Goal: Task Accomplishment & Management: Manage account settings

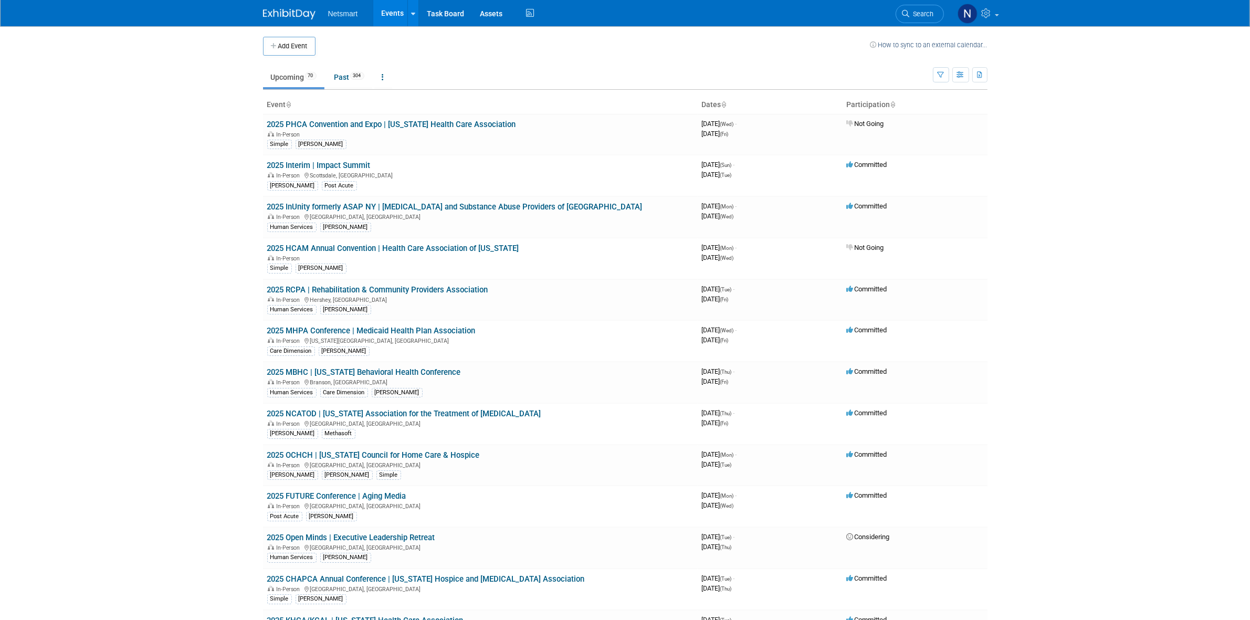
click at [119, 159] on body "Netsmart Events Add Event Bulk Upload Events Shareable Event Boards Recently Vi…" at bounding box center [625, 310] width 1250 height 620
click at [190, 161] on body "Netsmart Events Add Event Bulk Upload Events Shareable Event Boards Recently Vi…" at bounding box center [625, 310] width 1250 height 620
click at [1053, 143] on body "Netsmart Events Add Event Bulk Upload Events Shareable Event Boards Recently Vi…" at bounding box center [625, 310] width 1250 height 620
click at [167, 214] on body "Netsmart Events Add Event Bulk Upload Events Shareable Event Boards Recently Vi…" at bounding box center [625, 310] width 1250 height 620
click at [147, 101] on body "Netsmart Events Add Event Bulk Upload Events Shareable Event Boards Recently Vi…" at bounding box center [625, 310] width 1250 height 620
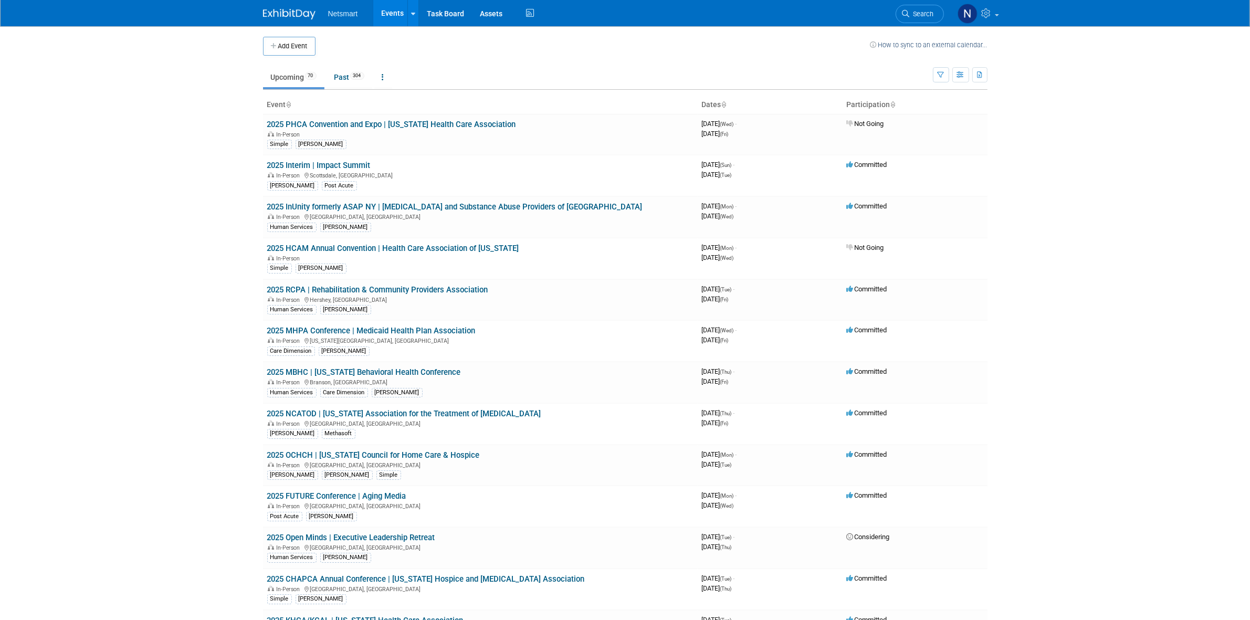
click at [176, 129] on body "Netsmart Events Add Event Bulk Upload Events Shareable Event Boards Recently Vi…" at bounding box center [625, 310] width 1250 height 620
click at [158, 297] on body "Netsmart Events Add Event Bulk Upload Events Shareable Event Boards Recently Vi…" at bounding box center [625, 310] width 1250 height 620
click at [445, 12] on link "Task Board" at bounding box center [445, 13] width 53 height 26
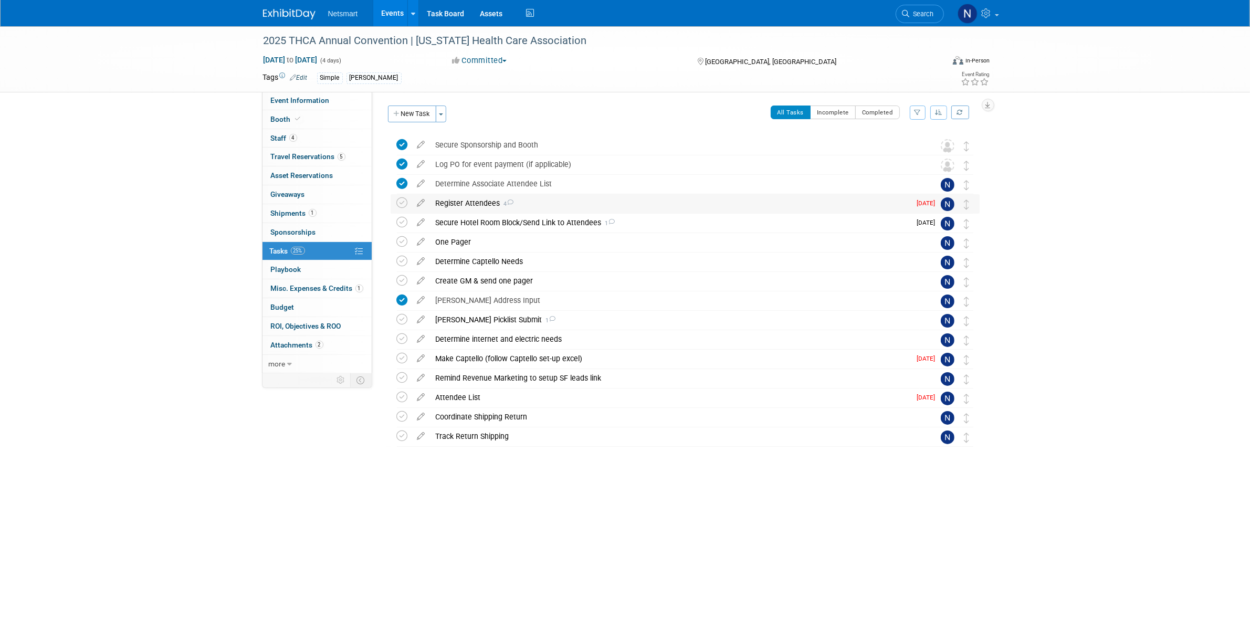
click at [473, 201] on div "Register Attendees 4" at bounding box center [671, 203] width 481 height 18
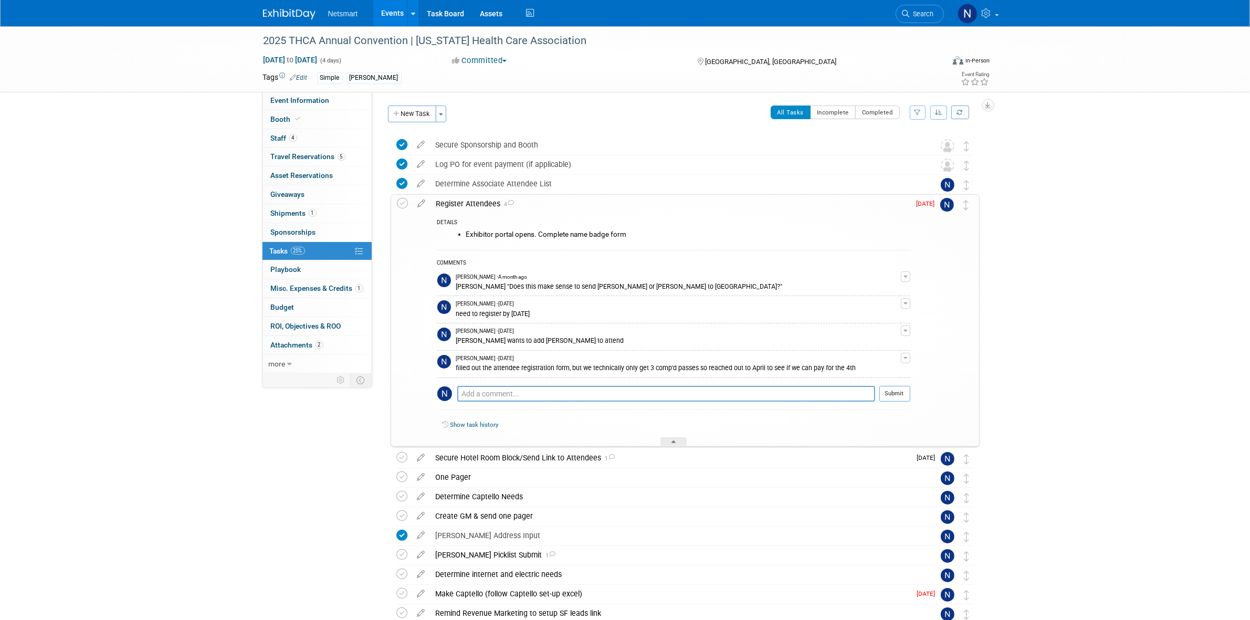
click at [473, 201] on div "Register Attendees 4" at bounding box center [670, 204] width 479 height 18
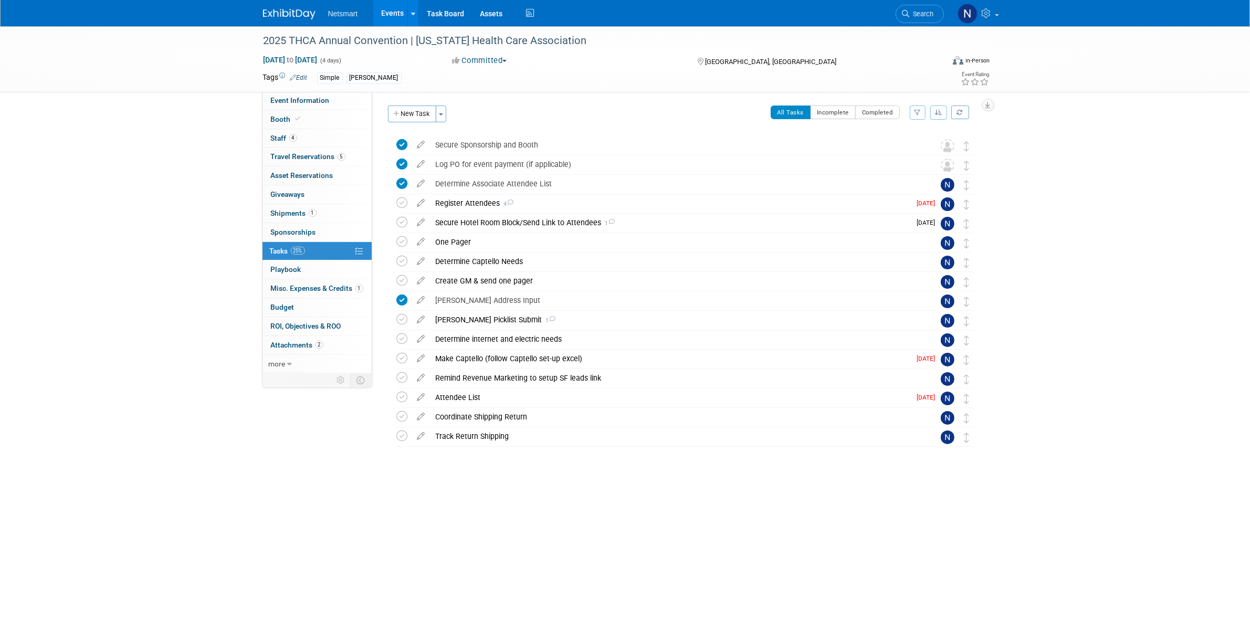
click at [158, 262] on div "2025 THCA Annual Convention | Texas Health Care Association Sep 21, 2025 to Sep…" at bounding box center [625, 275] width 1250 height 498
click at [152, 268] on div "2025 THCA Annual Convention | Texas Health Care Association Sep 21, 2025 to Sep…" at bounding box center [625, 275] width 1250 height 498
click at [127, 224] on div "2025 THCA Annual Convention | Texas Health Care Association Sep 21, 2025 to Sep…" at bounding box center [625, 275] width 1250 height 498
click at [460, 222] on div "Secure Hotel Room Block/Send Link to Attendees 1" at bounding box center [671, 223] width 481 height 18
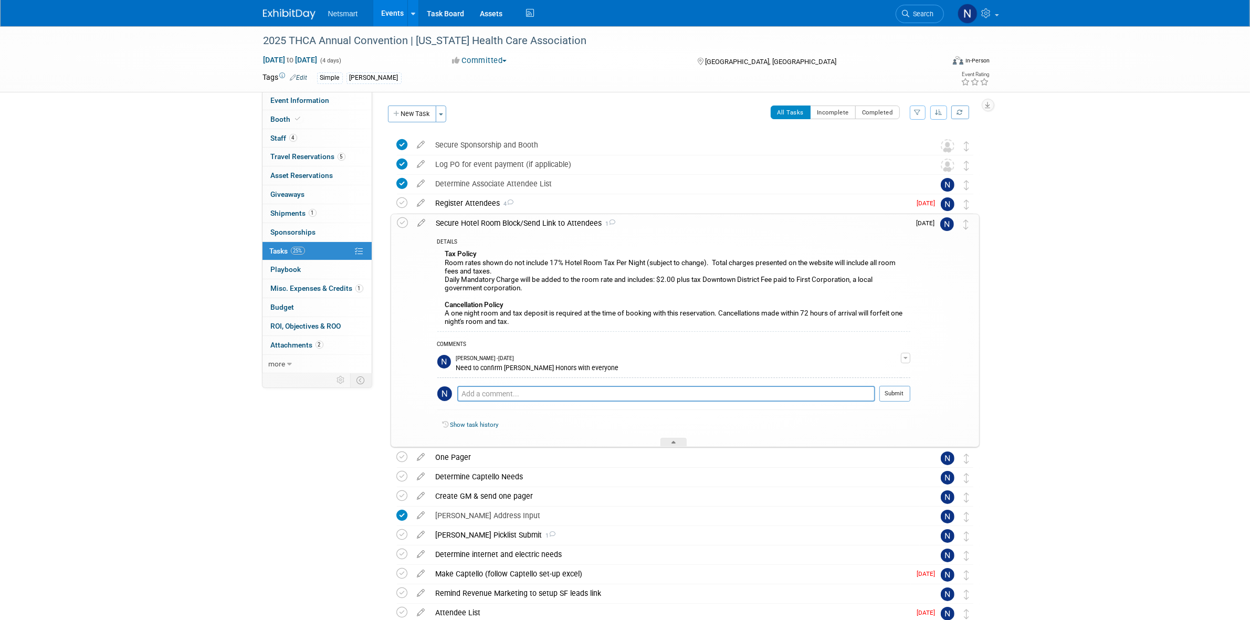
click at [460, 224] on div "Secure Hotel Room Block/Send Link to Attendees 1" at bounding box center [670, 223] width 479 height 18
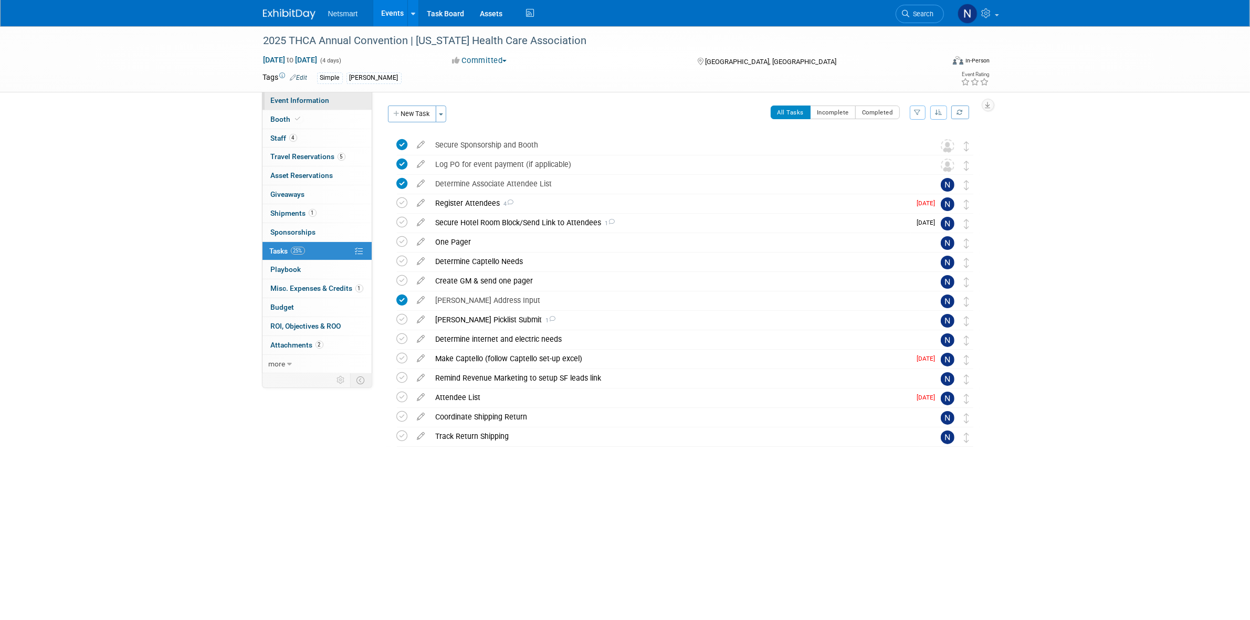
click at [329, 101] on link "Event Information" at bounding box center [317, 100] width 109 height 18
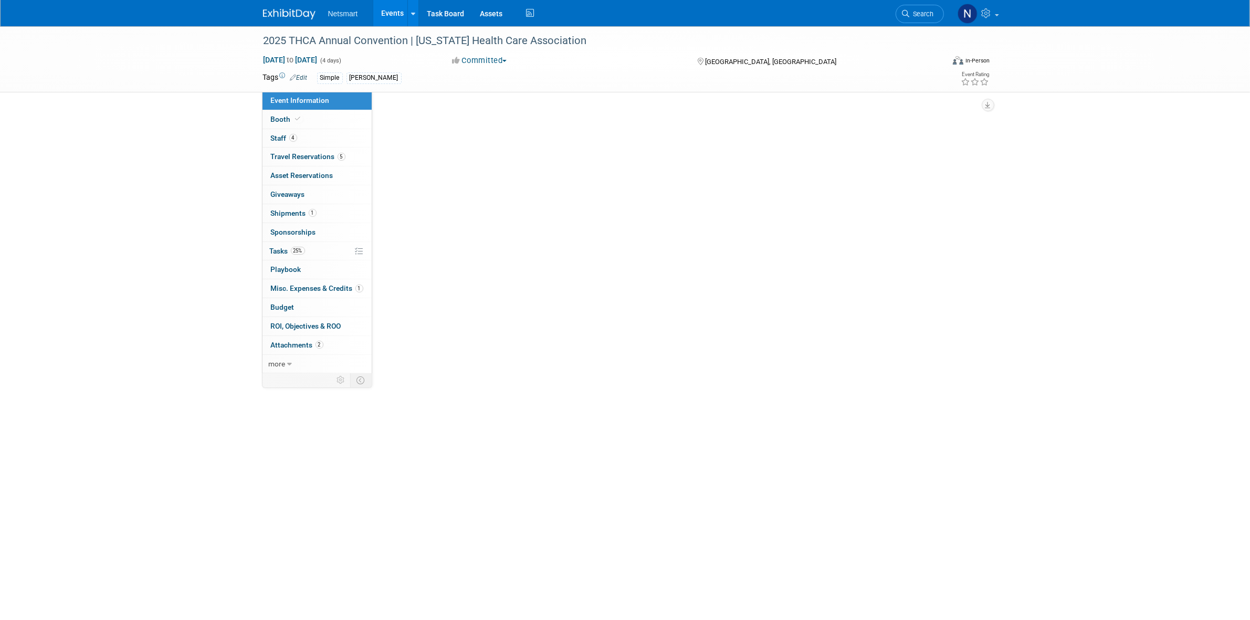
select select "Simple"
select select "3"
select select "No"
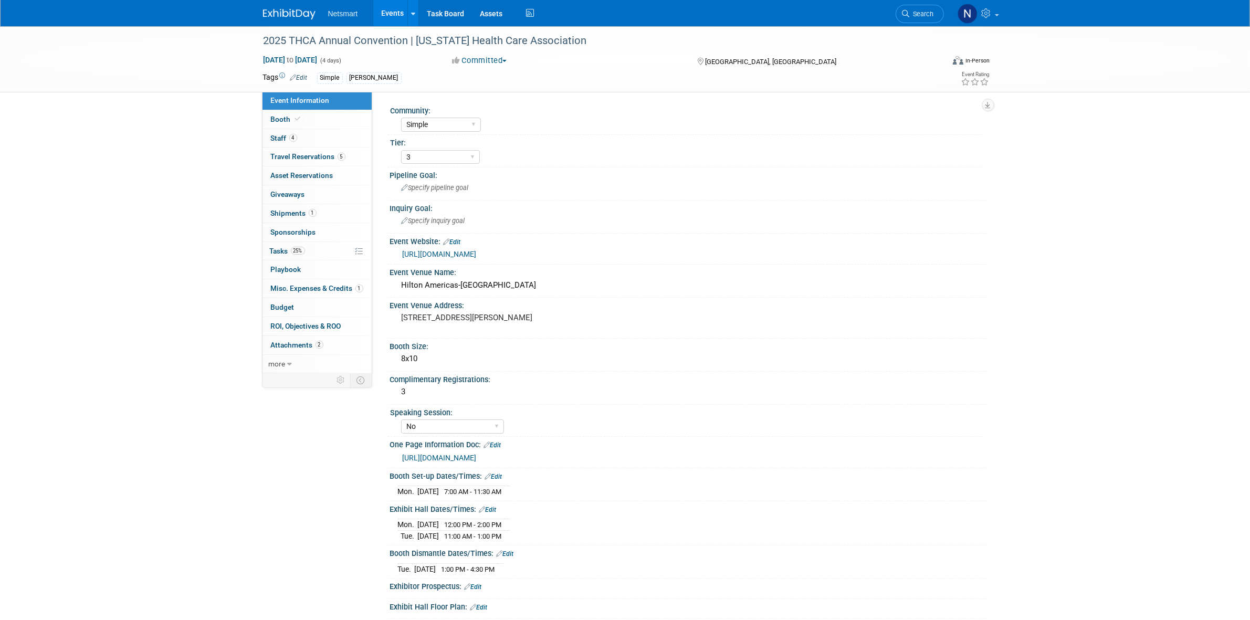
click at [477, 457] on link "https://ntst.sharepoint.com/:w:/s/2025Post-AcuteTradeShows/EQLinQ0BvqZDiIA8zh8E…" at bounding box center [440, 458] width 74 height 8
click at [324, 249] on link "25% Tasks 25%" at bounding box center [317, 251] width 109 height 18
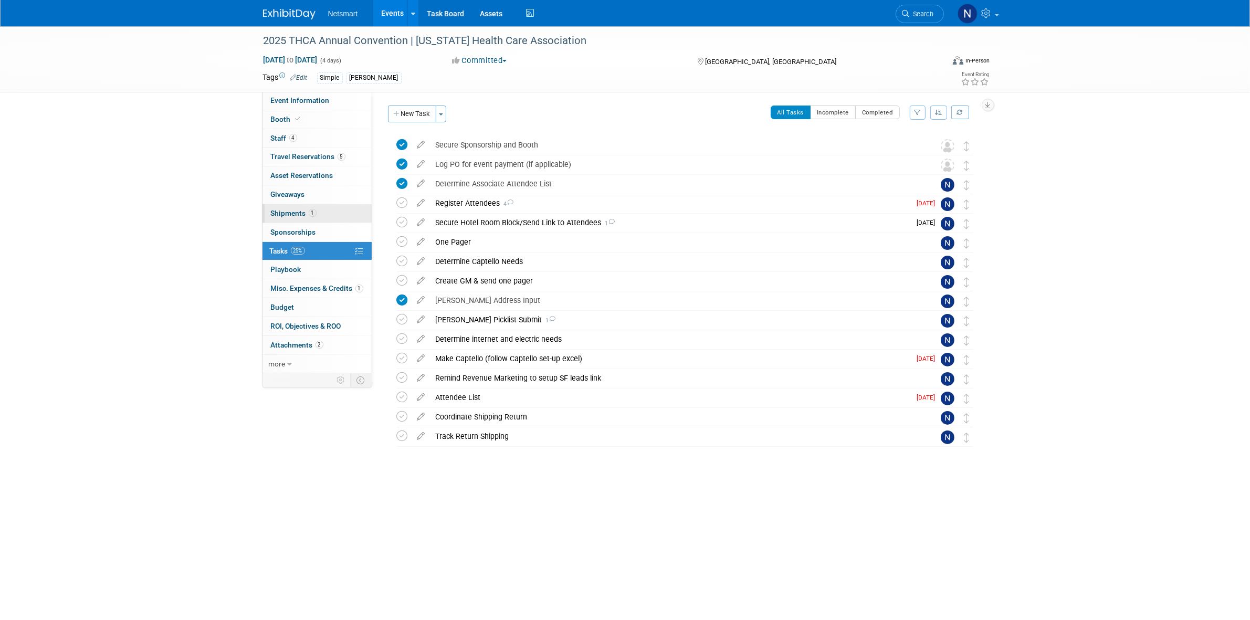
click at [321, 211] on link "1 Shipments 1" at bounding box center [317, 213] width 109 height 18
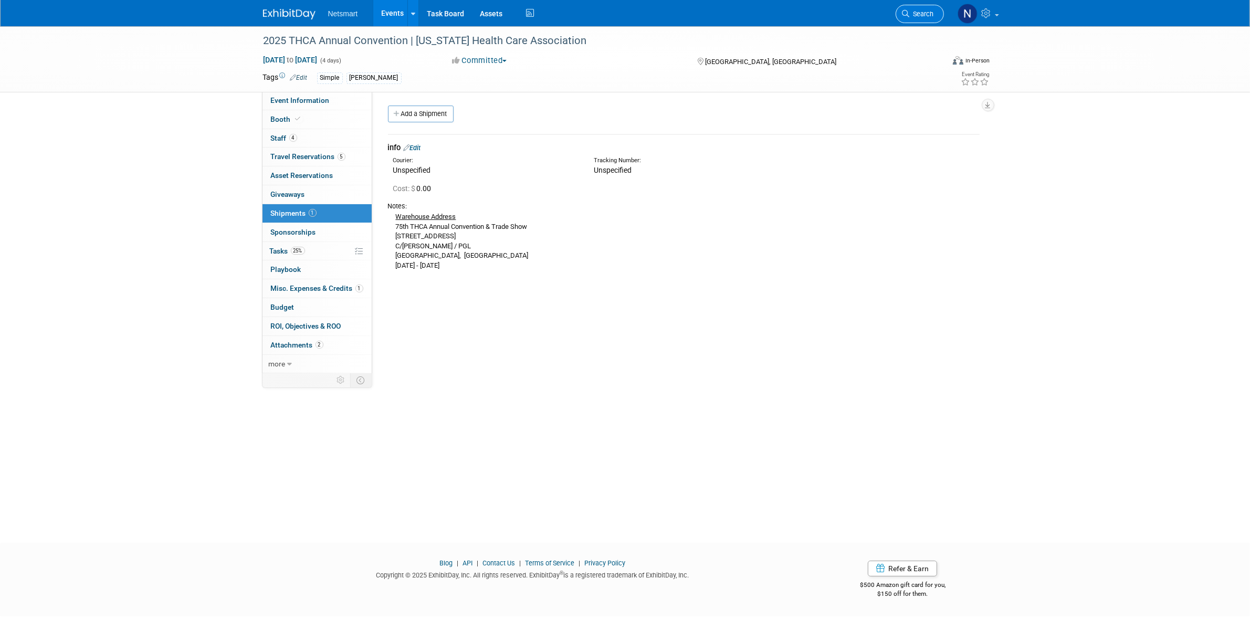
click at [911, 12] on span "Search" at bounding box center [922, 14] width 24 height 8
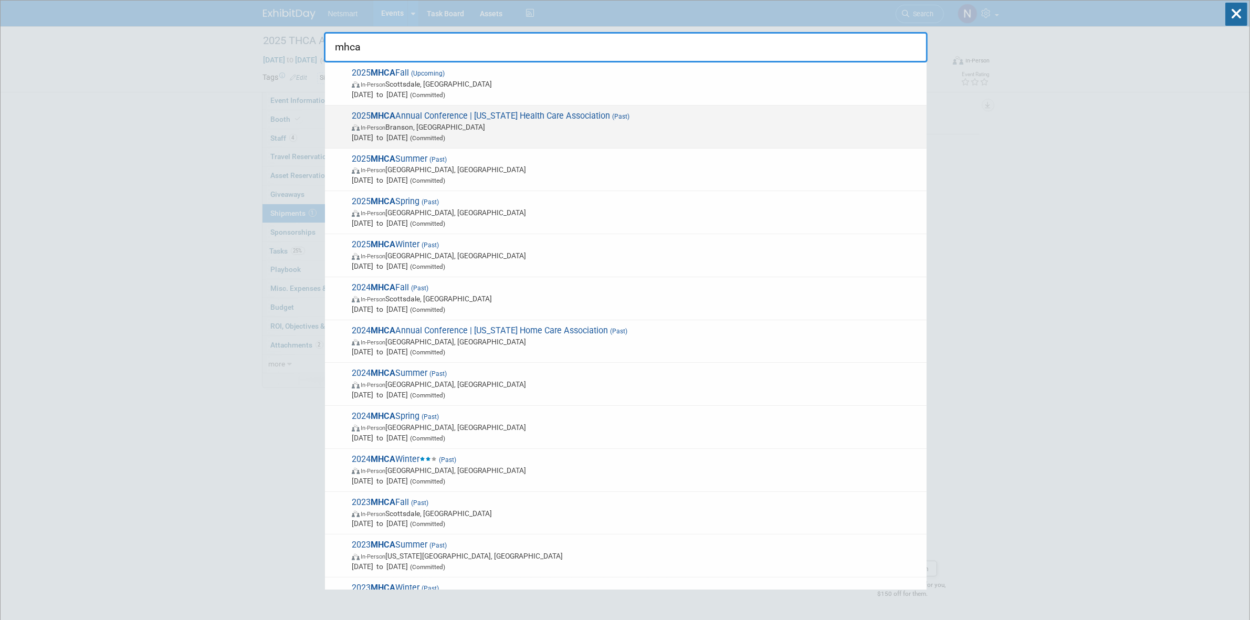
type input "mhca"
click at [425, 114] on span "2025 MHCA Annual Conference | Missouri Health Care Association (Past) In-Person…" at bounding box center [635, 127] width 573 height 32
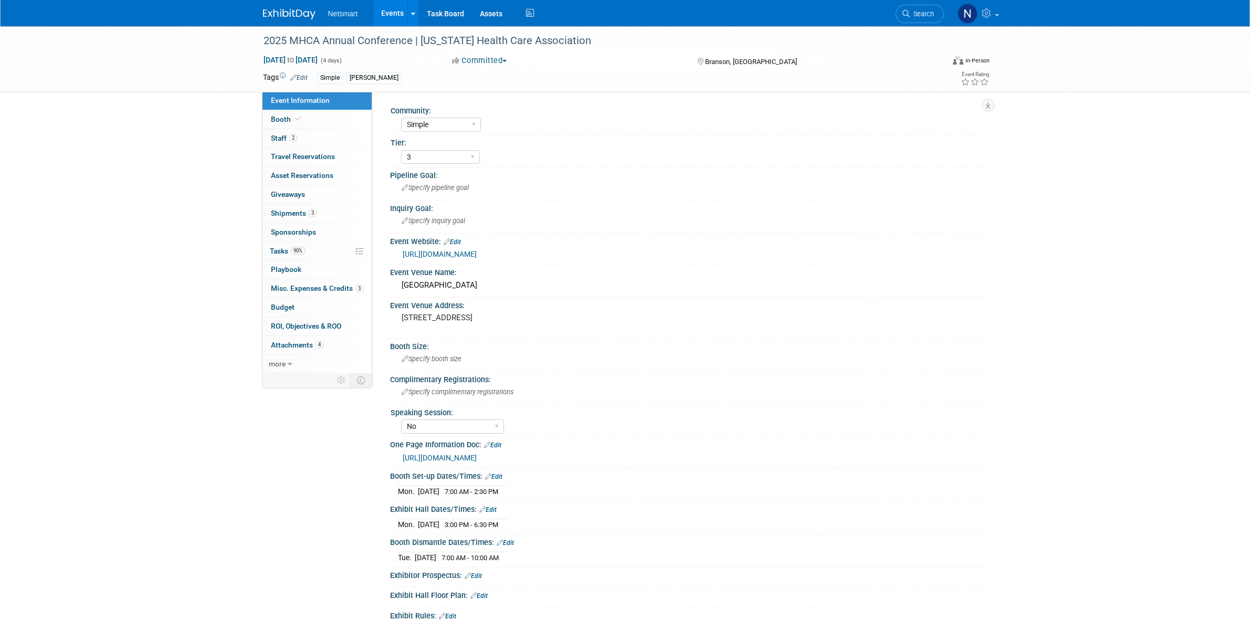
select select "Simple"
select select "3"
select select "No"
click at [911, 10] on span "Search" at bounding box center [922, 14] width 24 height 8
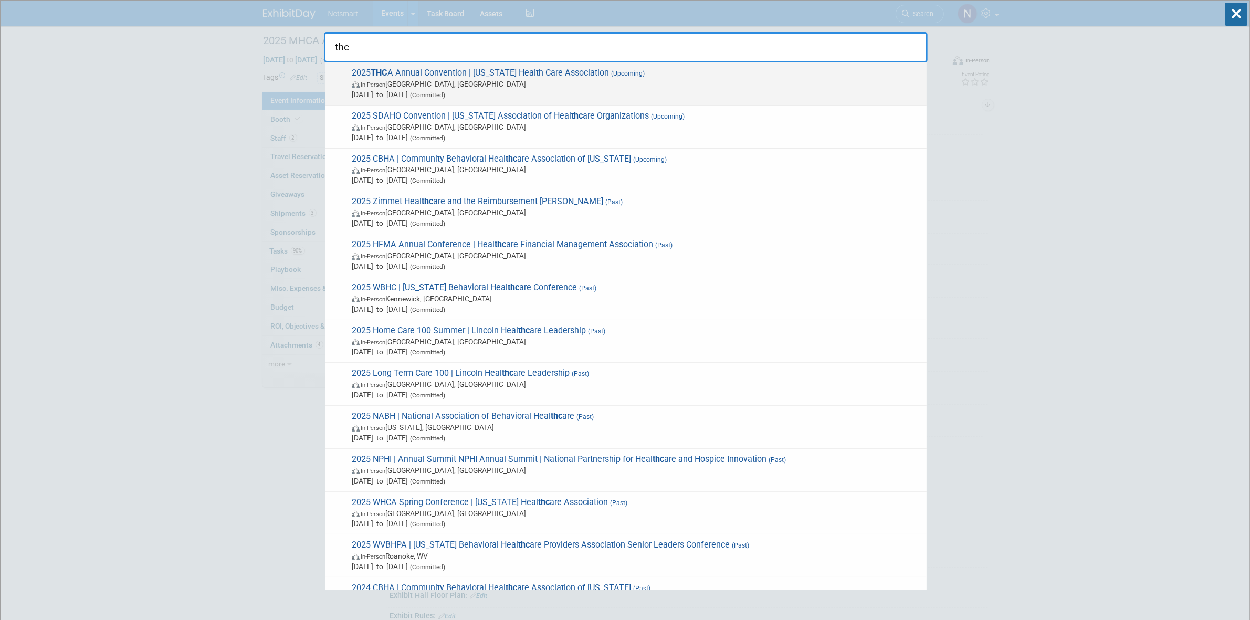
type input "thc"
click at [426, 88] on span "In-Person Houston, TX" at bounding box center [637, 84] width 570 height 11
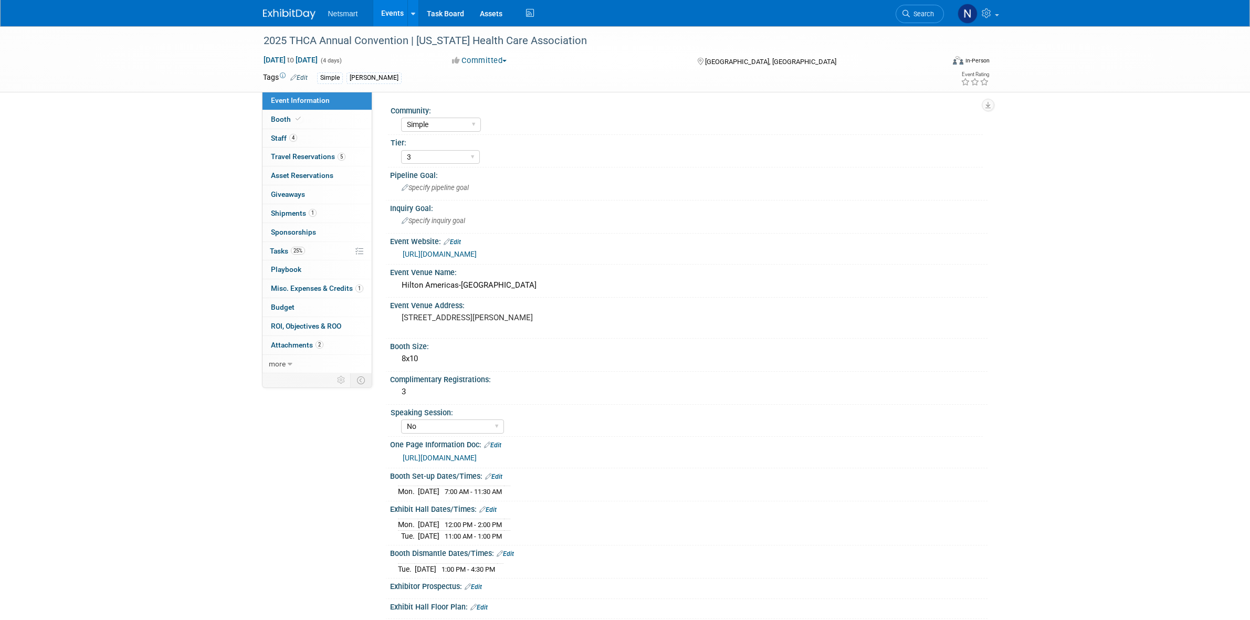
select select "Simple"
select select "3"
select select "No"
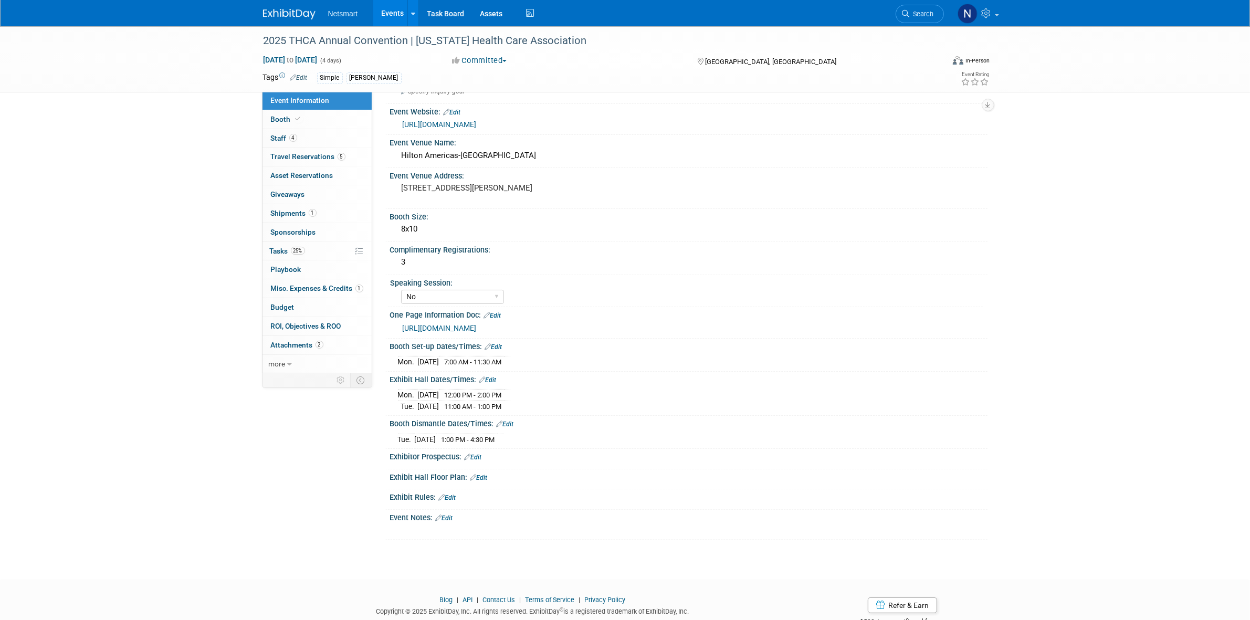
scroll to position [131, 0]
click at [306, 245] on link "25% Tasks 25%" at bounding box center [317, 251] width 109 height 18
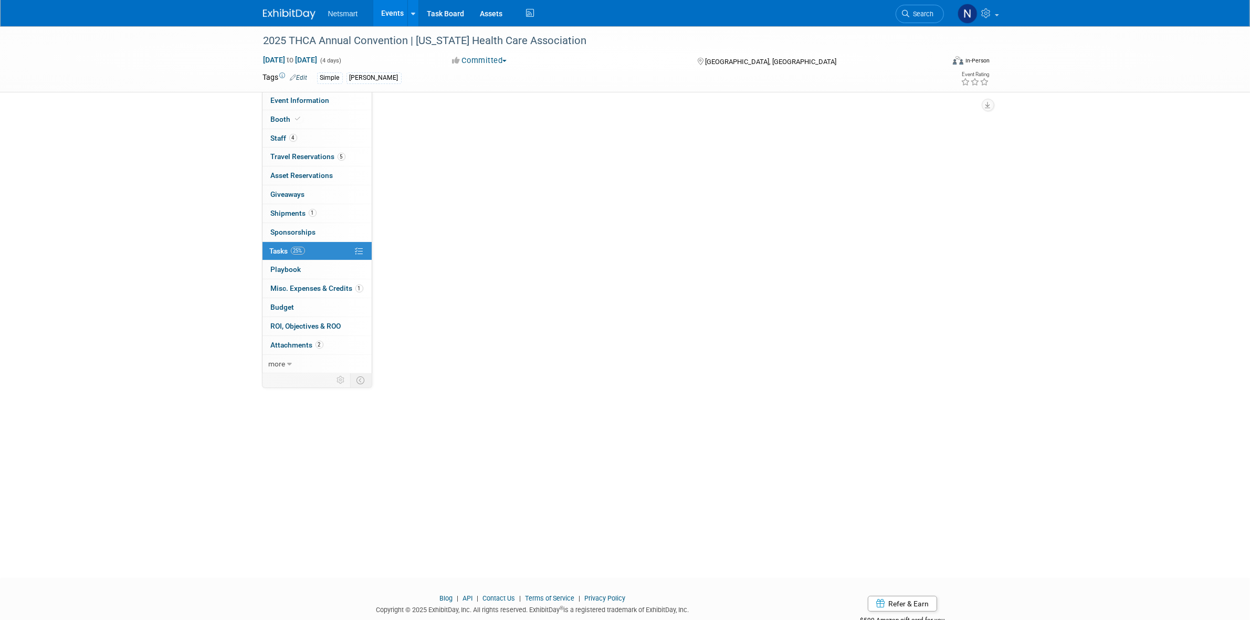
scroll to position [0, 0]
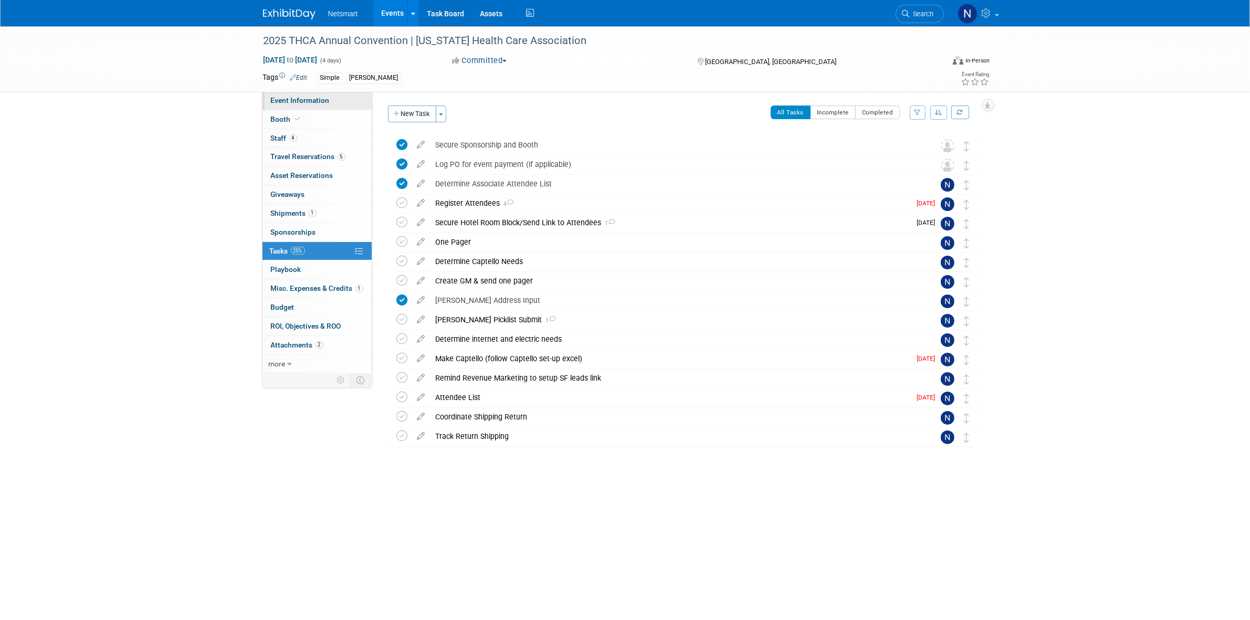
click at [302, 102] on span "Event Information" at bounding box center [300, 100] width 59 height 8
select select "Simple"
select select "3"
select select "No"
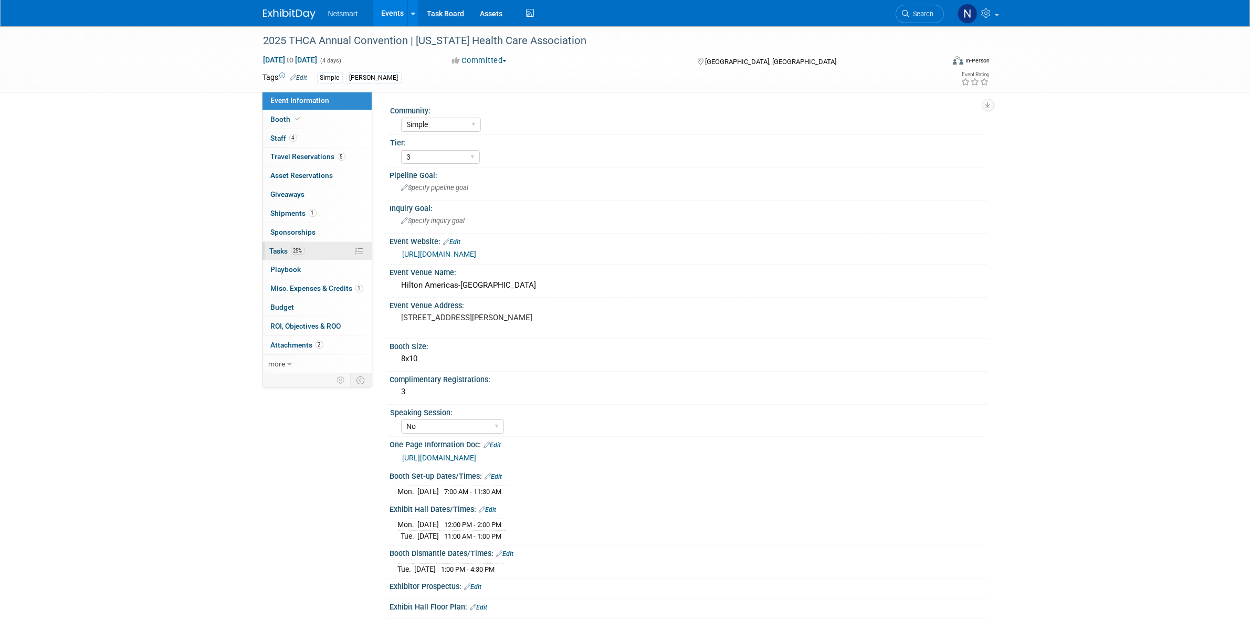
click at [329, 243] on link "25% Tasks 25%" at bounding box center [317, 251] width 109 height 18
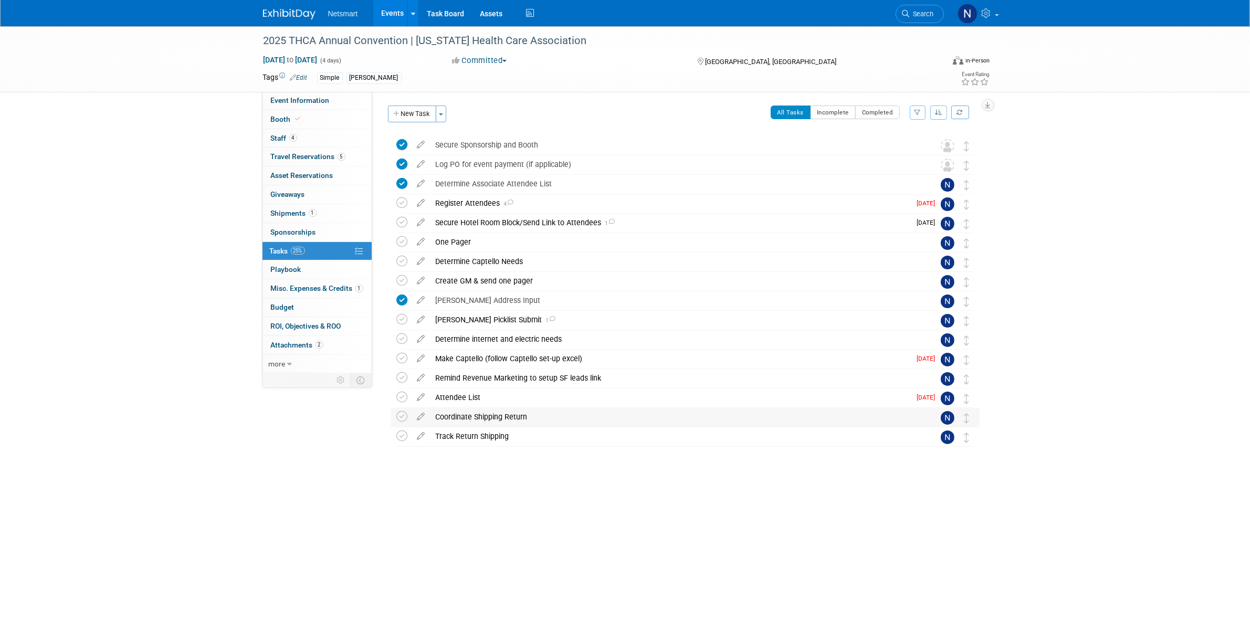
click at [471, 415] on div "Coordinate Shipping Return" at bounding box center [675, 417] width 489 height 18
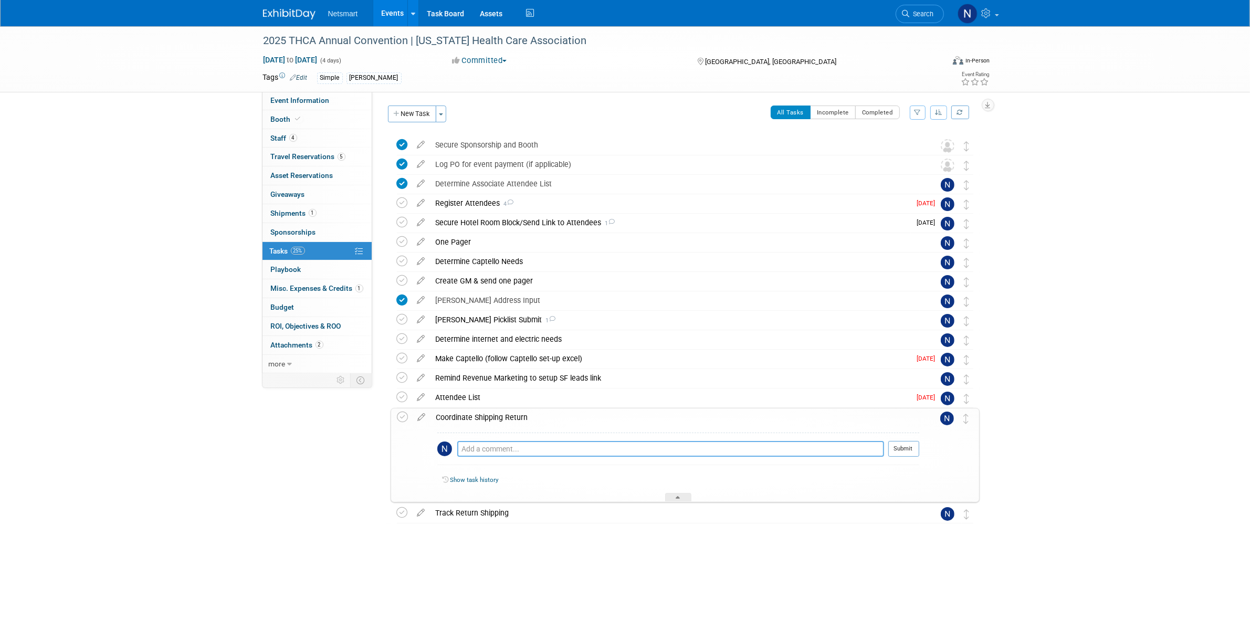
click at [478, 445] on textarea at bounding box center [670, 449] width 427 height 16
type textarea "filled out BOL online with UPS as the carrier"
click at [907, 452] on button "Submit" at bounding box center [904, 449] width 31 height 16
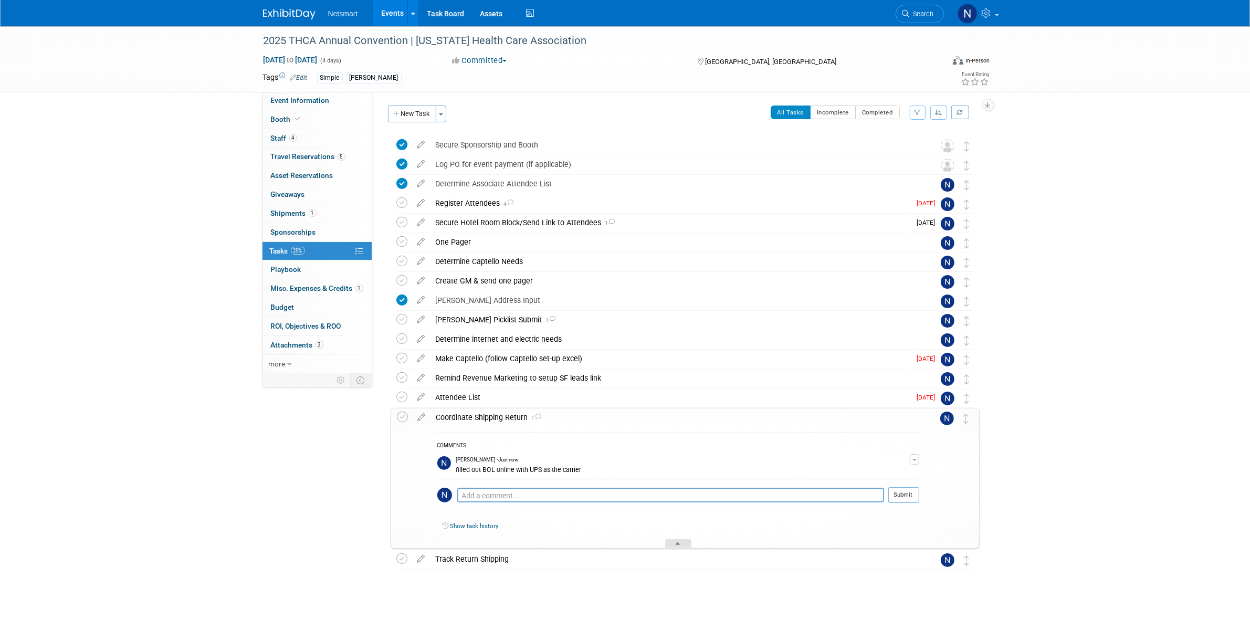
click at [674, 547] on div at bounding box center [678, 543] width 26 height 9
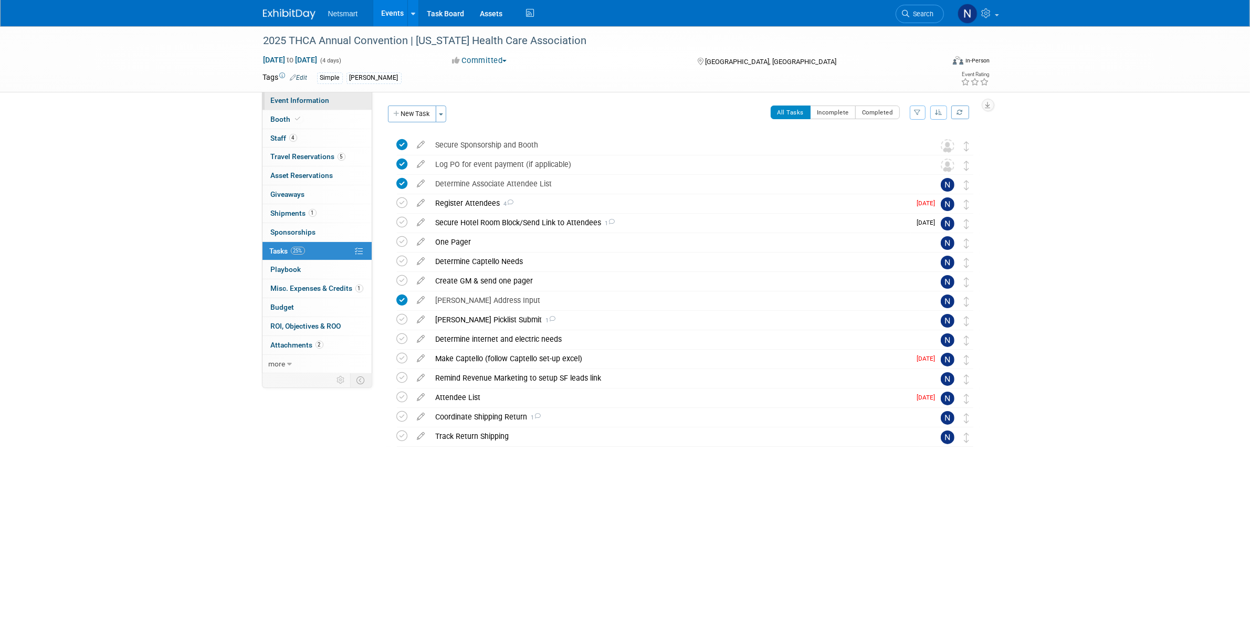
click at [341, 103] on link "Event Information" at bounding box center [317, 100] width 109 height 18
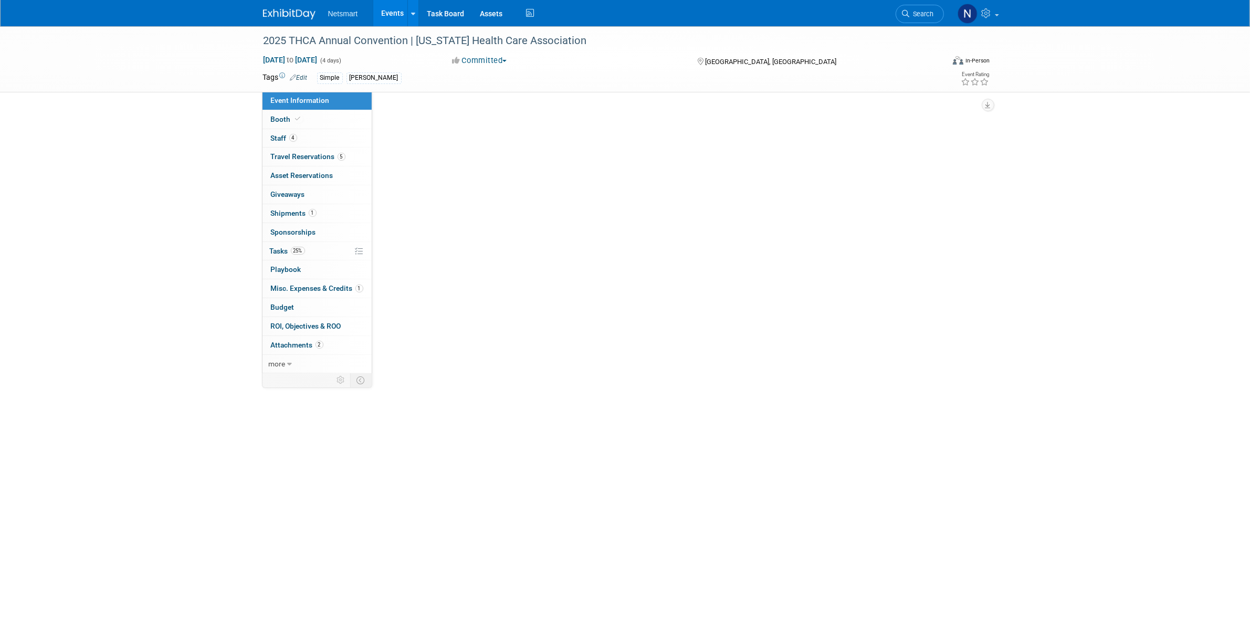
select select "Simple"
select select "3"
select select "No"
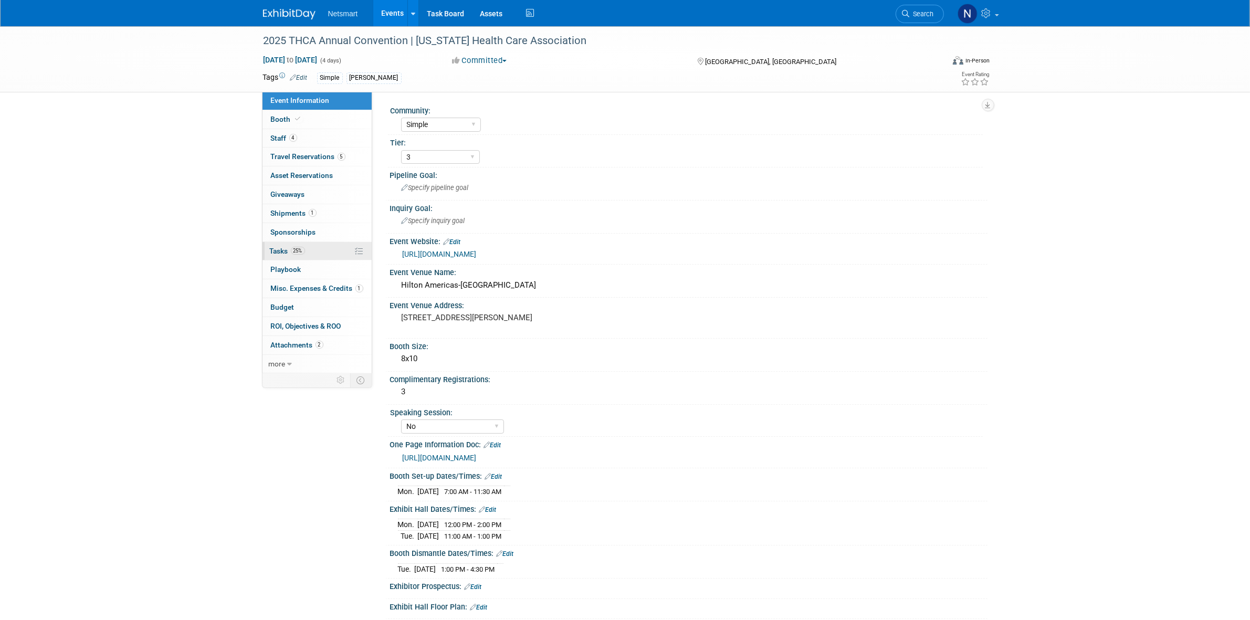
click at [318, 252] on link "25% Tasks 25%" at bounding box center [317, 251] width 109 height 18
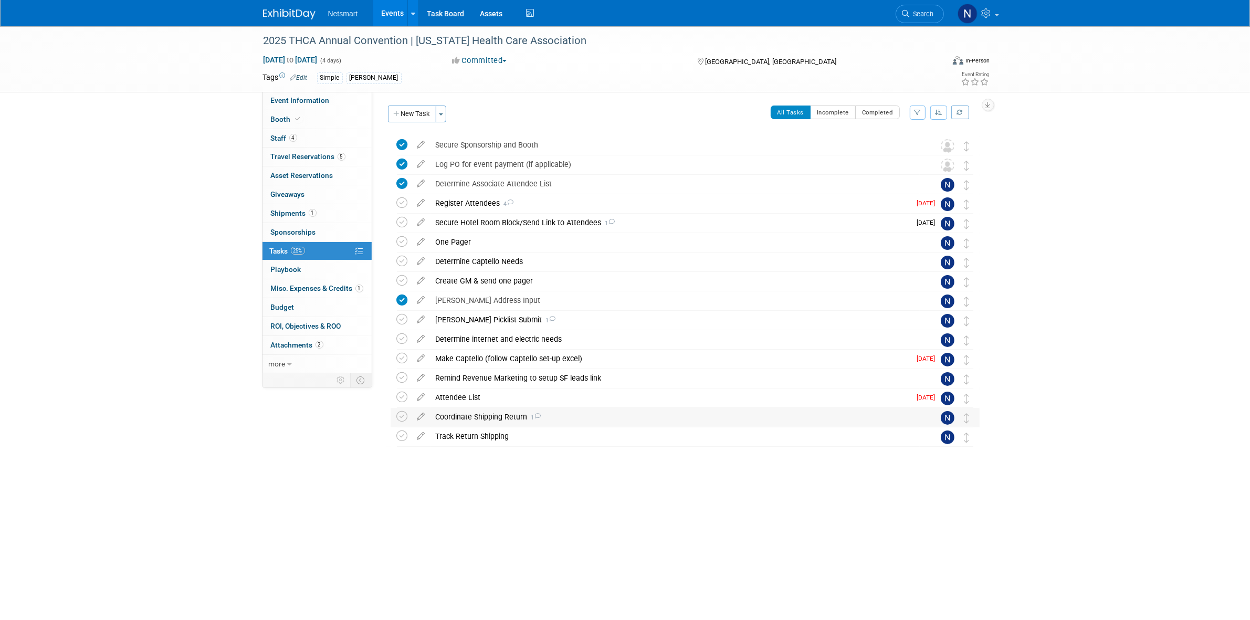
click at [465, 415] on div "Coordinate Shipping Return 1" at bounding box center [675, 417] width 489 height 18
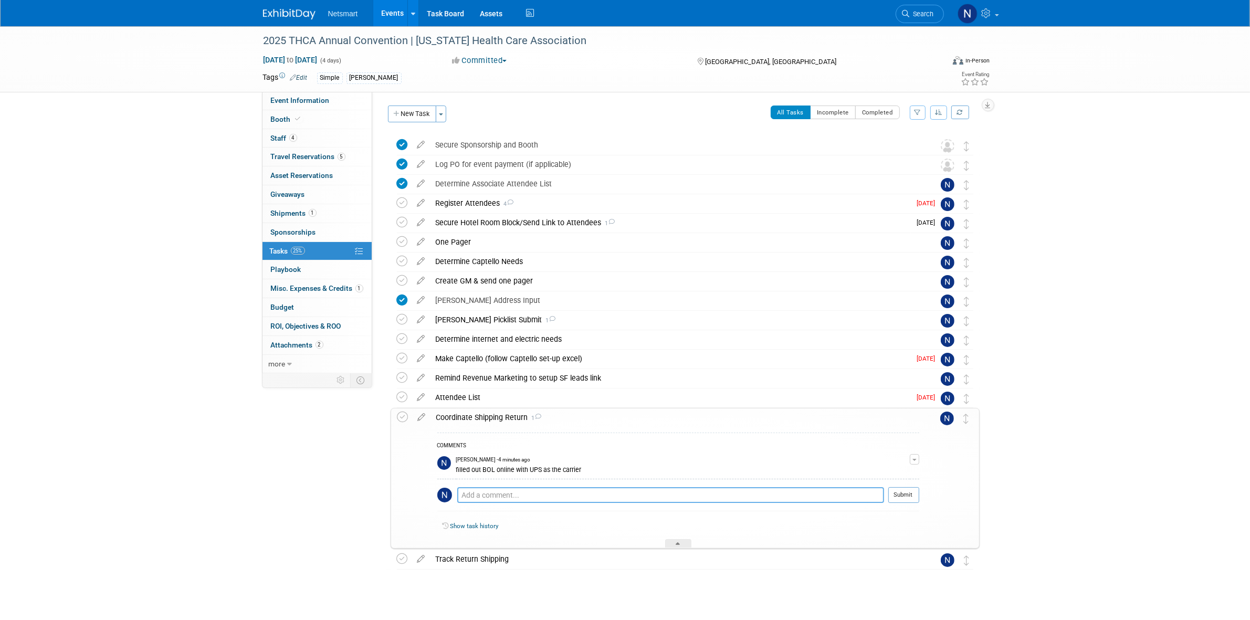
click at [483, 496] on textarea at bounding box center [670, 495] width 427 height 16
type textarea "need to reach out to Freeman to see where we need to take our booth supplies af…"
click at [904, 490] on button "Submit" at bounding box center [904, 495] width 31 height 16
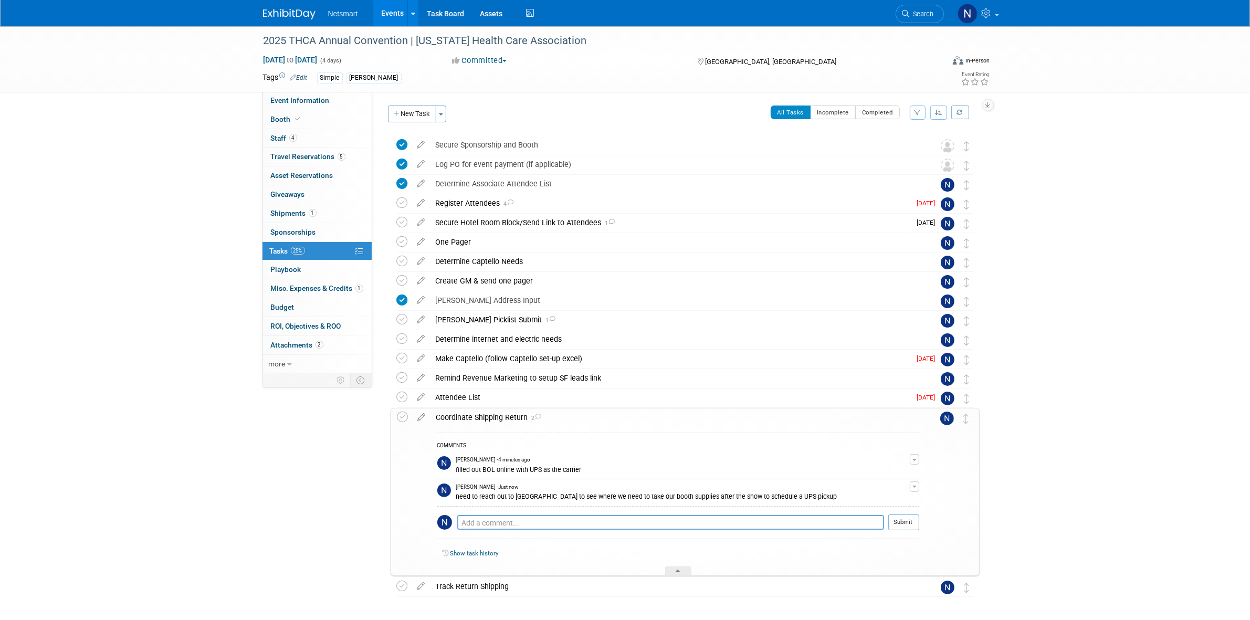
click at [1032, 257] on div "2025 THCA Annual Convention | Texas Health Care Association Sep 21, 2025 to Sep…" at bounding box center [625, 343] width 1250 height 635
click at [633, 526] on textarea at bounding box center [670, 522] width 427 height 15
type textarea "reached out to Freeman via email"
click at [910, 520] on button "Submit" at bounding box center [904, 523] width 31 height 16
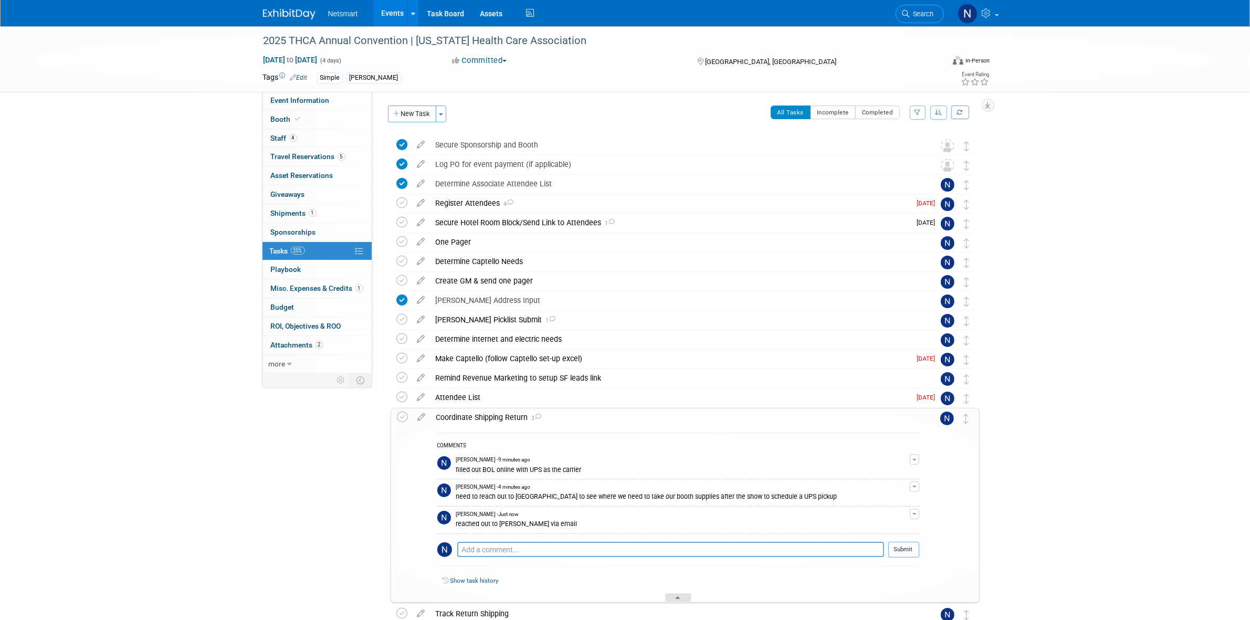
click at [673, 599] on div at bounding box center [678, 597] width 26 height 9
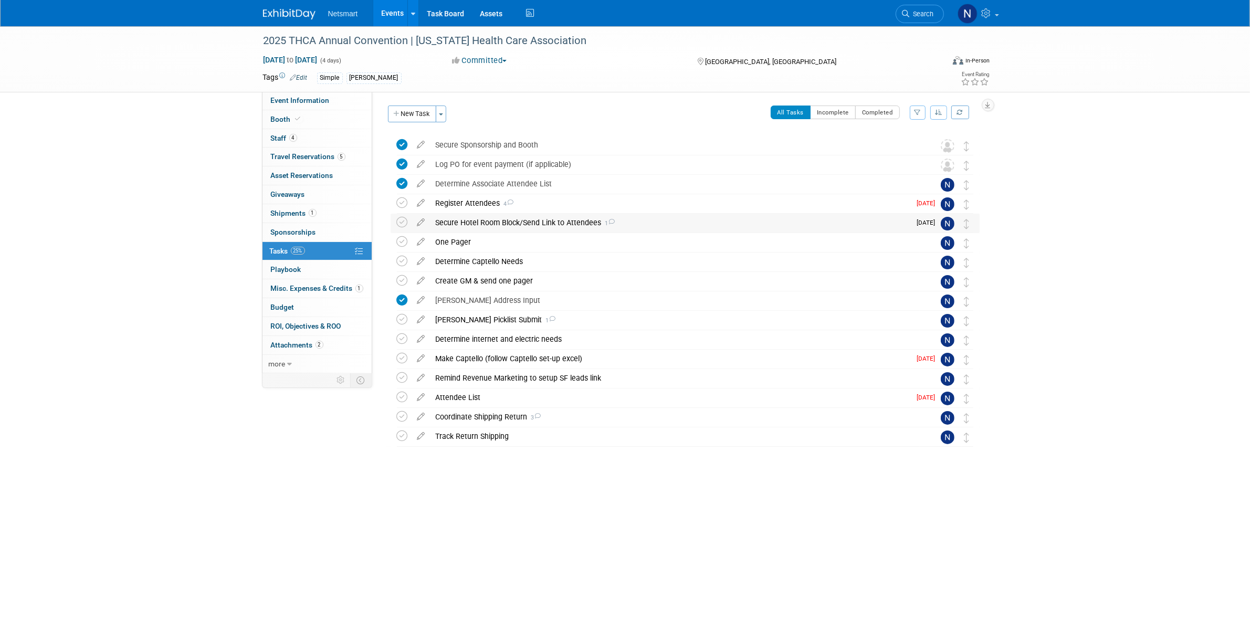
click at [461, 221] on div "Secure Hotel Room Block/Send Link to Attendees 1" at bounding box center [671, 223] width 481 height 18
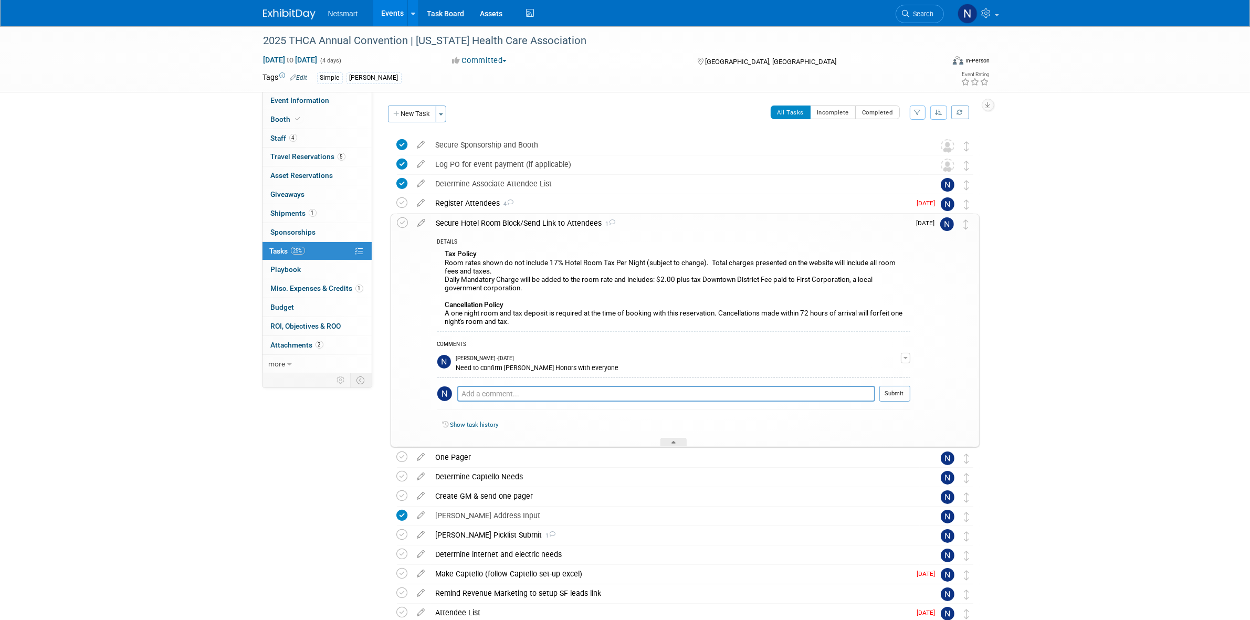
click at [461, 221] on div "Secure Hotel Room Block/Send Link to Attendees 1" at bounding box center [670, 223] width 479 height 18
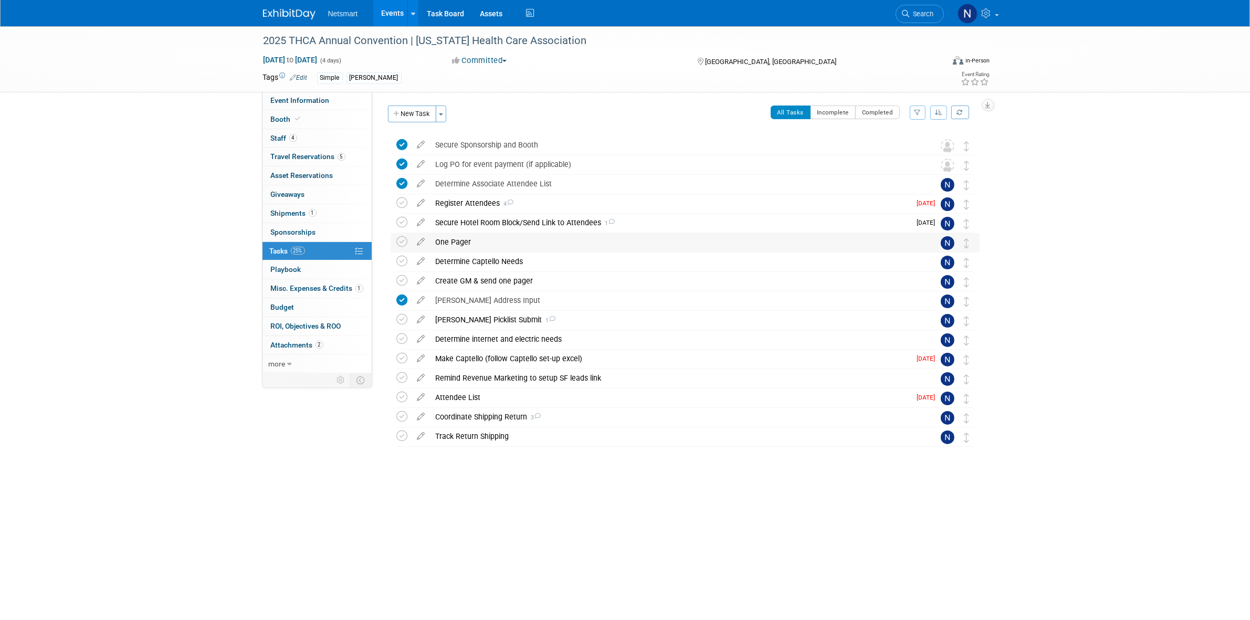
click at [450, 245] on div "One Pager" at bounding box center [675, 242] width 489 height 18
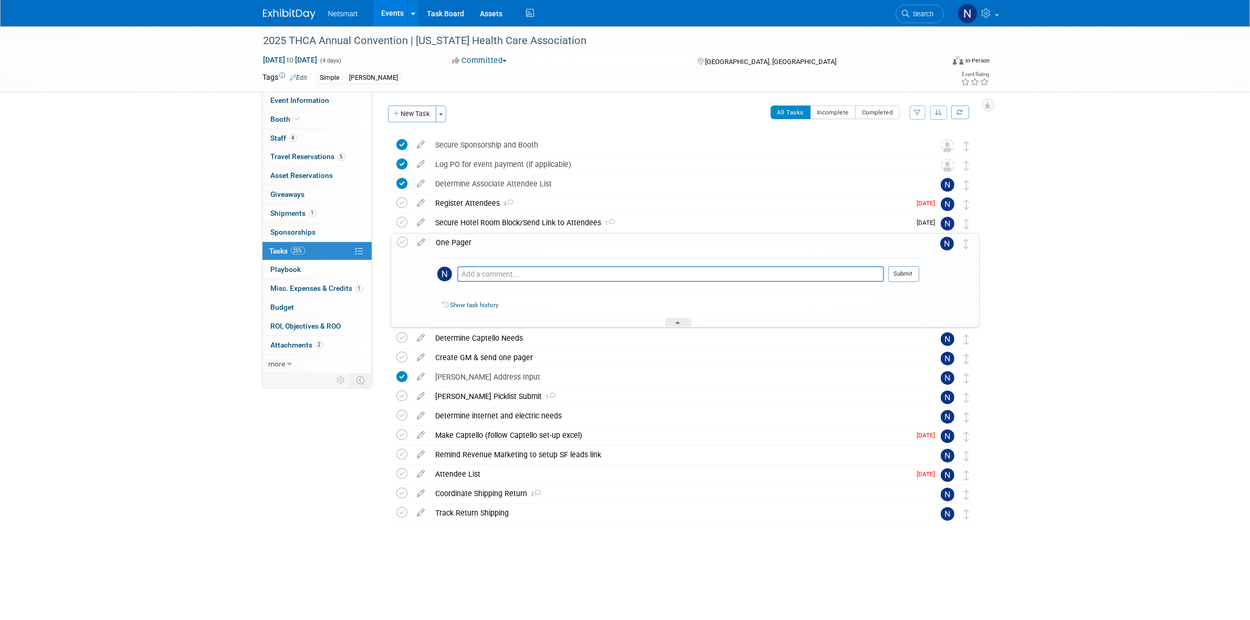
click at [450, 245] on div "One Pager" at bounding box center [675, 243] width 488 height 18
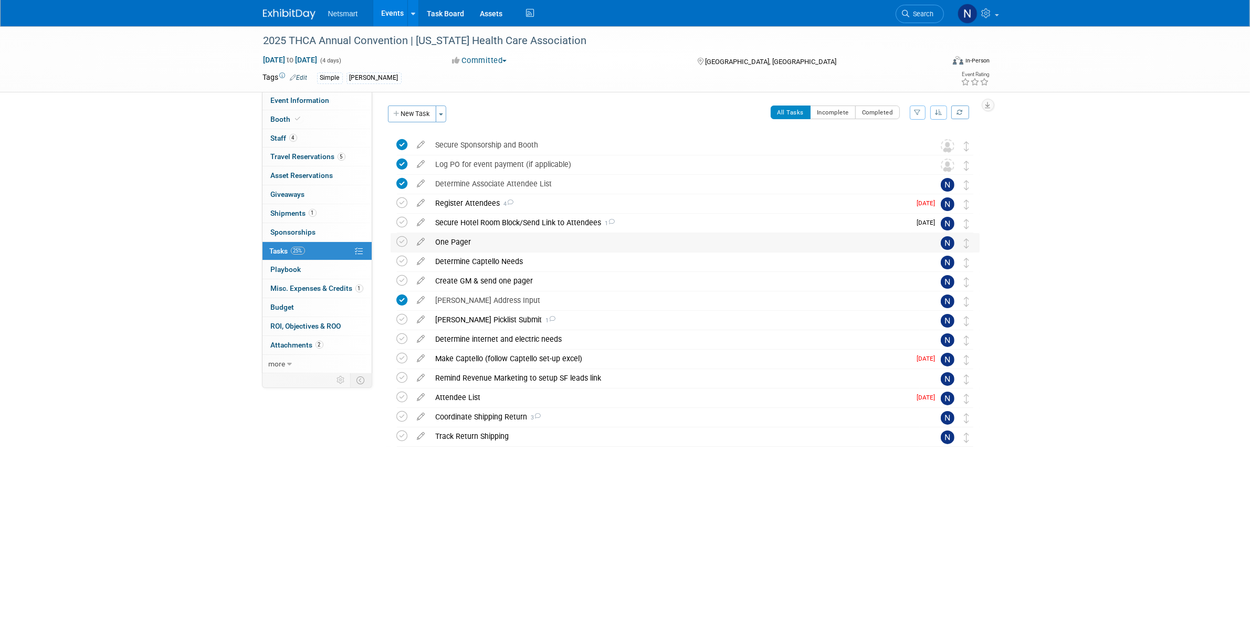
click at [455, 242] on div "One Pager" at bounding box center [675, 242] width 489 height 18
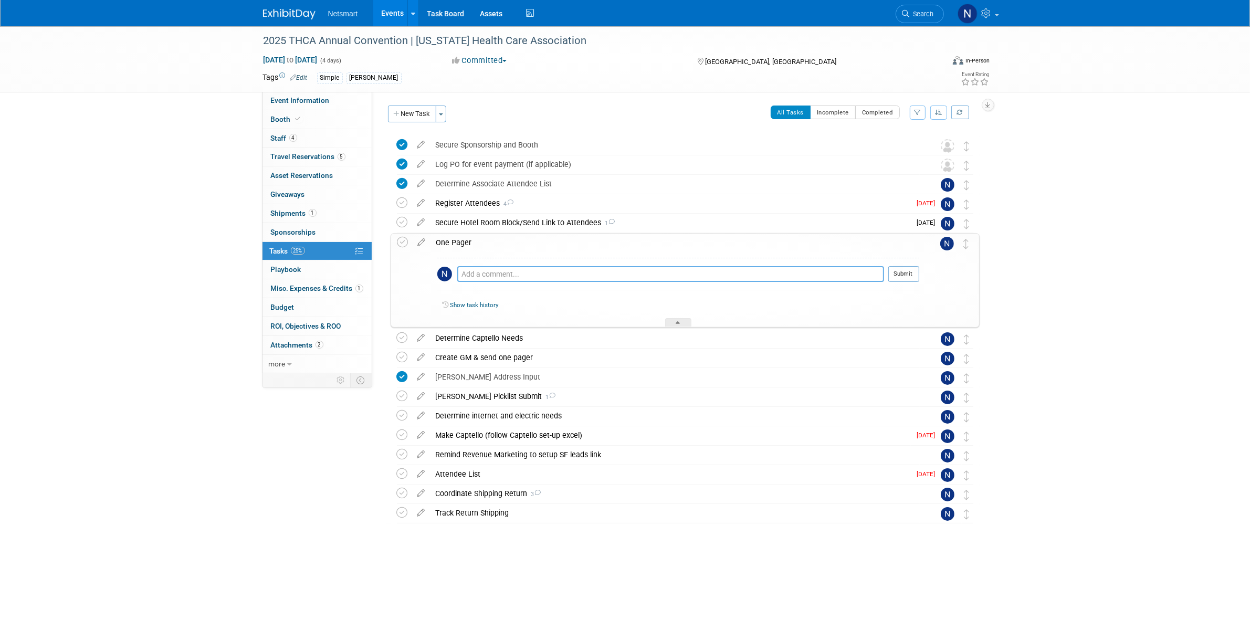
click at [483, 274] on textarea at bounding box center [670, 274] width 427 height 16
click at [486, 269] on textarea "coodinate booth tear down" at bounding box center [670, 274] width 427 height 15
click at [482, 276] on textarea "coodinate booth tear down" at bounding box center [670, 274] width 427 height 15
type textarea "coordinate booth tear down"
click at [902, 276] on button "Submit" at bounding box center [904, 274] width 31 height 16
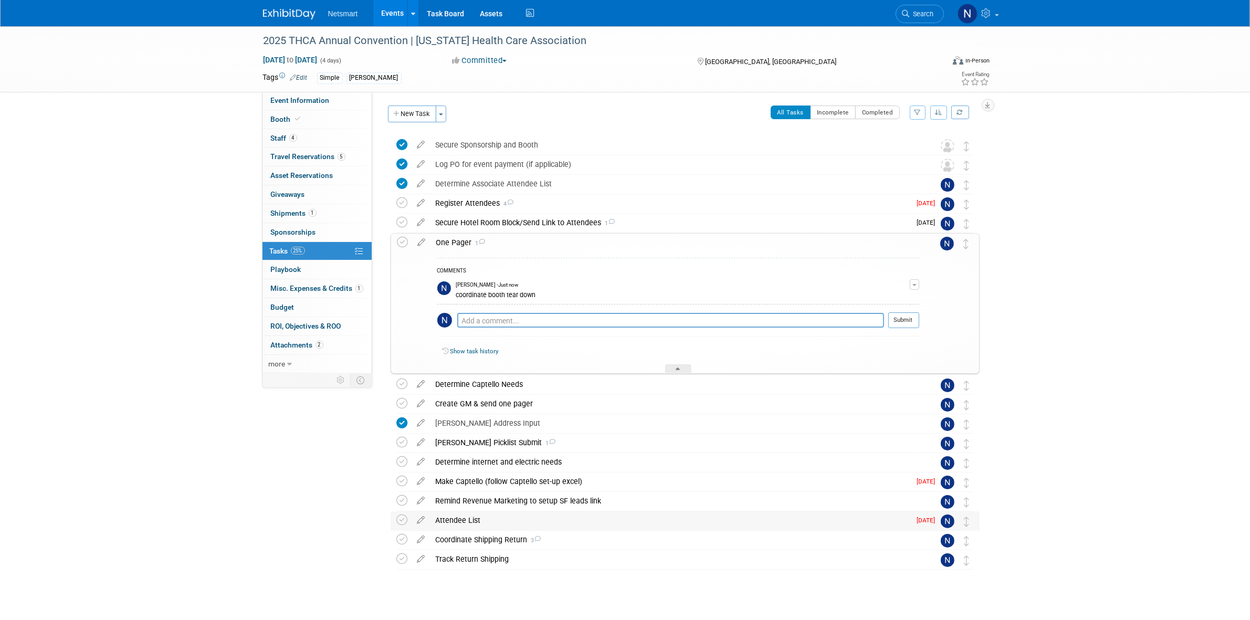
click at [461, 517] on div "Attendee List" at bounding box center [671, 520] width 481 height 18
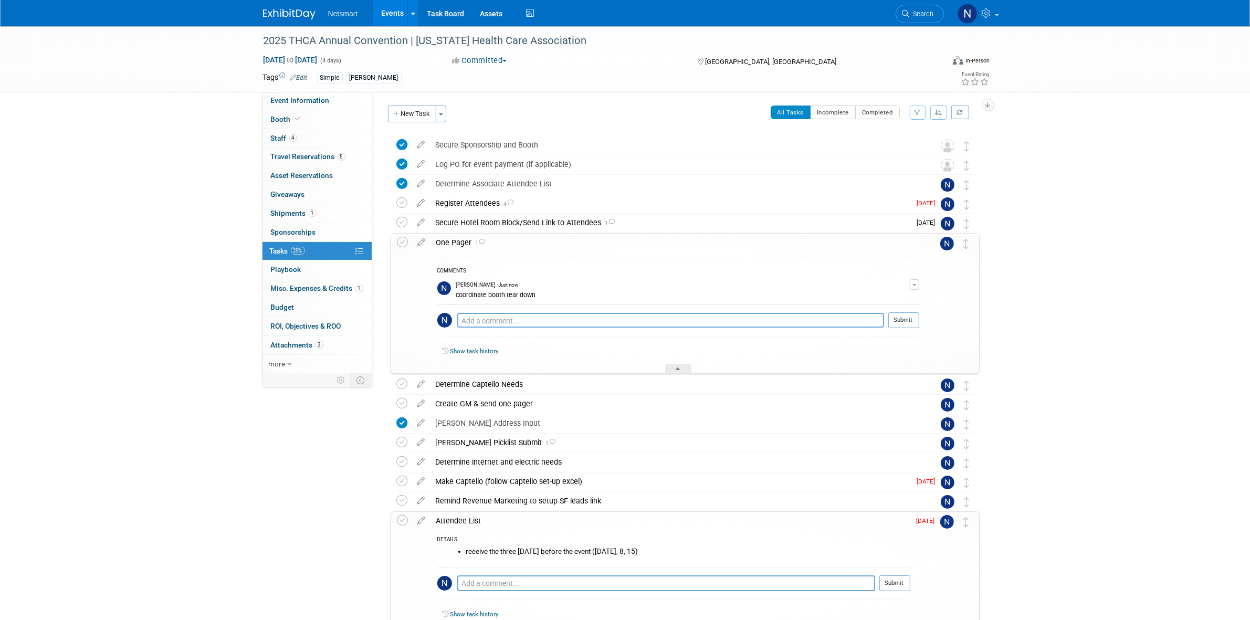
click at [461, 517] on div "Attendee List" at bounding box center [670, 521] width 479 height 18
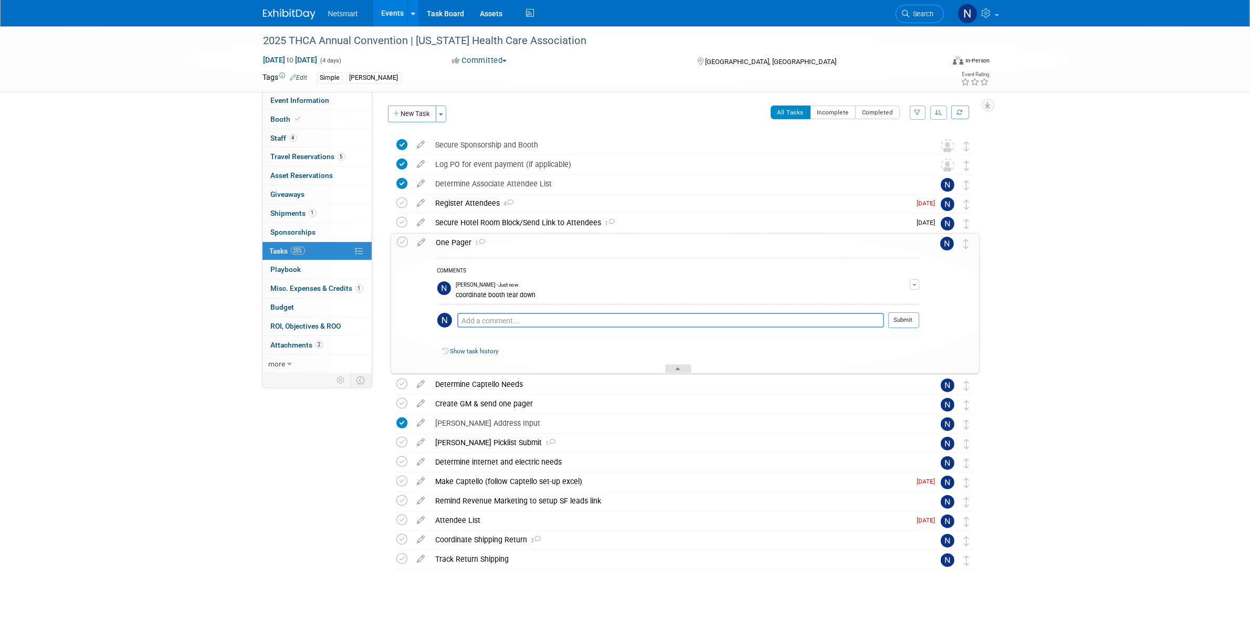
click at [675, 373] on div at bounding box center [678, 368] width 26 height 9
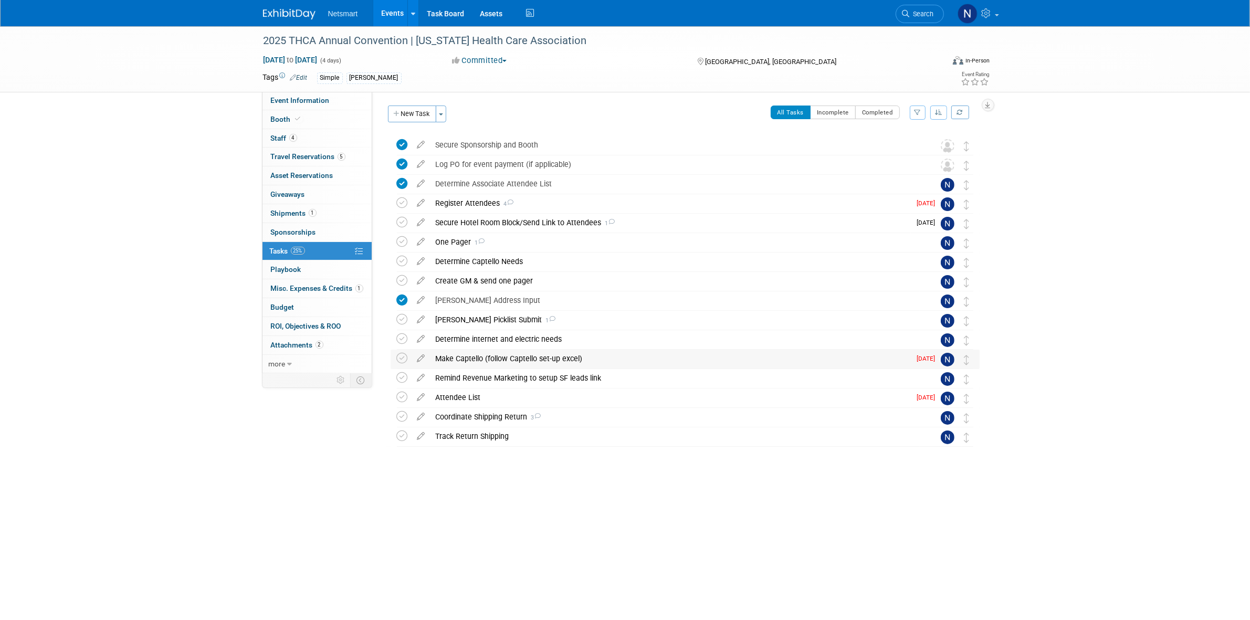
click at [487, 356] on div "Make Captello (follow Captello set-up excel)" at bounding box center [671, 359] width 481 height 18
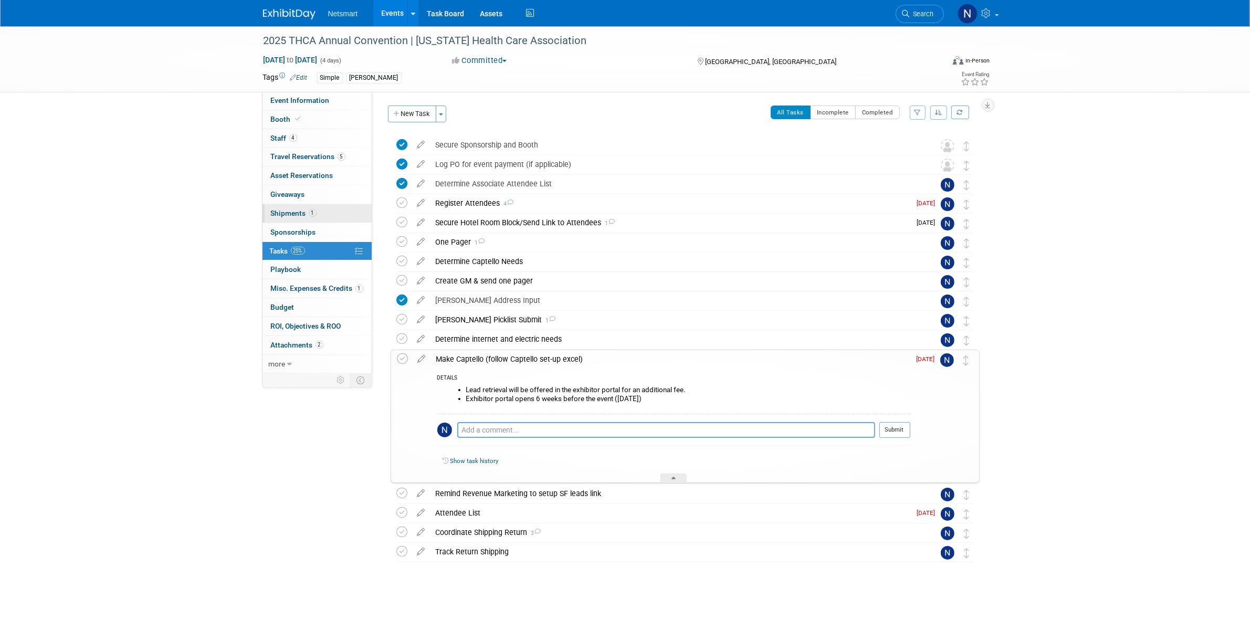
click at [312, 209] on span "1" at bounding box center [313, 213] width 8 height 8
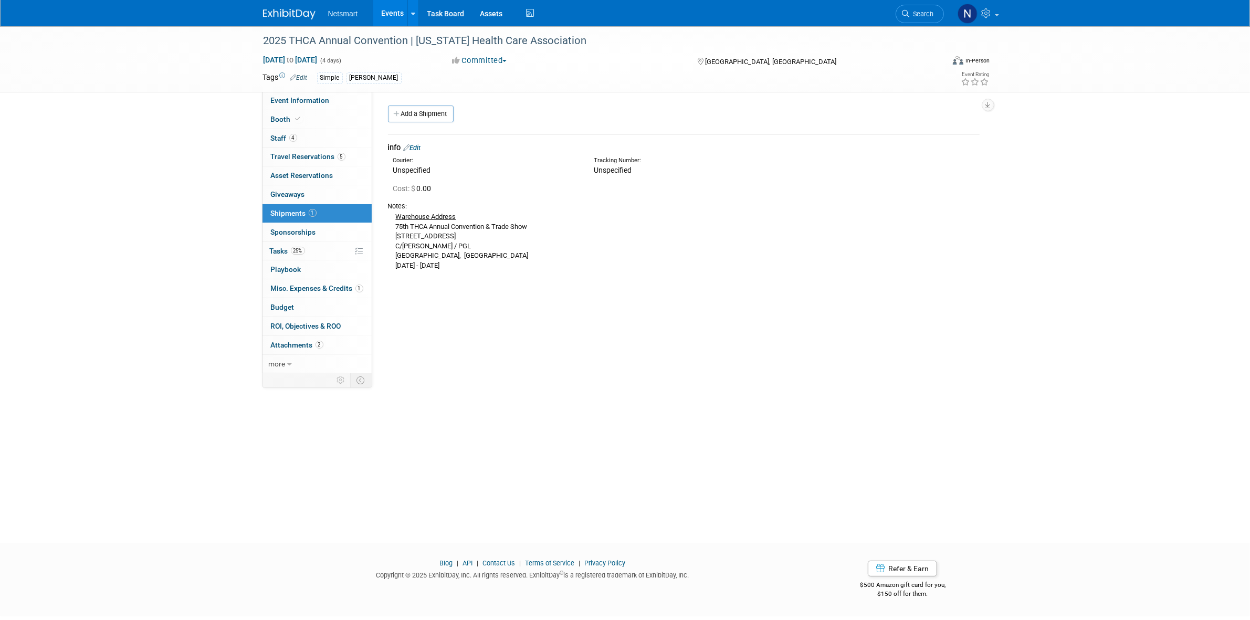
click at [417, 143] on div "info Edit" at bounding box center [684, 147] width 592 height 11
click at [418, 148] on link "Edit" at bounding box center [412, 148] width 17 height 8
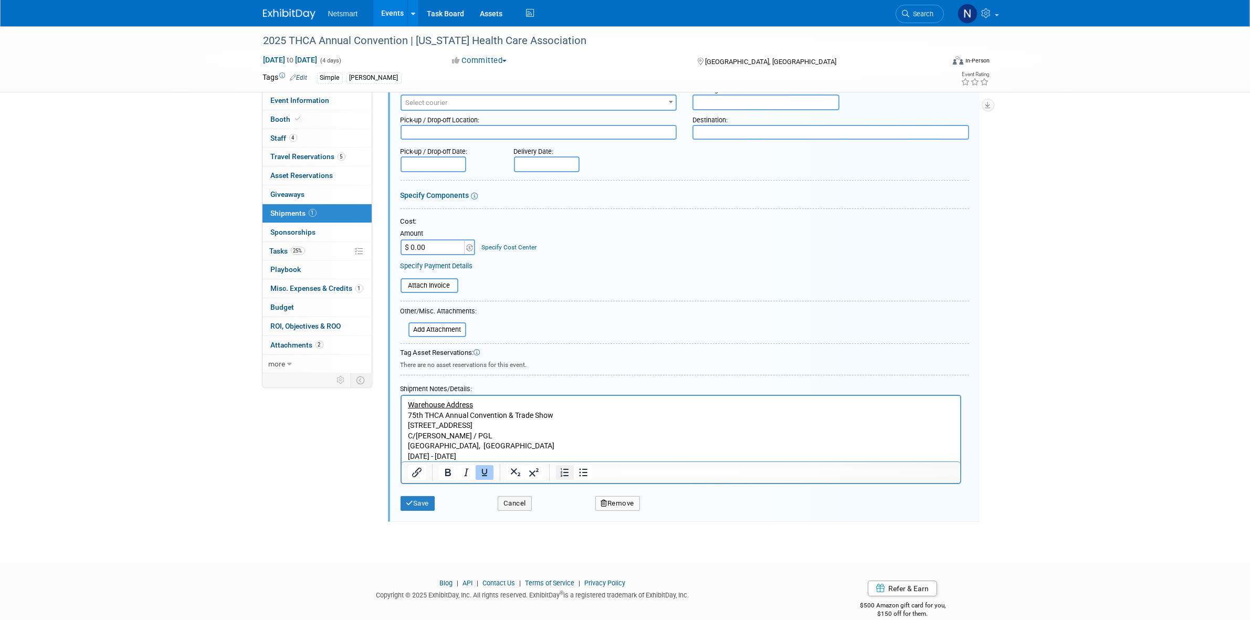
scroll to position [103, 0]
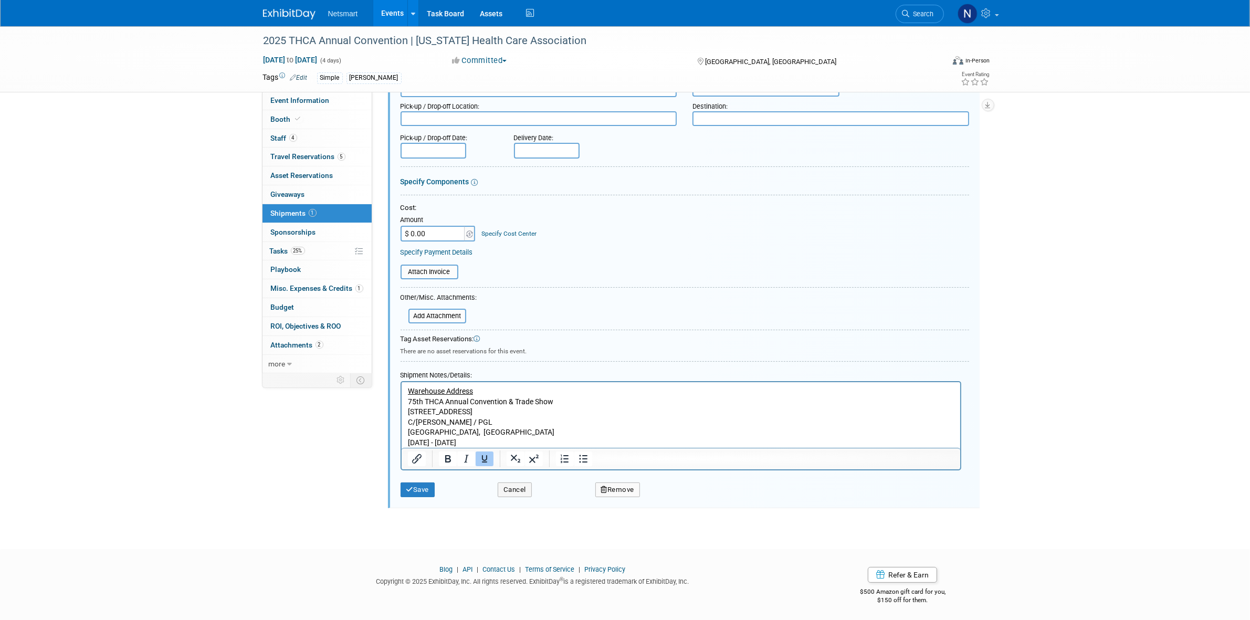
click at [557, 443] on p "Warehouse Address 75th THCA Annual Convention & Trade Show 960 Pleasantville Dr…" at bounding box center [681, 417] width 547 height 62
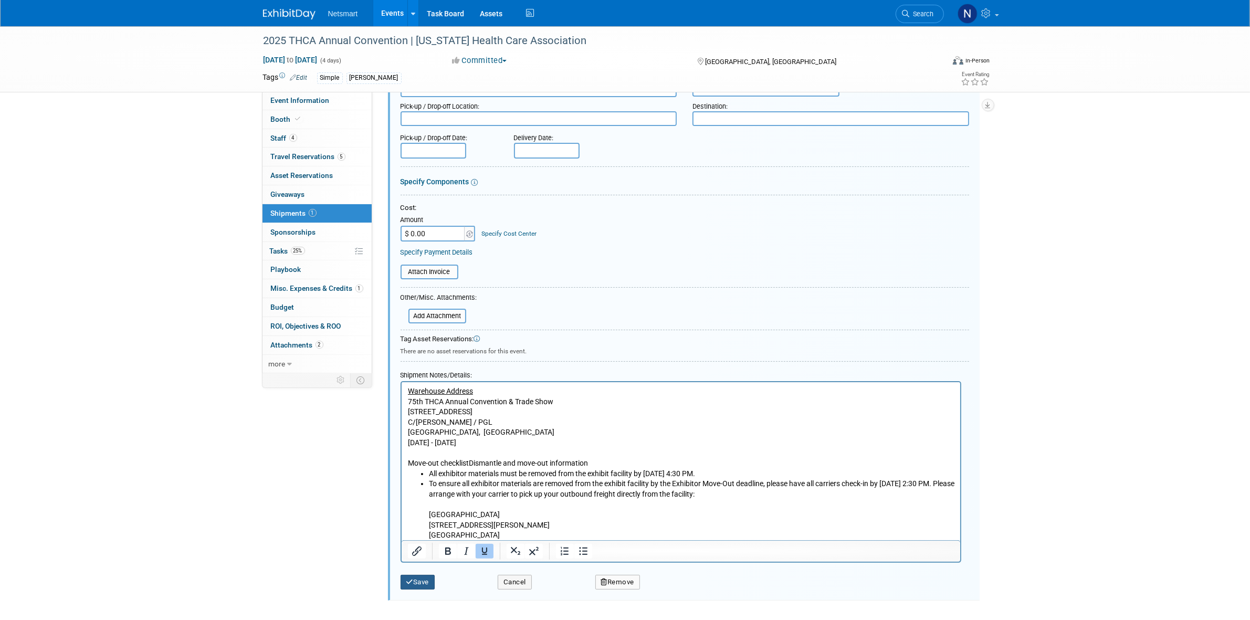
click at [410, 575] on button "Save" at bounding box center [418, 582] width 35 height 15
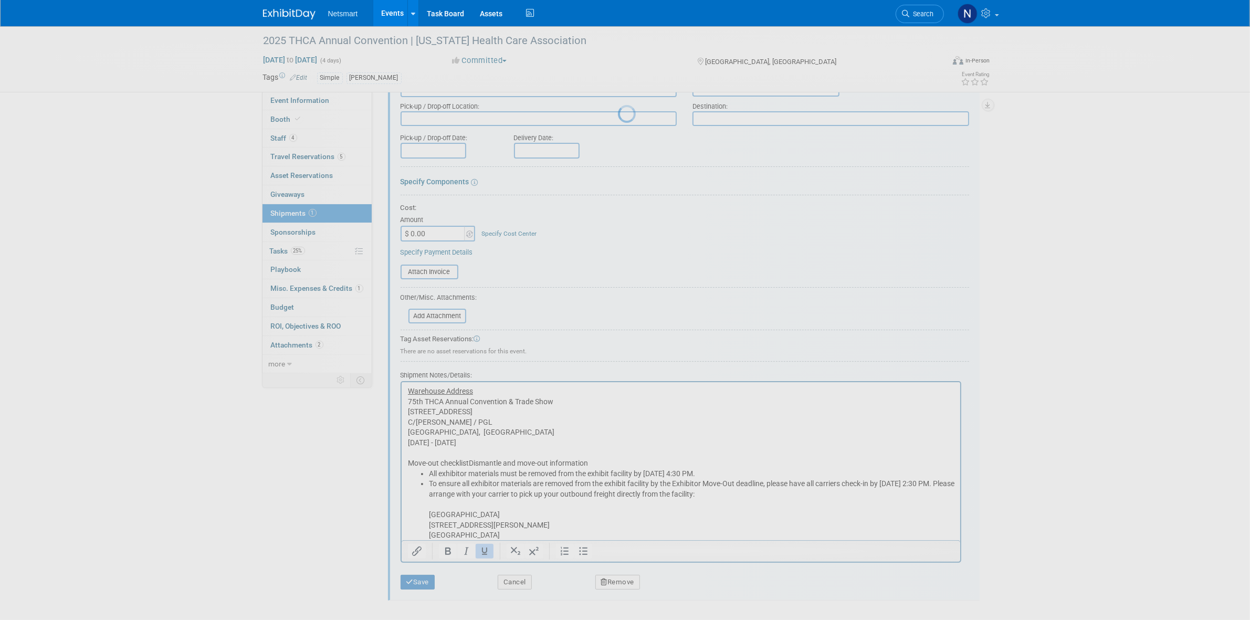
scroll to position [0, 0]
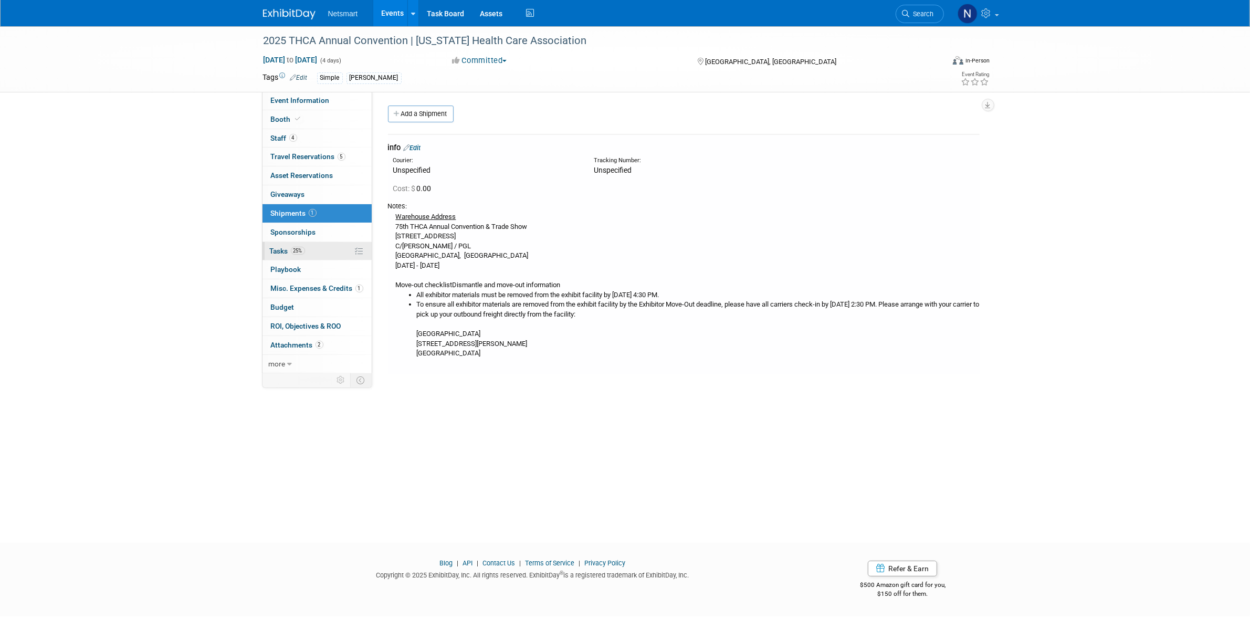
click at [301, 245] on link "25% Tasks 25%" at bounding box center [317, 251] width 109 height 18
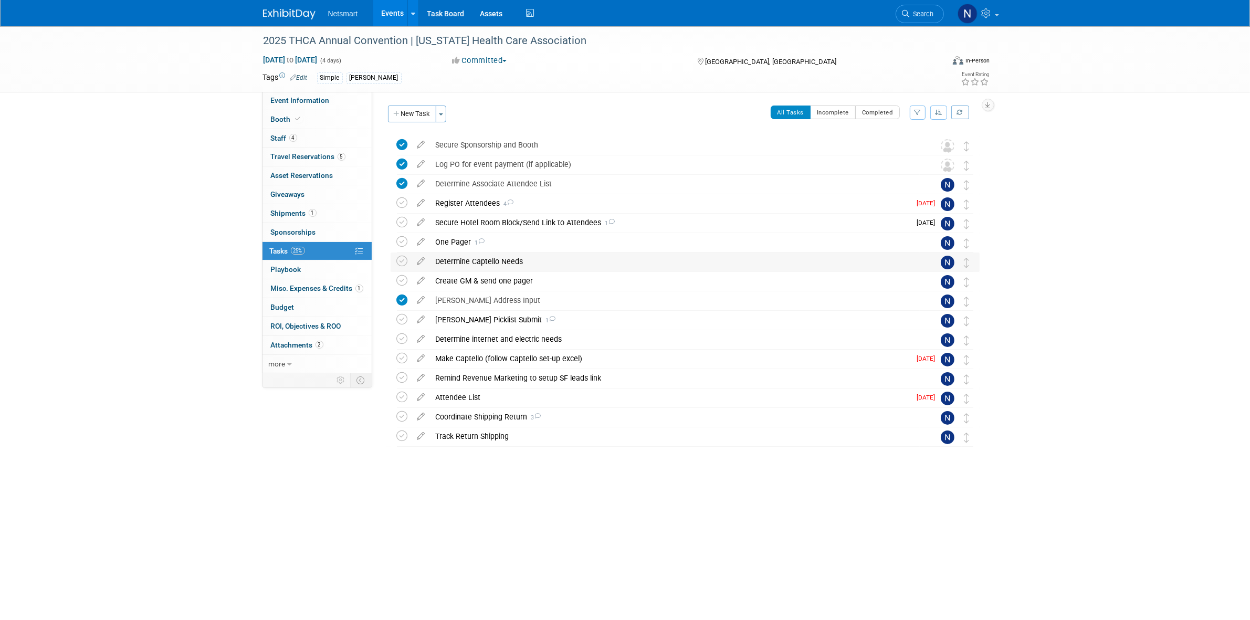
drag, startPoint x: 465, startPoint y: 260, endPoint x: 466, endPoint y: 272, distance: 11.6
click at [465, 260] on div "Determine Captello Needs" at bounding box center [675, 262] width 489 height 18
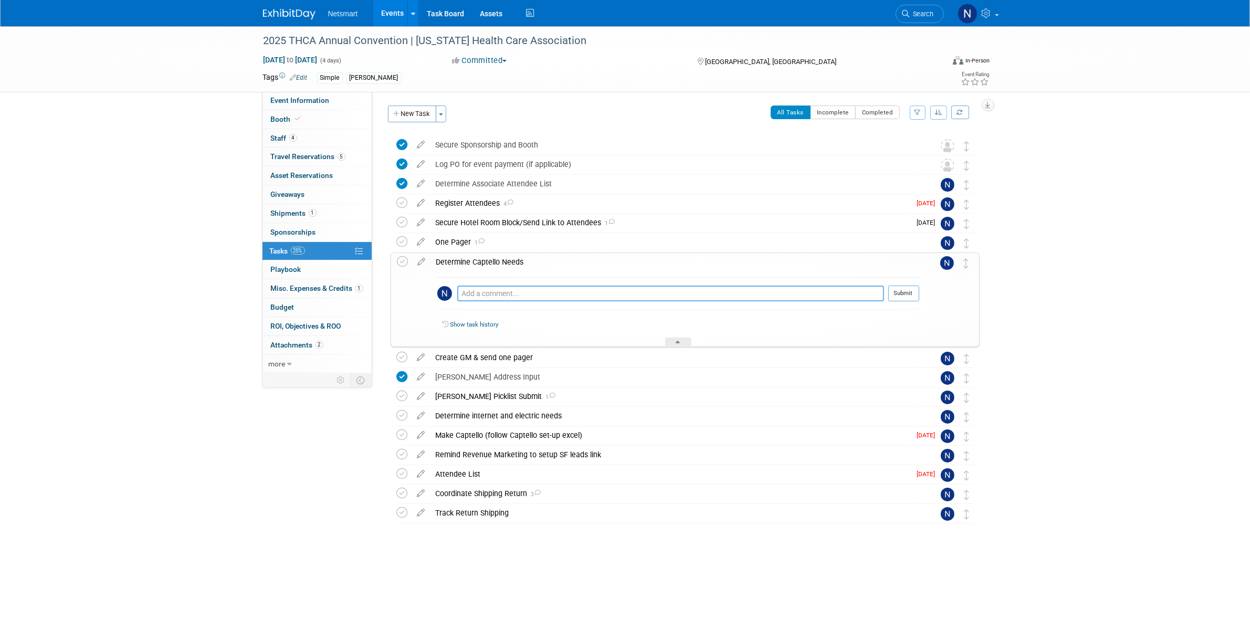
click at [478, 298] on textarea at bounding box center [670, 294] width 427 height 16
click at [478, 298] on textarea "rapid & list" at bounding box center [670, 293] width 427 height 15
type textarea "rapid scan & list"
click at [898, 297] on button "Submit" at bounding box center [904, 294] width 31 height 16
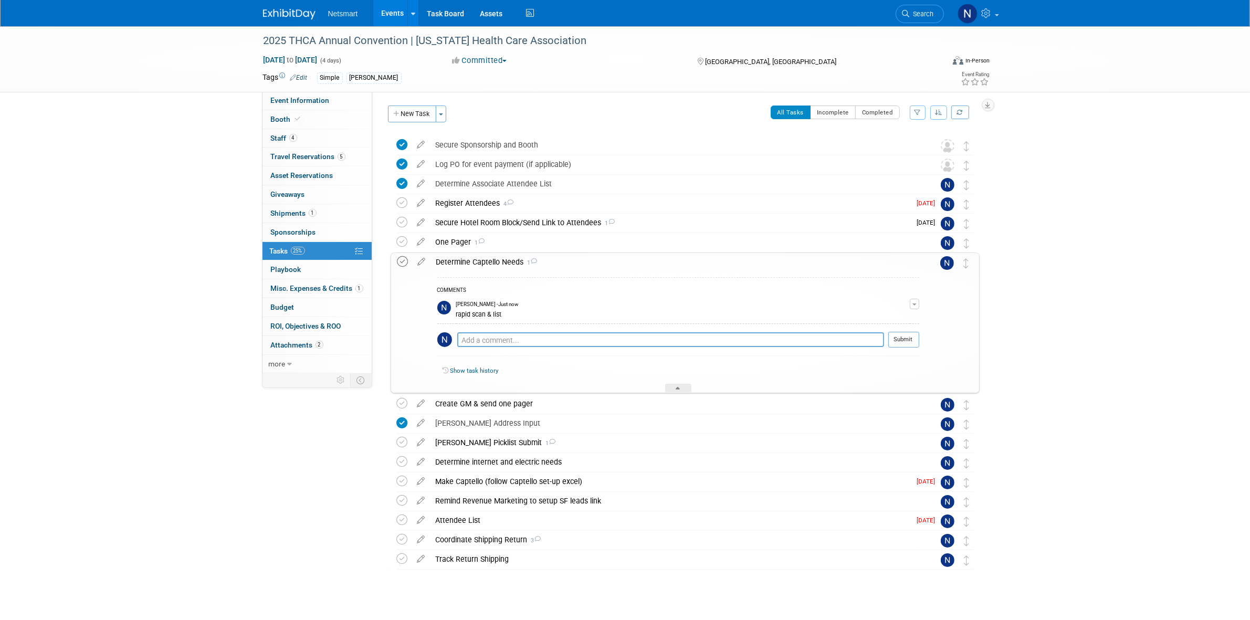
click at [403, 262] on icon at bounding box center [403, 261] width 11 height 11
click at [673, 388] on div at bounding box center [678, 388] width 26 height 9
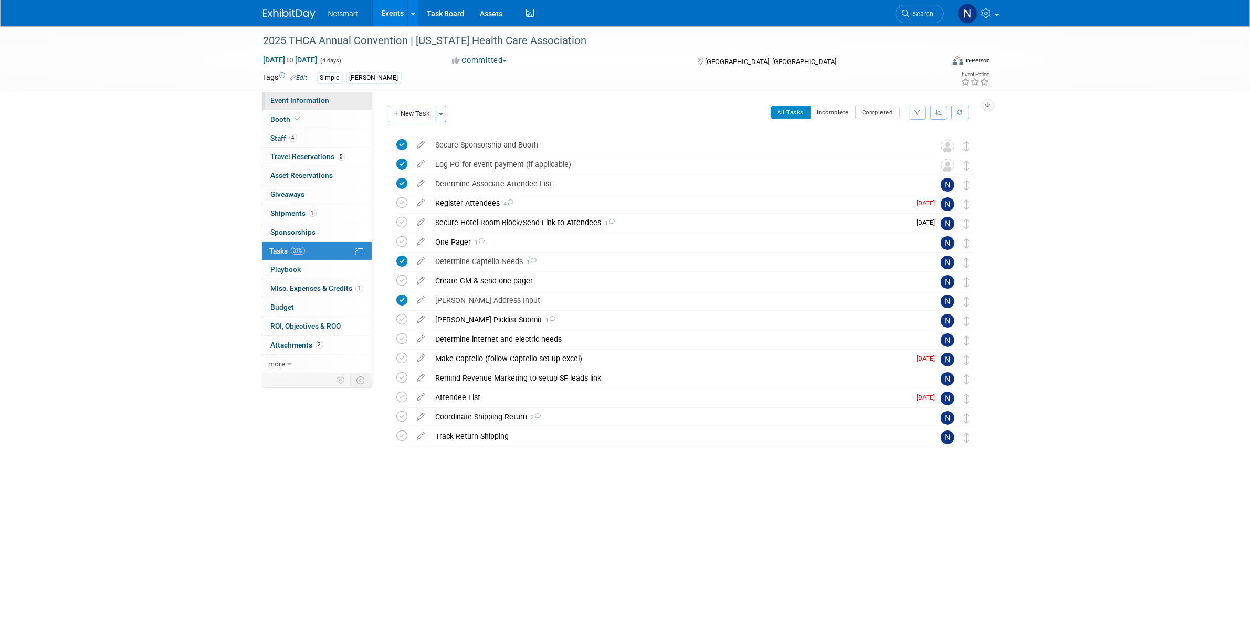
click at [346, 101] on link "Event Information" at bounding box center [317, 100] width 109 height 18
select select "Simple"
select select "3"
select select "No"
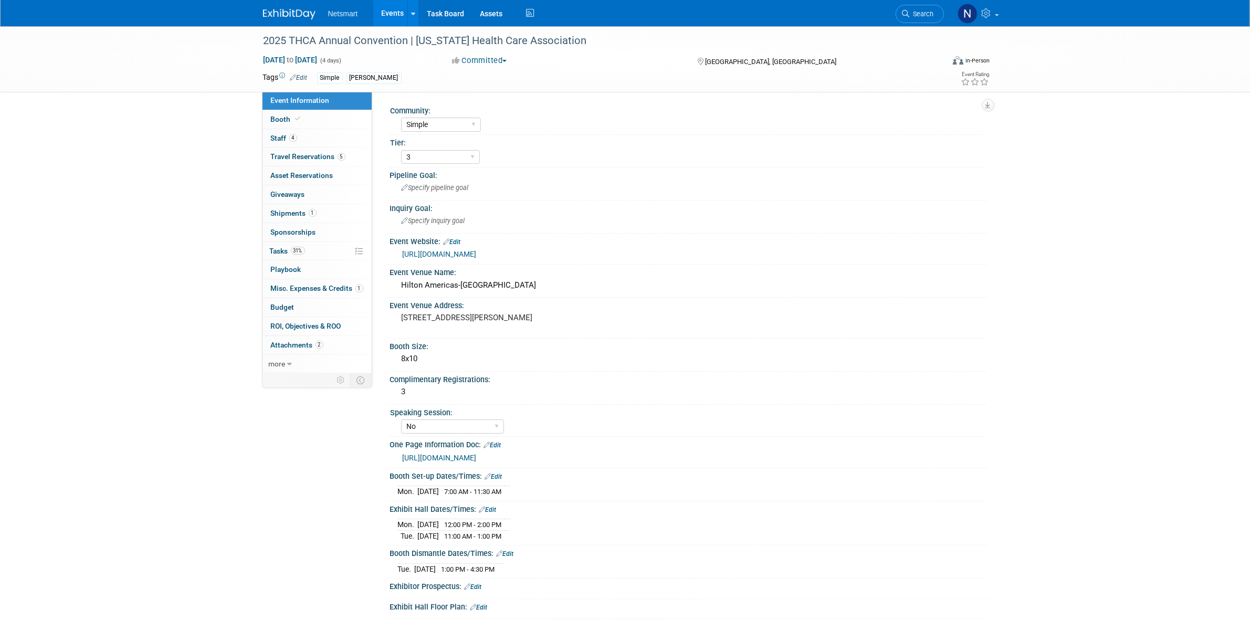
click at [465, 255] on link "https://txhca.org/80312-2/" at bounding box center [440, 254] width 74 height 8
click at [192, 260] on div "2025 THCA Annual Convention | Texas Health Care Association Sep 21, 2025 to Sep…" at bounding box center [625, 358] width 1250 height 664
click at [311, 247] on link "31% Tasks 31%" at bounding box center [317, 251] width 109 height 18
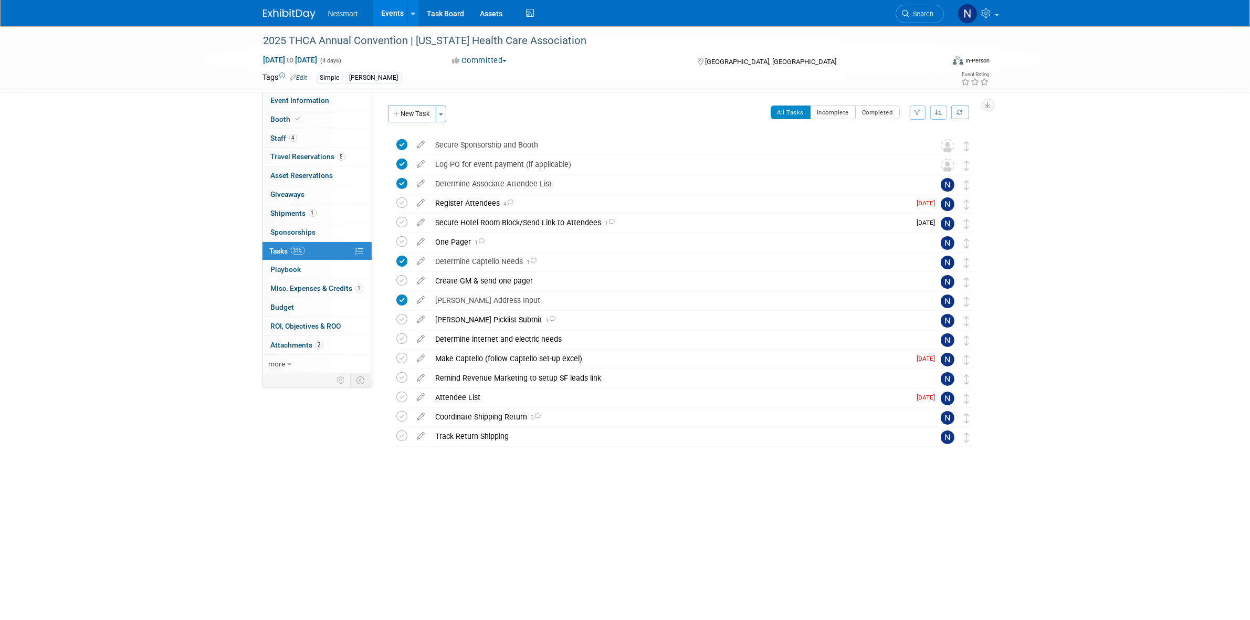
click at [540, 515] on div "2025 THCA Annual Convention | Texas Health Care Association Sep 21, 2025 to Sep…" at bounding box center [625, 275] width 1250 height 498
click at [468, 321] on div "Derse Picklist Submit 1" at bounding box center [675, 320] width 489 height 18
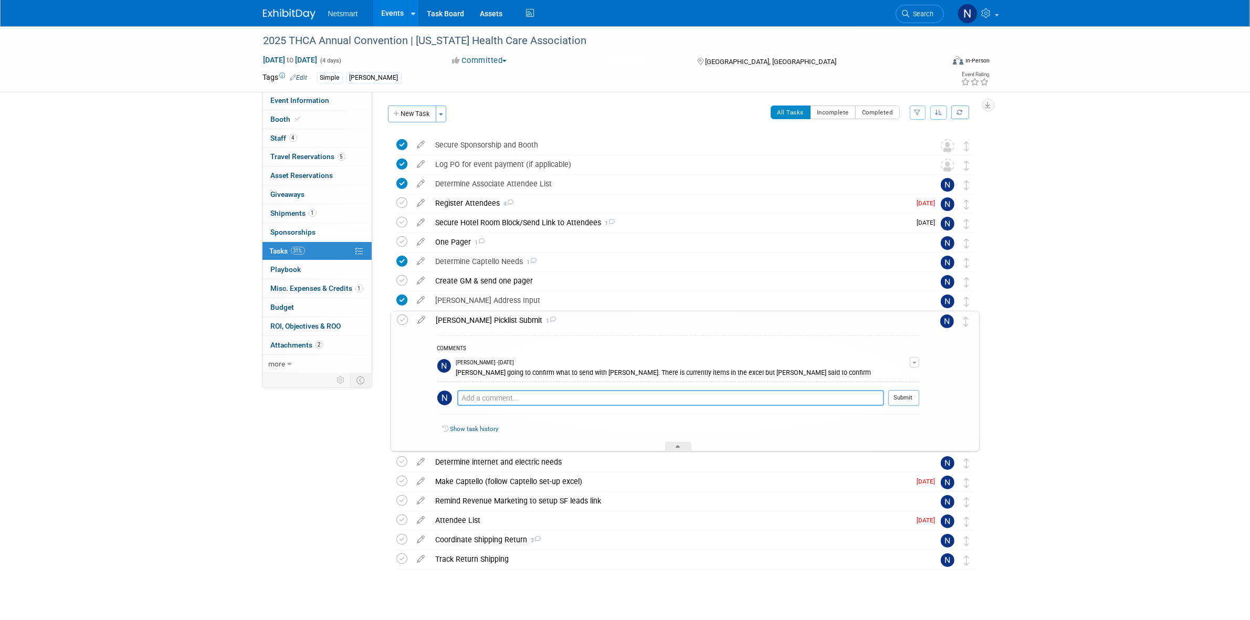
click at [478, 395] on textarea at bounding box center [670, 398] width 427 height 16
type textarea "ref excel for missing items that should be returned from MHCA"
click at [910, 395] on button "Submit" at bounding box center [904, 398] width 31 height 16
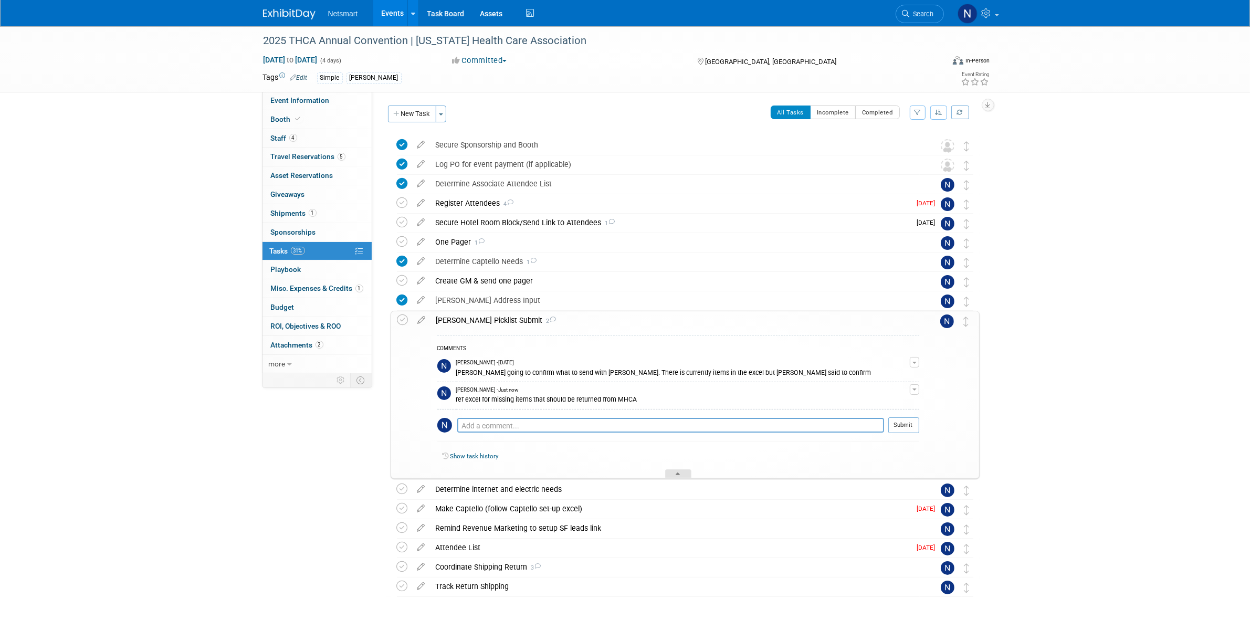
click at [678, 475] on icon at bounding box center [678, 476] width 4 height 6
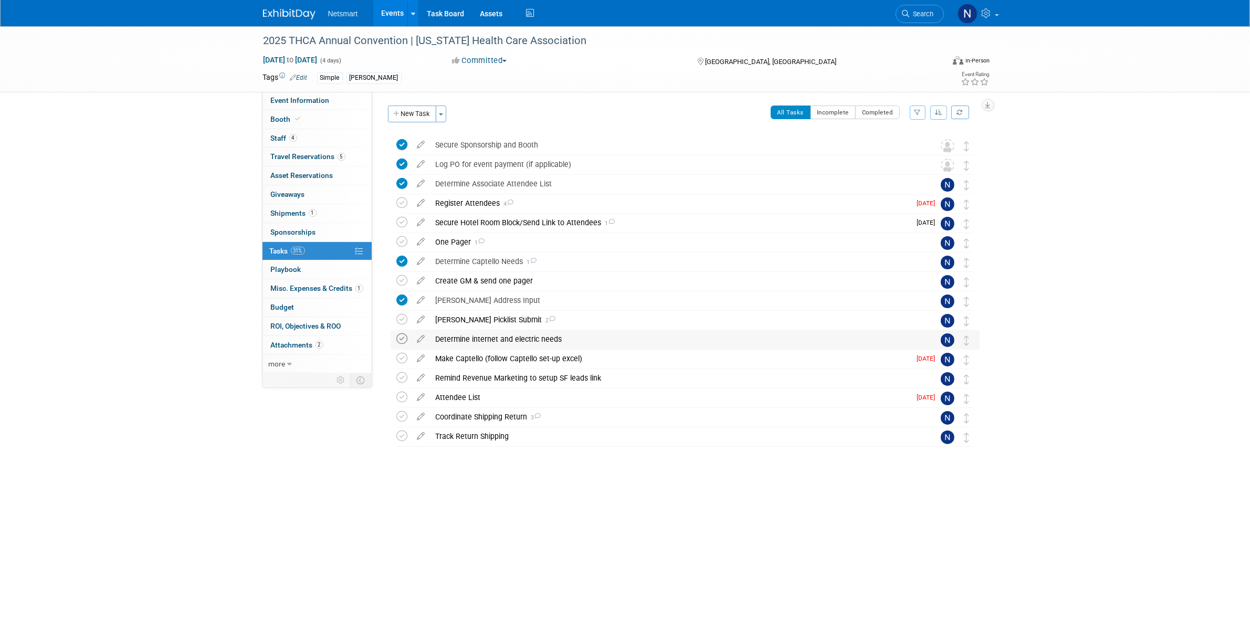
click at [403, 341] on icon at bounding box center [402, 338] width 11 height 11
click at [342, 48] on div "2025 THCA Annual Convention | [US_STATE] Health Care Association" at bounding box center [594, 41] width 669 height 19
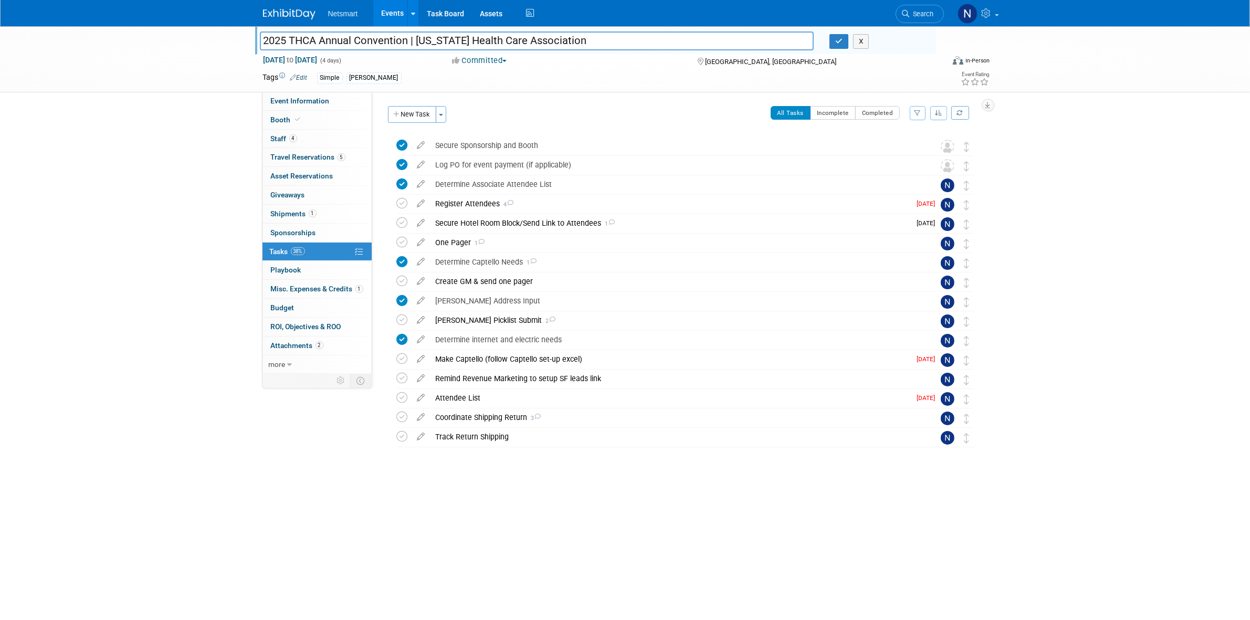
click at [303, 43] on input "2025 THCA Annual Convention | [US_STATE] Health Care Association" at bounding box center [537, 41] width 555 height 18
drag, startPoint x: 263, startPoint y: 41, endPoint x: 700, endPoint y: 27, distance: 437.7
click at [700, 27] on div "2025 THCA Annual Convention | Texas Health Care Association 2025 THCA Annual Co…" at bounding box center [595, 40] width 681 height 28
click at [321, 97] on span "Event Information" at bounding box center [300, 101] width 59 height 8
select select "Simple"
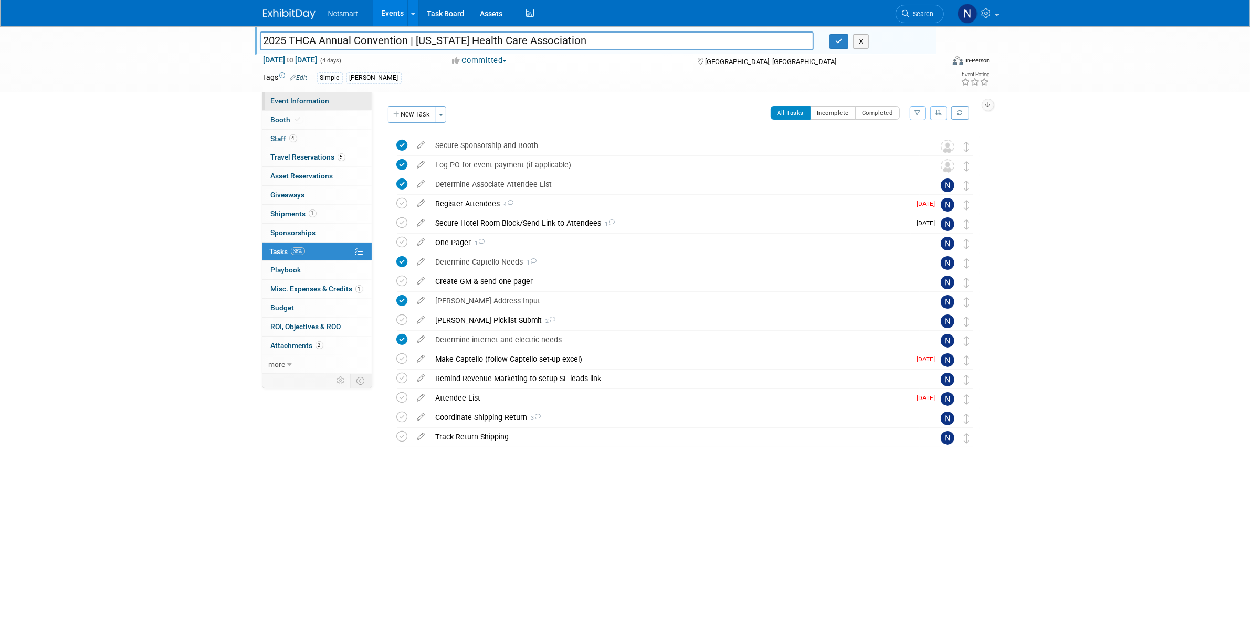
select select "3"
select select "No"
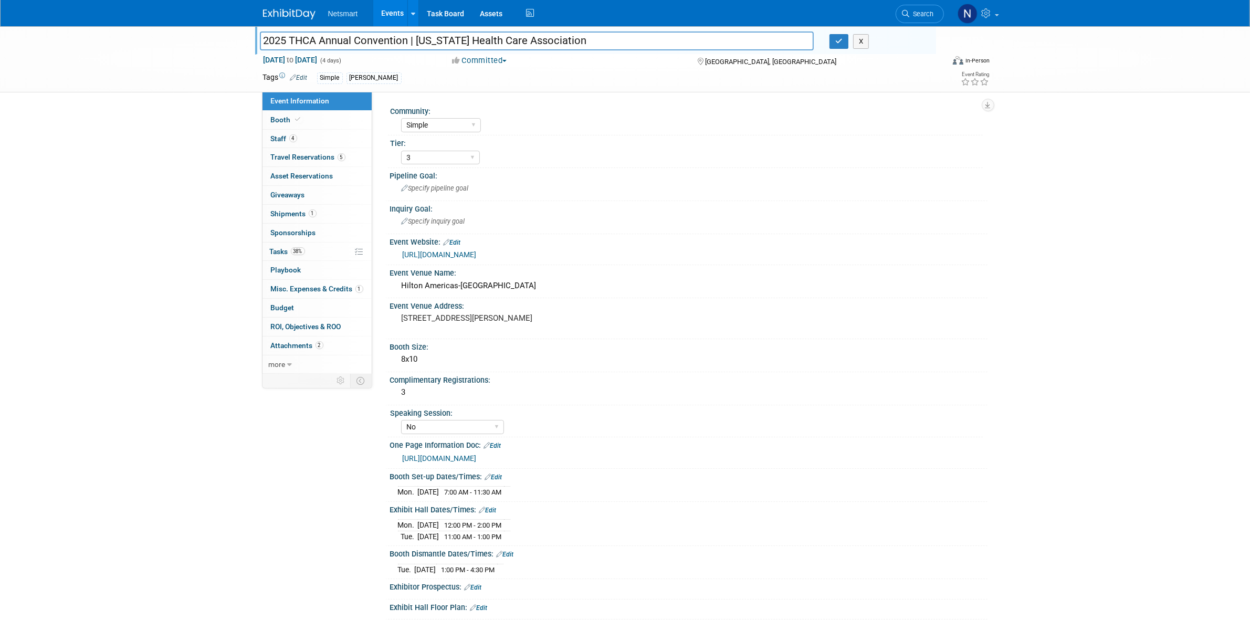
click at [453, 253] on link "[URL][DOMAIN_NAME]" at bounding box center [440, 254] width 74 height 8
click at [298, 257] on link "38% Tasks 38%" at bounding box center [317, 252] width 109 height 18
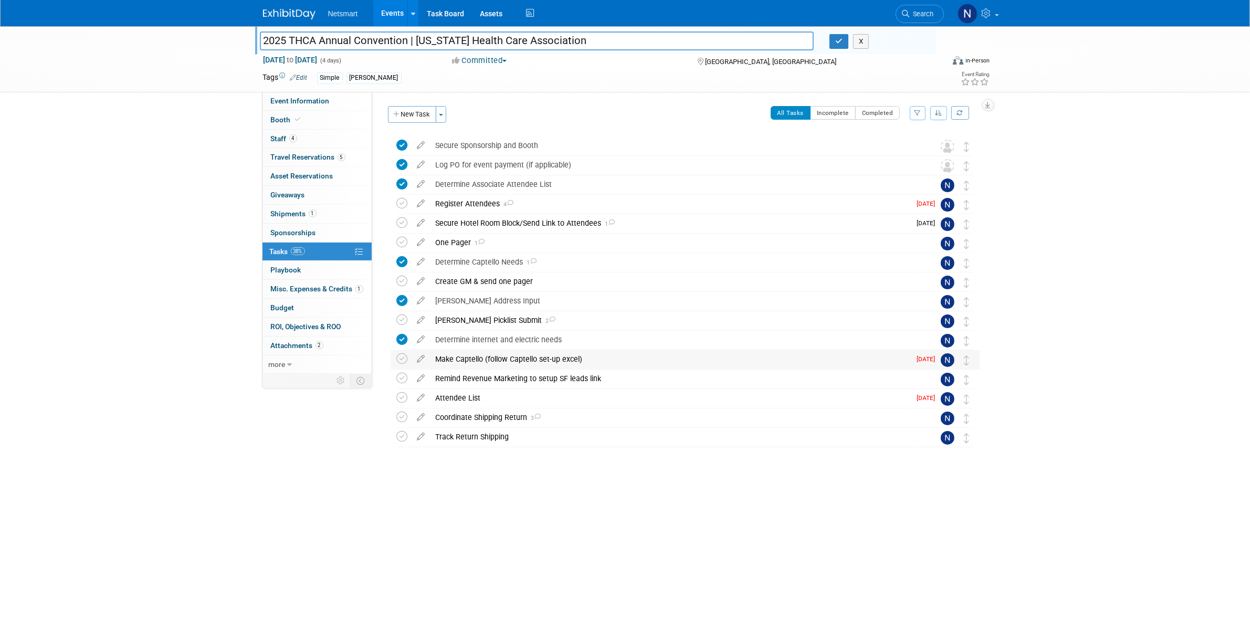
click at [469, 361] on div "Make Captello (follow Captello set-up excel)" at bounding box center [671, 359] width 481 height 18
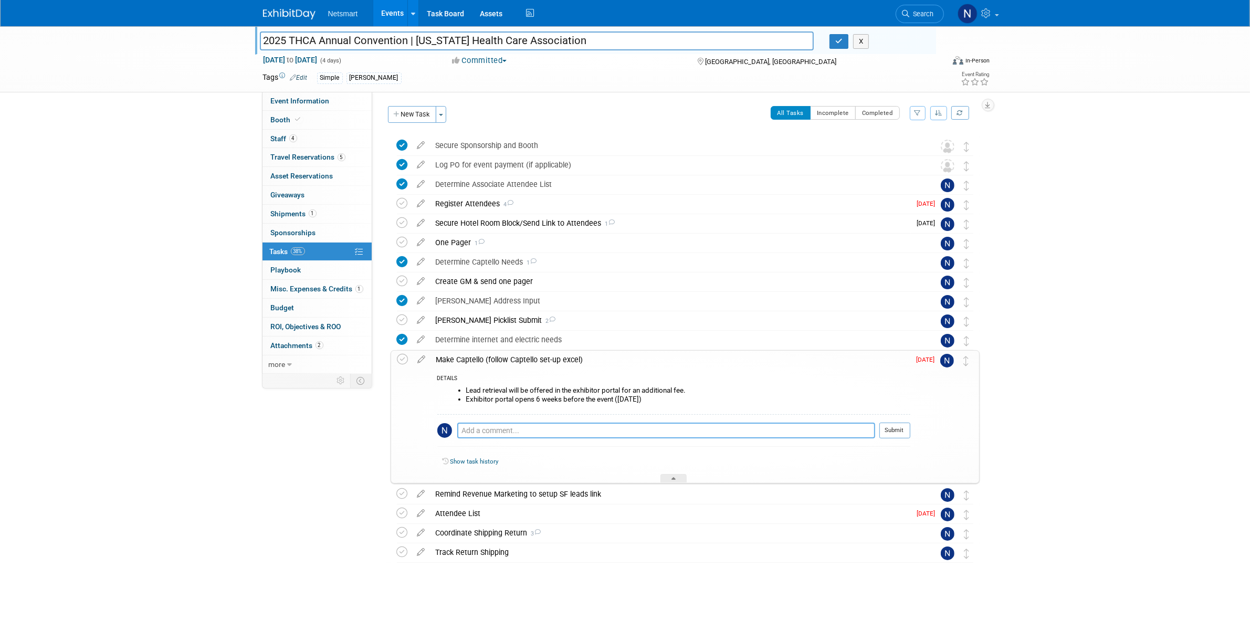
click at [518, 427] on textarea at bounding box center [666, 431] width 418 height 16
type textarea "trigger,"
drag, startPoint x: 730, startPoint y: 429, endPoint x: 354, endPoint y: 436, distance: 375.6
click at [354, 436] on div "Event Information Event Info Booth Booth 4 Staff 4 Staff 5 Travel Reservations …" at bounding box center [625, 316] width 740 height 580
click at [670, 476] on div at bounding box center [674, 478] width 26 height 9
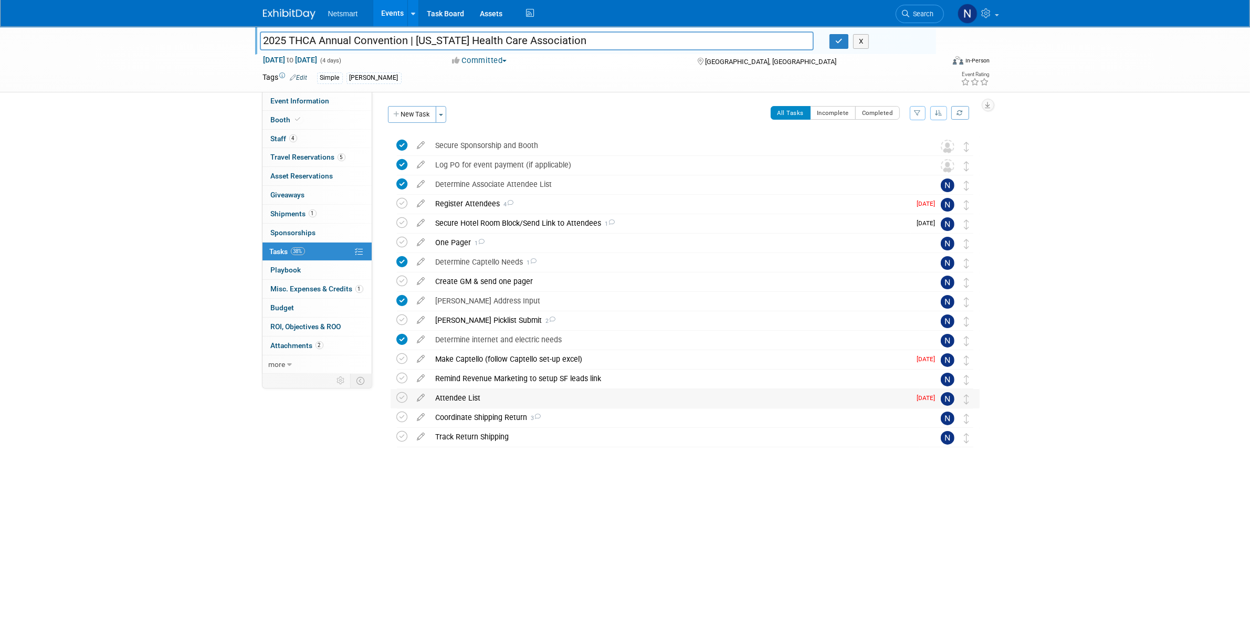
click at [457, 398] on div "Attendee List" at bounding box center [671, 398] width 481 height 18
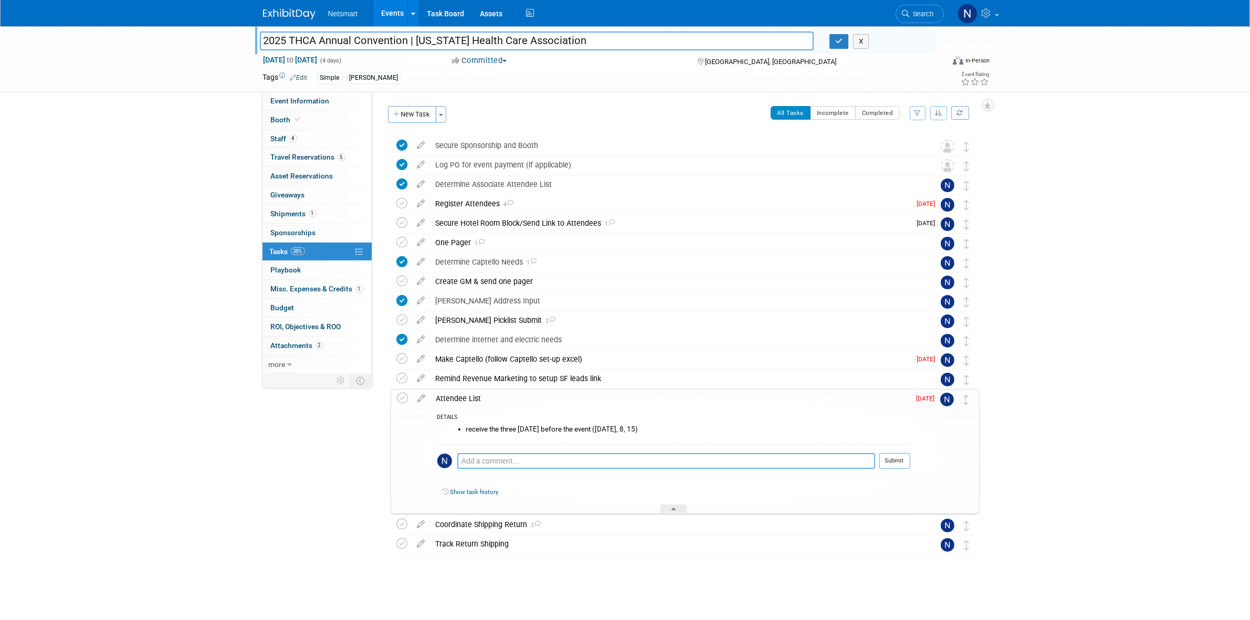
click at [476, 460] on textarea at bounding box center [666, 461] width 418 height 16
click at [420, 399] on icon at bounding box center [422, 396] width 18 height 13
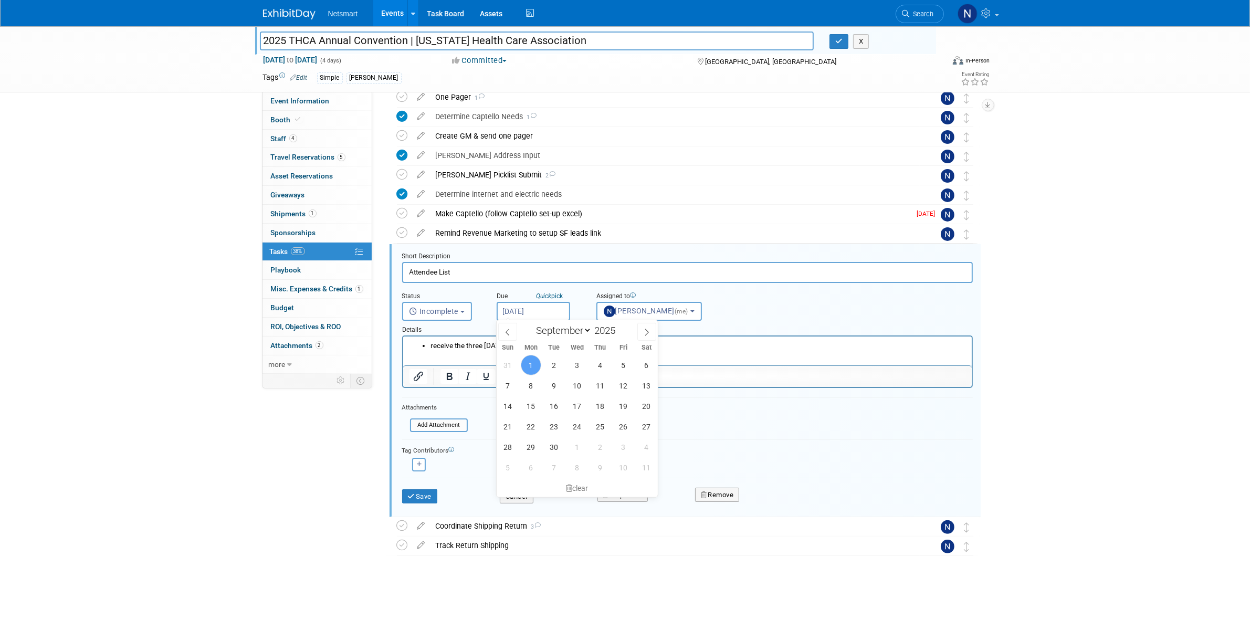
click at [517, 308] on input "Sep 1, 2025" at bounding box center [534, 311] width 74 height 19
click at [533, 408] on span "15" at bounding box center [531, 406] width 20 height 20
type input "Sep 15, 2025"
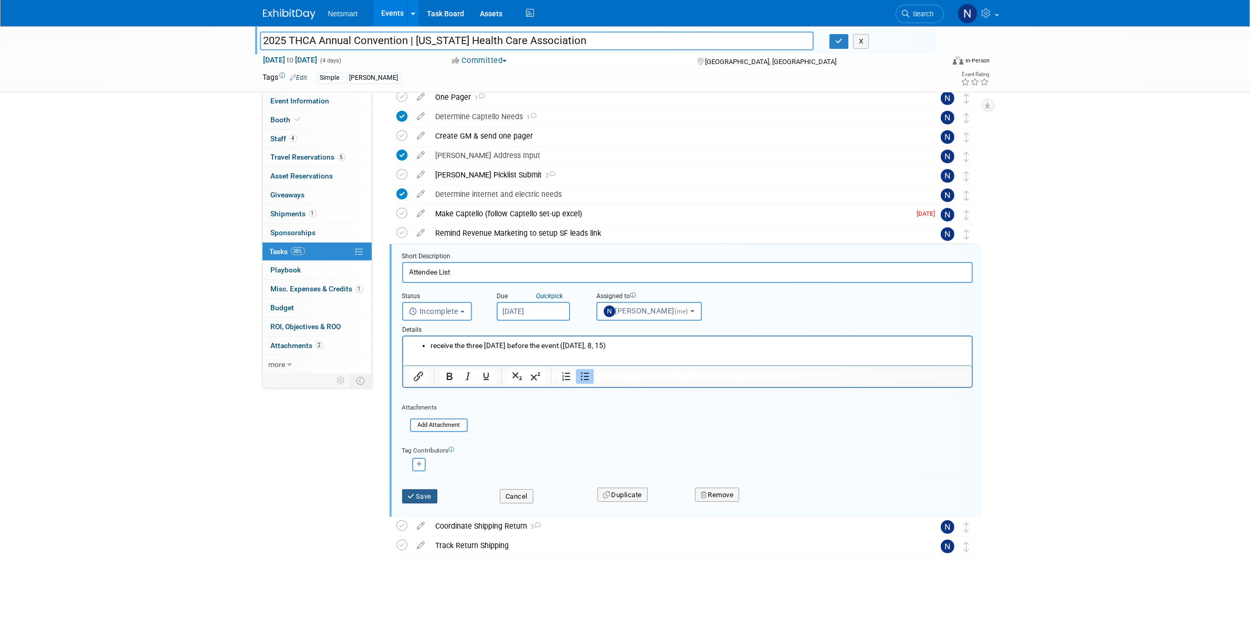
click at [427, 496] on button "Save" at bounding box center [420, 496] width 36 height 15
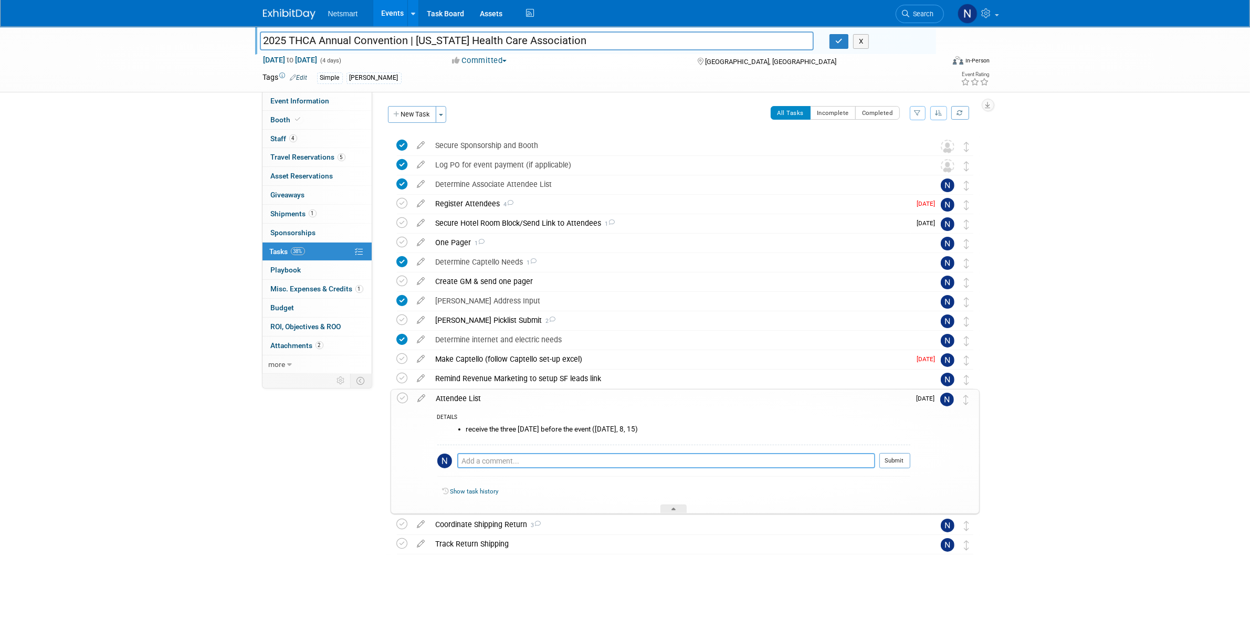
click at [473, 460] on textarea at bounding box center [666, 460] width 418 height 15
type textarea "received the first list and it has emails! Will plan to upload the one we recei…"
click at [901, 467] on button "Submit" at bounding box center [895, 461] width 31 height 16
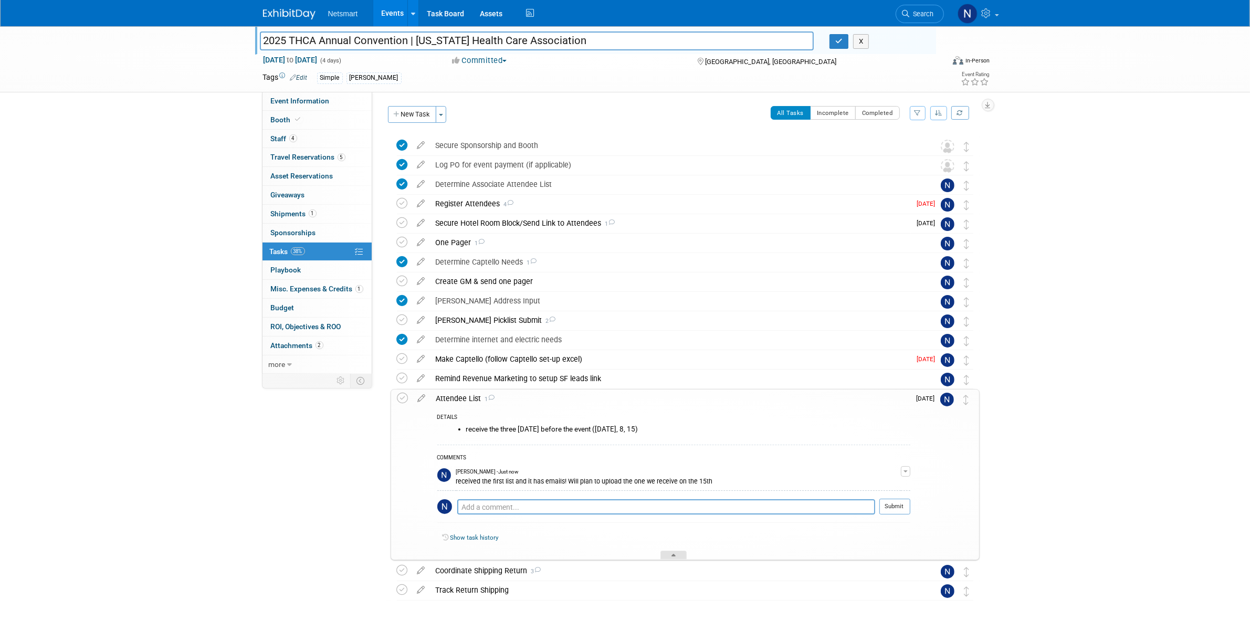
click at [681, 556] on div at bounding box center [674, 555] width 26 height 9
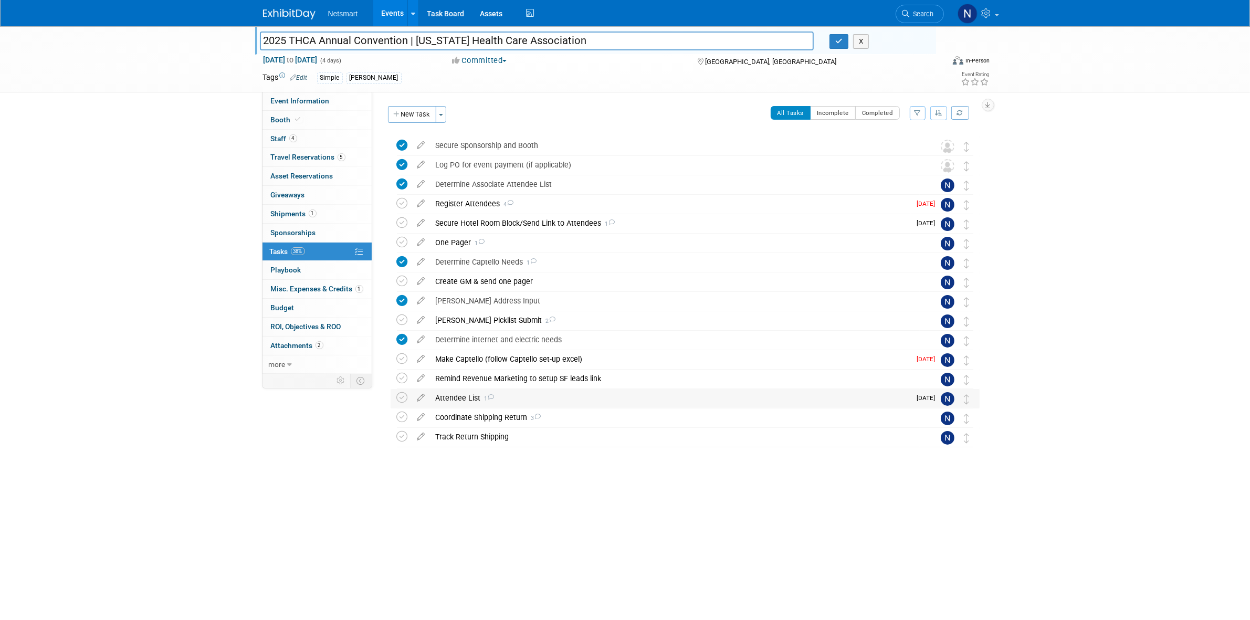
click at [465, 393] on div "Attendee List 1" at bounding box center [671, 398] width 481 height 18
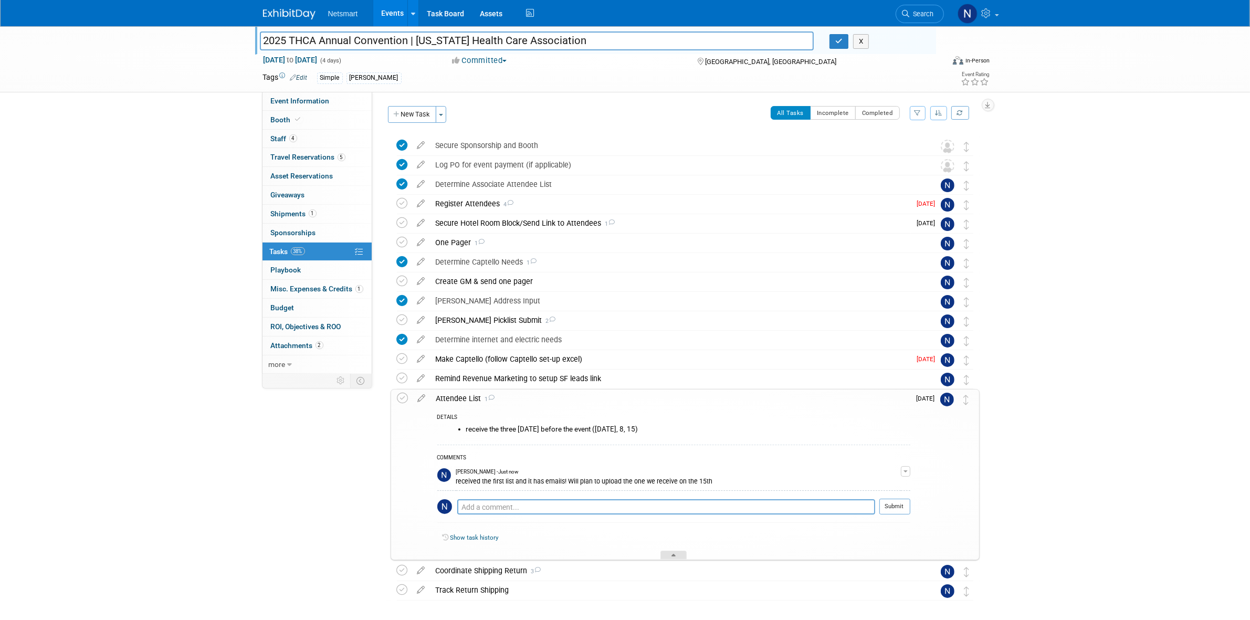
click at [670, 559] on div at bounding box center [674, 555] width 26 height 9
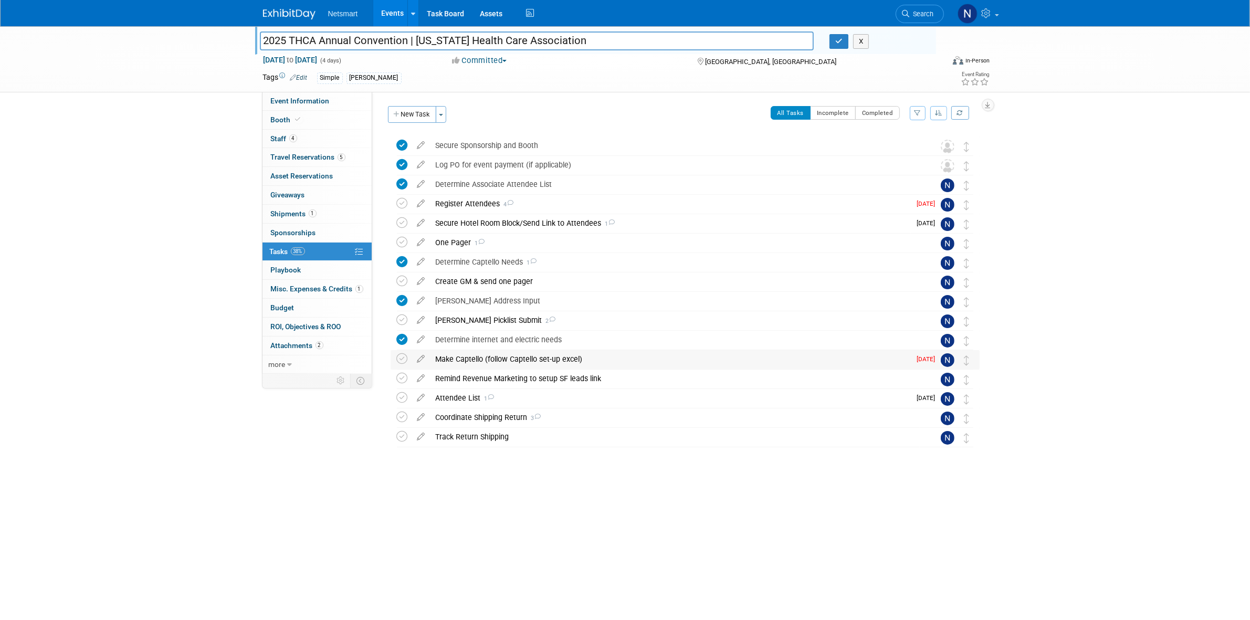
click at [481, 358] on div "Make Captello (follow Captello set-up excel)" at bounding box center [671, 359] width 481 height 18
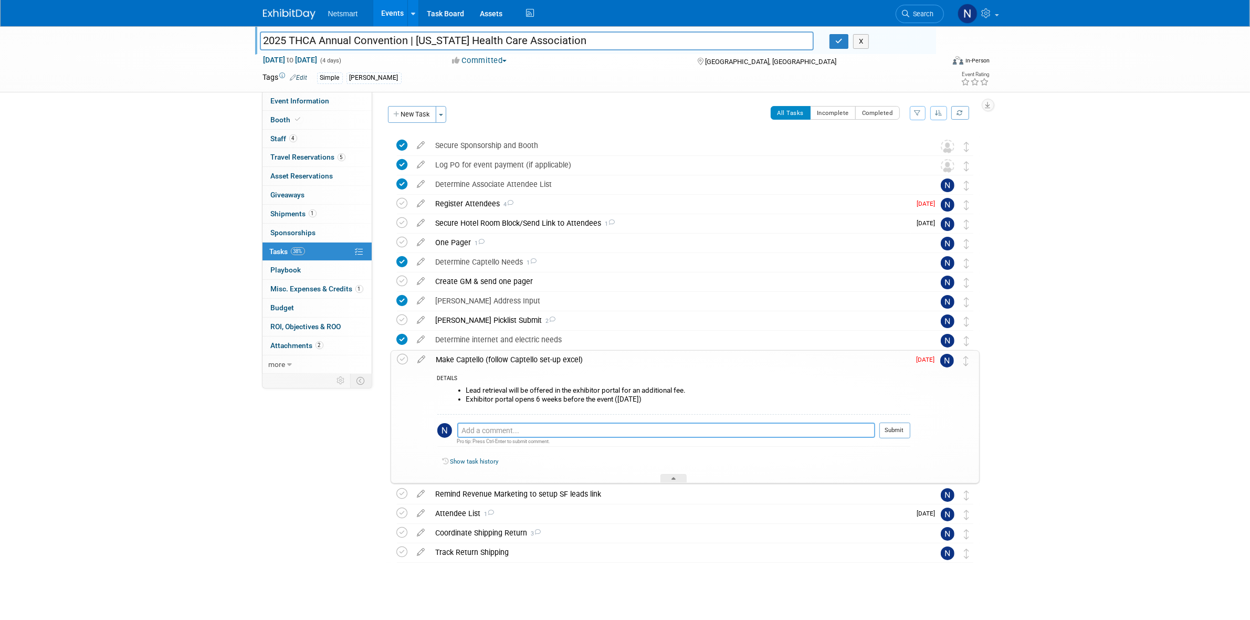
click at [530, 431] on textarea at bounding box center [666, 430] width 418 height 15
type textarea "a"
type textarea "Need to ask Ken/Andy if we want to purchase lead scanning"
click at [884, 432] on button "Submit" at bounding box center [895, 431] width 31 height 16
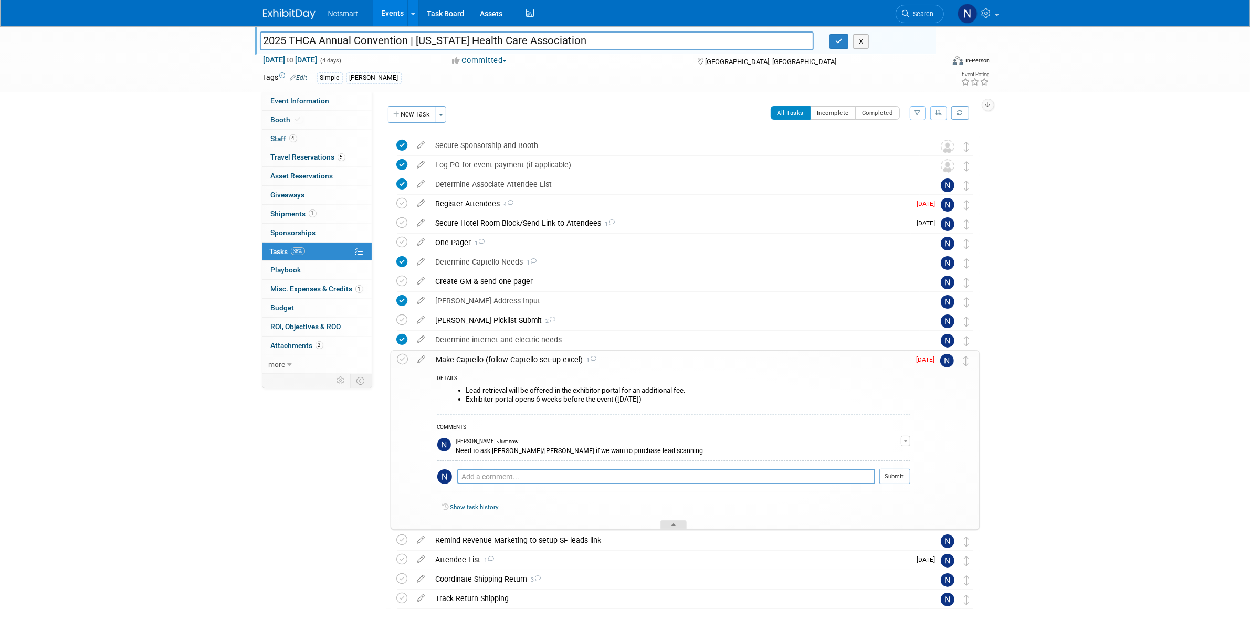
click at [668, 528] on div at bounding box center [674, 524] width 26 height 9
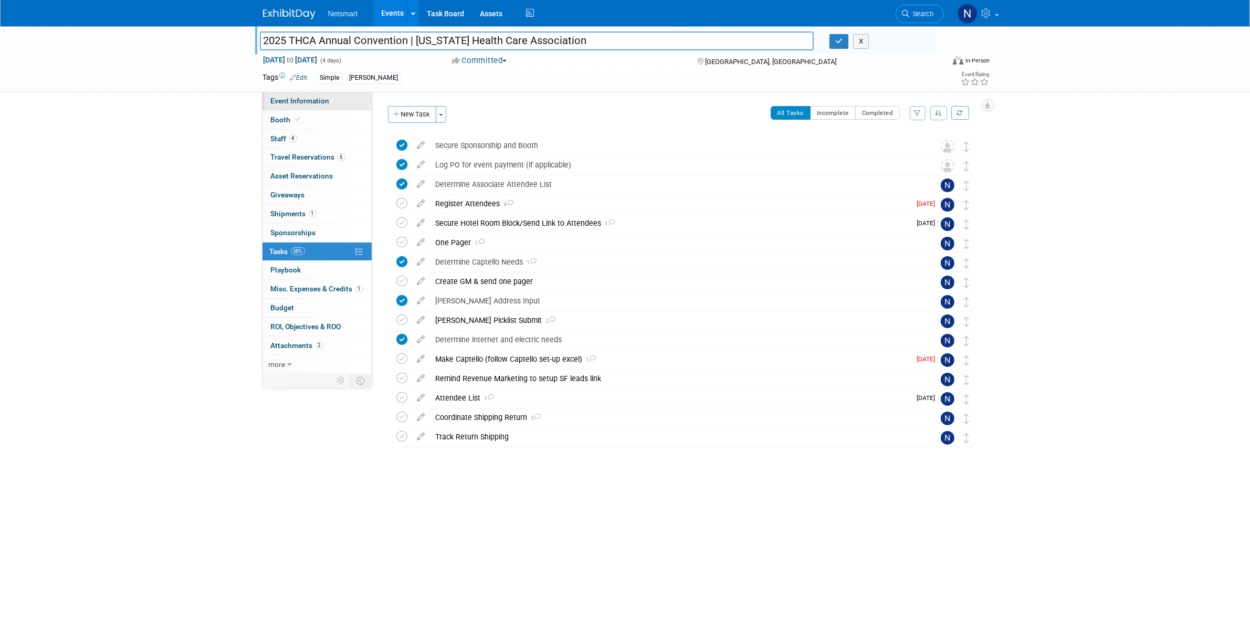
click at [311, 101] on span "Event Information" at bounding box center [300, 101] width 59 height 8
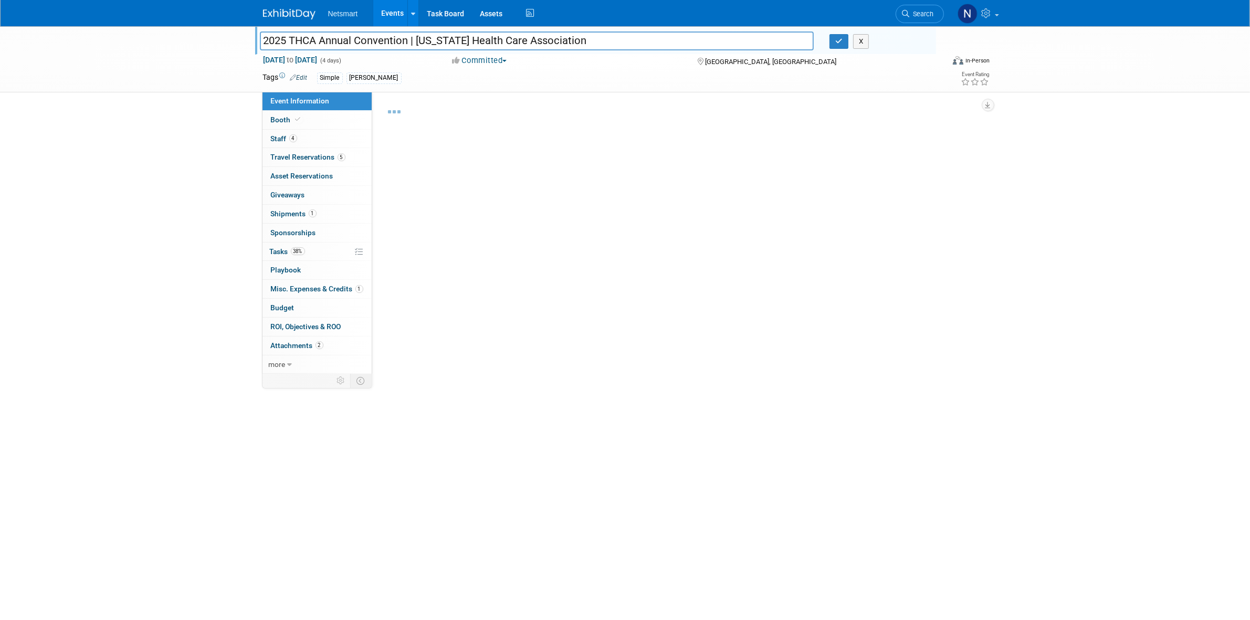
select select "Simple"
select select "3"
select select "No"
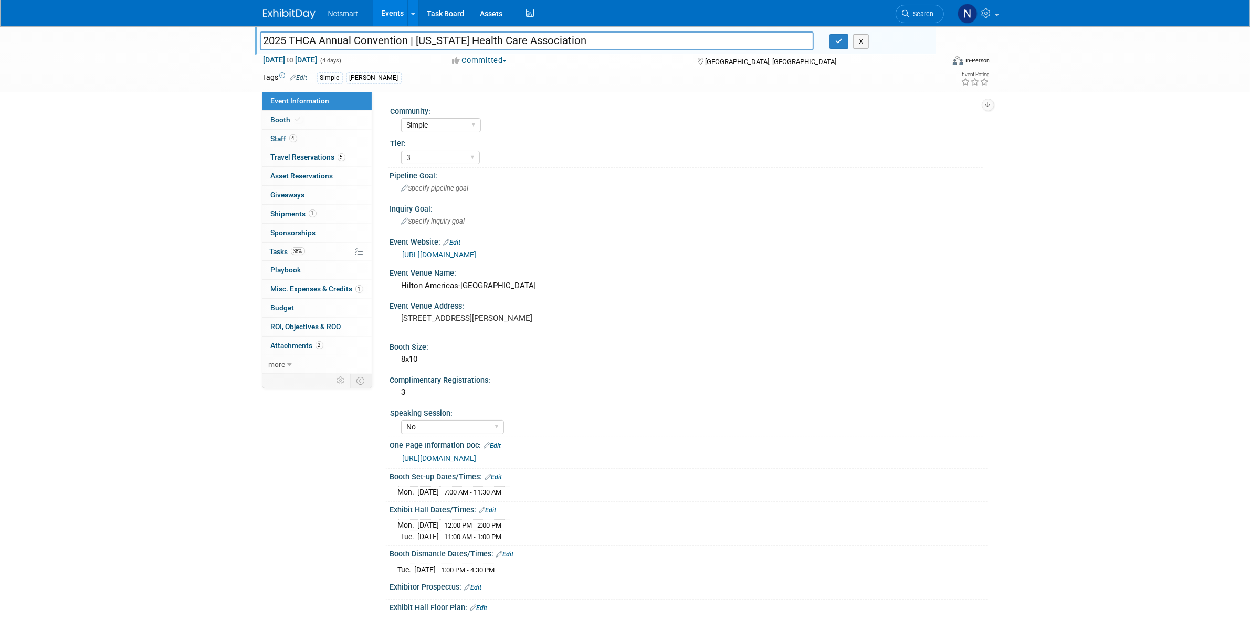
click at [477, 454] on link "https://ntst.sharepoint.com/:w:/s/2025Post-AcuteTradeShows/EQLinQ0BvqZDiIA8zh8E…" at bounding box center [440, 458] width 74 height 8
click at [306, 247] on link "38% Tasks 38%" at bounding box center [317, 252] width 109 height 18
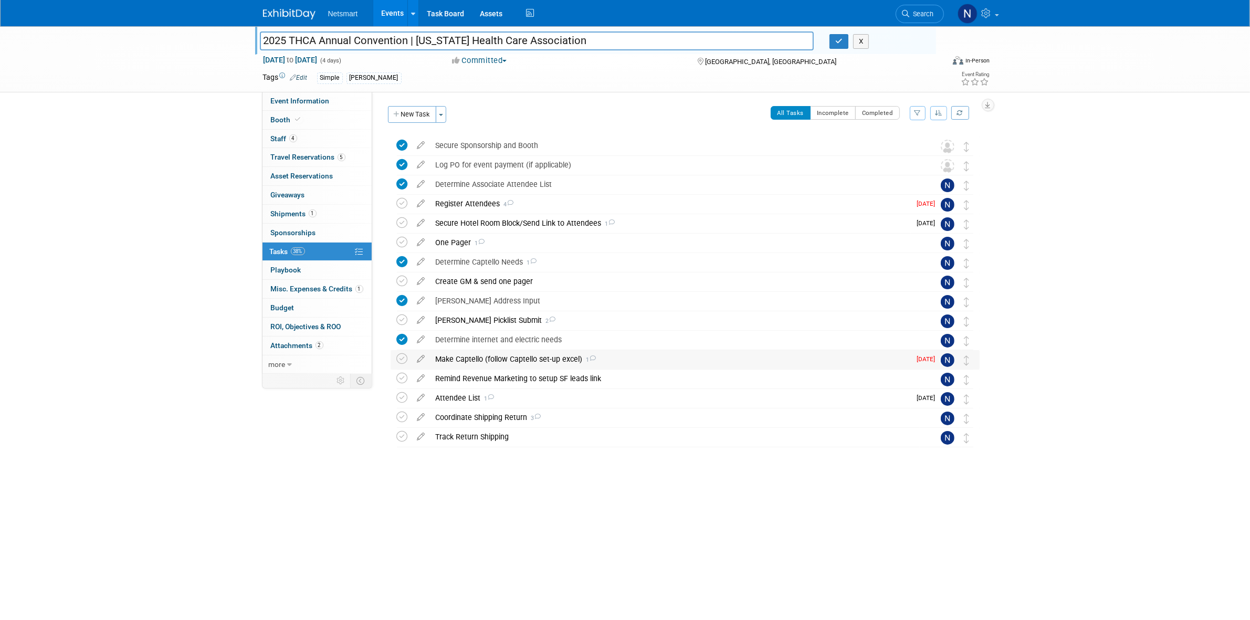
click at [483, 362] on div "Make Captello (follow Captello set-up excel) 1" at bounding box center [671, 359] width 481 height 18
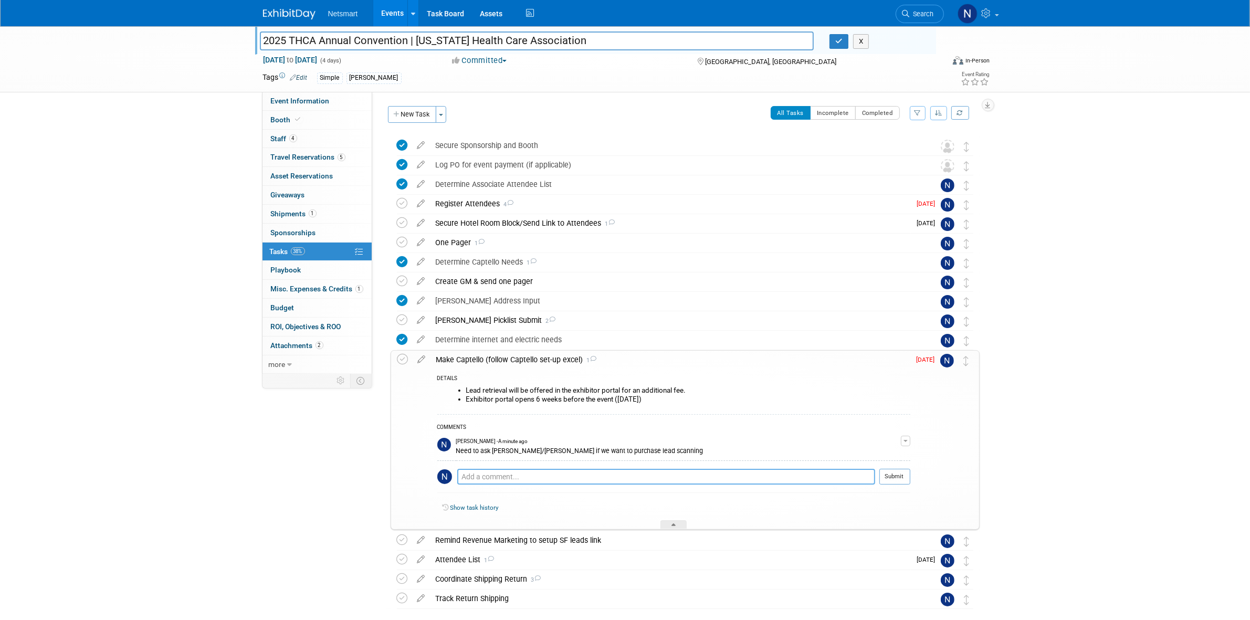
click at [513, 478] on textarea at bounding box center [666, 477] width 418 height 16
type textarea "o"
type textarea "if we do use captello then i need the trigger, list, test, attendees"
click at [903, 478] on button "Submit" at bounding box center [895, 477] width 31 height 16
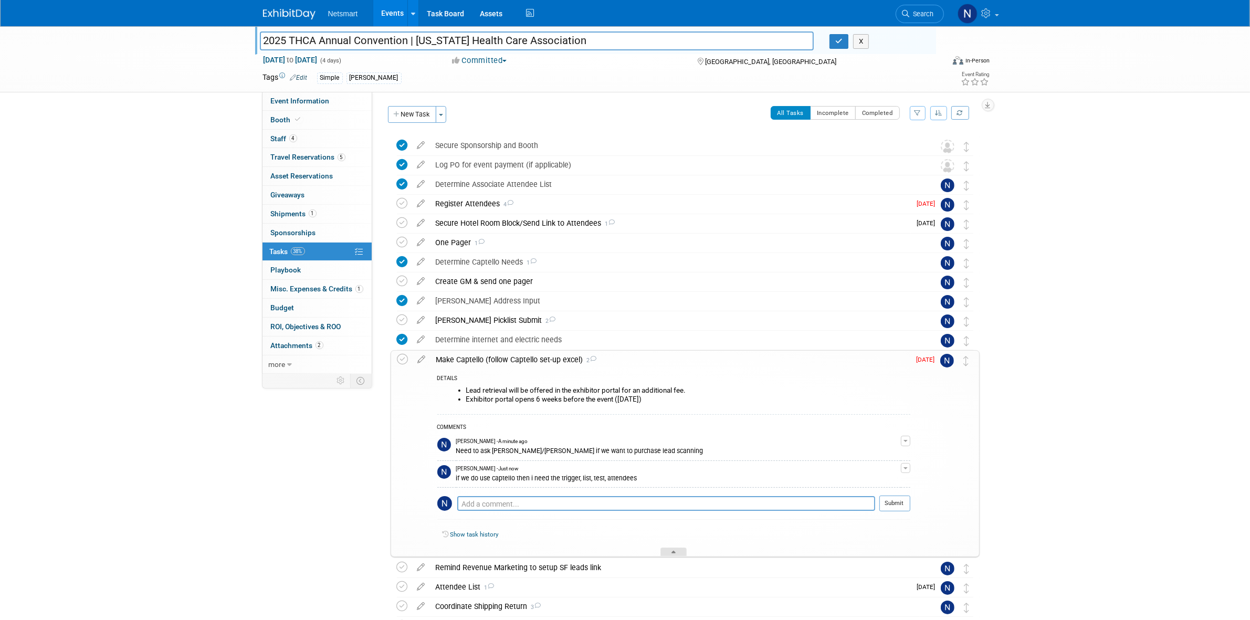
click at [680, 553] on div at bounding box center [674, 552] width 26 height 9
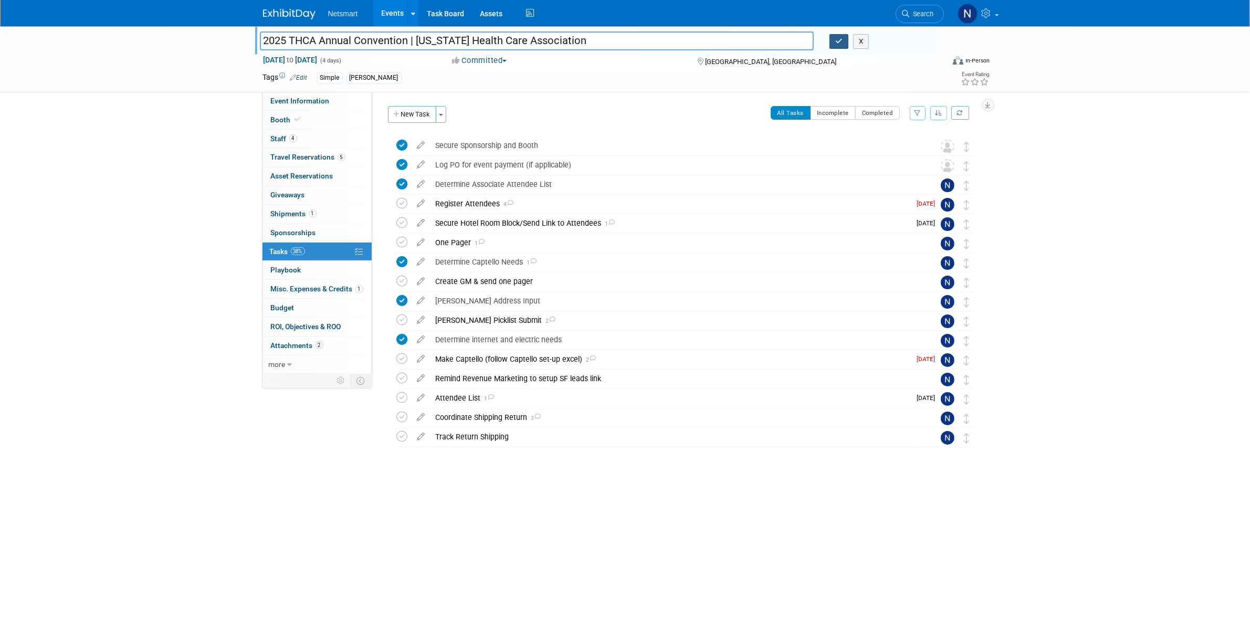
click at [838, 44] on icon "button" at bounding box center [839, 41] width 7 height 7
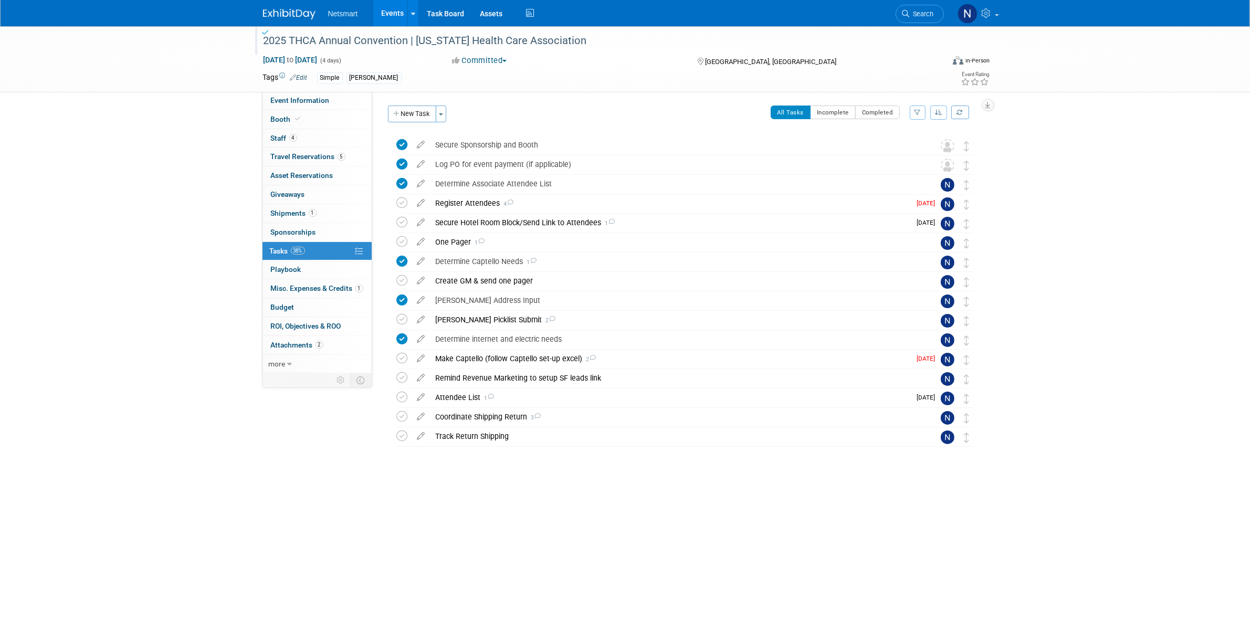
click at [1085, 208] on div "2025 THCA Annual Convention | Texas Health Care Association Sep 21, 2025 to Sep…" at bounding box center [625, 275] width 1250 height 498
click at [306, 155] on span "Travel Reservations 5" at bounding box center [308, 156] width 75 height 8
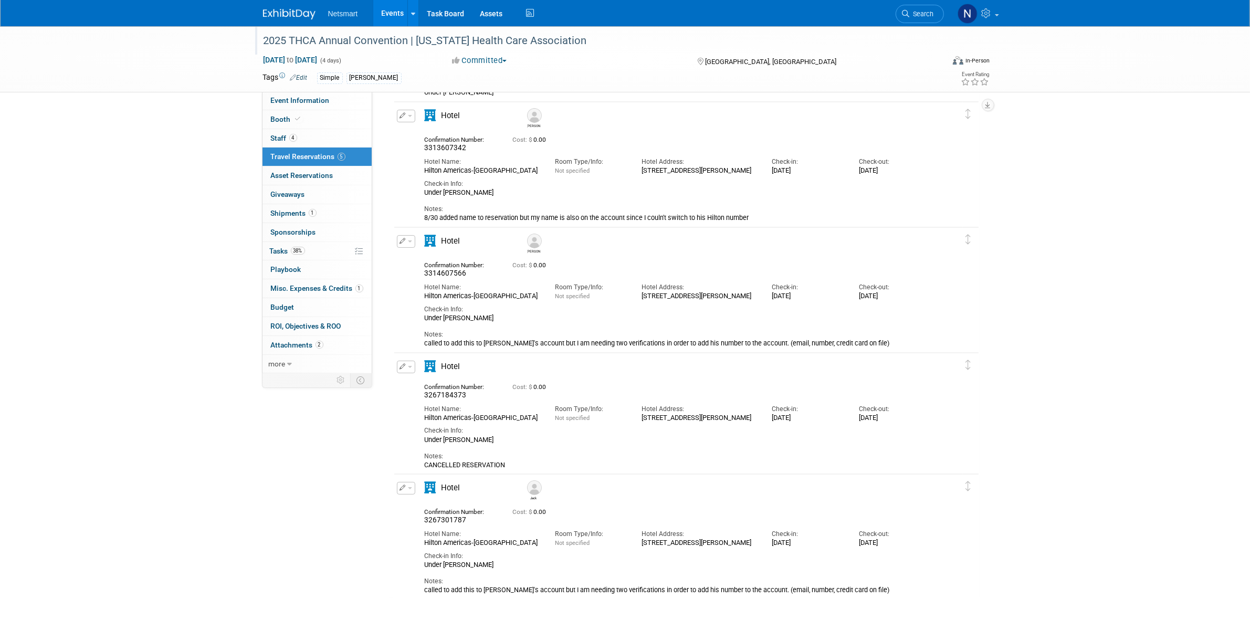
scroll to position [135, 0]
click at [408, 492] on button "button" at bounding box center [406, 488] width 18 height 13
click at [443, 507] on button "Edit Reservation" at bounding box center [442, 506] width 89 height 15
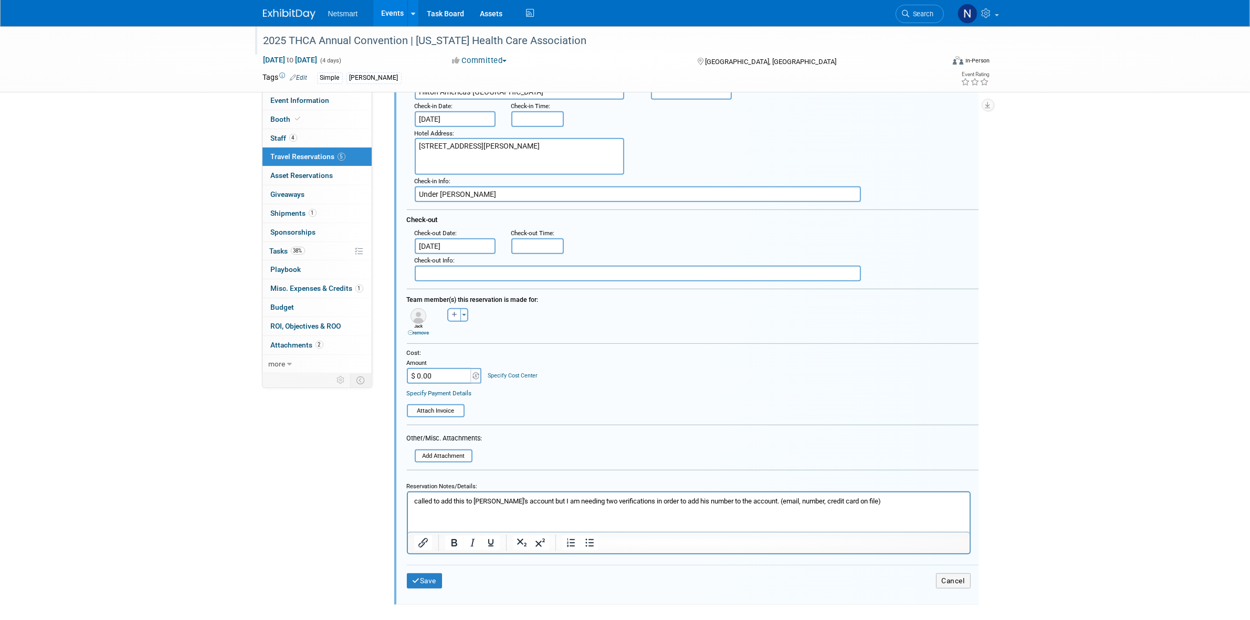
scroll to position [0, 0]
click at [484, 503] on p "called to add this to Ken's account but I am needing two verifications in order…" at bounding box center [689, 501] width 550 height 9
click at [429, 573] on button "Save" at bounding box center [425, 580] width 36 height 15
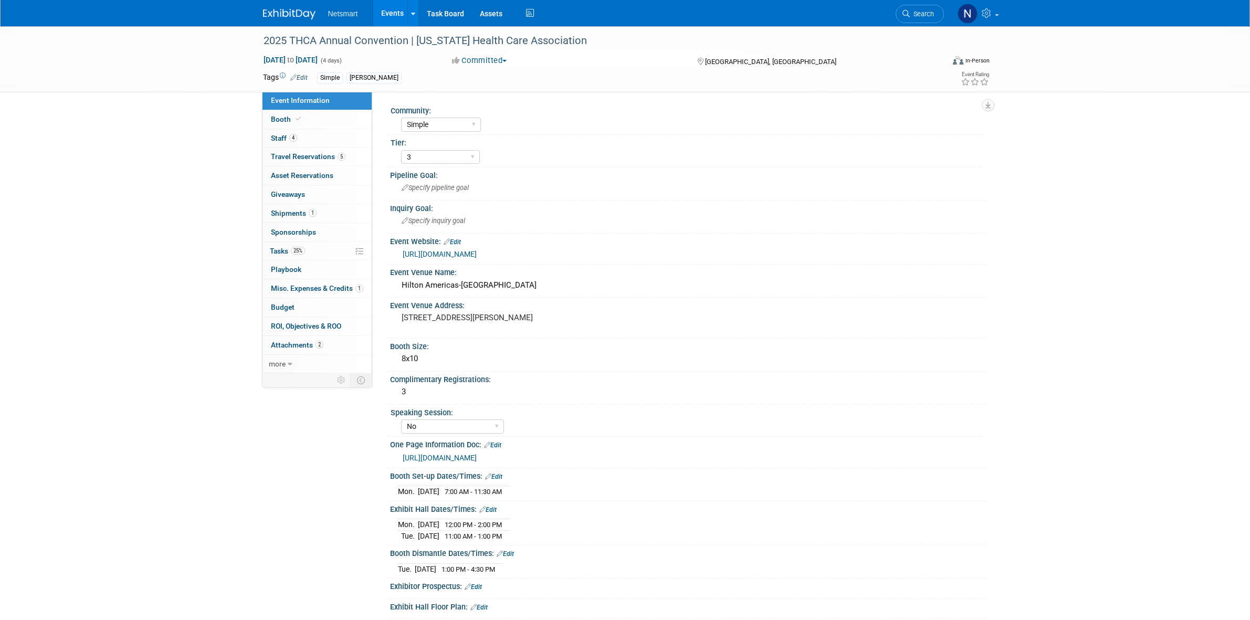
select select "Simple"
select select "3"
select select "No"
click at [925, 14] on span "Search" at bounding box center [922, 14] width 24 height 8
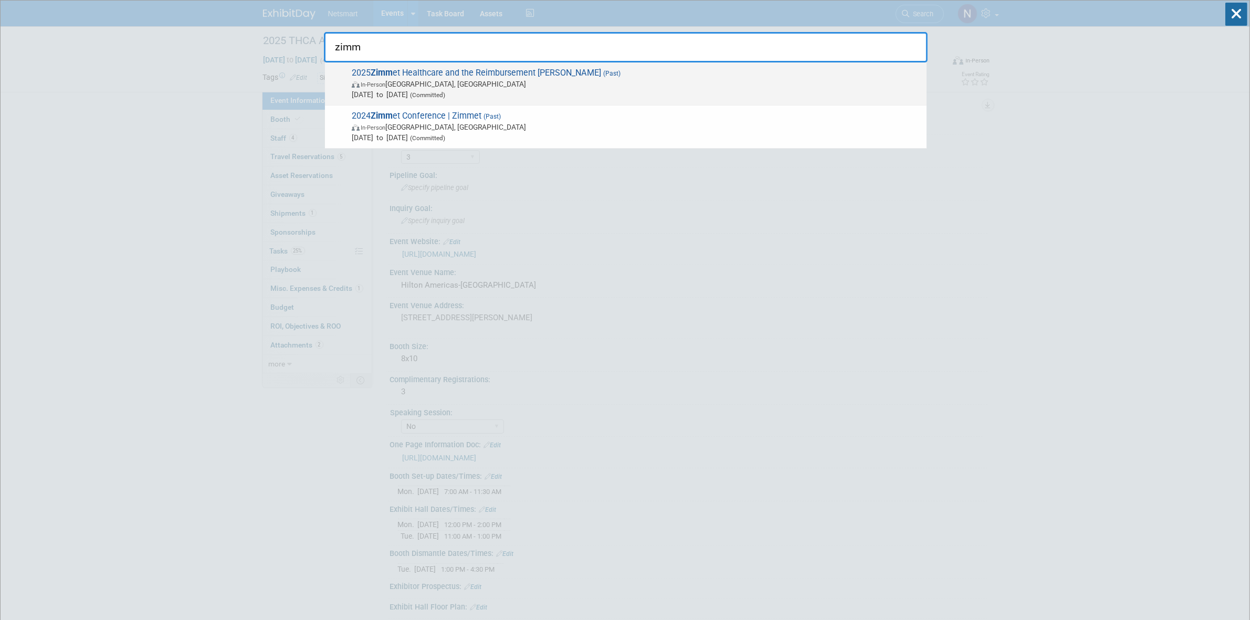
type input "zimm"
click at [389, 75] on strong "Zimm" at bounding box center [382, 73] width 22 height 10
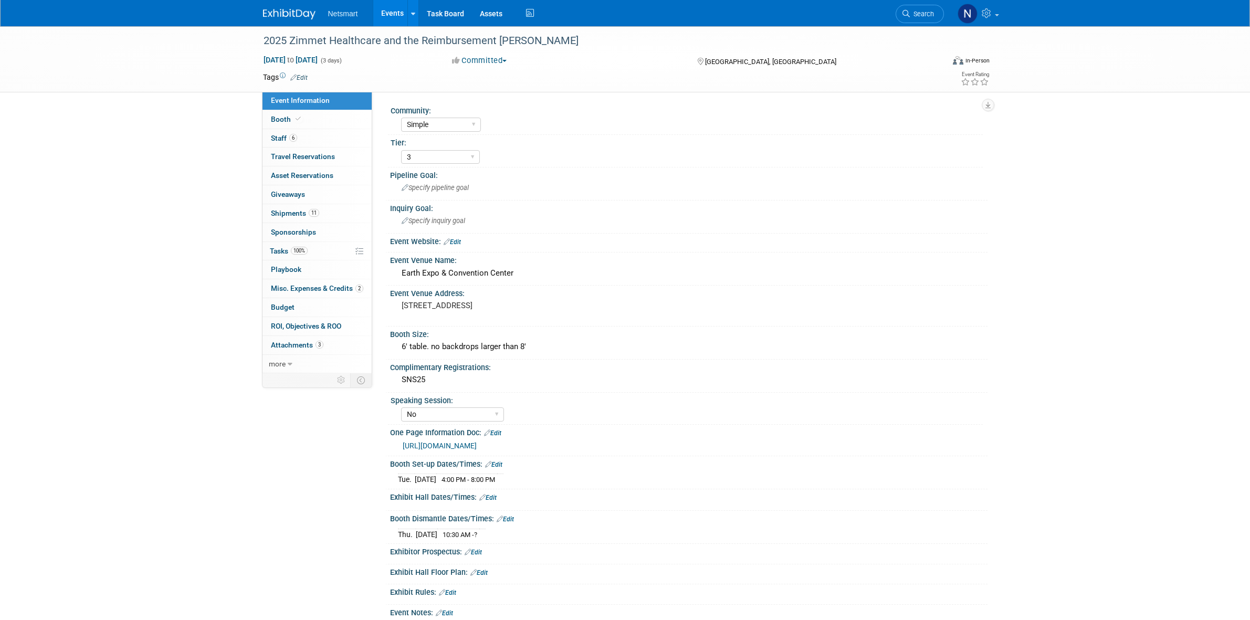
select select "Simple"
select select "3"
select select "No"
click at [458, 442] on link "https://ntst.sharepoint.com/:w:/s/2025Post-AcuteTradeShows/EXENB1A7I89IpgFmXTA2…" at bounding box center [440, 446] width 74 height 8
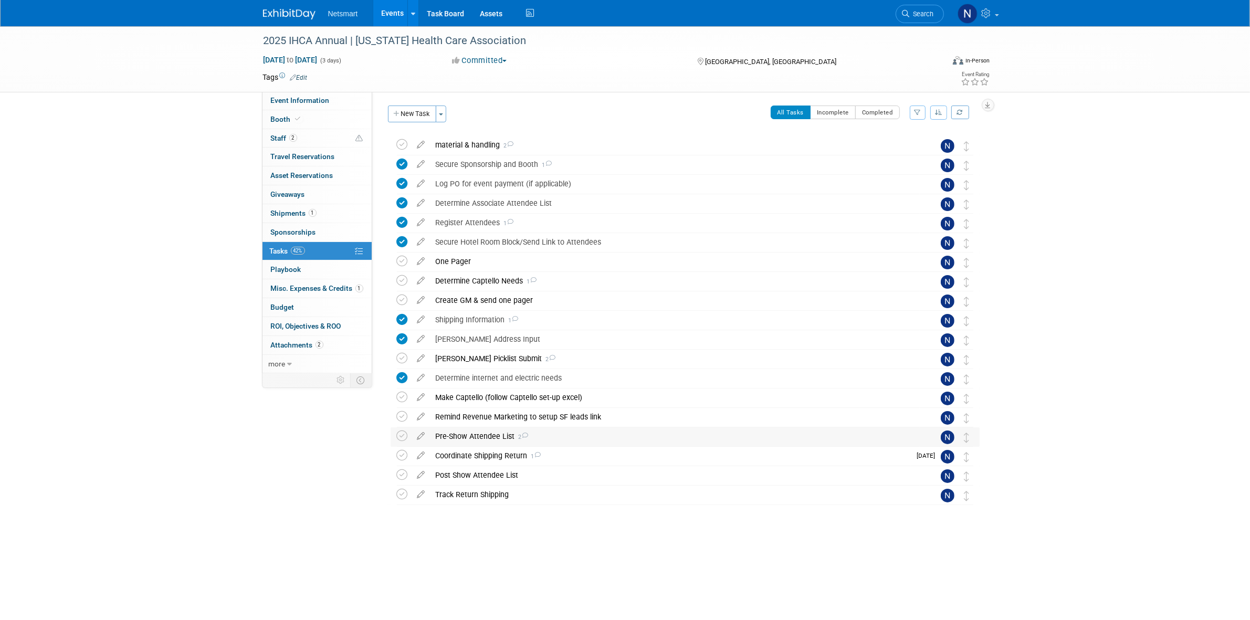
click at [469, 434] on div "Pre-Show Attendee List 2" at bounding box center [675, 436] width 489 height 18
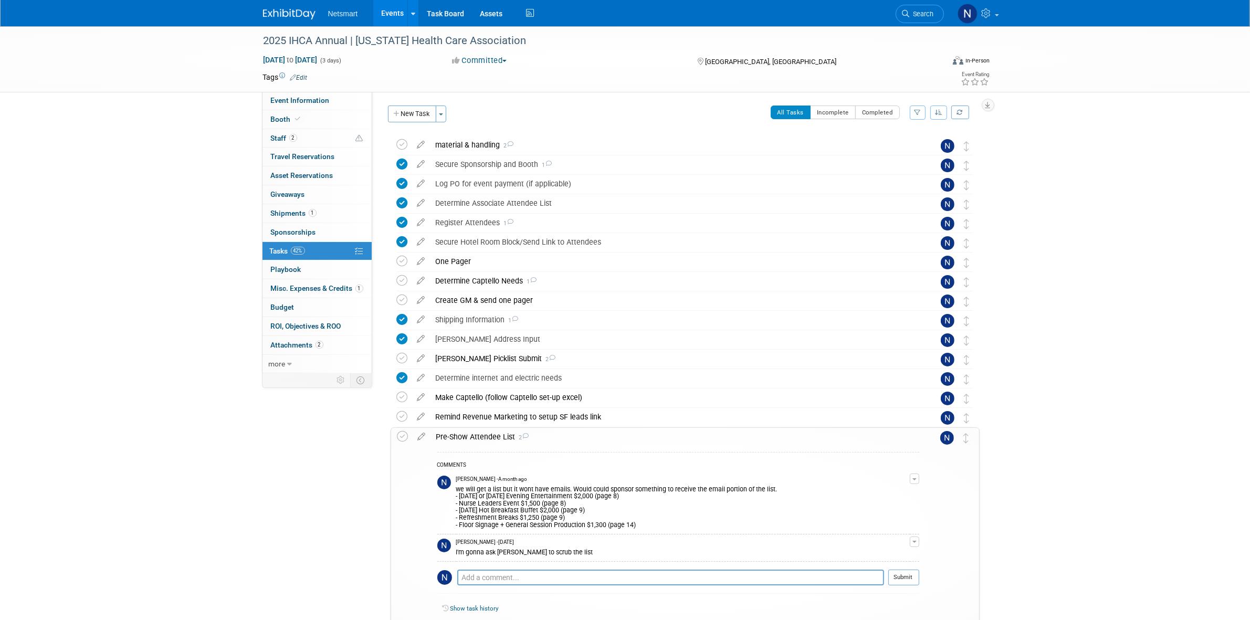
click at [469, 434] on div "Pre-Show Attendee List 2" at bounding box center [675, 437] width 488 height 18
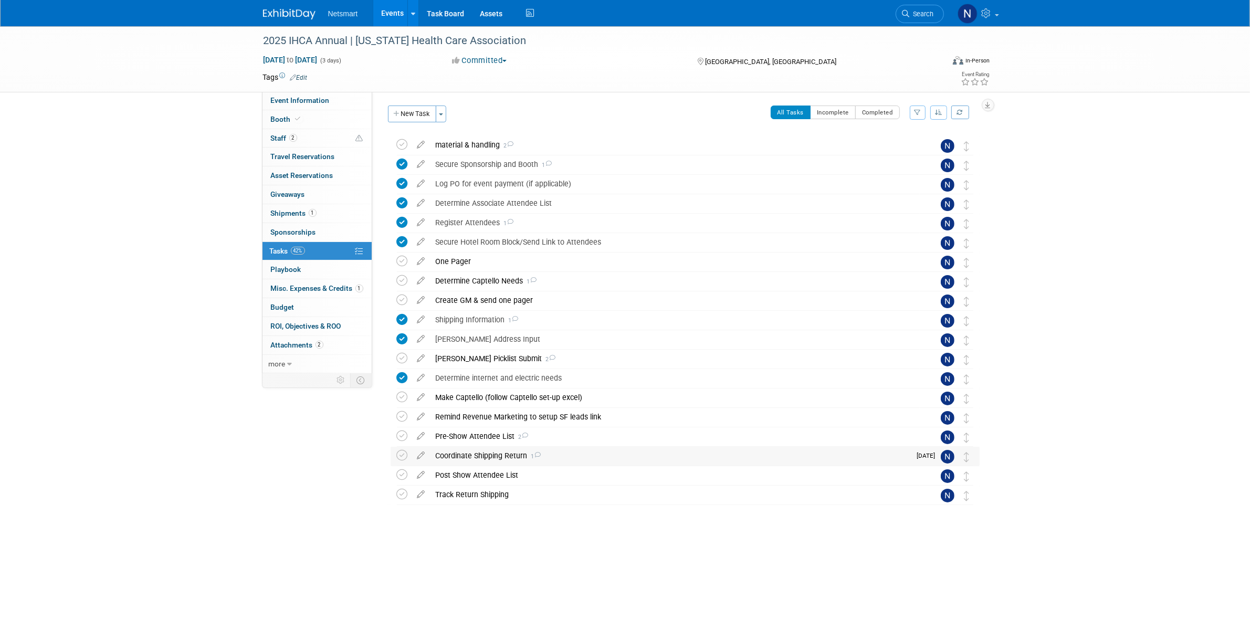
click at [466, 455] on div "Coordinate Shipping Return 1" at bounding box center [671, 456] width 481 height 18
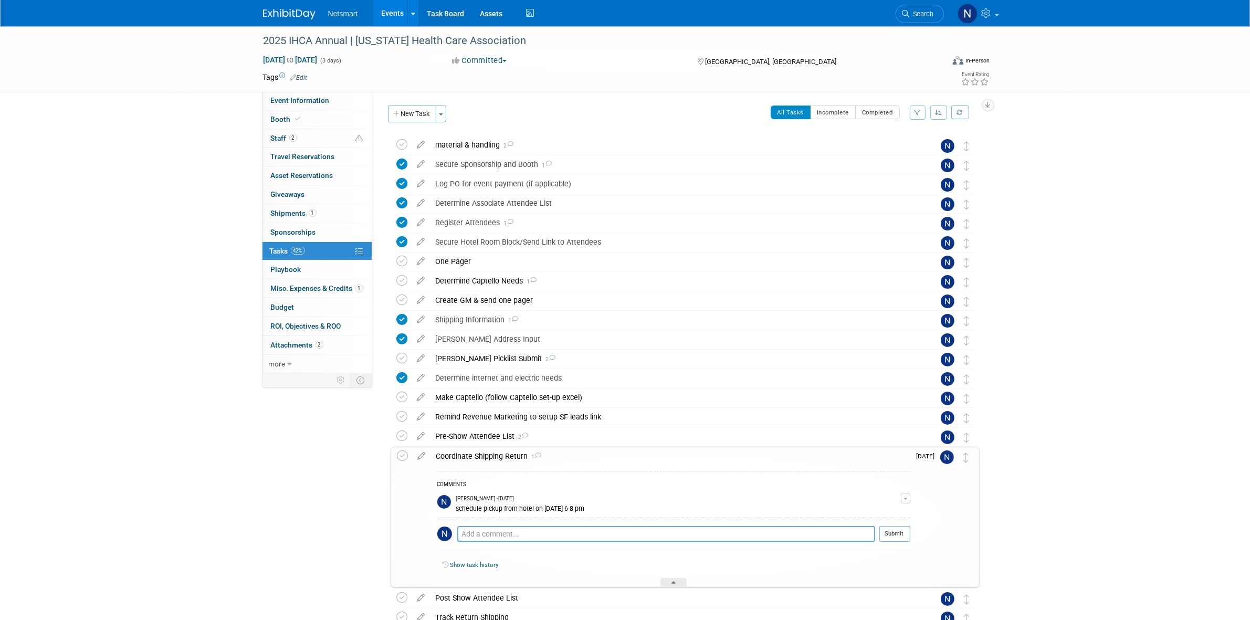
click at [466, 455] on div "Coordinate Shipping Return 1" at bounding box center [670, 456] width 479 height 18
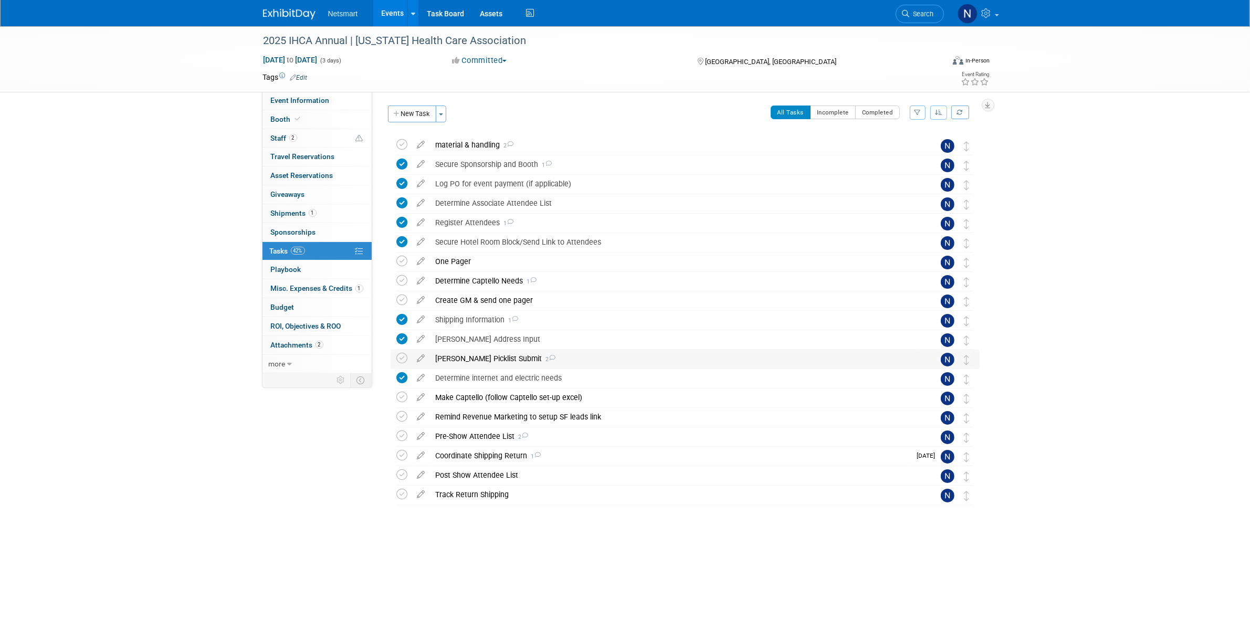
click at [456, 360] on div "Derse Picklist Submit 2" at bounding box center [675, 359] width 489 height 18
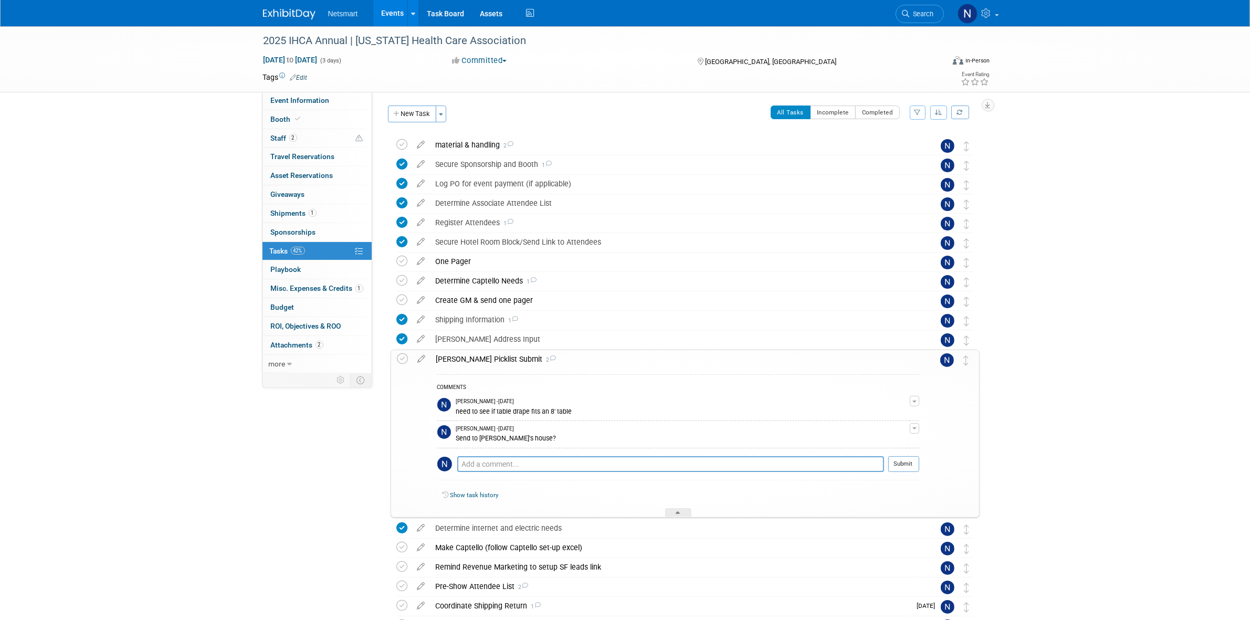
click at [456, 360] on div "Derse Picklist Submit 2" at bounding box center [675, 359] width 488 height 18
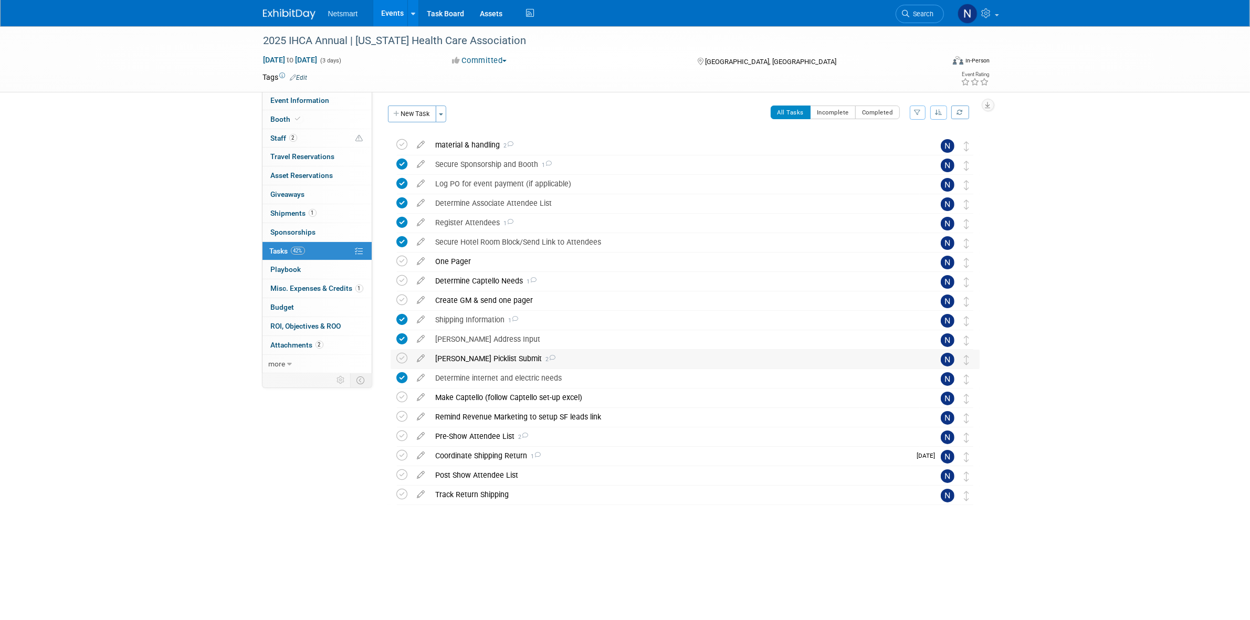
click at [456, 360] on div "Derse Picklist Submit 2" at bounding box center [675, 359] width 489 height 18
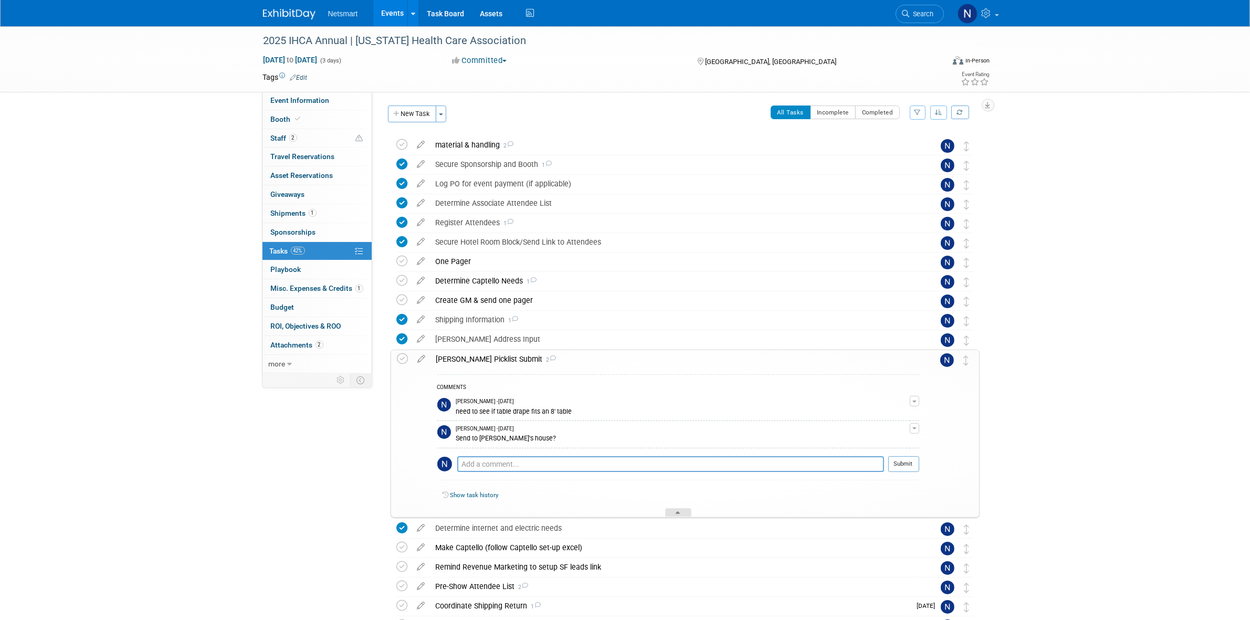
click at [683, 514] on div at bounding box center [678, 512] width 26 height 9
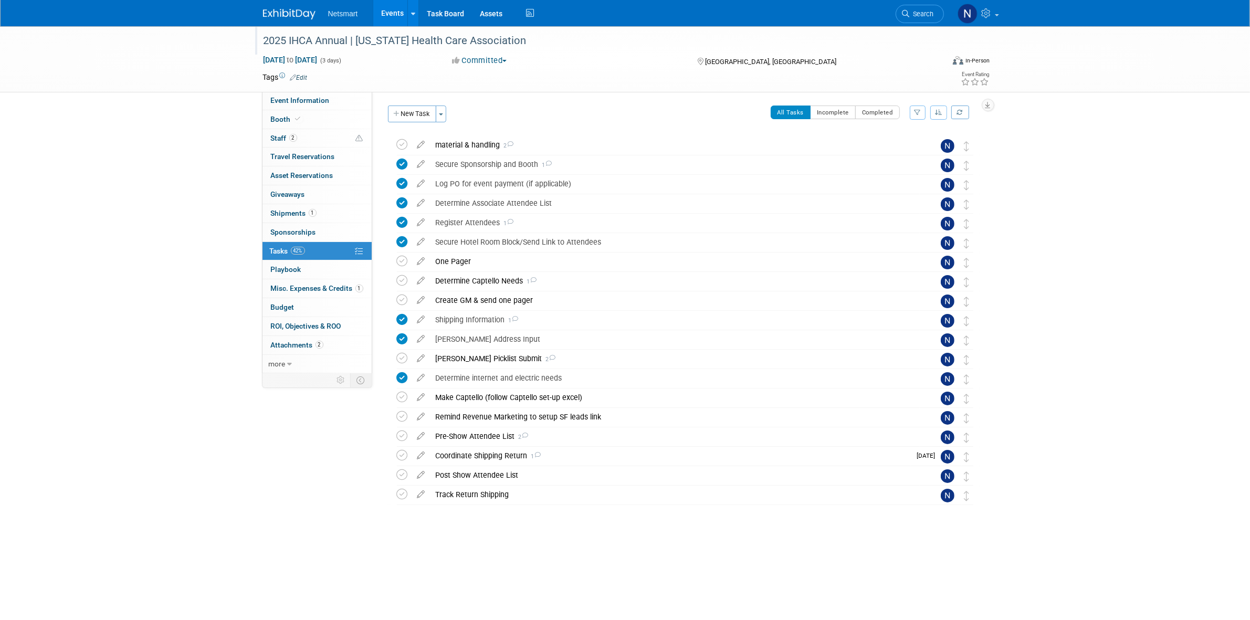
click at [325, 41] on div "2025 IHCA Annual | [US_STATE] Health Care Association" at bounding box center [594, 41] width 669 height 19
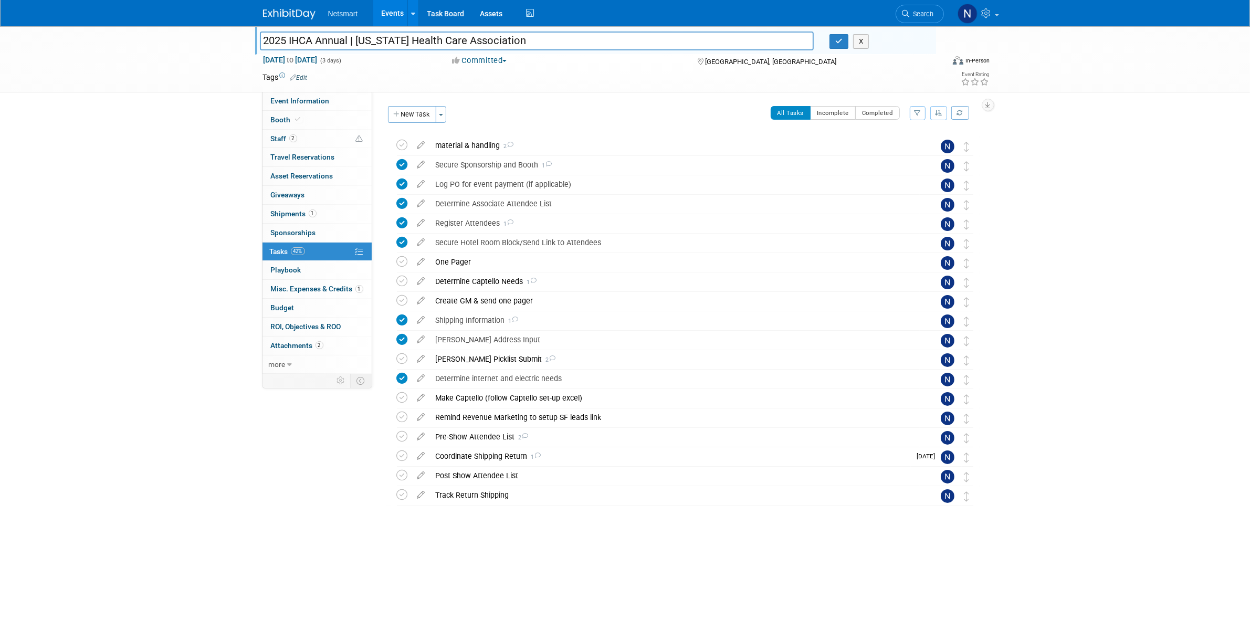
drag, startPoint x: 348, startPoint y: 40, endPoint x: 250, endPoint y: 45, distance: 97.8
click at [252, 45] on div "2025 IHCA Annual | [US_STATE] Health Care Association" at bounding box center [537, 42] width 570 height 16
drag, startPoint x: 584, startPoint y: 76, endPoint x: 450, endPoint y: 121, distance: 141.8
click at [584, 76] on td at bounding box center [587, 77] width 559 height 11
click at [335, 103] on link "Event Information" at bounding box center [317, 101] width 109 height 18
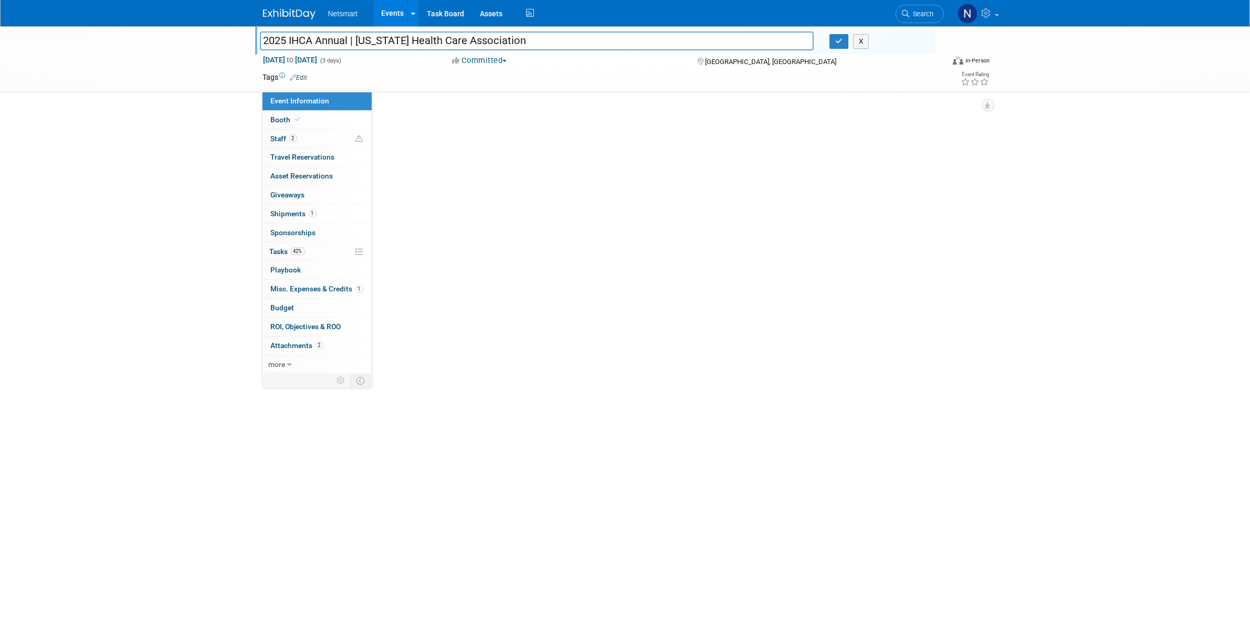
select select "Simple"
select select "3"
select select "No"
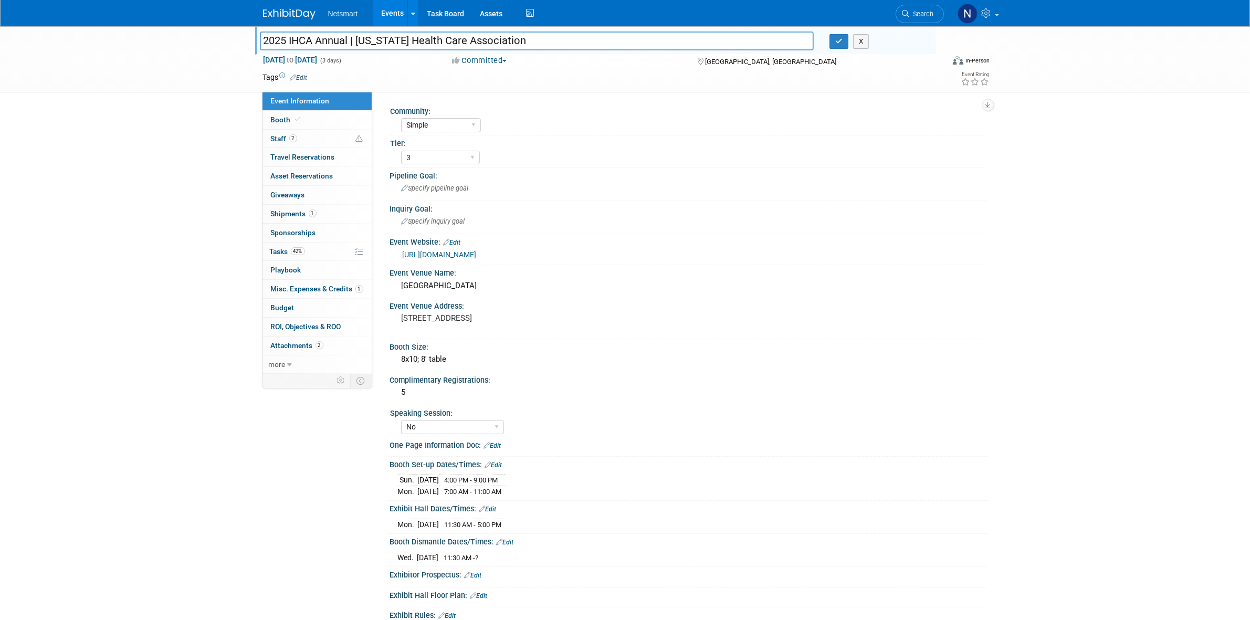
drag, startPoint x: 526, startPoint y: 284, endPoint x: 382, endPoint y: 285, distance: 143.9
click at [382, 285] on div "Community: Human Services Post Acute Public Sector CareDimensions Specialty Pra…" at bounding box center [679, 234] width 615 height 284
click at [478, 287] on div "Des Moines Marriott Downtown" at bounding box center [689, 286] width 582 height 16
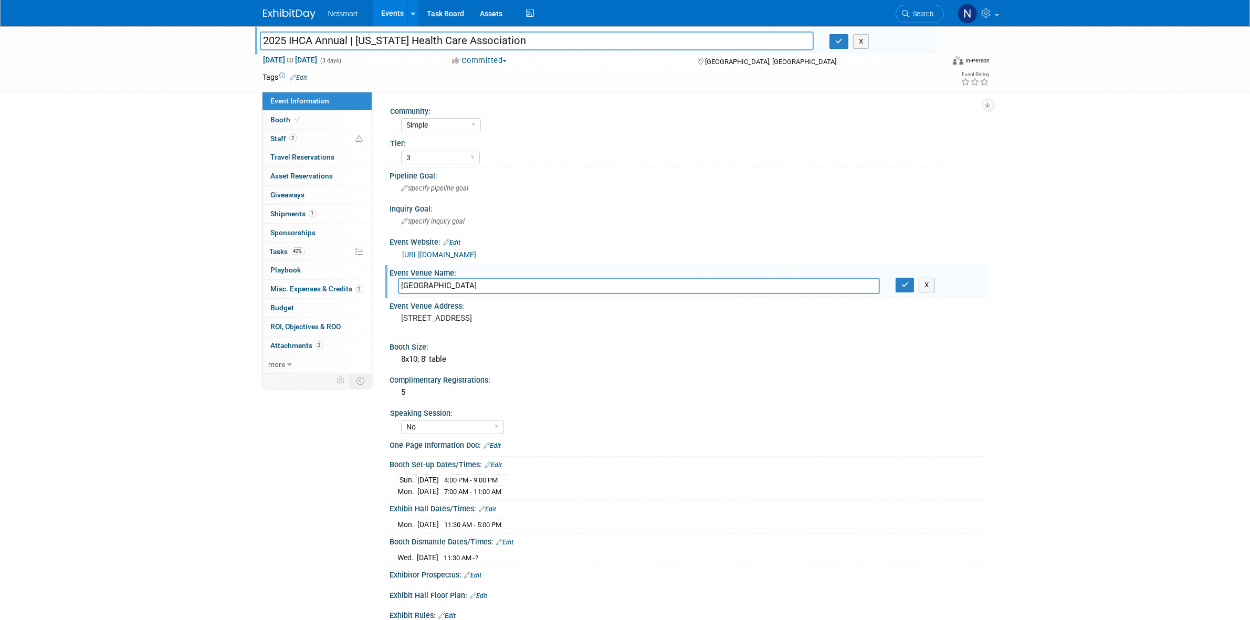
drag, startPoint x: 515, startPoint y: 284, endPoint x: 395, endPoint y: 284, distance: 119.7
click at [395, 284] on div "Des Moines Marriott Downtown" at bounding box center [639, 286] width 498 height 16
drag, startPoint x: 753, startPoint y: 63, endPoint x: 702, endPoint y: 62, distance: 51.0
click at [702, 62] on div "[GEOGRAPHIC_DATA], [GEOGRAPHIC_DATA]" at bounding box center [781, 61] width 170 height 13
click at [318, 134] on link "2 Staff 2" at bounding box center [317, 139] width 109 height 18
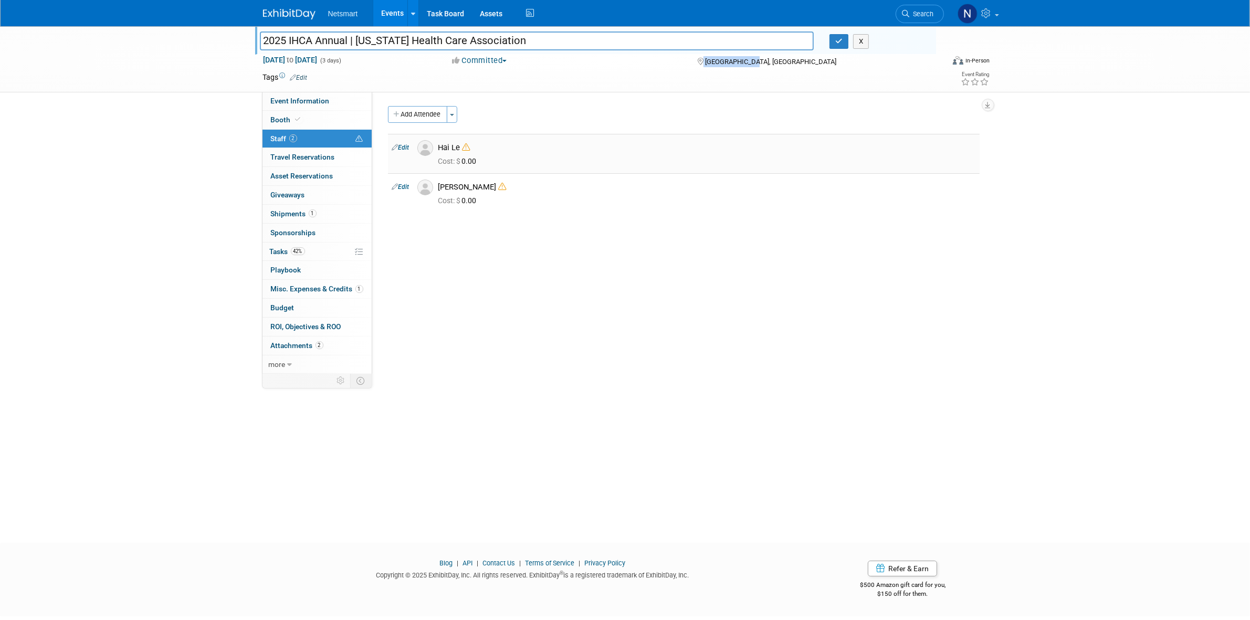
drag, startPoint x: 461, startPoint y: 148, endPoint x: 436, endPoint y: 148, distance: 24.2
click at [436, 148] on div "Hai Le" at bounding box center [707, 146] width 553 height 13
copy div "Hai Le"
drag, startPoint x: 481, startPoint y: 187, endPoint x: 436, endPoint y: 186, distance: 44.1
click at [436, 186] on div "[PERSON_NAME]" at bounding box center [707, 186] width 553 height 13
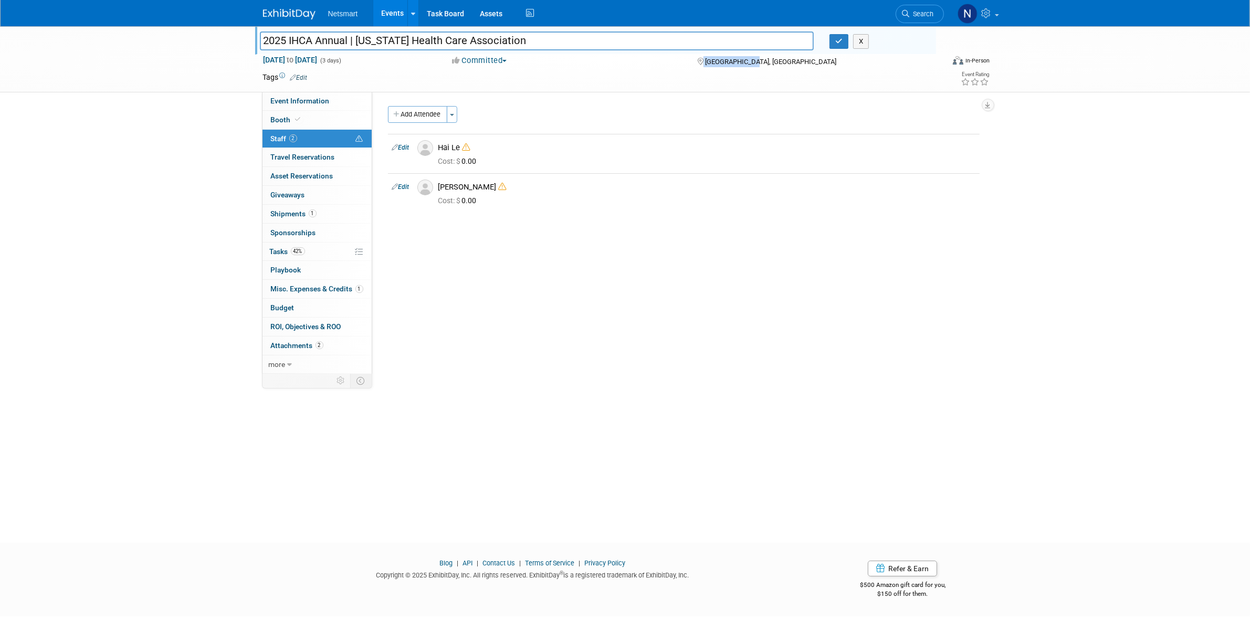
copy div "[PERSON_NAME]"
drag, startPoint x: 303, startPoint y: 103, endPoint x: 388, endPoint y: 201, distance: 129.6
click at [303, 103] on span "Event Information" at bounding box center [300, 101] width 59 height 8
select select "Simple"
select select "3"
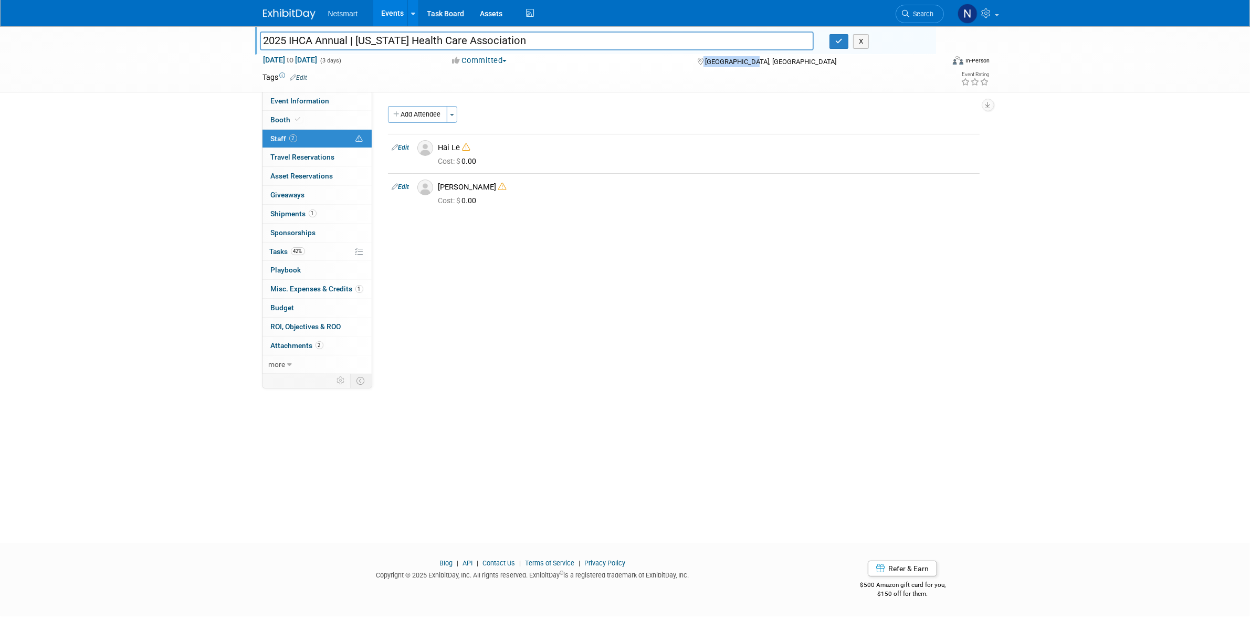
select select "No"
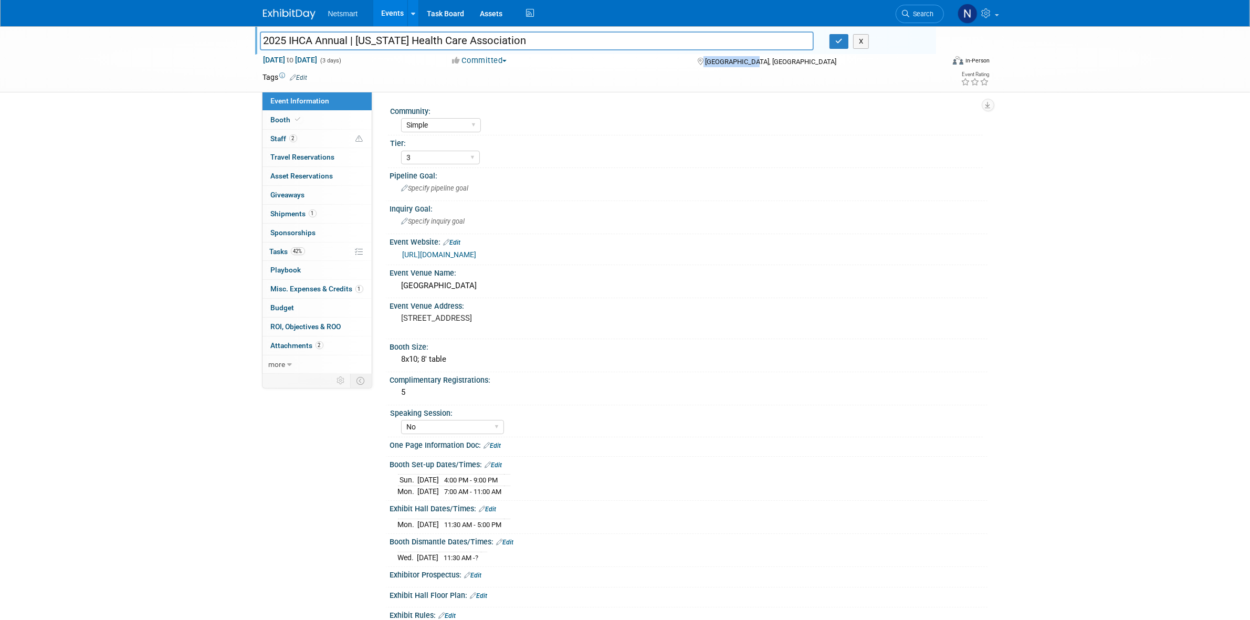
click at [462, 256] on link "https://iowahealthcare.org/education/convention/" at bounding box center [440, 254] width 74 height 8
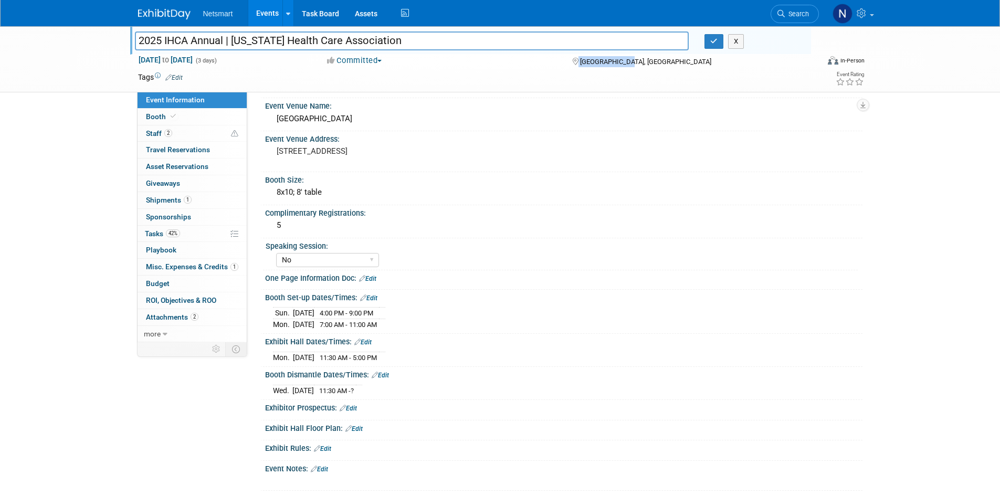
scroll to position [184, 0]
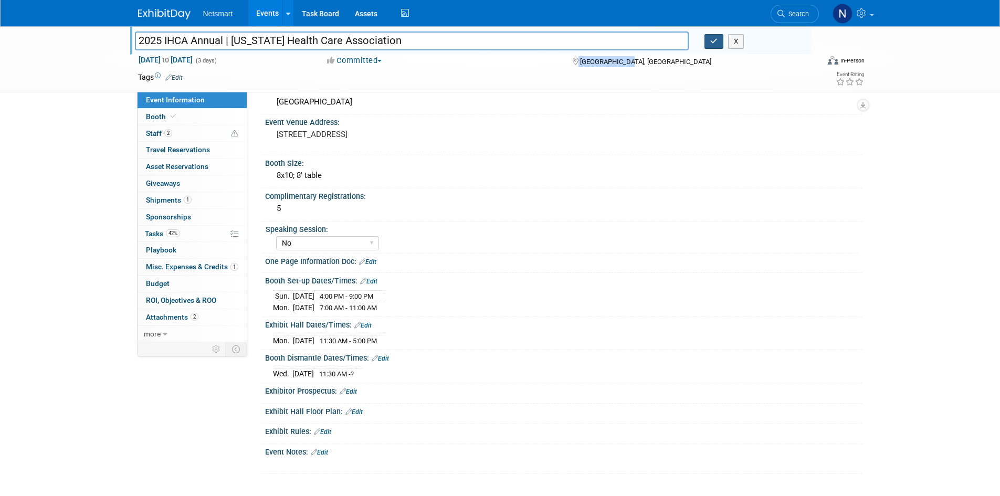
click at [712, 44] on icon "button" at bounding box center [714, 41] width 7 height 7
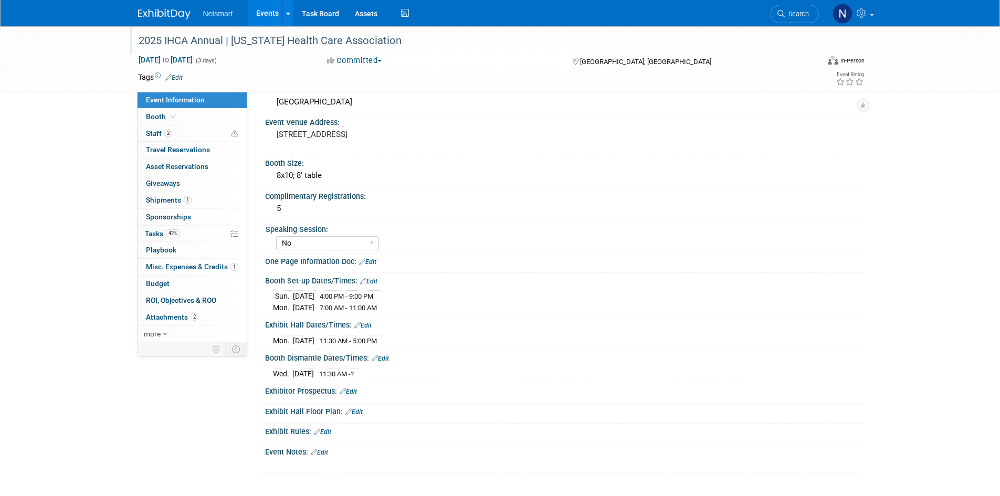
click at [382, 357] on link "Edit" at bounding box center [380, 358] width 17 height 7
select select "8"
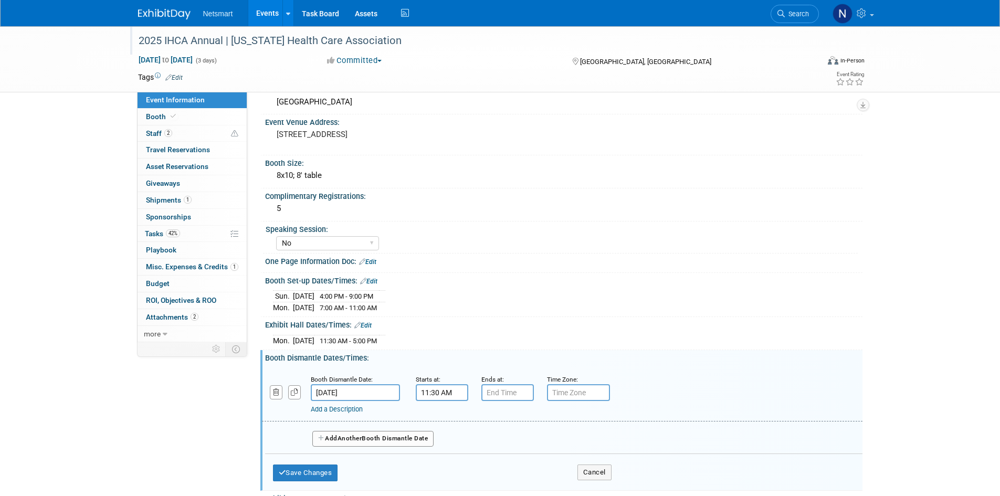
click at [347, 393] on input "[DATE]" at bounding box center [355, 392] width 89 height 17
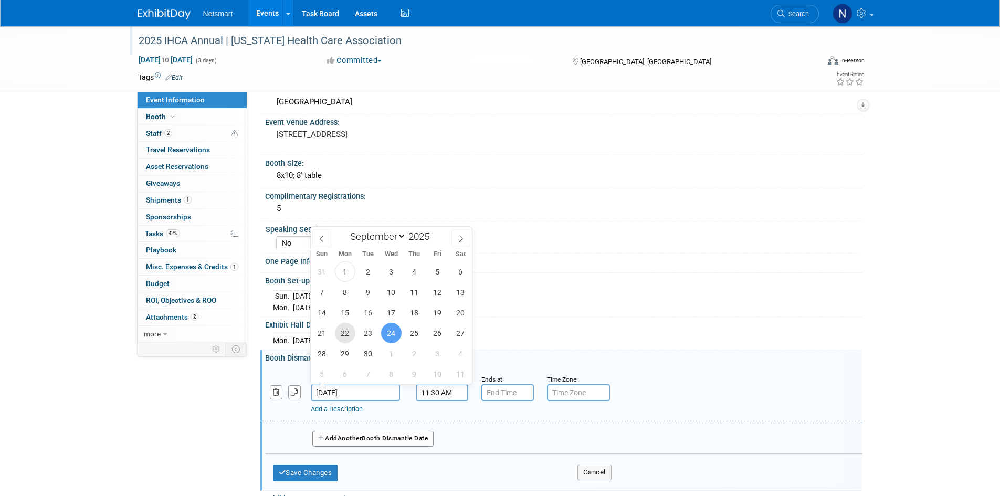
click at [348, 335] on span "22" at bounding box center [345, 333] width 20 height 20
type input "Sep 22, 2025"
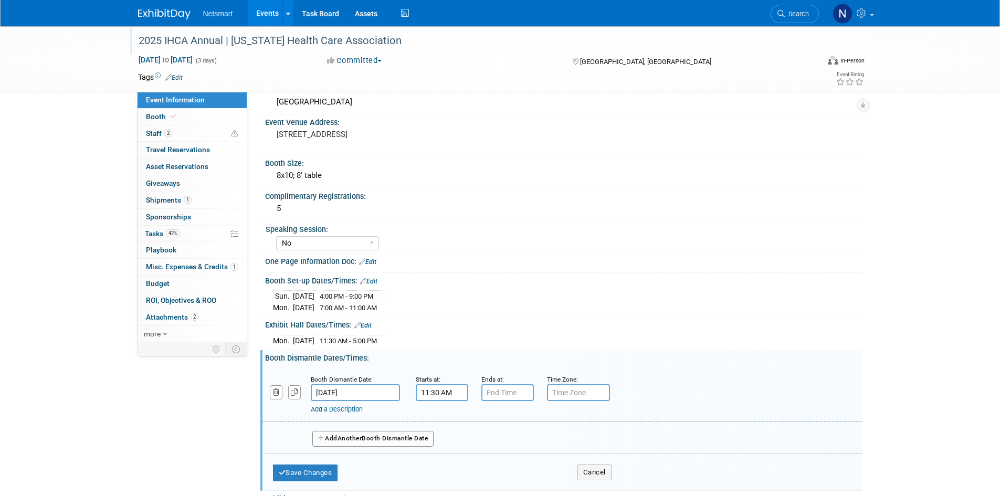
click at [433, 390] on input "11:30 AM" at bounding box center [442, 392] width 53 height 17
click at [439, 442] on span "11" at bounding box center [440, 441] width 20 height 19
click at [469, 445] on td "05" at bounding box center [469, 447] width 34 height 28
click at [523, 443] on button "AM" at bounding box center [532, 441] width 19 height 18
type input "5:30 PM"
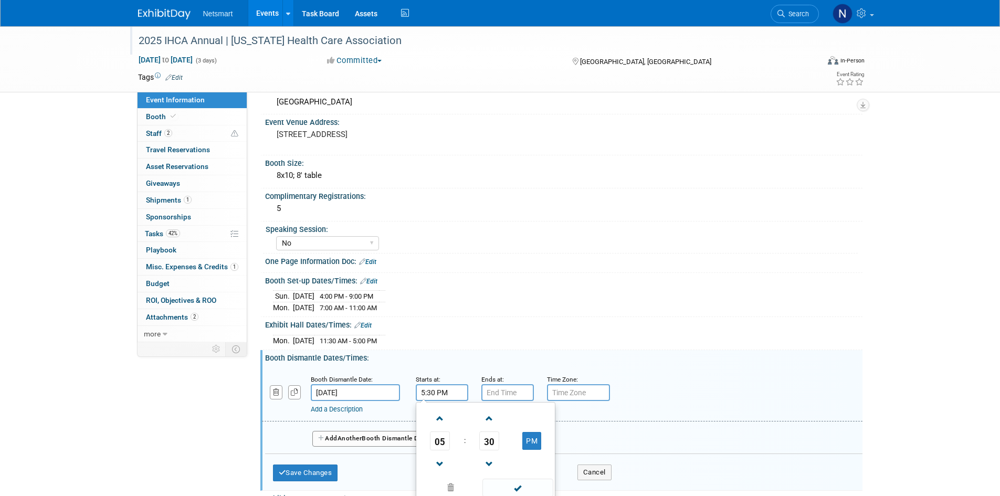
click at [515, 486] on span at bounding box center [518, 488] width 71 height 18
click at [306, 471] on button "Save Changes" at bounding box center [305, 473] width 65 height 17
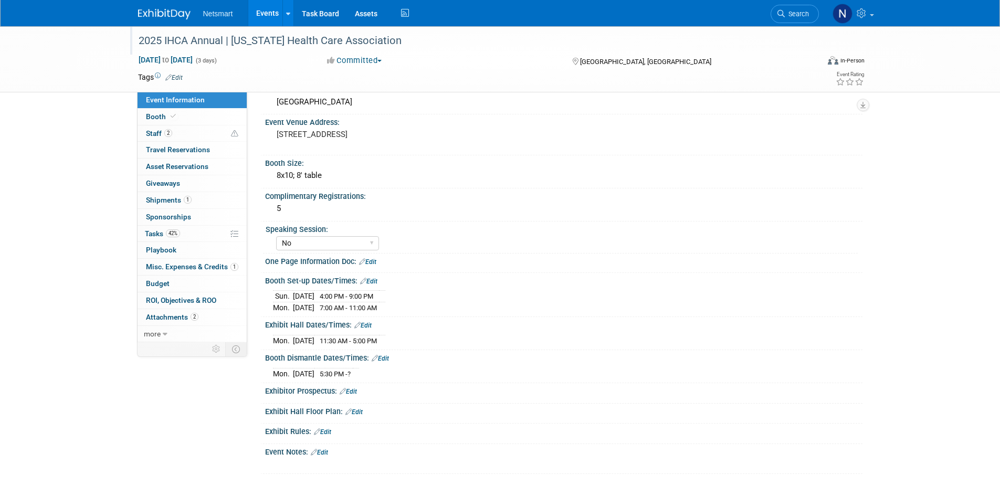
click at [389, 357] on link "Edit" at bounding box center [380, 358] width 17 height 7
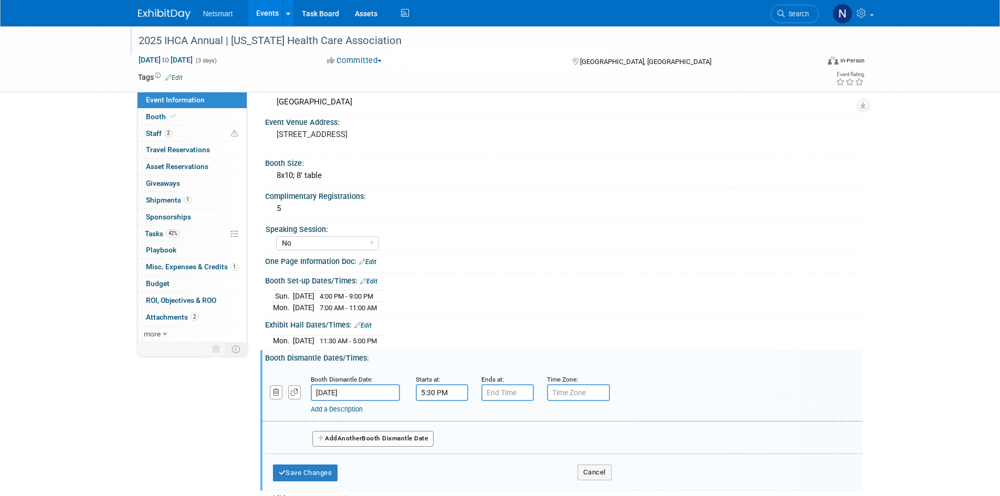
click at [445, 389] on input "5:30 PM" at bounding box center [442, 392] width 53 height 17
click at [483, 443] on span "30" at bounding box center [489, 441] width 20 height 19
click at [437, 419] on td "00" at bounding box center [436, 419] width 34 height 28
type input "5:00 PM"
click at [319, 467] on button "Save Changes" at bounding box center [305, 473] width 65 height 17
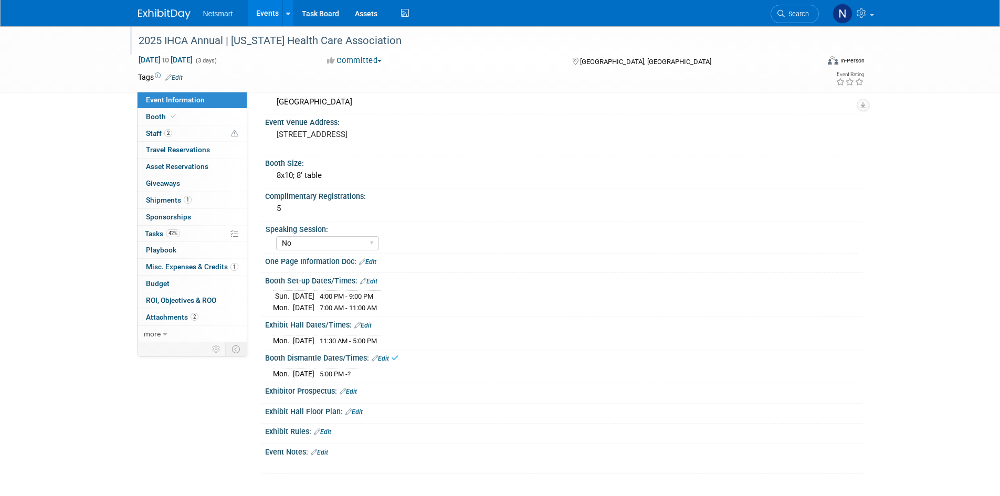
click at [182, 436] on div "Event Information Event Info Booth Booth 2 Staff 2 Staff 0 Travel Reservations …" at bounding box center [500, 158] width 740 height 632
click at [173, 241] on link "42% Tasks 42%" at bounding box center [192, 234] width 109 height 16
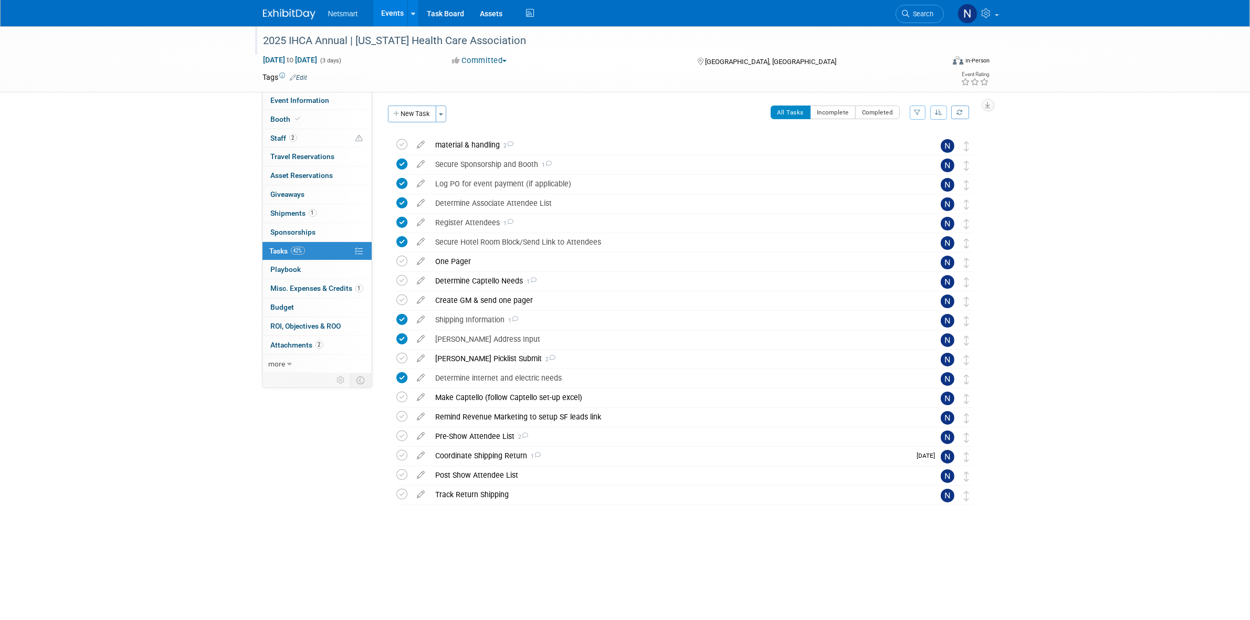
click at [184, 308] on div "2025 IHCA Annual | Iowa Health Care Association Sep 22, 2025 to Sep 24, 2025 (3…" at bounding box center [625, 297] width 1250 height 543
click at [473, 282] on div "Determine Captello Needs 1" at bounding box center [675, 281] width 489 height 18
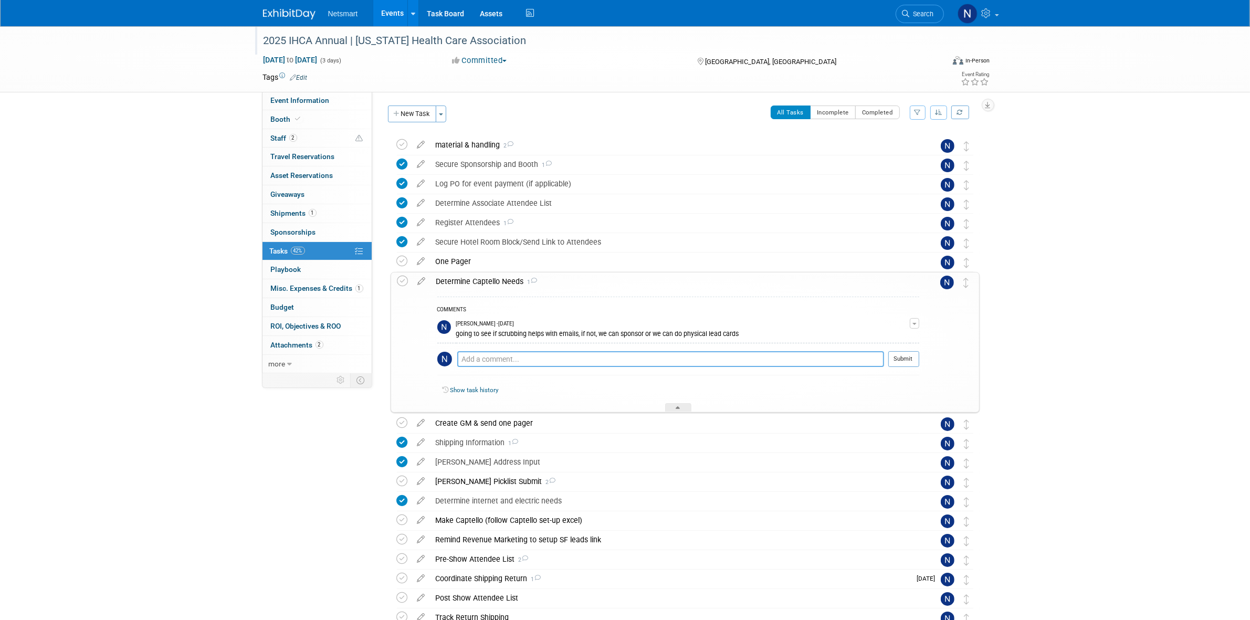
click at [579, 358] on textarea at bounding box center [670, 359] width 427 height 16
click at [570, 362] on textarea at bounding box center [670, 359] width 427 height 16
click at [494, 356] on textarea at bounding box center [670, 359] width 427 height 16
type textarea "after scrubbing going to set up captello and send lead cards"
click at [903, 366] on button "Submit" at bounding box center [904, 359] width 31 height 16
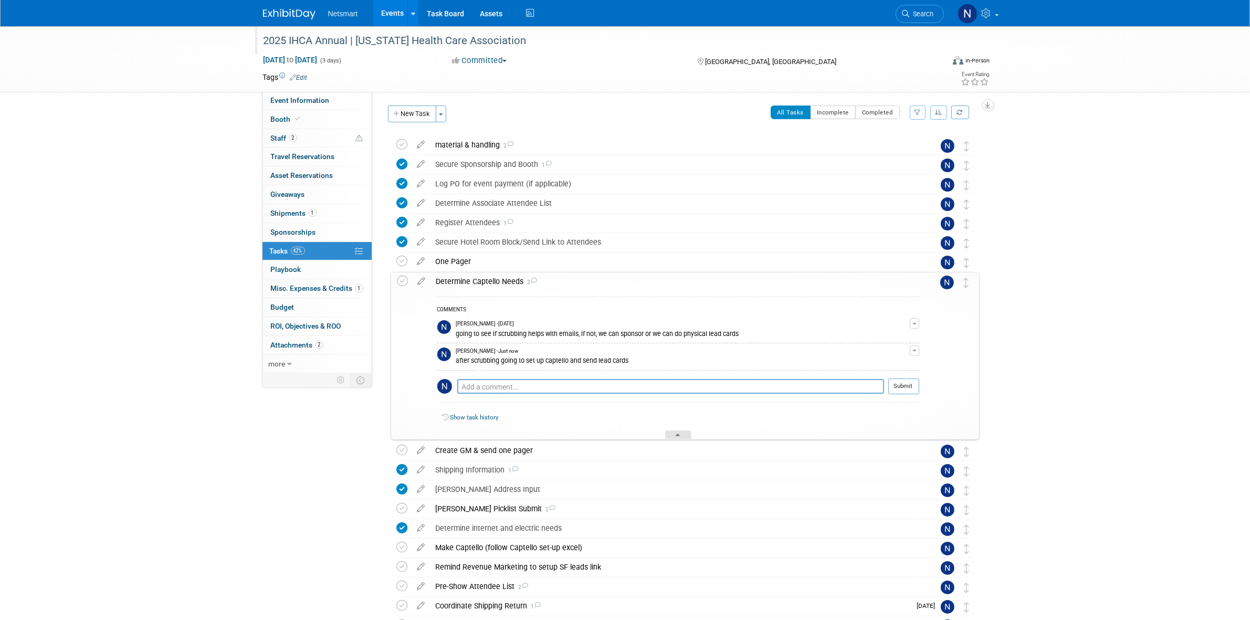
click at [676, 439] on icon at bounding box center [678, 437] width 4 height 6
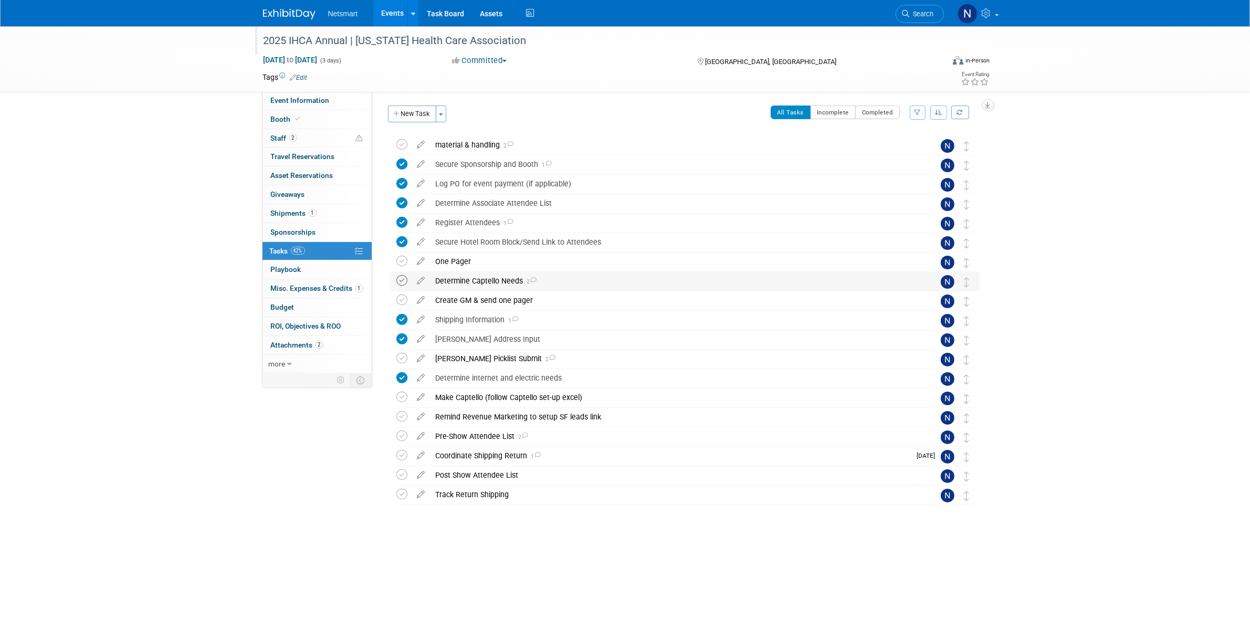
click at [402, 279] on icon at bounding box center [402, 280] width 11 height 11
click at [321, 103] on span "Event Information" at bounding box center [300, 100] width 59 height 8
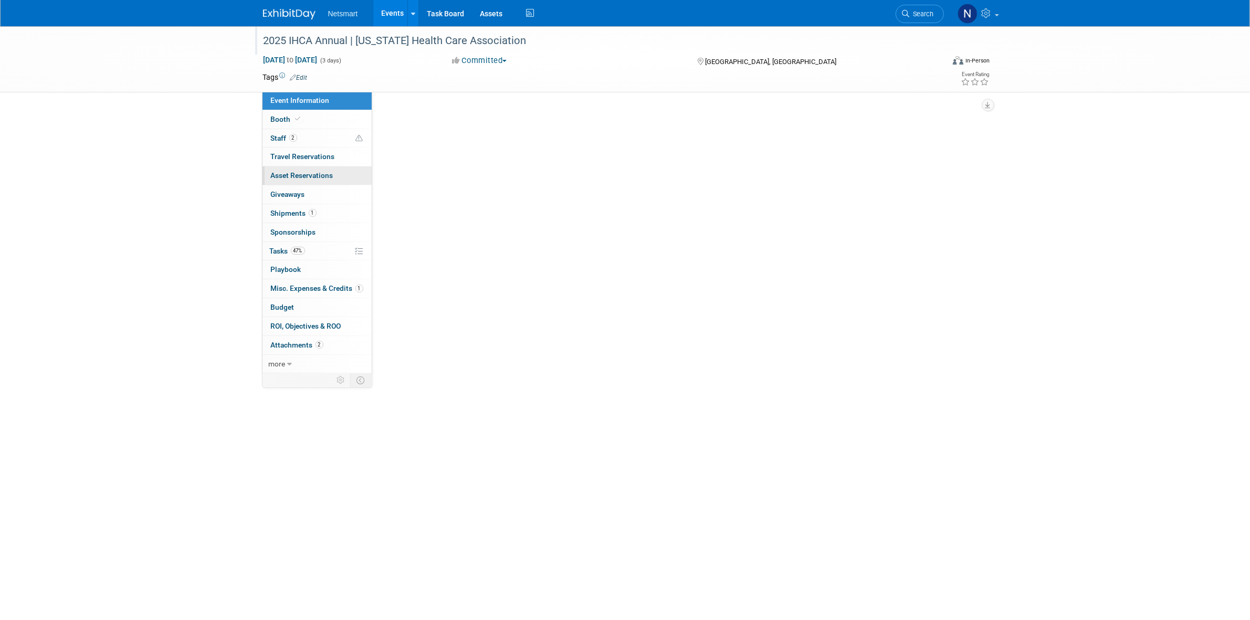
select select "Simple"
select select "3"
select select "No"
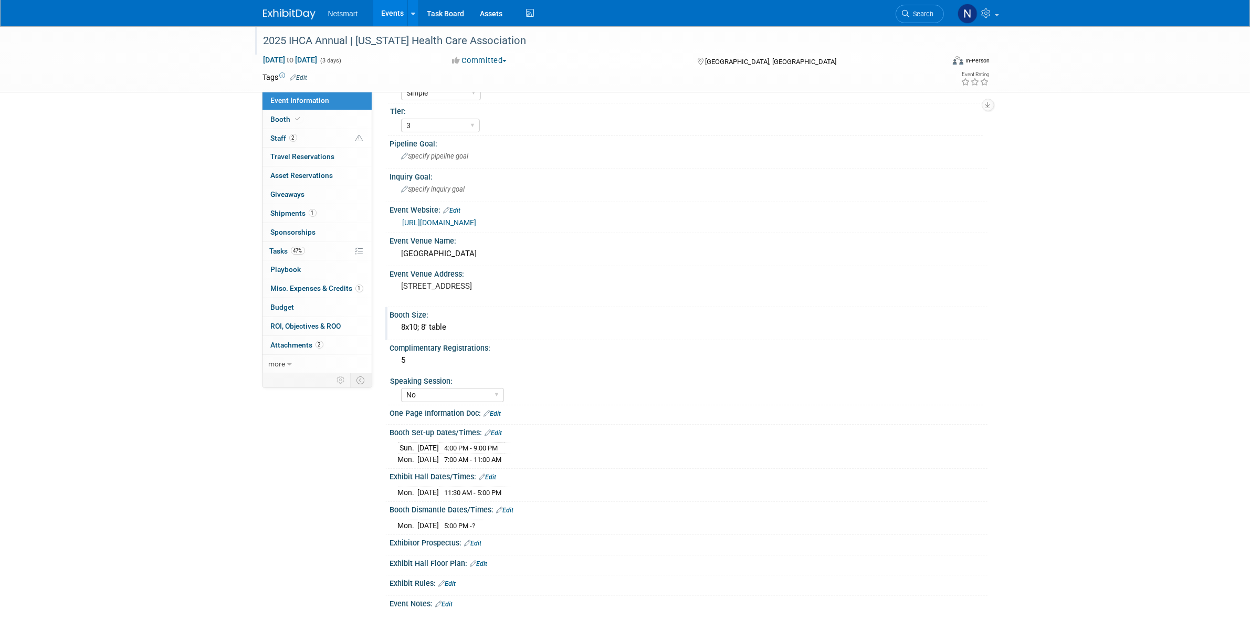
scroll to position [57, 0]
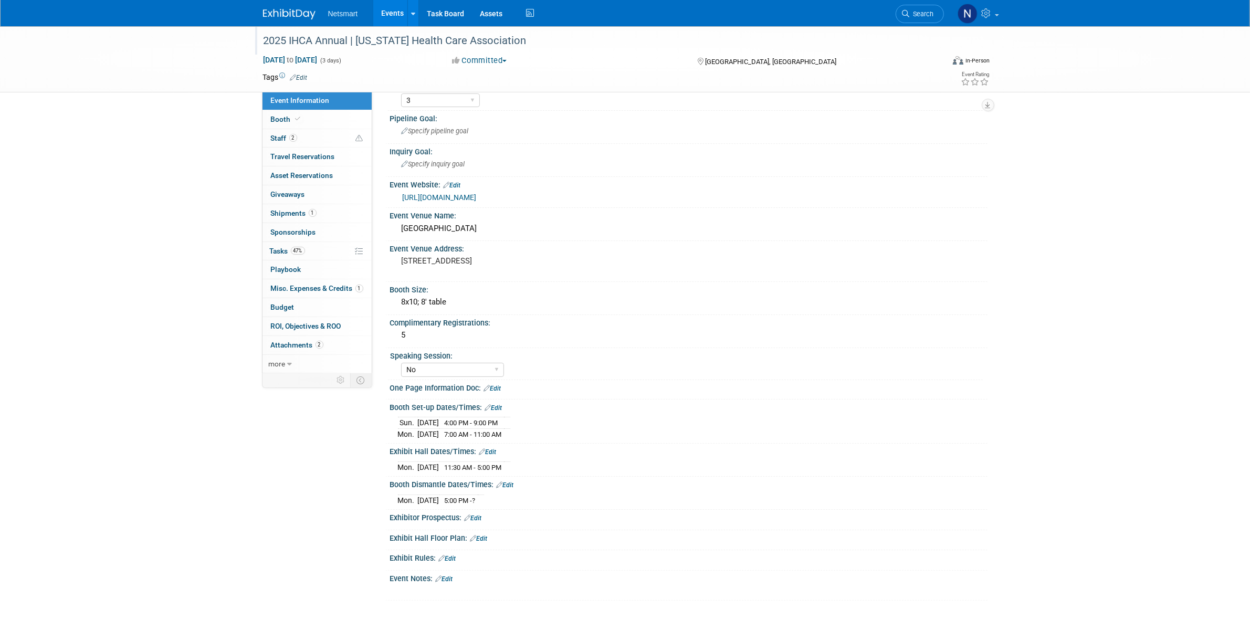
click at [477, 198] on link "https://iowahealthcare.org/education/convention/" at bounding box center [440, 197] width 74 height 8
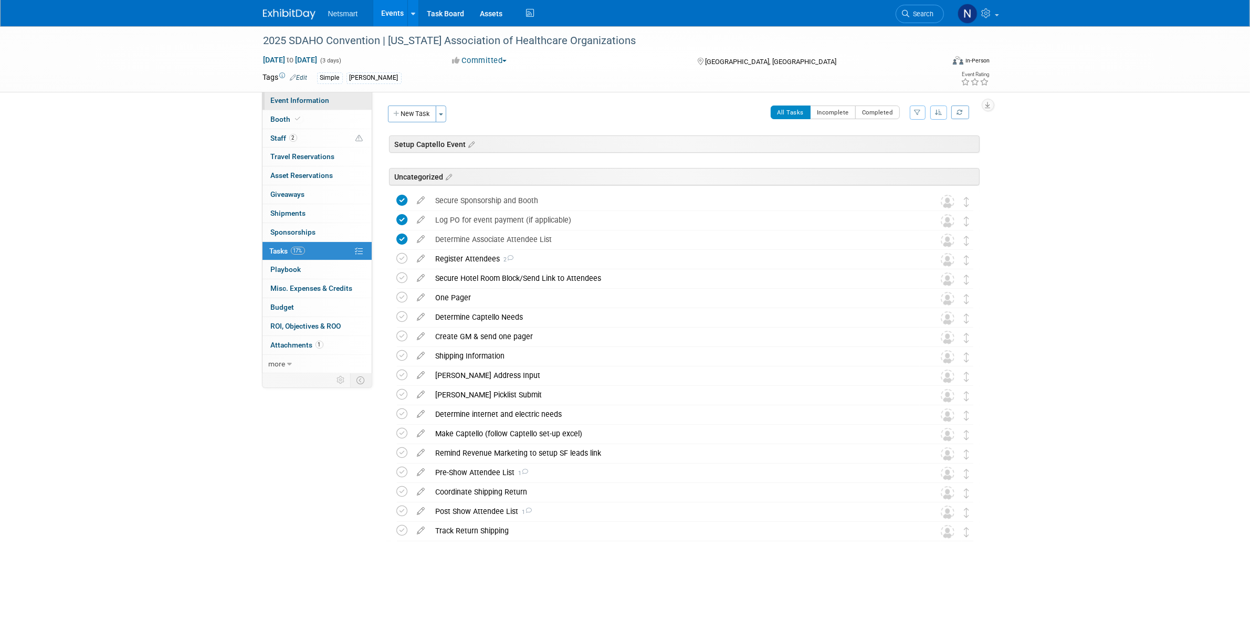
click at [321, 106] on link "Event Information" at bounding box center [317, 100] width 109 height 18
select select "Simple"
select select "3"
select select "Yes"
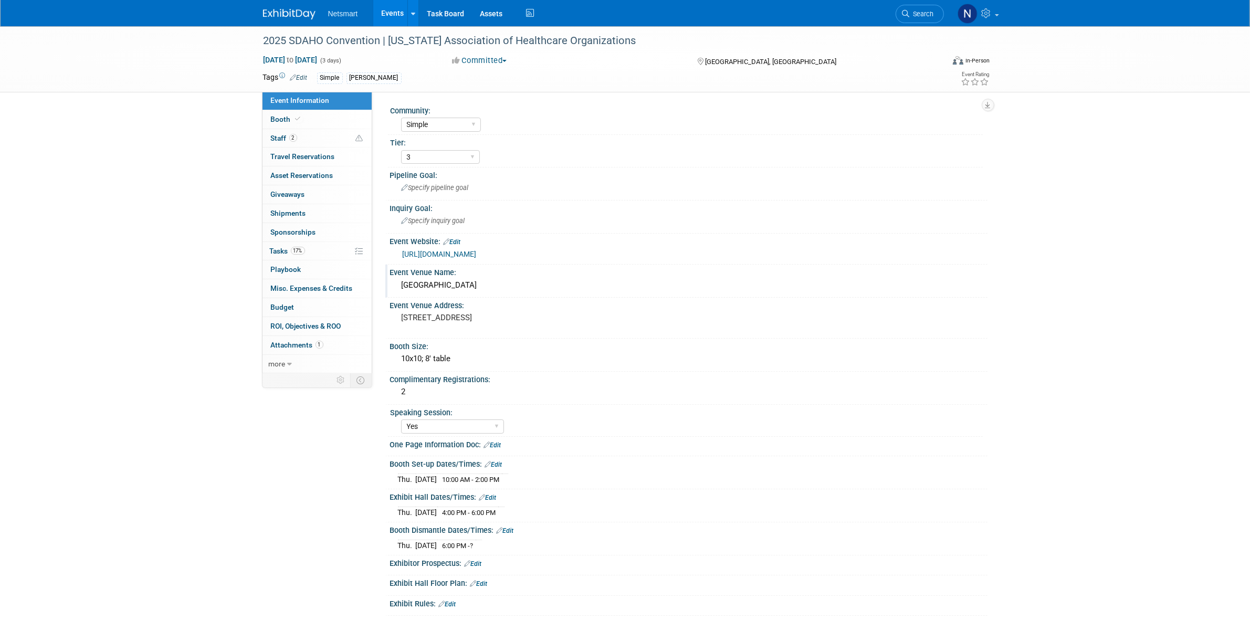
click at [439, 283] on div "[GEOGRAPHIC_DATA]" at bounding box center [689, 285] width 582 height 16
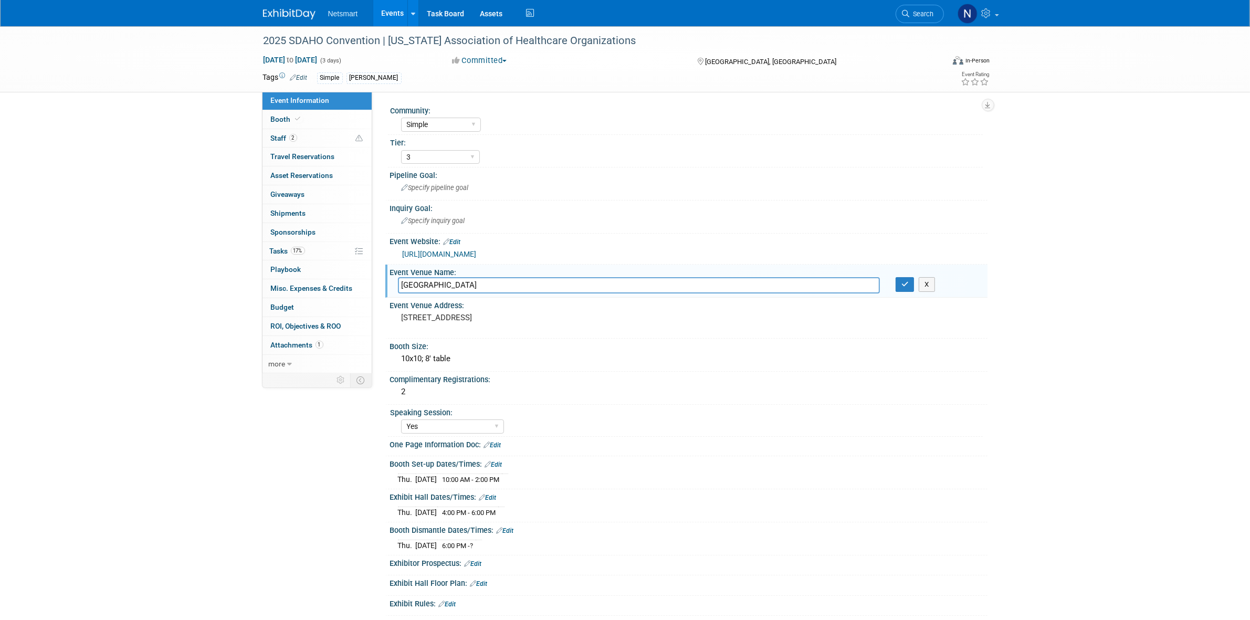
click at [439, 283] on input "[GEOGRAPHIC_DATA]" at bounding box center [639, 285] width 482 height 16
drag, startPoint x: 726, startPoint y: 59, endPoint x: 700, endPoint y: 60, distance: 26.3
click at [700, 60] on div "[GEOGRAPHIC_DATA], [GEOGRAPHIC_DATA]" at bounding box center [781, 61] width 170 height 13
copy div "[GEOGRAPHIC_DATA], [GEOGRAPHIC_DATA]"
click at [472, 255] on link "[URL][DOMAIN_NAME]" at bounding box center [440, 254] width 74 height 8
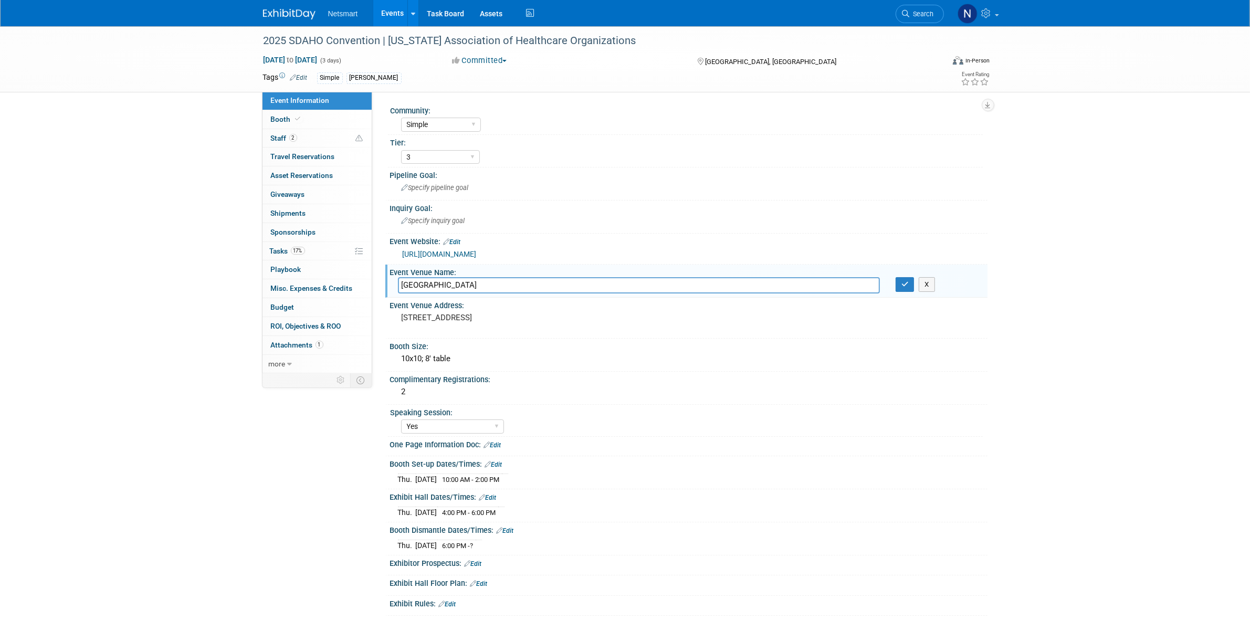
click at [213, 403] on div "2025 SDAHO Convention | [US_STATE] Association of Healthcare Organizations [DAT…" at bounding box center [625, 346] width 1250 height 641
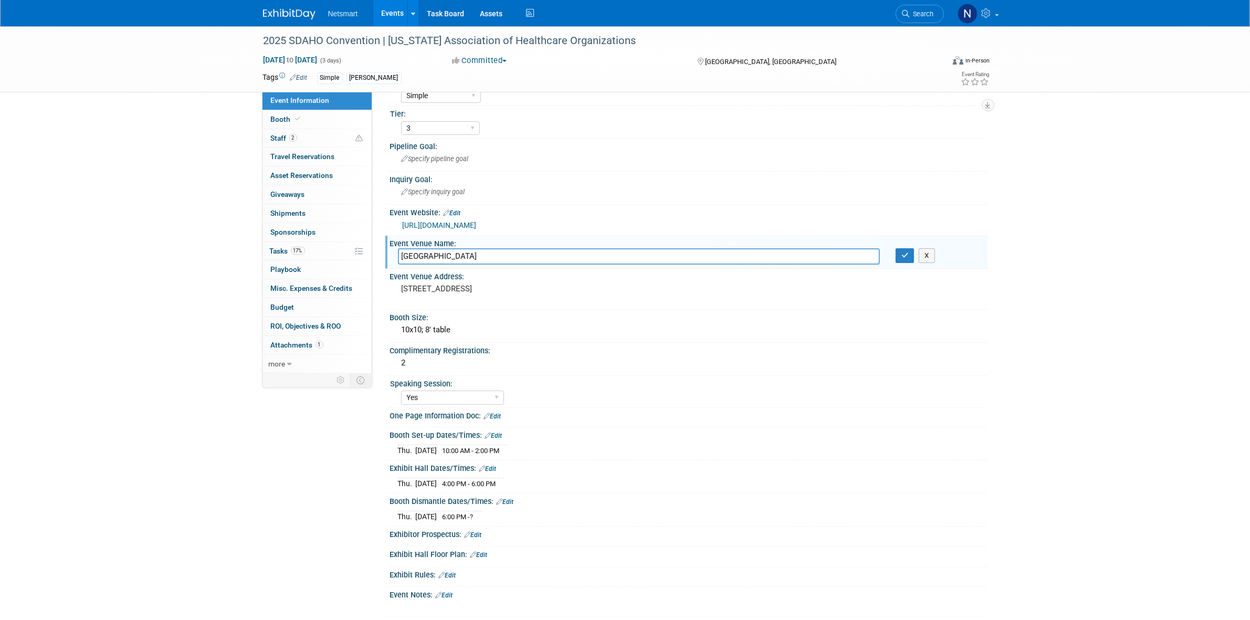
scroll to position [54, 0]
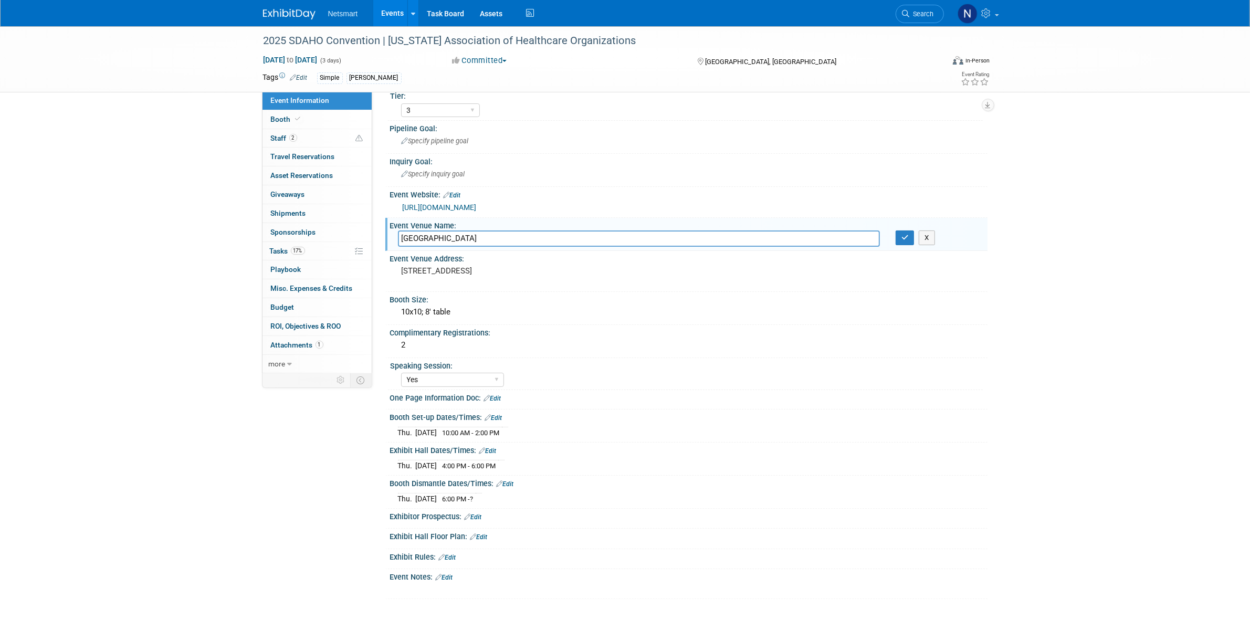
click at [230, 329] on div "2025 SDAHO Convention | [US_STATE] Association of Healthcare Organizations [DAT…" at bounding box center [625, 300] width 1250 height 641
drag, startPoint x: 899, startPoint y: 235, endPoint x: 868, endPoint y: 235, distance: 31.5
click at [899, 235] on button "button" at bounding box center [905, 238] width 19 height 15
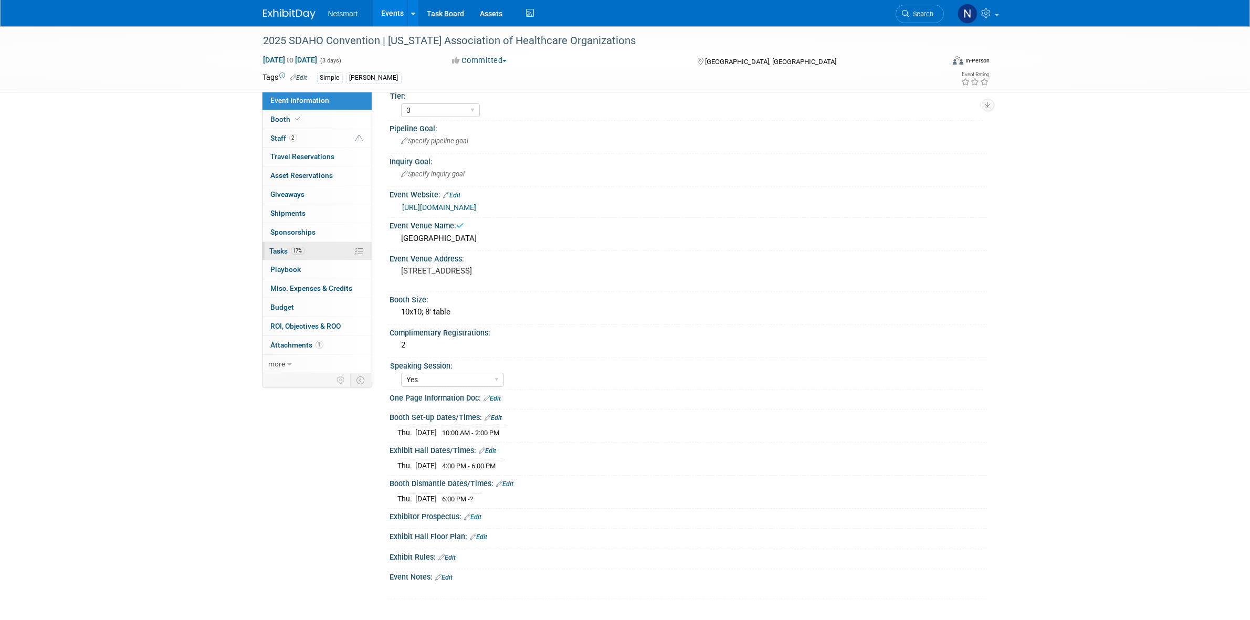
click at [302, 256] on link "17% Tasks 17%" at bounding box center [317, 251] width 109 height 18
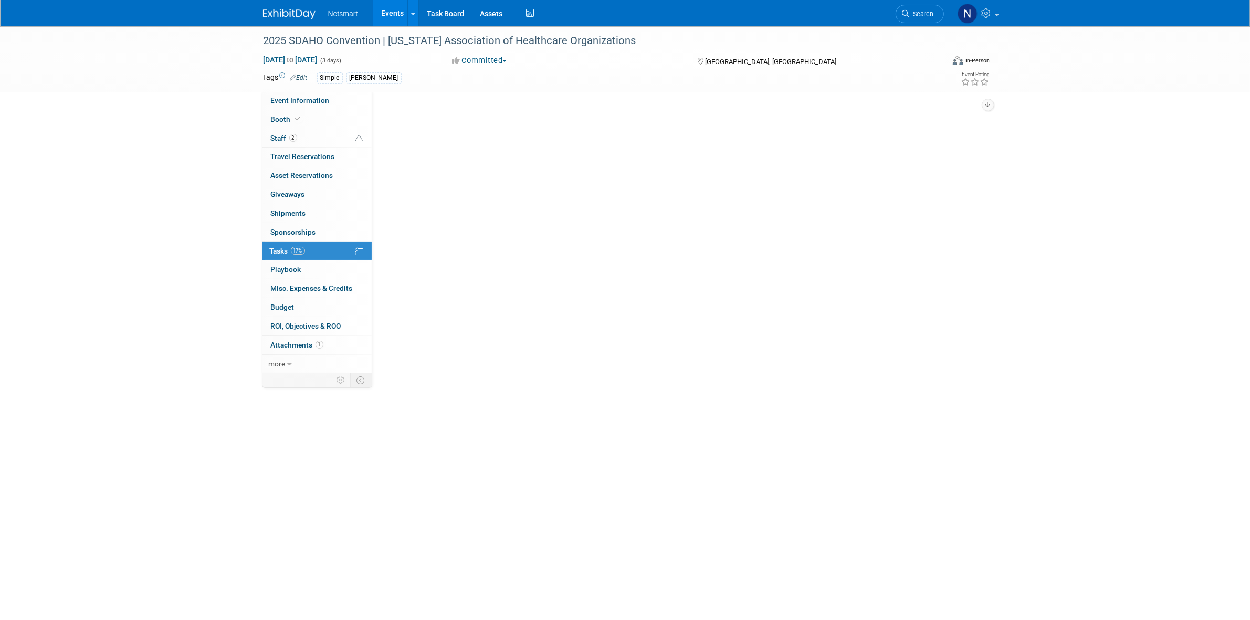
scroll to position [0, 0]
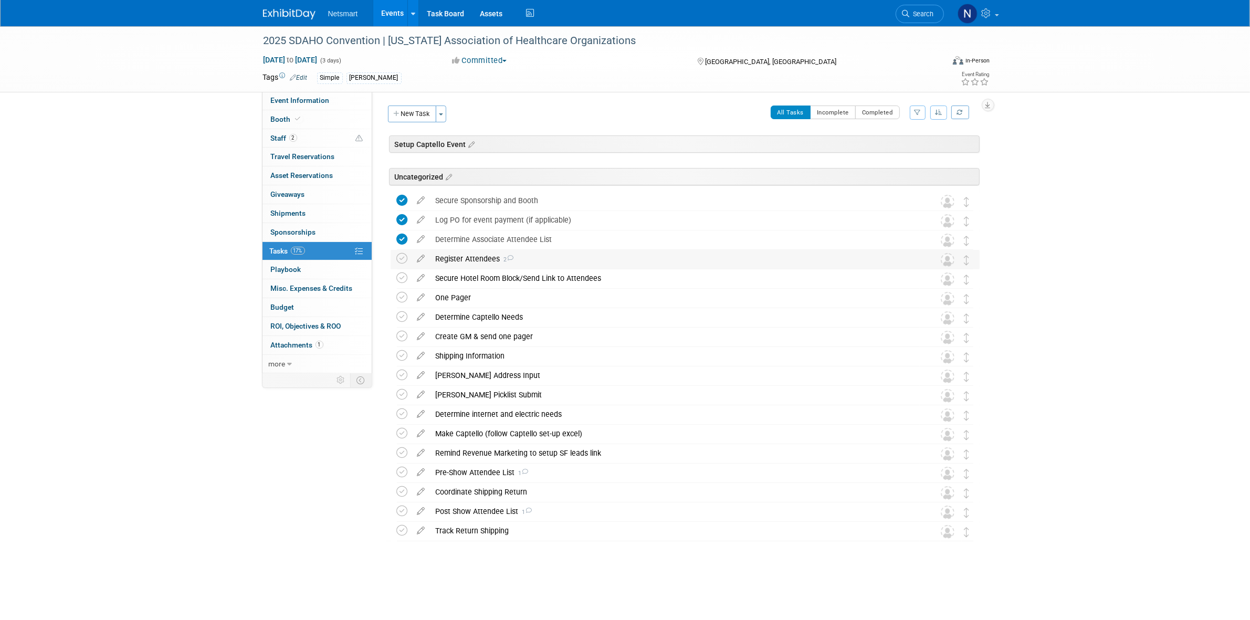
click at [453, 260] on div "Register Attendees 2" at bounding box center [675, 259] width 489 height 18
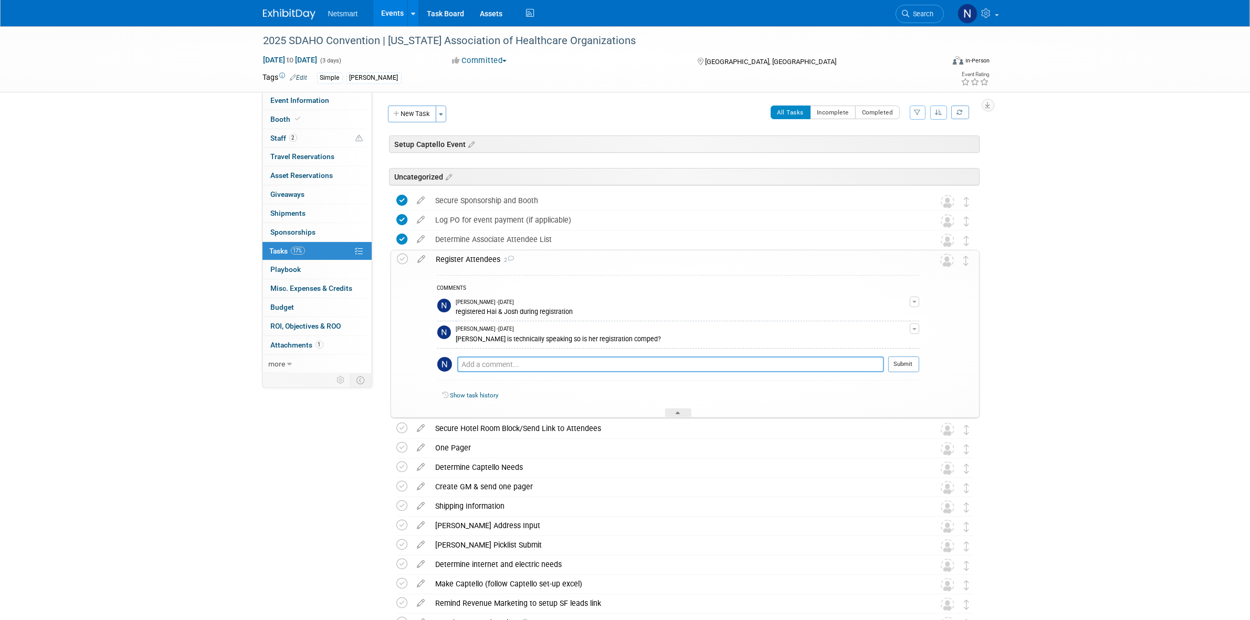
click at [507, 367] on textarea at bounding box center [670, 365] width 427 height 16
click at [401, 263] on icon at bounding box center [403, 259] width 11 height 11
click at [508, 371] on textarea at bounding box center [670, 364] width 427 height 15
type textarea "Jolene is a part of another org"
click at [906, 364] on button "Submit" at bounding box center [904, 365] width 31 height 16
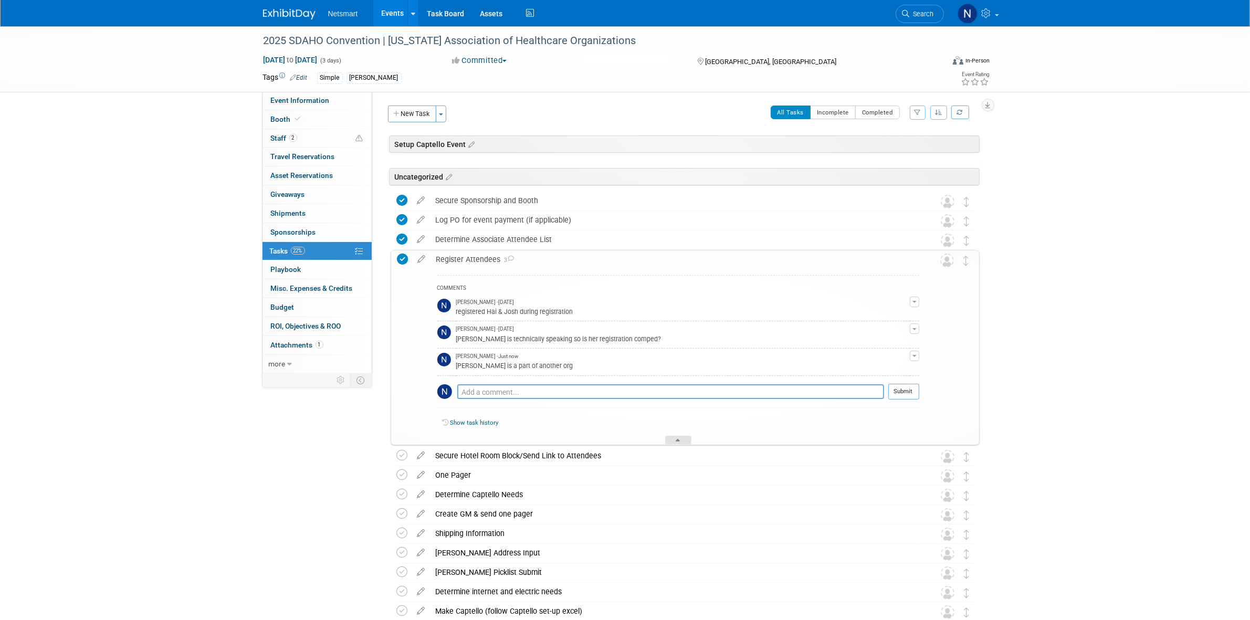
click at [674, 442] on div at bounding box center [678, 440] width 26 height 9
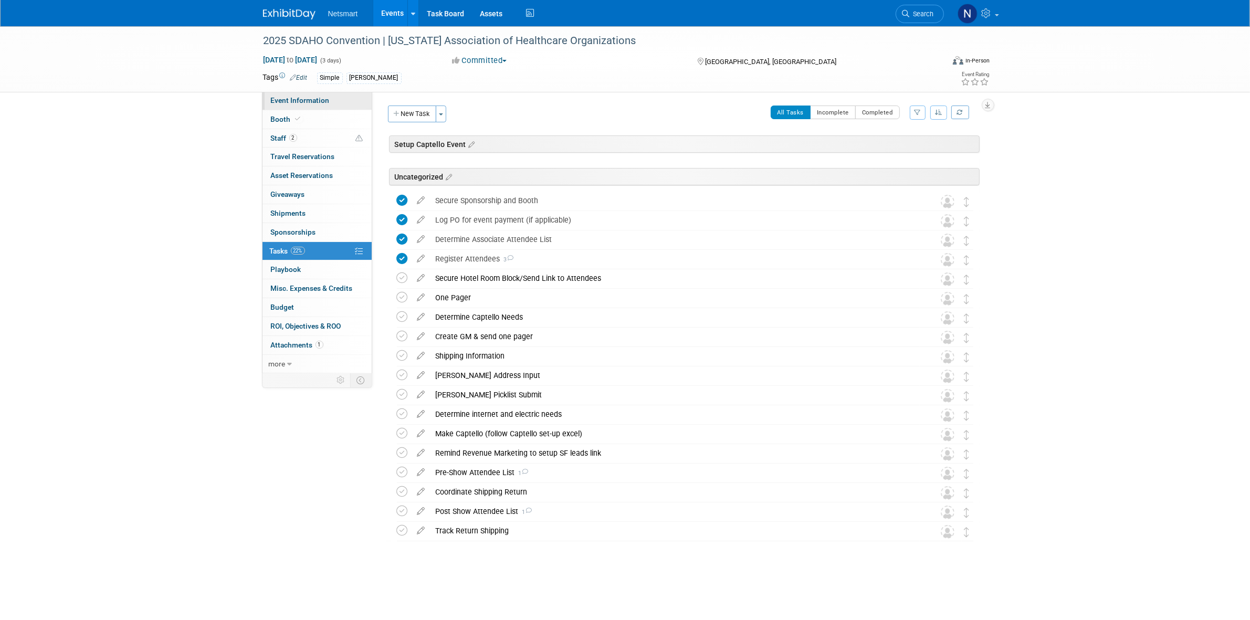
click at [313, 98] on span "Event Information" at bounding box center [300, 100] width 59 height 8
select select "Simple"
select select "3"
select select "Yes"
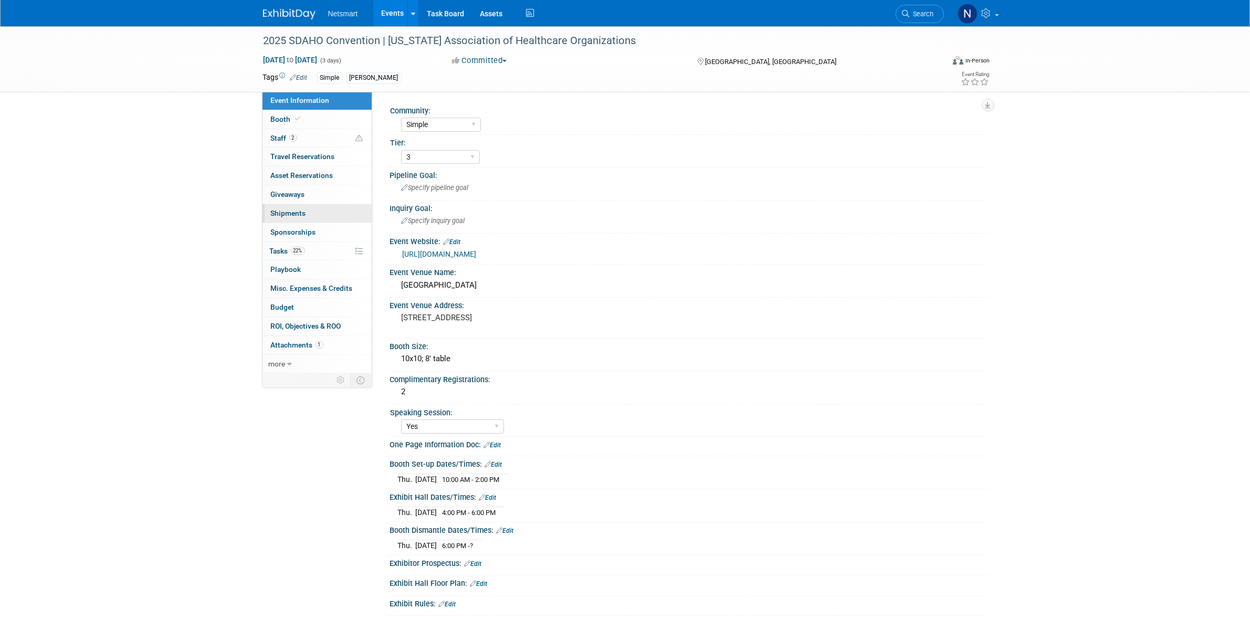
click at [306, 213] on link "0 Shipments 0" at bounding box center [317, 213] width 109 height 18
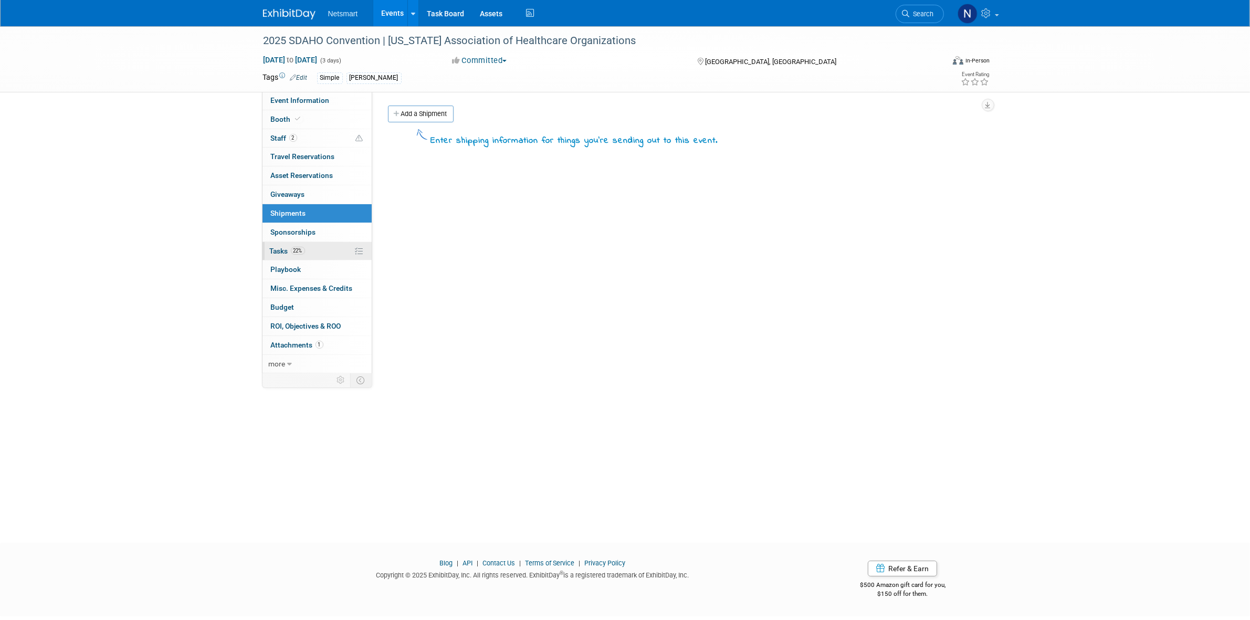
click at [304, 253] on span "22%" at bounding box center [298, 251] width 14 height 8
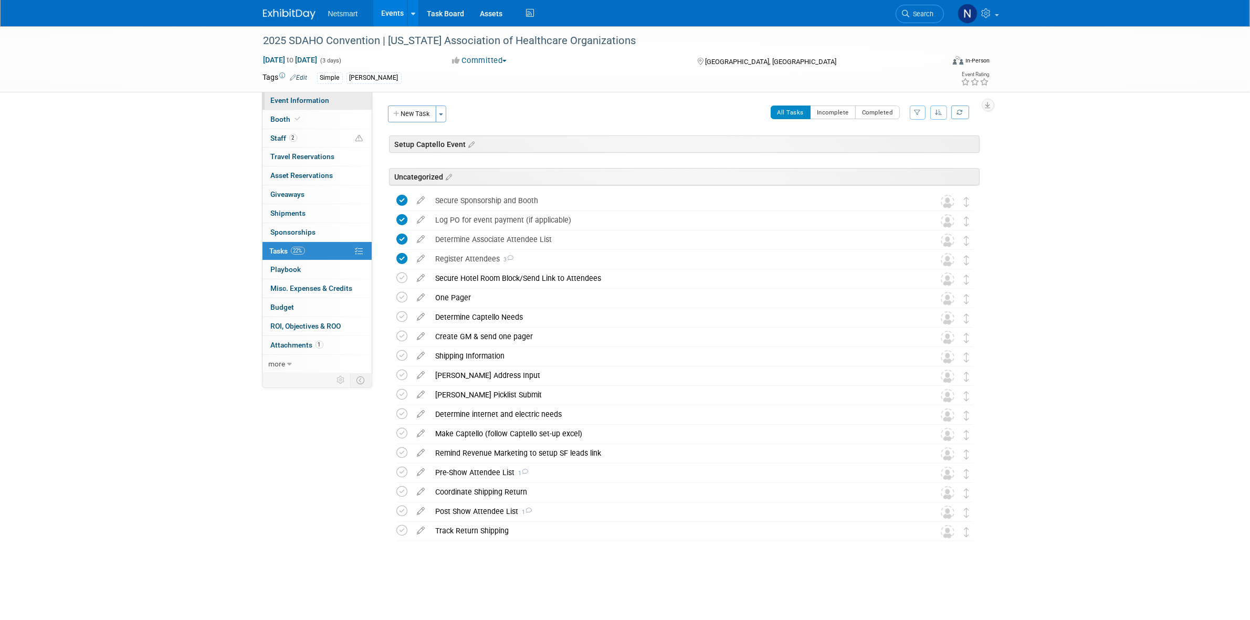
click at [274, 98] on span "Event Information" at bounding box center [300, 100] width 59 height 8
select select "Simple"
select select "3"
select select "Yes"
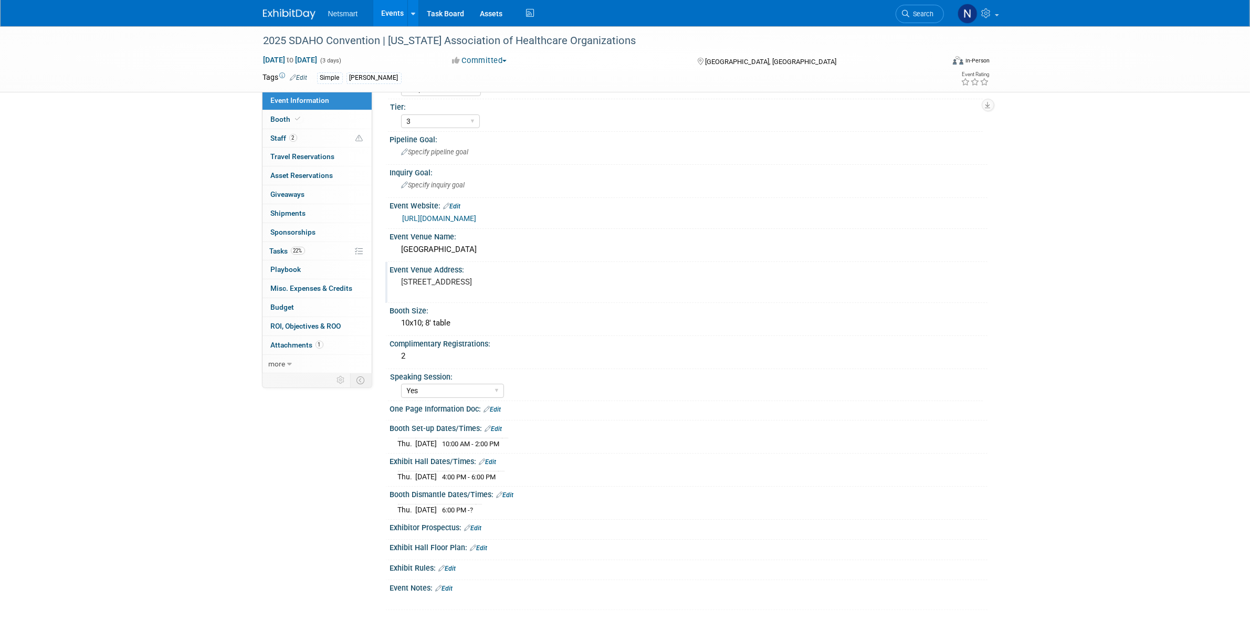
scroll to position [54, 0]
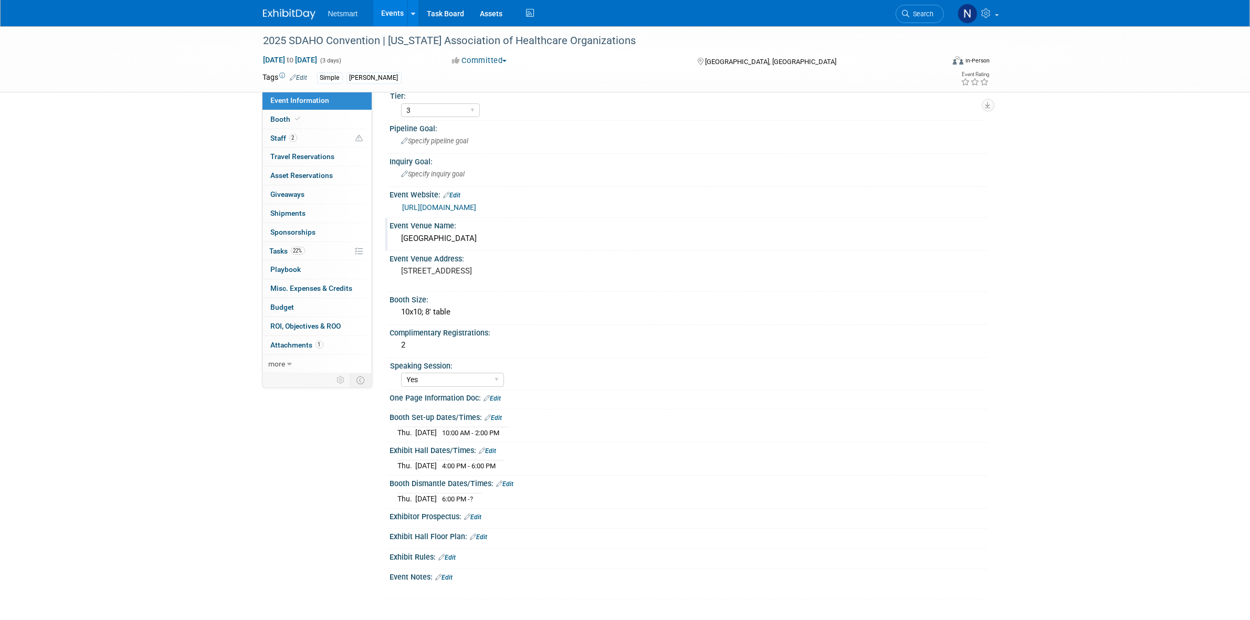
click at [442, 235] on div "Sioux Falls Convention Center" at bounding box center [689, 239] width 582 height 16
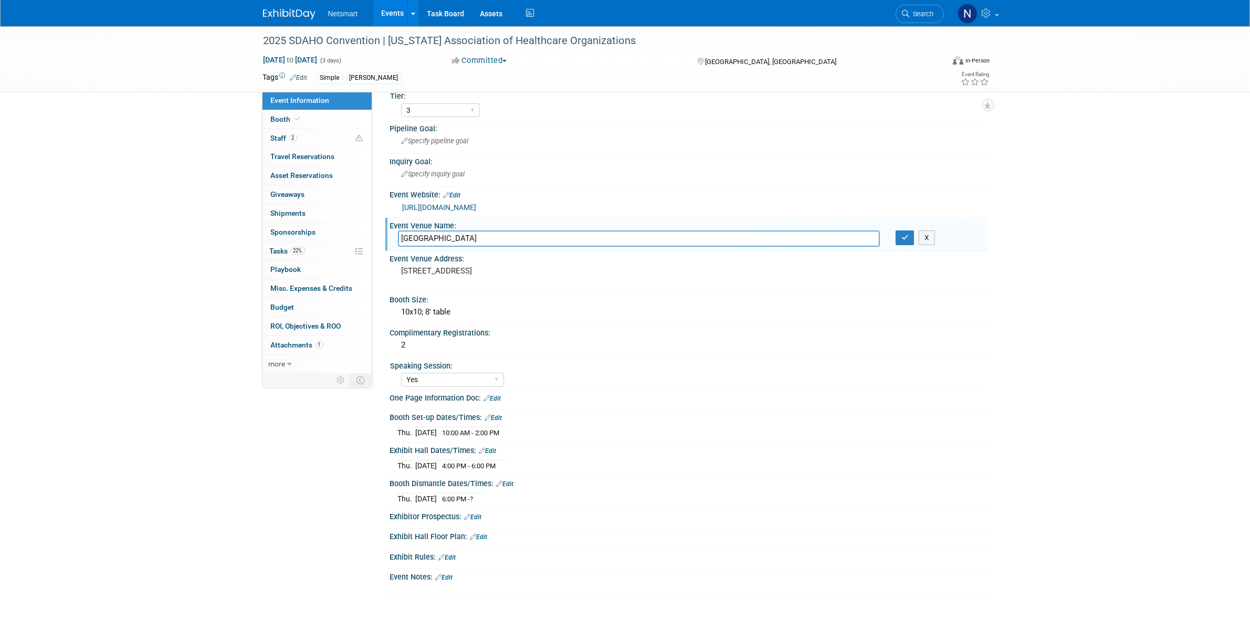
click at [442, 234] on input "Sioux Falls Convention Center" at bounding box center [639, 239] width 482 height 16
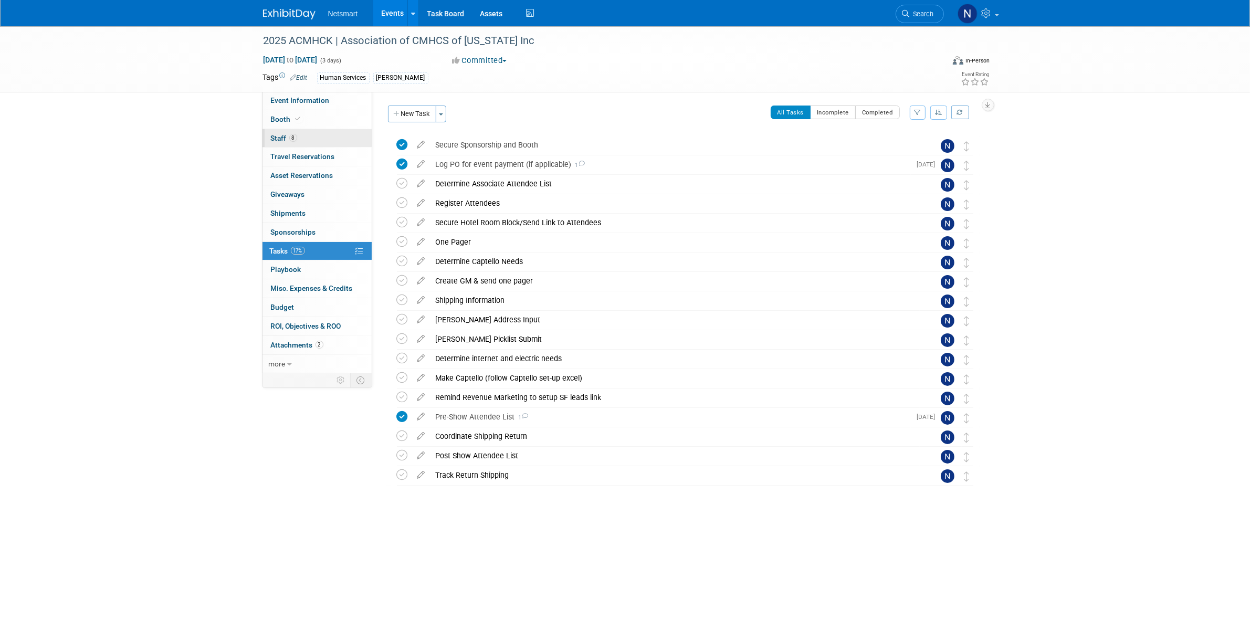
click at [330, 140] on link "8 Staff 8" at bounding box center [317, 138] width 109 height 18
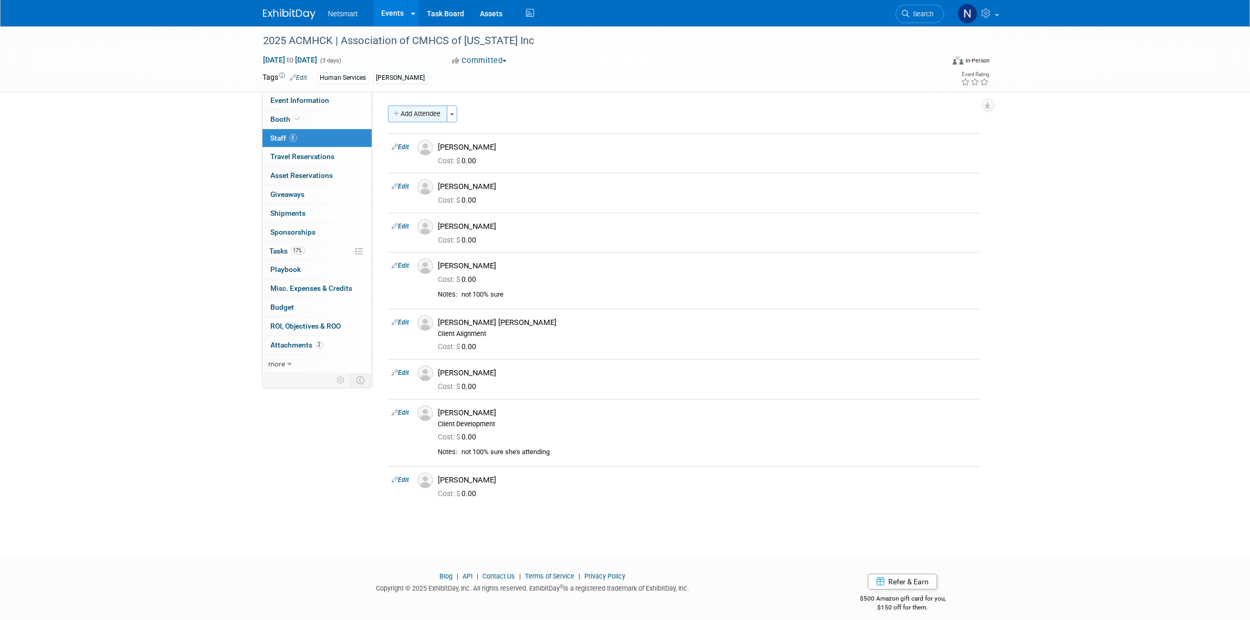
click at [418, 122] on button "Add Attendee" at bounding box center [417, 114] width 59 height 17
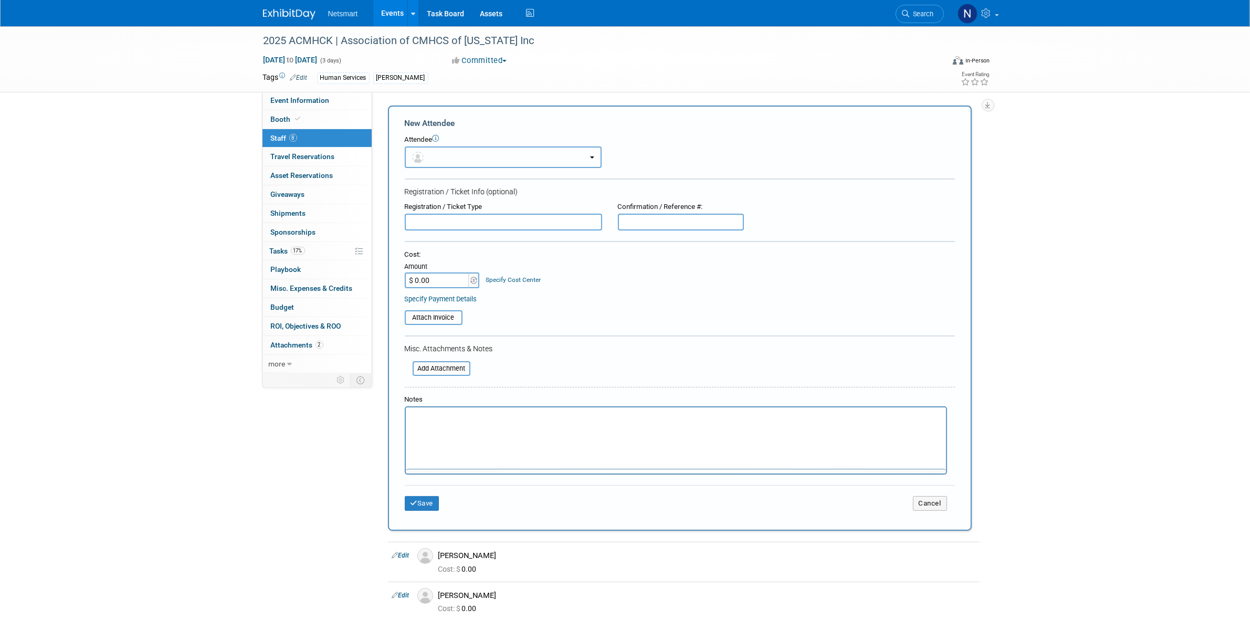
click at [421, 151] on button "button" at bounding box center [503, 158] width 197 height 22
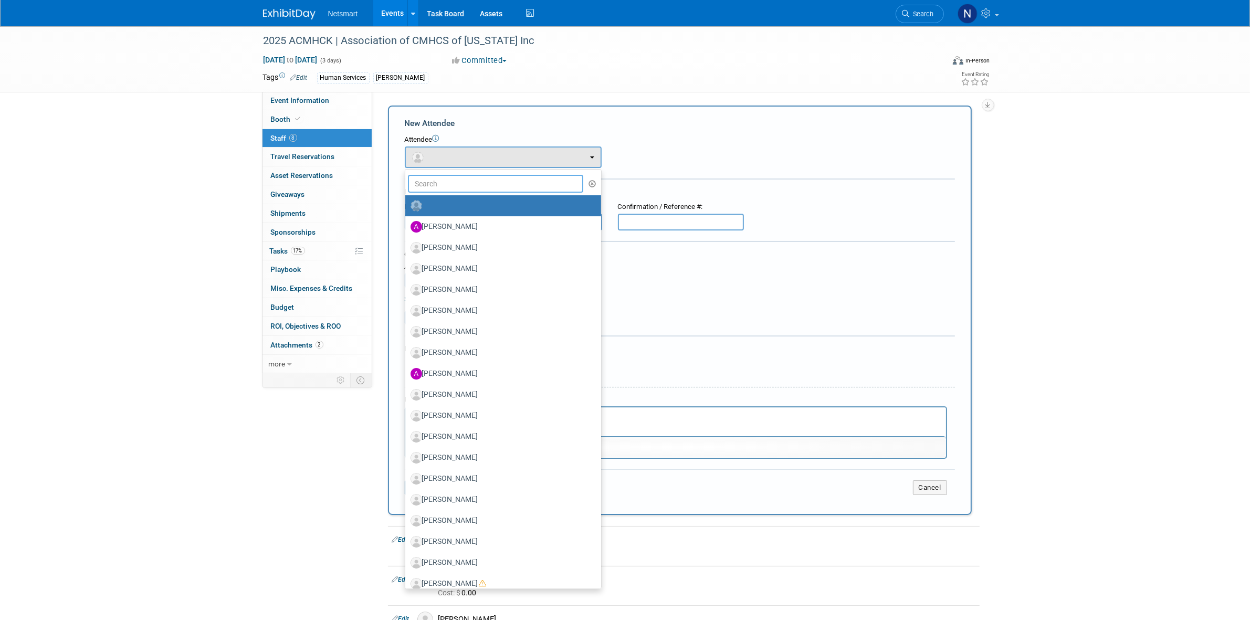
click at [435, 180] on input "text" at bounding box center [496, 184] width 176 height 18
type input "dane"
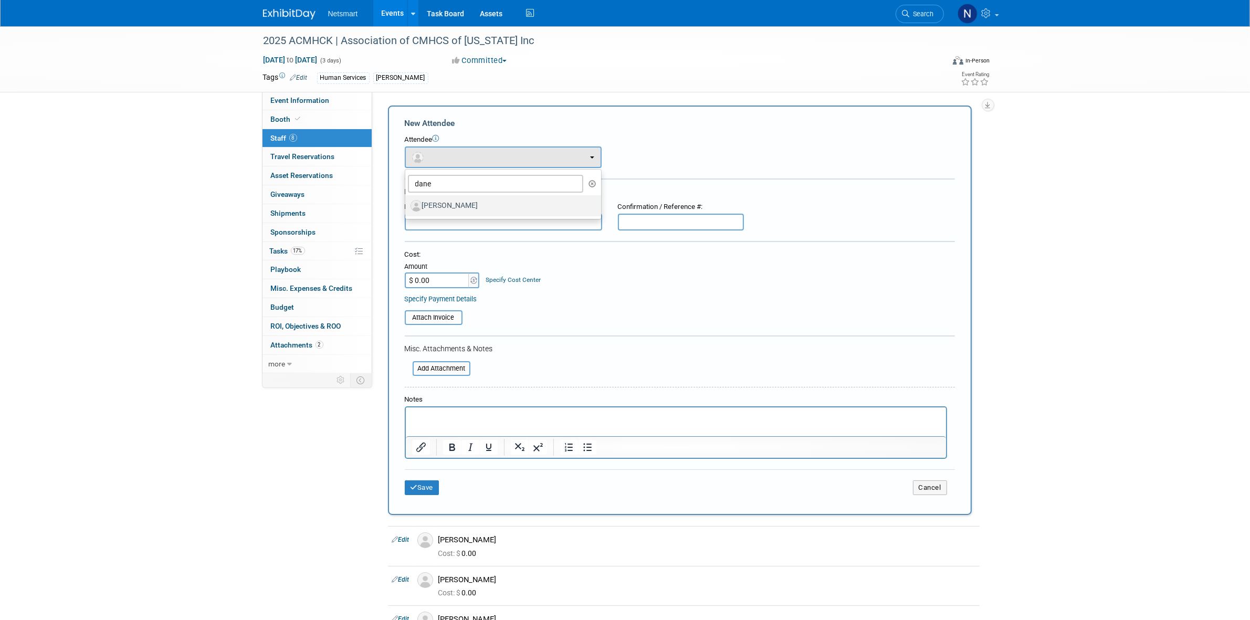
click at [440, 202] on label "[PERSON_NAME]" at bounding box center [501, 205] width 180 height 17
click at [407, 202] on input "[PERSON_NAME]" at bounding box center [403, 204] width 7 height 7
select select "24f26023-58c9-4965-b78b-52322877753d"
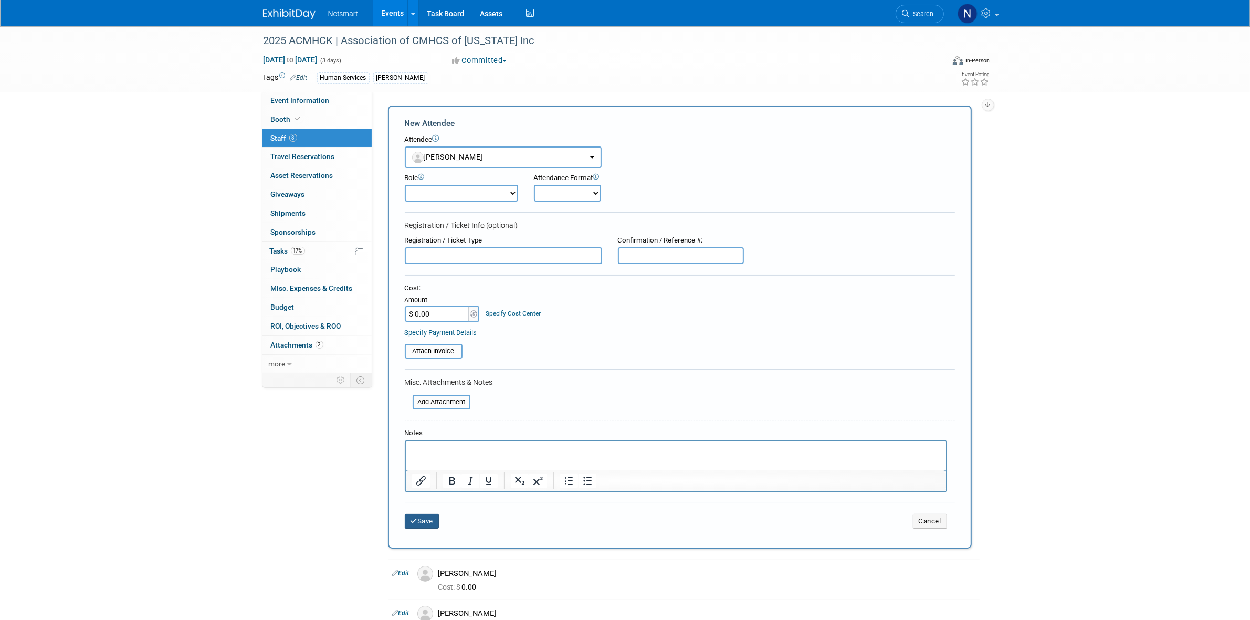
click at [418, 516] on button "Save" at bounding box center [422, 521] width 35 height 15
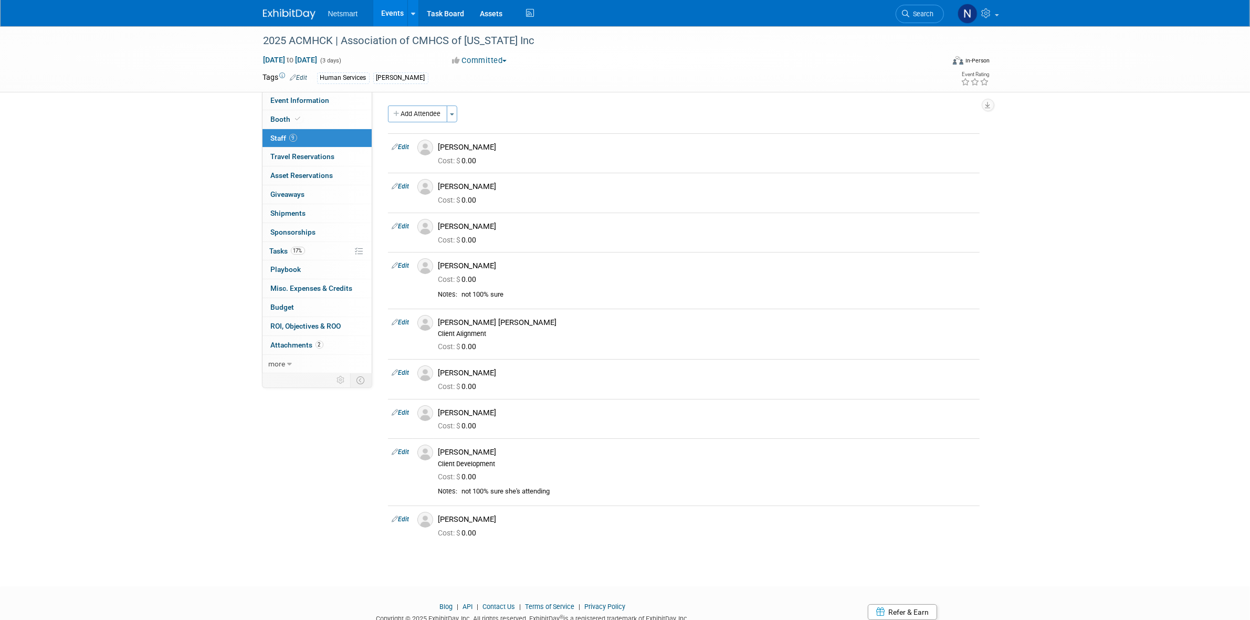
click at [499, 563] on div "2025 ACMHCK | Association of CMHCS of [US_STATE] Inc [DATE] to [DATE] (3 days) …" at bounding box center [625, 296] width 1250 height 541
click at [311, 216] on link "0 Shipments 0" at bounding box center [317, 213] width 109 height 18
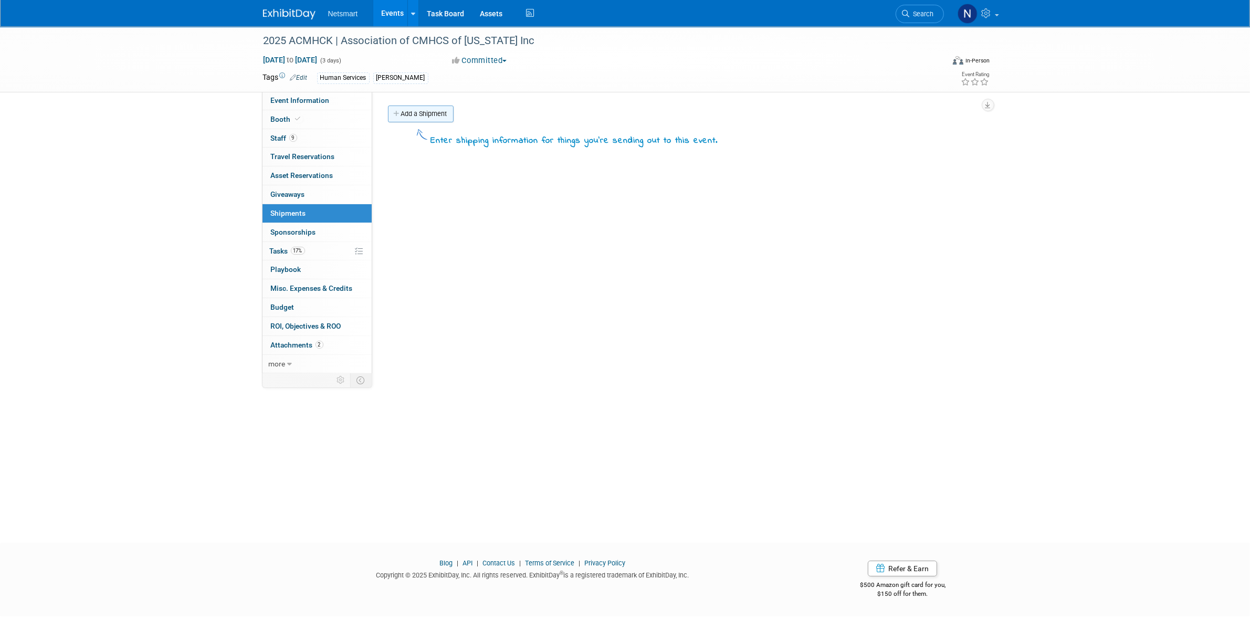
click at [418, 112] on link "Add a Shipment" at bounding box center [421, 114] width 66 height 17
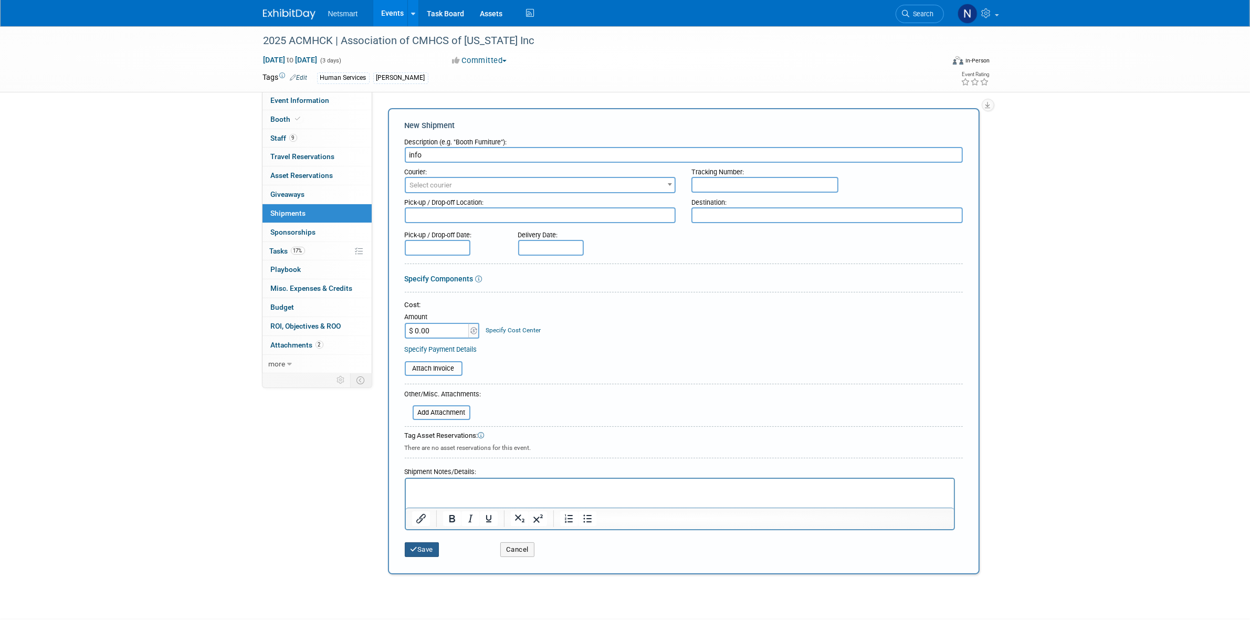
type input "info"
click at [434, 547] on button "Save" at bounding box center [422, 549] width 35 height 15
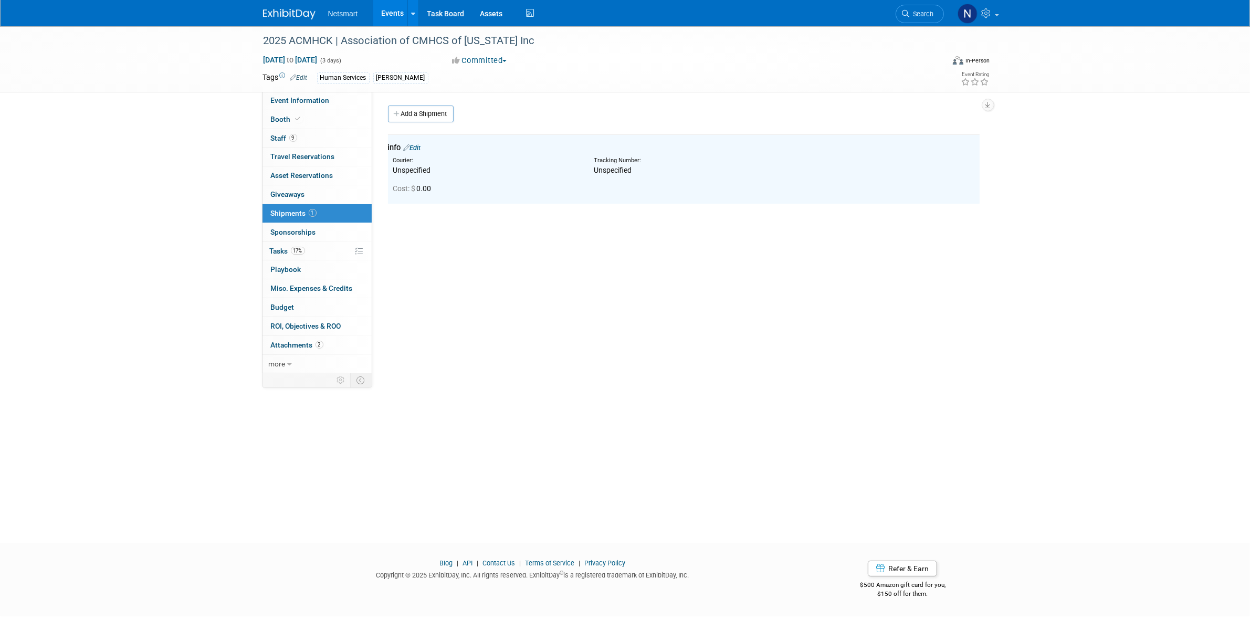
click at [421, 151] on div "info Edit" at bounding box center [684, 147] width 592 height 11
click at [416, 140] on td "info Edit Courier: Unspecified Tracking Number:" at bounding box center [684, 168] width 592 height 69
click at [419, 149] on link "Edit" at bounding box center [412, 148] width 17 height 8
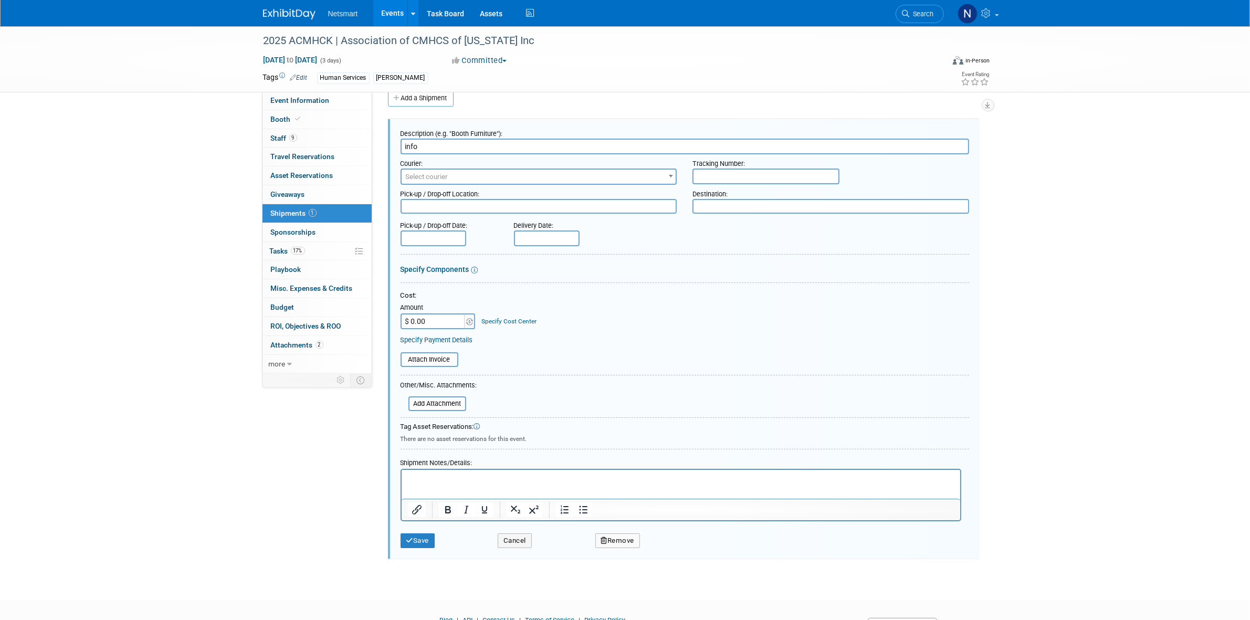
click at [421, 478] on p "Rich Text Area. Press ALT-0 for help." at bounding box center [681, 479] width 547 height 11
paste body "Rich Text Area. Press ALT-0 for help."
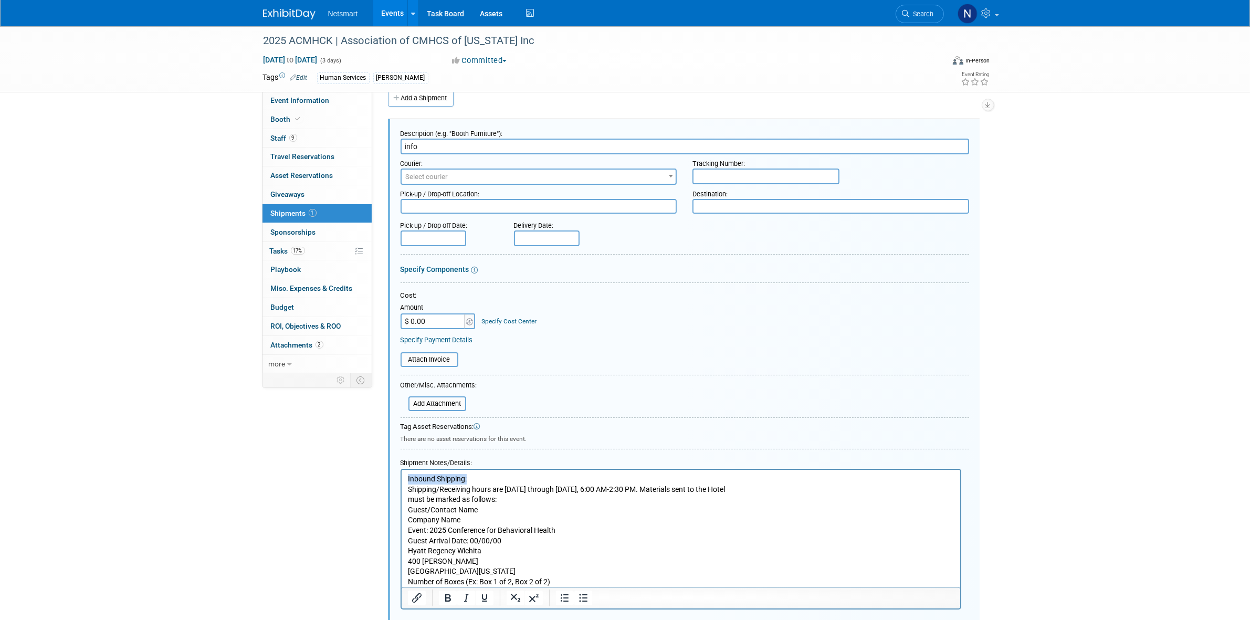
drag, startPoint x: 469, startPoint y: 478, endPoint x: 402, endPoint y: 481, distance: 67.3
click at [402, 481] on html "Inbound Shipping: Shipping/Receiving hours are Monday through Saturday, 6:00 AM…" at bounding box center [680, 528] width 559 height 118
click at [450, 597] on icon "Bold" at bounding box center [448, 597] width 6 height 7
click at [482, 597] on icon "Underline" at bounding box center [484, 597] width 5 height 7
click at [513, 527] on p "Inbound Shipping: Shipping/Receiving hours are Monday through Saturday, 6:00 AM…" at bounding box center [681, 530] width 547 height 113
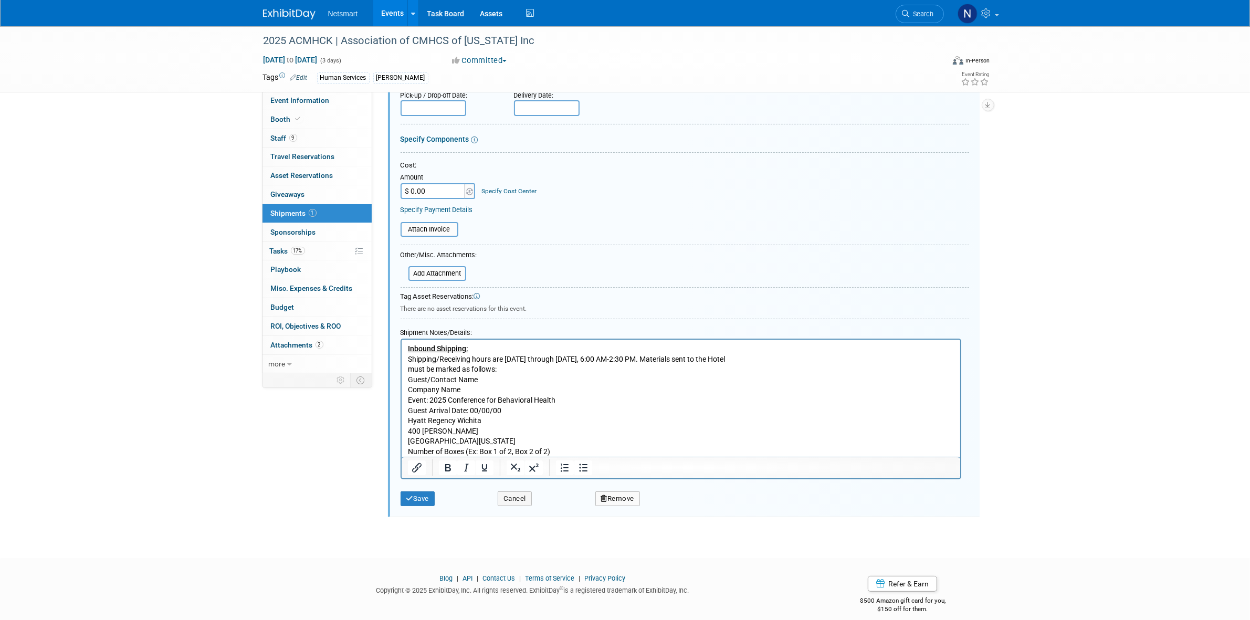
scroll to position [147, 0]
click at [578, 452] on p "Inbound Shipping: Shipping/Receiving hours are Monday through Saturday, 6:00 AM…" at bounding box center [681, 398] width 547 height 113
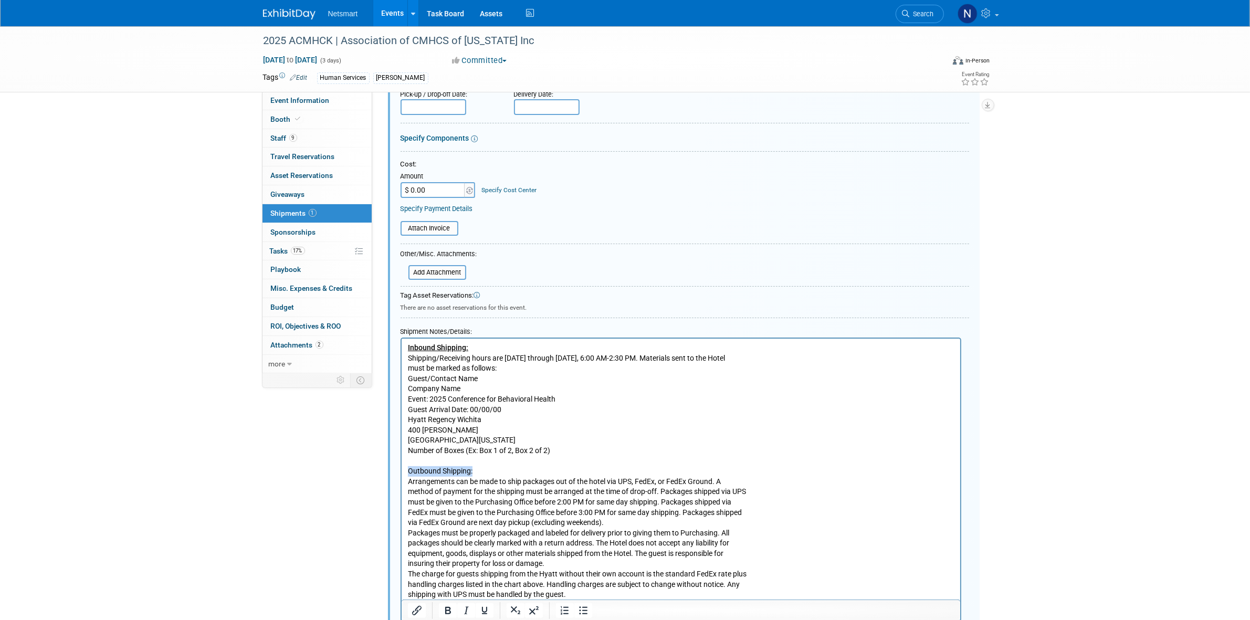
drag, startPoint x: 484, startPoint y: 472, endPoint x: 405, endPoint y: 476, distance: 78.9
click at [405, 476] on html "Inbound Shipping: Shipping/Receiving hours are Monday through Saturday, 6:00 AM…" at bounding box center [680, 469] width 559 height 262
click at [446, 614] on icon "Bold" at bounding box center [447, 610] width 13 height 13
click at [486, 610] on icon "Underline" at bounding box center [484, 610] width 13 height 13
click at [552, 433] on p "Inbound Shipping: Shipping/Receiving hours are Monday through Saturday, 6:00 AM…" at bounding box center [681, 398] width 547 height 113
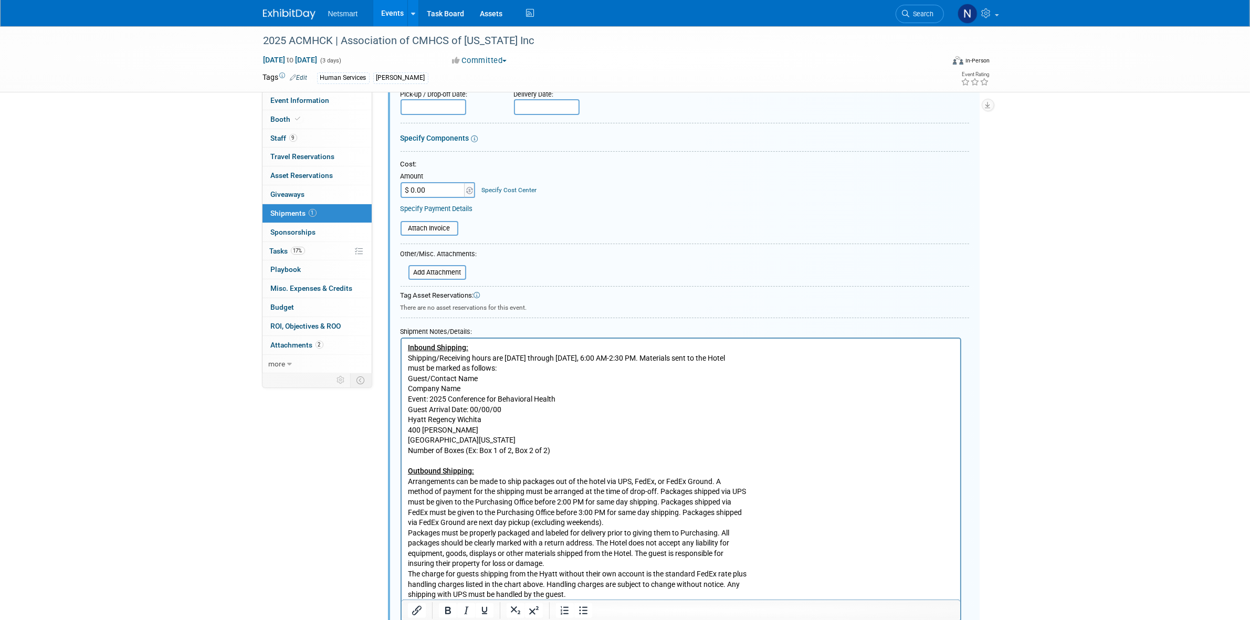
scroll to position [213, 0]
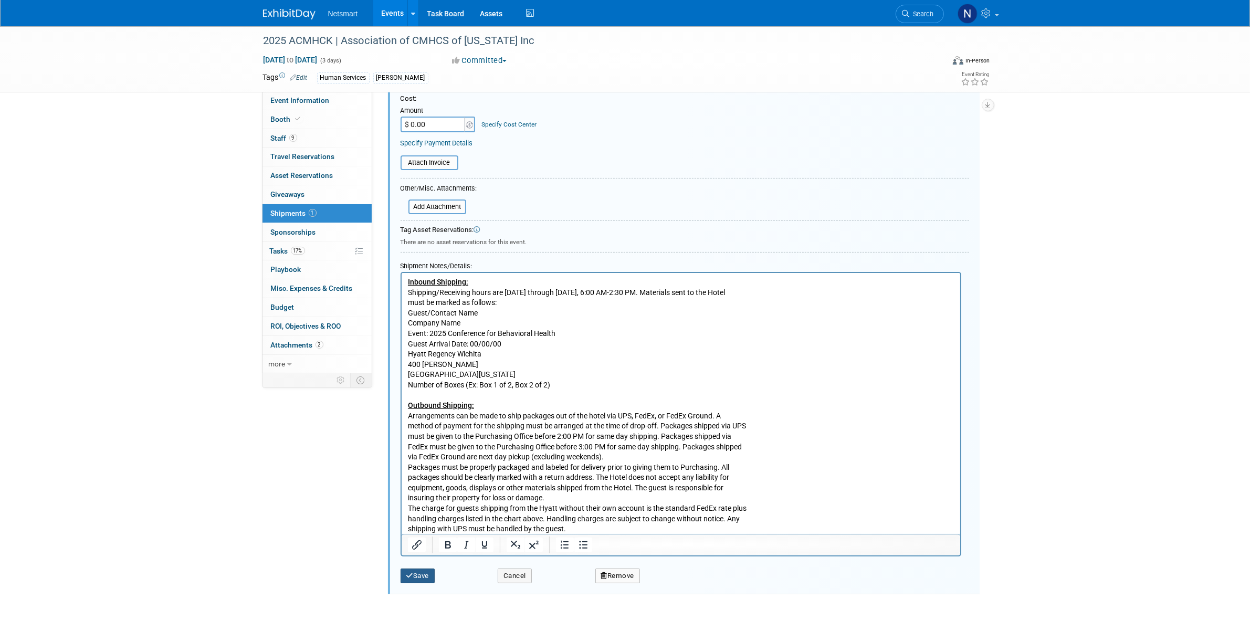
click at [411, 576] on icon "submit" at bounding box center [409, 575] width 7 height 7
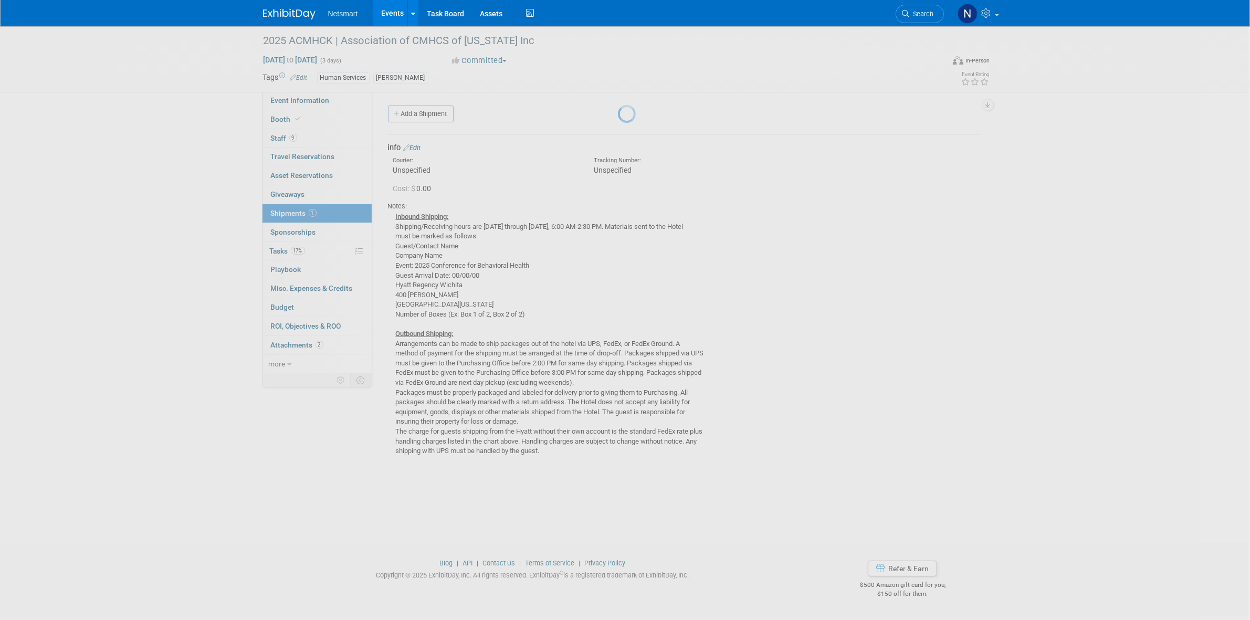
scroll to position [0, 0]
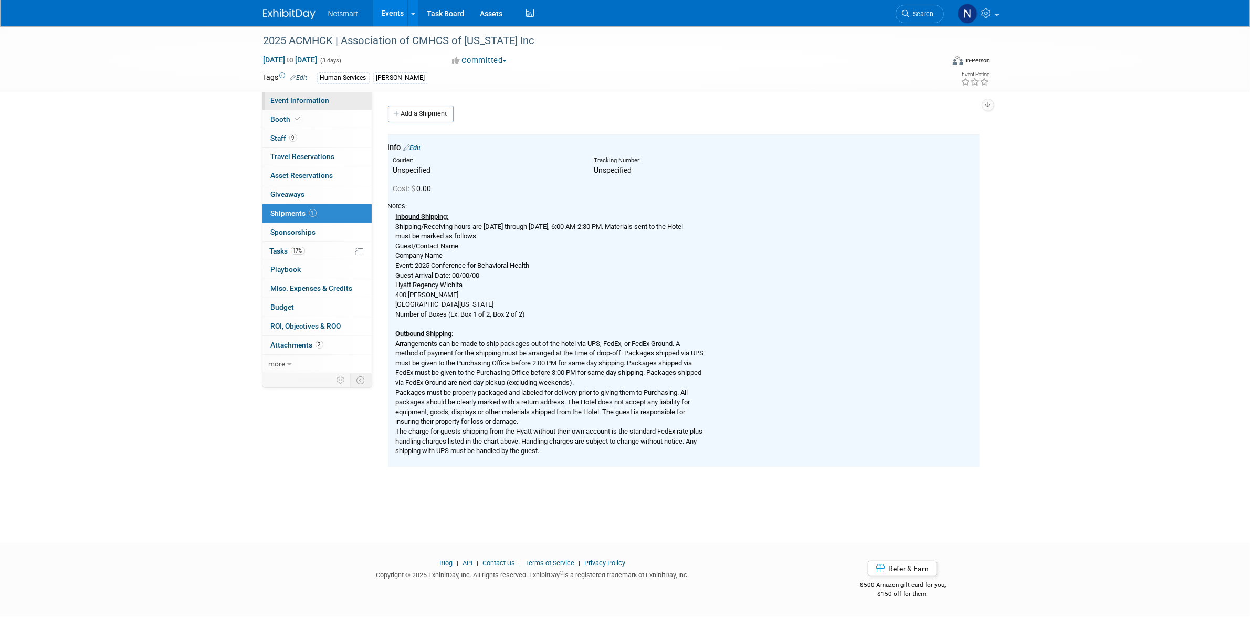
click at [314, 101] on span "Event Information" at bounding box center [300, 100] width 59 height 8
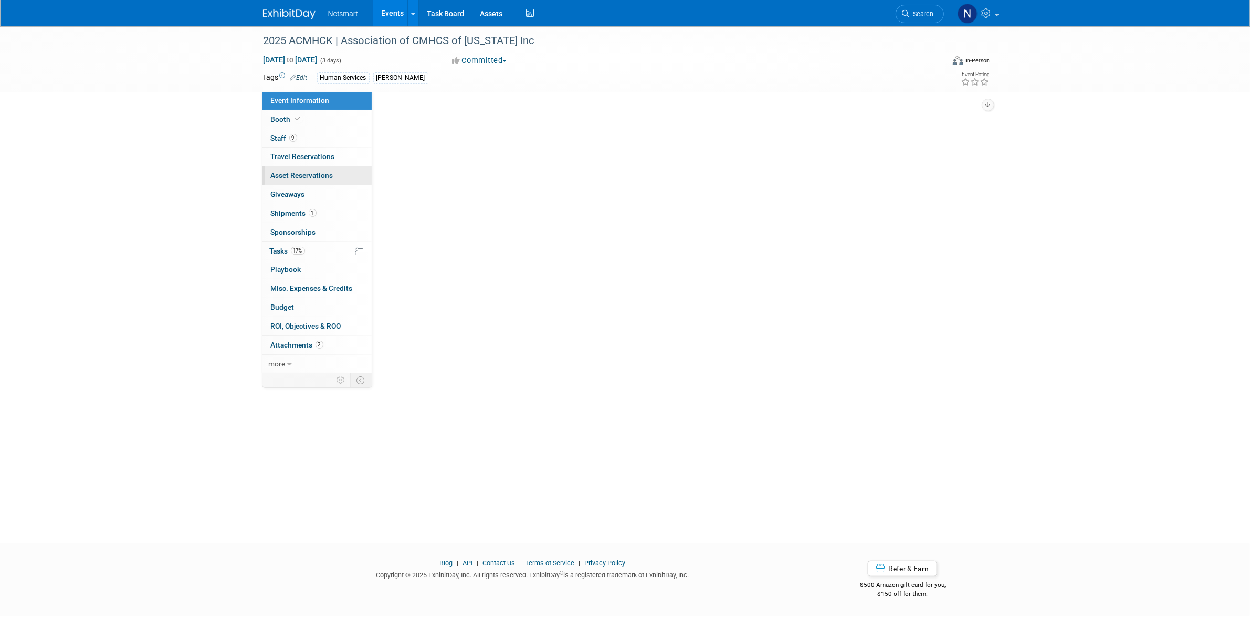
select select "Human Services"
select select "3"
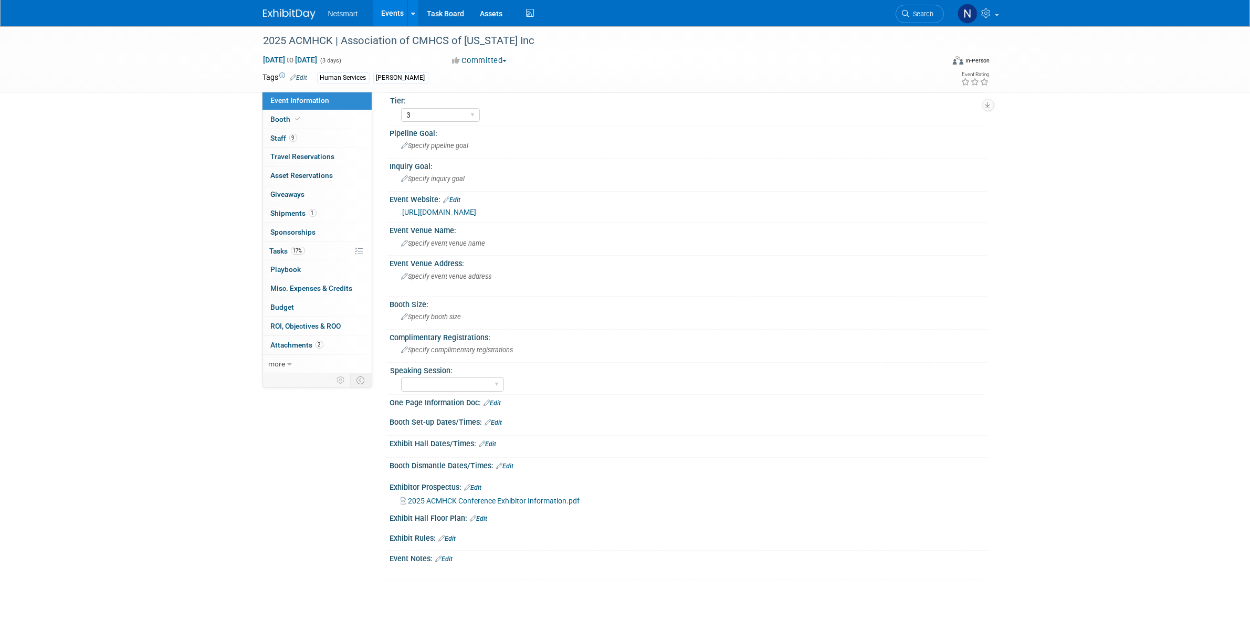
scroll to position [66, 0]
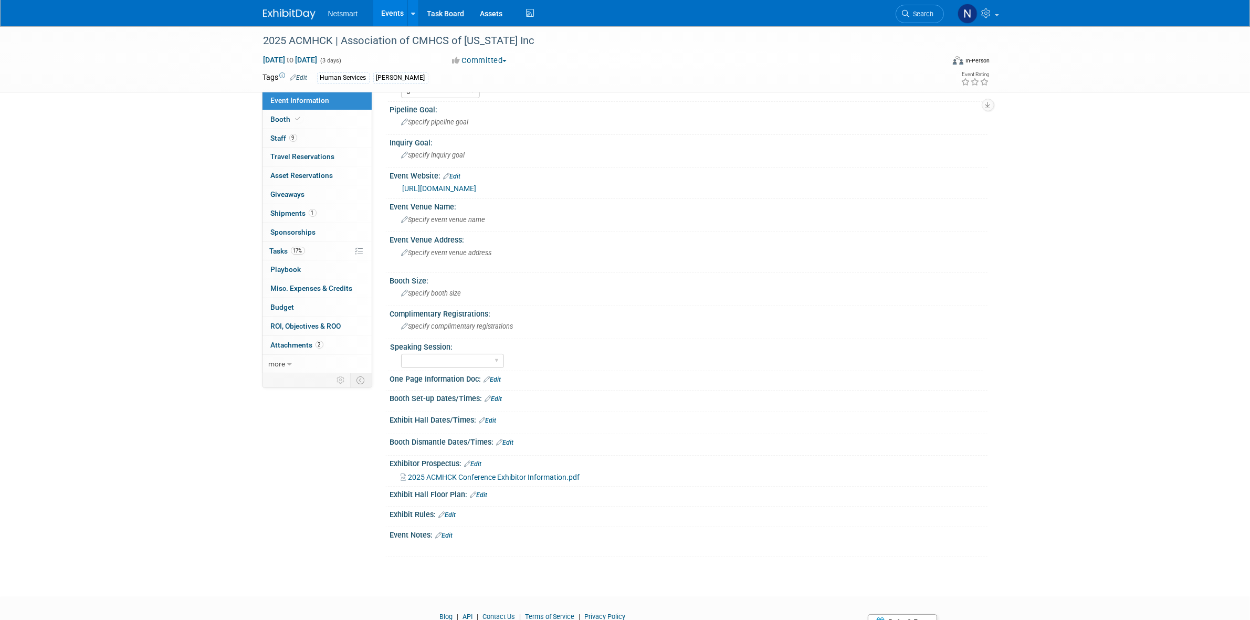
click at [498, 395] on link "Edit" at bounding box center [493, 398] width 17 height 7
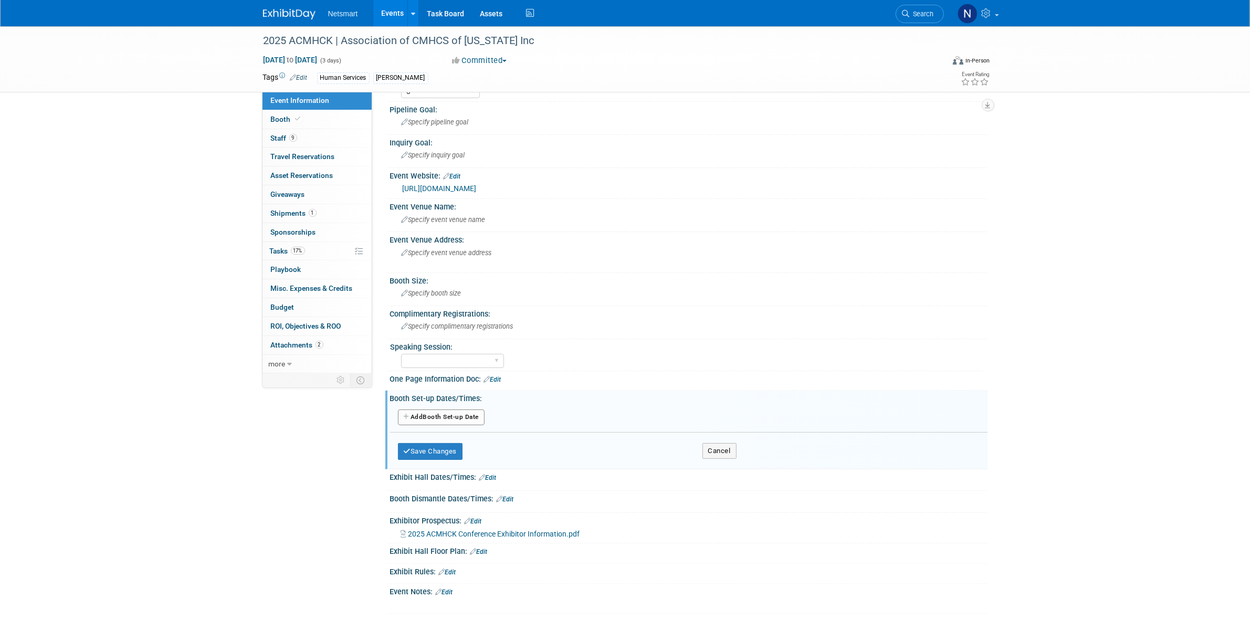
click at [434, 415] on button "Add Another Booth Set-up Date" at bounding box center [441, 418] width 87 height 16
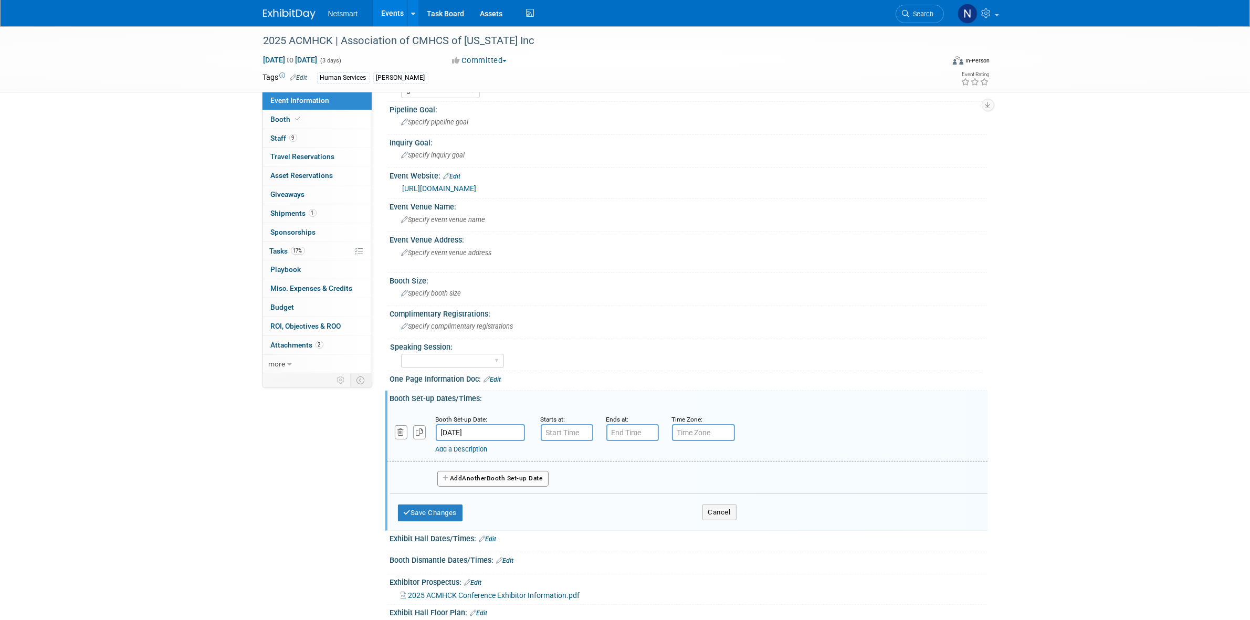
click at [469, 429] on input "Sep 23, 2025" at bounding box center [480, 432] width 89 height 17
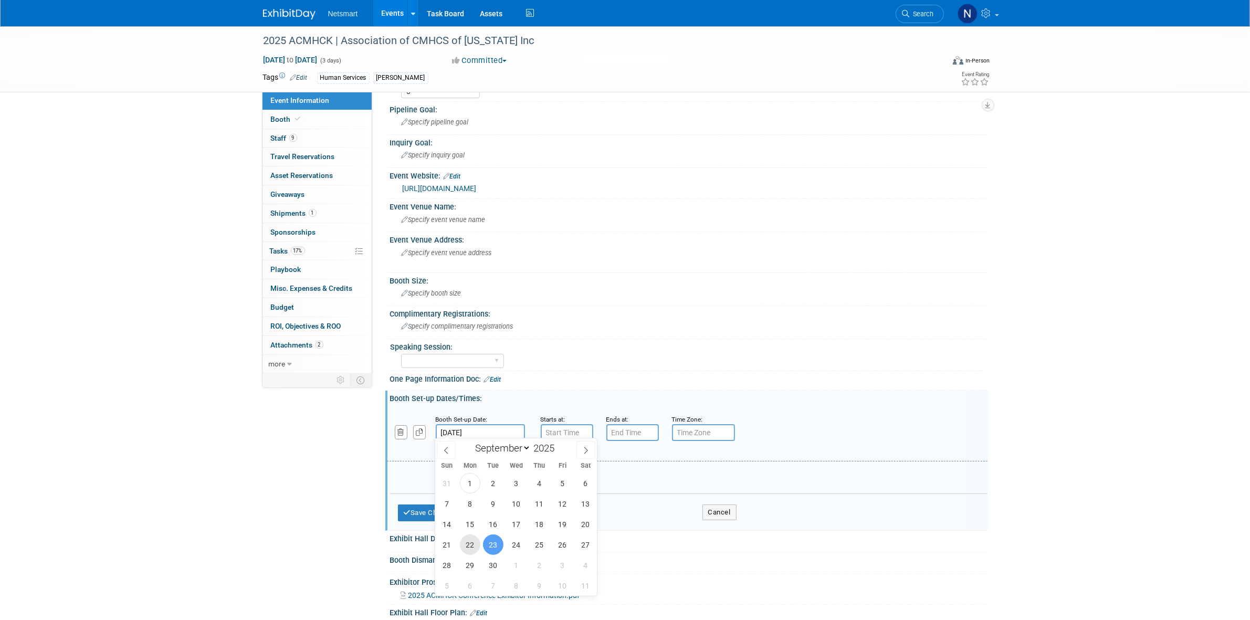
click at [475, 541] on span "22" at bounding box center [470, 545] width 20 height 20
type input "Sep 22, 2025"
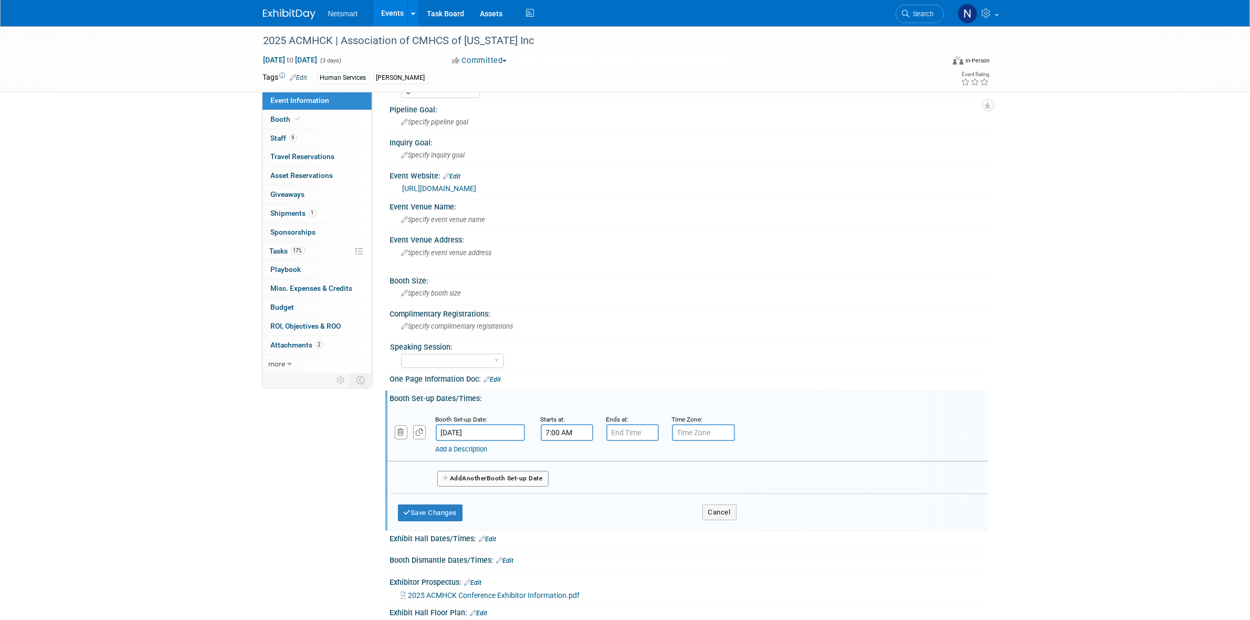
click at [552, 431] on input "7:00 AM" at bounding box center [567, 432] width 53 height 17
click at [563, 475] on span "07" at bounding box center [565, 480] width 20 height 19
click at [654, 451] on td "03" at bounding box center [661, 458] width 34 height 28
click at [653, 476] on button "AM" at bounding box center [657, 480] width 19 height 18
type input "3:00 PM"
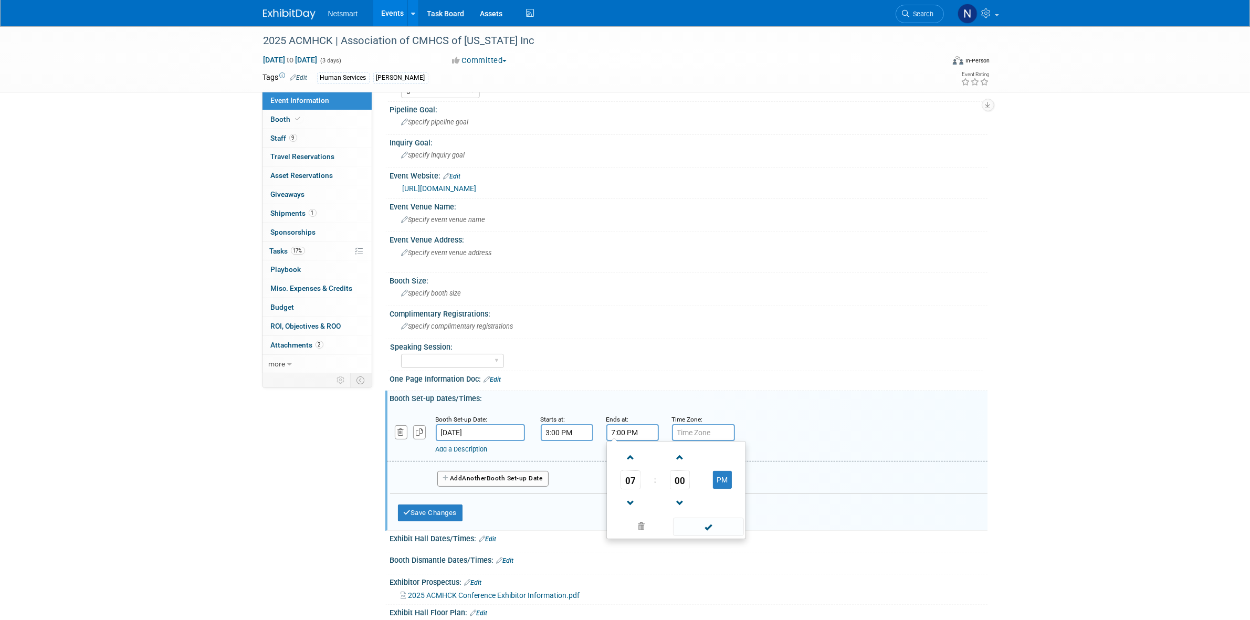
click at [618, 428] on input "7:00 PM" at bounding box center [633, 432] width 53 height 17
click at [634, 476] on span "07" at bounding box center [631, 480] width 20 height 19
click at [621, 515] on td "08" at bounding box center [626, 514] width 34 height 28
type input "8:00 PM"
click at [711, 526] on span at bounding box center [708, 527] width 71 height 18
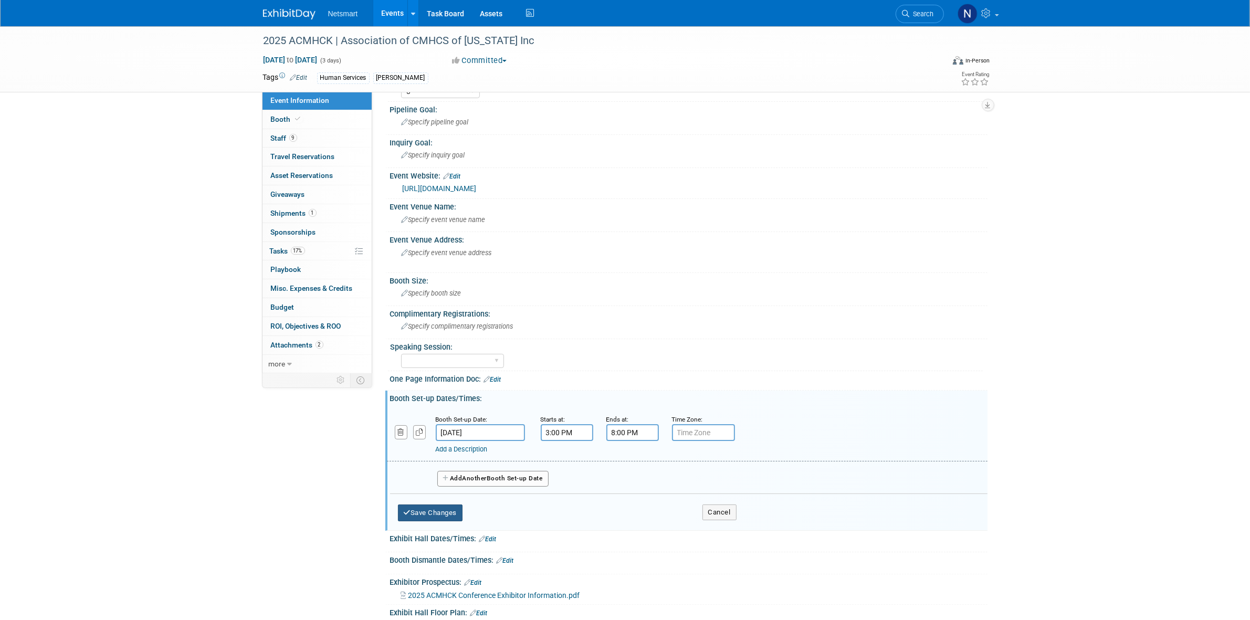
click at [436, 507] on button "Save Changes" at bounding box center [430, 513] width 65 height 17
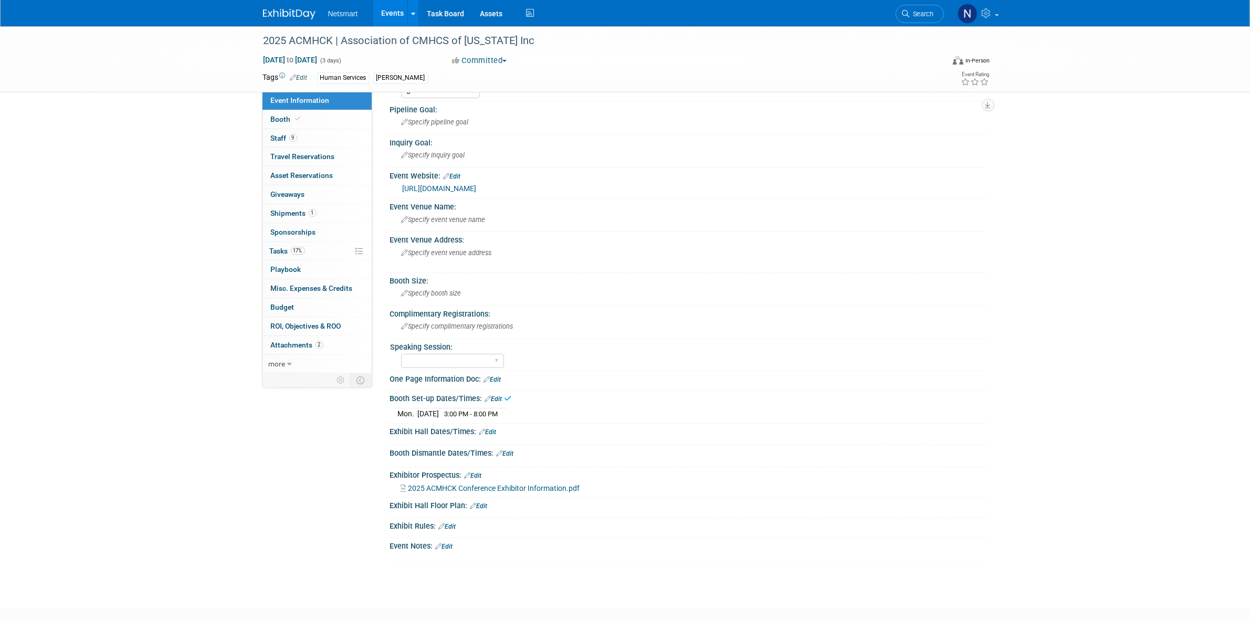
click at [494, 431] on link "Edit" at bounding box center [487, 432] width 17 height 7
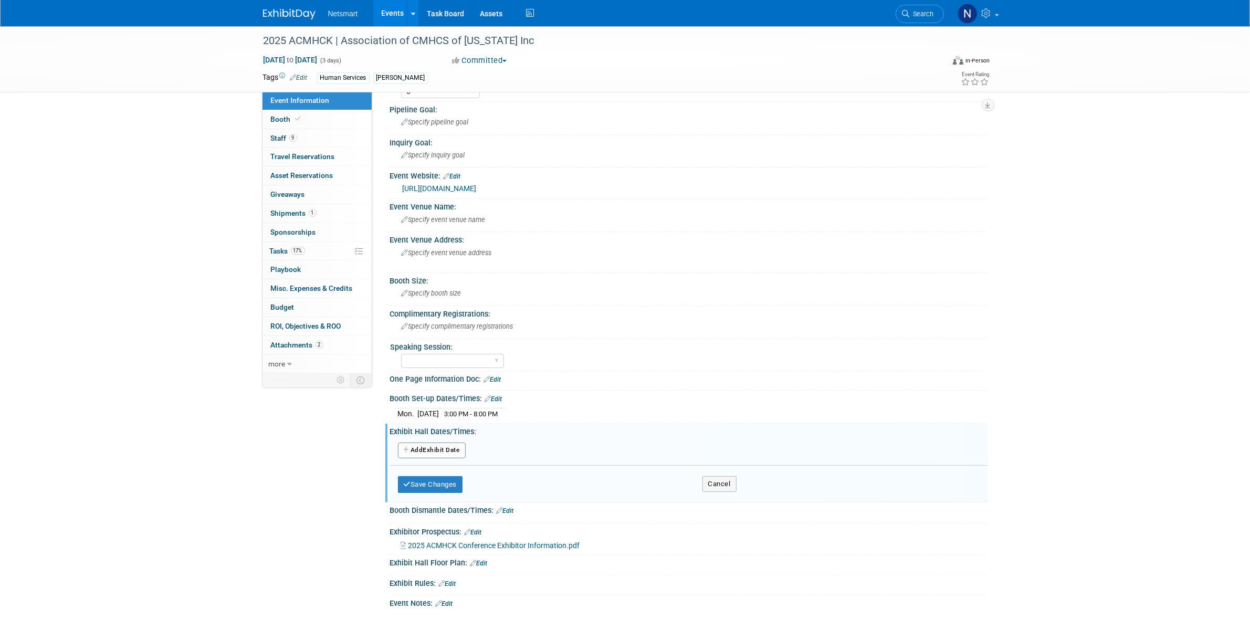
click at [425, 443] on button "Add Another Exhibit Date" at bounding box center [432, 451] width 68 height 16
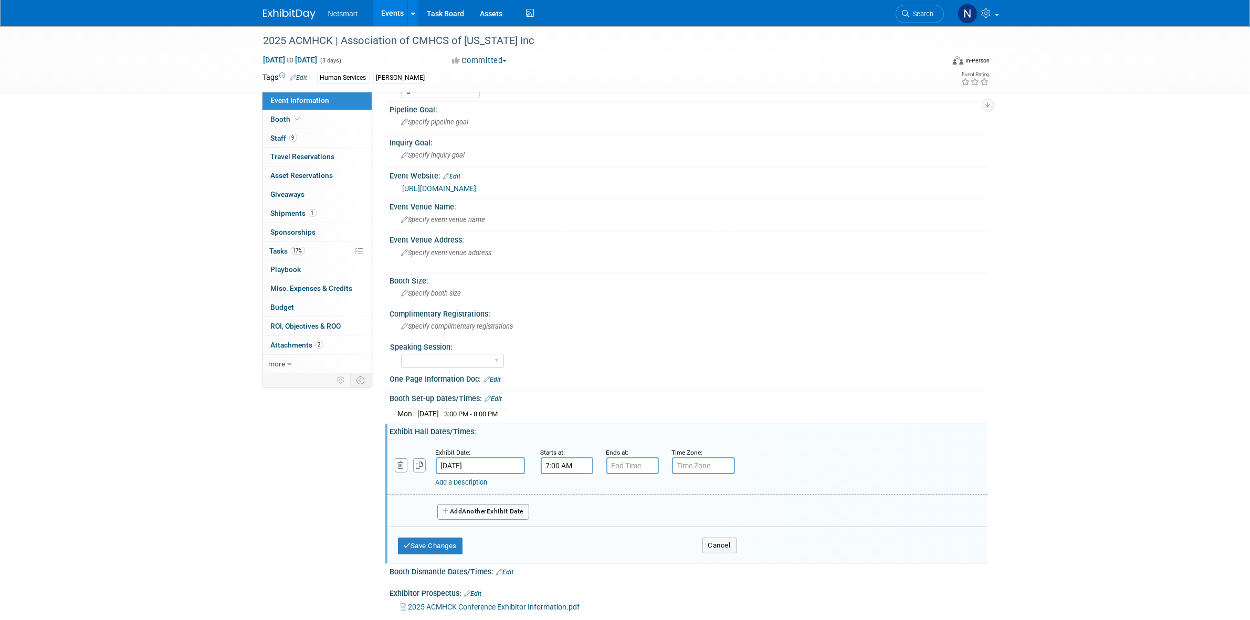
click at [560, 461] on input "7:00 AM" at bounding box center [567, 465] width 53 height 17
click at [560, 516] on span "07" at bounding box center [565, 513] width 20 height 19
click at [562, 550] on td "08" at bounding box center [561, 548] width 34 height 28
type input "8:00 AM"
click at [630, 463] on input "7:00 PM" at bounding box center [633, 465] width 53 height 17
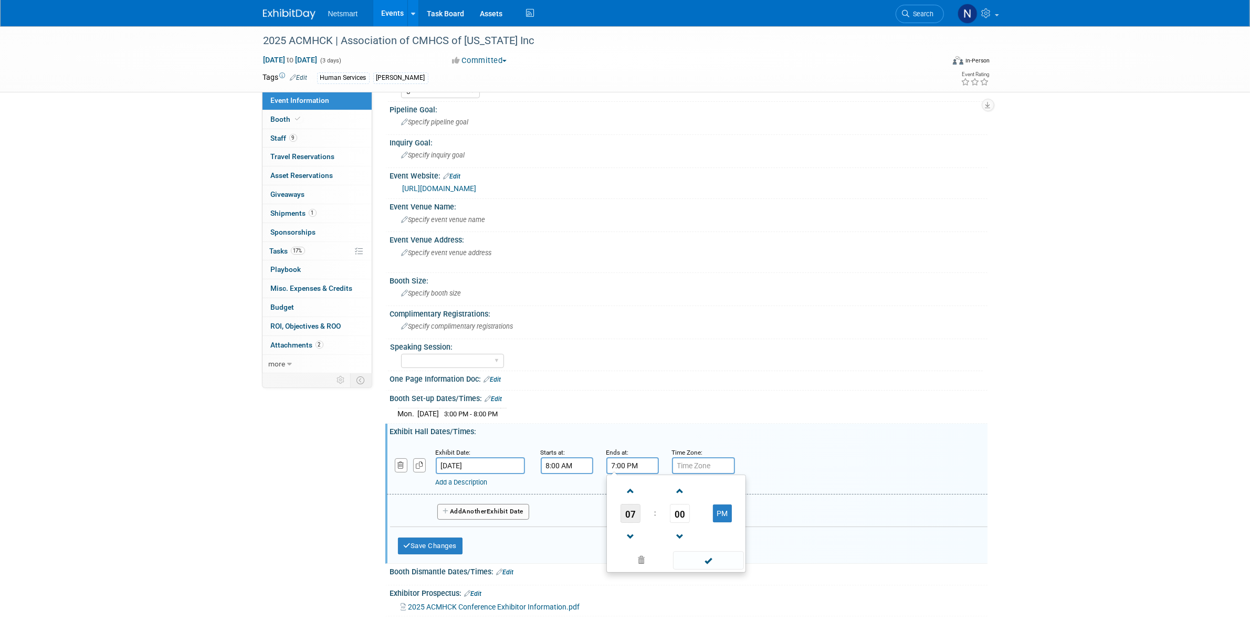
click at [628, 513] on span "07" at bounding box center [631, 513] width 20 height 19
click at [657, 515] on td "05" at bounding box center [660, 520] width 34 height 28
type input "5:00 PM"
click at [702, 560] on span at bounding box center [708, 560] width 71 height 18
click at [481, 508] on span "Another" at bounding box center [475, 511] width 25 height 7
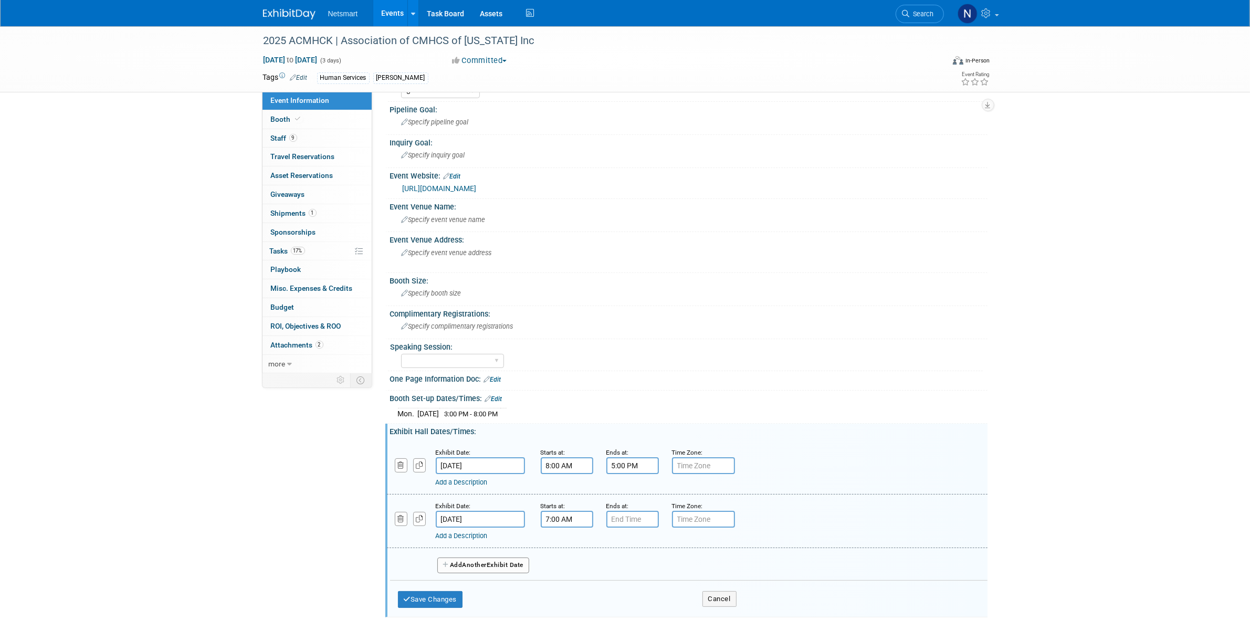
click at [571, 515] on input "7:00 AM" at bounding box center [567, 519] width 53 height 17
click at [565, 563] on span "07" at bounding box center [565, 567] width 20 height 19
click at [563, 600] on td "08" at bounding box center [561, 602] width 34 height 28
type input "8:00 AM"
click at [626, 515] on input "7:00 PM" at bounding box center [633, 519] width 53 height 17
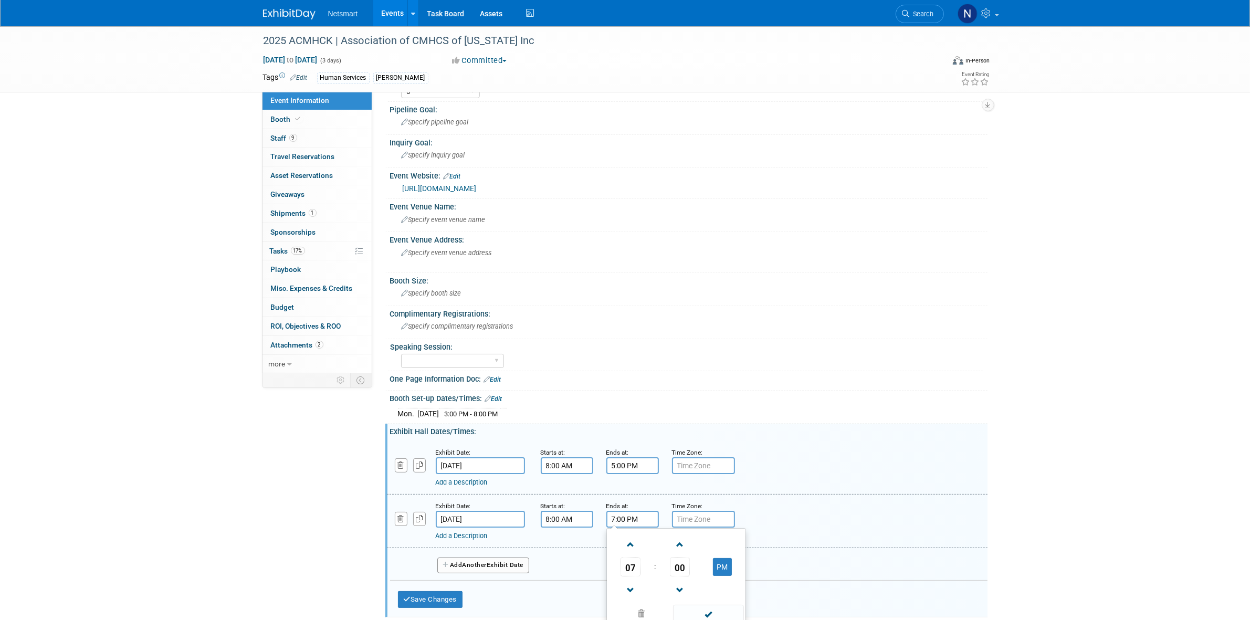
click at [628, 568] on span "07" at bounding box center [631, 567] width 20 height 19
click at [665, 568] on td "05" at bounding box center [660, 573] width 34 height 28
type input "5:00 PM"
click at [696, 607] on span at bounding box center [708, 614] width 71 height 18
click at [434, 594] on button "Save Changes" at bounding box center [430, 599] width 65 height 17
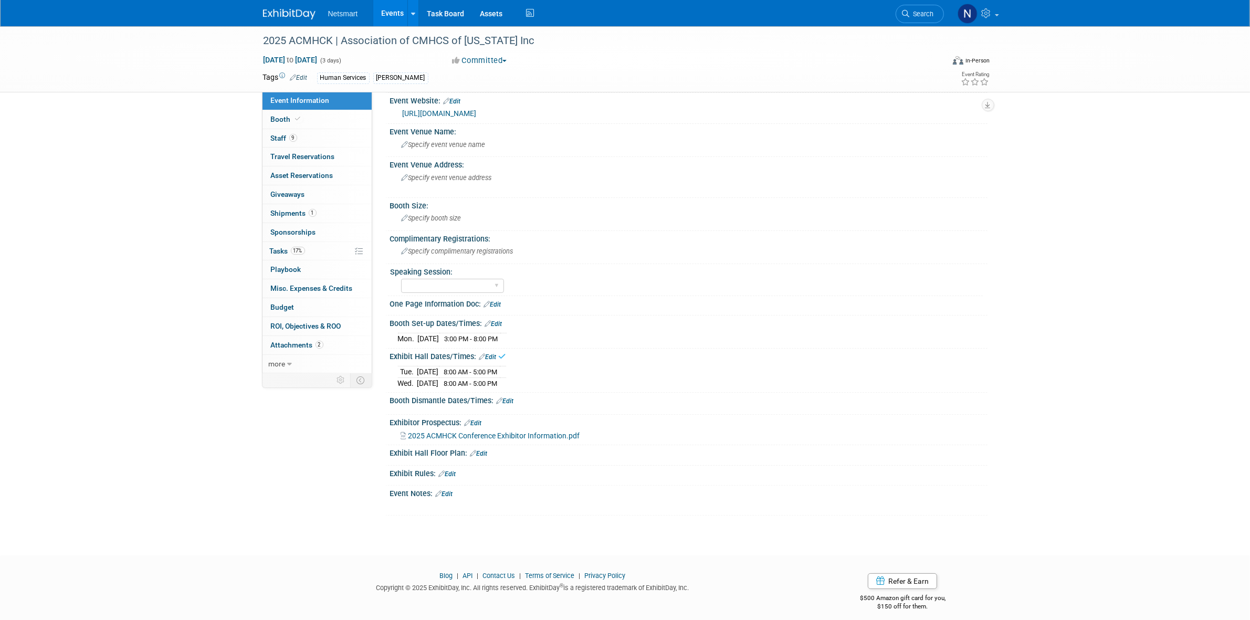
scroll to position [148, 0]
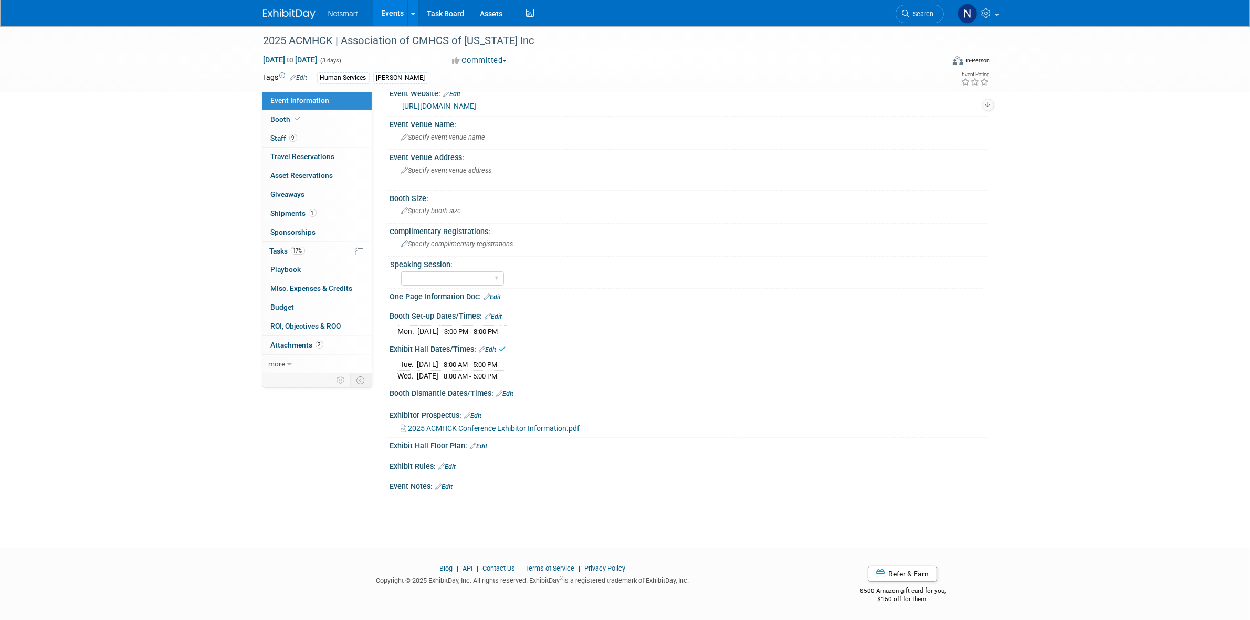
click at [509, 390] on link "Edit" at bounding box center [505, 393] width 17 height 7
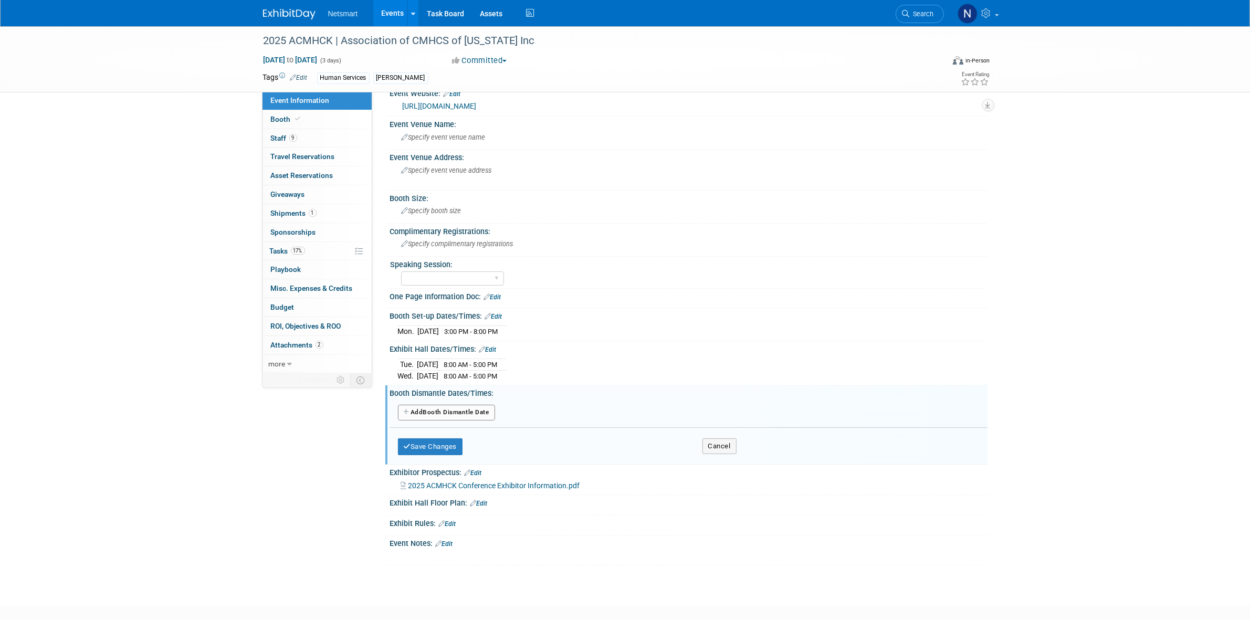
click at [445, 410] on button "Add Another Booth Dismantle Date" at bounding box center [446, 413] width 97 height 16
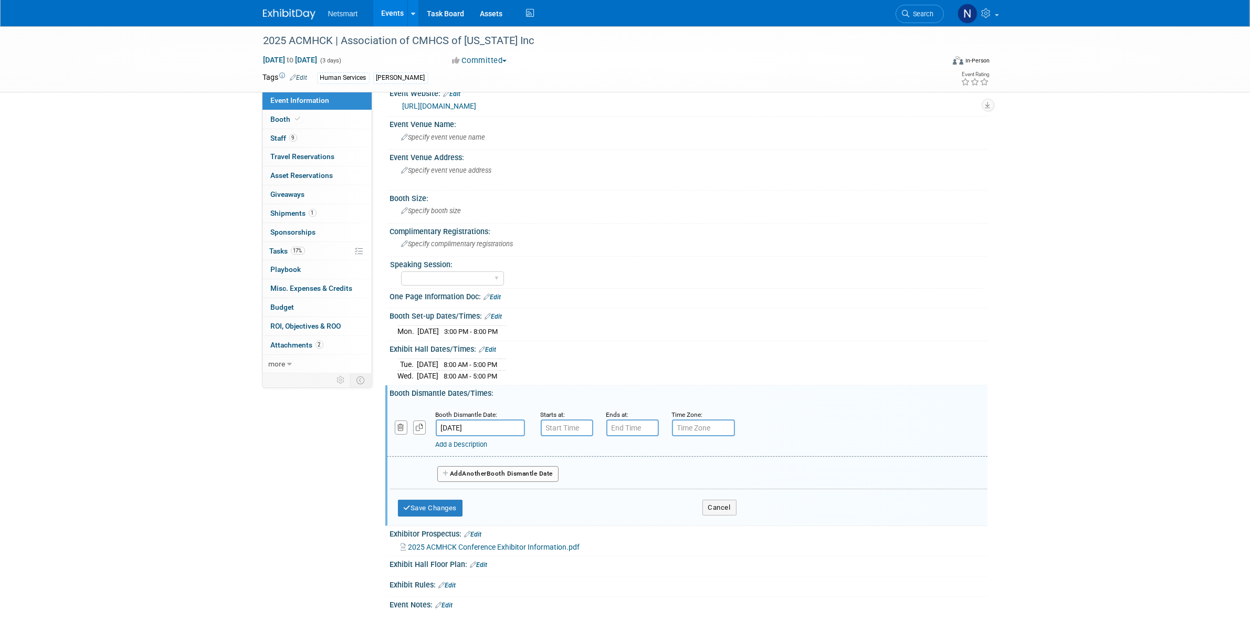
click at [471, 428] on input "[DATE]" at bounding box center [480, 428] width 89 height 17
click at [515, 548] on span "24" at bounding box center [516, 541] width 20 height 20
type input "[DATE]"
click at [561, 421] on input "7:00 AM" at bounding box center [567, 428] width 53 height 17
click at [563, 473] on span "07" at bounding box center [565, 475] width 20 height 19
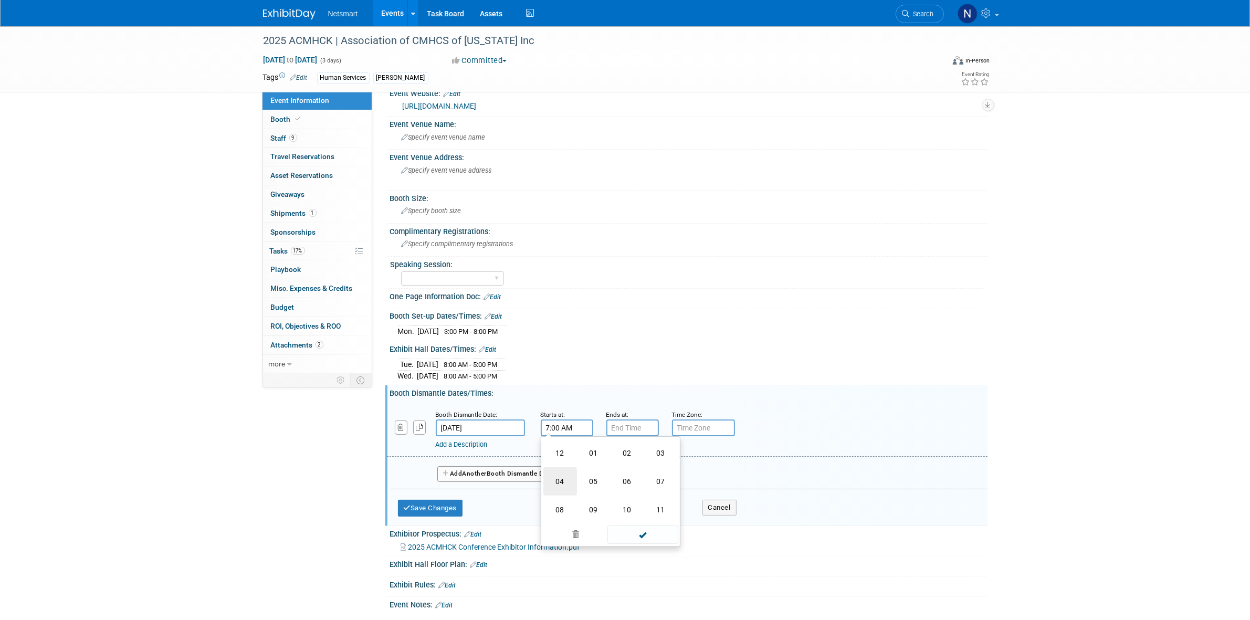
click at [560, 478] on td "04" at bounding box center [561, 481] width 34 height 28
click at [611, 476] on span "00" at bounding box center [614, 475] width 20 height 19
click at [619, 478] on td "30" at bounding box center [628, 481] width 34 height 28
type input "4:30 AM"
click at [633, 424] on input "7:00 PM" at bounding box center [633, 428] width 53 height 17
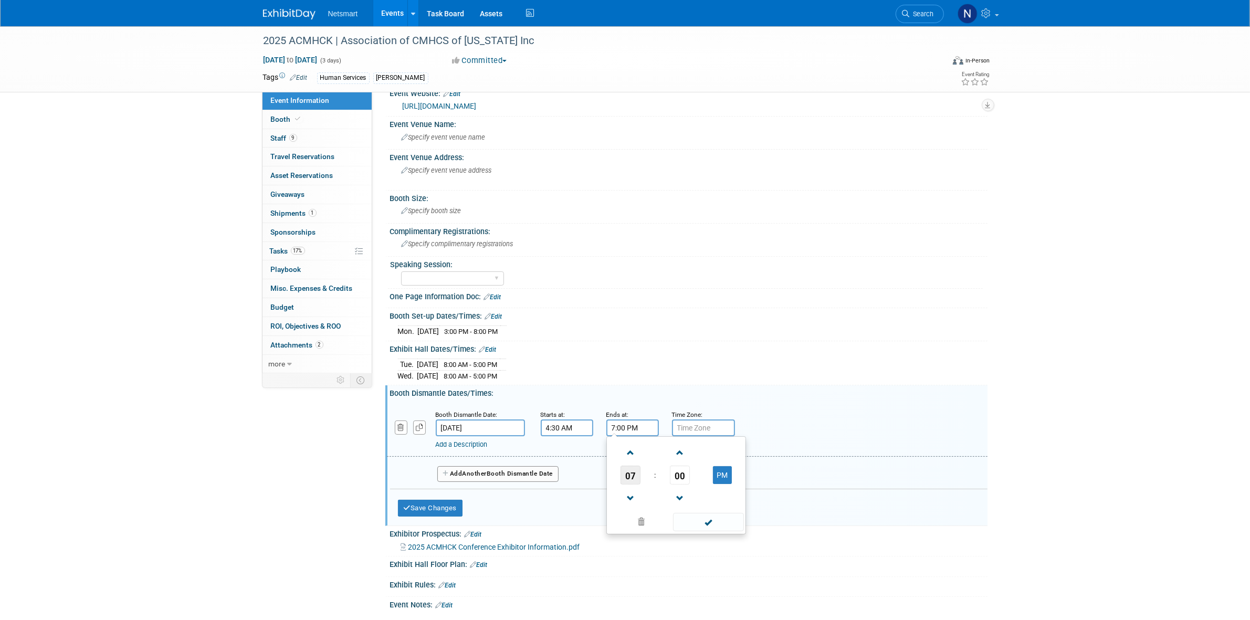
click at [629, 471] on span "07" at bounding box center [631, 475] width 20 height 19
click at [656, 482] on td "05" at bounding box center [660, 481] width 34 height 28
click at [675, 470] on span "00" at bounding box center [680, 475] width 20 height 19
click at [688, 482] on td "30" at bounding box center [693, 481] width 34 height 28
type input "5:30 PM"
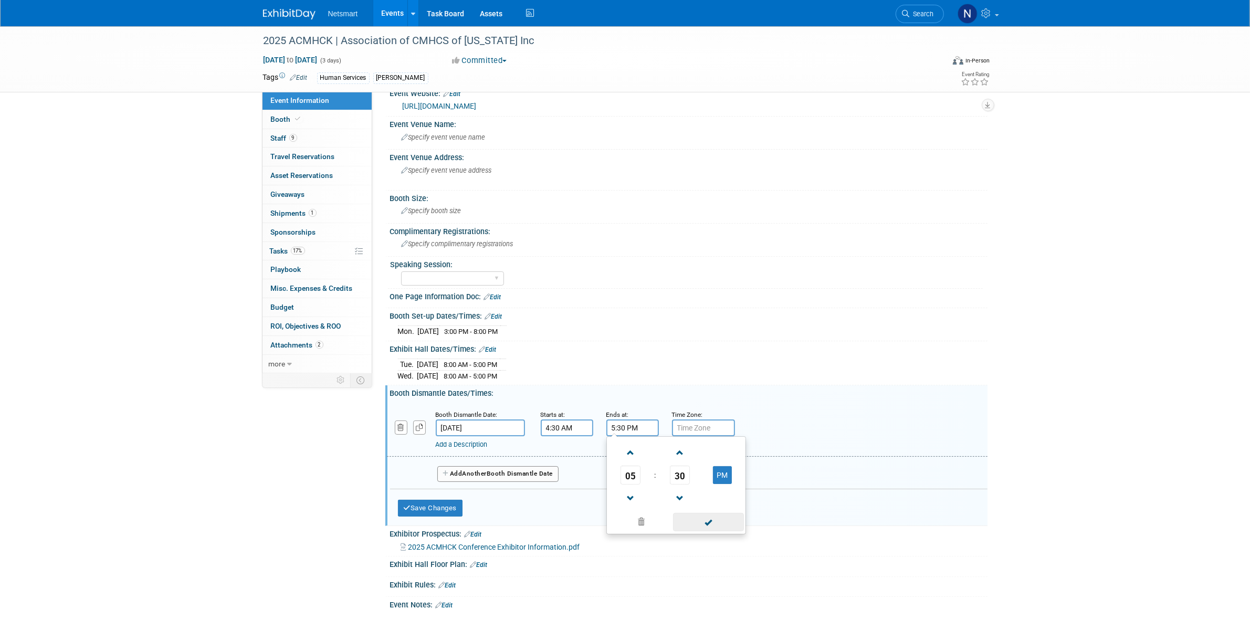
click at [689, 520] on span at bounding box center [708, 522] width 71 height 18
click at [437, 506] on button "Save Changes" at bounding box center [430, 508] width 65 height 17
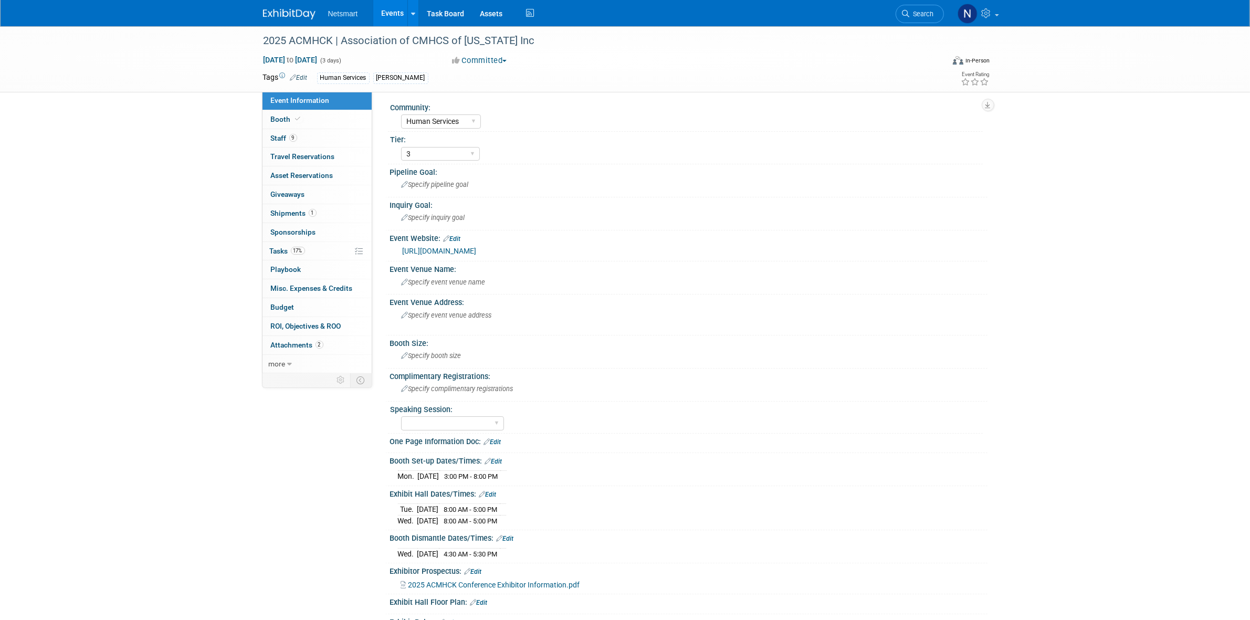
scroll to position [0, 0]
click at [436, 358] on span "Specify booth size" at bounding box center [432, 359] width 60 height 8
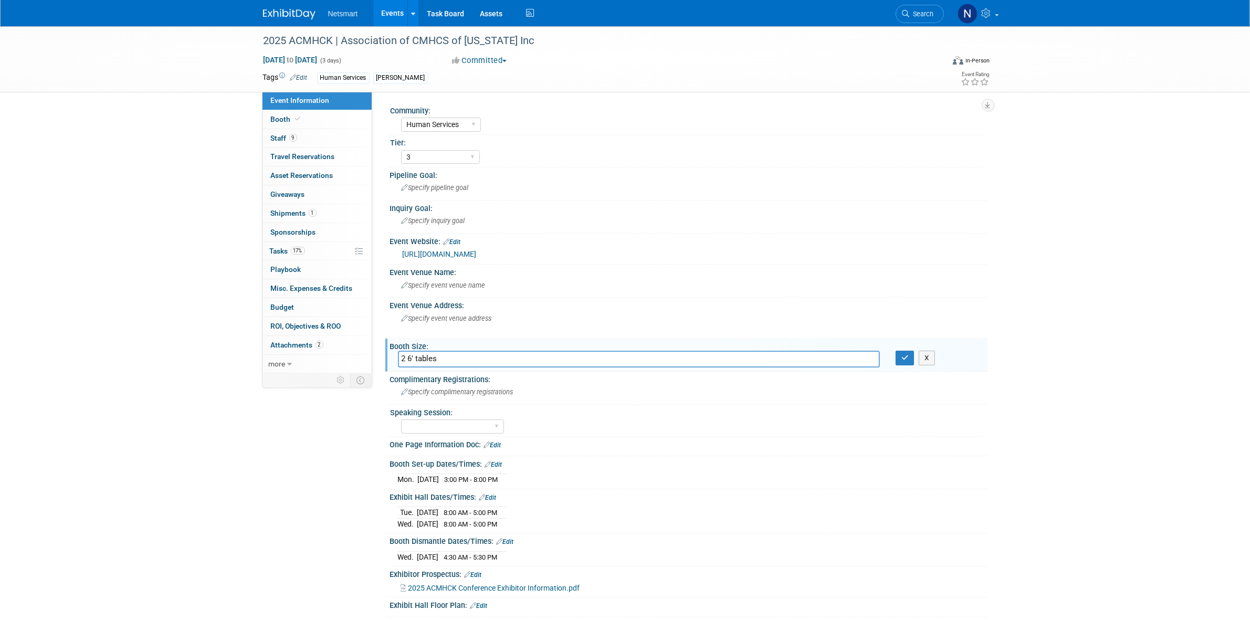
click at [398, 353] on input "2 6' tables" at bounding box center [639, 359] width 482 height 16
click at [405, 353] on input "(2 6' tables" at bounding box center [639, 359] width 482 height 16
click at [667, 354] on input "(2) 6' tables" at bounding box center [639, 359] width 482 height 16
type input "(2) 6' tables"
click at [905, 359] on icon "button" at bounding box center [905, 357] width 7 height 7
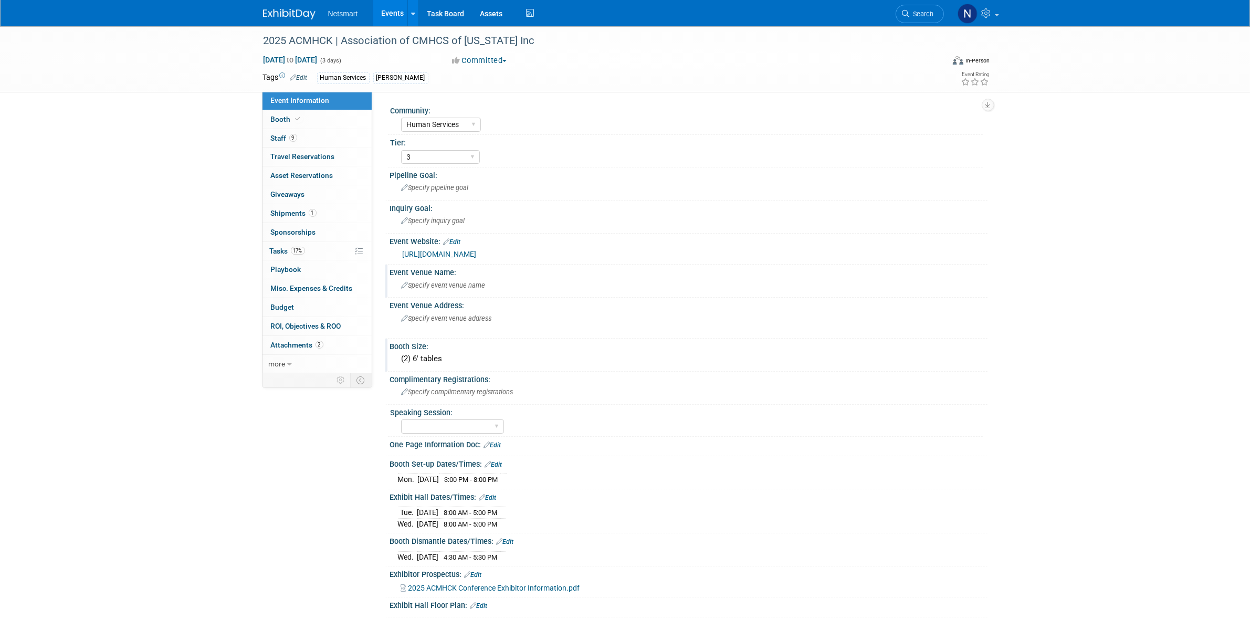
click at [423, 292] on div "Specify event venue name" at bounding box center [689, 285] width 598 height 17
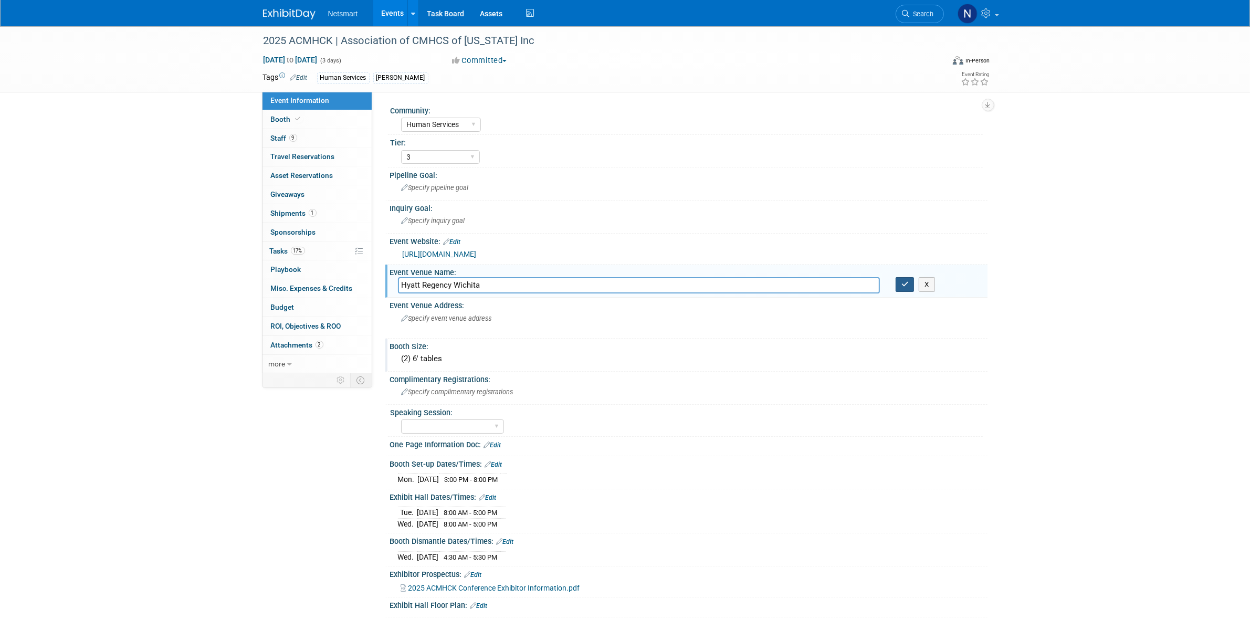
type input "Hyatt Regency Wichita"
click at [906, 279] on button "button" at bounding box center [905, 284] width 19 height 15
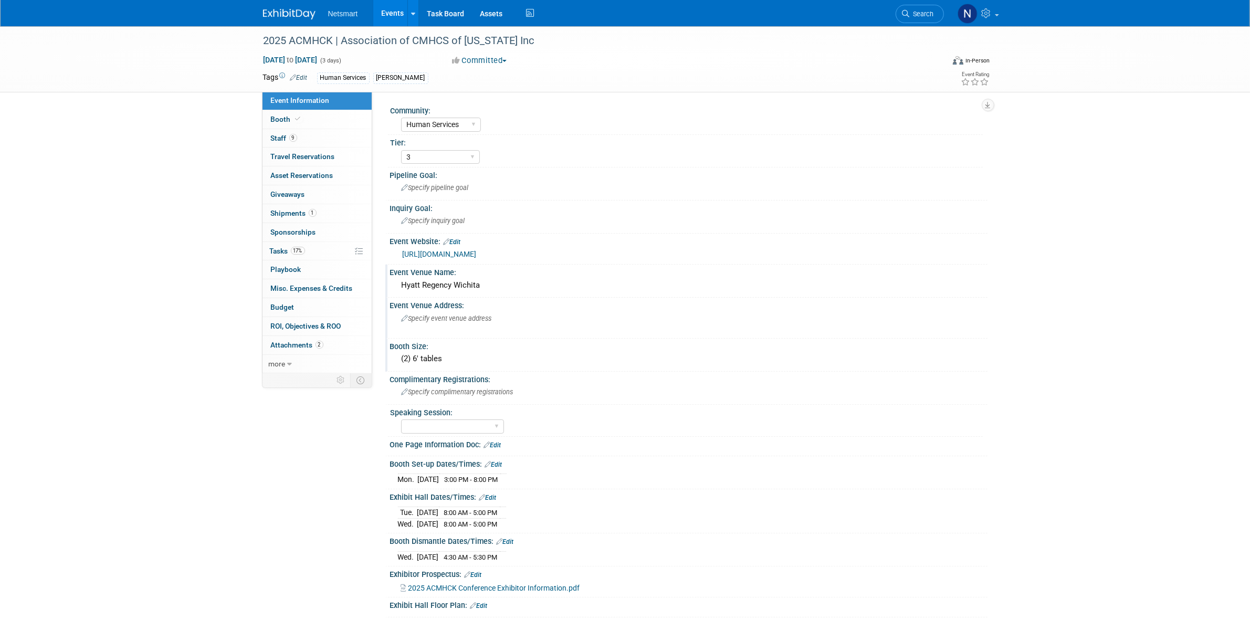
click at [426, 315] on span "Specify event venue address" at bounding box center [447, 319] width 90 height 8
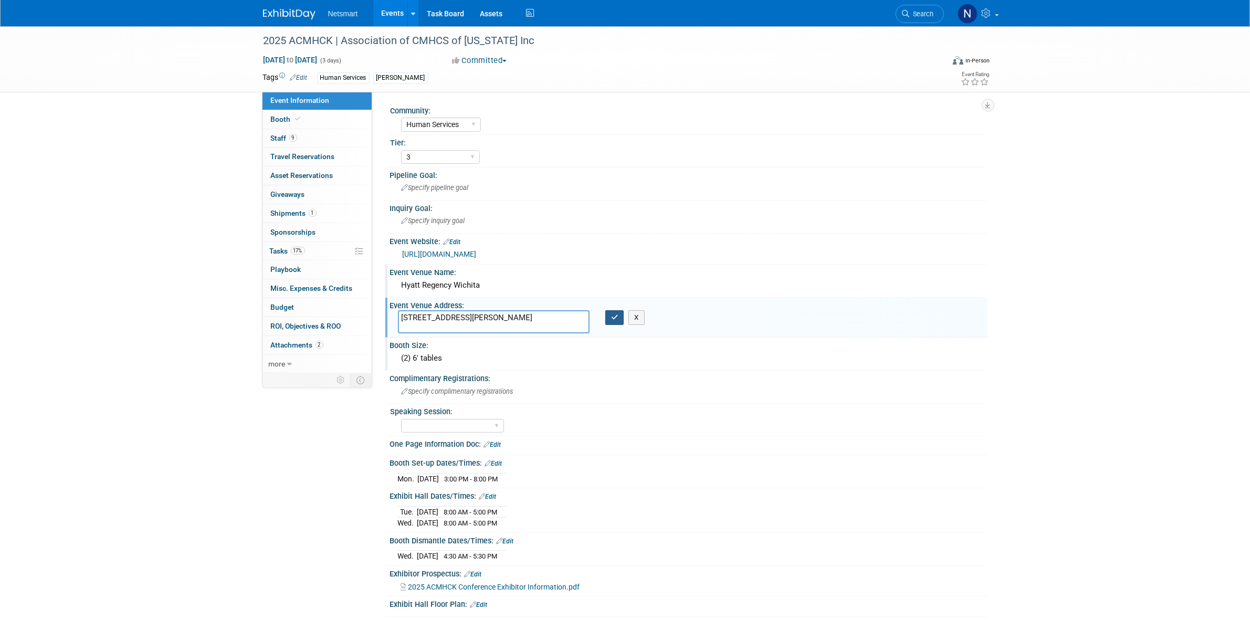
type textarea "400 W Waterman St, Wichita, KS 67202"
click at [613, 314] on icon "button" at bounding box center [614, 317] width 7 height 7
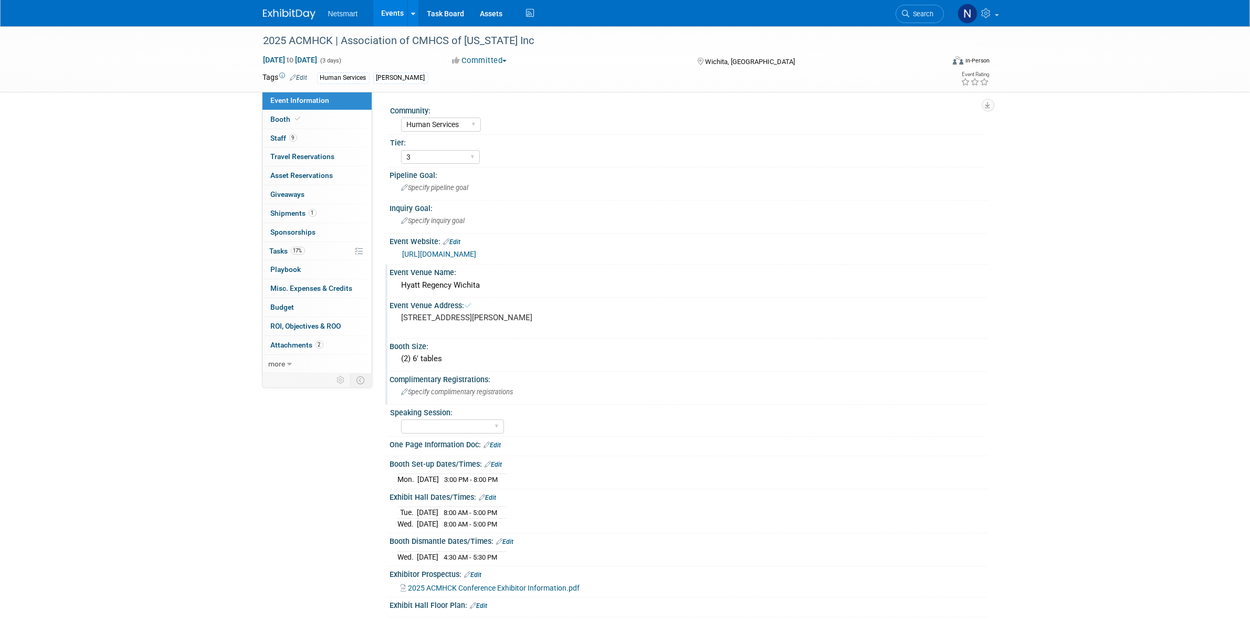
click at [444, 394] on div "Specify complimentary registrations" at bounding box center [689, 392] width 582 height 16
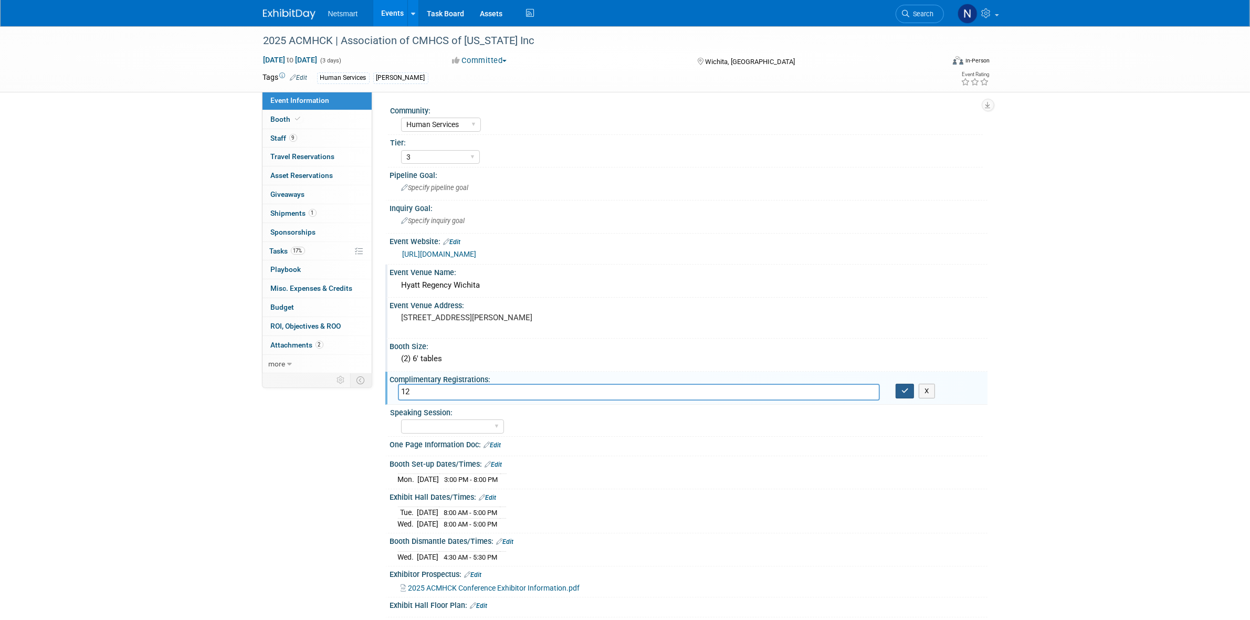
type input "12"
click at [903, 388] on icon "button" at bounding box center [905, 391] width 7 height 7
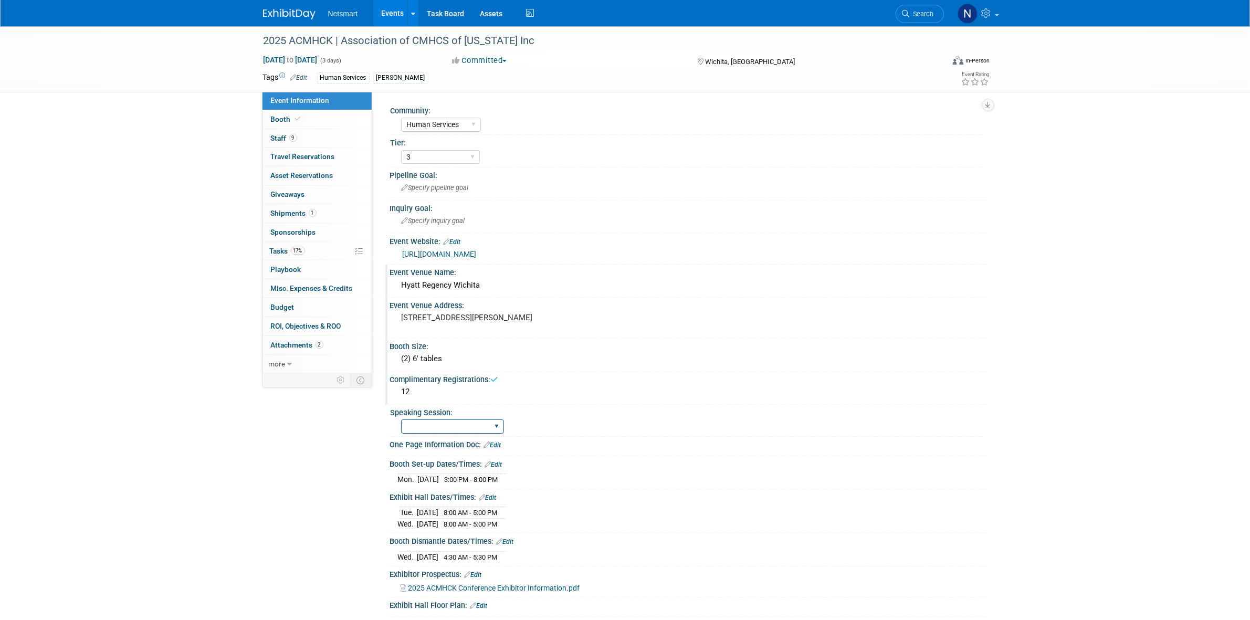
drag, startPoint x: 431, startPoint y: 423, endPoint x: 432, endPoint y: 430, distance: 6.8
click at [431, 423] on select "Yes No Submitted, Not Accepted" at bounding box center [452, 427] width 103 height 14
select select "No"
click at [401, 420] on select "Yes No Submitted, Not Accepted" at bounding box center [452, 427] width 103 height 14
click at [290, 452] on div "Event Information Event Info Booth Booth 9 Staff 9 Staff 0 Travel Reservations …" at bounding box center [625, 347] width 740 height 642
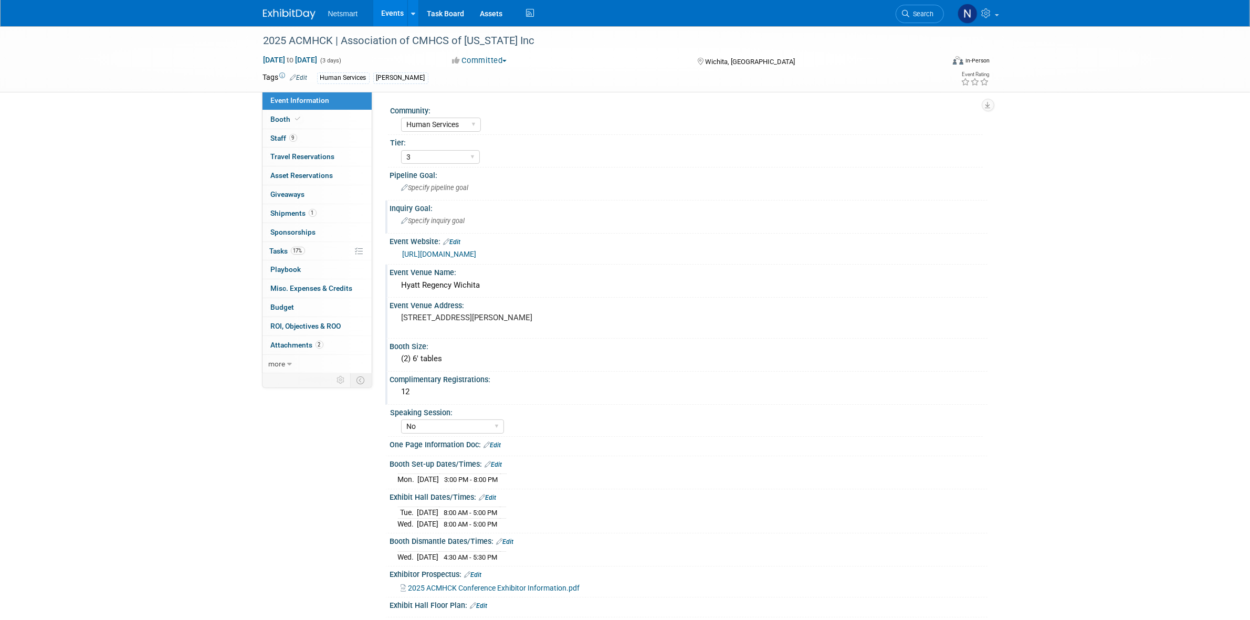
click at [424, 220] on span "Specify inquiry goal" at bounding box center [434, 221] width 64 height 8
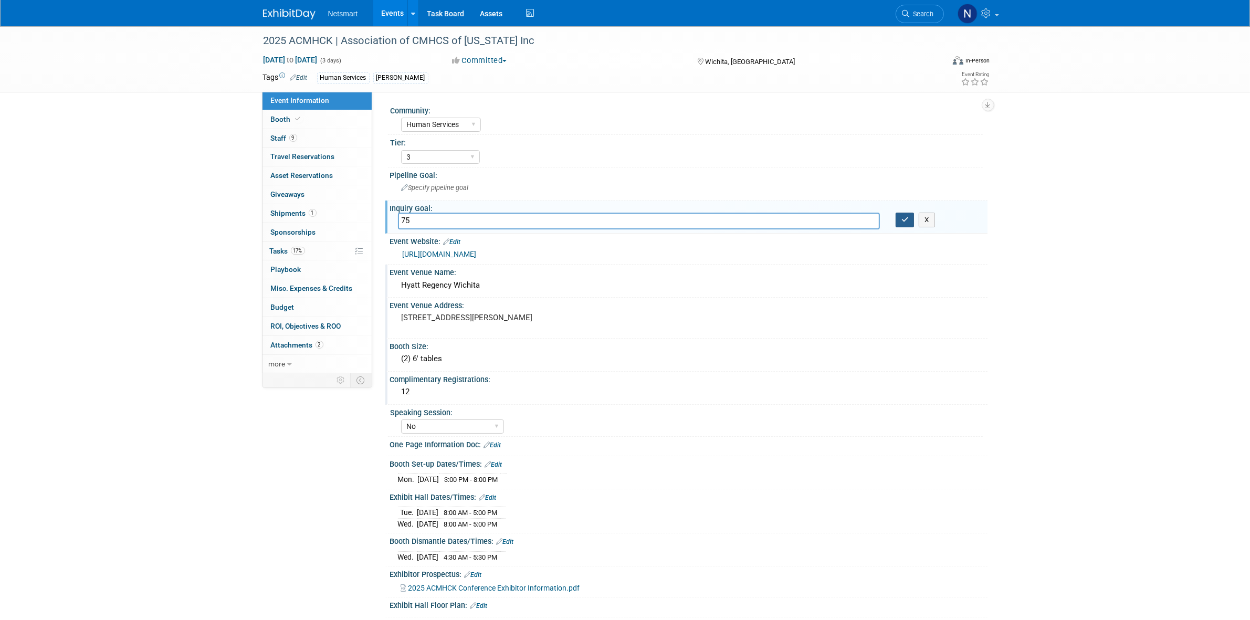
type input "75"
click at [902, 217] on icon "button" at bounding box center [905, 219] width 7 height 7
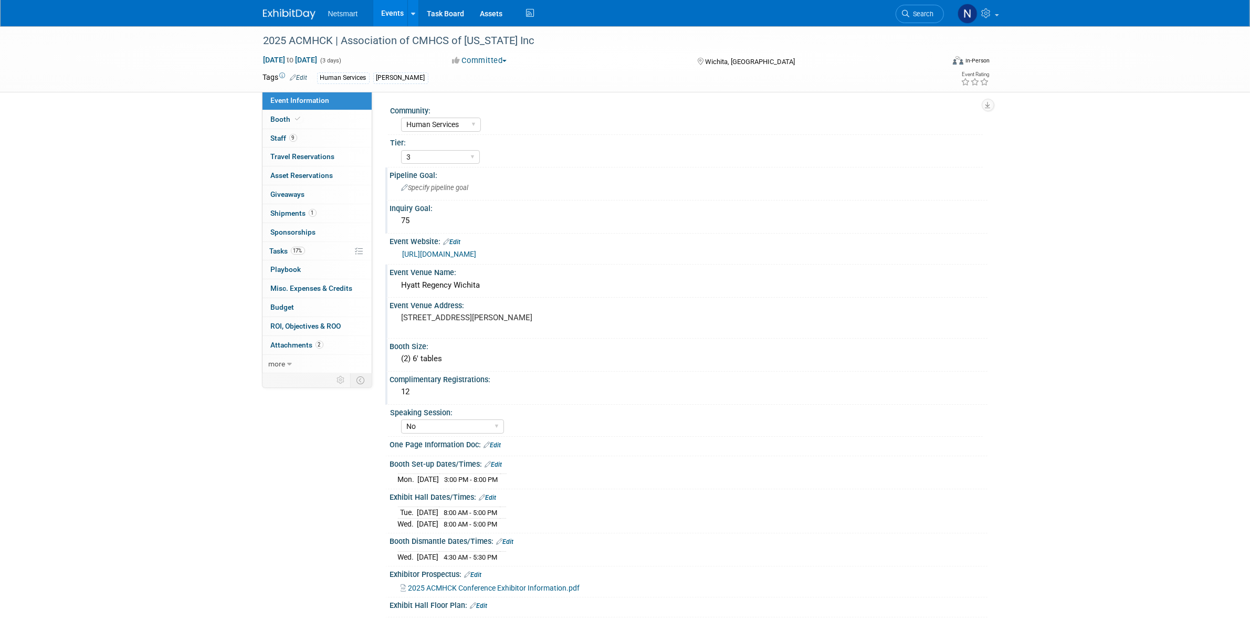
click at [426, 190] on span "Specify pipeline goal" at bounding box center [435, 188] width 67 height 8
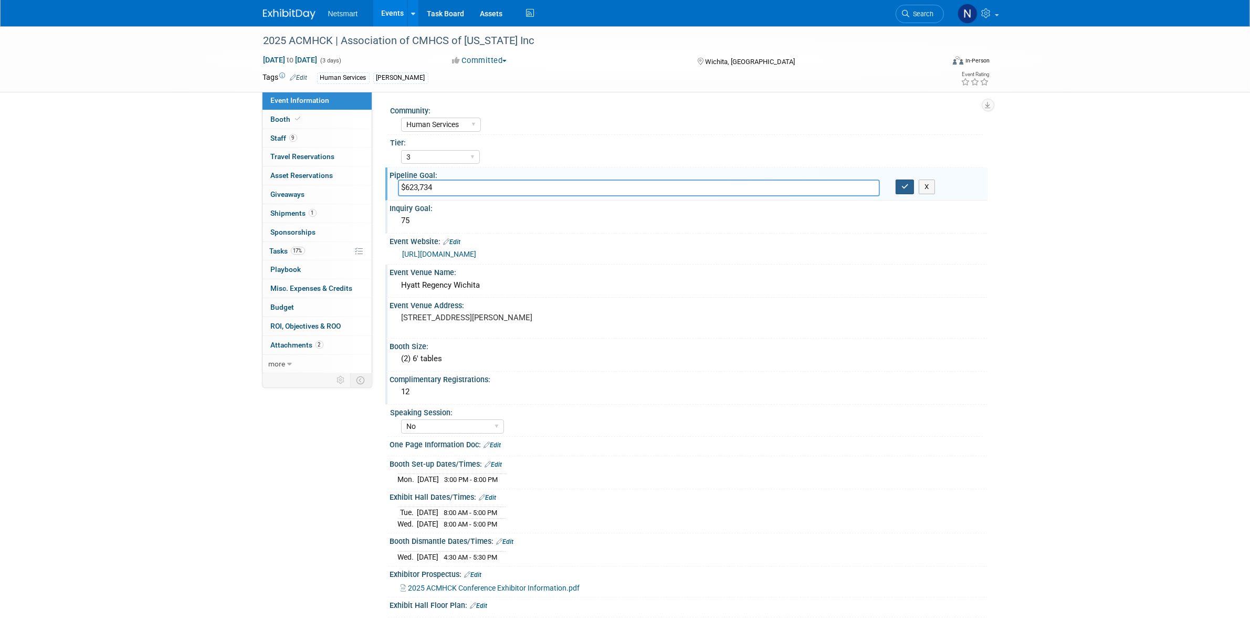
type input "$623,734"
click at [910, 189] on button "button" at bounding box center [905, 187] width 19 height 15
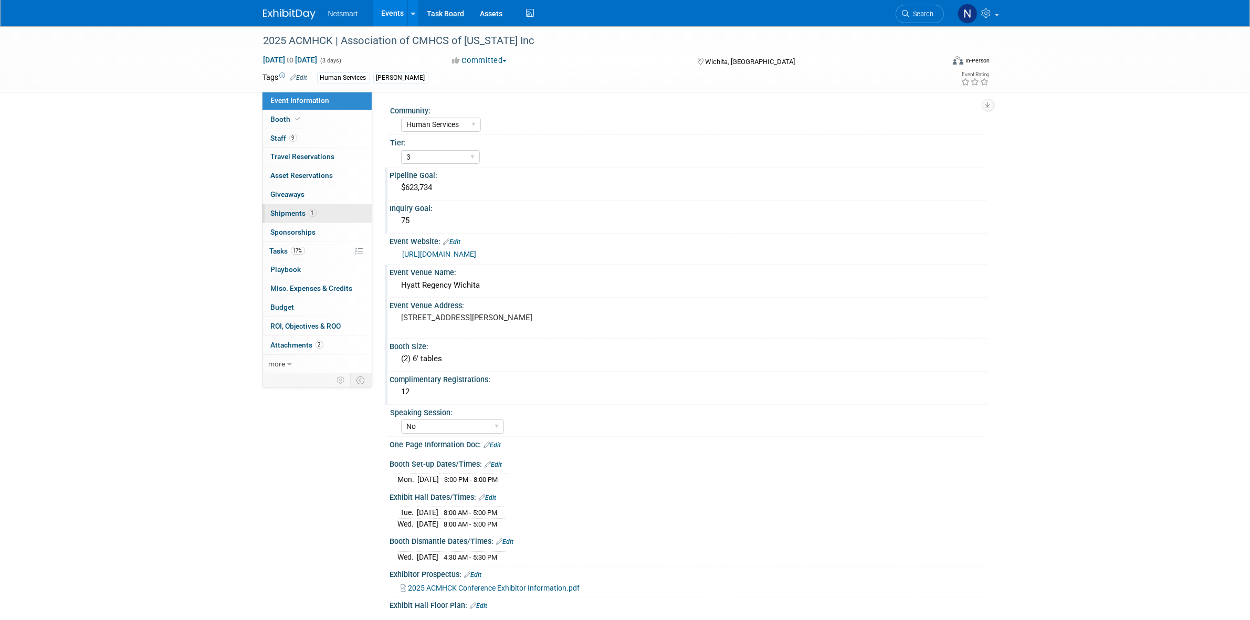
click at [315, 208] on link "1 Shipments 1" at bounding box center [317, 213] width 109 height 18
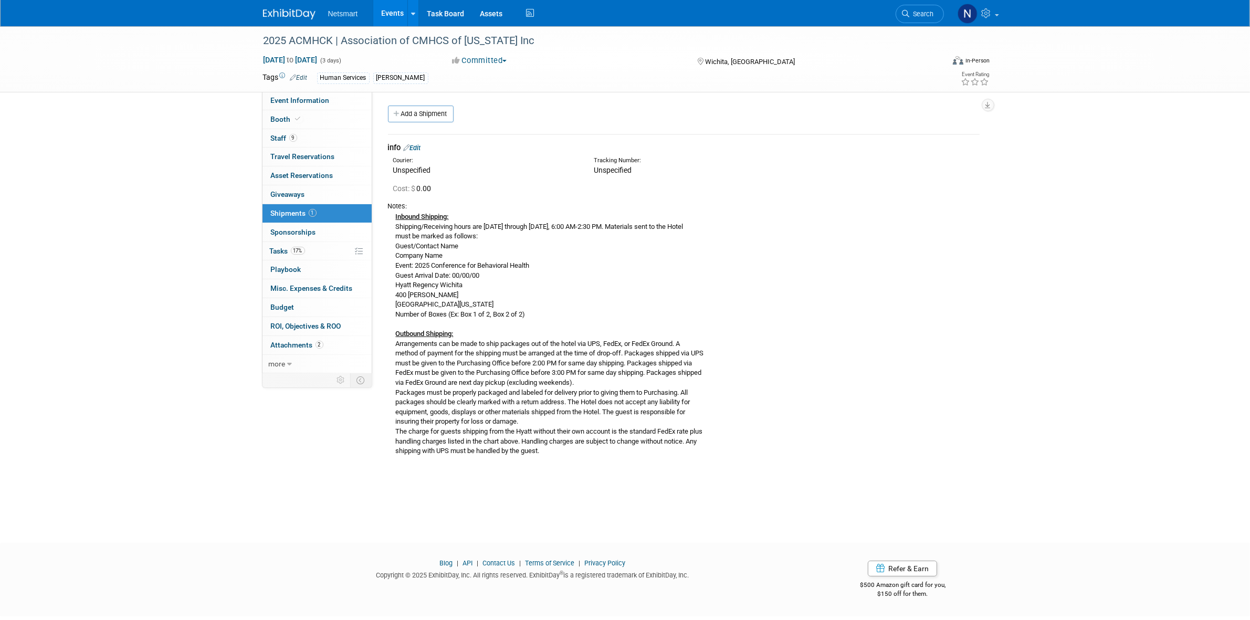
click at [523, 419] on div "Inbound Shipping: Shipping/Receiving hours are Monday through Saturday, 6:00 AM…" at bounding box center [684, 333] width 592 height 245
click at [210, 267] on div "2025 ACMHCK | Association of CMHCS of Kansas Inc Sep 23, 2025 to Sep 25, 2025 (…" at bounding box center [625, 275] width 1250 height 498
click at [299, 257] on link "17% Tasks 17%" at bounding box center [317, 251] width 109 height 18
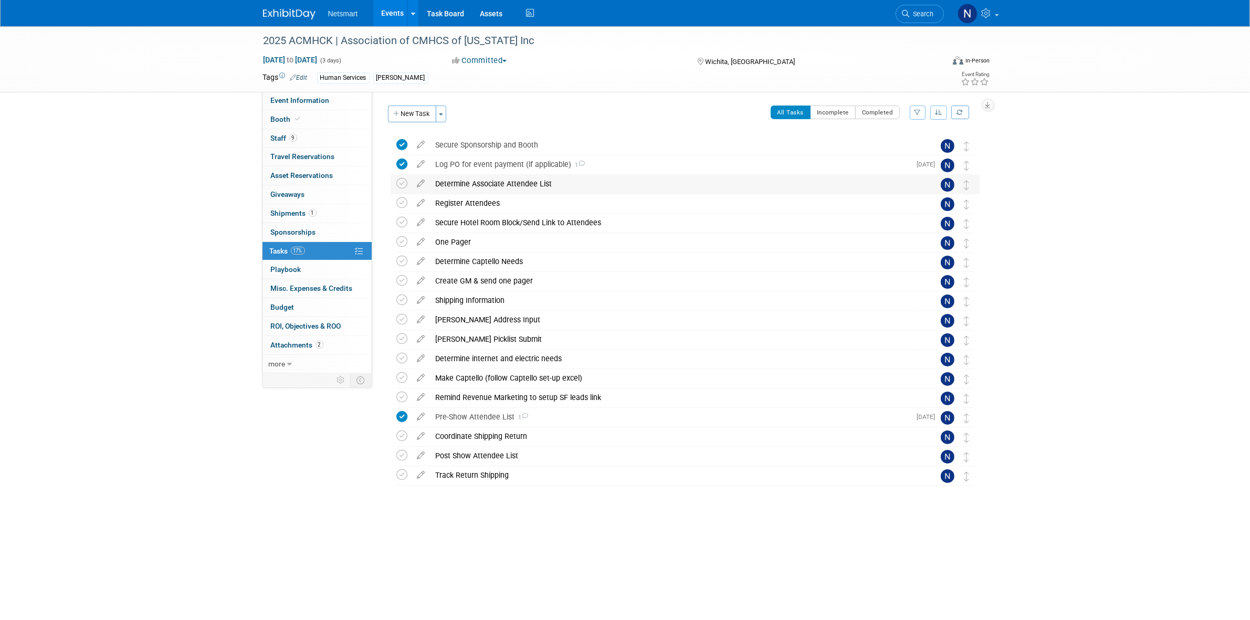
click at [485, 182] on div "Determine Associate Attendee List" at bounding box center [675, 184] width 489 height 18
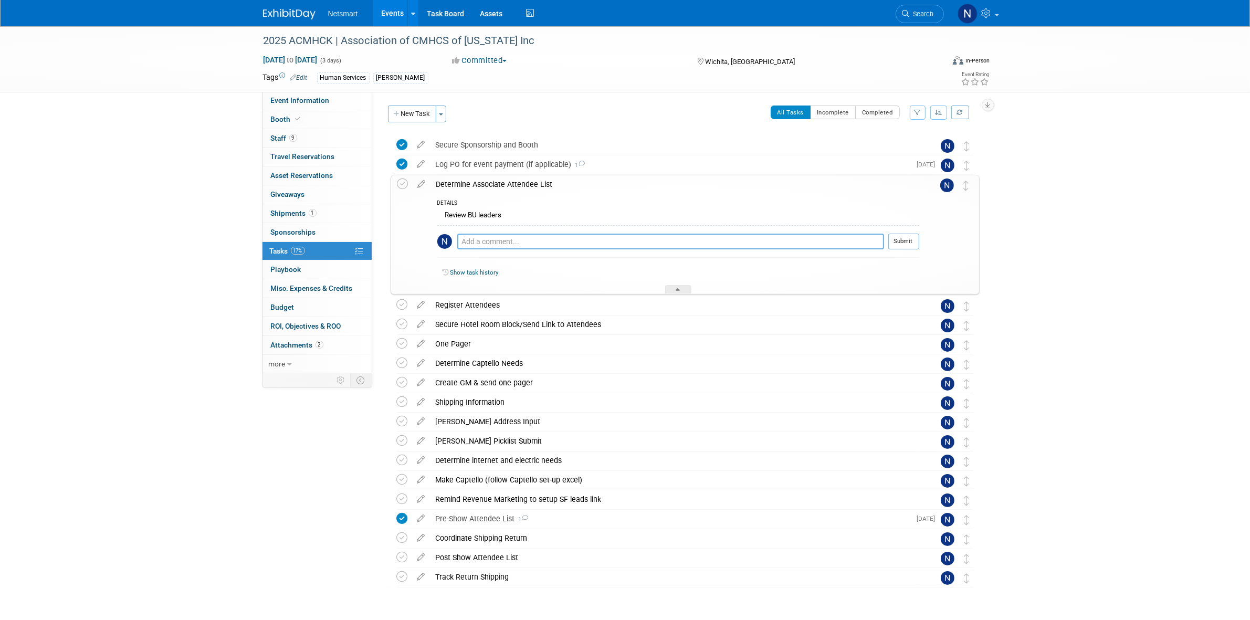
click at [496, 240] on textarea at bounding box center [670, 242] width 427 height 16
type textarea "need to confirm Julie H & Andrew Johns"
click at [909, 233] on div "need to confirm Julie H & Andrew Johns Pro tip: Press Ctrl-Enter to submit comm…" at bounding box center [678, 244] width 482 height 38
click at [901, 243] on button "Submit" at bounding box center [904, 242] width 31 height 16
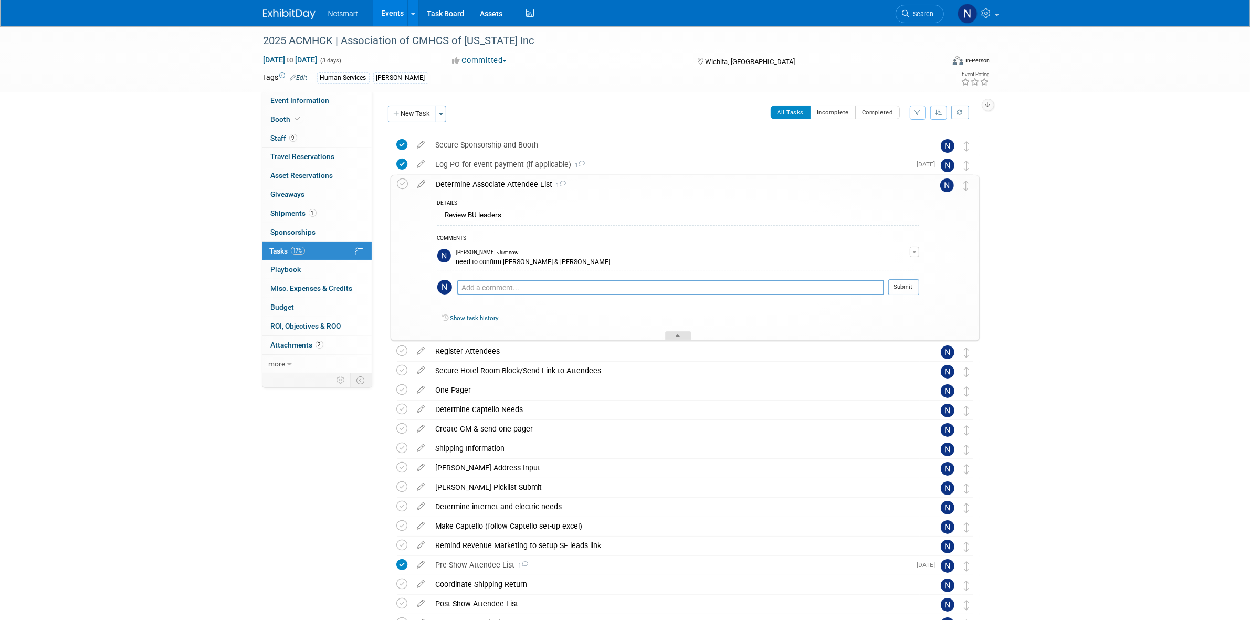
click at [673, 335] on div at bounding box center [678, 335] width 26 height 9
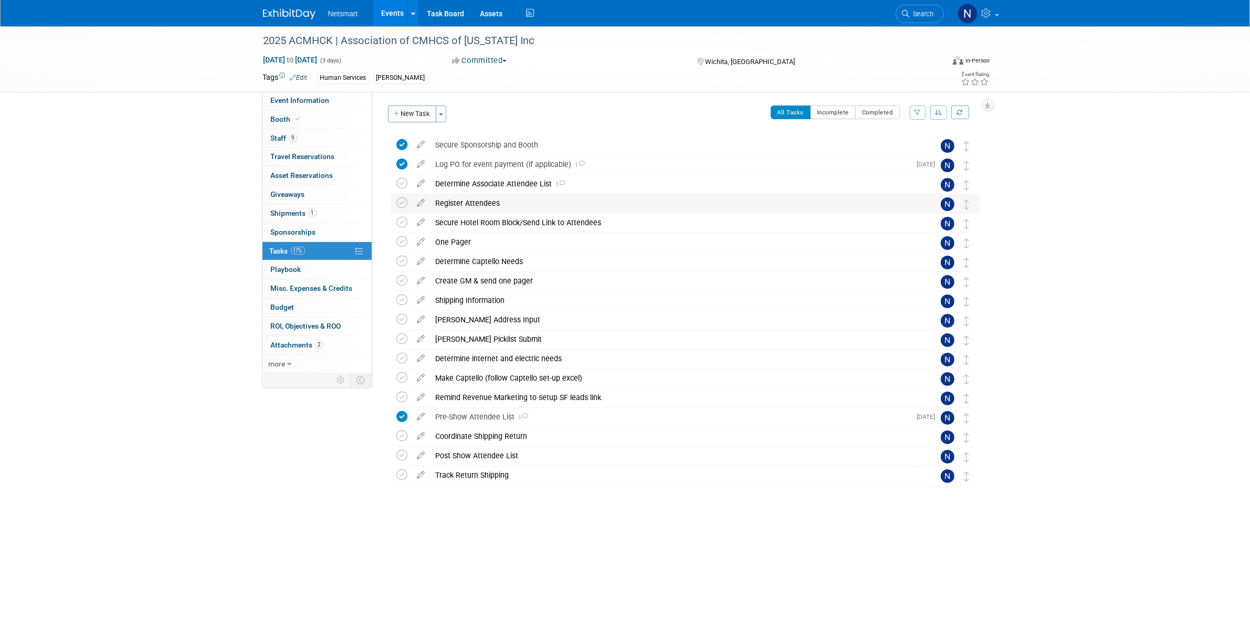
click at [466, 204] on div "Register Attendees" at bounding box center [675, 203] width 489 height 18
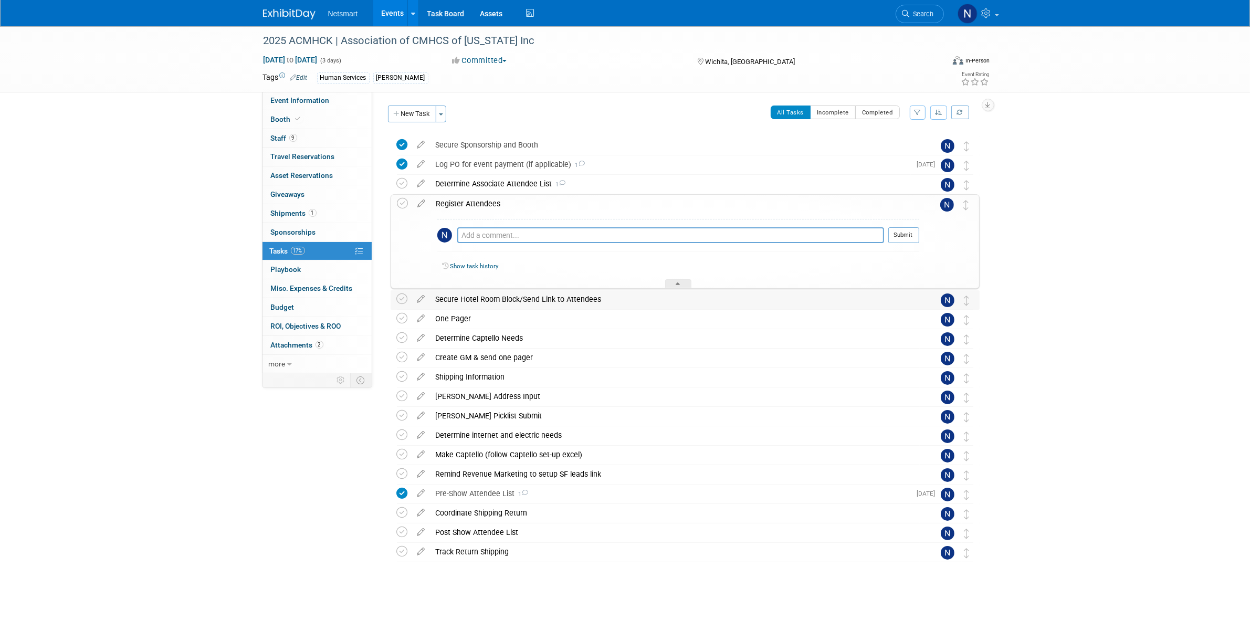
click at [492, 297] on div "Secure Hotel Room Block/Send Link to Attendees" at bounding box center [675, 299] width 489 height 18
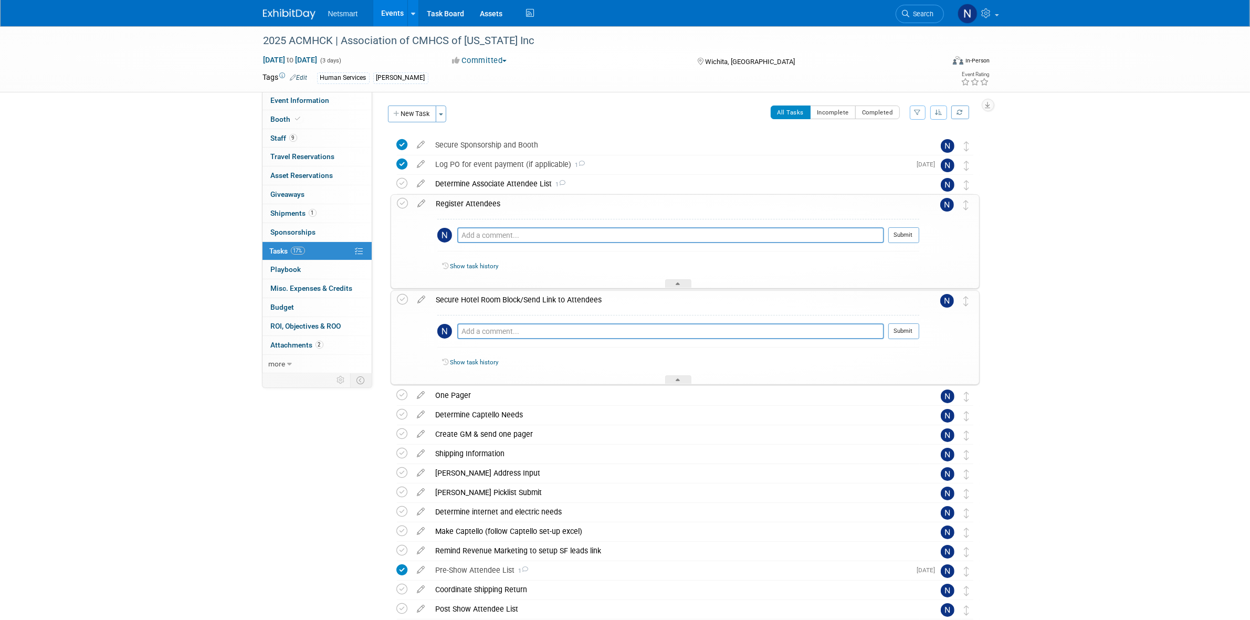
click at [478, 323] on div "Pro tip: Press Ctrl-Enter to submit comment. Submit" at bounding box center [678, 334] width 482 height 38
click at [478, 329] on textarea at bounding box center [670, 331] width 427 height 16
type textarea "send reminder to group 9/2"
click at [916, 332] on button "Submit" at bounding box center [904, 331] width 31 height 16
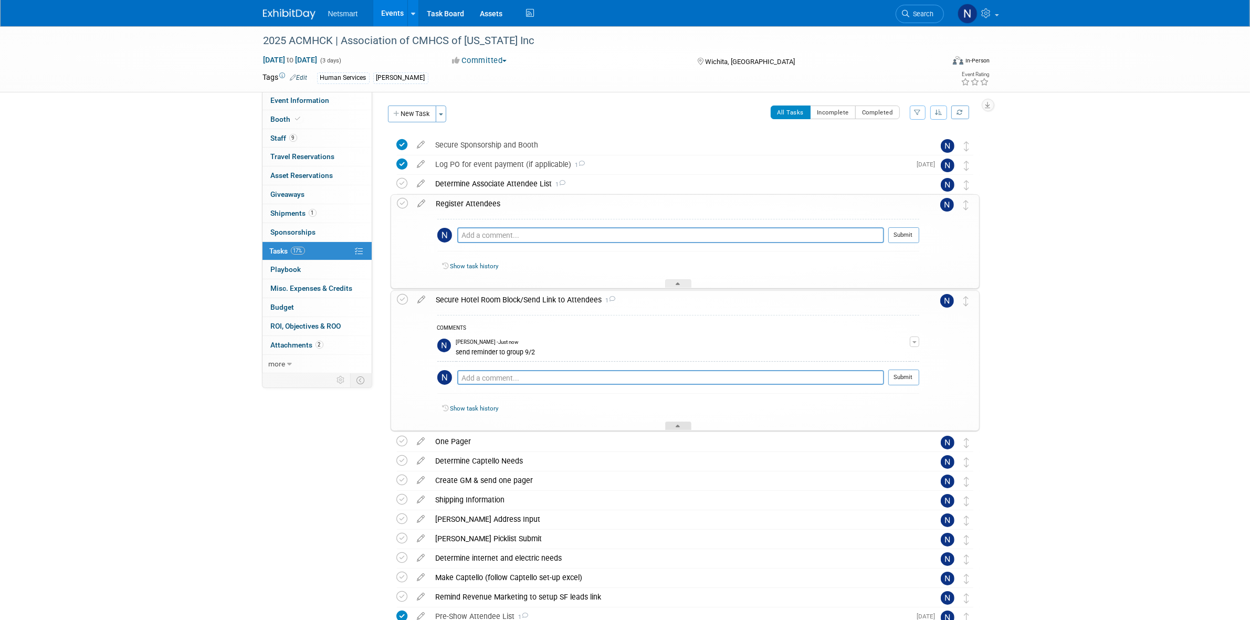
click at [675, 424] on div at bounding box center [678, 426] width 26 height 9
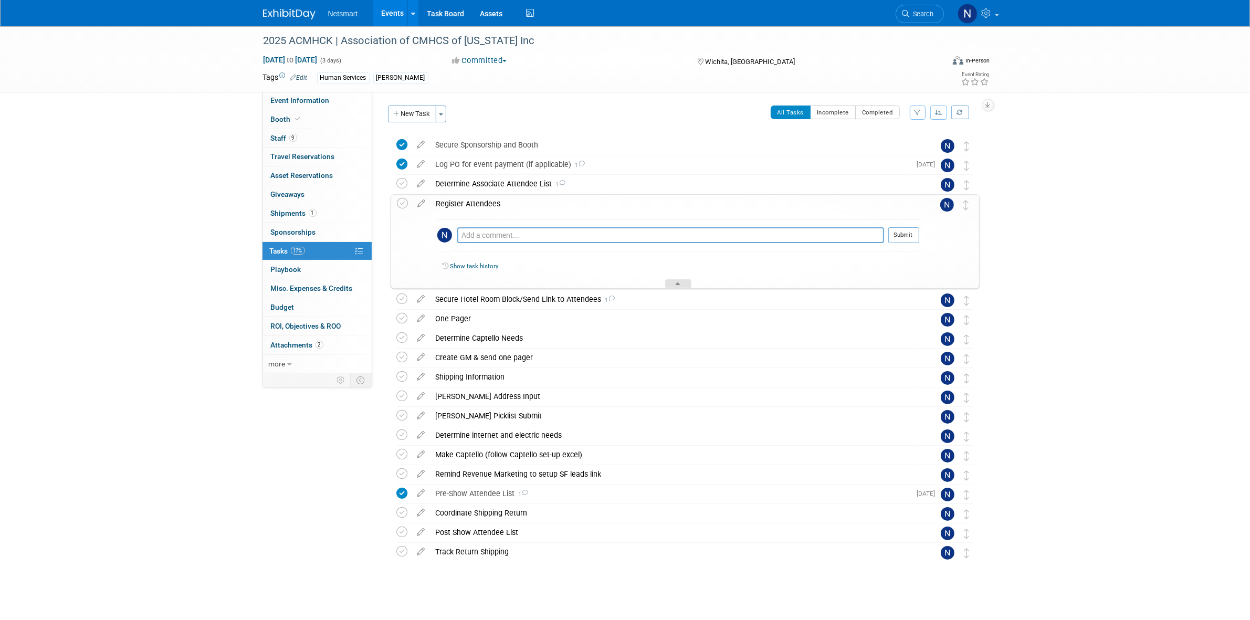
click at [675, 287] on div at bounding box center [678, 283] width 26 height 9
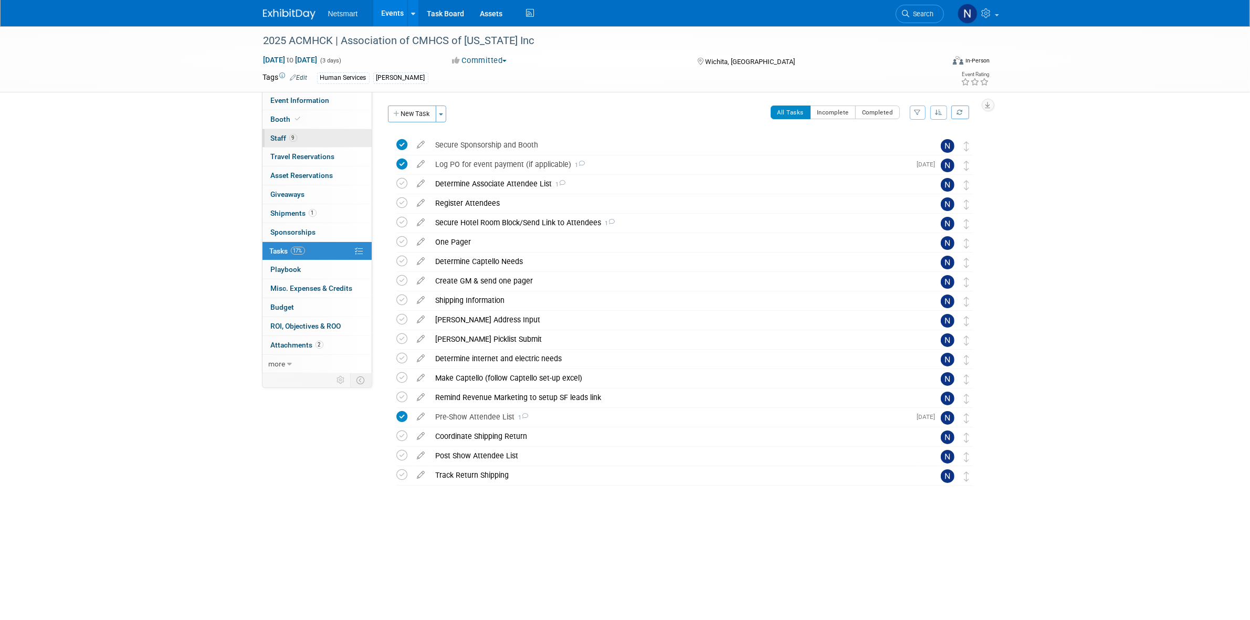
click at [322, 137] on link "9 Staff 9" at bounding box center [317, 138] width 109 height 18
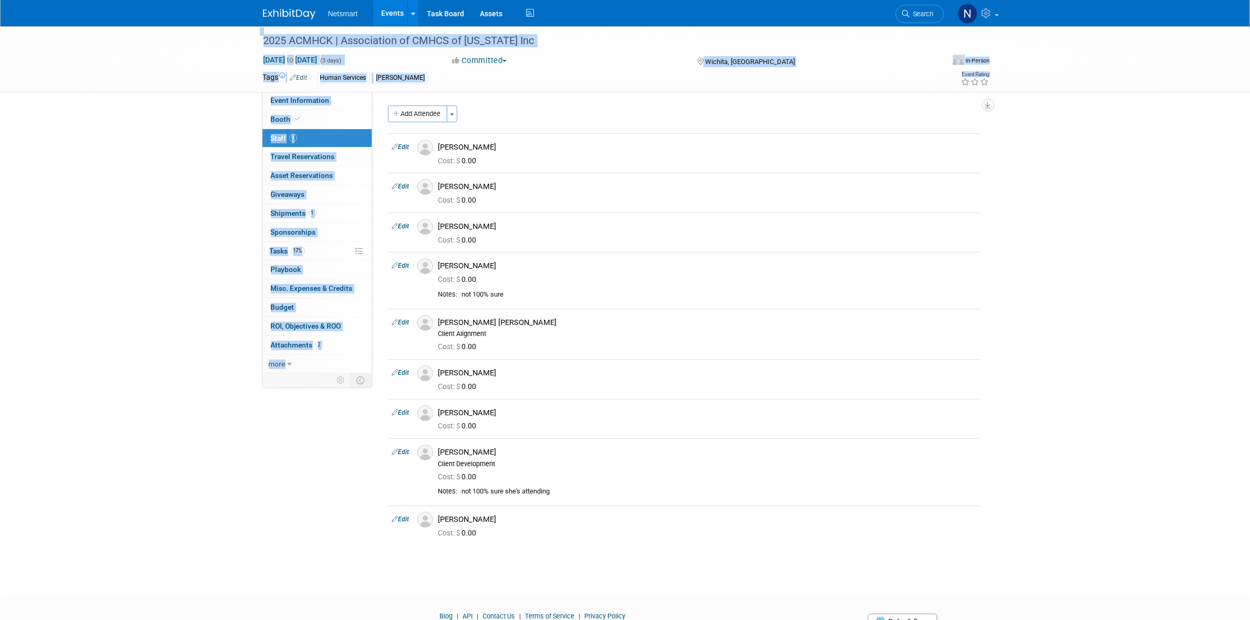
click at [0, 28] on html "Netsmart Events Add Event Bulk Upload Events Shareable Event Boards Recently Vi…" at bounding box center [625, 310] width 1250 height 620
click at [171, 175] on div "2025 ACMHCK | Association of CMHCS of Kansas Inc Sep 23, 2025 to Sep 25, 2025 (…" at bounding box center [625, 301] width 1250 height 551
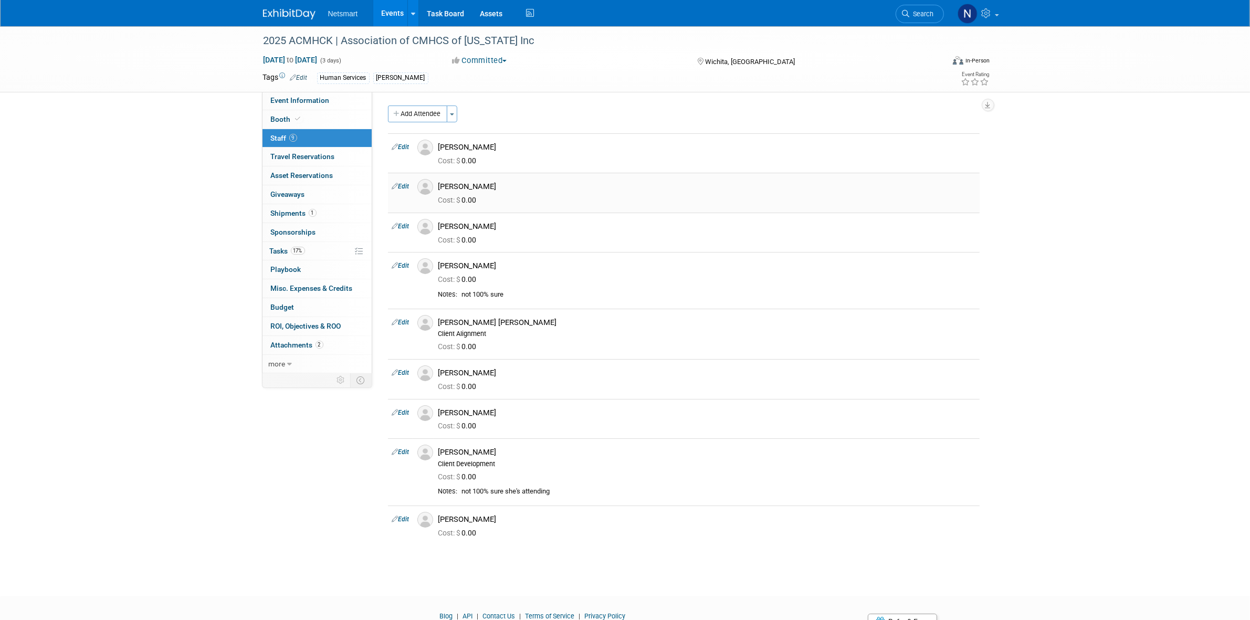
click at [406, 189] on link "Edit" at bounding box center [400, 186] width 17 height 7
select select "01ed30da-16c4-41e4-a24b-7f80c002b91d"
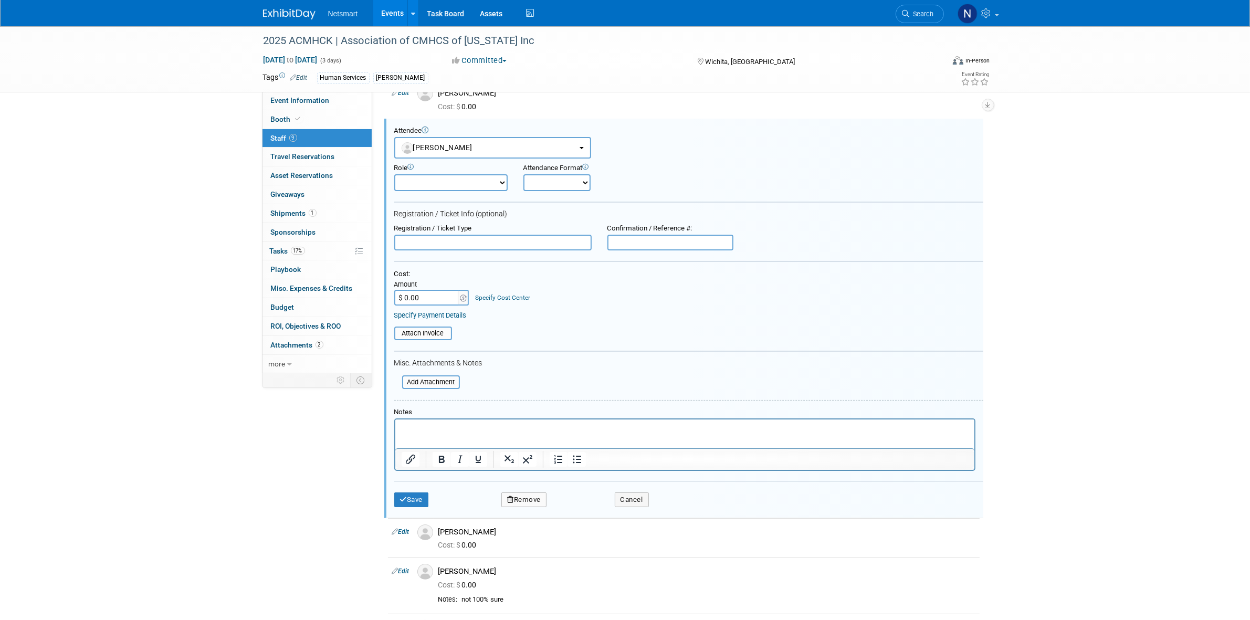
click at [440, 239] on input "text" at bounding box center [492, 243] width 197 height 16
click at [662, 242] on input "text" at bounding box center [671, 243] width 126 height 16
paste input "QPNFDKCM2MW"
type input "QPNFDKCM2MW"
click at [415, 495] on button "Save" at bounding box center [411, 500] width 35 height 15
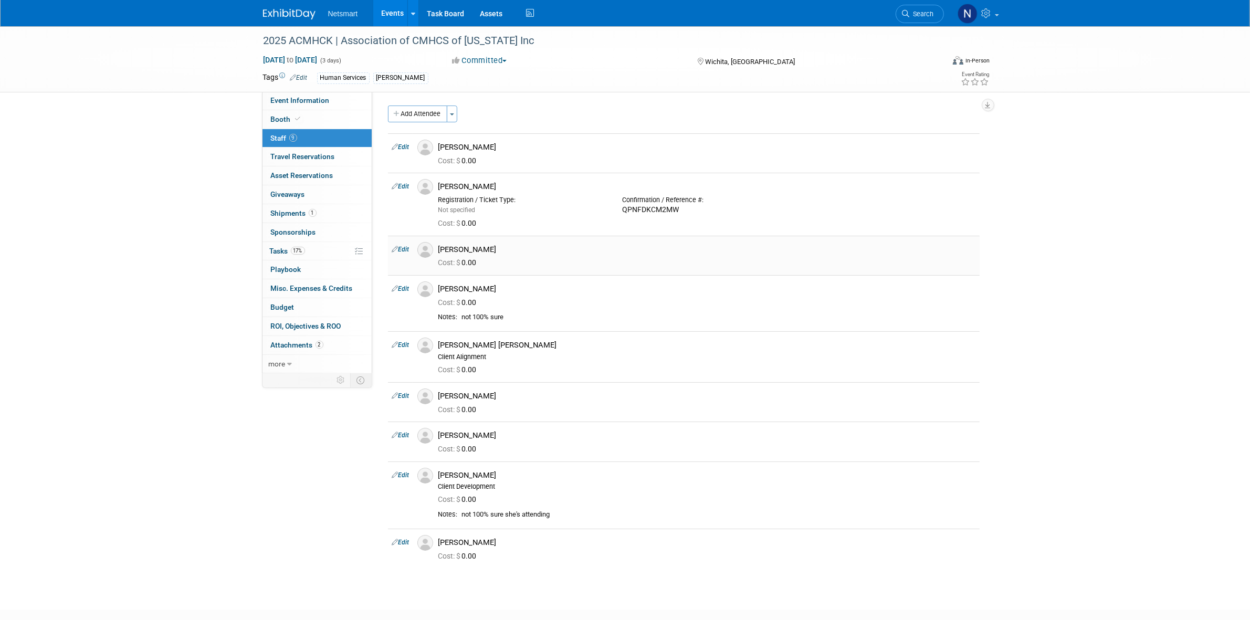
click at [403, 250] on link "Edit" at bounding box center [400, 249] width 17 height 7
select select "07951805-7add-487f-9b14-9d1784e2eb97"
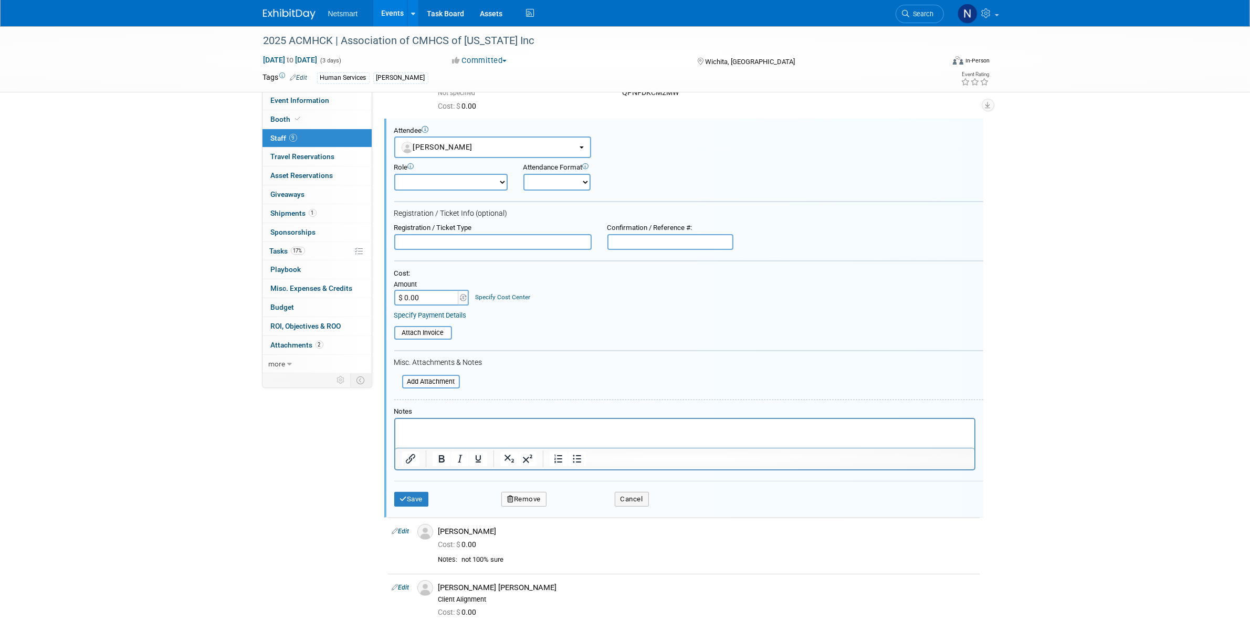
click at [620, 237] on input "text" at bounding box center [671, 242] width 126 height 16
paste input "RPN2VRL8N29"
type input "RPN2VRL8N29"
click at [413, 492] on button "Save" at bounding box center [411, 499] width 35 height 15
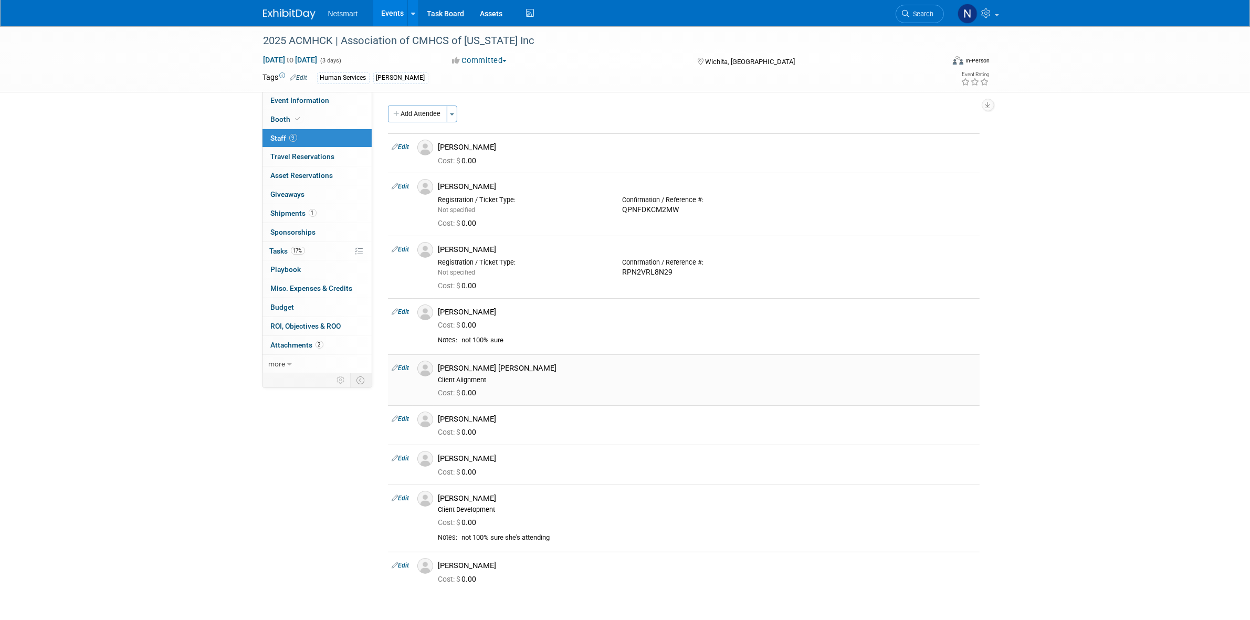
click at [402, 369] on link "Edit" at bounding box center [400, 367] width 17 height 7
select select "11eaca31-9837-4b7d-a97a-ee4b02f30b1a"
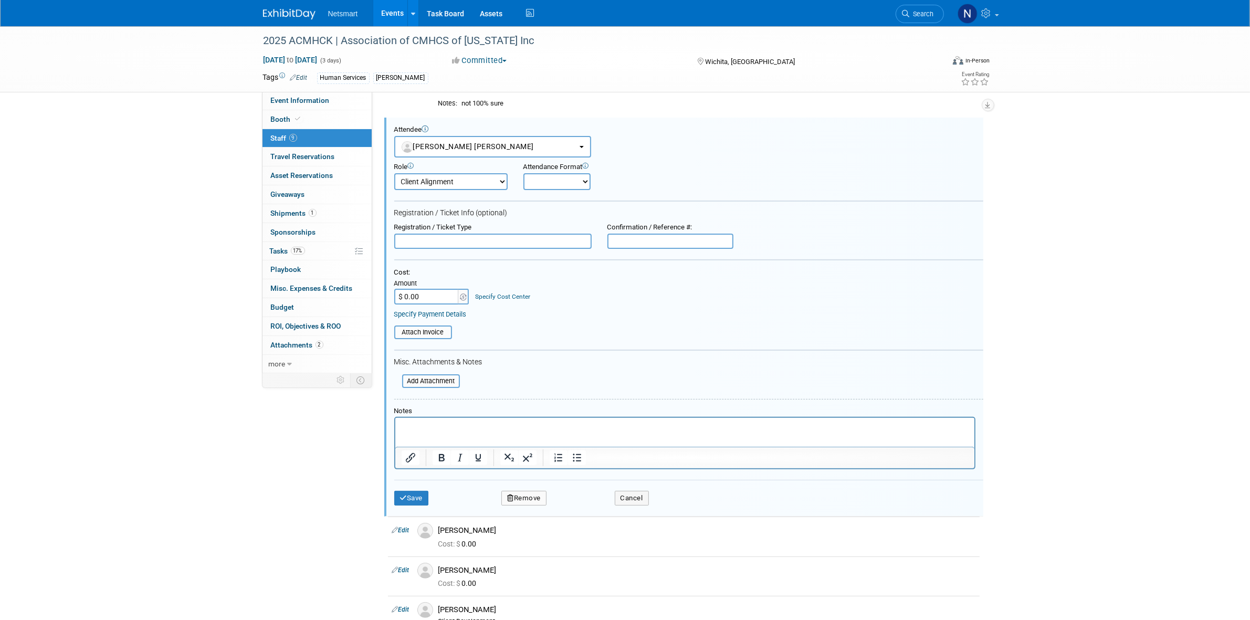
click at [691, 239] on input "text" at bounding box center [671, 242] width 126 height 16
paste input "2LNSNJ563MF"
type input "2LNSNJ563MF"
click at [408, 498] on button "Save" at bounding box center [411, 498] width 35 height 15
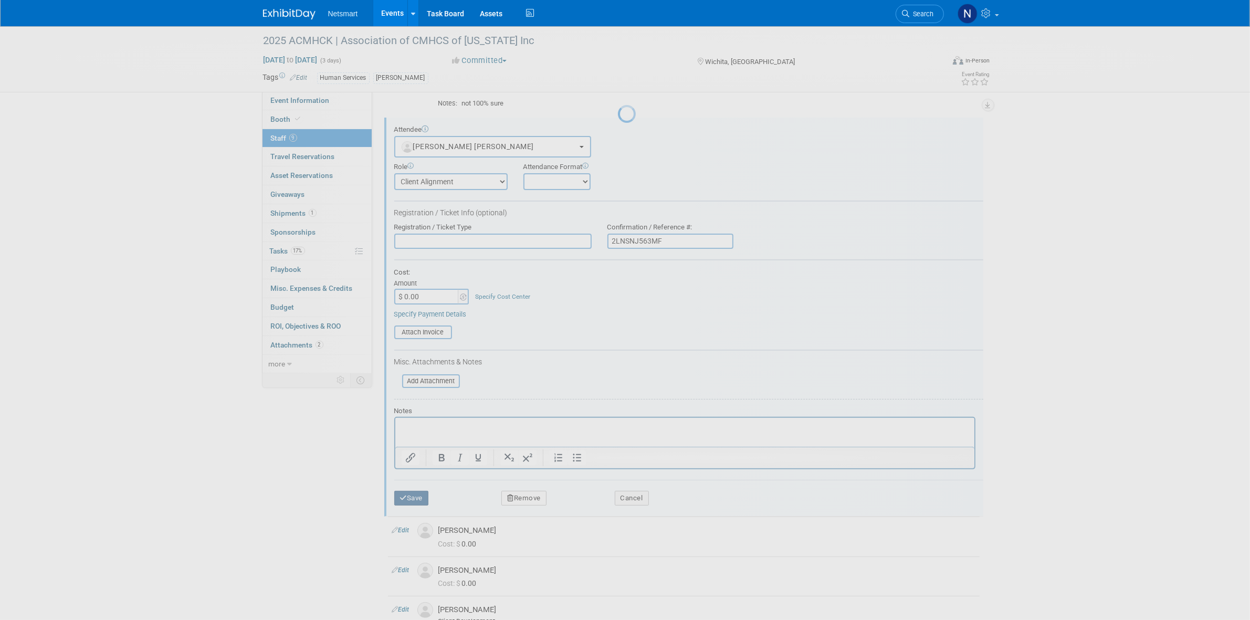
scroll to position [119, 0]
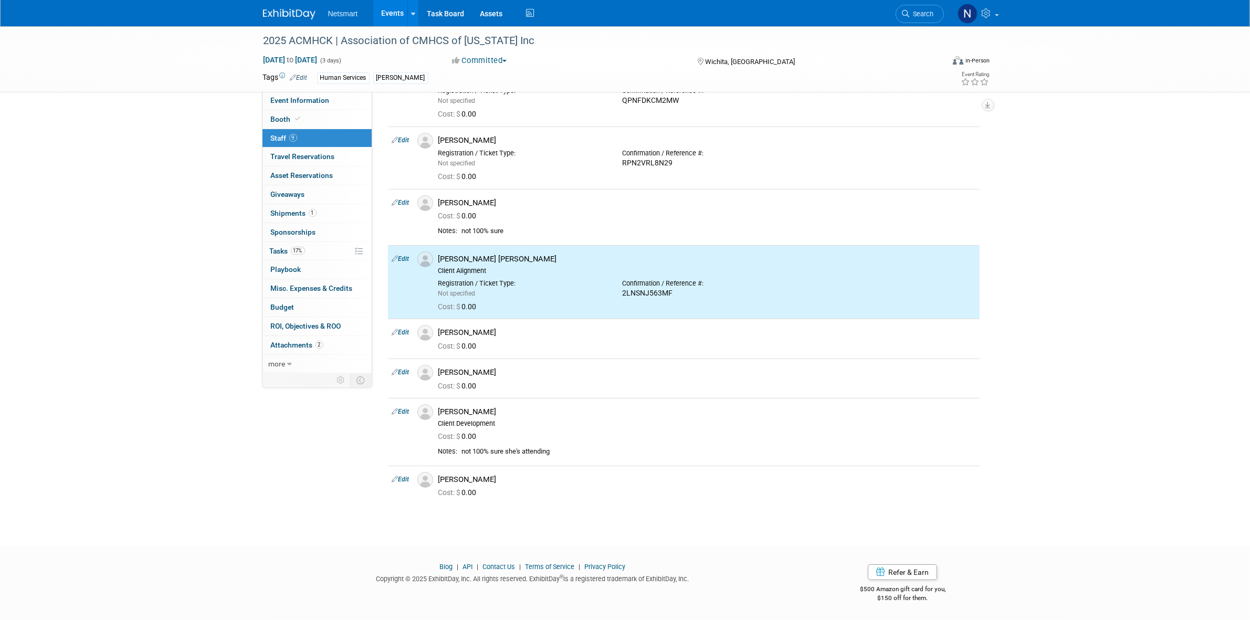
click at [230, 418] on div "2025 ACMHCK | Association of CMHCS of Kansas Inc Sep 23, 2025 to Sep 25, 2025 (…" at bounding box center [625, 222] width 1250 height 611
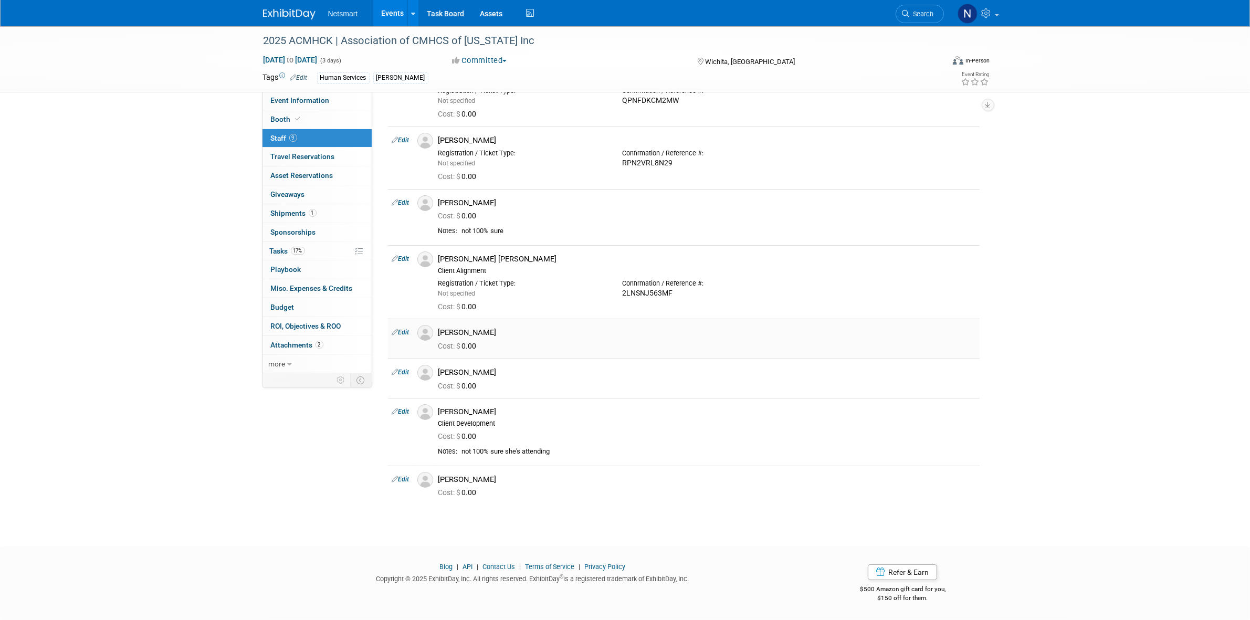
click at [399, 319] on td "Edit" at bounding box center [400, 338] width 25 height 39
click at [399, 329] on link "Edit" at bounding box center [400, 332] width 17 height 7
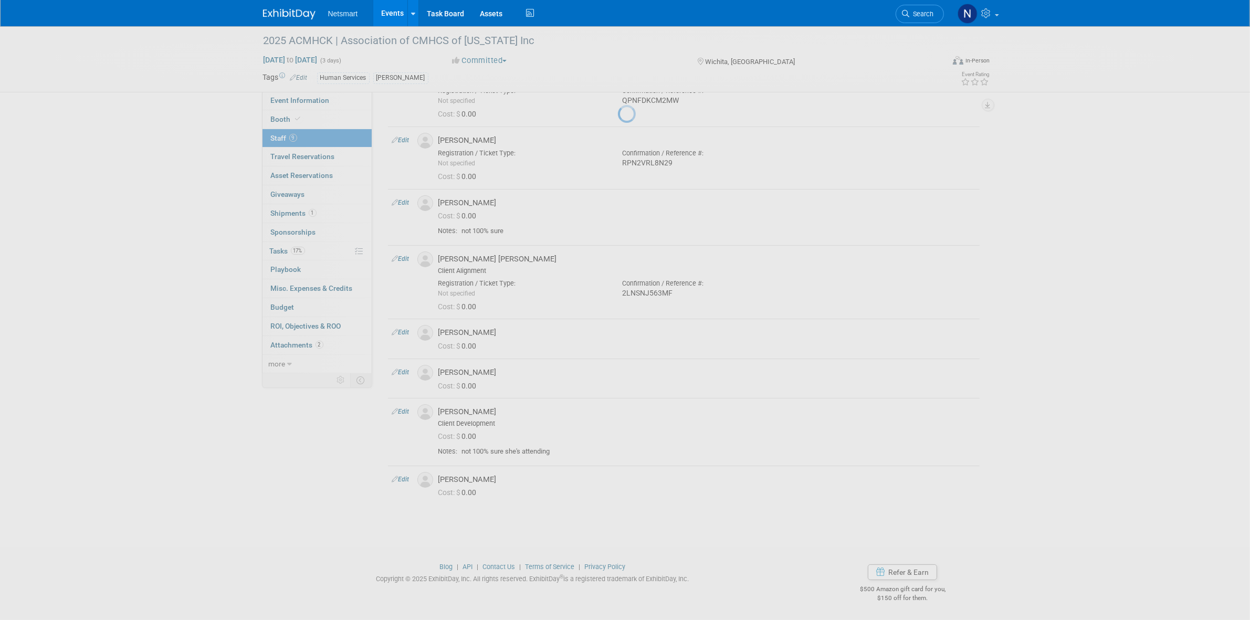
select select "1750b33b-4e26-4609-a853-18bf07aa23a6"
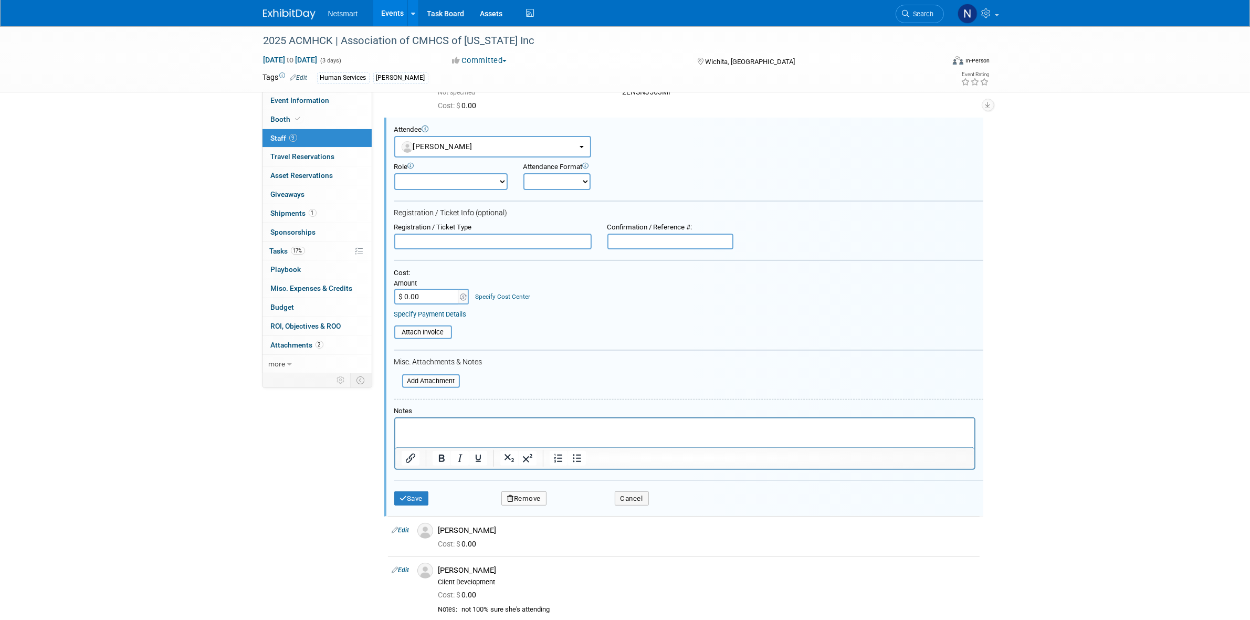
scroll to position [0, 0]
click at [667, 239] on input "text" at bounding box center [671, 242] width 126 height 16
paste input "N8NZDMJQKBF"
type input "N8NZDMJQKBF"
click at [415, 494] on button "Save" at bounding box center [411, 499] width 35 height 15
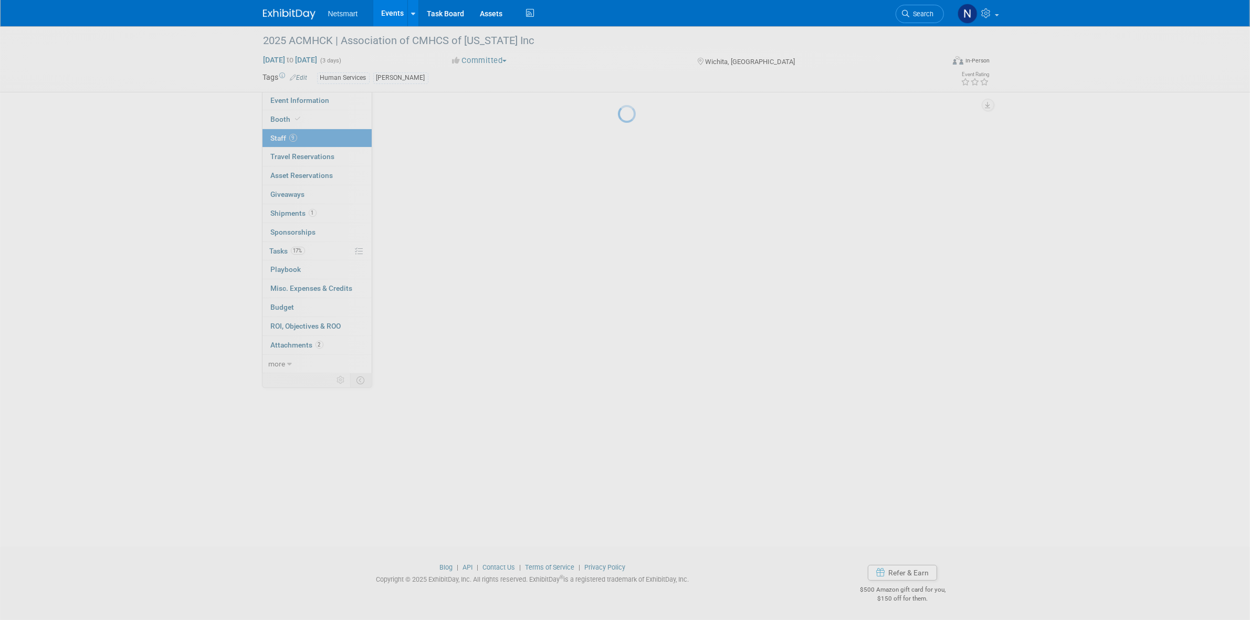
scroll to position [143, 0]
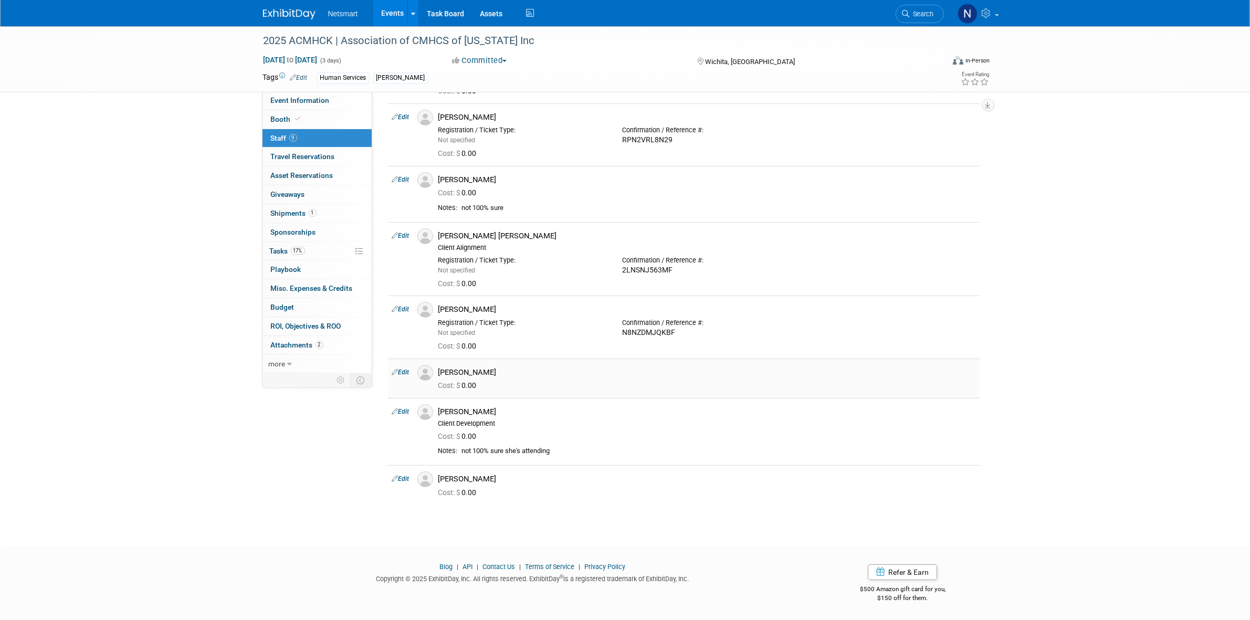
click at [402, 369] on link "Edit" at bounding box center [400, 372] width 17 height 7
select select "24f26023-58c9-4965-b78b-52322877753d"
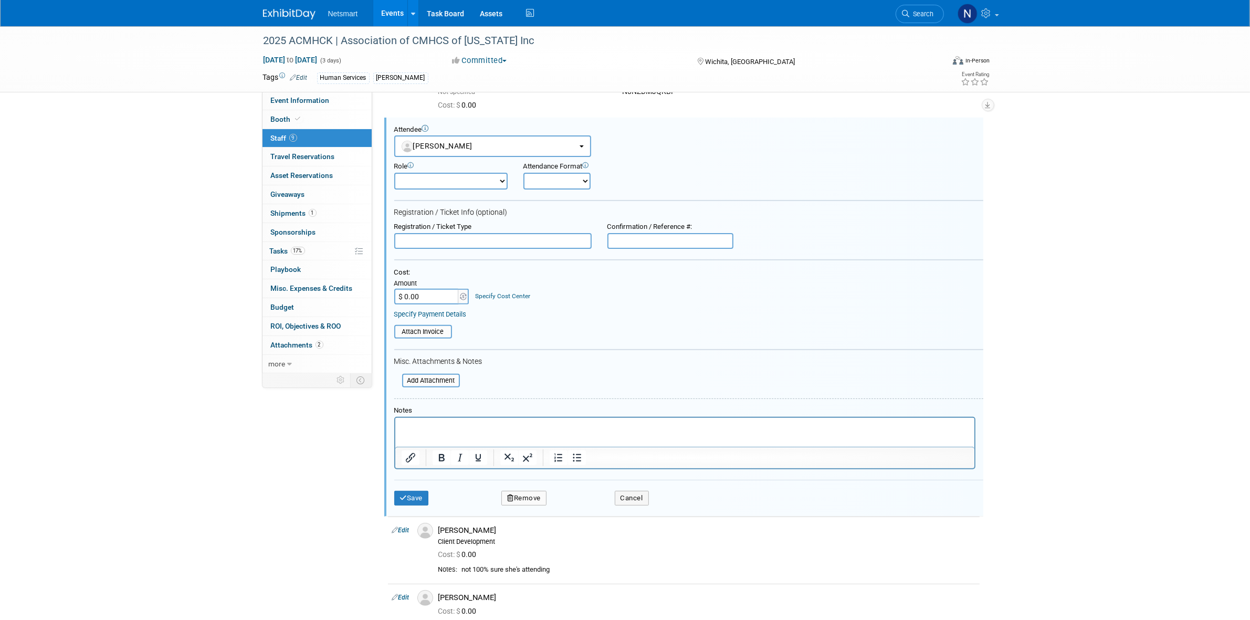
scroll to position [0, 0]
drag, startPoint x: 658, startPoint y: 236, endPoint x: 632, endPoint y: 258, distance: 34.0
click at [658, 236] on input "text" at bounding box center [671, 241] width 126 height 16
paste input "FJNRH952FDS"
type input "FJNRH952FDS"
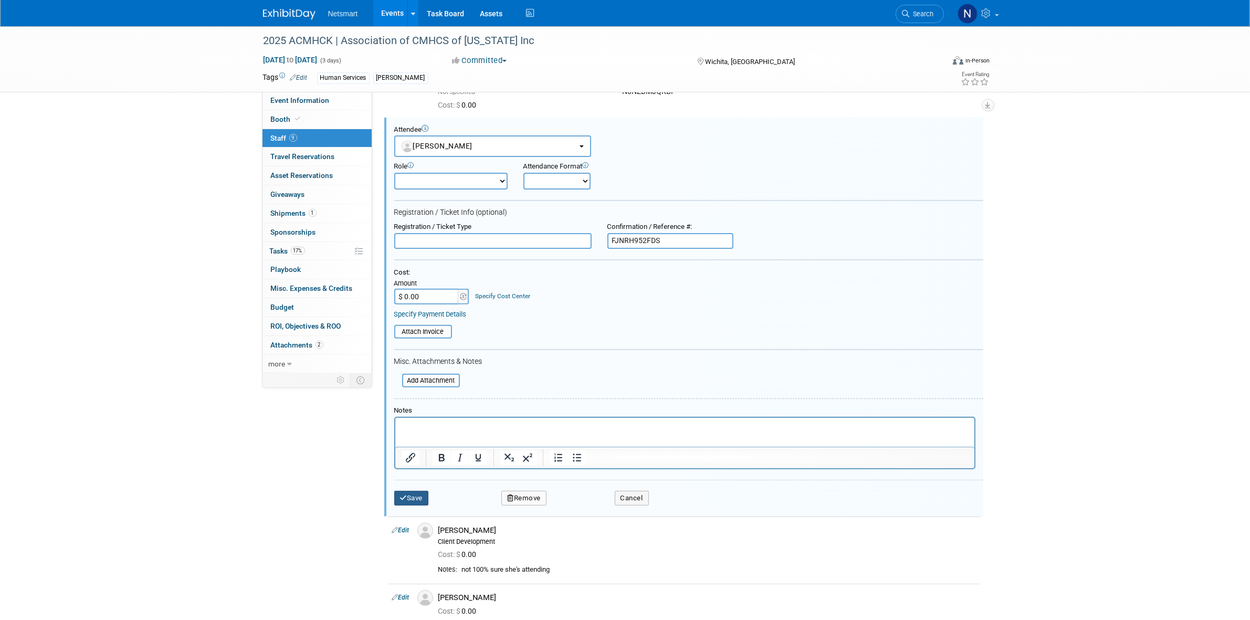
click at [412, 491] on button "Save" at bounding box center [411, 498] width 35 height 15
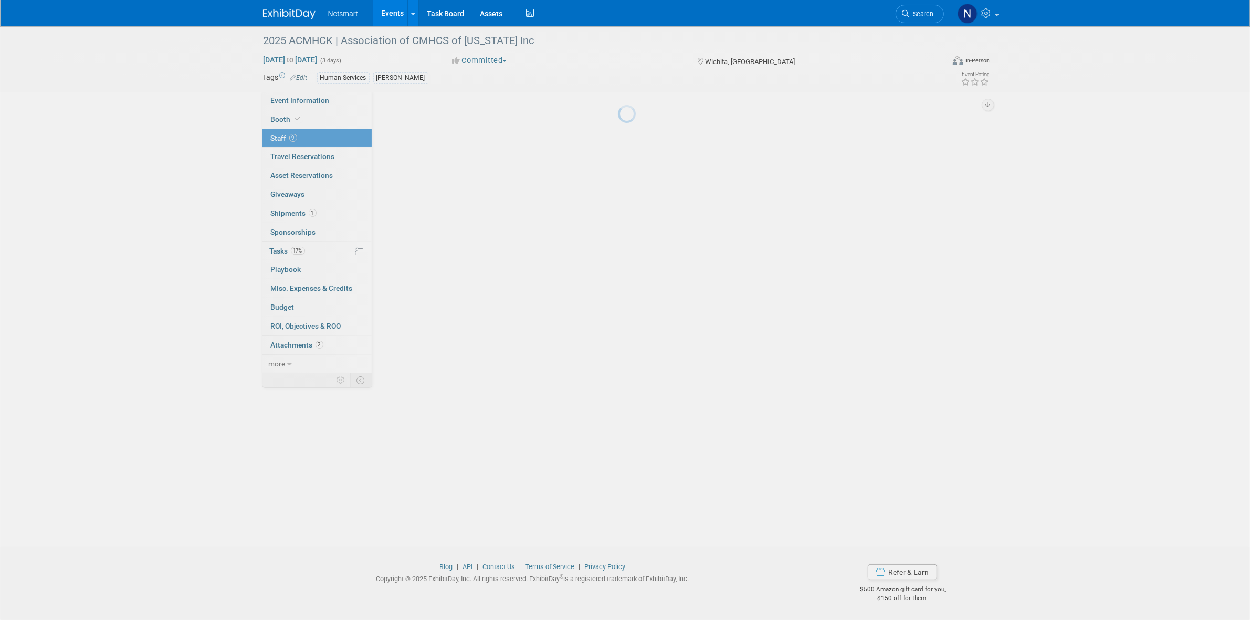
scroll to position [166, 0]
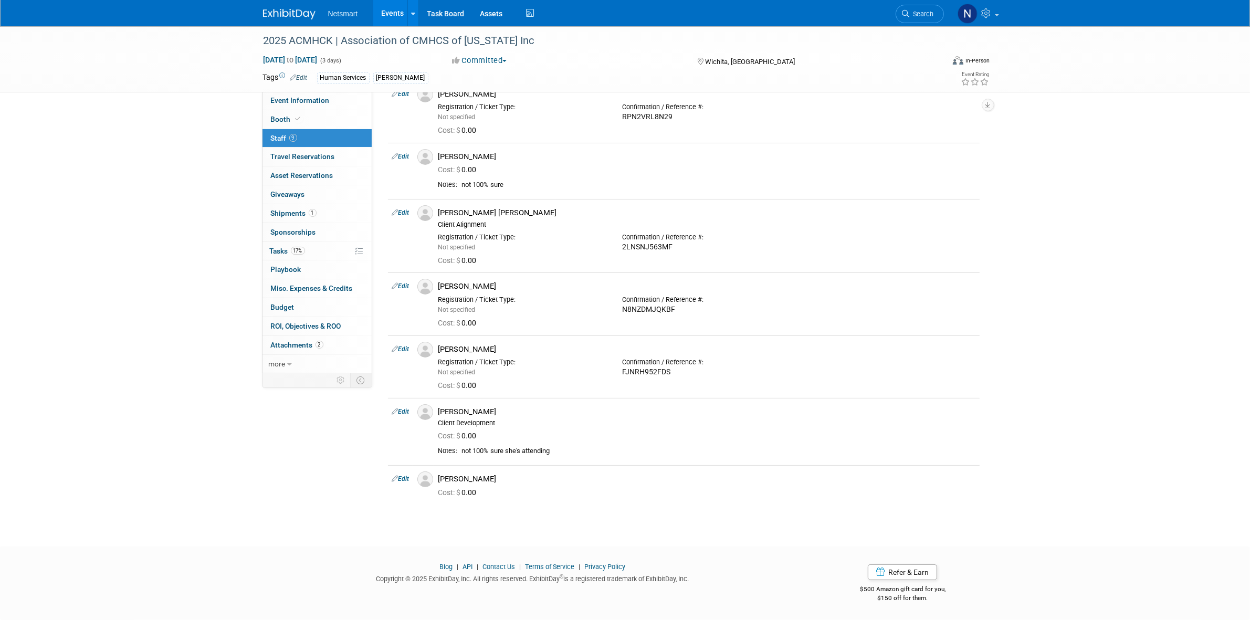
drag, startPoint x: 406, startPoint y: 471, endPoint x: 421, endPoint y: 475, distance: 15.9
click at [406, 475] on link "Edit" at bounding box center [400, 478] width 17 height 7
select select "ad974859-180a-4164-9b2e-6abb8cec0144"
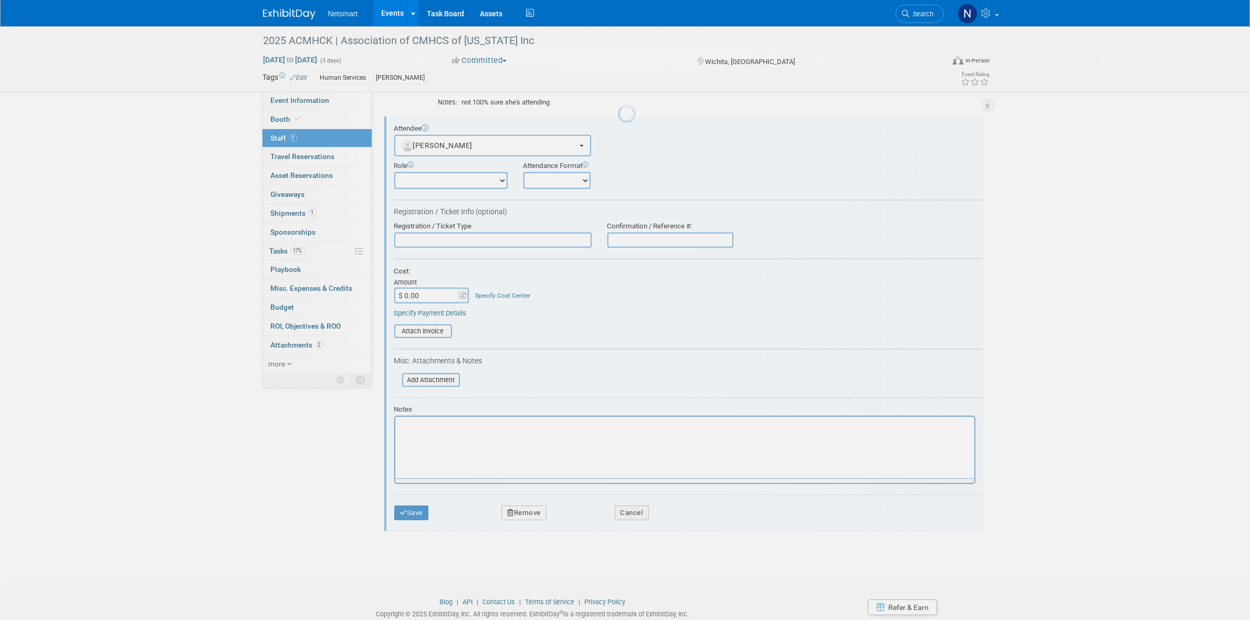
scroll to position [0, 0]
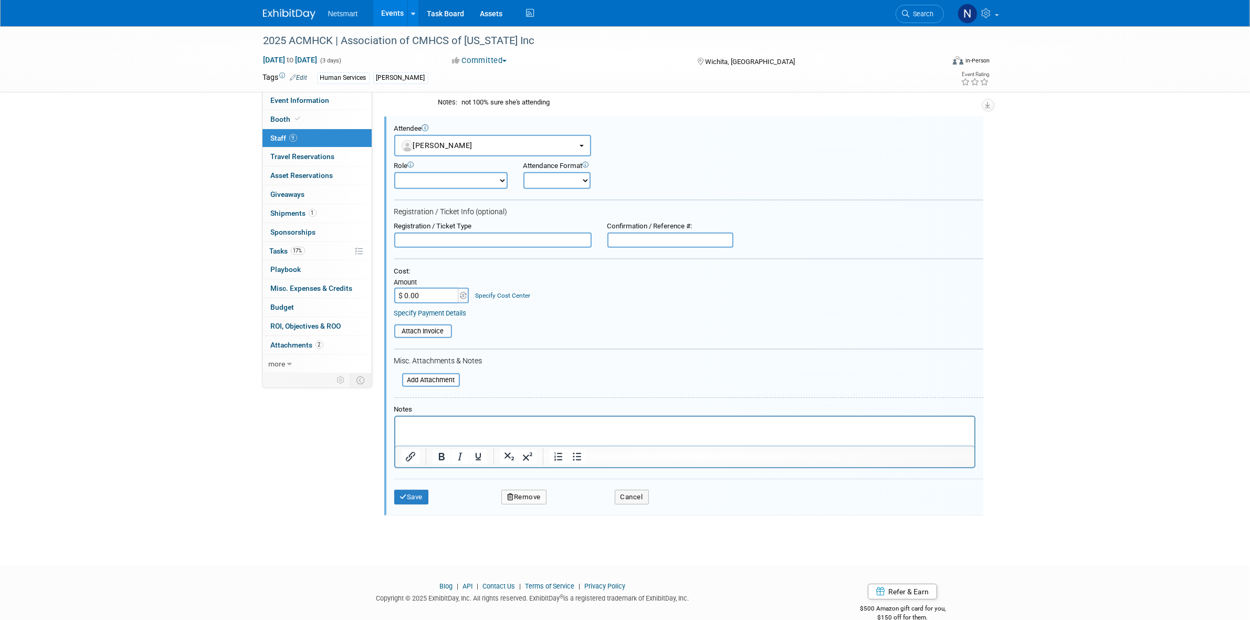
click at [423, 417] on html at bounding box center [684, 424] width 579 height 15
click at [423, 430] on p "Rich Text Area. Press ALT-0 for help." at bounding box center [684, 426] width 567 height 11
click at [401, 494] on icon "submit" at bounding box center [403, 497] width 7 height 7
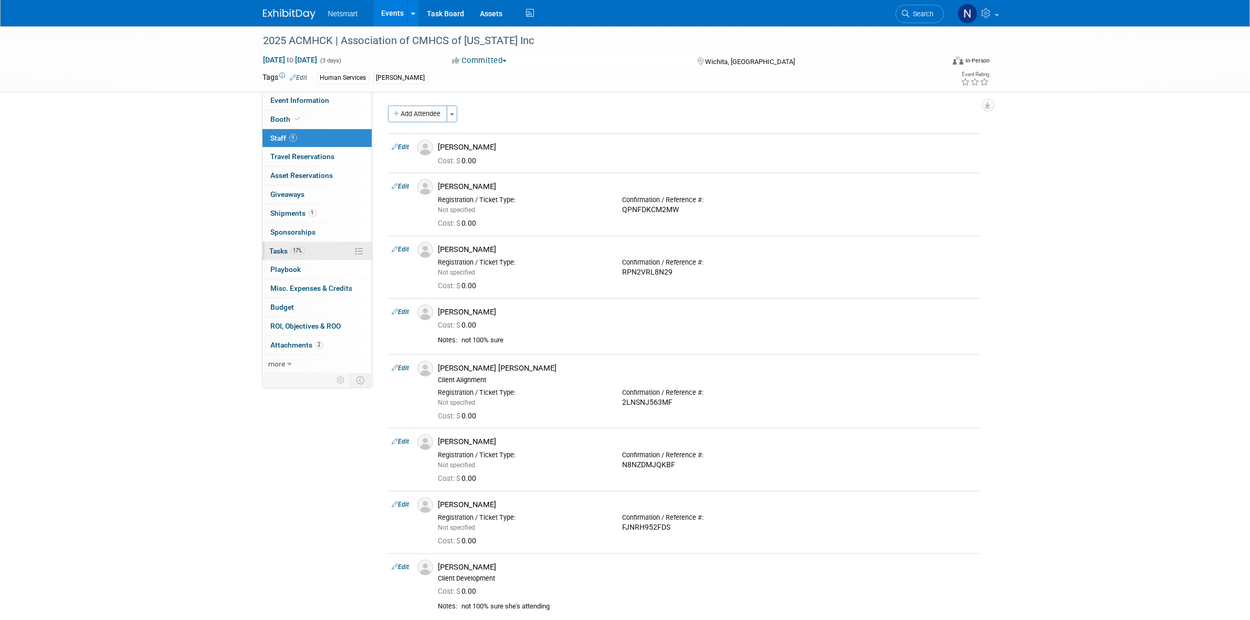
click at [298, 255] on span "Tasks 17%" at bounding box center [287, 251] width 35 height 8
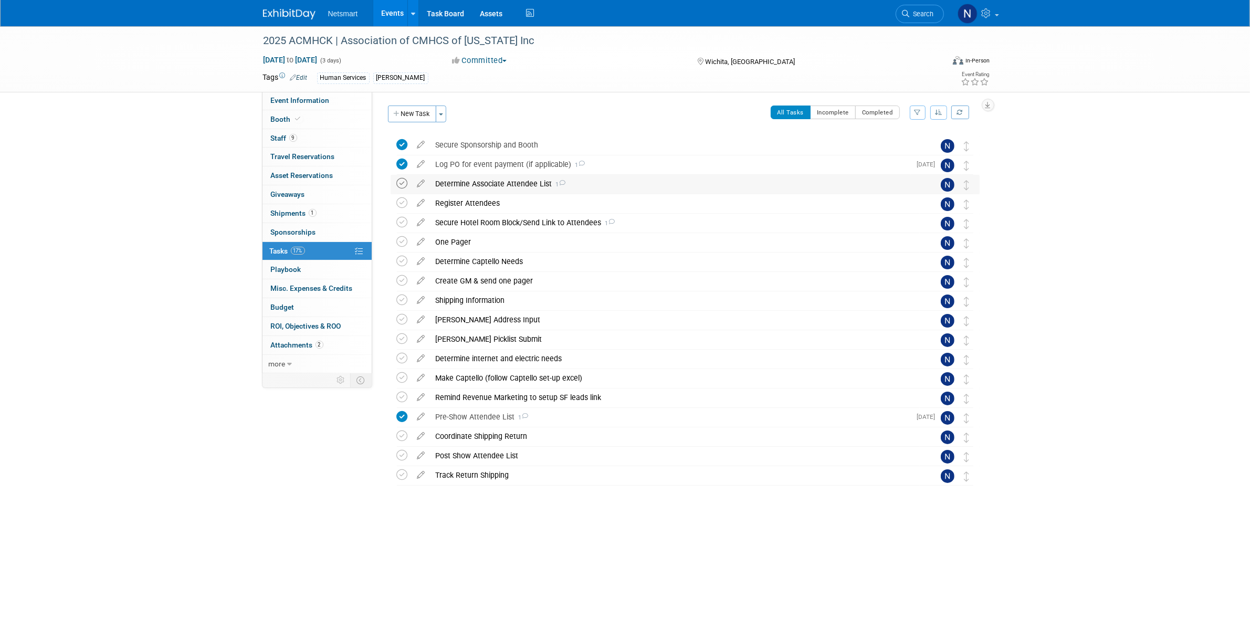
click at [404, 184] on icon at bounding box center [402, 183] width 11 height 11
click at [471, 202] on div "Register Attendees" at bounding box center [675, 203] width 489 height 18
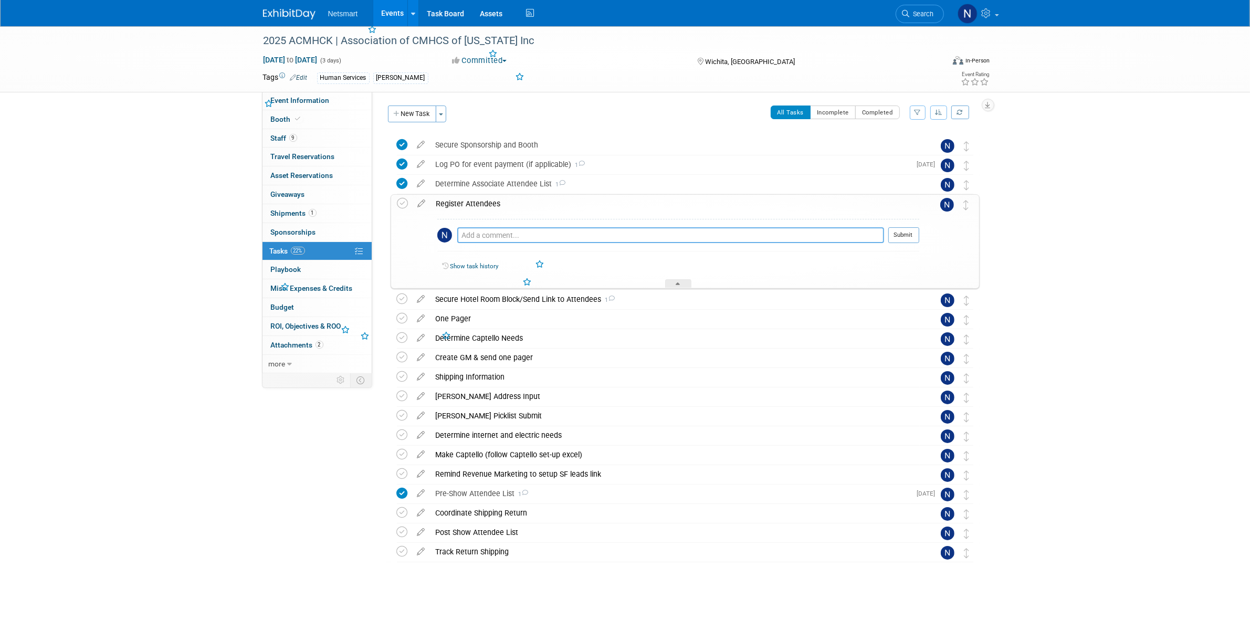
click at [493, 234] on textarea at bounding box center [670, 235] width 427 height 16
type textarea "need to confirm Julie H & Andrew Johns. Need confirmation numbers for AJ & Scott"
click at [904, 237] on button "Submit" at bounding box center [904, 235] width 31 height 16
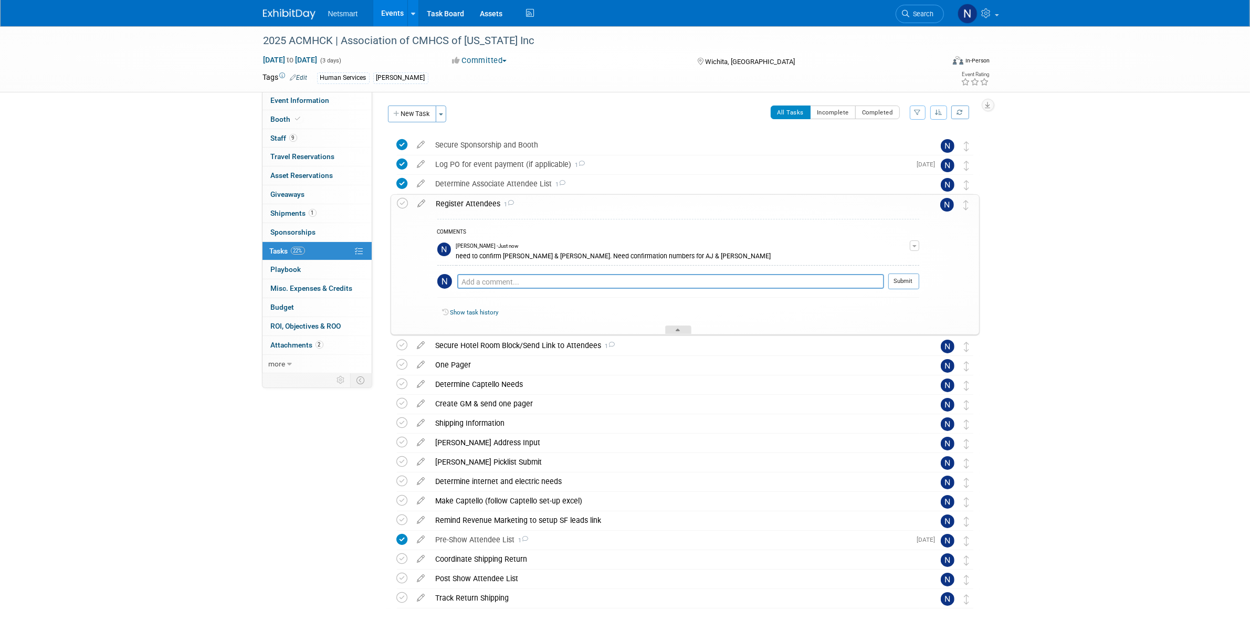
click at [685, 331] on div at bounding box center [678, 330] width 26 height 9
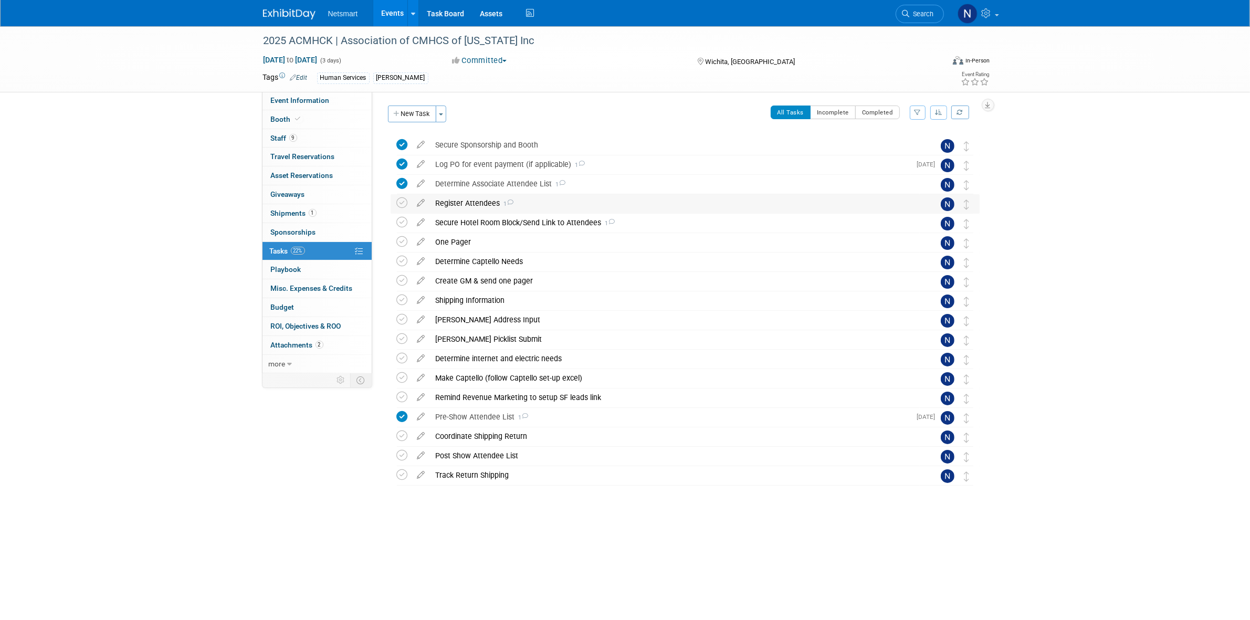
click at [484, 204] on div "Register Attendees 1" at bounding box center [675, 203] width 489 height 18
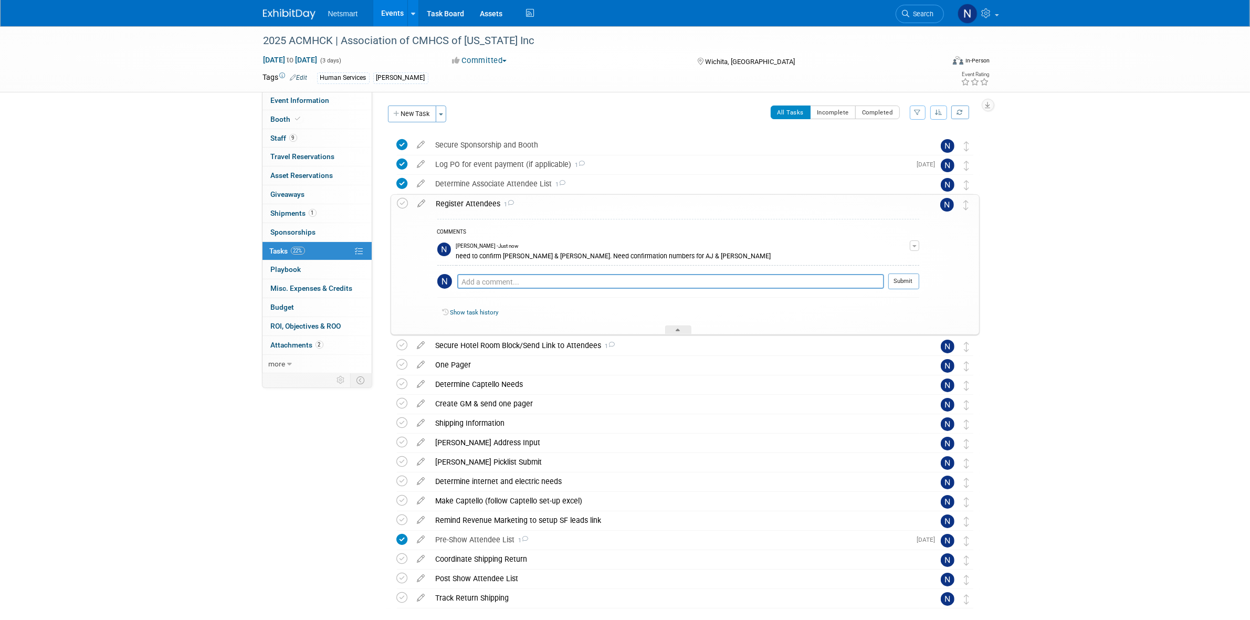
click at [528, 272] on div "COMMENTS Nina Finn - Just now need to confirm Julie H & Andrew Johns. Need conf…" at bounding box center [678, 261] width 482 height 84
click at [676, 332] on icon at bounding box center [678, 332] width 4 height 6
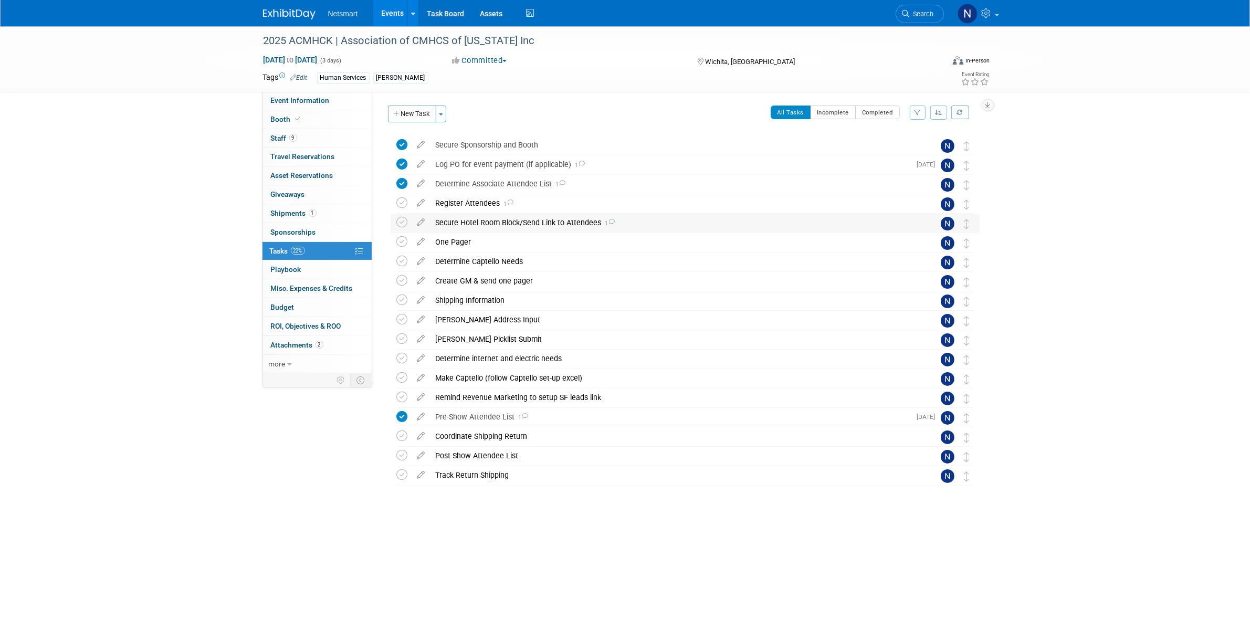
click at [495, 226] on div "Secure Hotel Room Block/Send Link to Attendees 1" at bounding box center [675, 223] width 489 height 18
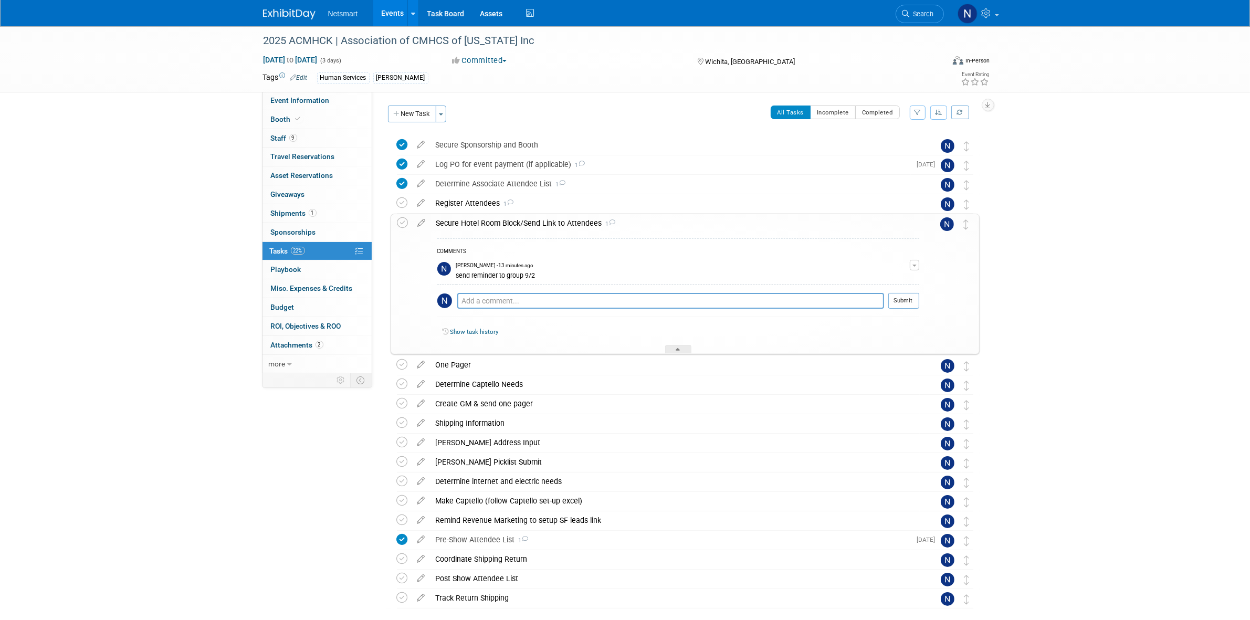
click at [1062, 314] on div "2025 ACMHCK | Association of CMHCS of Kansas Inc Sep 23, 2025 to Sep 25, 2025 (…" at bounding box center [625, 349] width 1250 height 646
click at [677, 352] on icon at bounding box center [678, 351] width 4 height 6
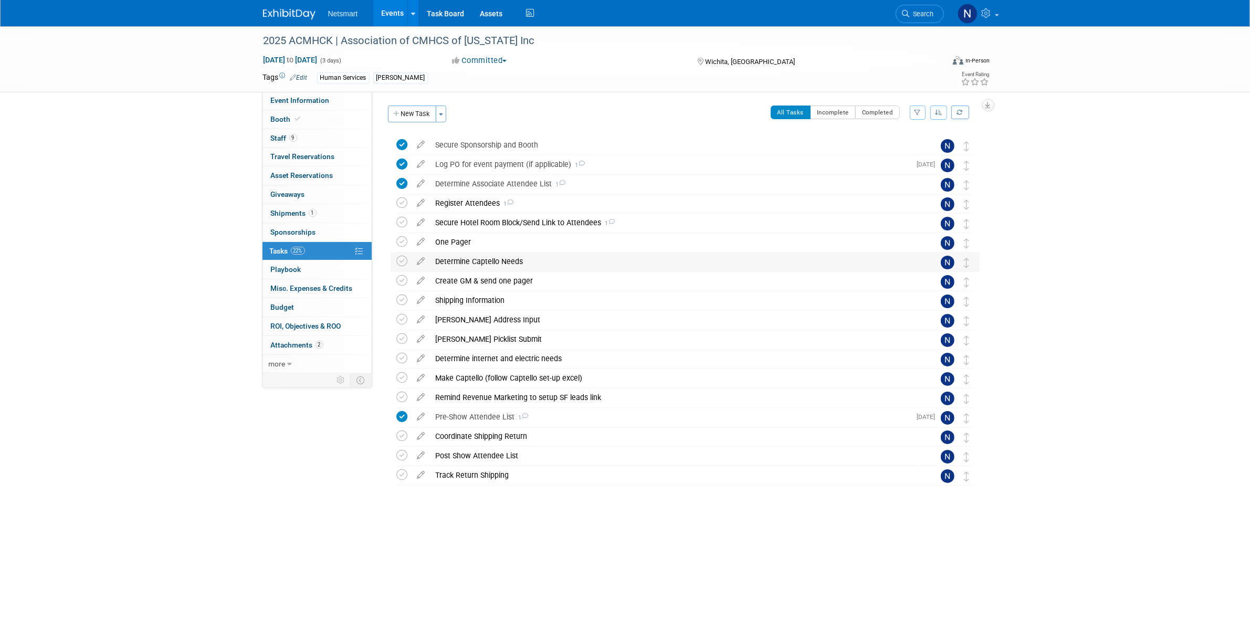
click at [460, 262] on div "Determine Captello Needs" at bounding box center [675, 262] width 489 height 18
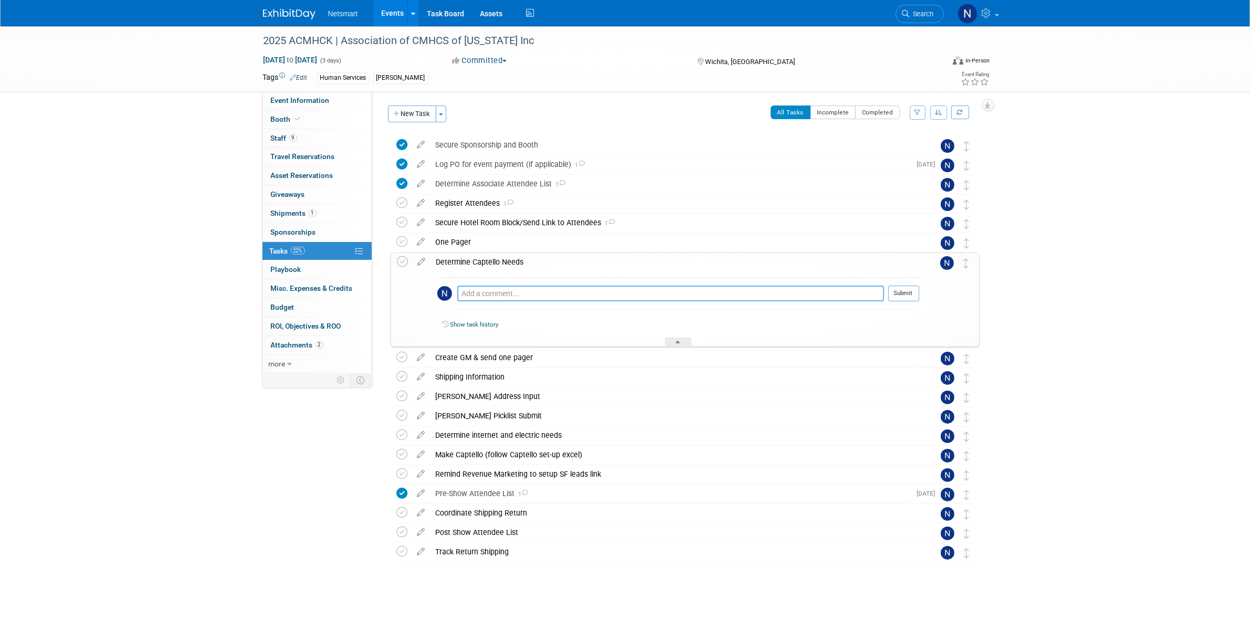
click at [472, 288] on textarea at bounding box center [670, 294] width 427 height 16
type textarea "list & badge scan"
click at [901, 293] on button "Submit" at bounding box center [904, 294] width 31 height 16
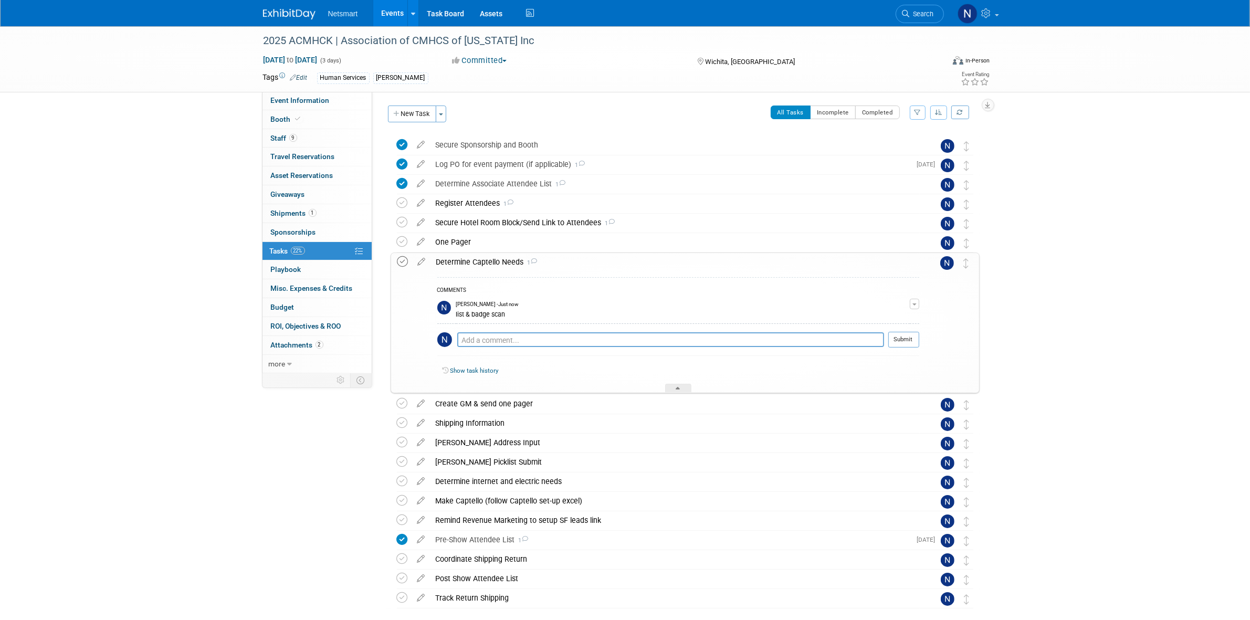
click at [405, 266] on icon at bounding box center [403, 261] width 11 height 11
click at [678, 389] on icon at bounding box center [678, 390] width 4 height 6
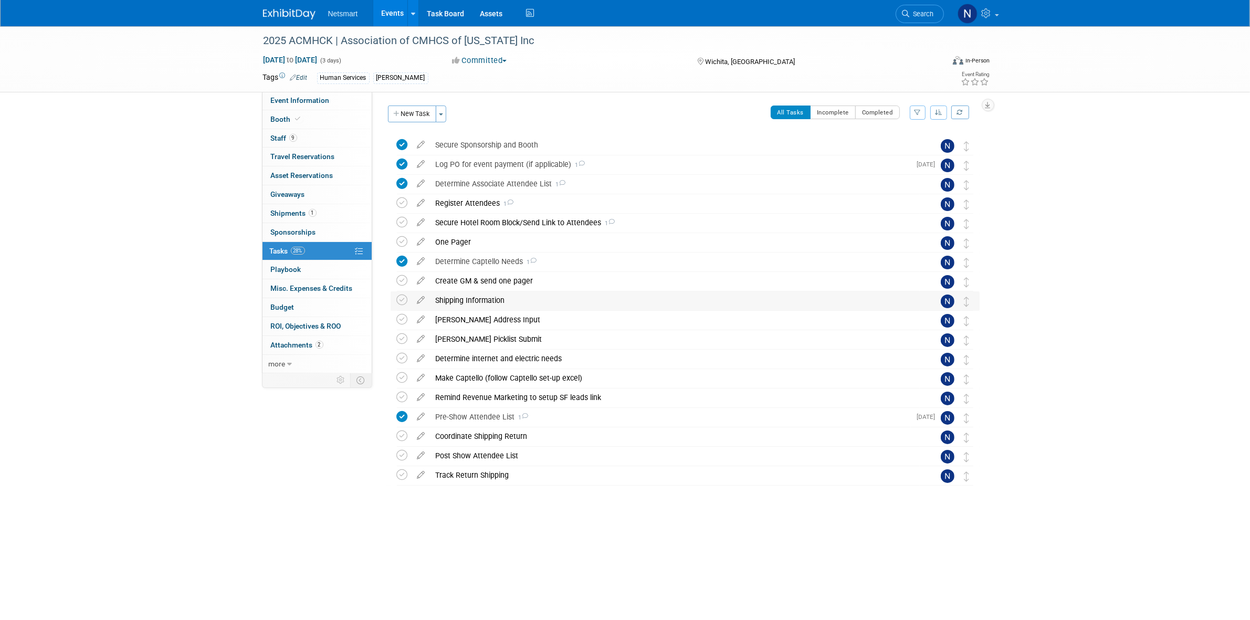
click at [454, 302] on div "Shipping Information" at bounding box center [675, 300] width 489 height 18
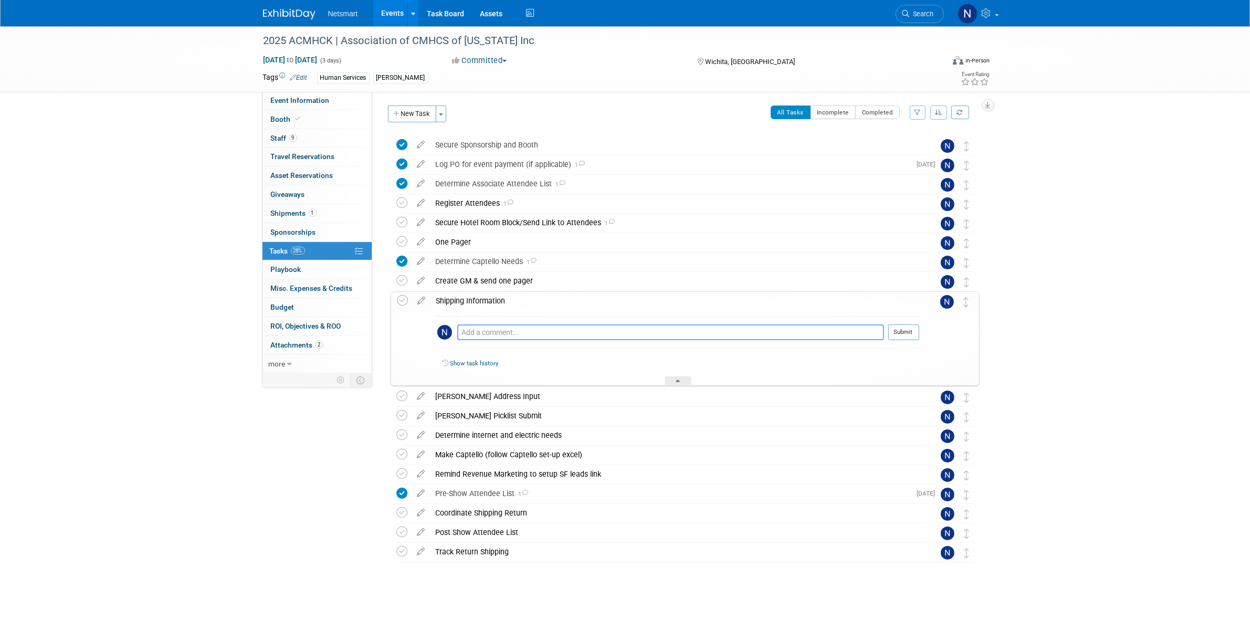
click at [482, 331] on textarea at bounding box center [670, 333] width 427 height 16
type textarea "confirm with hannah"
click at [902, 331] on button "Submit" at bounding box center [904, 333] width 31 height 16
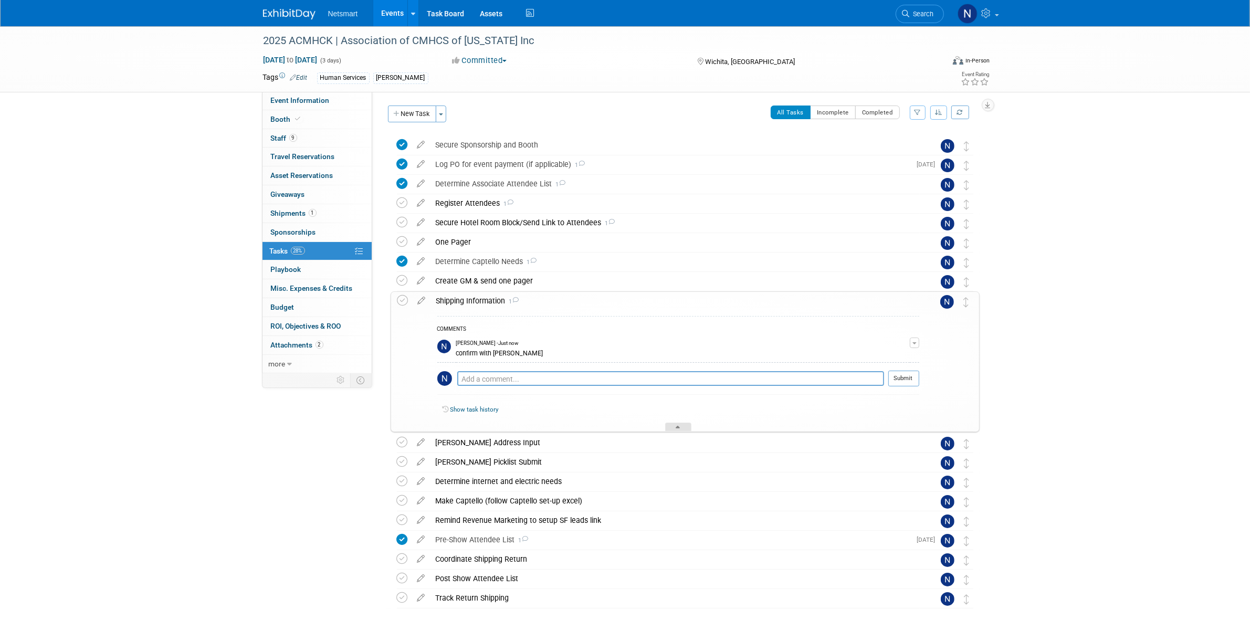
click at [676, 429] on icon at bounding box center [678, 429] width 4 height 6
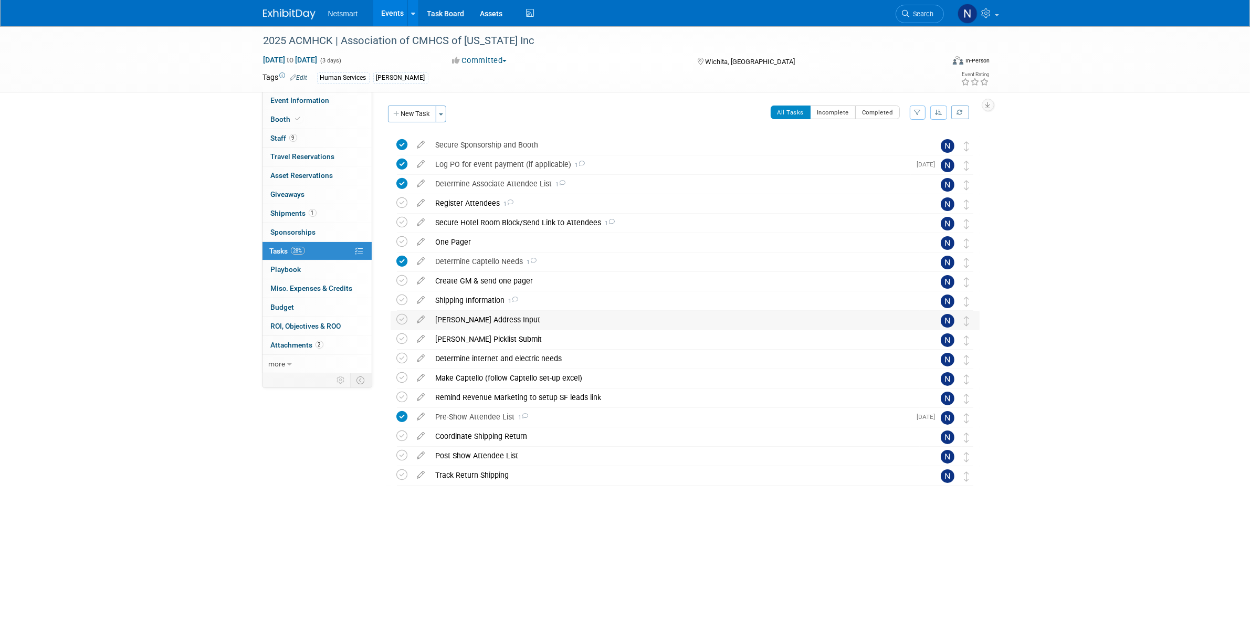
click at [452, 319] on div "Derse Address Input" at bounding box center [675, 320] width 489 height 18
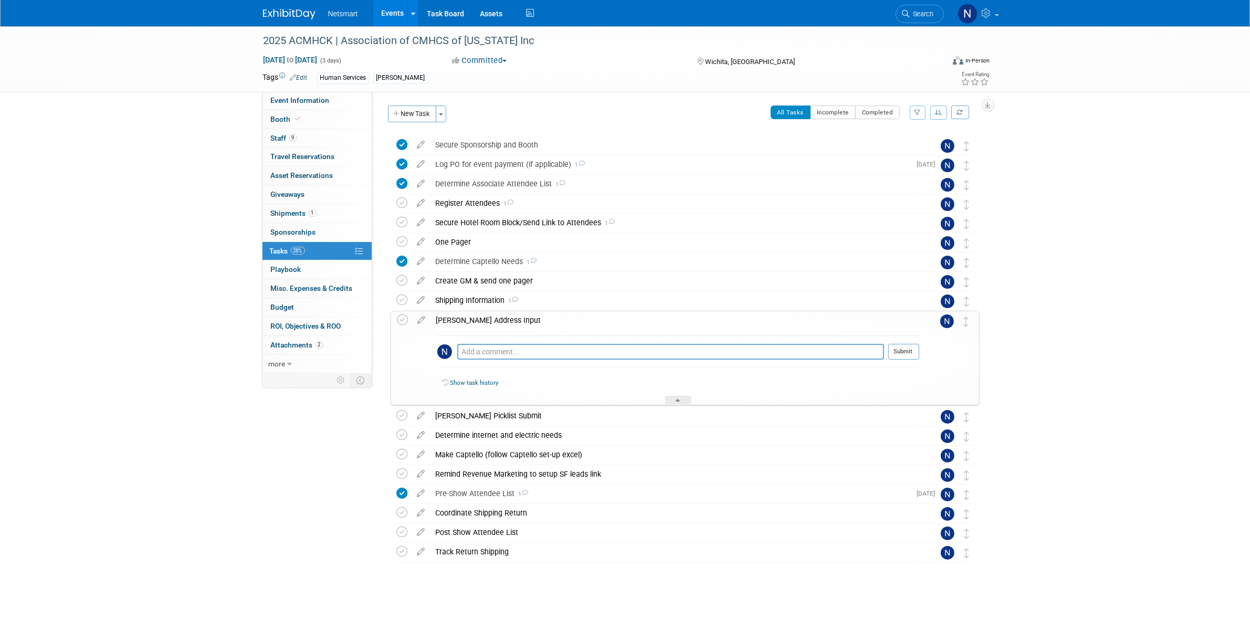
click at [474, 344] on div "Pro tip: Press Ctrl-Enter to submit comment. Submit" at bounding box center [678, 355] width 482 height 38
click at [478, 352] on textarea at bounding box center [670, 352] width 427 height 16
drag, startPoint x: 505, startPoint y: 355, endPoint x: 414, endPoint y: 357, distance: 90.9
click at [414, 357] on tr "Derse Address Input confirm with hannah Pro tip: Press Ctrl-Enter to submit com…" at bounding box center [686, 357] width 576 height 93
type textarea "confirm with hannah"
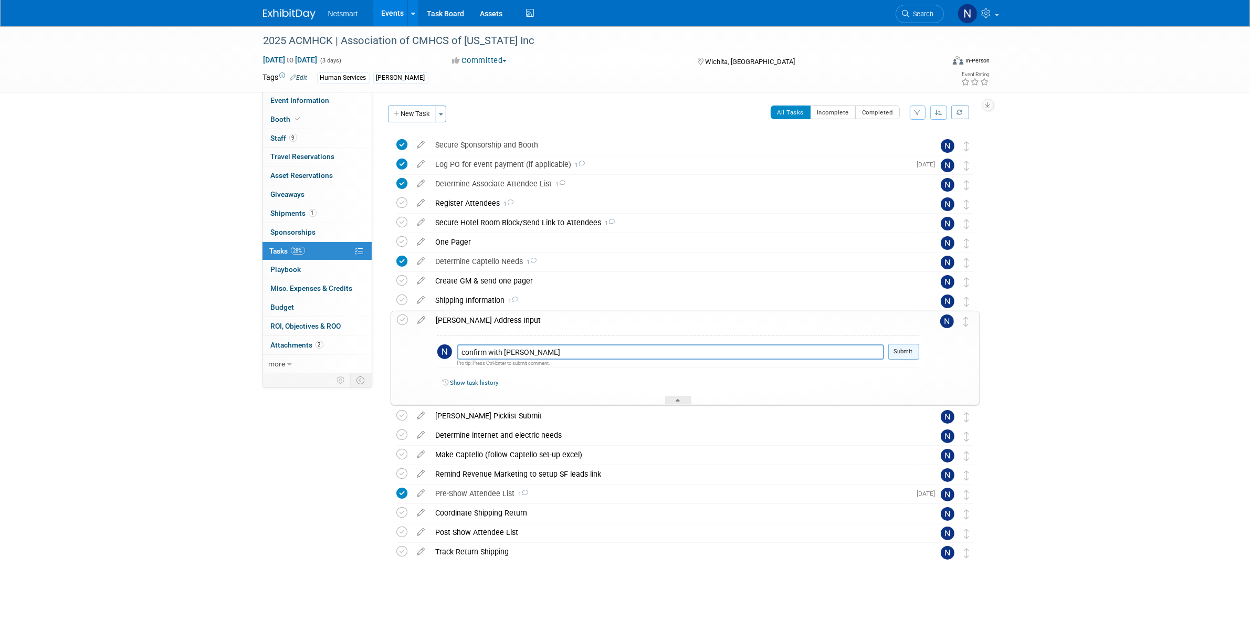
click at [912, 352] on button "Submit" at bounding box center [904, 352] width 31 height 16
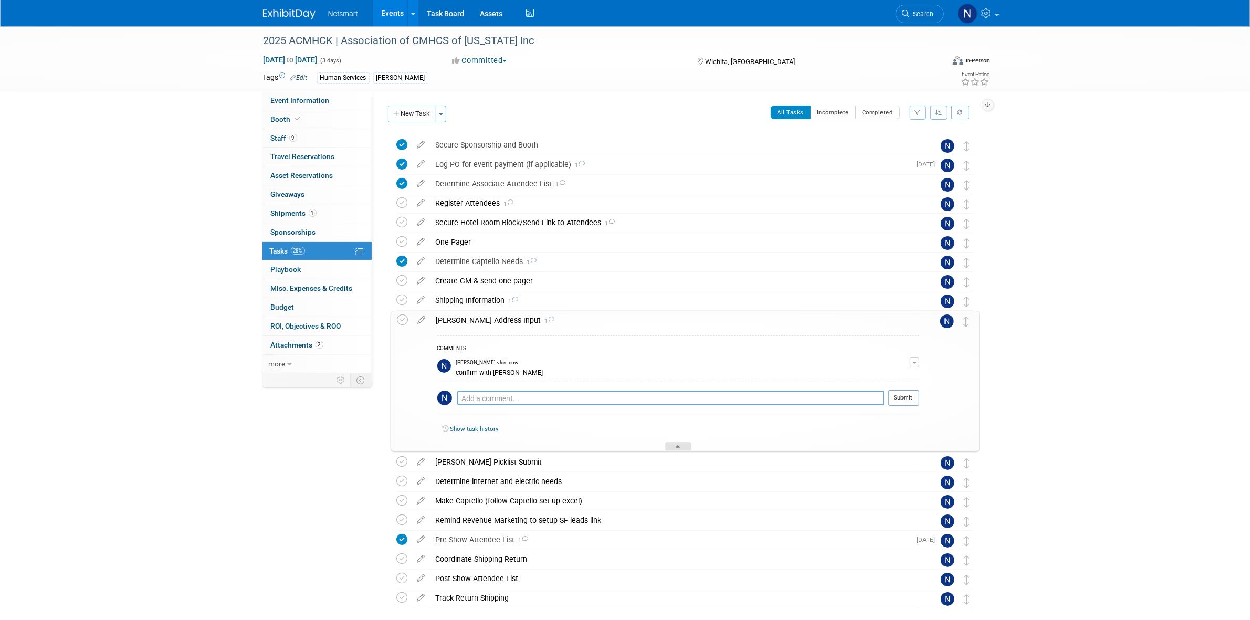
click at [672, 445] on div at bounding box center [678, 446] width 26 height 9
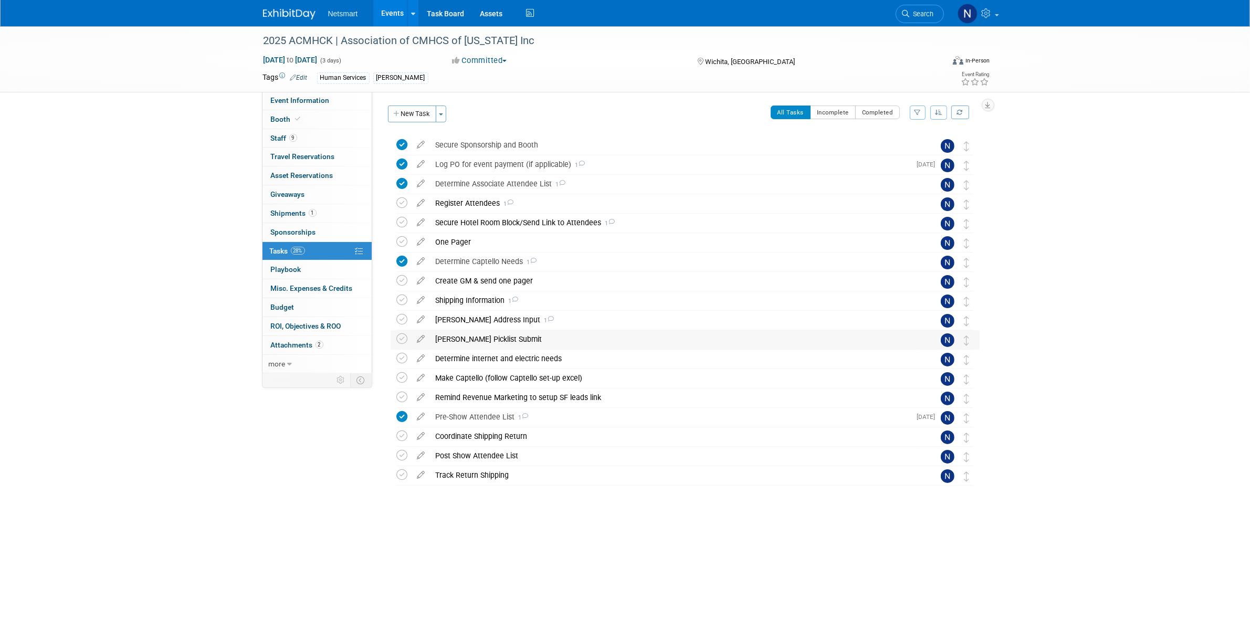
click at [458, 342] on div "Derse Picklist Submit" at bounding box center [675, 339] width 489 height 18
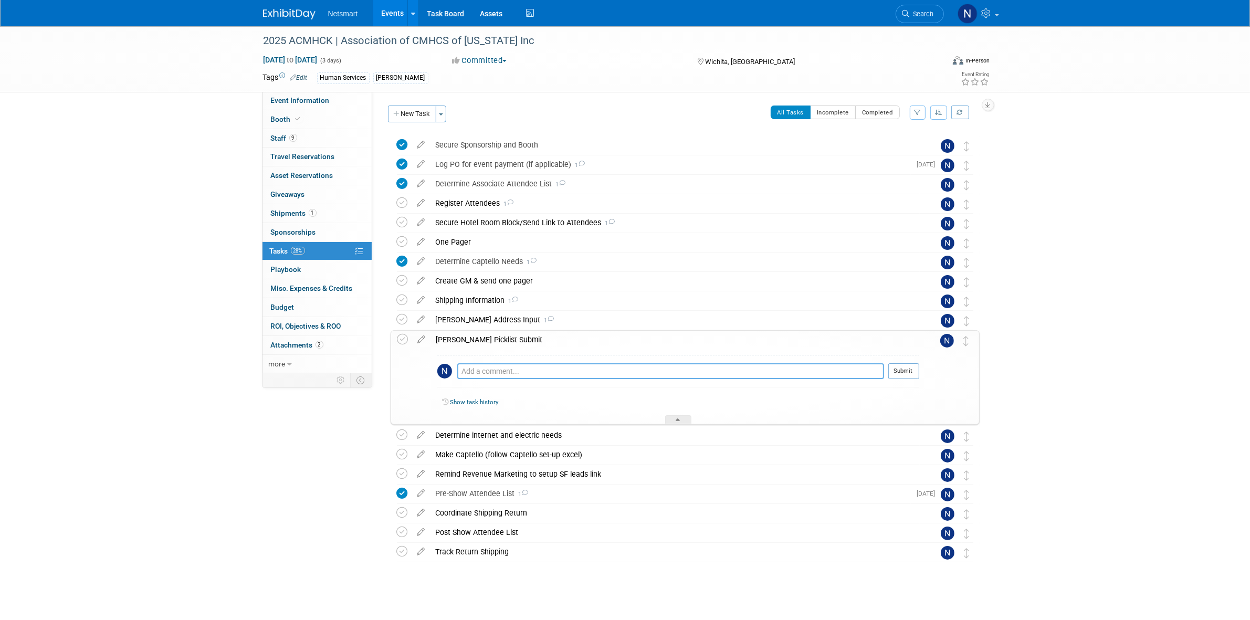
click at [479, 373] on textarea at bounding box center [670, 371] width 427 height 16
paste textarea "confirm with hannah"
type textarea "confirm with hannah"
click at [891, 371] on button "Submit" at bounding box center [904, 371] width 31 height 16
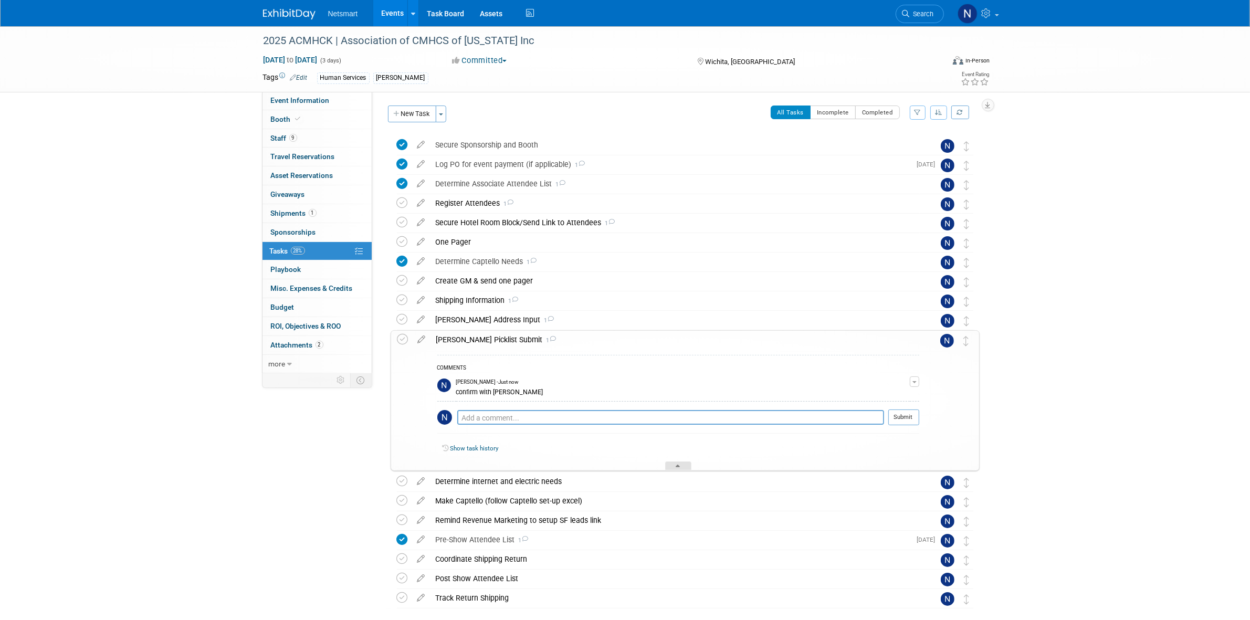
click at [670, 465] on div at bounding box center [678, 466] width 26 height 9
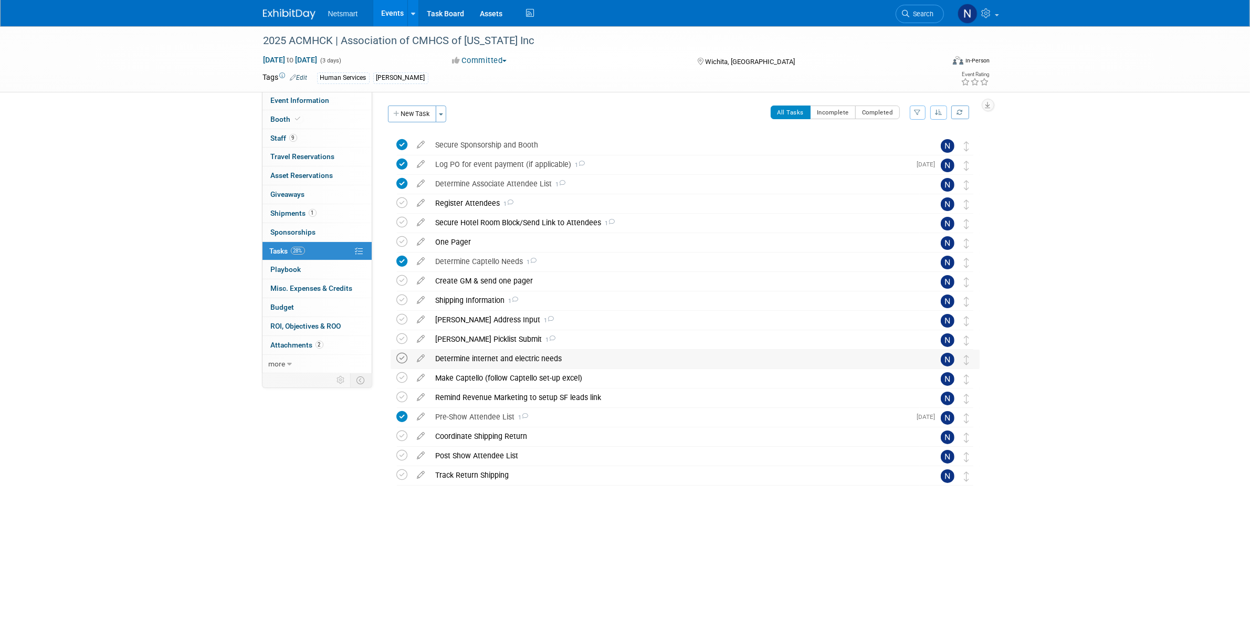
click at [402, 360] on icon at bounding box center [402, 358] width 11 height 11
click at [462, 412] on div "Pre-Show Attendee List 1" at bounding box center [671, 417] width 481 height 18
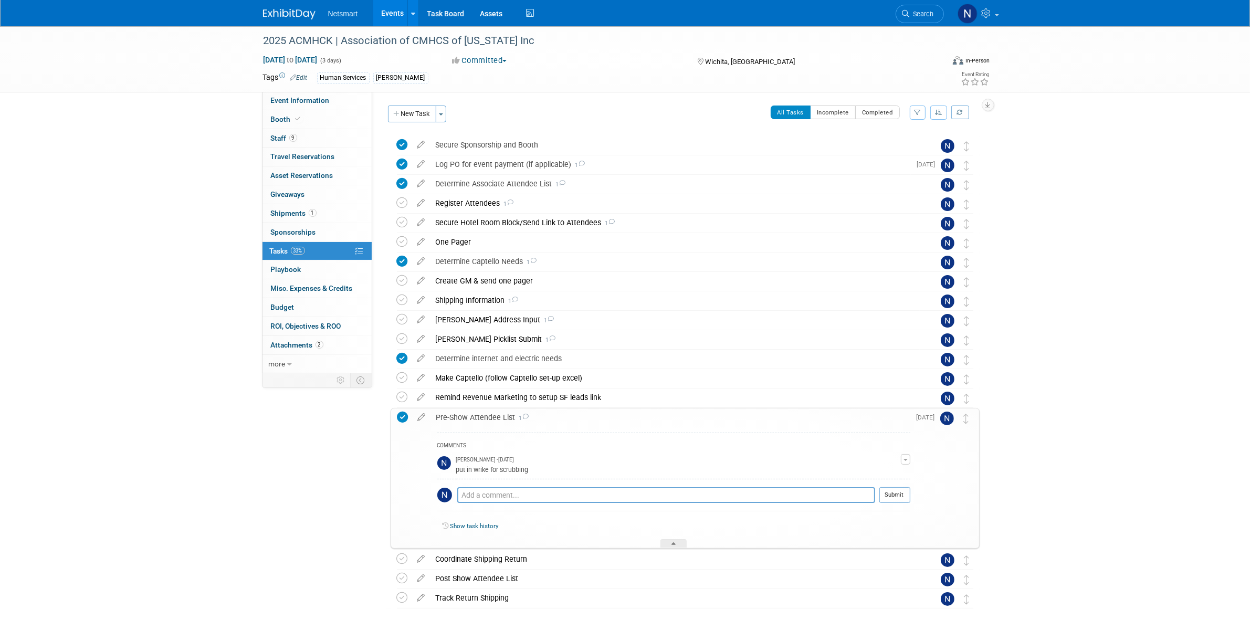
click at [407, 418] on icon at bounding box center [403, 417] width 11 height 11
click at [421, 423] on td at bounding box center [422, 478] width 18 height 139
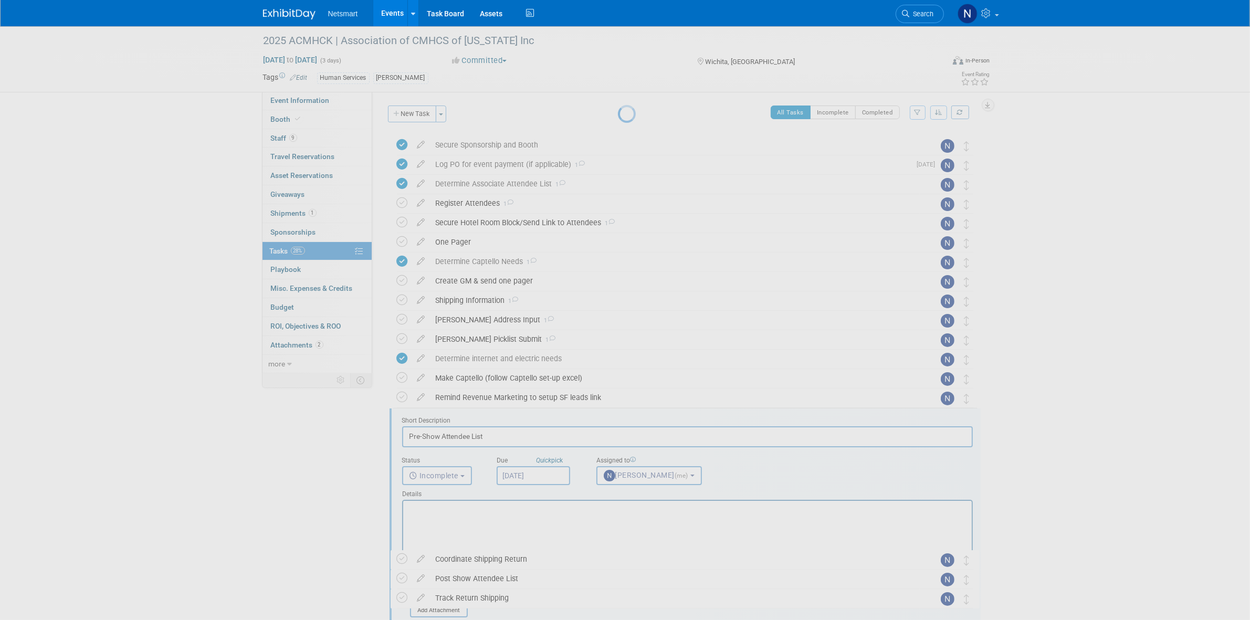
click at [618, 418] on div at bounding box center [625, 310] width 15 height 620
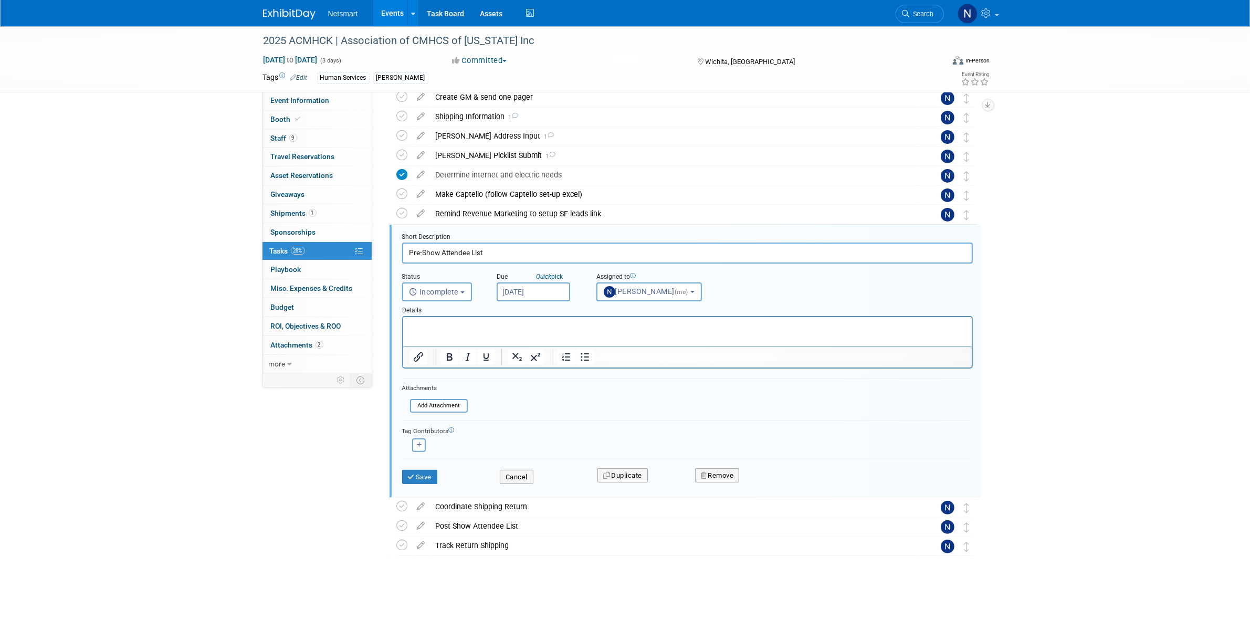
click at [515, 293] on input "Aug 27, 2025" at bounding box center [534, 292] width 74 height 19
click at [646, 311] on icon at bounding box center [646, 312] width 7 height 7
select select "8"
click at [551, 385] on span "16" at bounding box center [554, 387] width 20 height 20
type input "Sep 16, 2025"
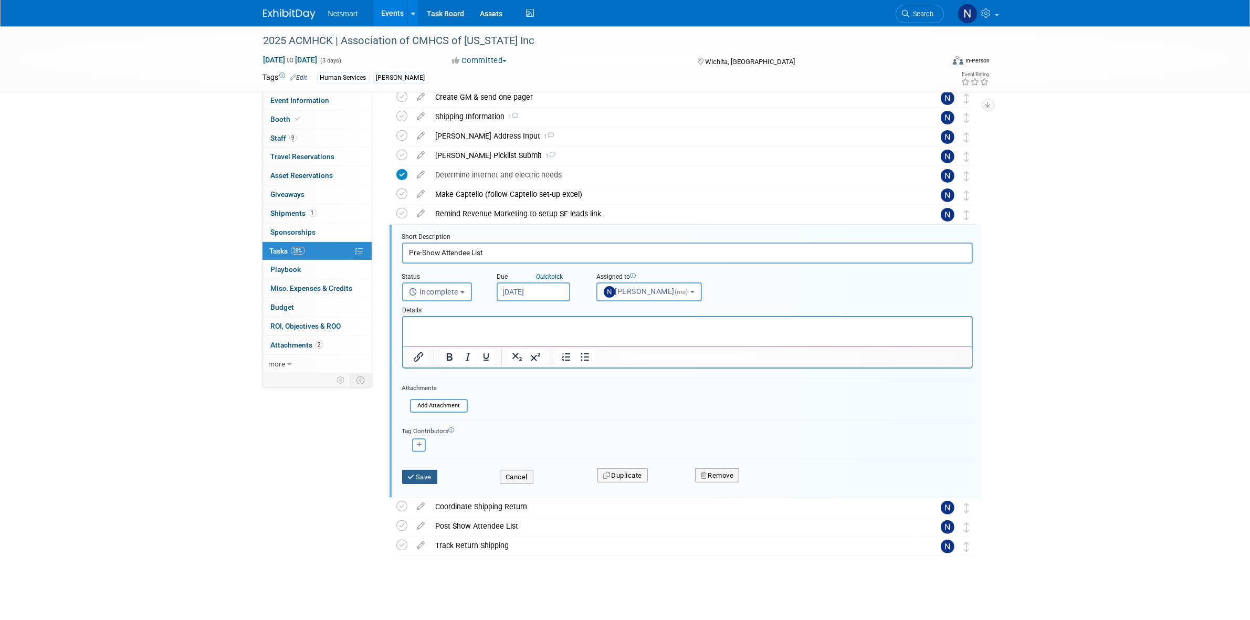
click at [415, 474] on icon "submit" at bounding box center [412, 477] width 8 height 7
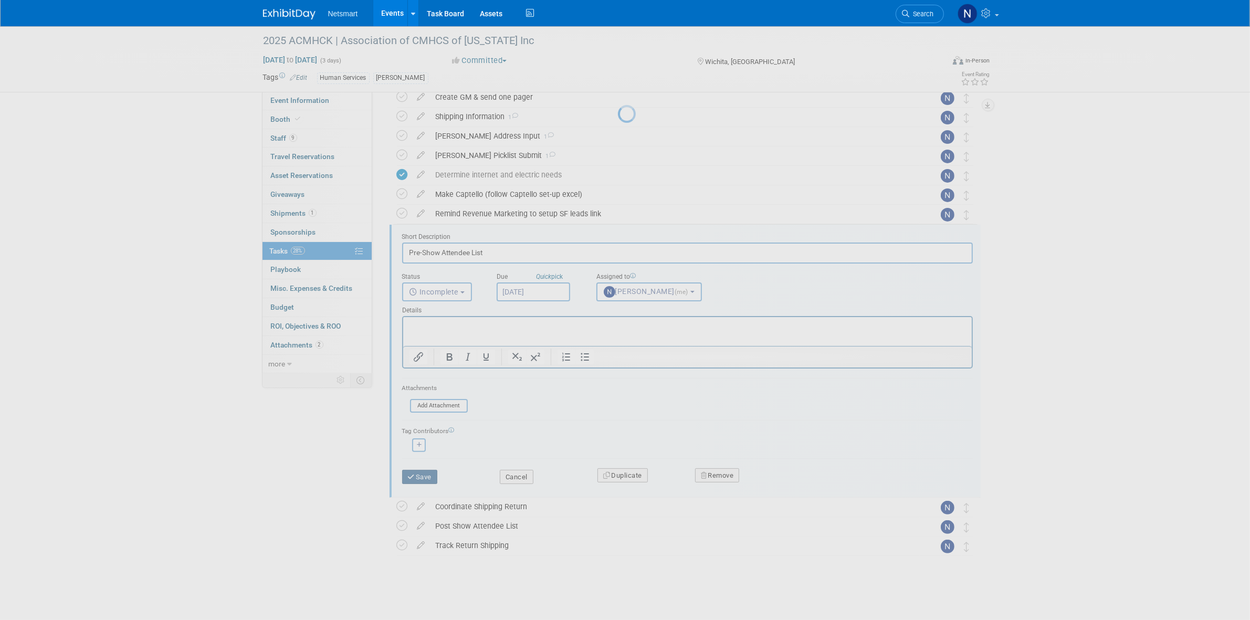
scroll to position [53, 0]
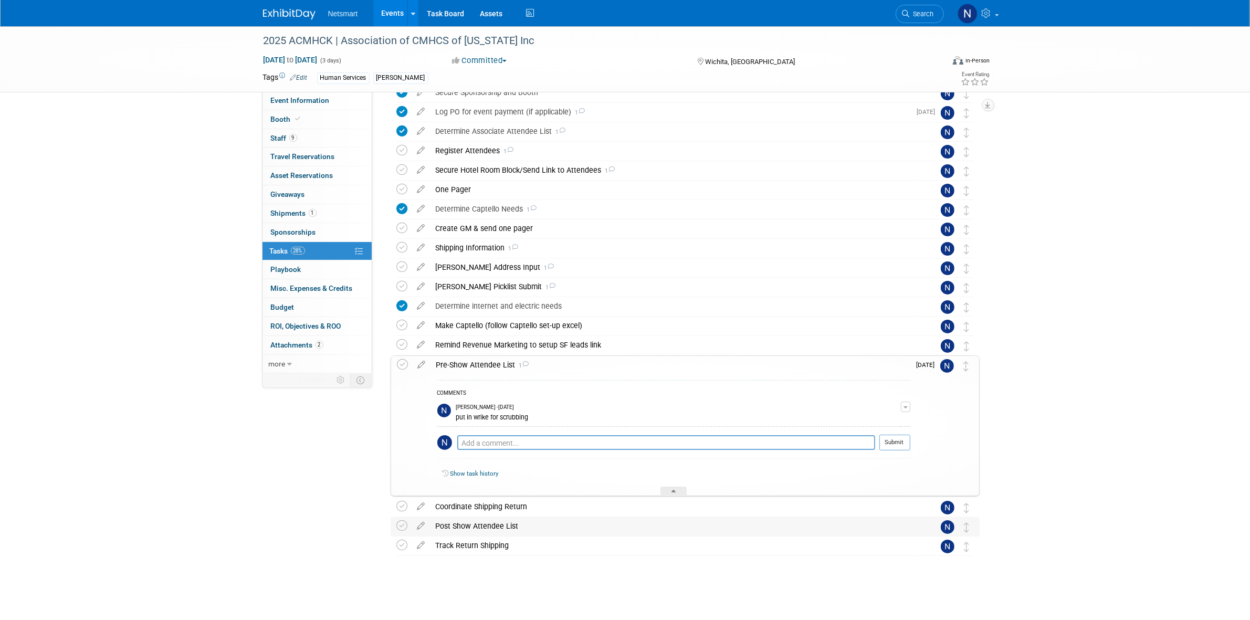
click at [453, 526] on div "Post Show Attendee List" at bounding box center [675, 526] width 489 height 18
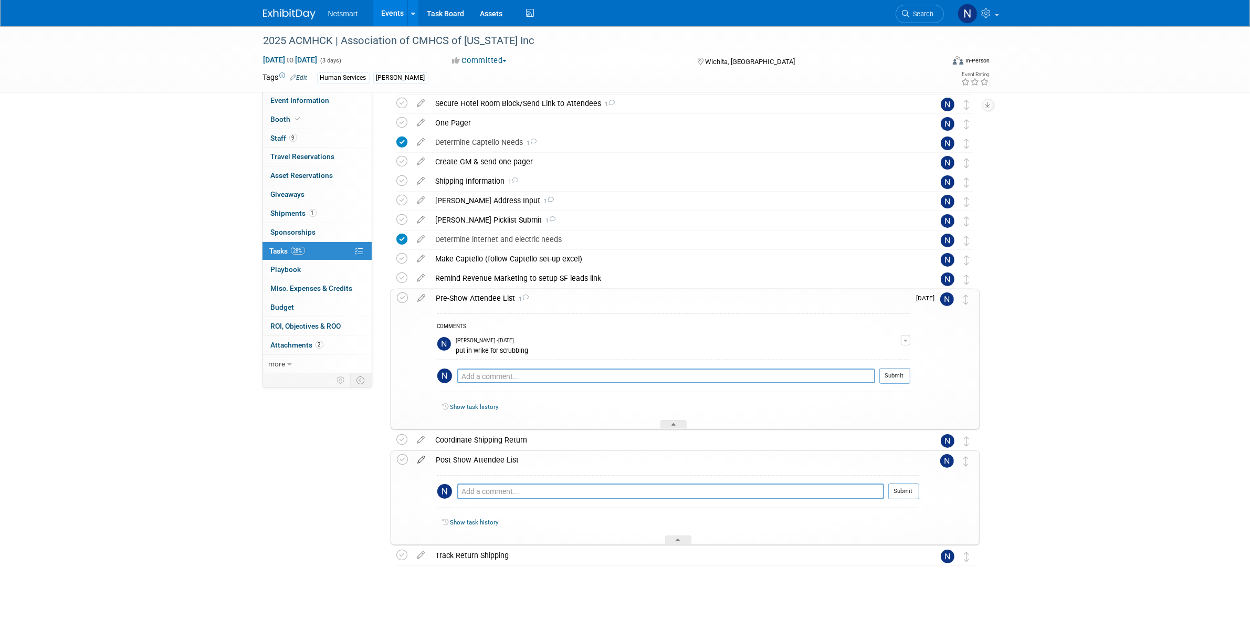
click at [420, 463] on icon at bounding box center [422, 457] width 18 height 13
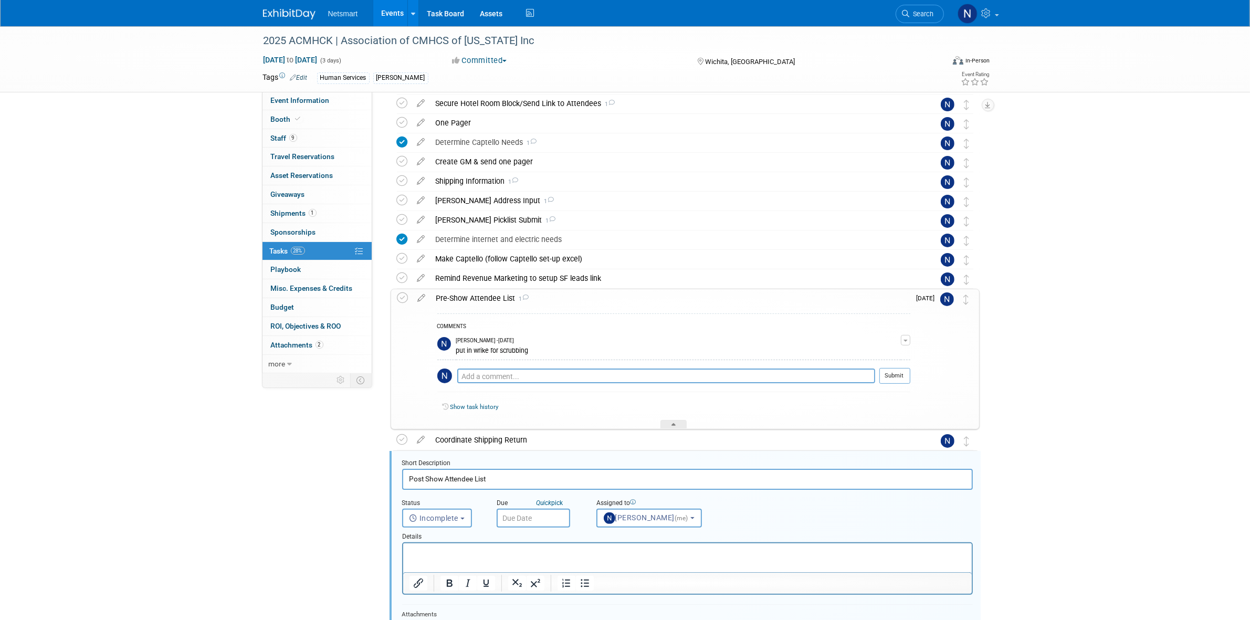
scroll to position [306, 0]
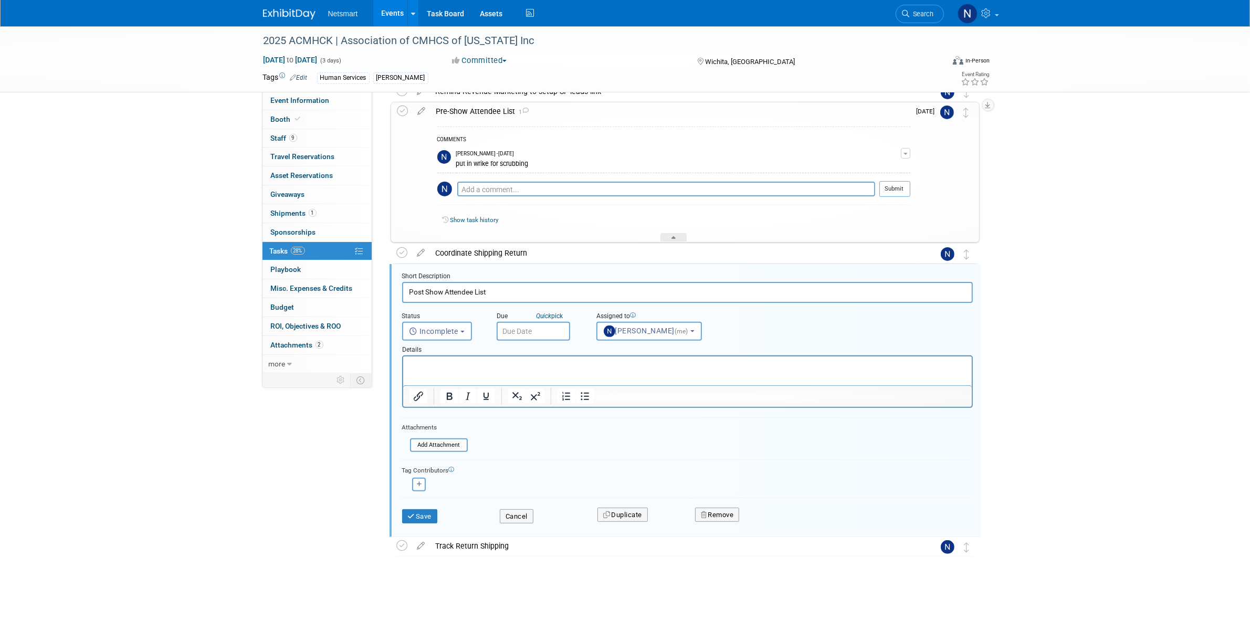
click at [517, 332] on input "text" at bounding box center [534, 331] width 74 height 19
click at [620, 445] on span "26" at bounding box center [623, 446] width 20 height 20
type input "Sep 26, 2025"
click at [423, 521] on button "Save" at bounding box center [420, 516] width 36 height 15
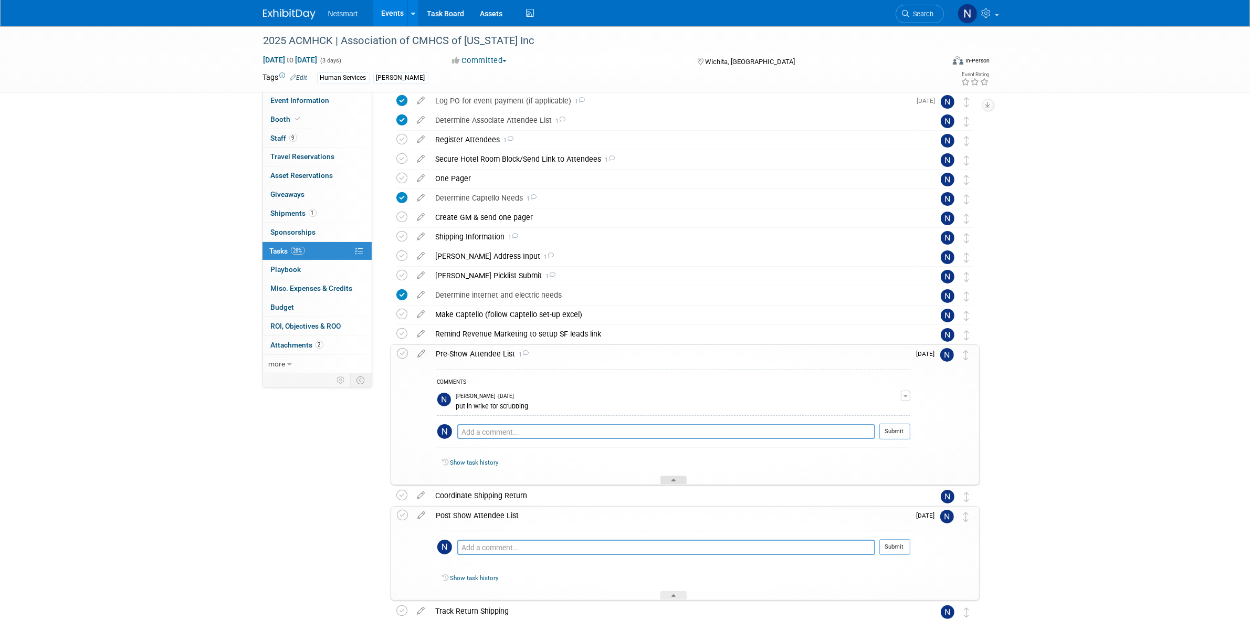
click at [676, 484] on div at bounding box center [674, 480] width 26 height 9
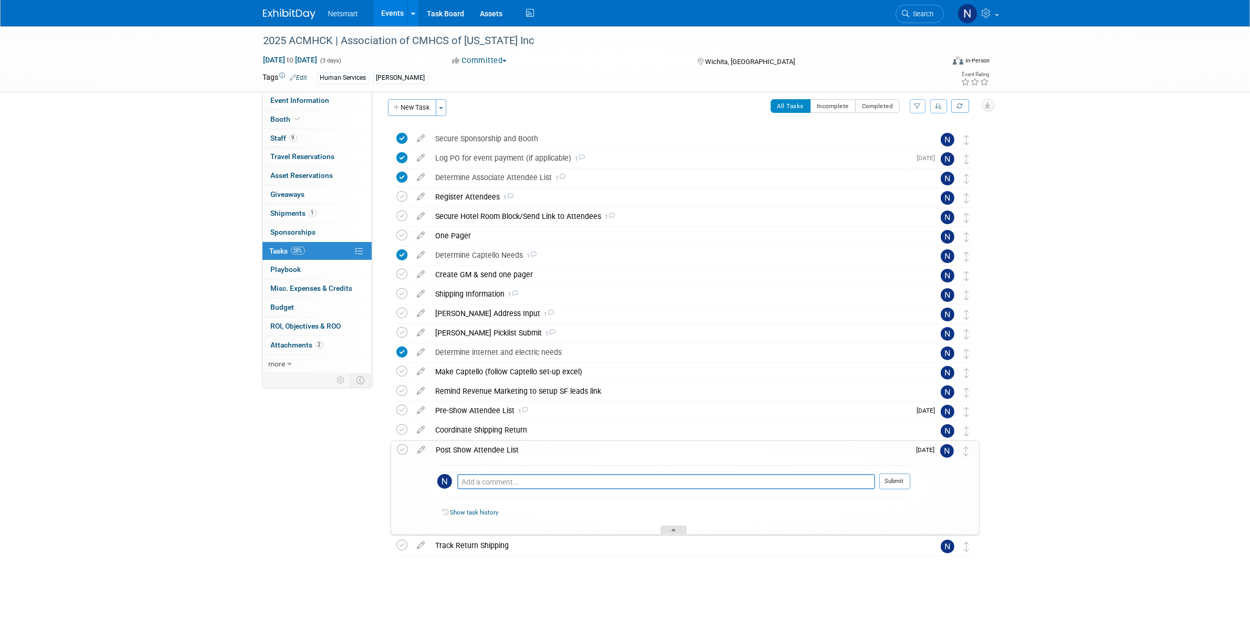
click at [672, 533] on icon at bounding box center [674, 532] width 4 height 6
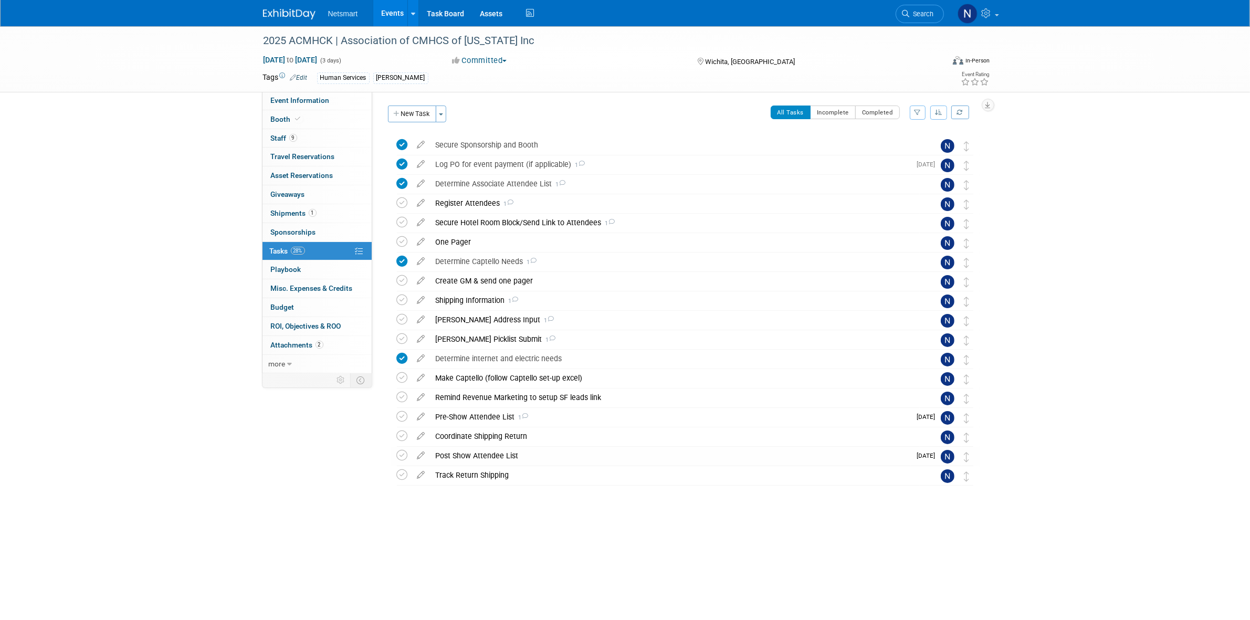
scroll to position [0, 0]
click at [463, 435] on div "Coordinate Shipping Return" at bounding box center [675, 436] width 489 height 18
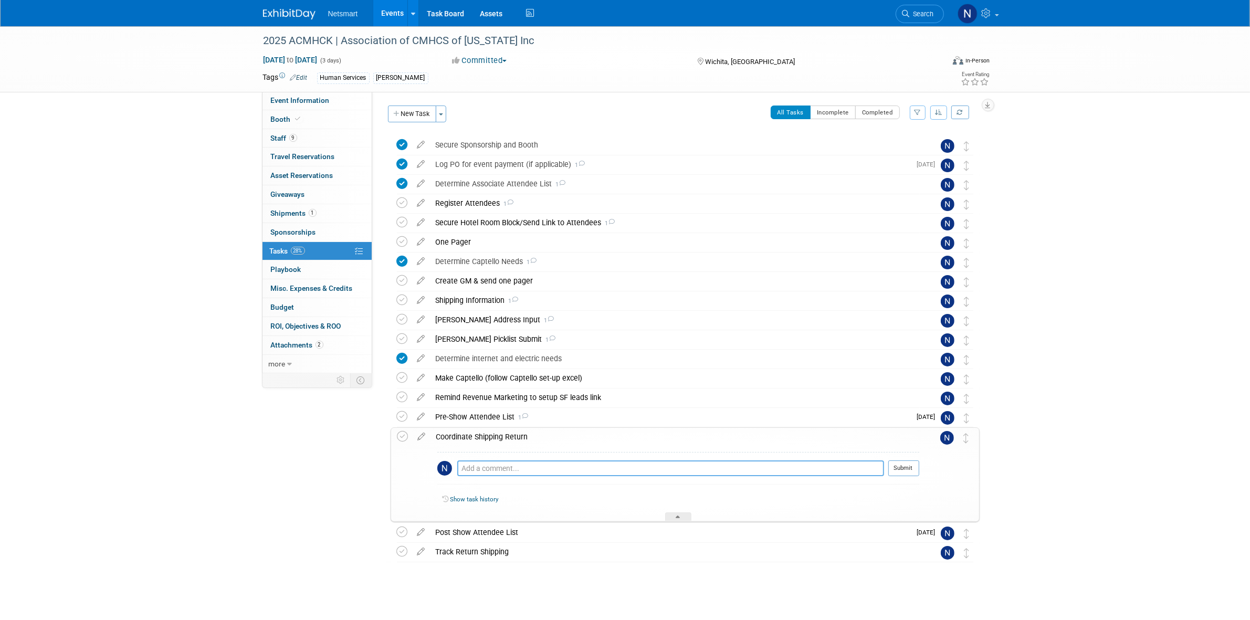
click at [471, 466] on textarea at bounding box center [670, 469] width 427 height 16
paste textarea "confirm with hannah"
type textarea "confirm with hannah"
click at [904, 471] on button "Submit" at bounding box center [904, 469] width 31 height 16
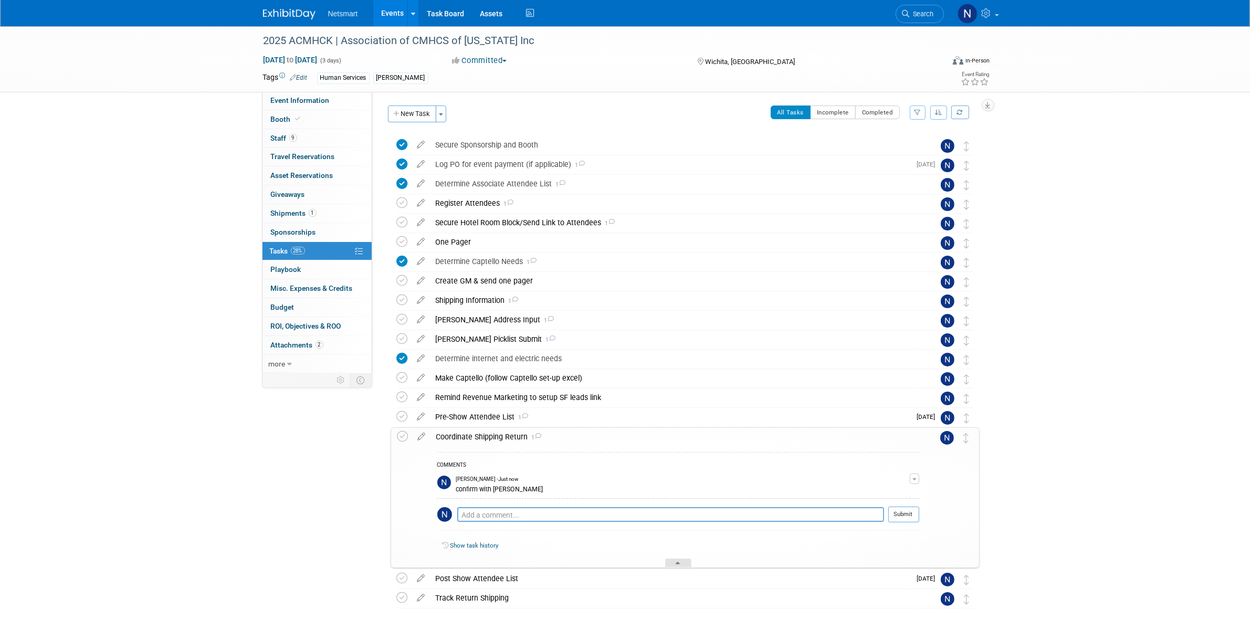
click at [671, 563] on div at bounding box center [678, 563] width 26 height 9
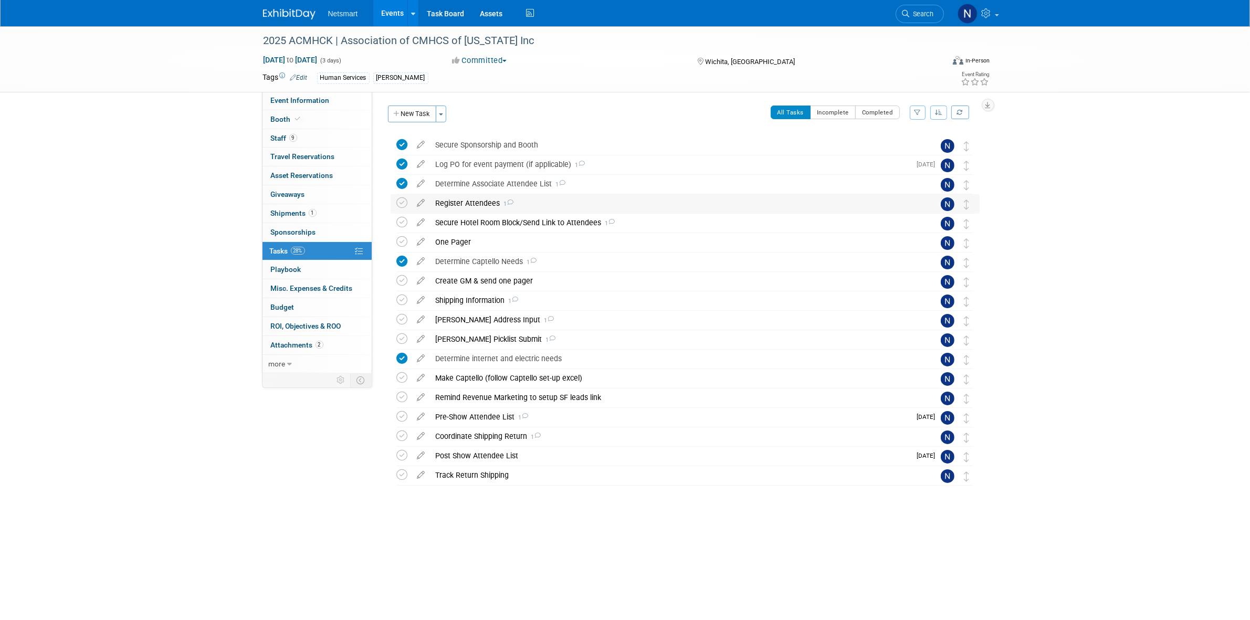
click at [465, 200] on div "Register Attendees 1" at bounding box center [675, 203] width 489 height 18
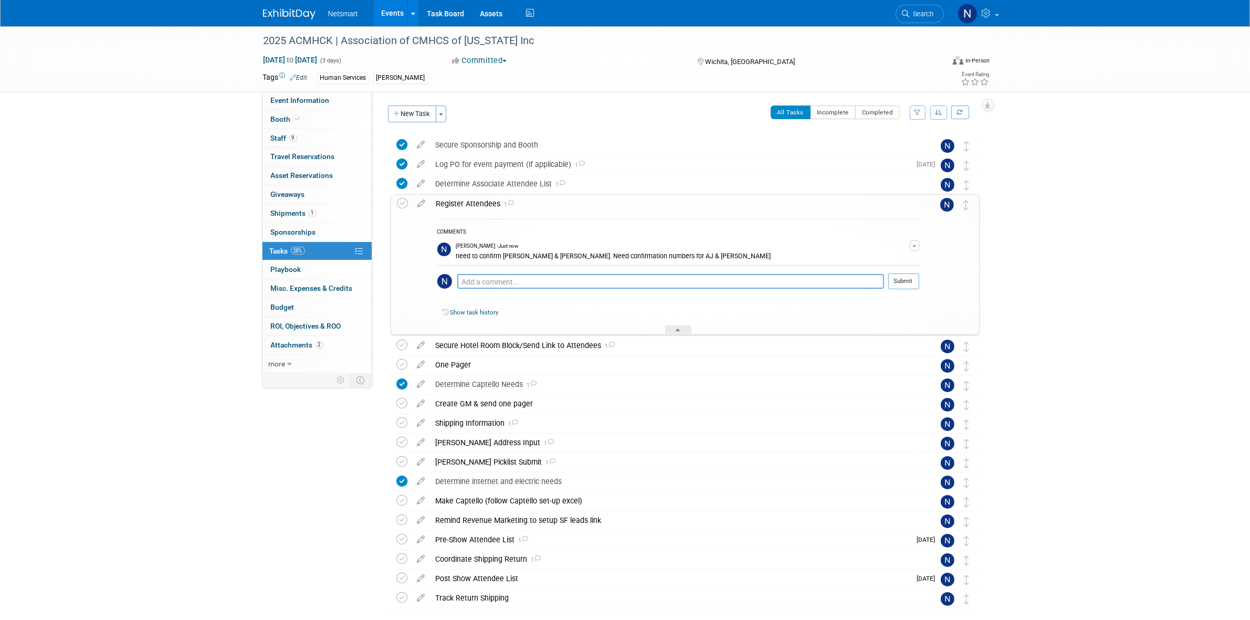
click at [465, 200] on div "Register Attendees 1" at bounding box center [675, 204] width 488 height 18
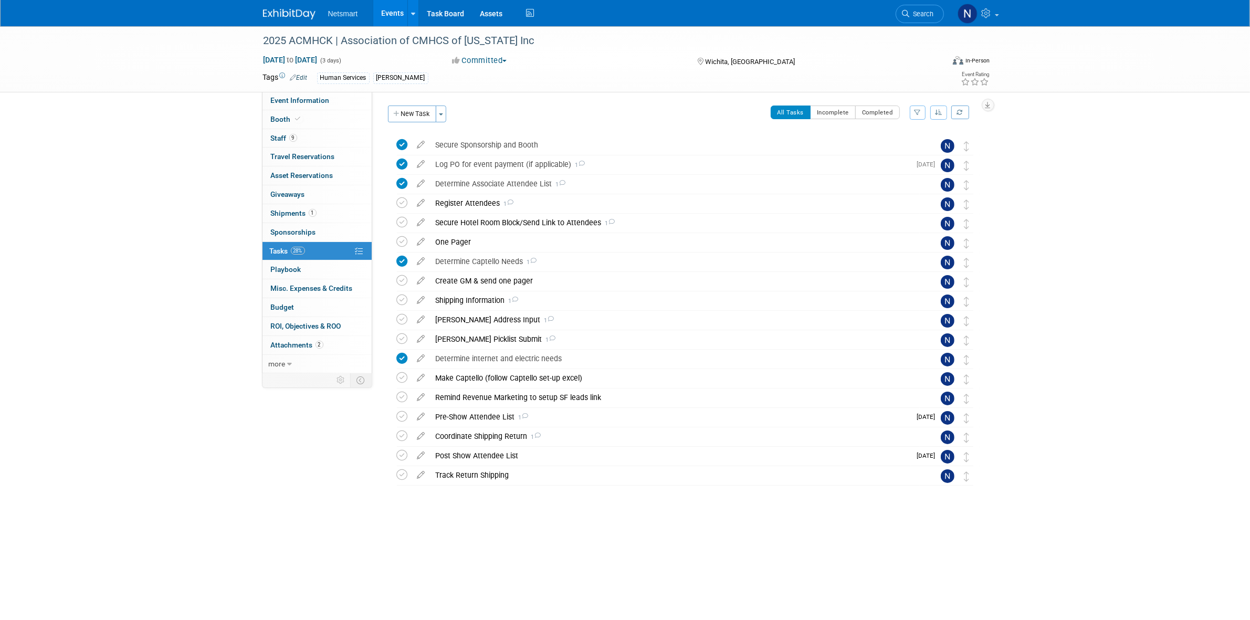
drag, startPoint x: 133, startPoint y: 79, endPoint x: 125, endPoint y: 80, distance: 7.9
click at [133, 79] on div "2025 ACMHCK | Association of CMHCS of Kansas Inc Sep 23, 2025 to Sep 25, 2025 (…" at bounding box center [625, 59] width 1250 height 66
click at [337, 109] on link "Event Information" at bounding box center [317, 100] width 109 height 18
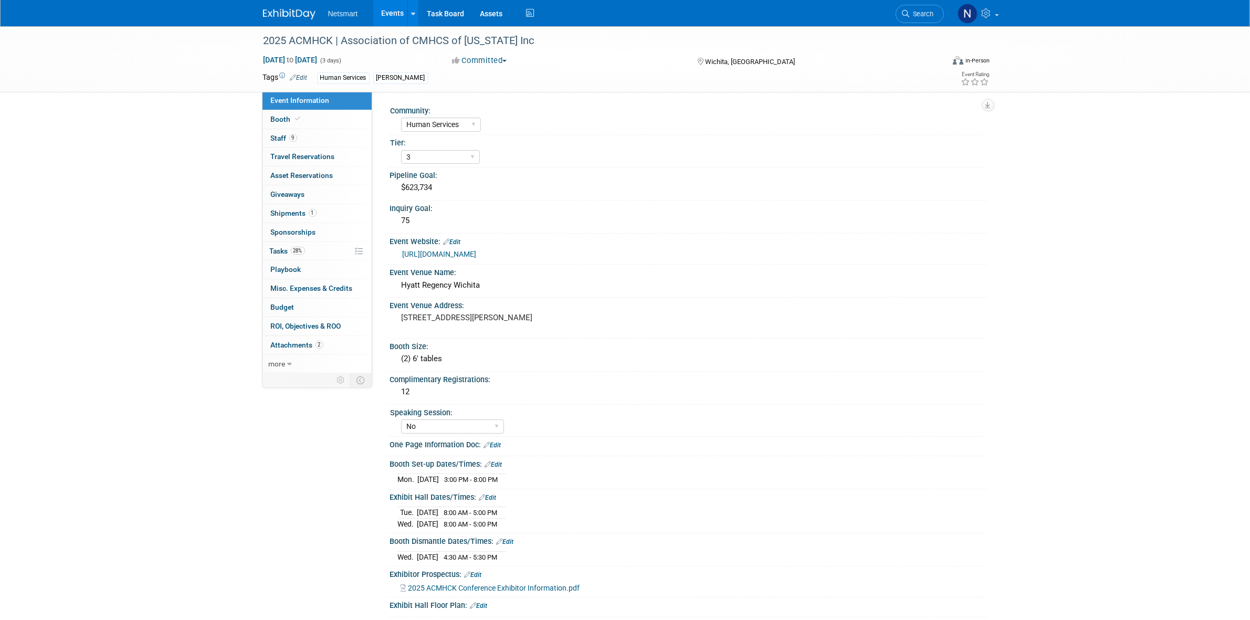
click at [337, 103] on link "Event Information" at bounding box center [317, 100] width 109 height 18
select select "Human Services"
select select "3"
select select "No"
drag, startPoint x: 479, startPoint y: 283, endPoint x: 379, endPoint y: 290, distance: 101.1
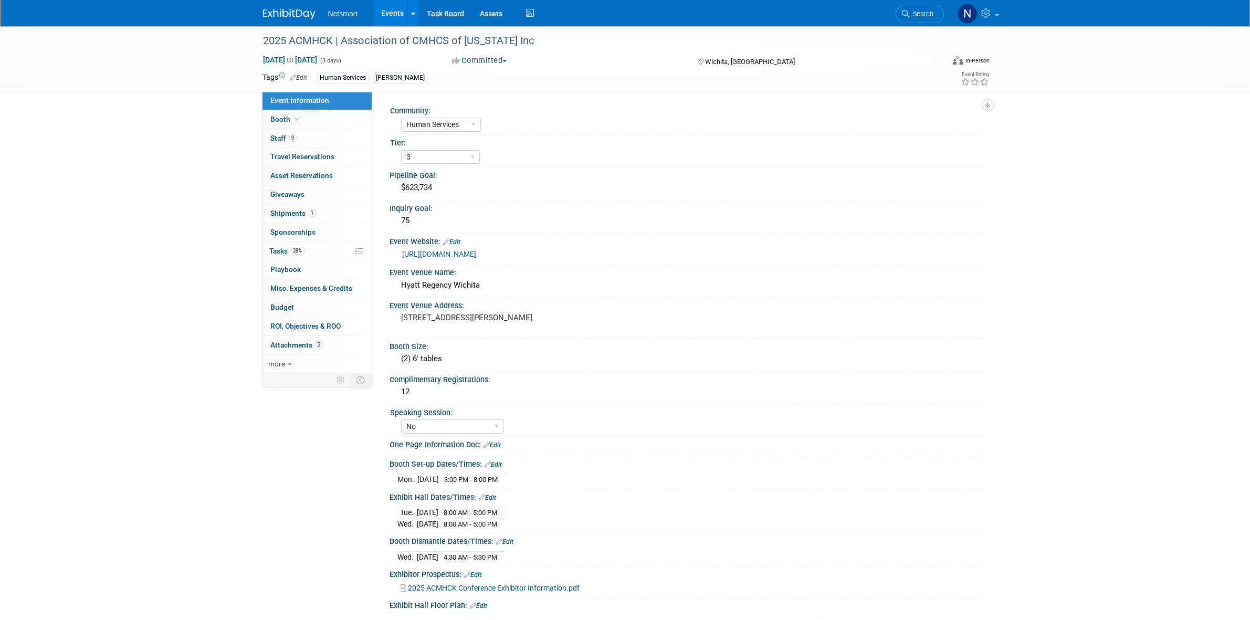
click at [379, 290] on div "Community: Human Services Post Acute Public Sector CareDimensions Specialty Pra…" at bounding box center [679, 233] width 615 height 284
click at [478, 279] on div "Hyatt Regency Wichita" at bounding box center [689, 285] width 582 height 16
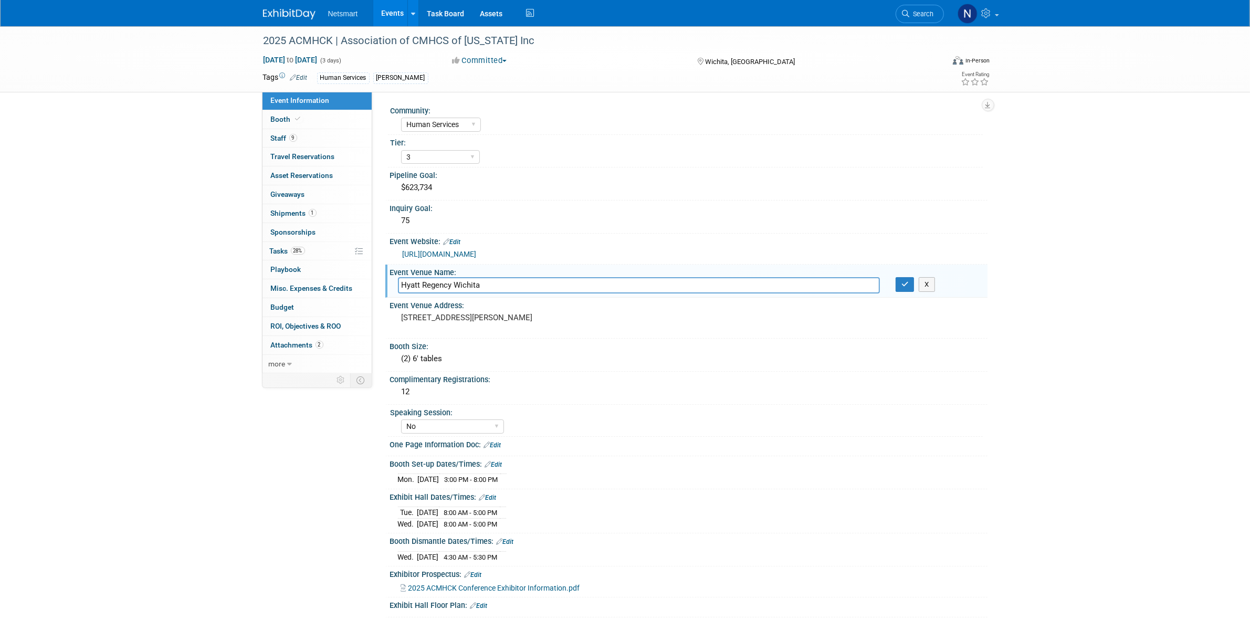
drag, startPoint x: 481, startPoint y: 286, endPoint x: 374, endPoint y: 292, distance: 106.8
click at [374, 292] on div "Community: Human Services Post Acute Public Sector CareDimensions Specialty Pra…" at bounding box center [679, 233] width 615 height 284
click at [703, 64] on div "Wichita, [GEOGRAPHIC_DATA]" at bounding box center [781, 61] width 170 height 13
drag, startPoint x: 318, startPoint y: 132, endPoint x: 423, endPoint y: 135, distance: 105.6
click at [318, 132] on link "9 Staff 9" at bounding box center [317, 138] width 109 height 18
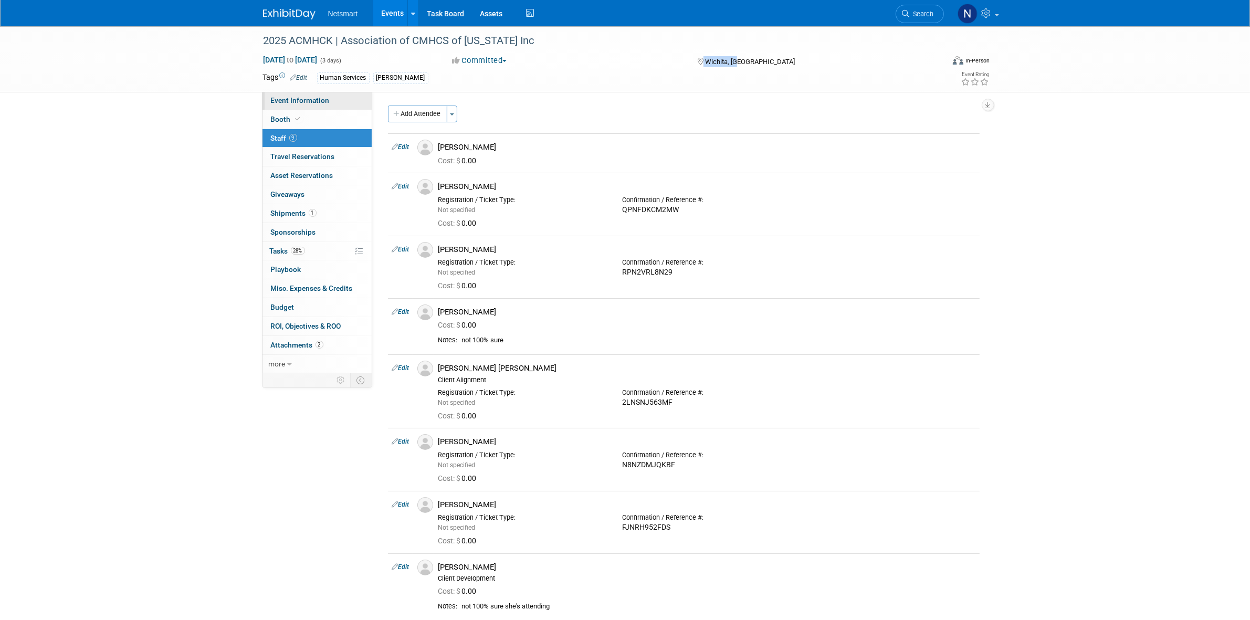
click at [326, 100] on span "Event Information" at bounding box center [300, 100] width 59 height 8
select select "Human Services"
select select "3"
select select "No"
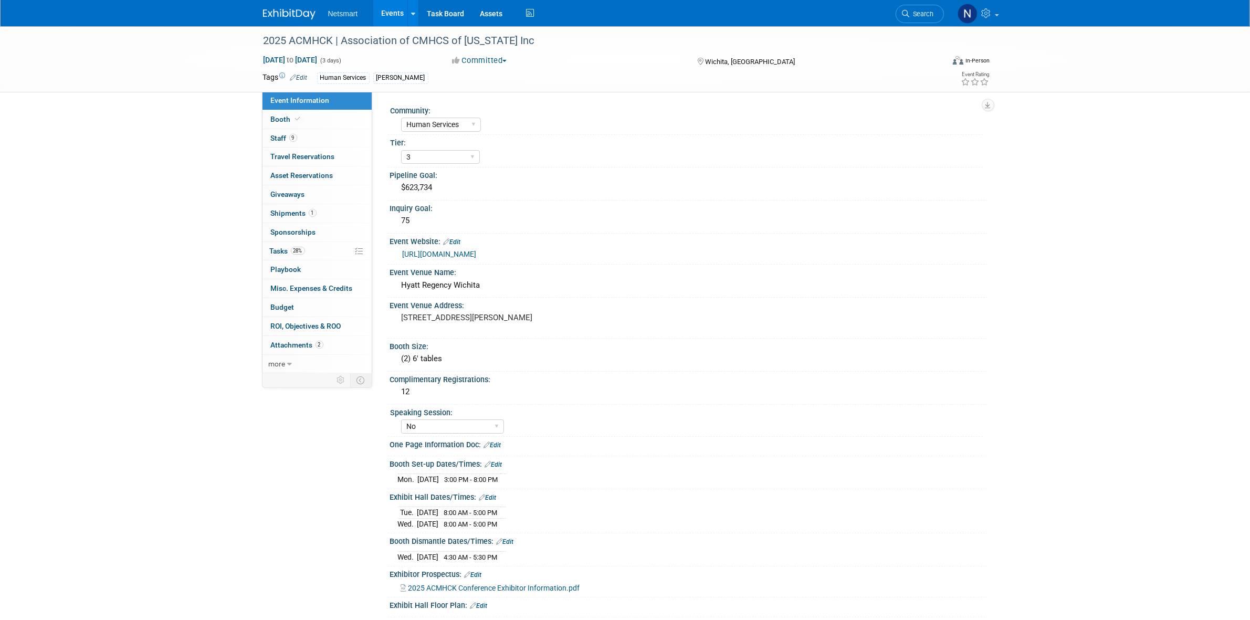
click at [509, 248] on div "https://acmhck.org/annualconference/2025-annual-conference-for-behavioral-healt…" at bounding box center [691, 254] width 577 height 12
click at [477, 251] on link "https://acmhck.org/annualconference/2025-annual-conference-for-behavioral-healt…" at bounding box center [440, 254] width 74 height 8
click at [419, 190] on div "$623,734" at bounding box center [689, 188] width 582 height 16
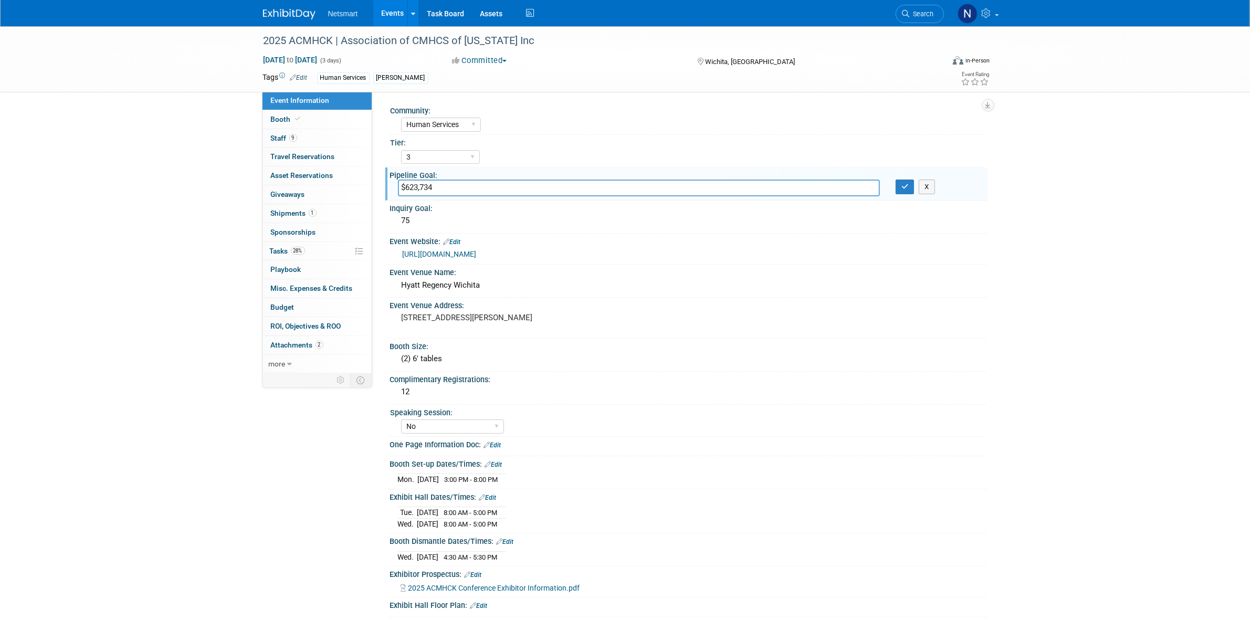
click at [419, 190] on input "$623,734" at bounding box center [639, 188] width 482 height 16
click at [905, 190] on icon "button" at bounding box center [905, 186] width 7 height 7
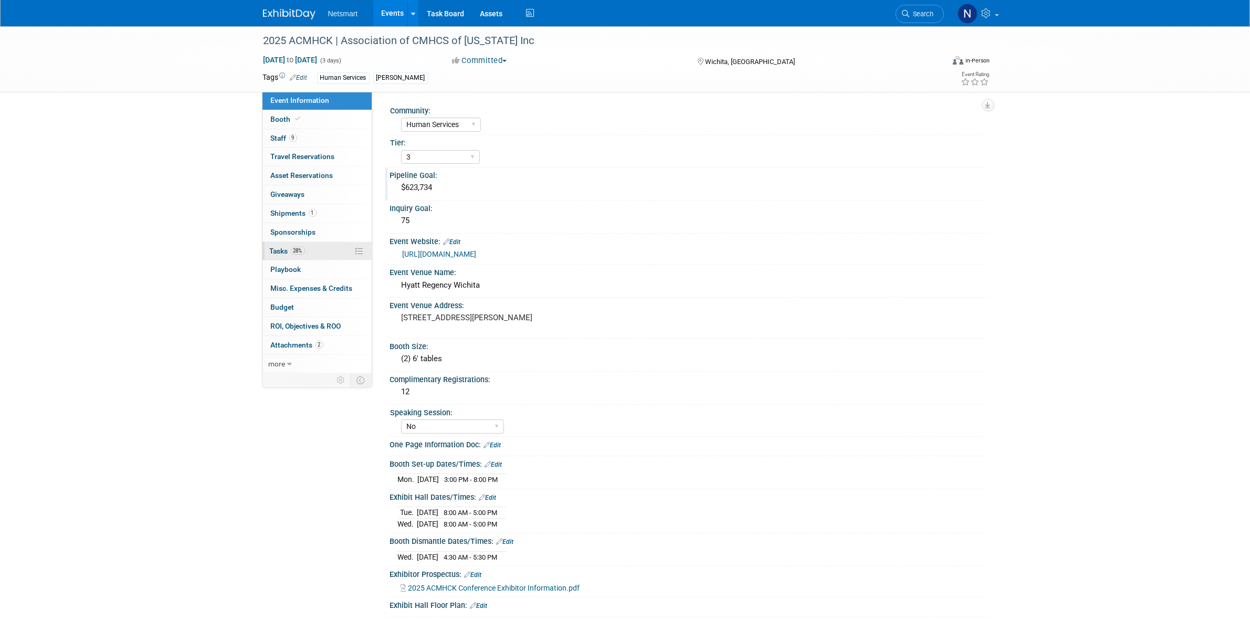
click at [313, 248] on link "28% Tasks 28%" at bounding box center [317, 251] width 109 height 18
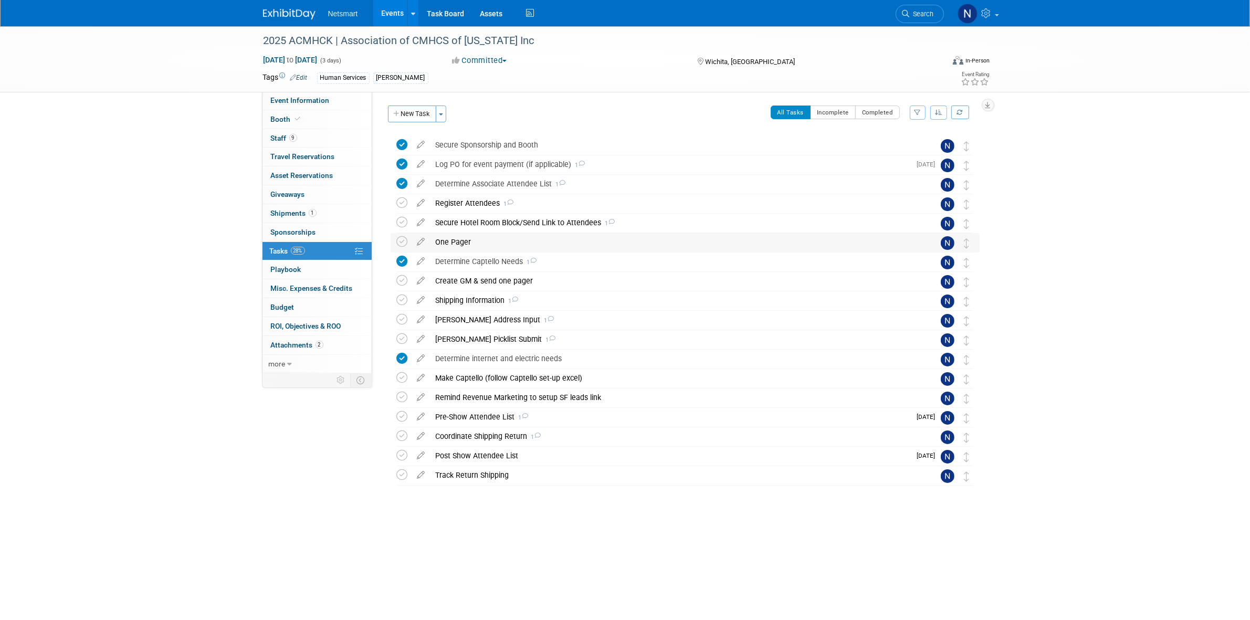
drag, startPoint x: 452, startPoint y: 242, endPoint x: 463, endPoint y: 256, distance: 17.9
click at [452, 242] on div "One Pager" at bounding box center [675, 242] width 489 height 18
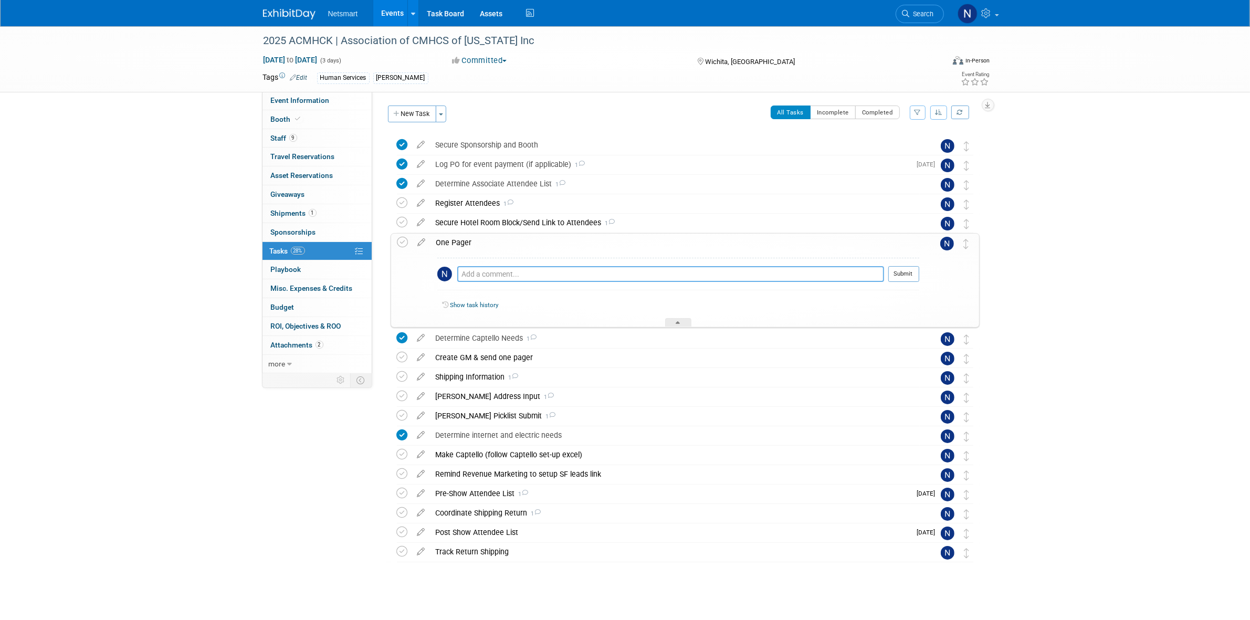
click at [482, 269] on textarea at bounding box center [670, 274] width 427 height 16
type textarea "confirm attendees, salesforce link, booth materials, outbound shipping"
click at [899, 275] on button "Submit" at bounding box center [904, 274] width 31 height 16
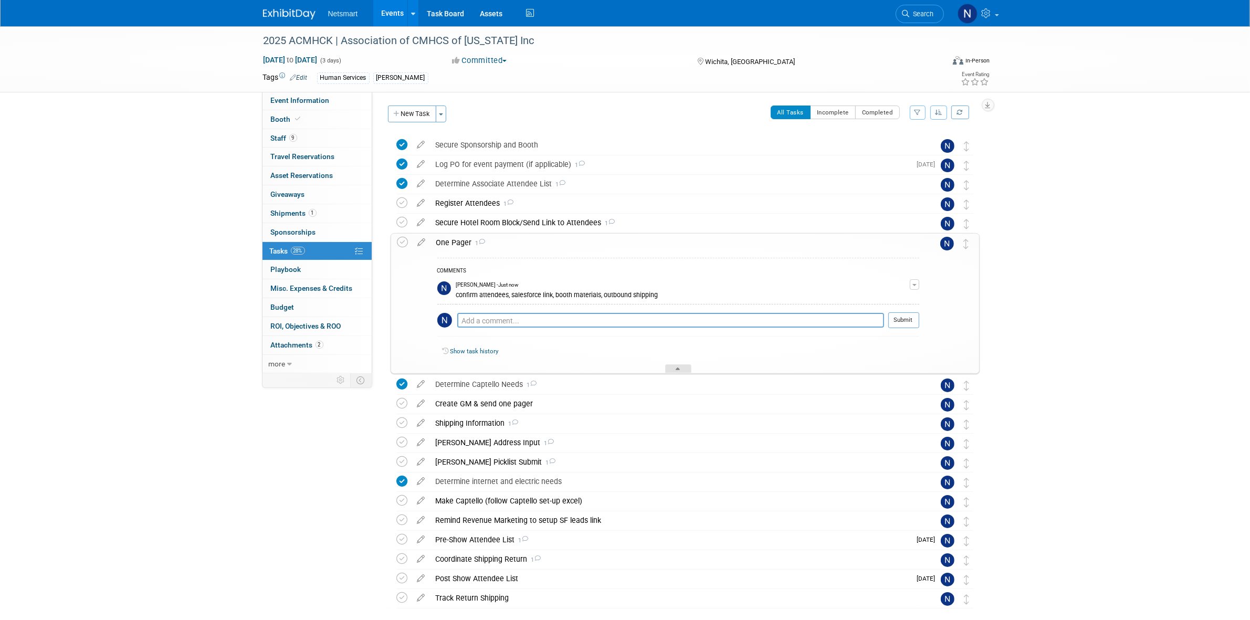
click at [671, 366] on div at bounding box center [678, 368] width 26 height 9
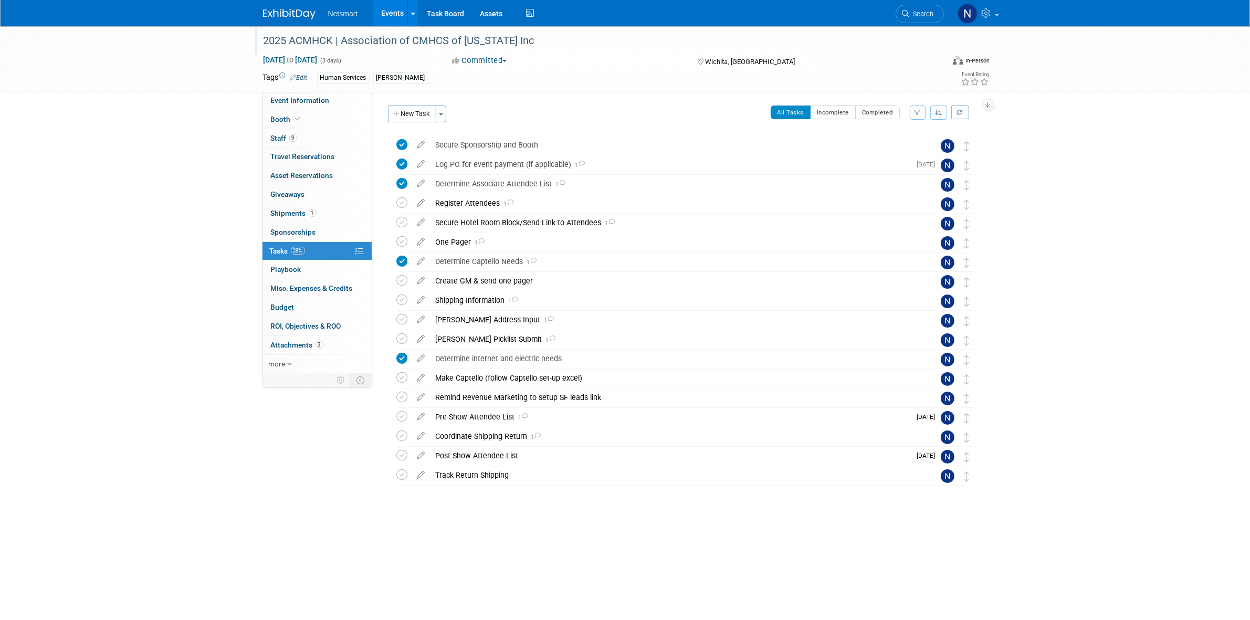
click at [332, 41] on div "2025 ACMHCK | Association of CMHCS of Kansas Inc" at bounding box center [594, 41] width 669 height 19
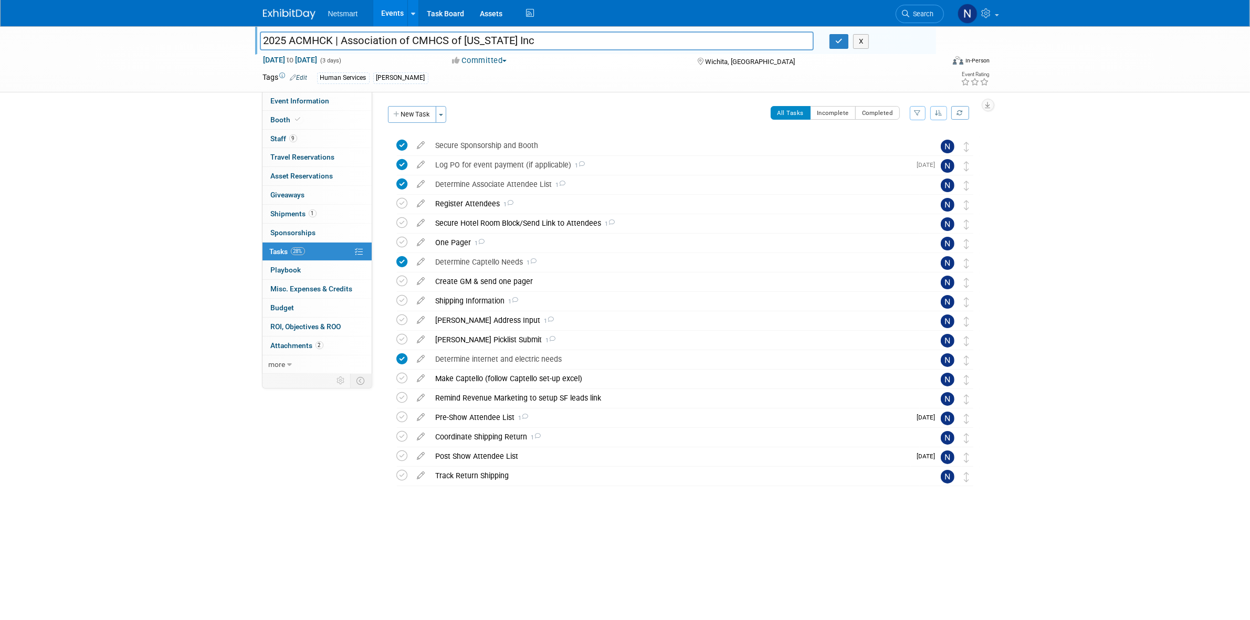
drag, startPoint x: 263, startPoint y: 38, endPoint x: 656, endPoint y: 35, distance: 393.9
click at [656, 35] on input "2025 ACMHCK | Association of CMHCS of Kansas Inc" at bounding box center [537, 41] width 555 height 18
drag, startPoint x: 138, startPoint y: 167, endPoint x: 187, endPoint y: 170, distance: 49.4
click at [138, 167] on div "2025 ACMHCK | Association of CMHCS of Kansas Inc 2025 ACMHCK | Association of C…" at bounding box center [625, 288] width 1250 height 524
click at [291, 102] on span "Event Information" at bounding box center [300, 101] width 59 height 8
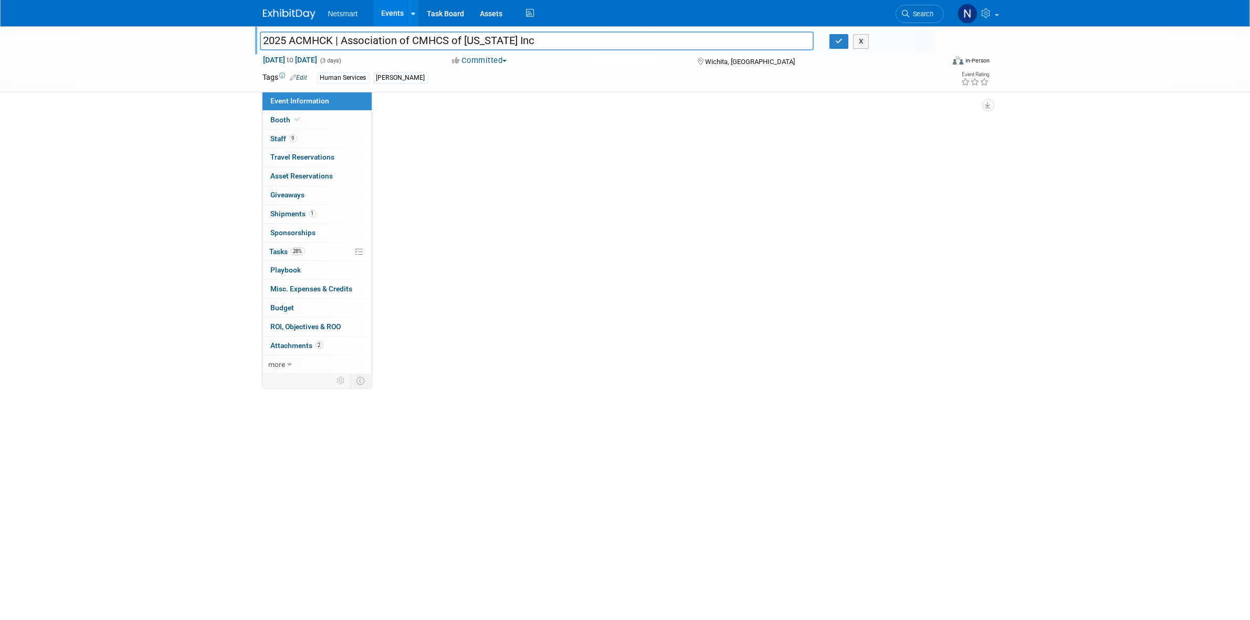
select select "Human Services"
select select "3"
select select "No"
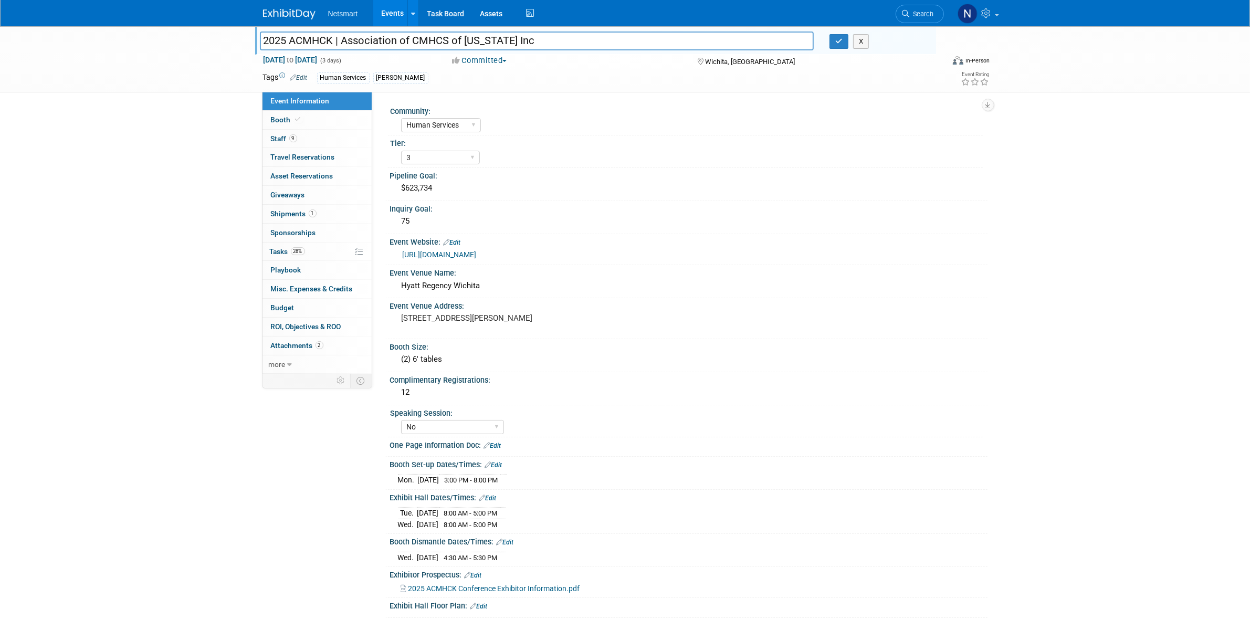
click at [457, 255] on link "https://acmhck.org/annualconference/2025-annual-conference-for-behavioral-healt…" at bounding box center [440, 254] width 74 height 8
click at [302, 250] on span "28%" at bounding box center [298, 251] width 14 height 8
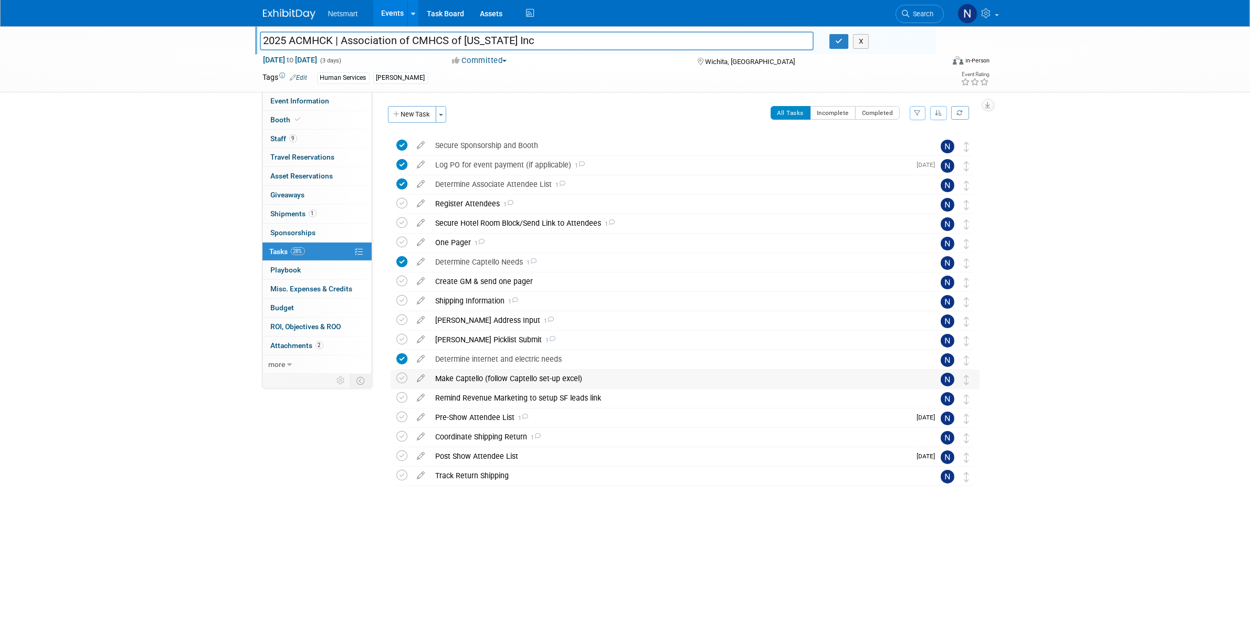
click at [457, 375] on div "Make Captello (follow Captello set-up excel)" at bounding box center [675, 379] width 489 height 18
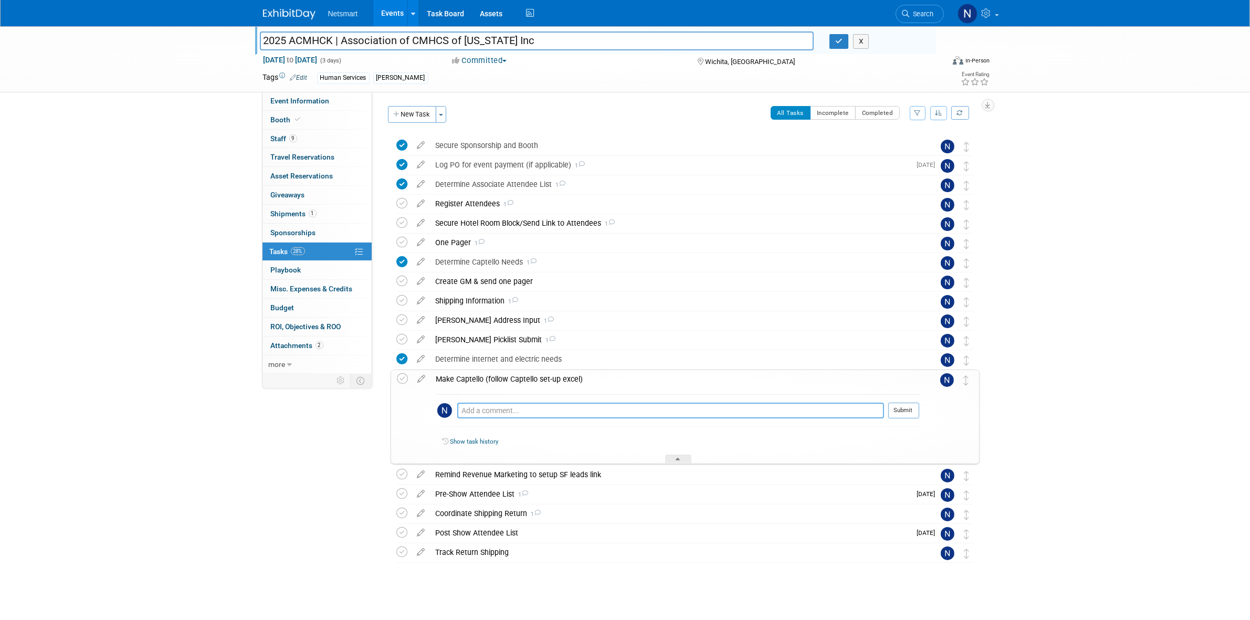
click at [472, 410] on textarea at bounding box center [670, 411] width 427 height 16
type textarea "trigger, list, test, attendees"
click at [911, 410] on button "Submit" at bounding box center [904, 411] width 31 height 16
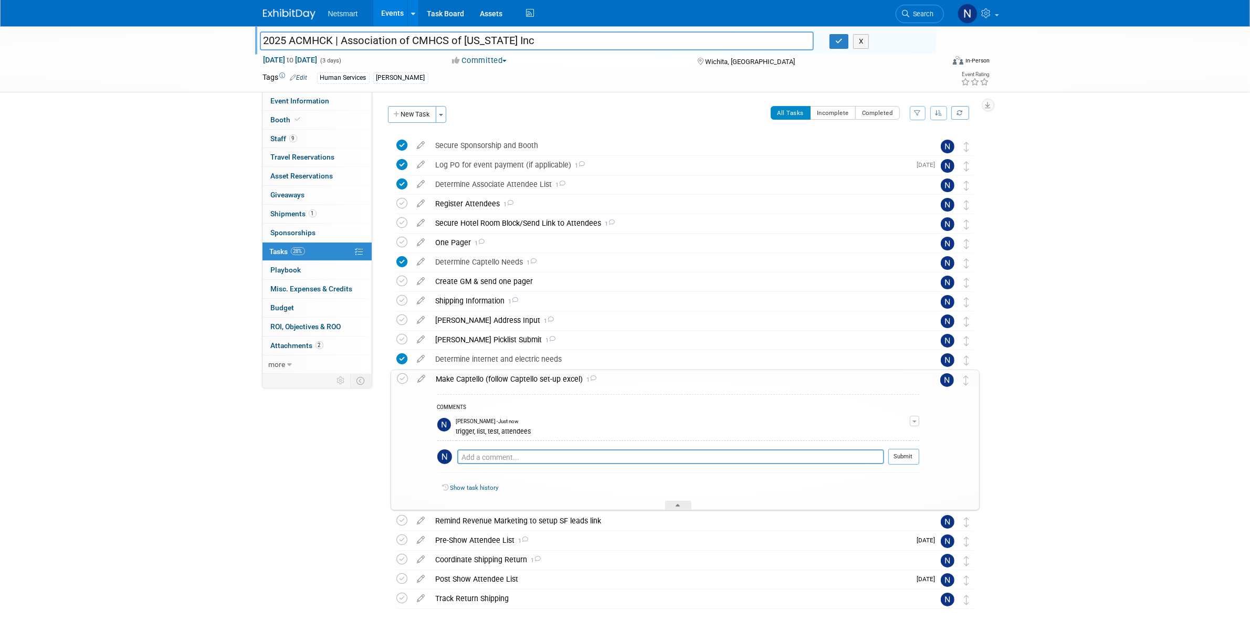
click at [671, 504] on div at bounding box center [678, 505] width 26 height 9
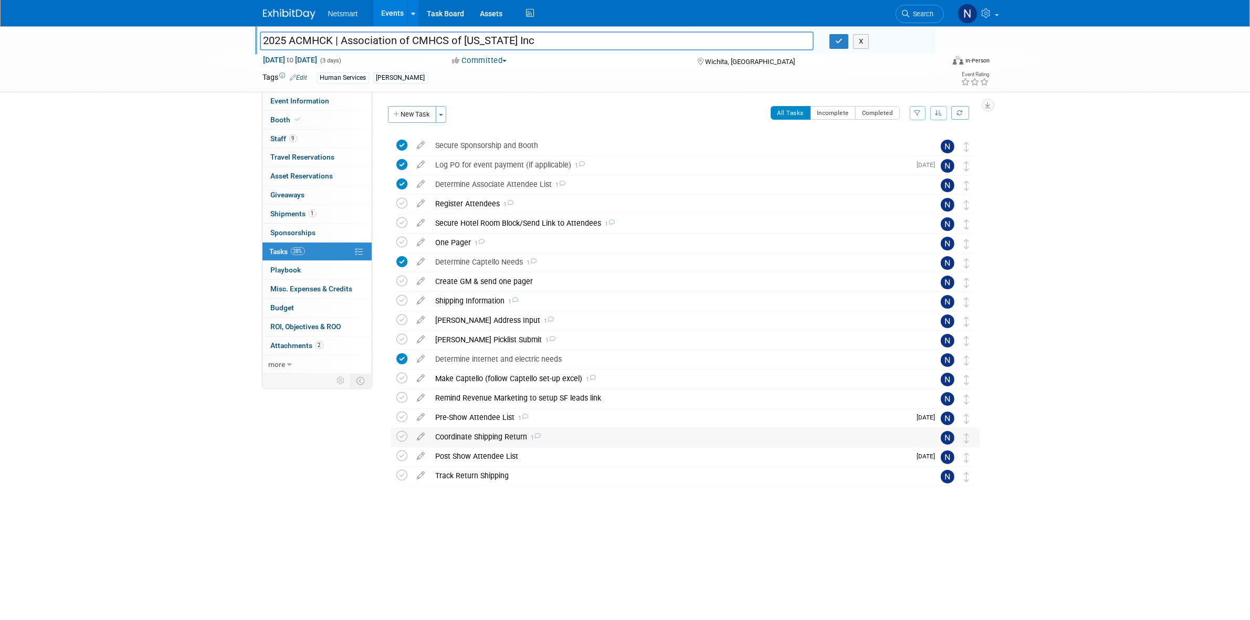
click at [478, 437] on div "Coordinate Shipping Return 1" at bounding box center [675, 437] width 489 height 18
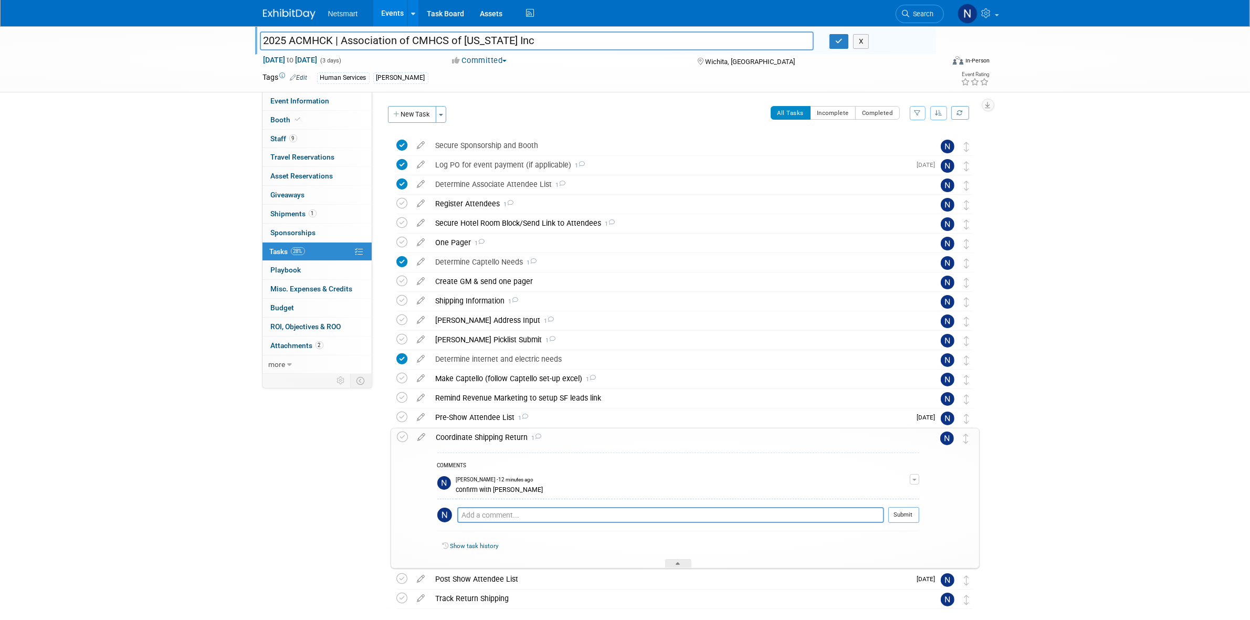
click at [478, 437] on div "Coordinate Shipping Return 1" at bounding box center [675, 438] width 488 height 18
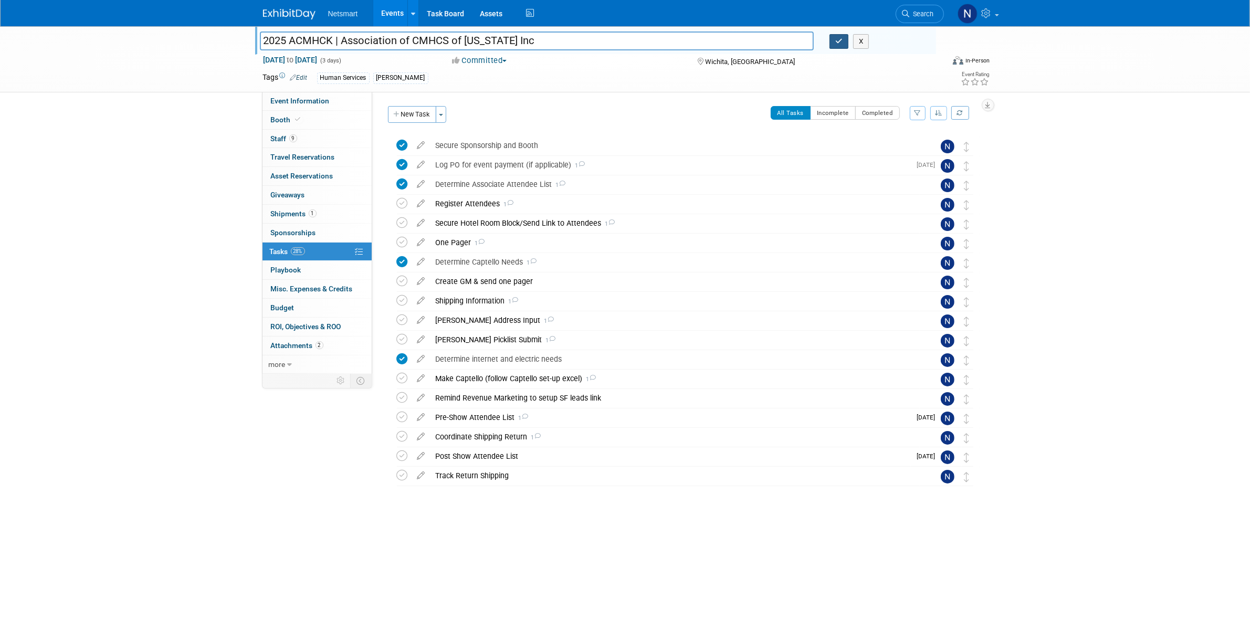
click at [839, 45] on icon "button" at bounding box center [839, 41] width 7 height 7
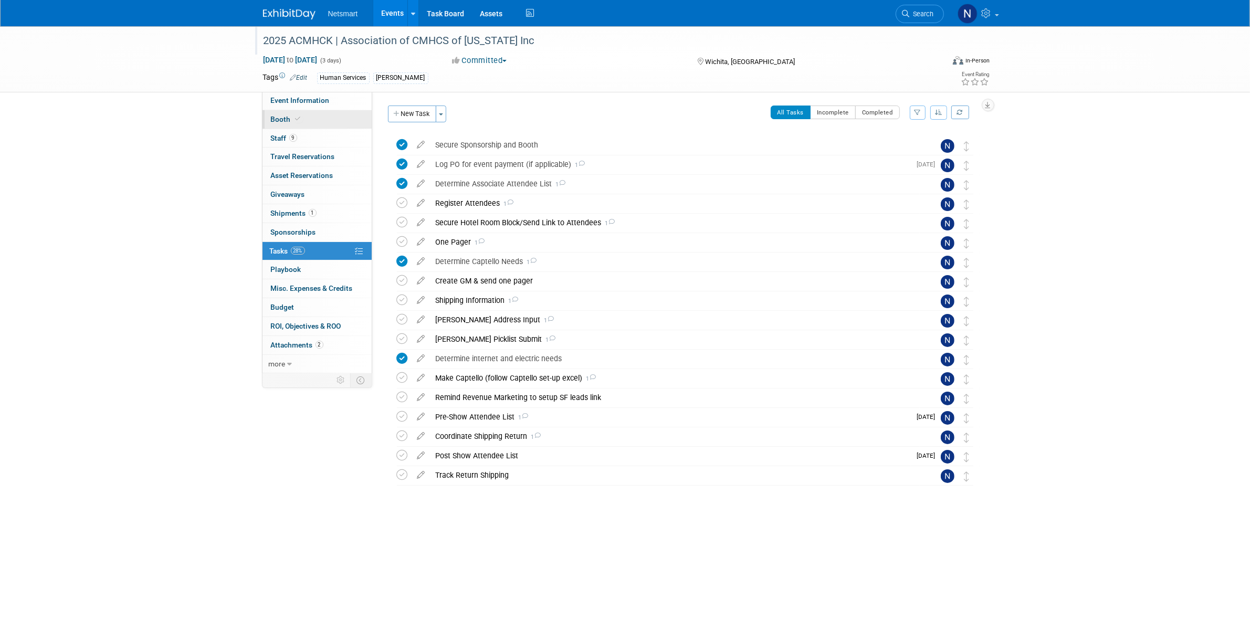
click at [308, 119] on link "Booth" at bounding box center [317, 119] width 109 height 18
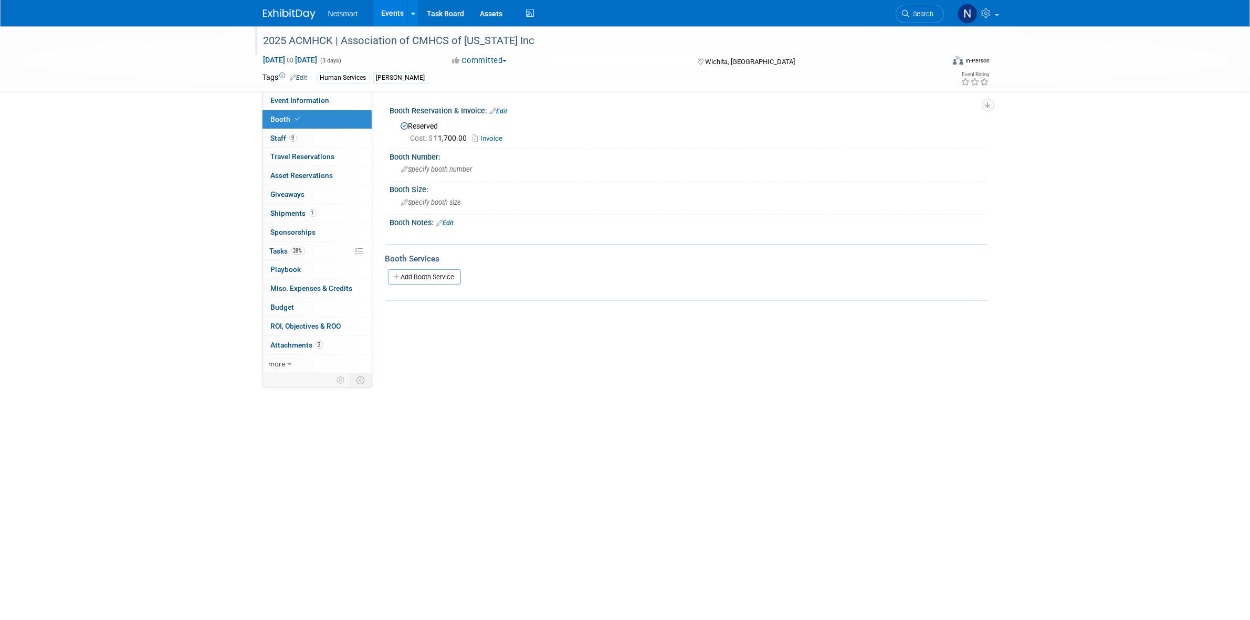
click at [550, 405] on div "2025 ACMHCK | Association of CMHCS of Kansas Inc Sep 23, 2025 to Sep 25, 2025 (…" at bounding box center [625, 275] width 1250 height 498
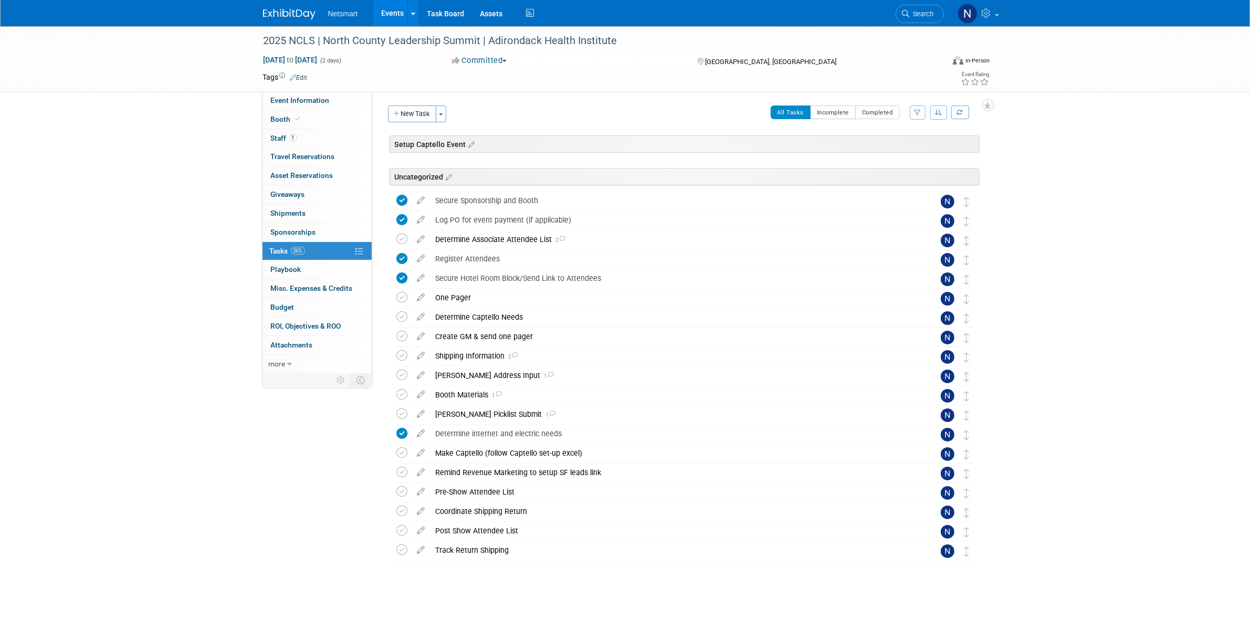
click at [124, 268] on div "2025 NCLS | North County Leadership Summit | Adirondack Health Institute [DATE]…" at bounding box center [625, 325] width 1250 height 599
click at [455, 260] on div "Register Attendees" at bounding box center [675, 259] width 489 height 18
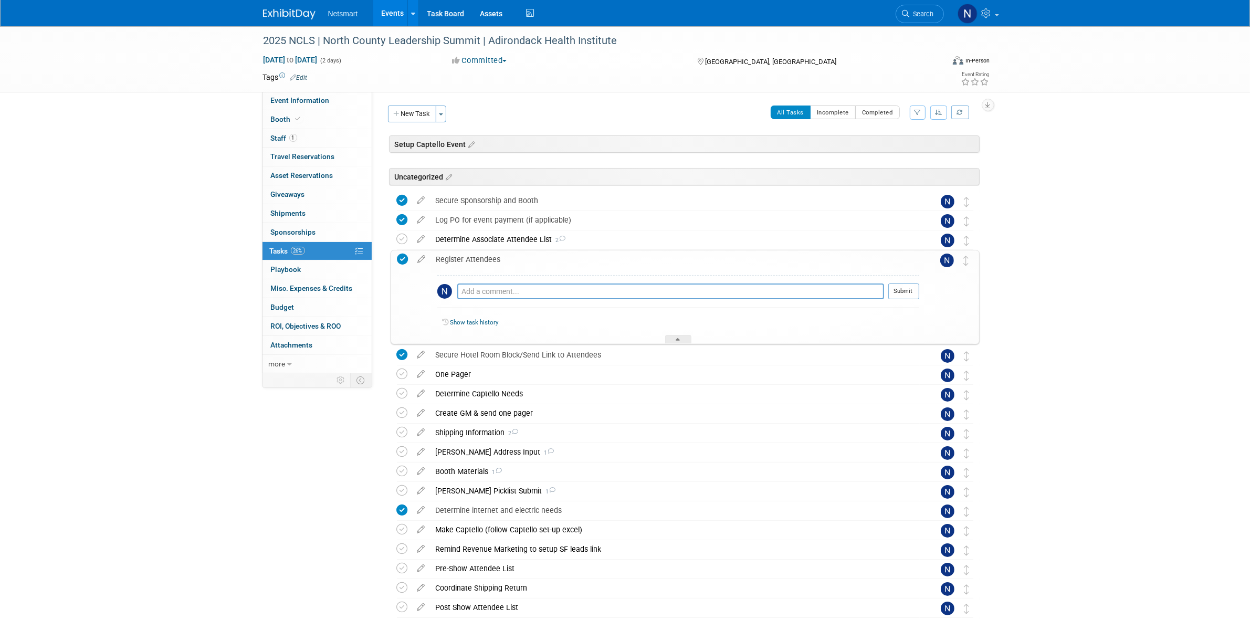
click at [458, 258] on div "Register Attendees" at bounding box center [675, 259] width 488 height 18
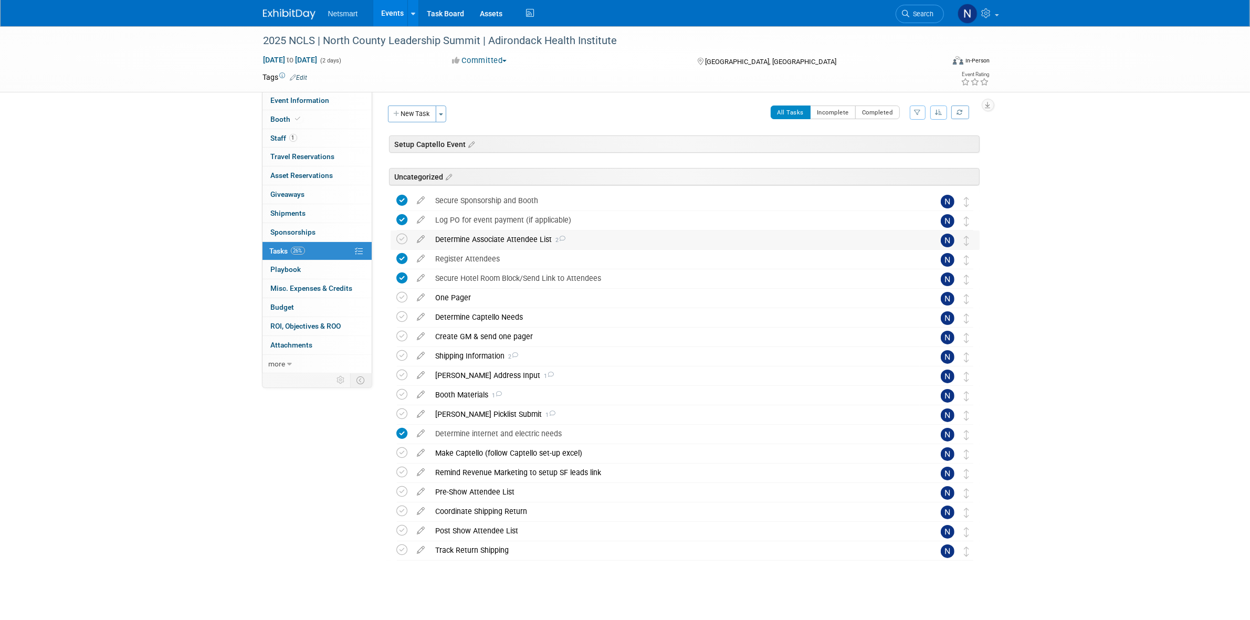
click at [469, 240] on div "Determine Associate Attendee List 2" at bounding box center [675, 240] width 489 height 18
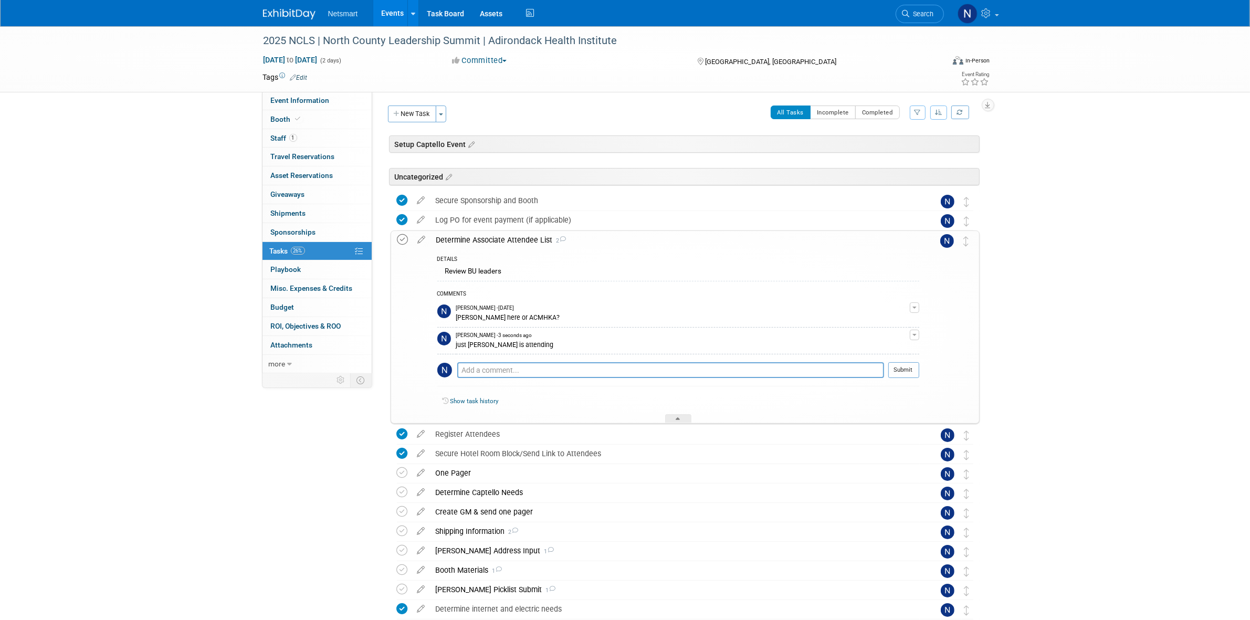
click at [405, 240] on icon at bounding box center [403, 239] width 11 height 11
click at [477, 242] on div "Determine Associate Attendee List 2" at bounding box center [675, 240] width 488 height 18
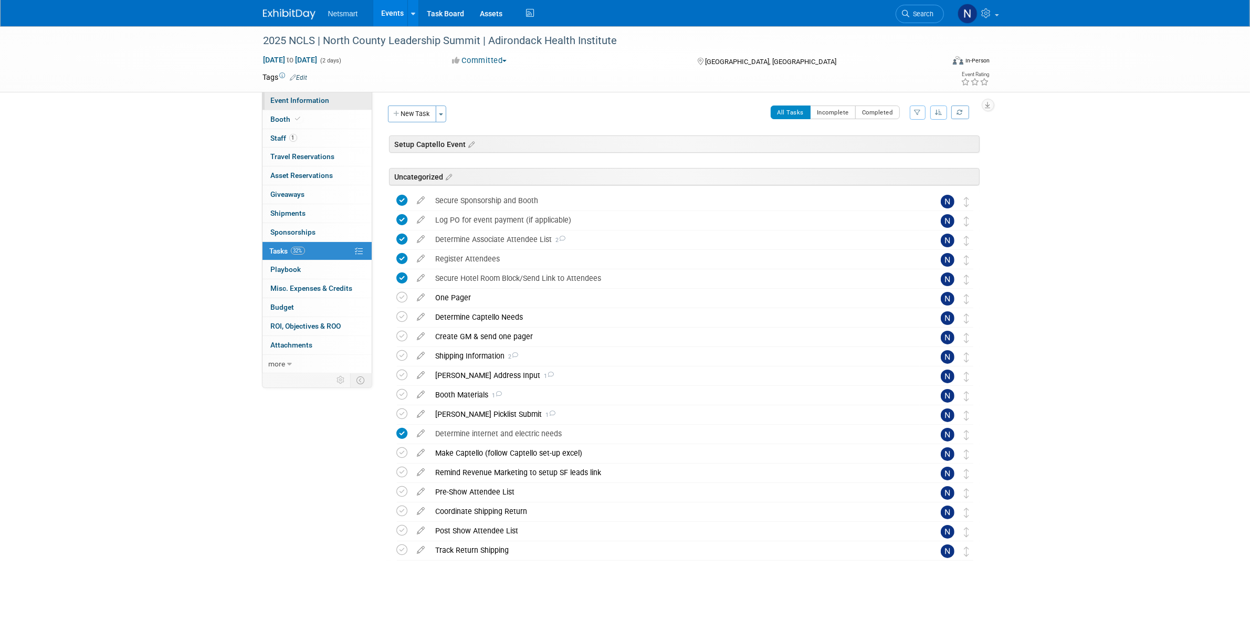
click at [326, 102] on span "Event Information" at bounding box center [300, 100] width 59 height 8
select select "CareDimensions"
select select "3"
select select "No"
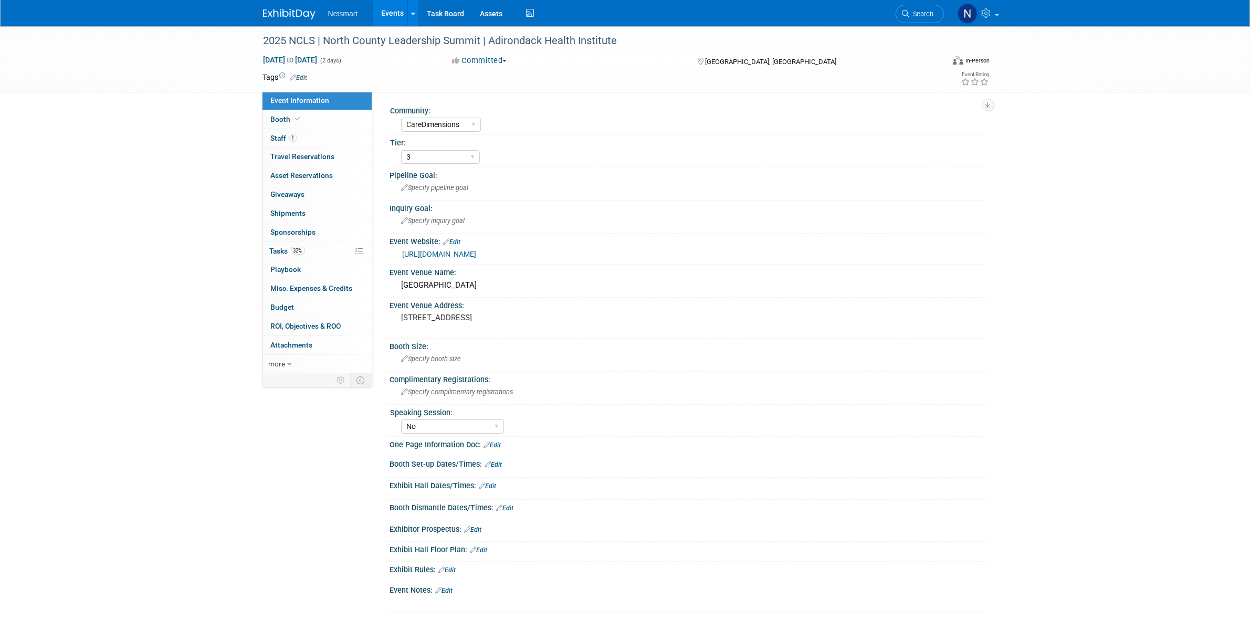
click at [148, 187] on div "2025 NCLS | North County Leadership Summit | Adirondack Health Institute [DATE]…" at bounding box center [625, 329] width 1250 height 607
click at [325, 248] on link "32% Tasks 32%" at bounding box center [317, 251] width 109 height 18
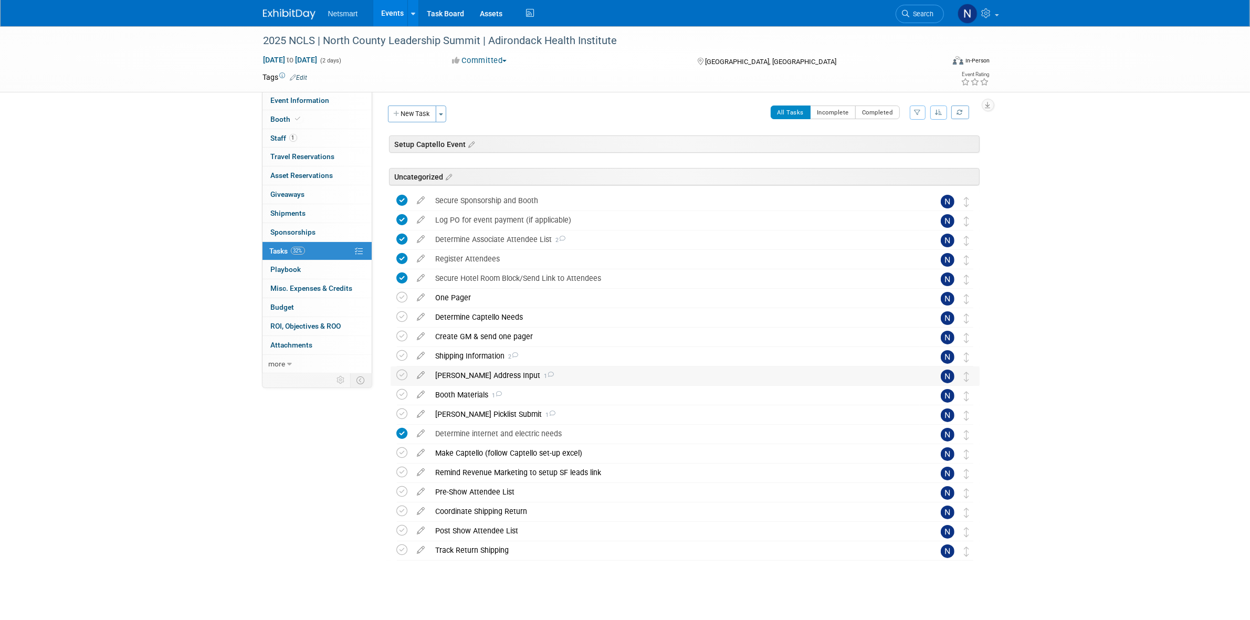
click at [468, 374] on div "[PERSON_NAME] Address Input 1" at bounding box center [675, 376] width 489 height 18
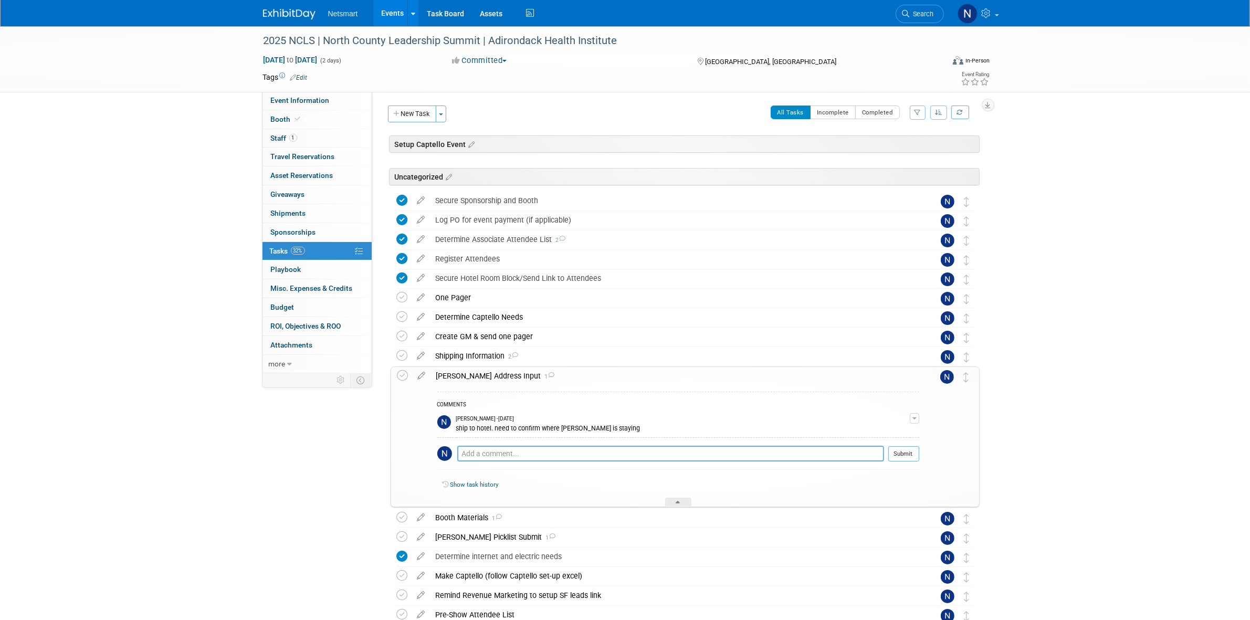
click at [532, 454] on textarea at bounding box center [670, 454] width 427 height 16
click at [476, 369] on div "[PERSON_NAME] Address Input 1" at bounding box center [675, 376] width 488 height 18
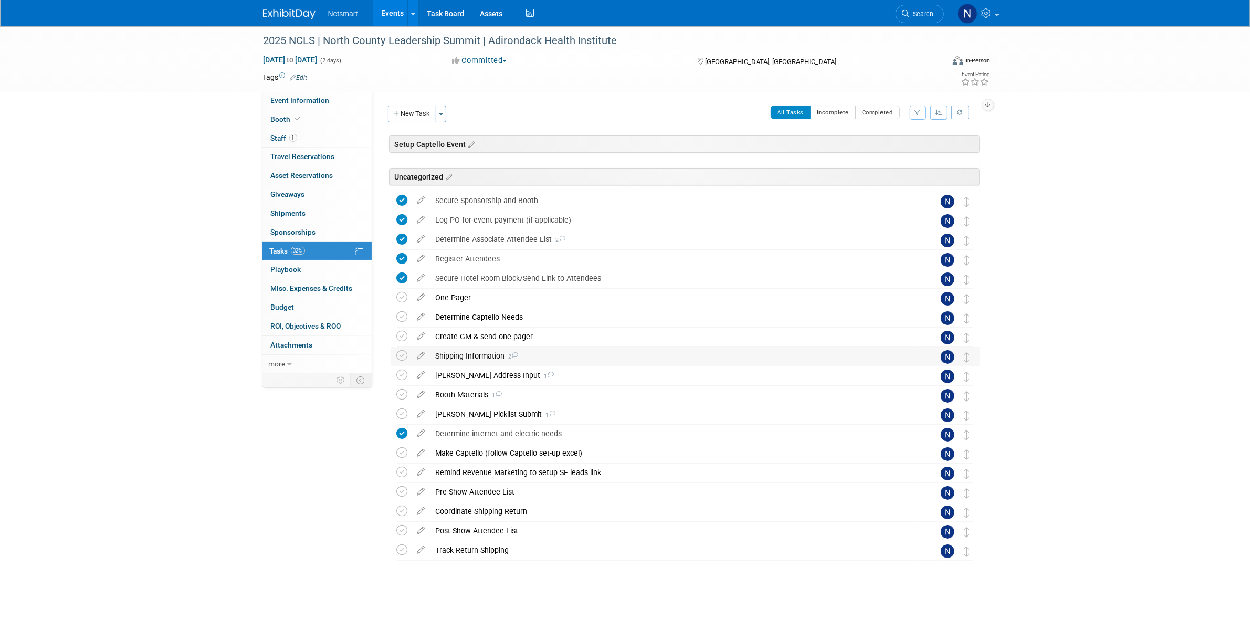
click at [474, 358] on div "Shipping Information 2" at bounding box center [675, 356] width 489 height 18
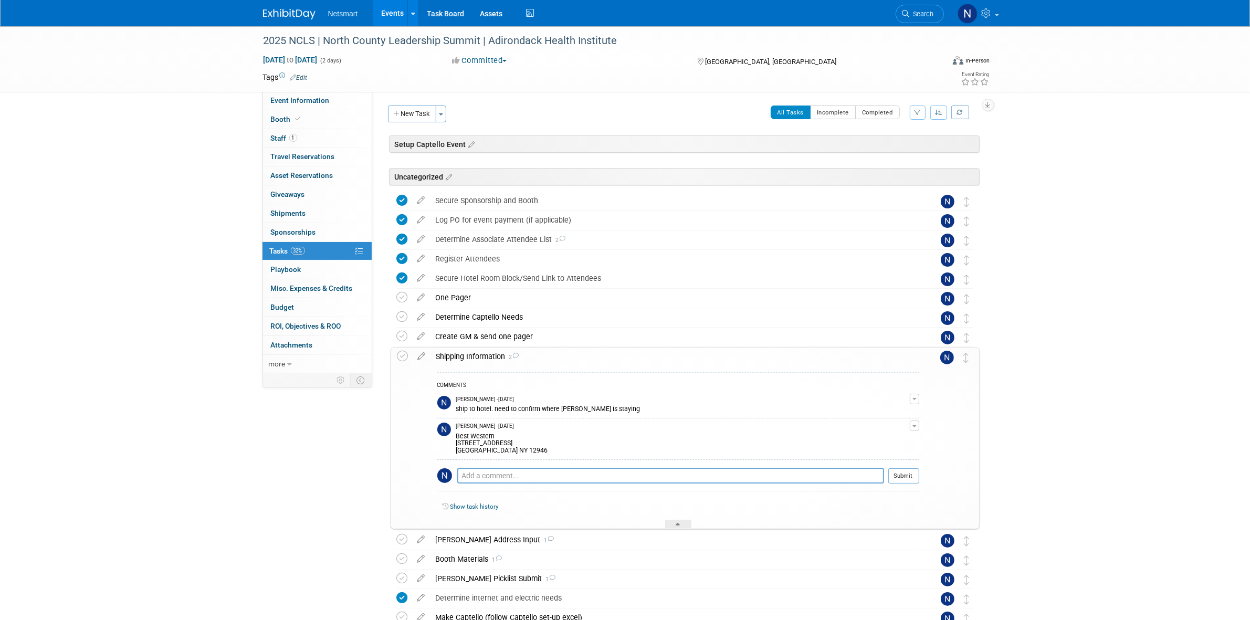
click at [474, 358] on div "Shipping Information 2" at bounding box center [675, 357] width 488 height 18
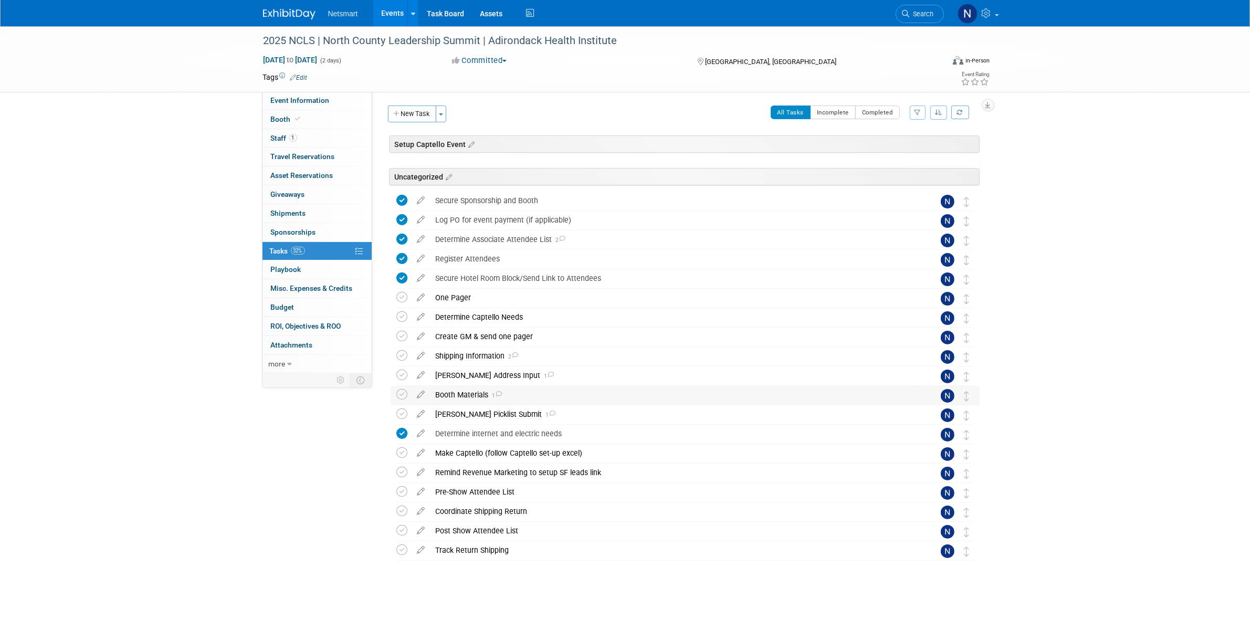
click at [462, 393] on div "Booth Materials 1" at bounding box center [675, 395] width 489 height 18
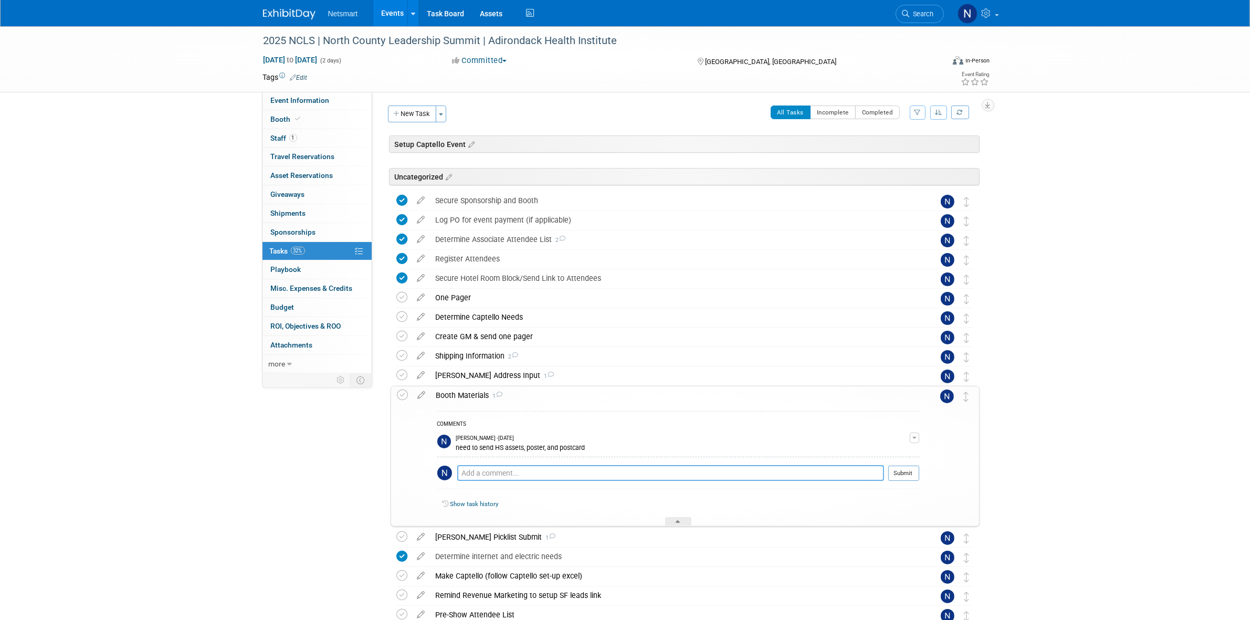
click at [495, 472] on textarea at bounding box center [670, 473] width 427 height 16
type textarea "plus extra pens"
click at [913, 470] on button "Submit" at bounding box center [904, 473] width 31 height 16
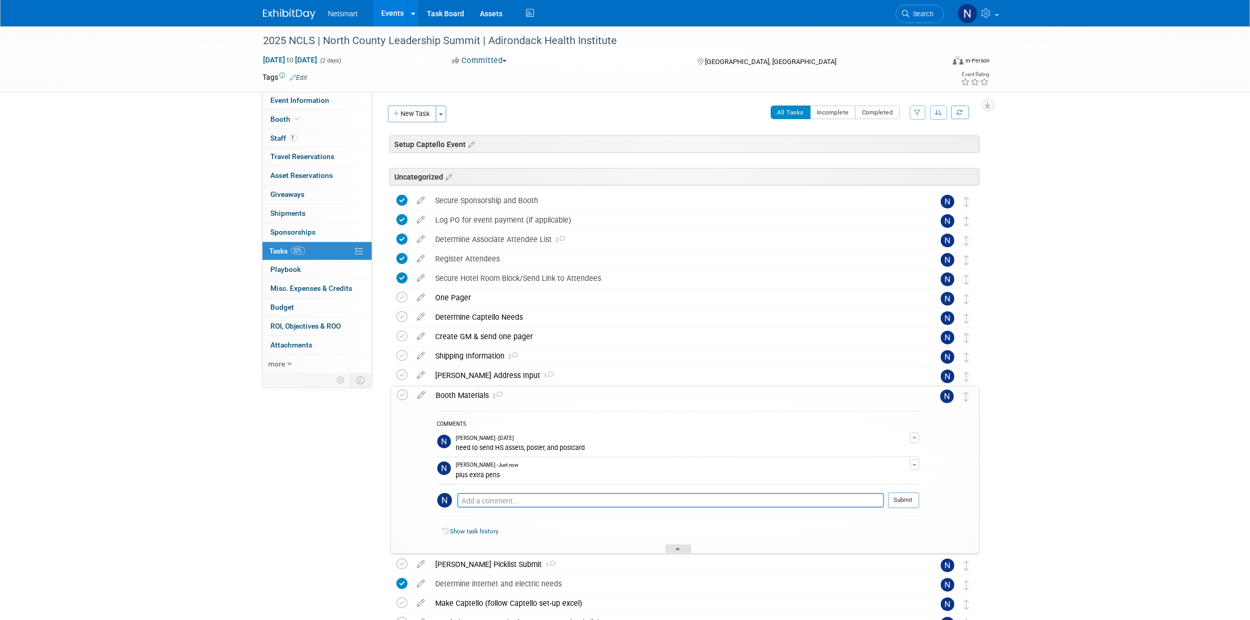
click at [686, 552] on div at bounding box center [678, 549] width 26 height 9
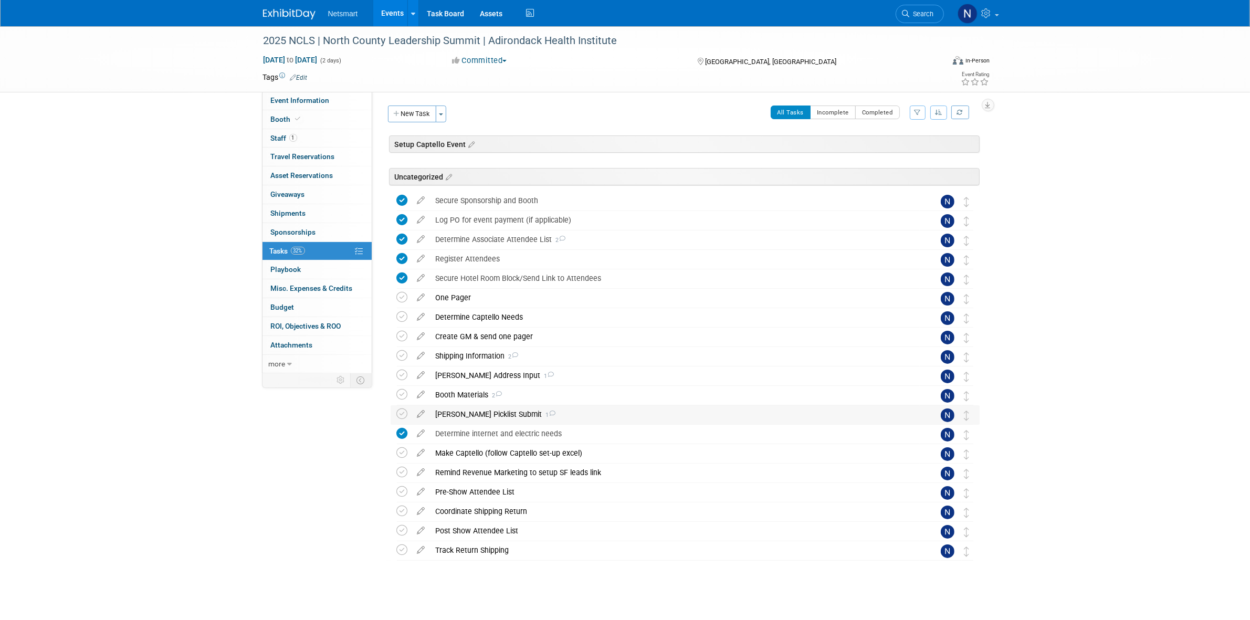
click at [465, 415] on div "[PERSON_NAME] Picklist Submit 1" at bounding box center [675, 414] width 489 height 18
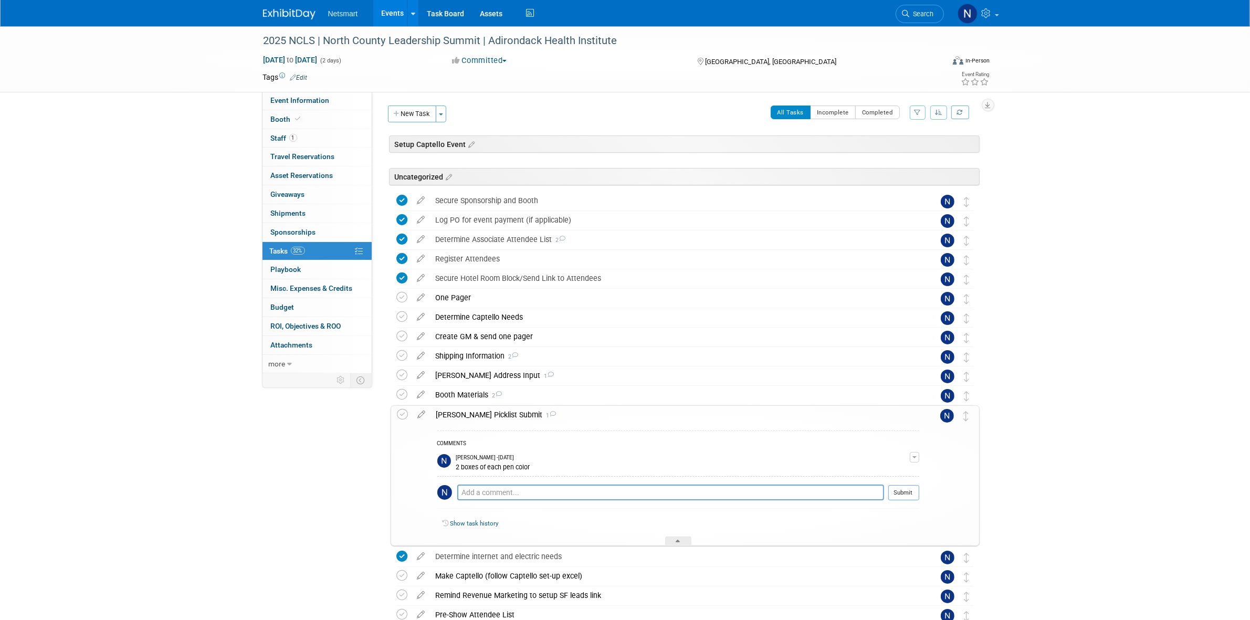
click at [465, 415] on div "[PERSON_NAME] Picklist Submit 1" at bounding box center [675, 415] width 488 height 18
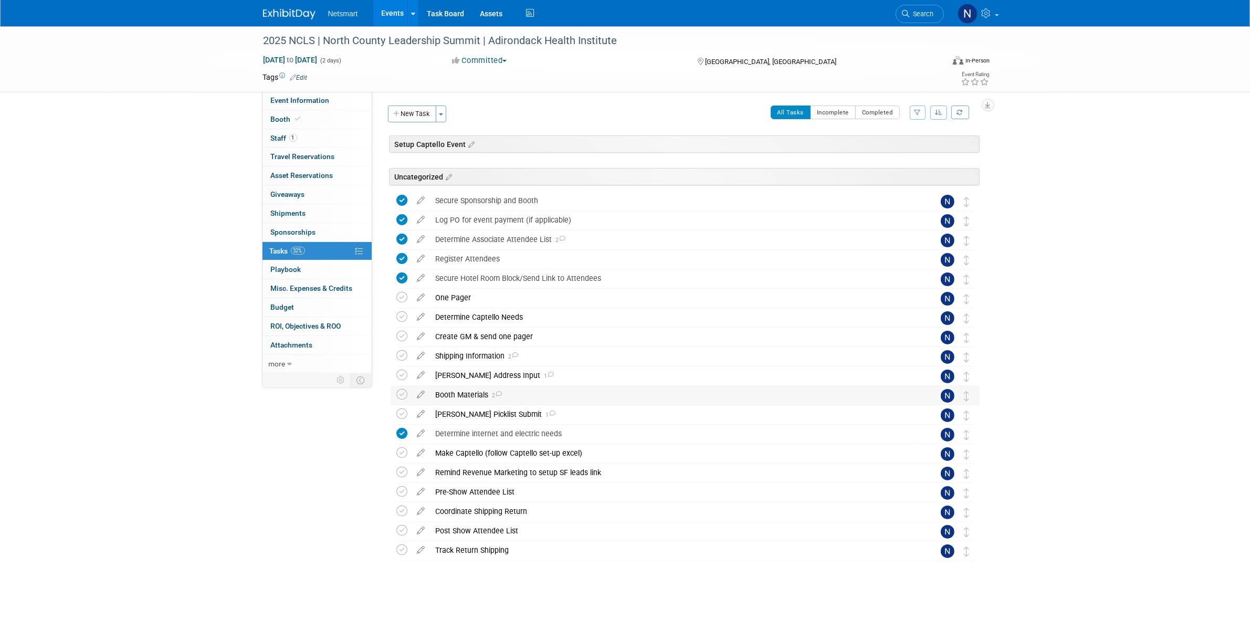
click at [462, 399] on div "Booth Materials 2" at bounding box center [675, 395] width 489 height 18
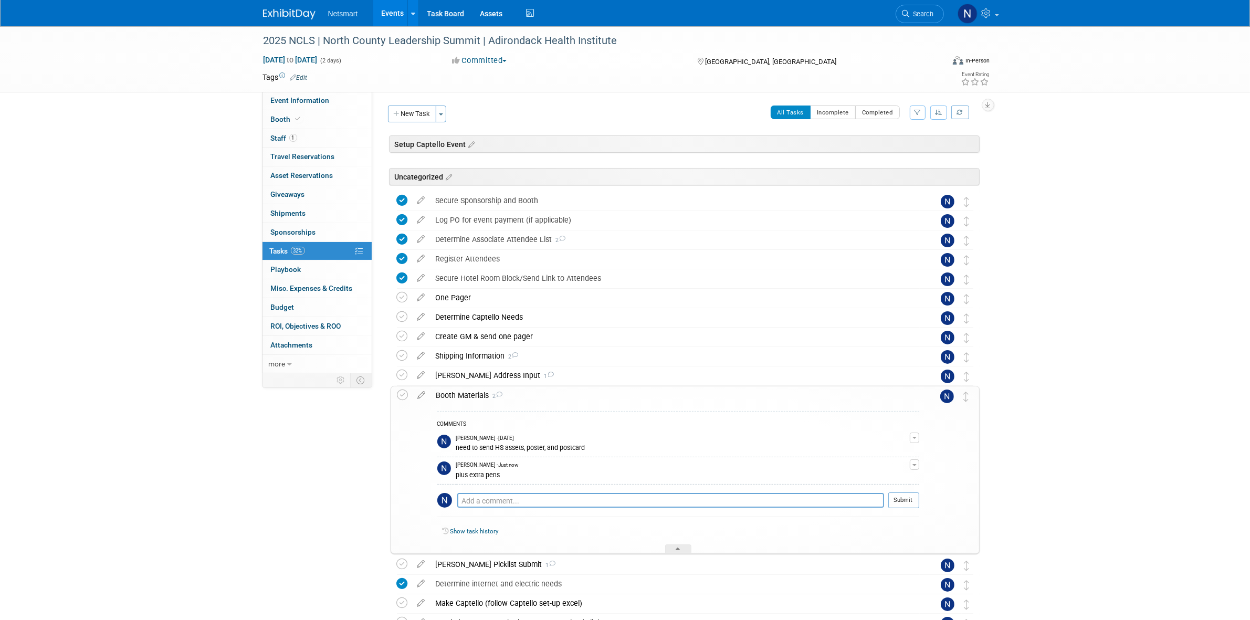
click at [462, 399] on div "Booth Materials 2" at bounding box center [675, 396] width 488 height 18
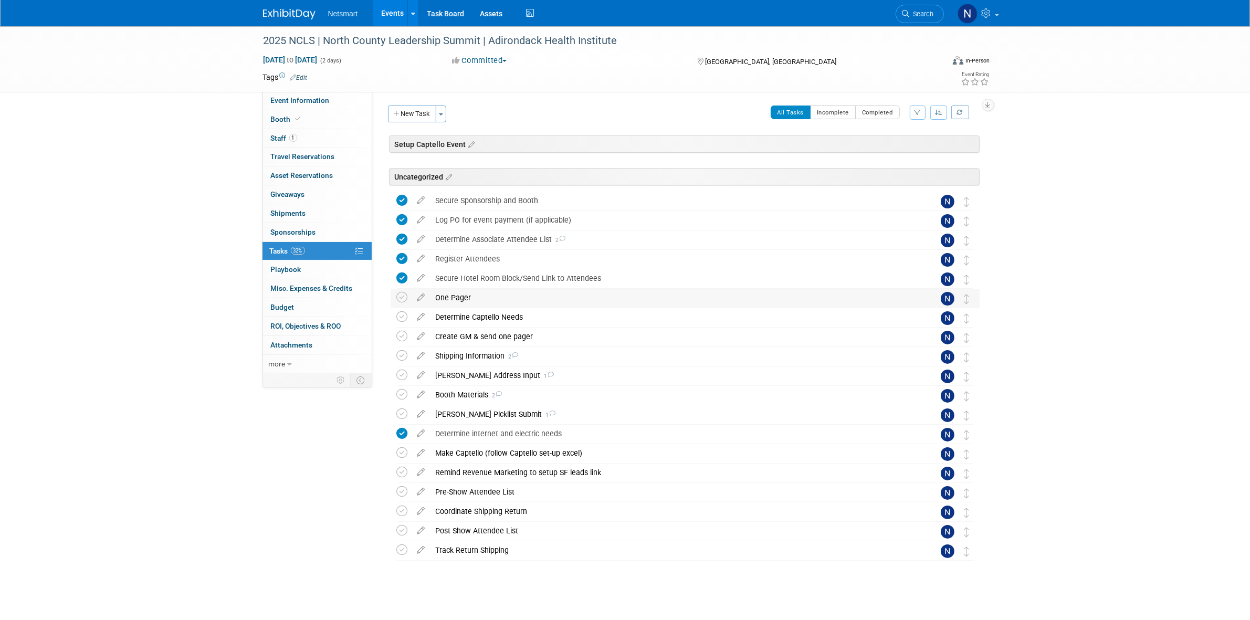
click at [448, 300] on div "One Pager" at bounding box center [675, 298] width 489 height 18
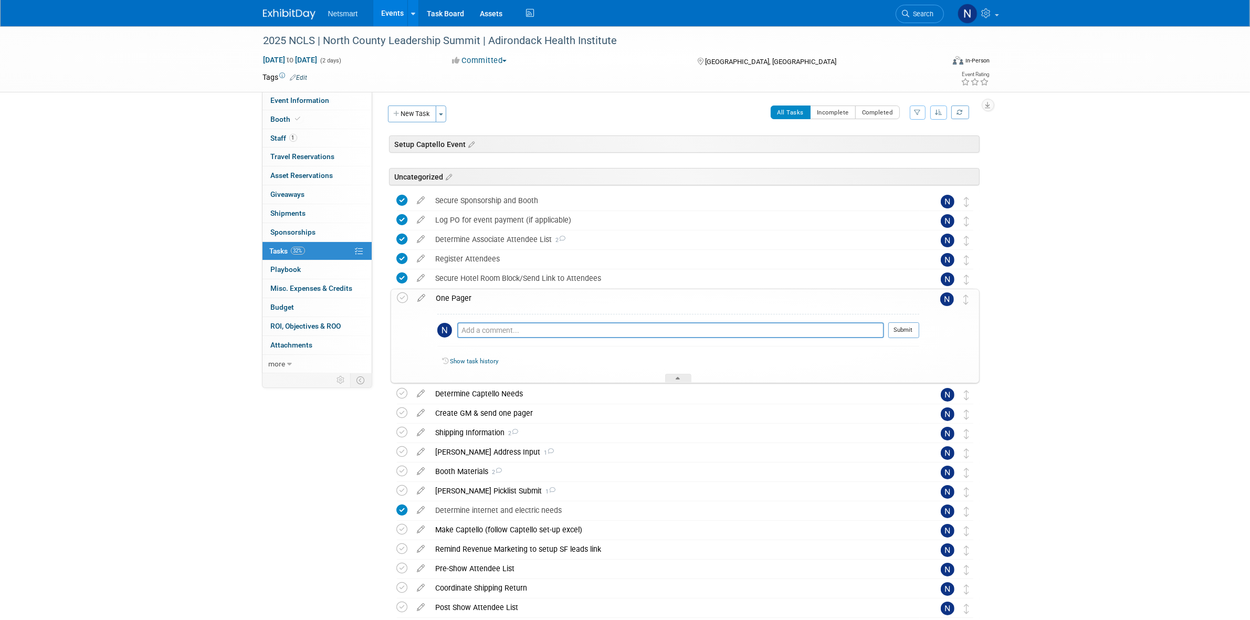
click at [453, 303] on div "One Pager" at bounding box center [675, 298] width 488 height 18
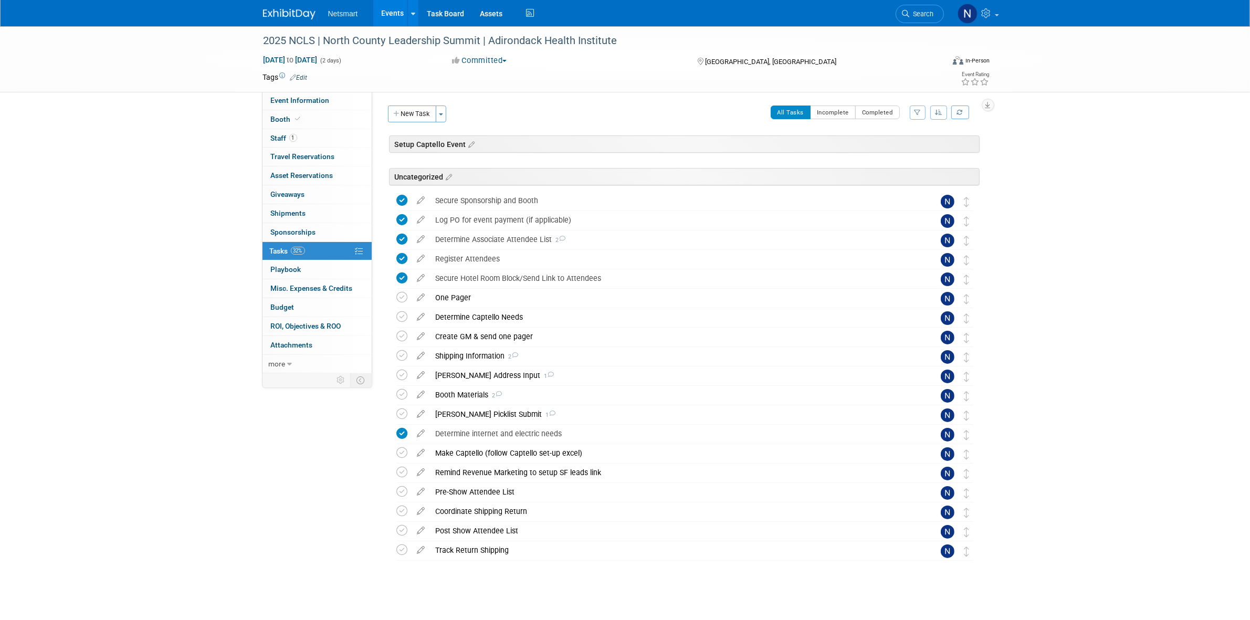
click at [163, 331] on div "2025 NCLS | North County Leadership Summit | Adirondack Health Institute [DATE]…" at bounding box center [625, 325] width 1250 height 599
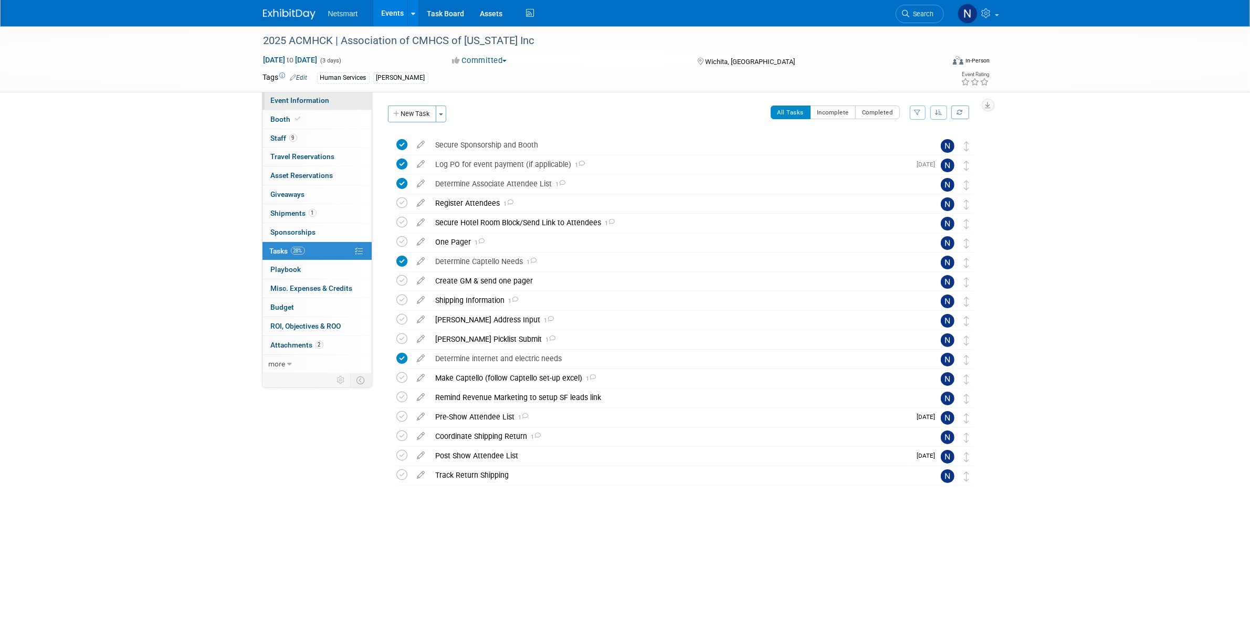
click at [326, 98] on span "Event Information" at bounding box center [300, 100] width 59 height 8
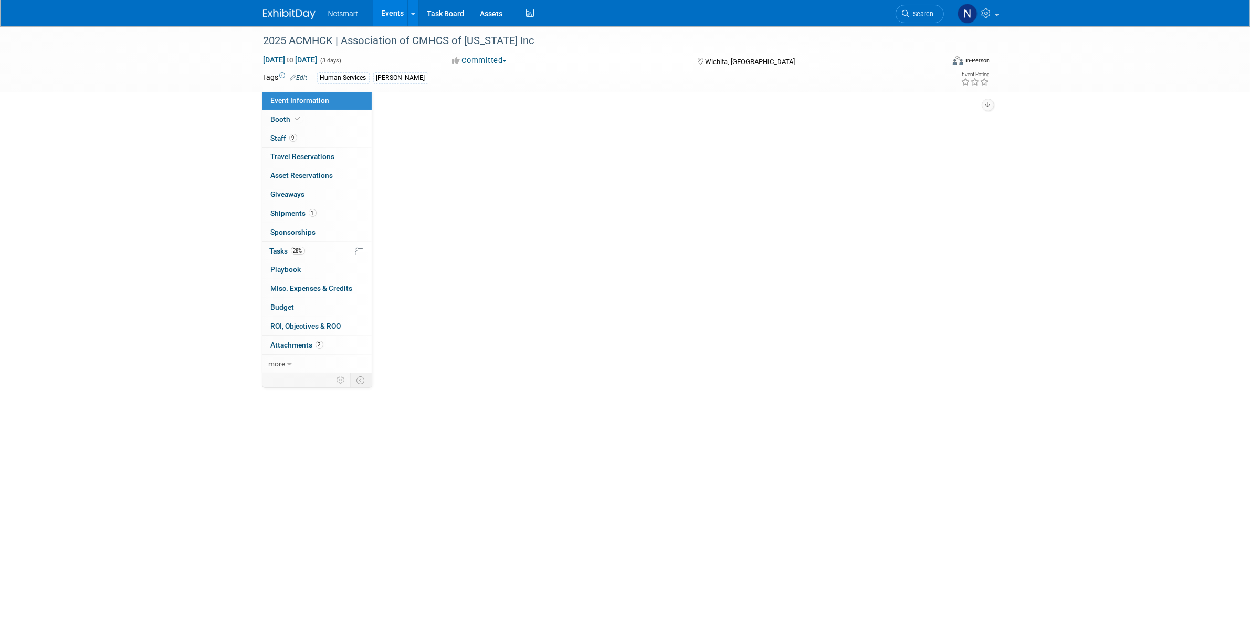
select select "Human Services"
select select "3"
select select "No"
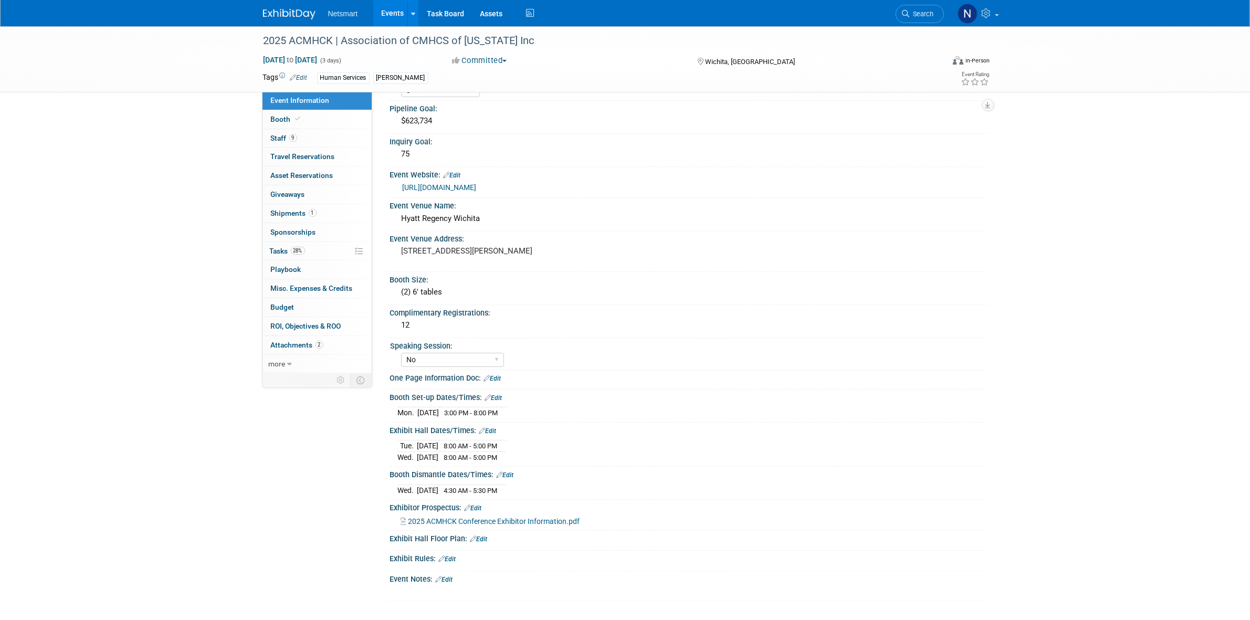
scroll to position [67, 0]
drag, startPoint x: 497, startPoint y: 377, endPoint x: 492, endPoint y: 389, distance: 13.9
click at [497, 377] on link "Edit" at bounding box center [492, 377] width 17 height 7
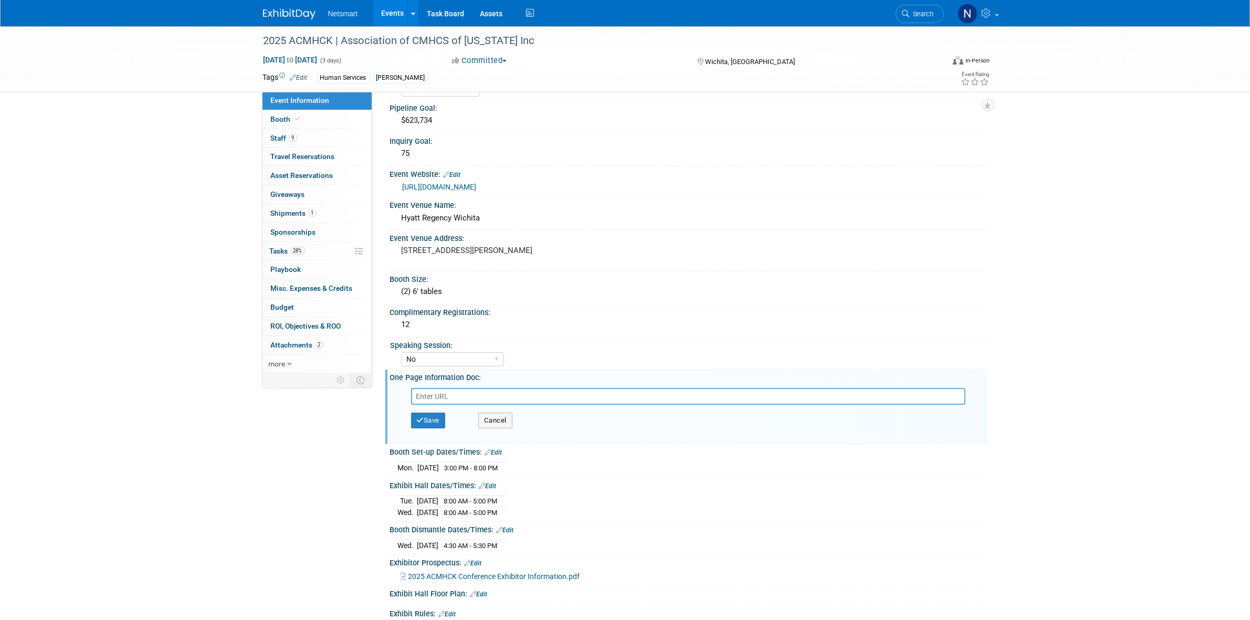
click at [437, 398] on input "text" at bounding box center [688, 396] width 555 height 17
click at [429, 396] on input "text" at bounding box center [688, 396] width 555 height 17
type input "[URL][DOMAIN_NAME]"
click at [432, 416] on button "Save" at bounding box center [428, 421] width 35 height 16
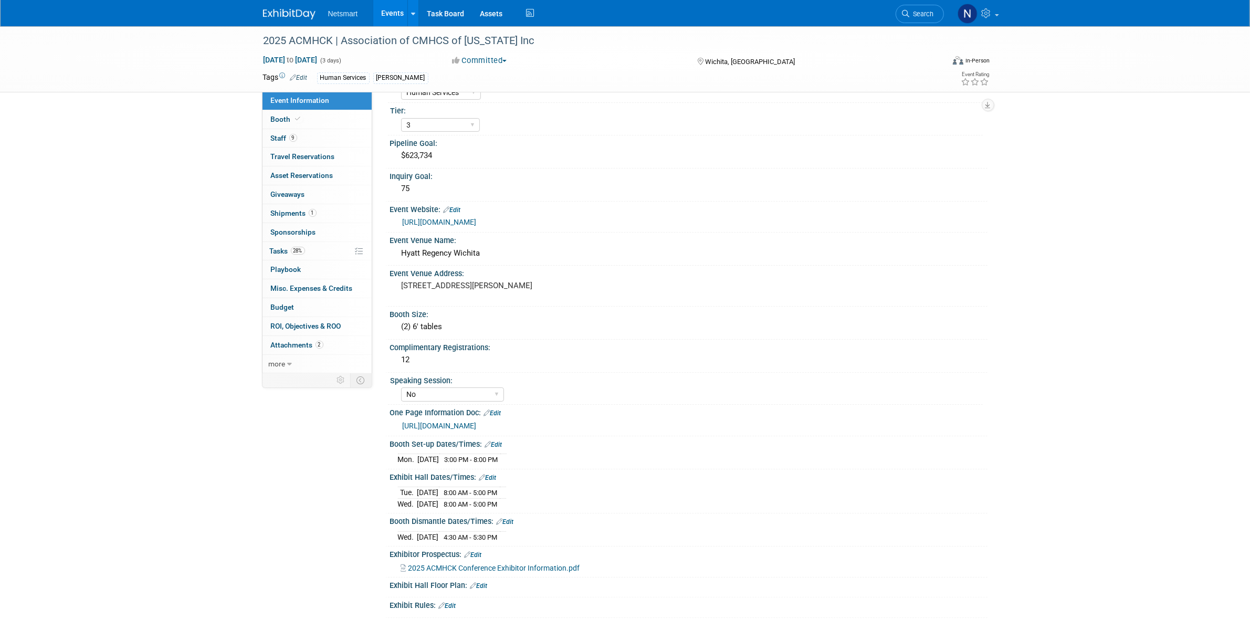
scroll to position [0, 0]
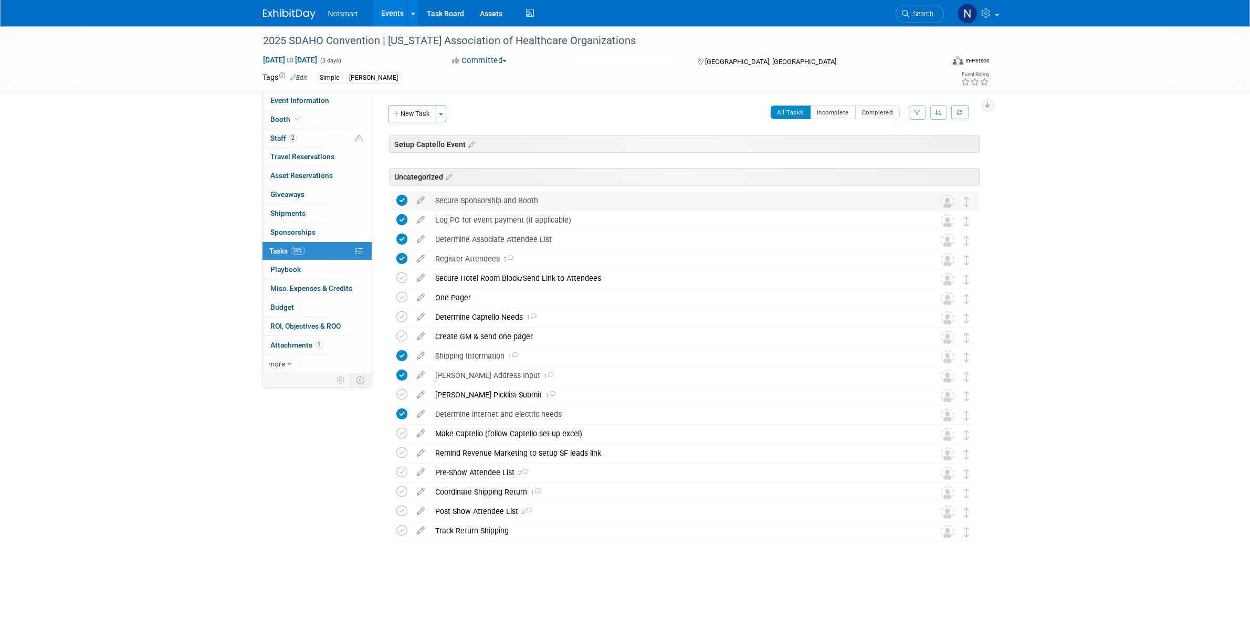
click at [472, 200] on div "Secure Sponsorship and Booth" at bounding box center [675, 201] width 489 height 18
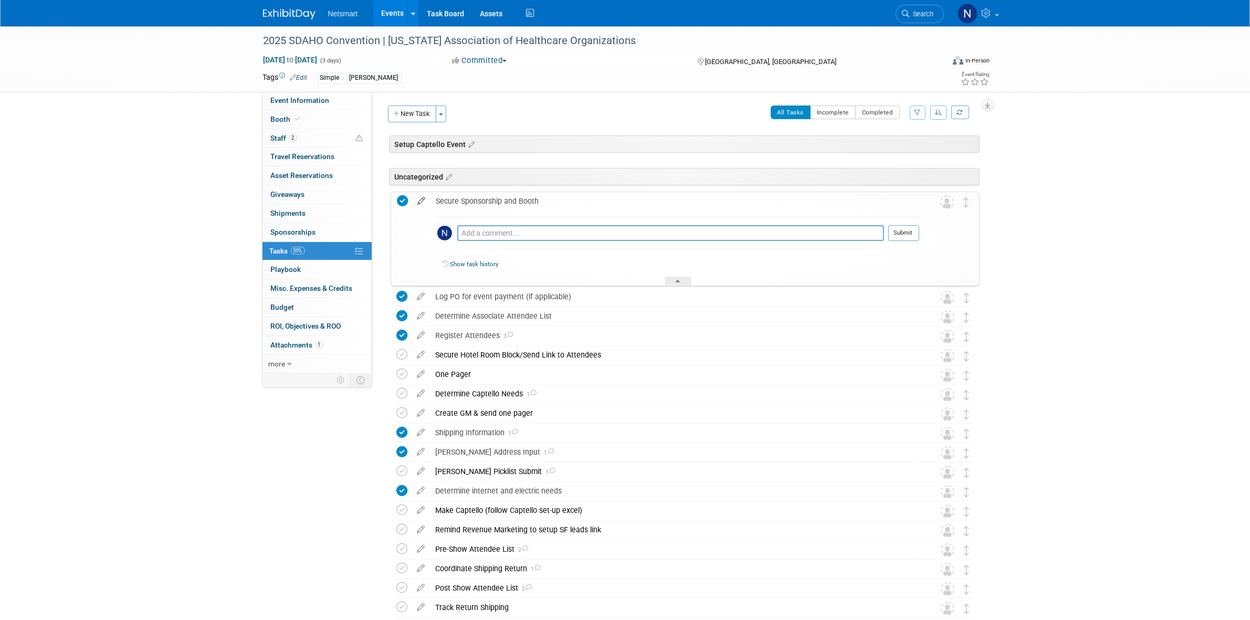
click at [424, 201] on icon at bounding box center [422, 198] width 18 height 13
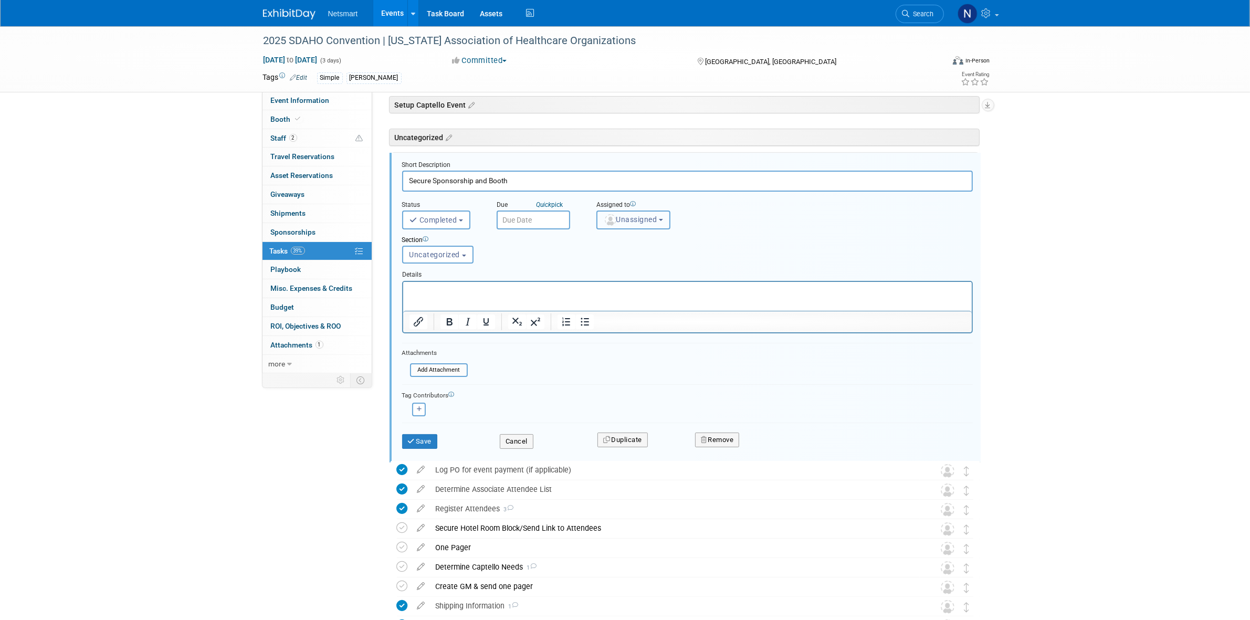
click at [629, 223] on button "Unassigned" at bounding box center [634, 220] width 75 height 19
click at [621, 237] on input "text" at bounding box center [666, 245] width 132 height 18
type input "nin"
click at [628, 264] on label "[PERSON_NAME] (me)" at bounding box center [657, 267] width 110 height 17
click at [599, 264] on input "[PERSON_NAME] (me)" at bounding box center [595, 266] width 7 height 7
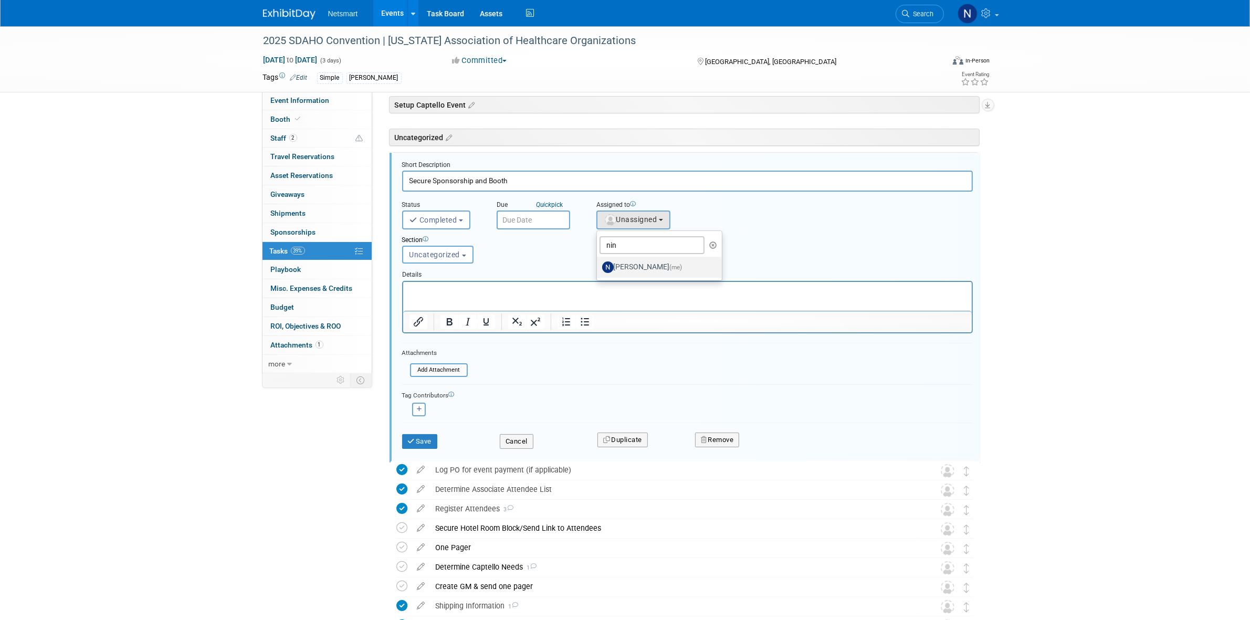
select select "a52b5e8a-b2fd-4a4e-8599-2a3670a086e7"
drag, startPoint x: 516, startPoint y: 437, endPoint x: 712, endPoint y: 332, distance: 222.0
click at [712, 331] on form "Short Description Secure Sponsorship and Booth Status <i class="far fa-clock" s…" at bounding box center [687, 310] width 587 height 299
click at [428, 442] on button "Save" at bounding box center [420, 441] width 36 height 15
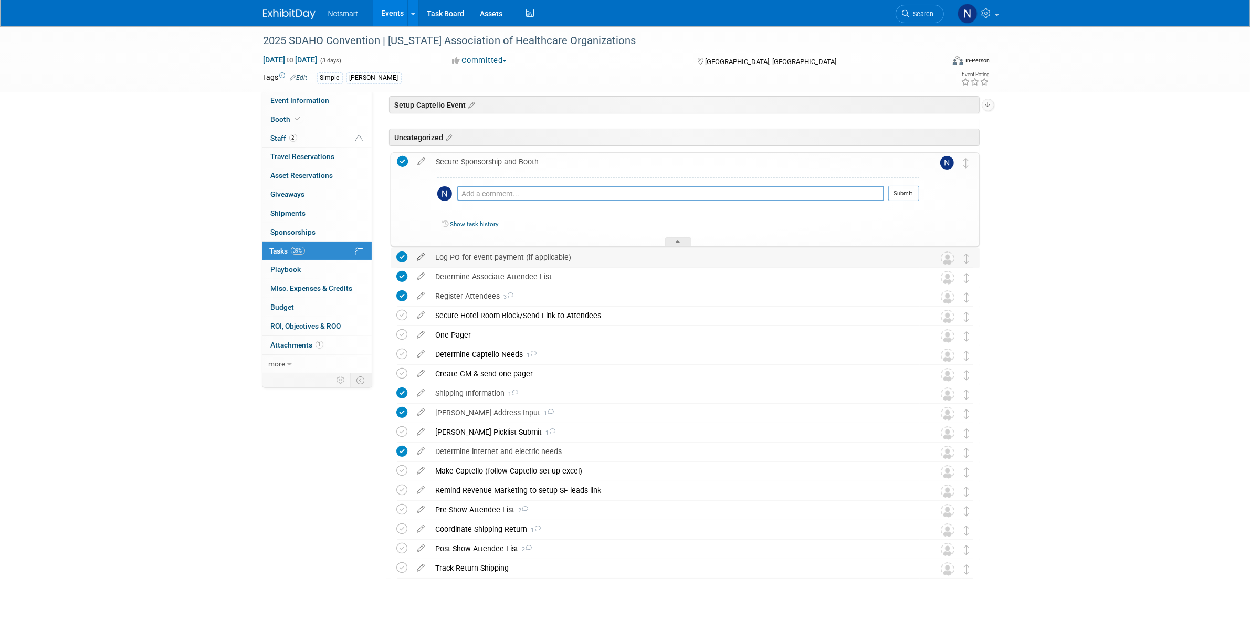
click at [421, 259] on icon at bounding box center [421, 254] width 18 height 13
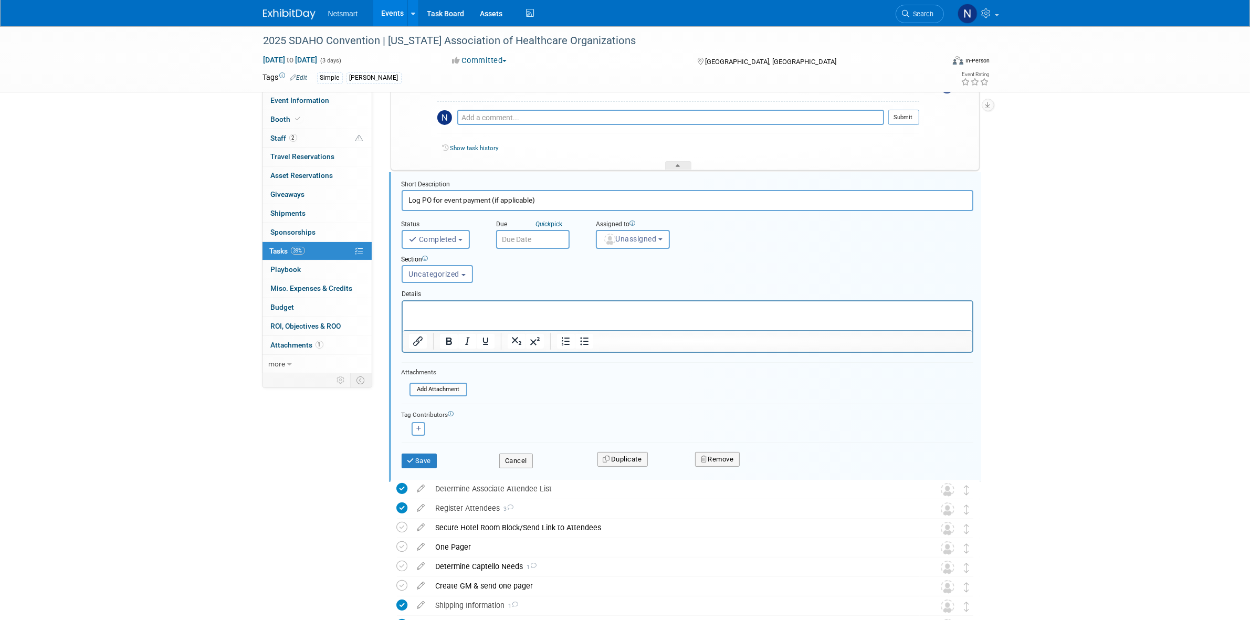
scroll to position [135, 0]
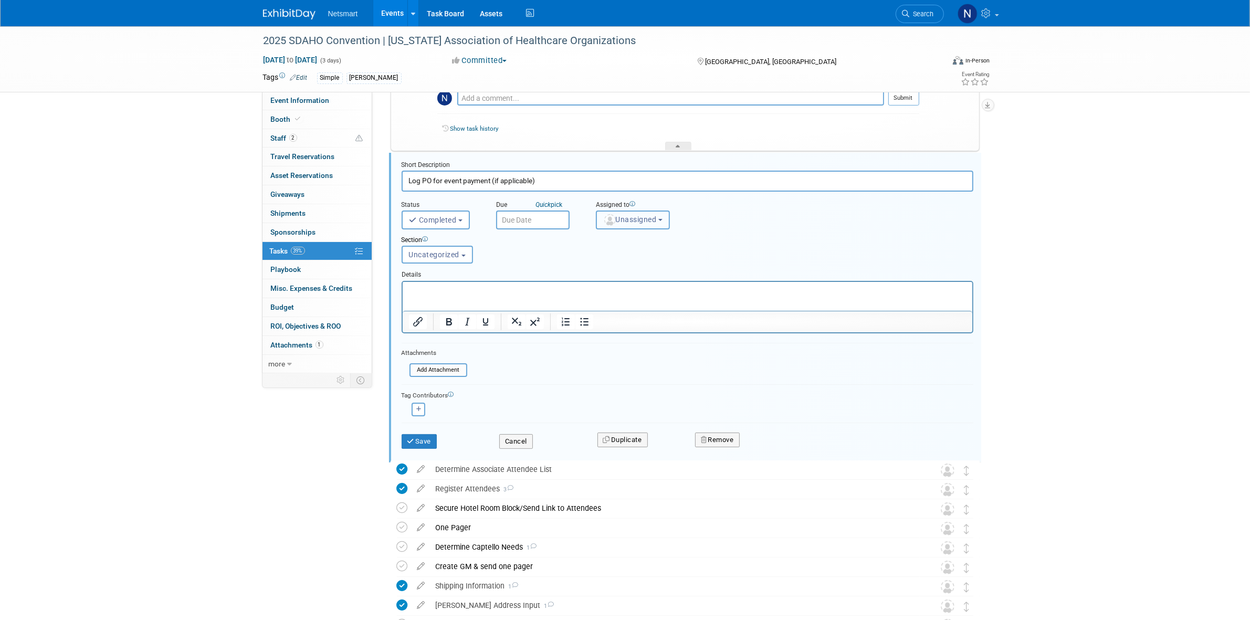
click at [619, 212] on button "Unassigned" at bounding box center [633, 220] width 75 height 19
click at [613, 249] on input "text" at bounding box center [665, 245] width 132 height 18
type input "nin"
click at [626, 266] on label "[PERSON_NAME] (me)" at bounding box center [657, 267] width 110 height 17
click at [598, 266] on input "[PERSON_NAME] (me)" at bounding box center [594, 266] width 7 height 7
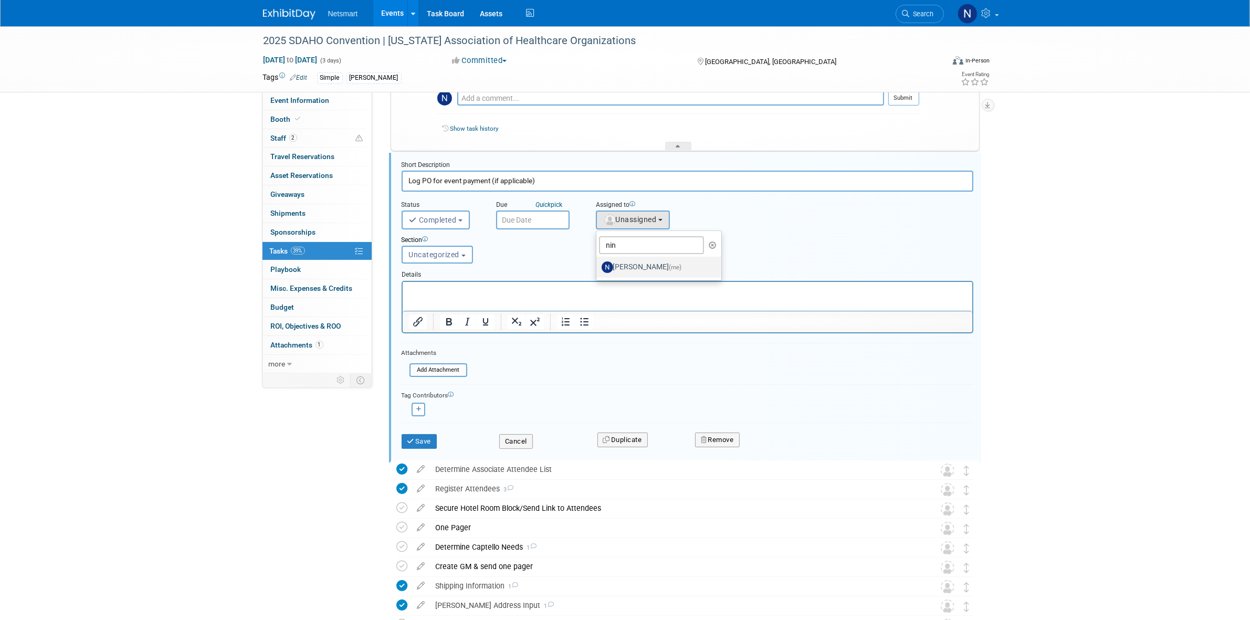
select select "a52b5e8a-b2fd-4a4e-8599-2a3670a086e7"
click at [416, 441] on button "Save" at bounding box center [420, 441] width 36 height 15
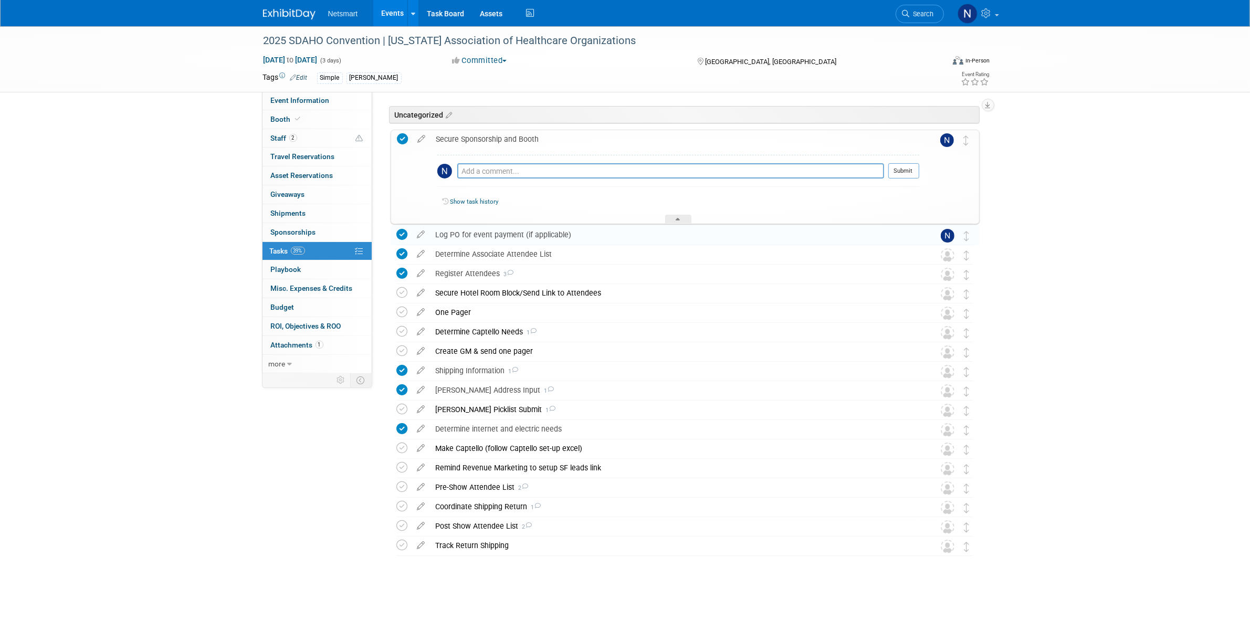
scroll to position [62, 0]
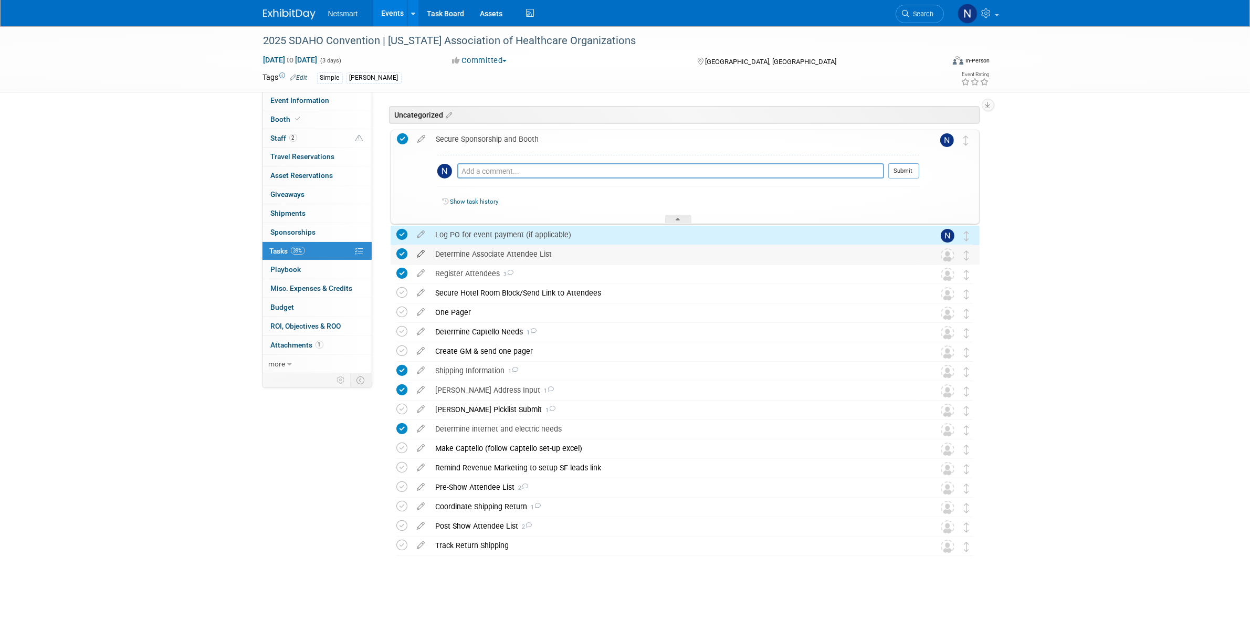
click at [423, 251] on icon at bounding box center [421, 251] width 18 height 13
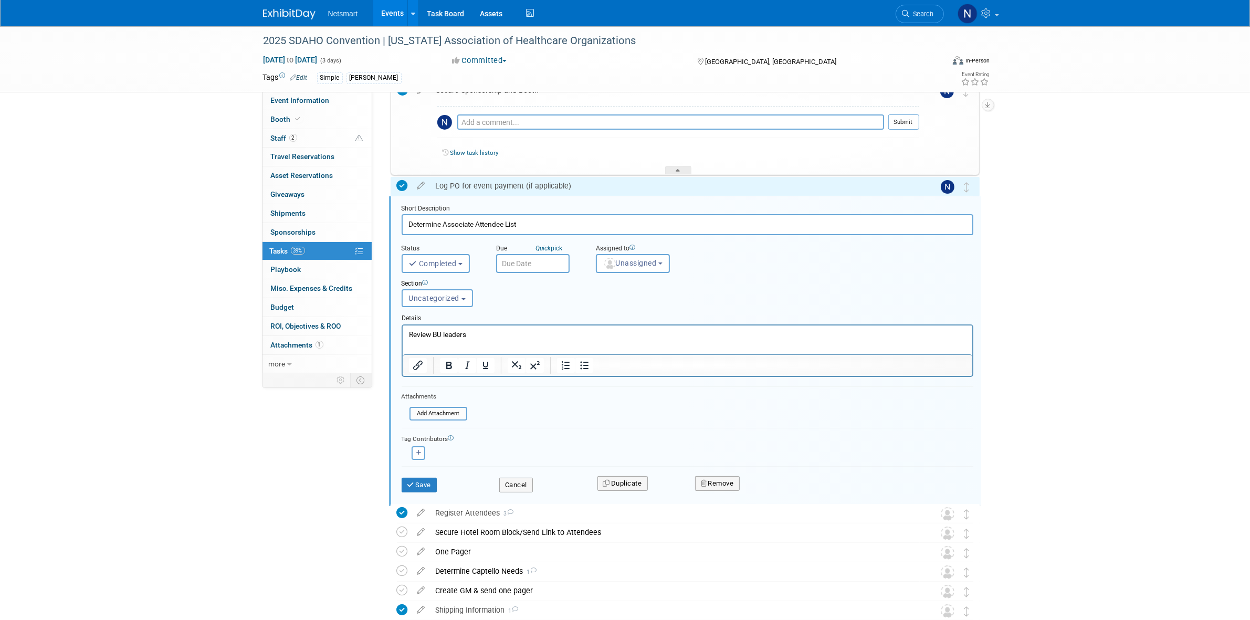
scroll to position [154, 0]
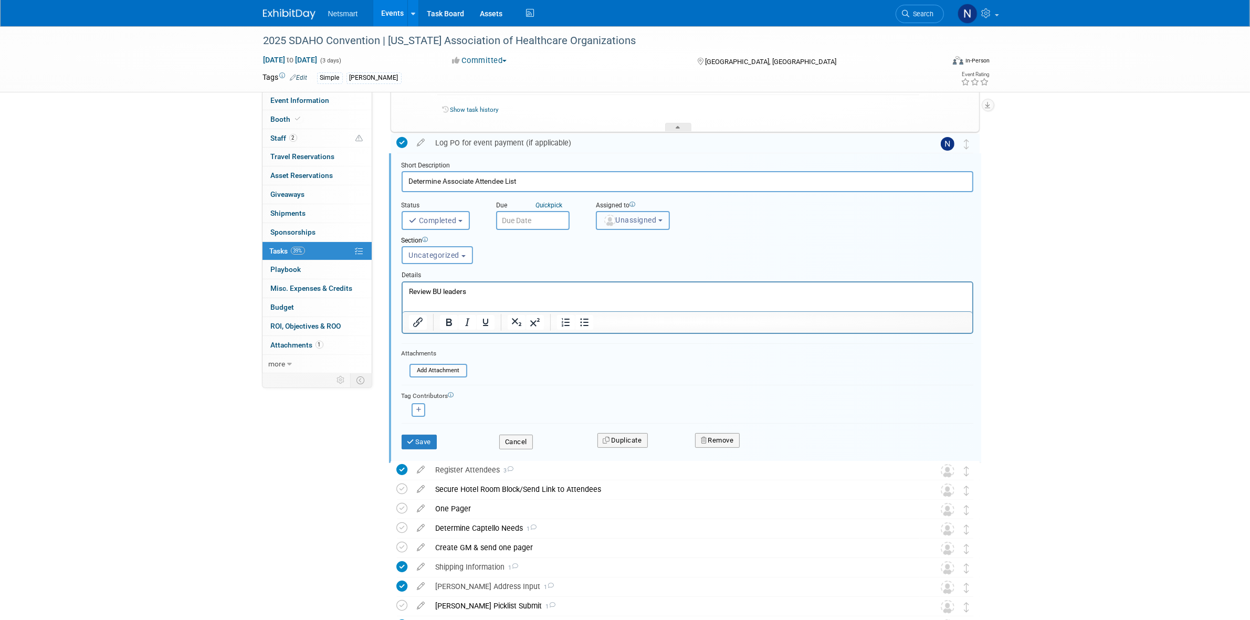
click at [625, 222] on span "Unassigned" at bounding box center [630, 220] width 54 height 8
click at [619, 245] on input "text" at bounding box center [665, 246] width 132 height 18
type input "nin"
click at [624, 268] on label "[PERSON_NAME] (me)" at bounding box center [657, 267] width 110 height 17
click at [598, 268] on input "[PERSON_NAME] (me)" at bounding box center [594, 266] width 7 height 7
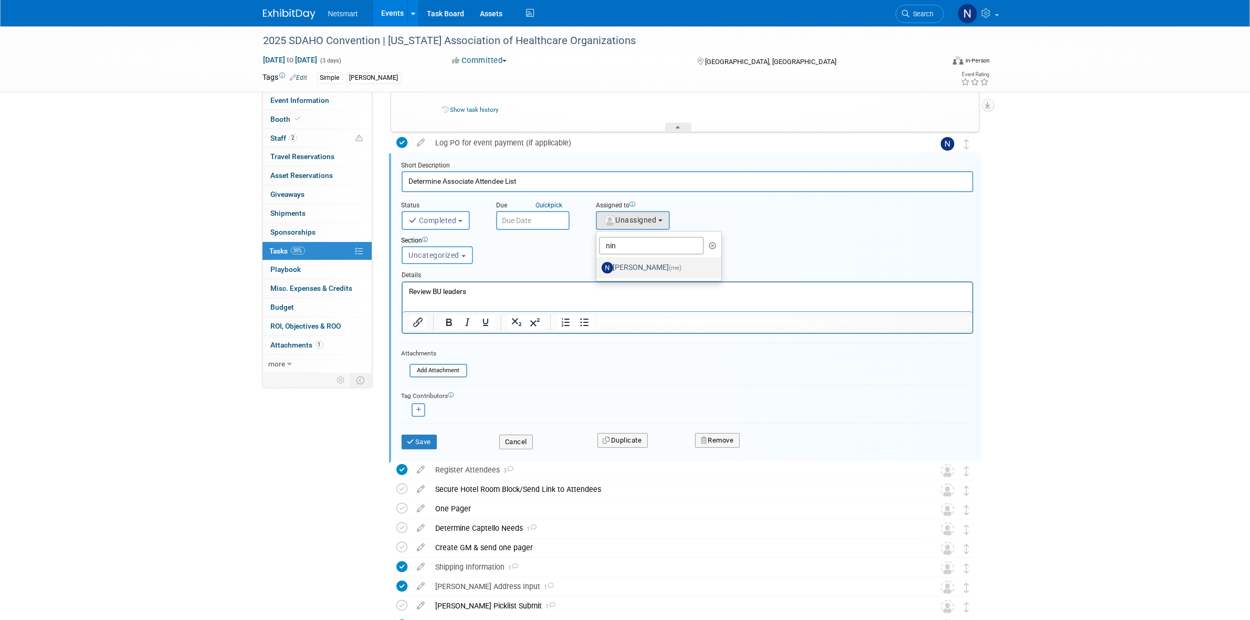
select select "a52b5e8a-b2fd-4a4e-8599-2a3670a086e7"
click at [413, 440] on icon "submit" at bounding box center [412, 441] width 8 height 7
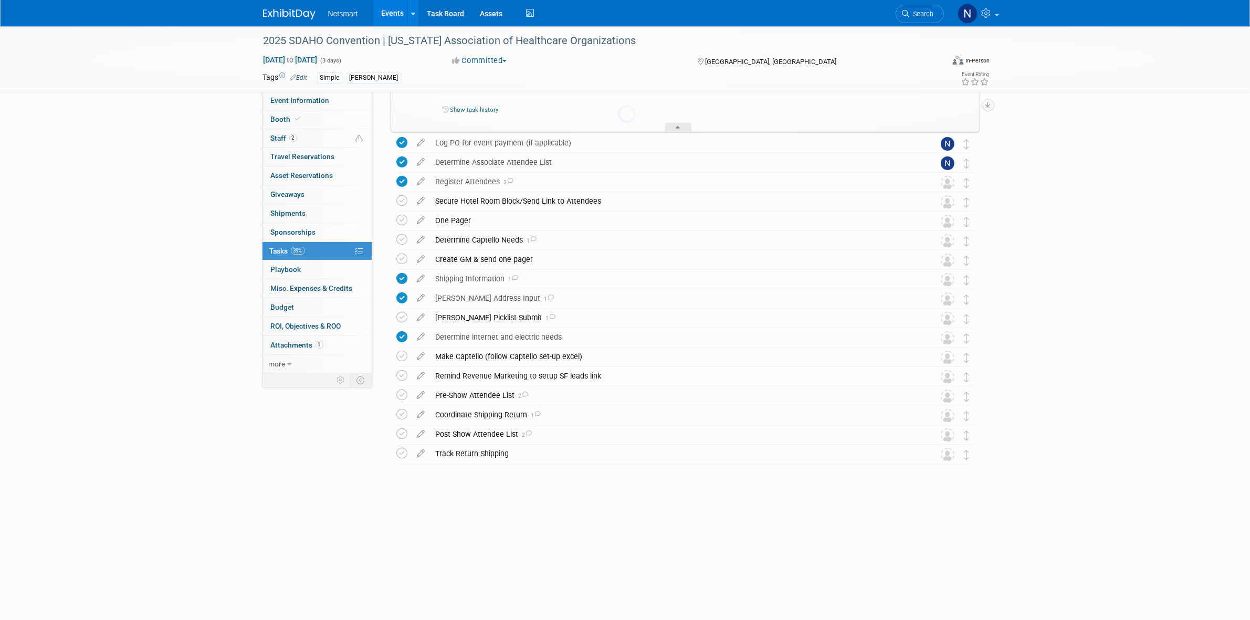
scroll to position [62, 0]
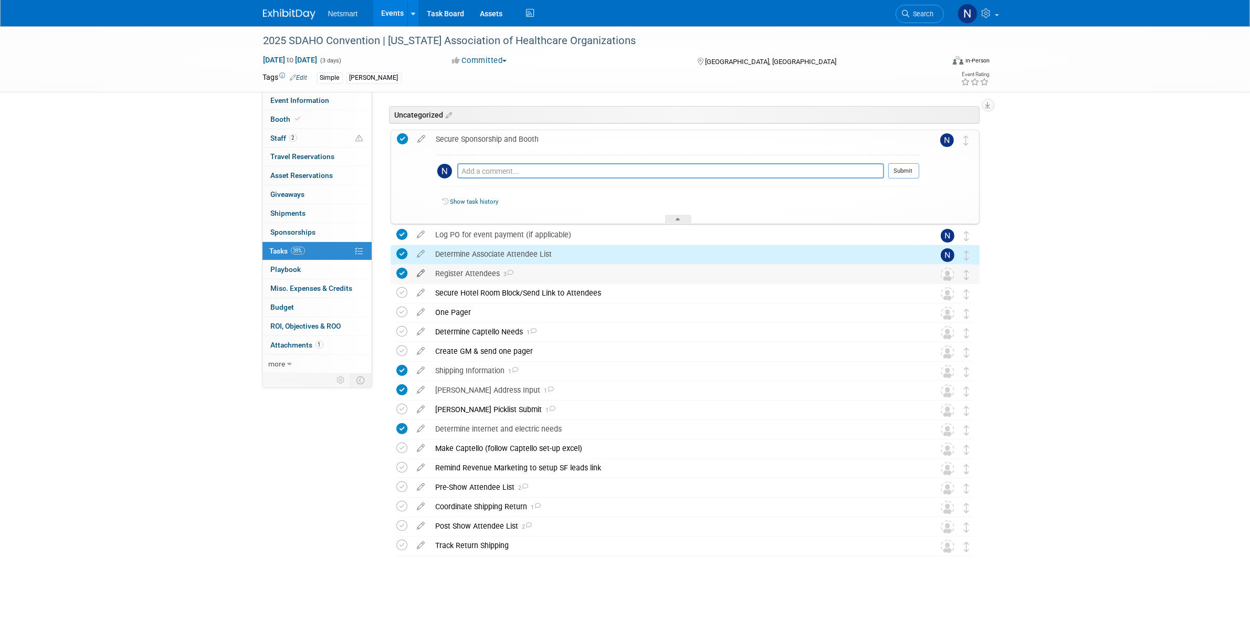
click at [423, 276] on icon at bounding box center [421, 271] width 18 height 13
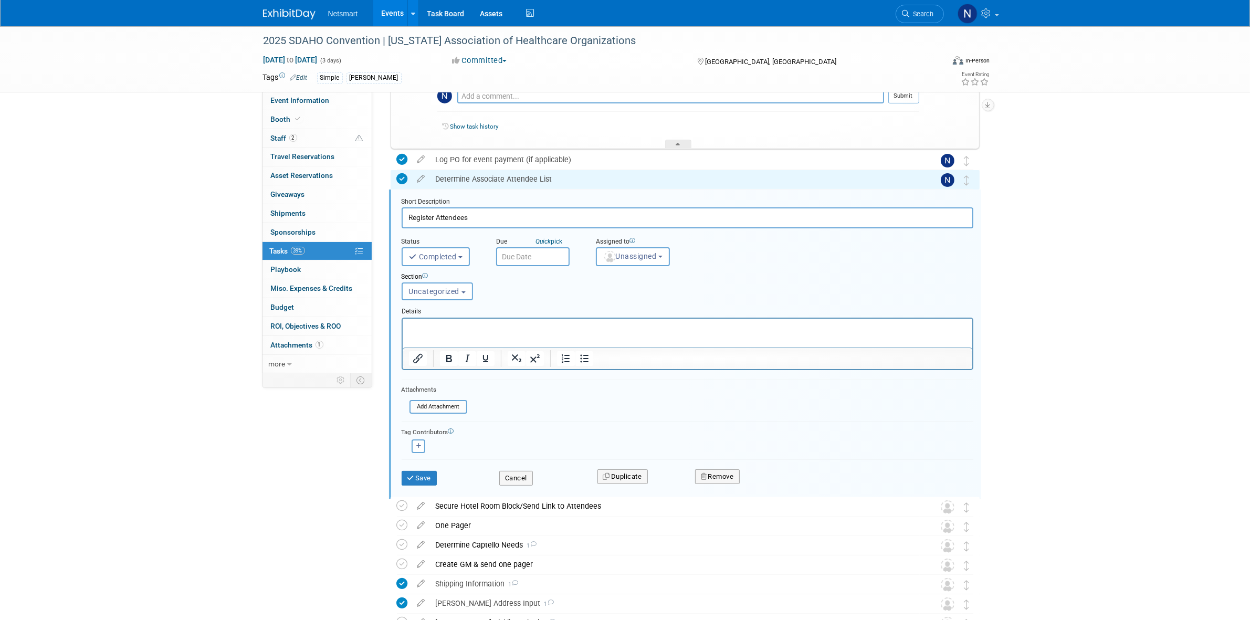
scroll to position [174, 0]
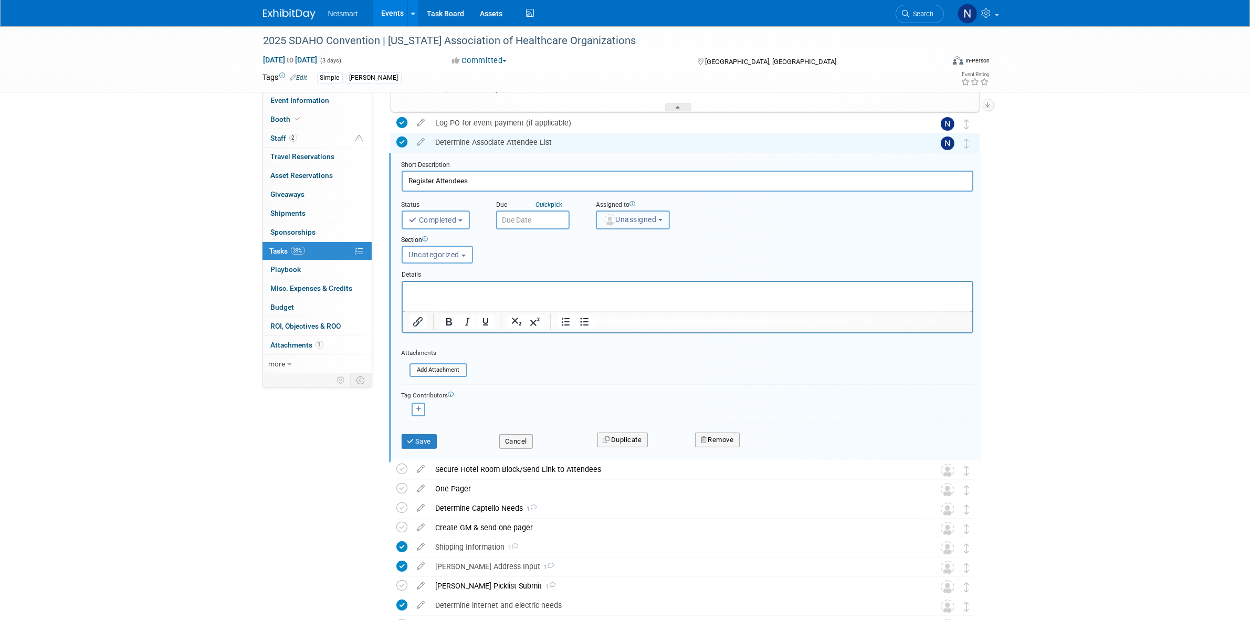
click at [623, 218] on span "Unassigned" at bounding box center [630, 219] width 54 height 8
click at [617, 243] on input "text" at bounding box center [665, 245] width 132 height 18
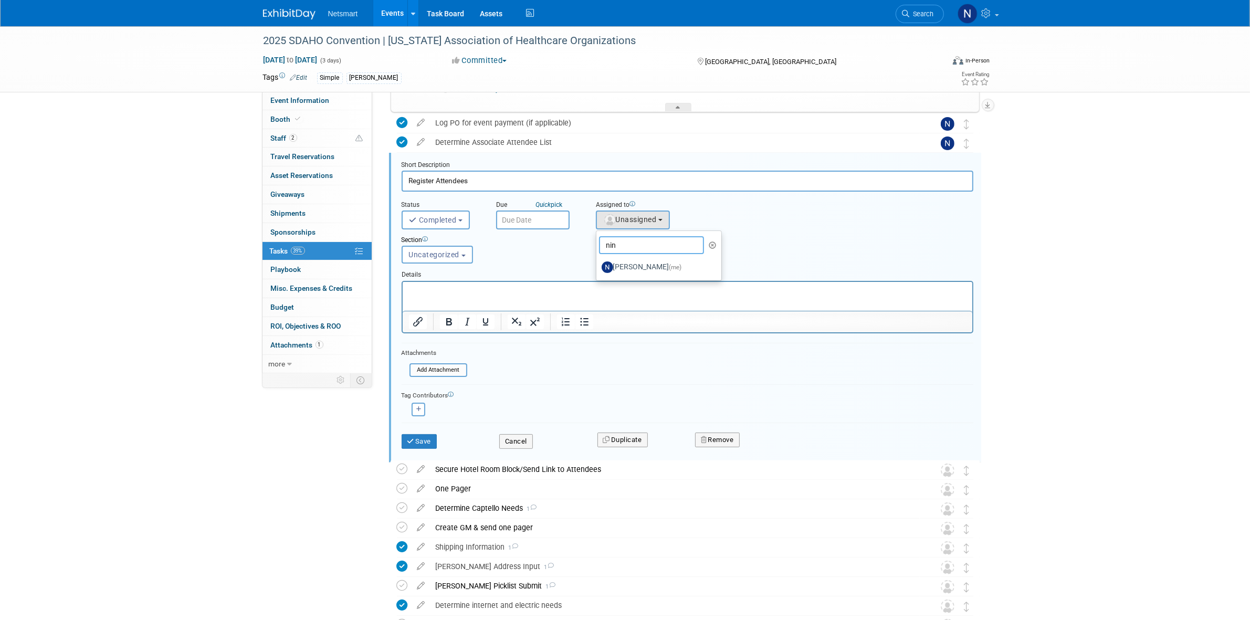
type input "nin"
click at [621, 264] on label "[PERSON_NAME] (me)" at bounding box center [657, 267] width 110 height 17
click at [598, 264] on input "[PERSON_NAME] (me)" at bounding box center [594, 266] width 7 height 7
select select "a52b5e8a-b2fd-4a4e-8599-2a3670a086e7"
click at [431, 436] on button "Save" at bounding box center [420, 441] width 36 height 15
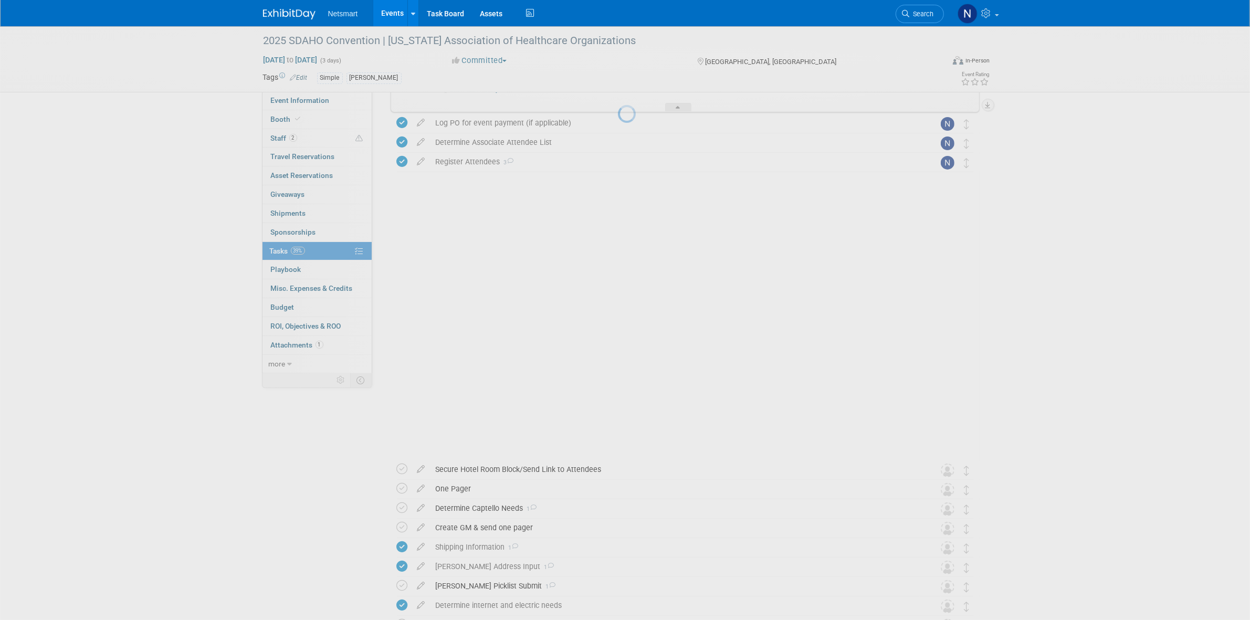
scroll to position [62, 0]
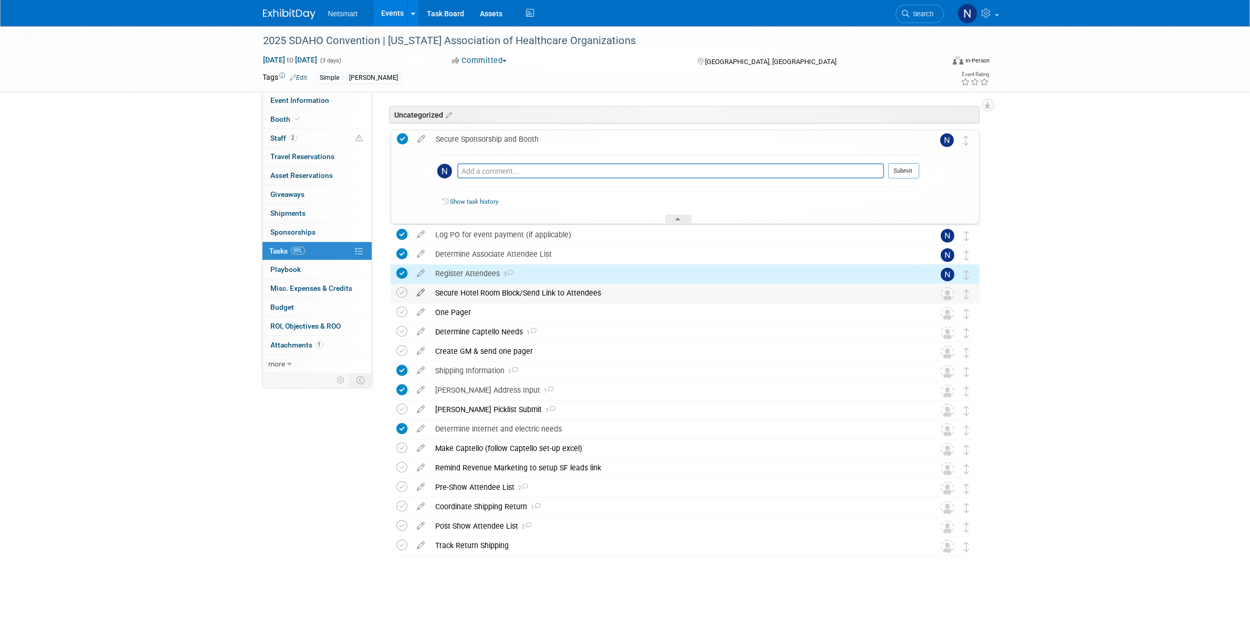
click at [419, 292] on icon at bounding box center [421, 290] width 18 height 13
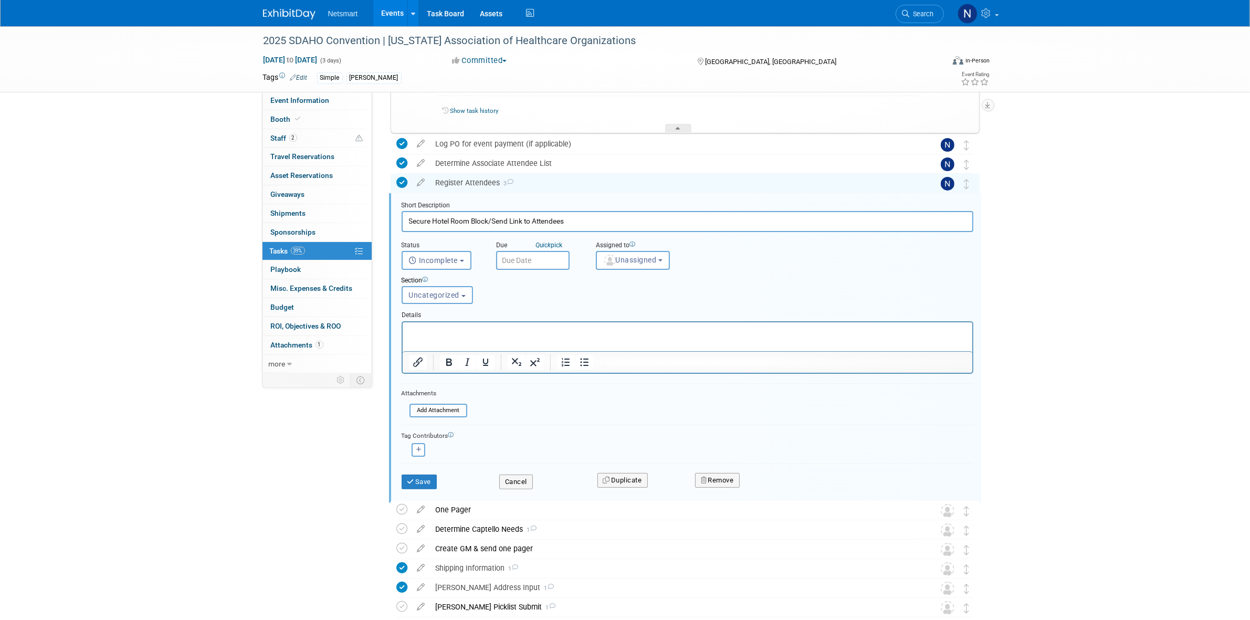
scroll to position [193, 0]
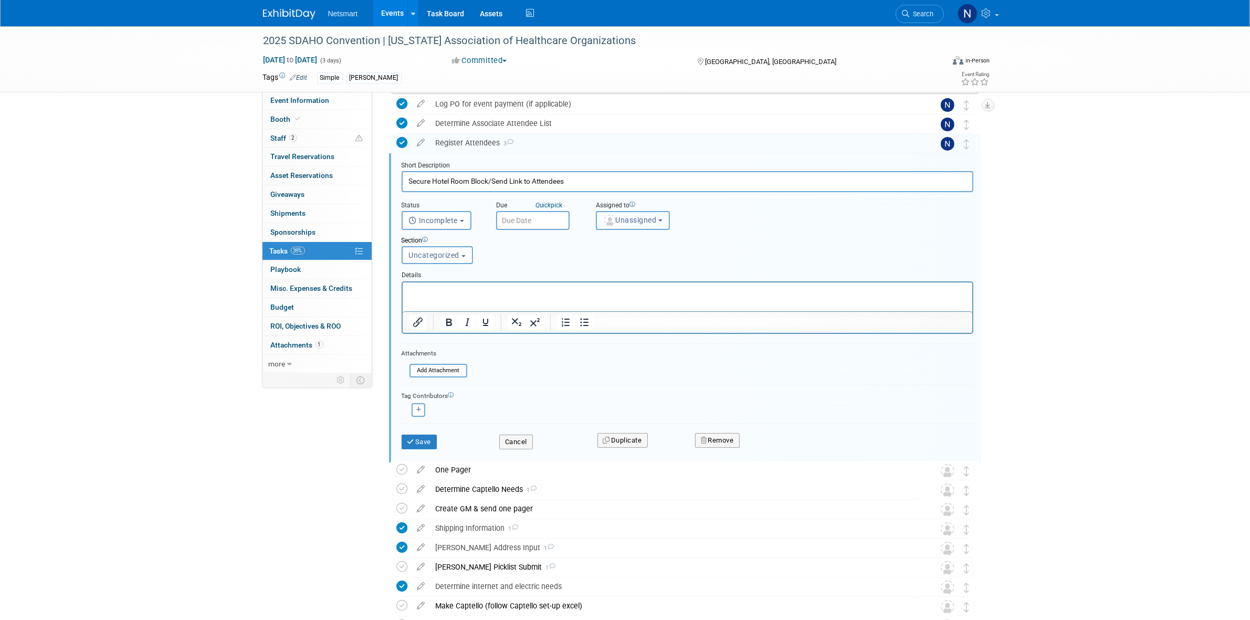
click at [621, 218] on span "Unassigned" at bounding box center [630, 220] width 54 height 8
click at [615, 232] on ul "Unassigned Abby Tibbles Amy Cady Danielle Calderone Hannah Norsworthy Jackson O…" at bounding box center [672, 269] width 153 height 76
click at [617, 221] on span "Unassigned" at bounding box center [630, 220] width 54 height 8
click at [617, 243] on input "text" at bounding box center [665, 246] width 132 height 18
type input "nin"
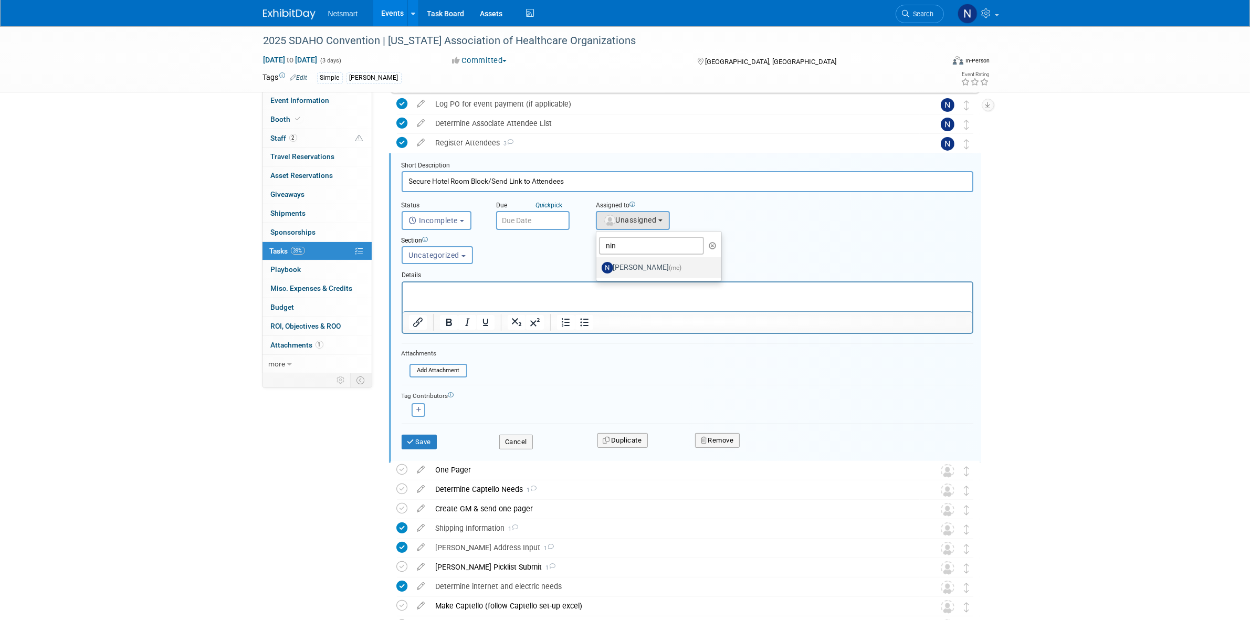
click at [626, 266] on label "[PERSON_NAME] (me)" at bounding box center [657, 267] width 110 height 17
click at [598, 266] on input "[PERSON_NAME] (me)" at bounding box center [594, 266] width 7 height 7
select select "a52b5e8a-b2fd-4a4e-8599-2a3670a086e7"
click at [426, 440] on button "Save" at bounding box center [420, 442] width 36 height 15
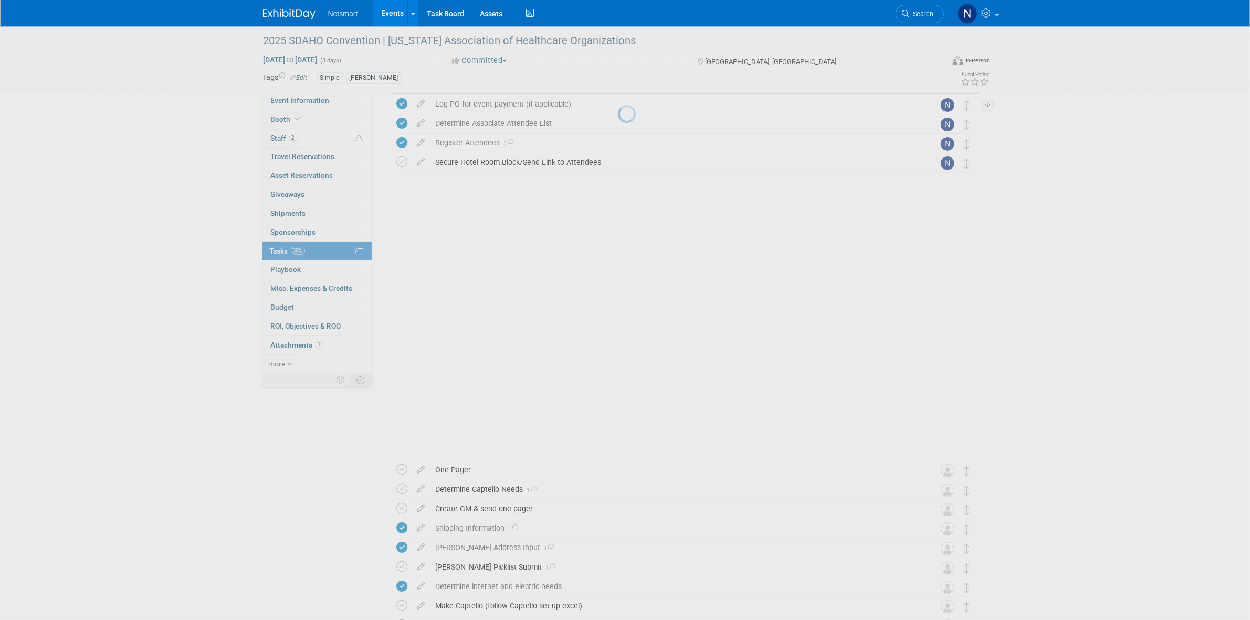
scroll to position [62, 0]
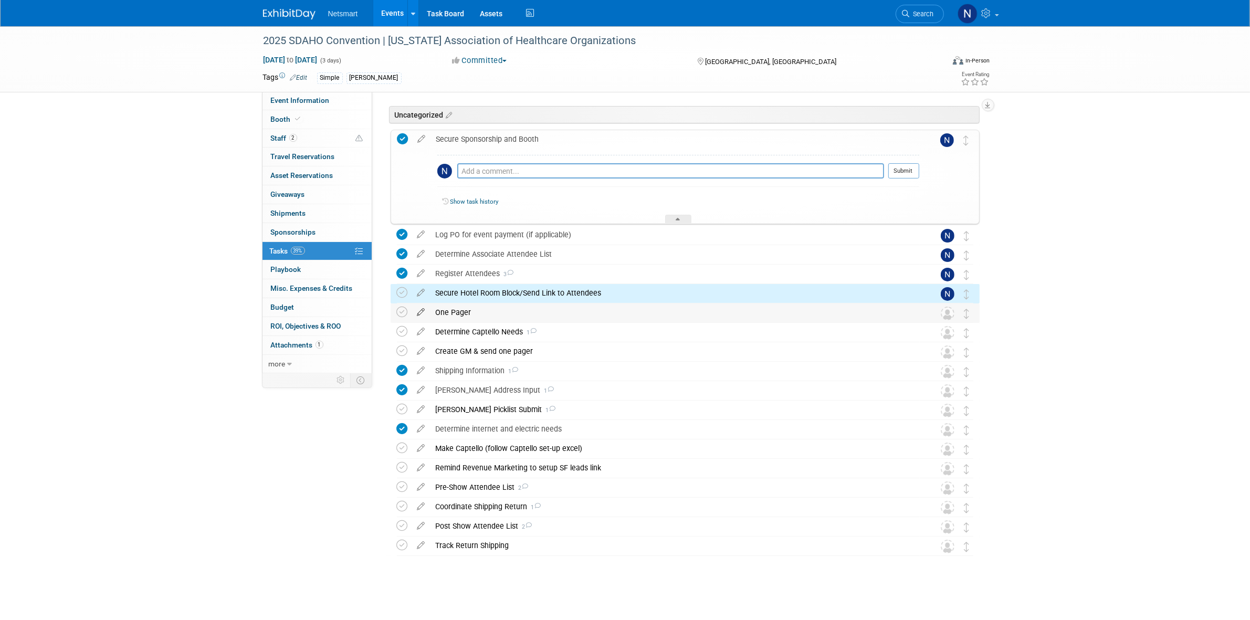
click at [423, 308] on icon at bounding box center [421, 310] width 18 height 13
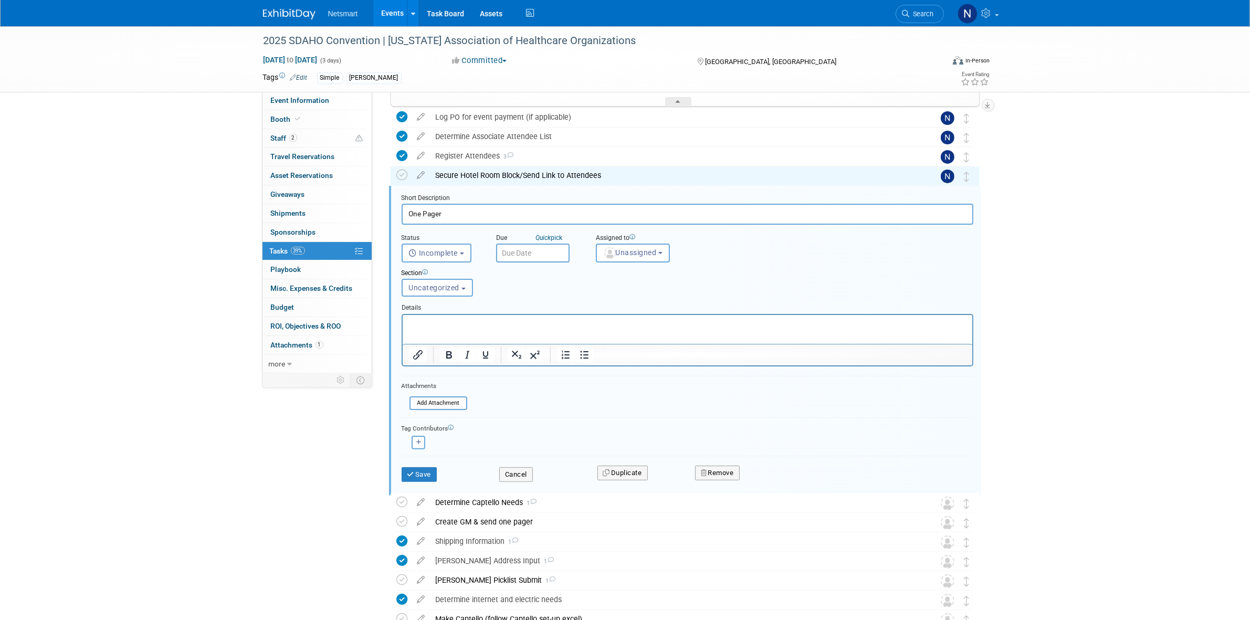
scroll to position [213, 0]
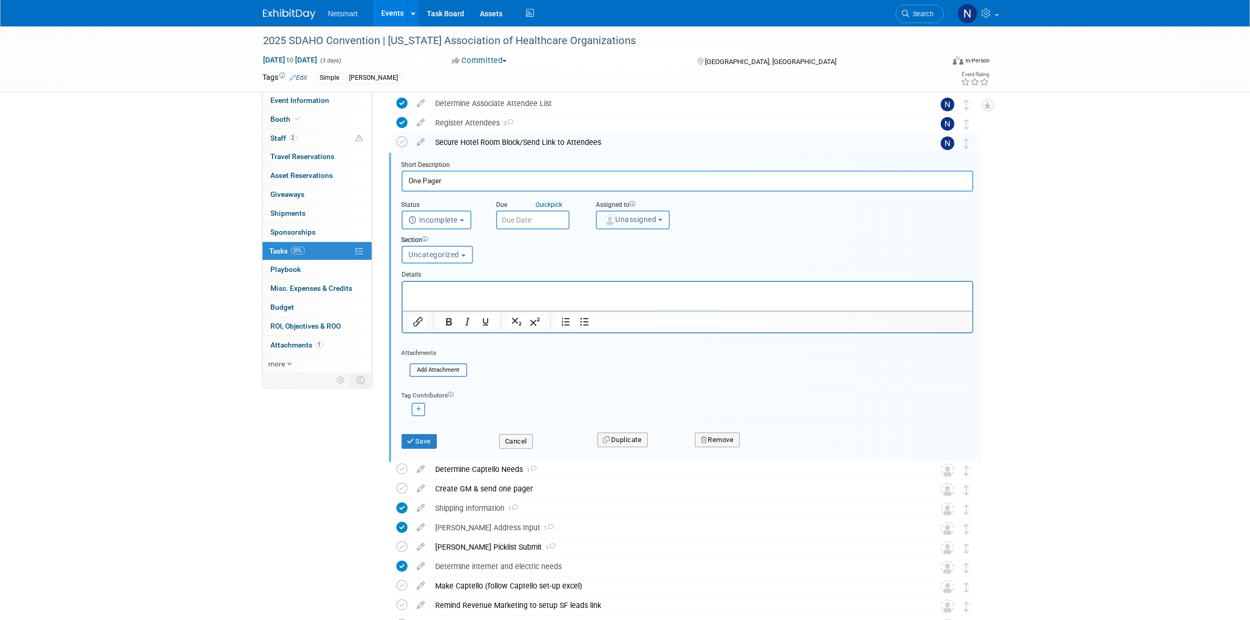
click at [625, 215] on span "Unassigned" at bounding box center [630, 219] width 54 height 8
click at [621, 243] on input "text" at bounding box center [665, 245] width 132 height 18
type input "nin"
click at [625, 264] on label "[PERSON_NAME] (me)" at bounding box center [657, 267] width 110 height 17
click at [598, 264] on input "[PERSON_NAME] (me)" at bounding box center [594, 266] width 7 height 7
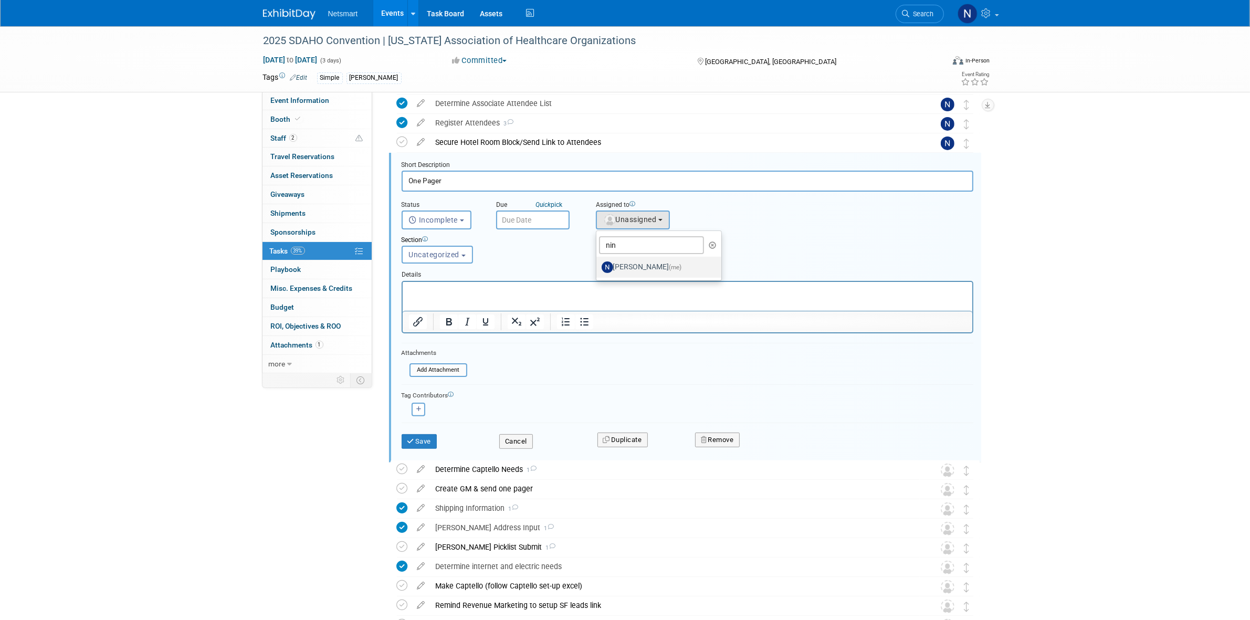
select select "a52b5e8a-b2fd-4a4e-8599-2a3670a086e7"
click at [425, 437] on button "Save" at bounding box center [420, 441] width 36 height 15
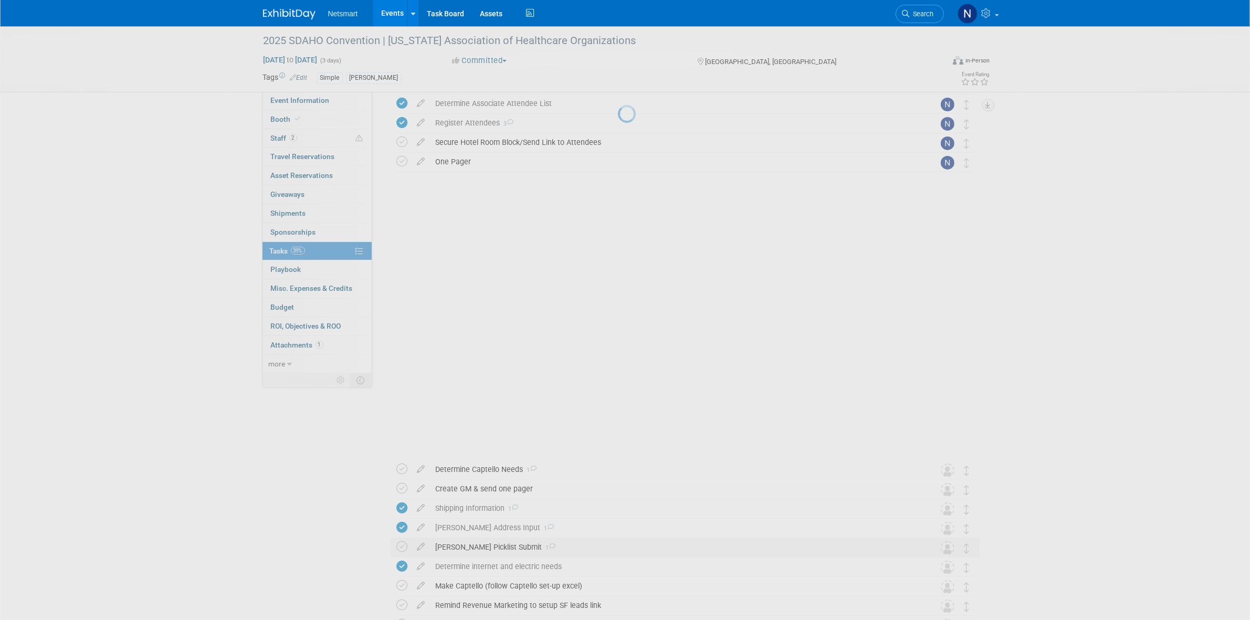
scroll to position [62, 0]
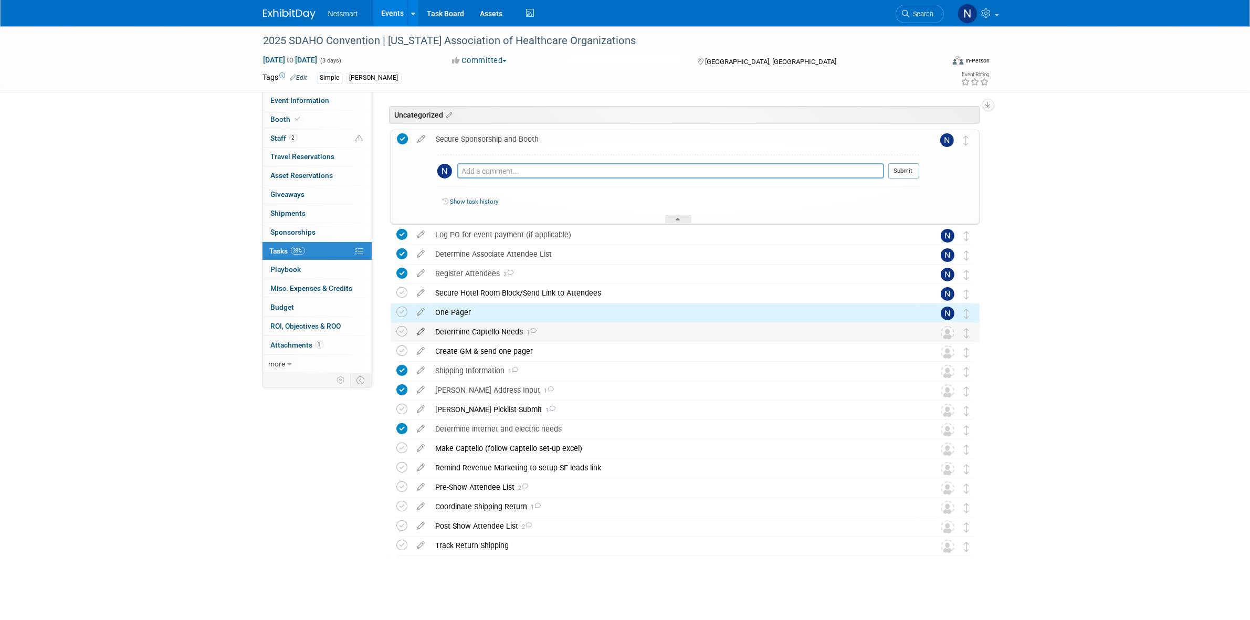
click at [419, 332] on icon at bounding box center [421, 329] width 18 height 13
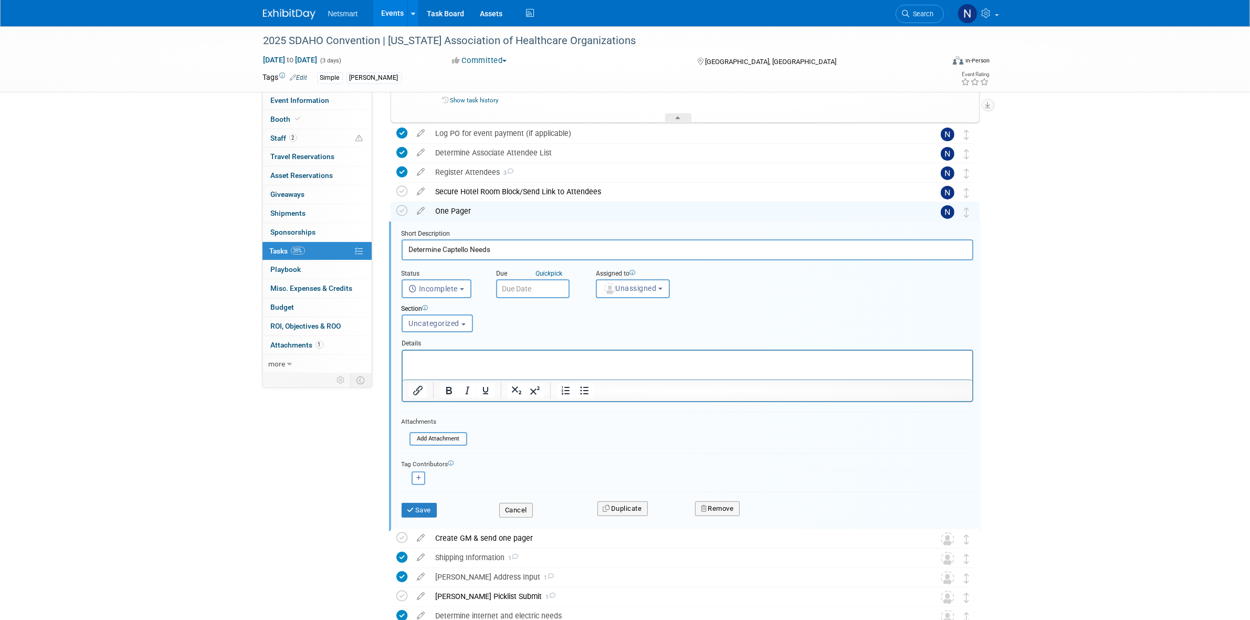
scroll to position [232, 0]
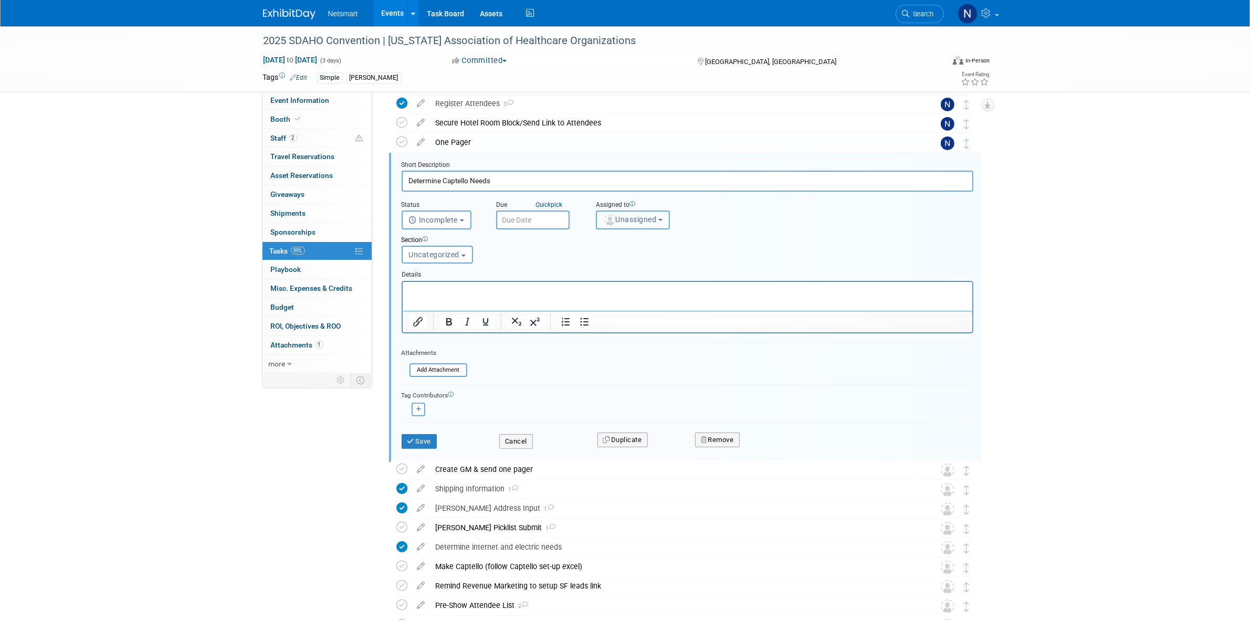
click at [623, 215] on span "Unassigned" at bounding box center [630, 219] width 54 height 8
click at [623, 239] on input "text" at bounding box center [665, 245] width 132 height 18
type input "nin"
click at [625, 263] on label "[PERSON_NAME] (me)" at bounding box center [657, 267] width 110 height 17
click at [598, 263] on input "[PERSON_NAME] (me)" at bounding box center [594, 266] width 7 height 7
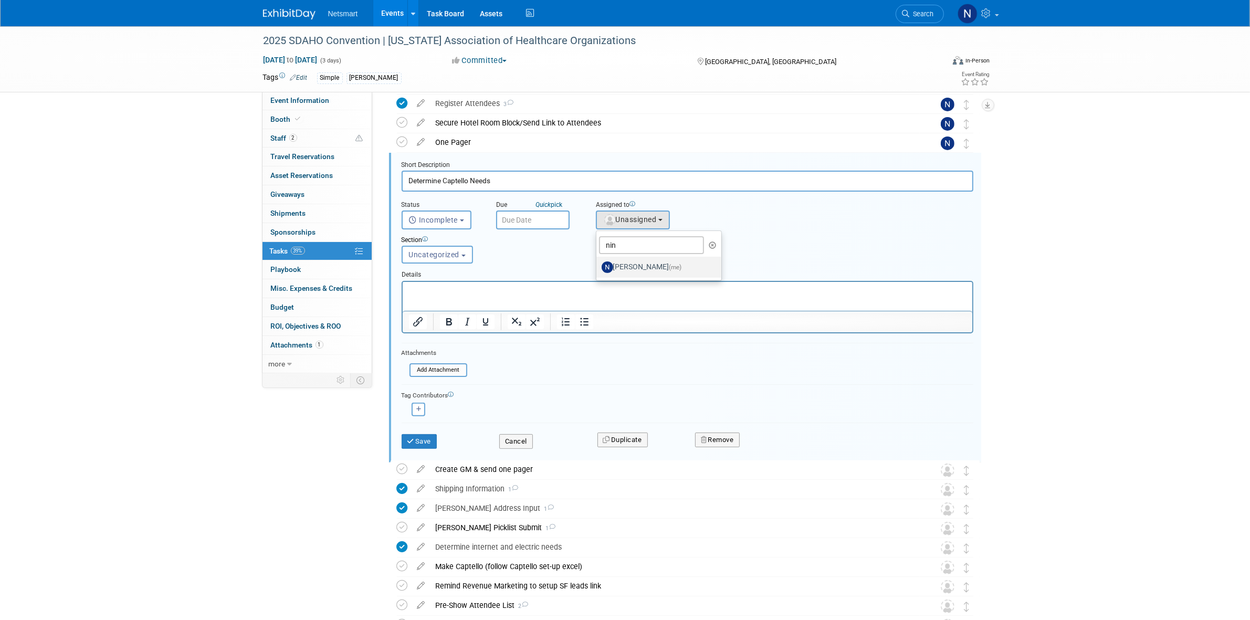
select select "a52b5e8a-b2fd-4a4e-8599-2a3670a086e7"
click at [425, 436] on button "Save" at bounding box center [420, 441] width 36 height 15
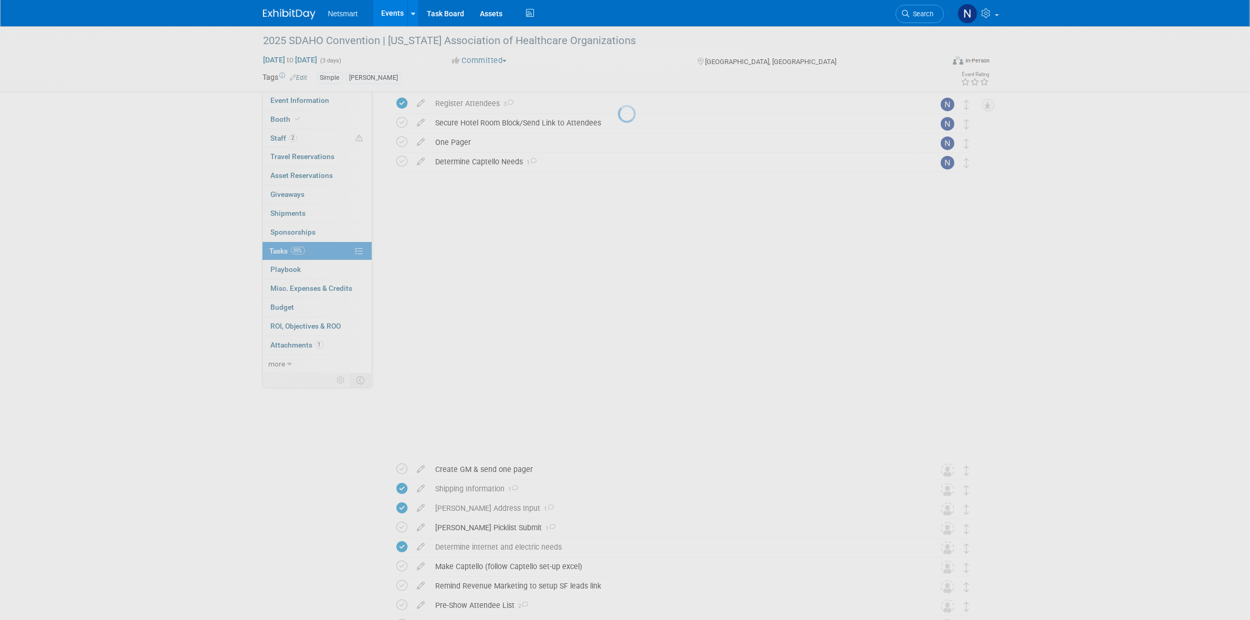
scroll to position [62, 0]
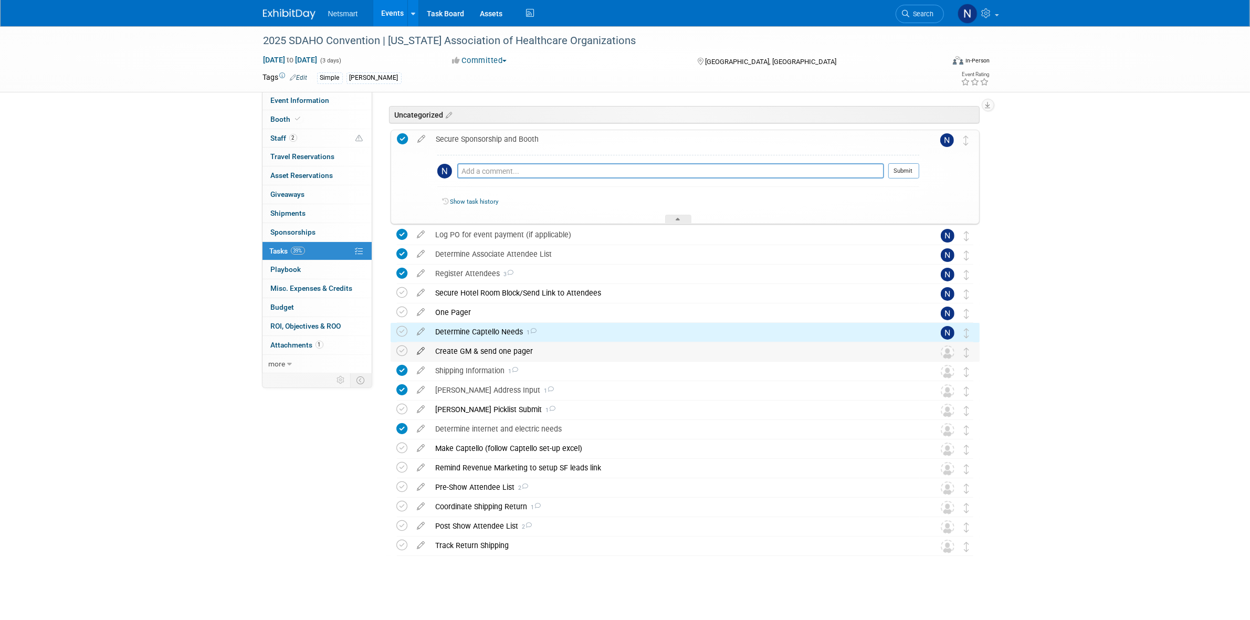
click at [421, 350] on icon at bounding box center [421, 348] width 18 height 13
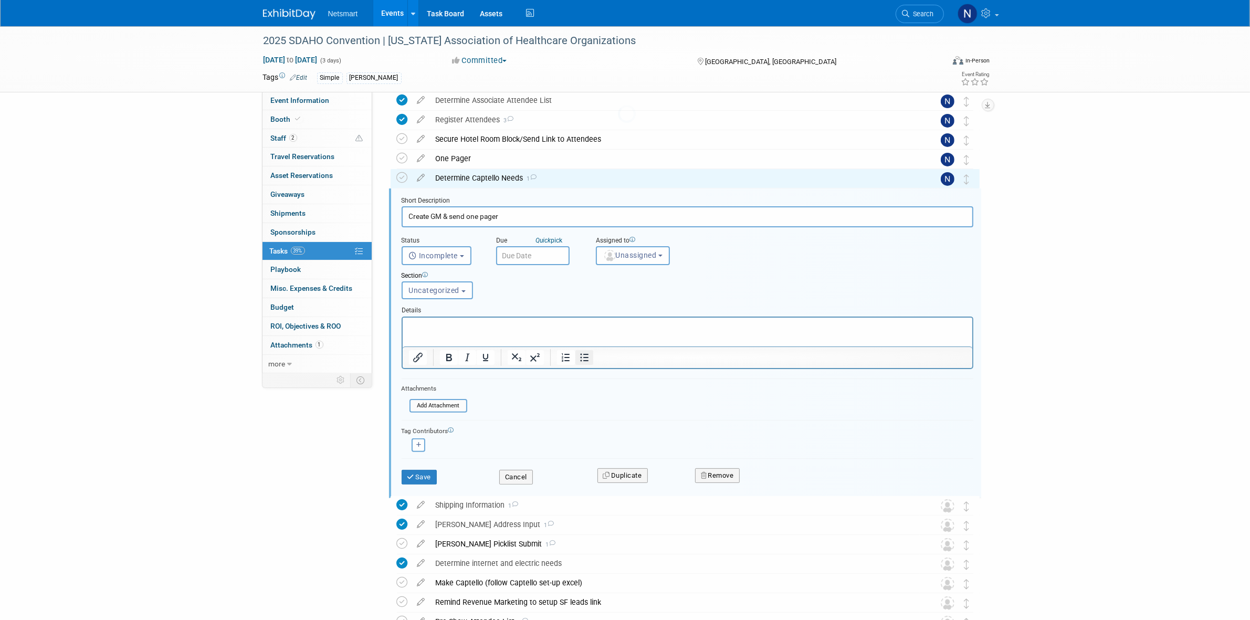
scroll to position [251, 0]
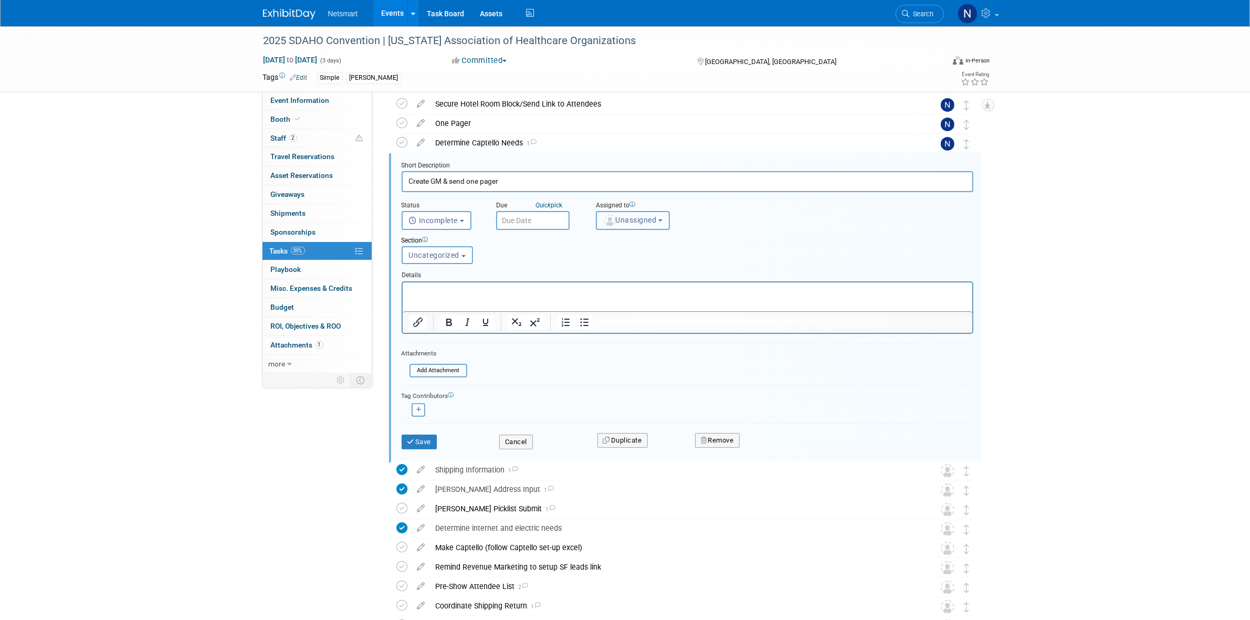
click at [632, 216] on span "Unassigned" at bounding box center [630, 220] width 54 height 8
click at [613, 239] on input "text" at bounding box center [665, 246] width 132 height 18
type input "nin"
click at [619, 427] on label "Nina Finn (me)" at bounding box center [670, 435] width 136 height 17
click at [598, 431] on input "Nina Finn (me)" at bounding box center [594, 434] width 7 height 7
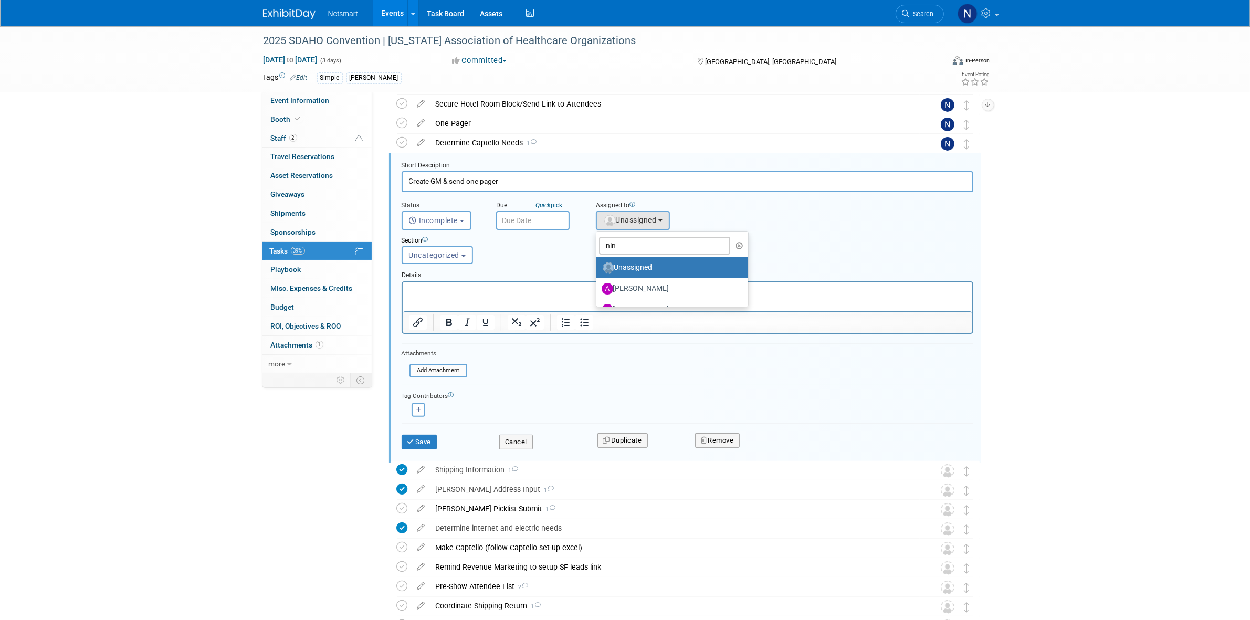
select select "a52b5e8a-b2fd-4a4e-8599-2a3670a086e7"
click at [420, 443] on button "Save" at bounding box center [420, 442] width 36 height 15
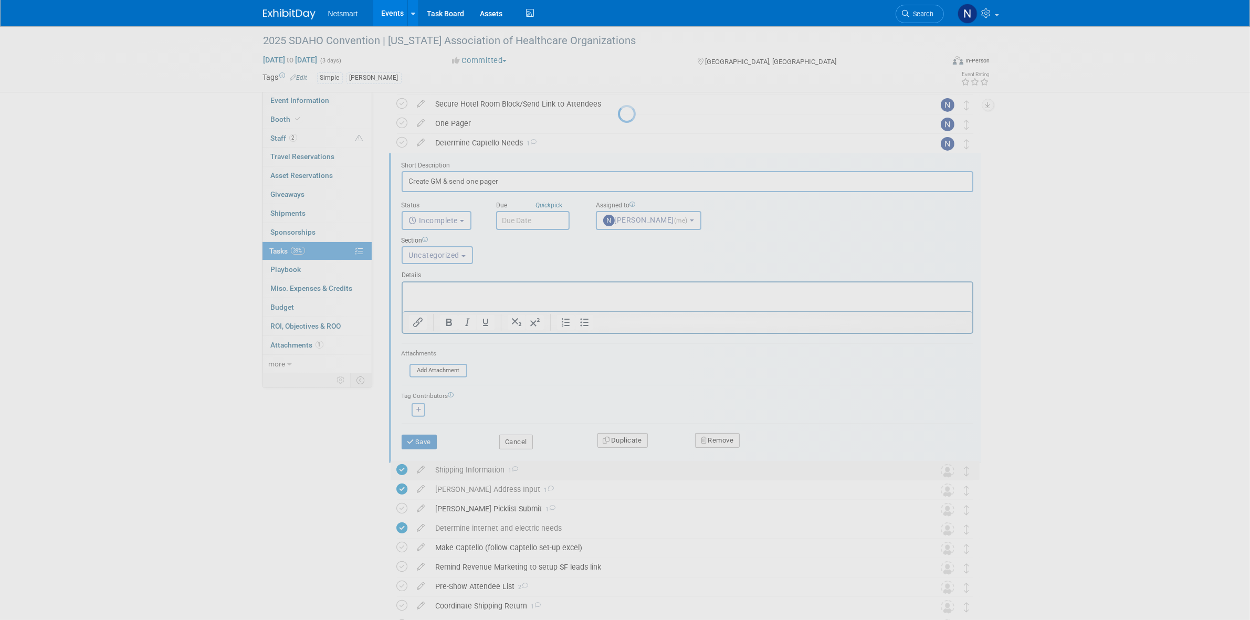
scroll to position [62, 0]
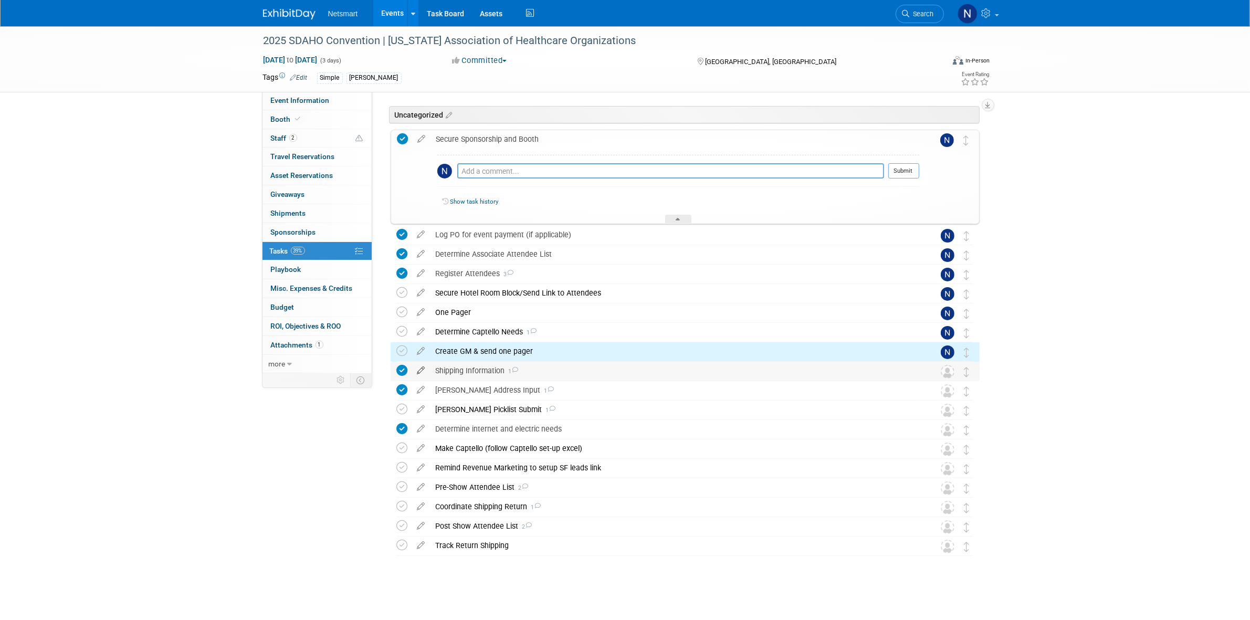
click at [423, 371] on icon at bounding box center [421, 368] width 18 height 13
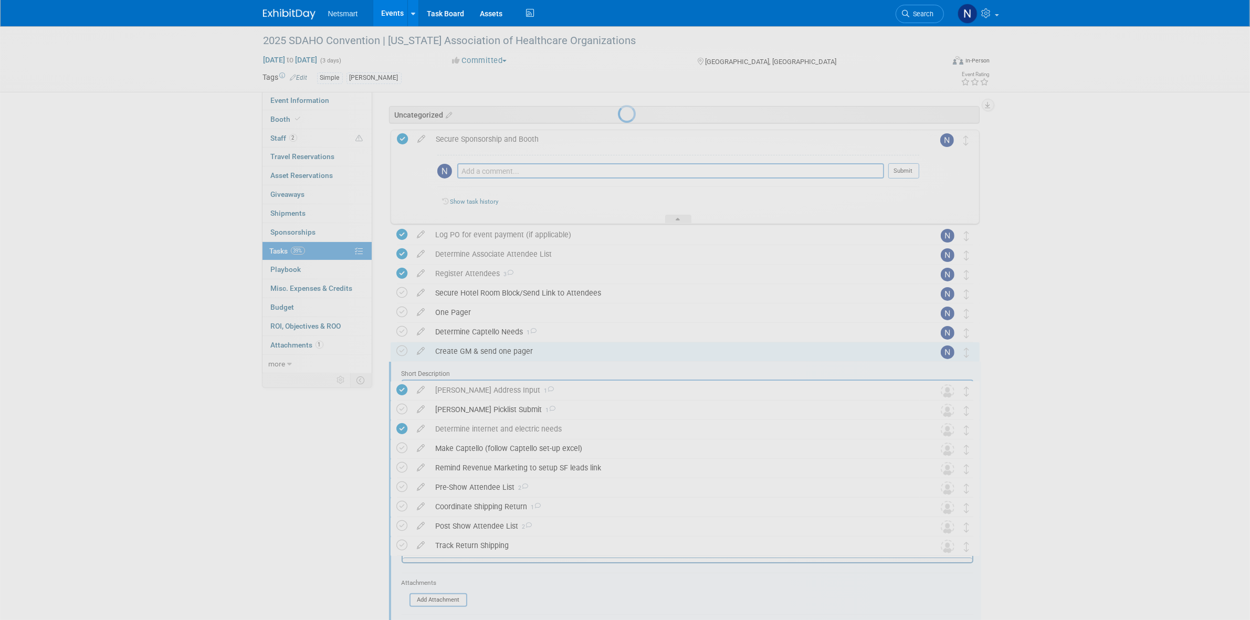
scroll to position [0, 0]
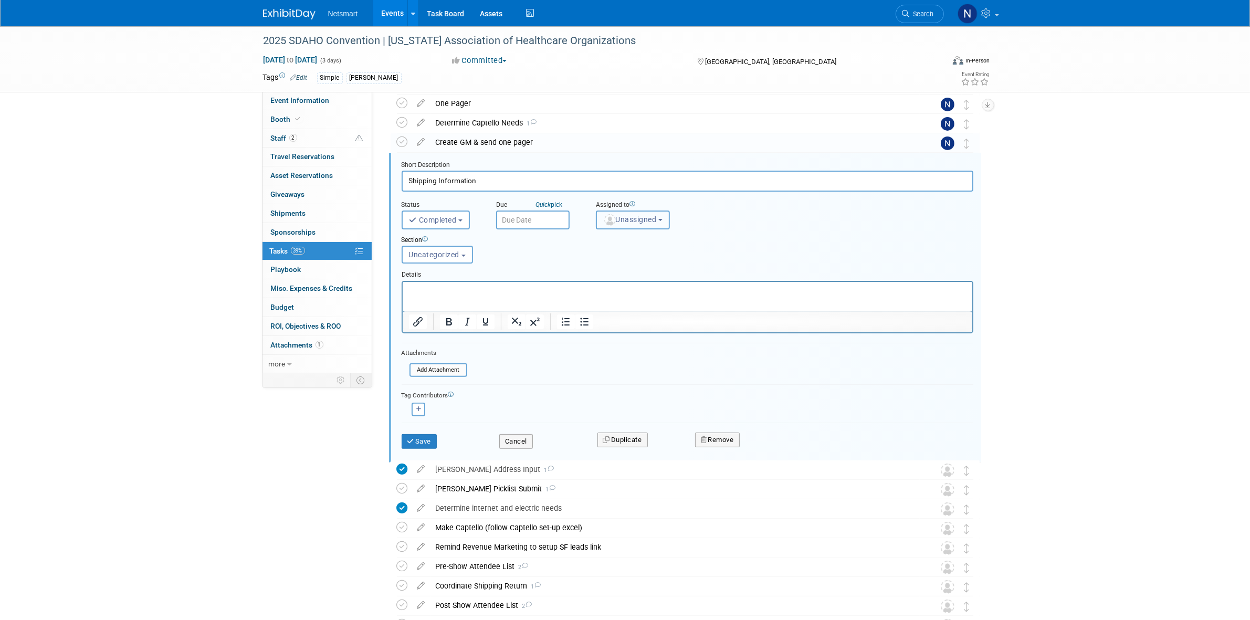
click at [629, 222] on span "Unassigned" at bounding box center [630, 219] width 54 height 8
click at [622, 237] on input "text" at bounding box center [665, 245] width 132 height 18
type input "nin"
click at [621, 427] on label "Nina Finn (me)" at bounding box center [670, 435] width 136 height 17
click at [598, 431] on input "Nina Finn (me)" at bounding box center [594, 434] width 7 height 7
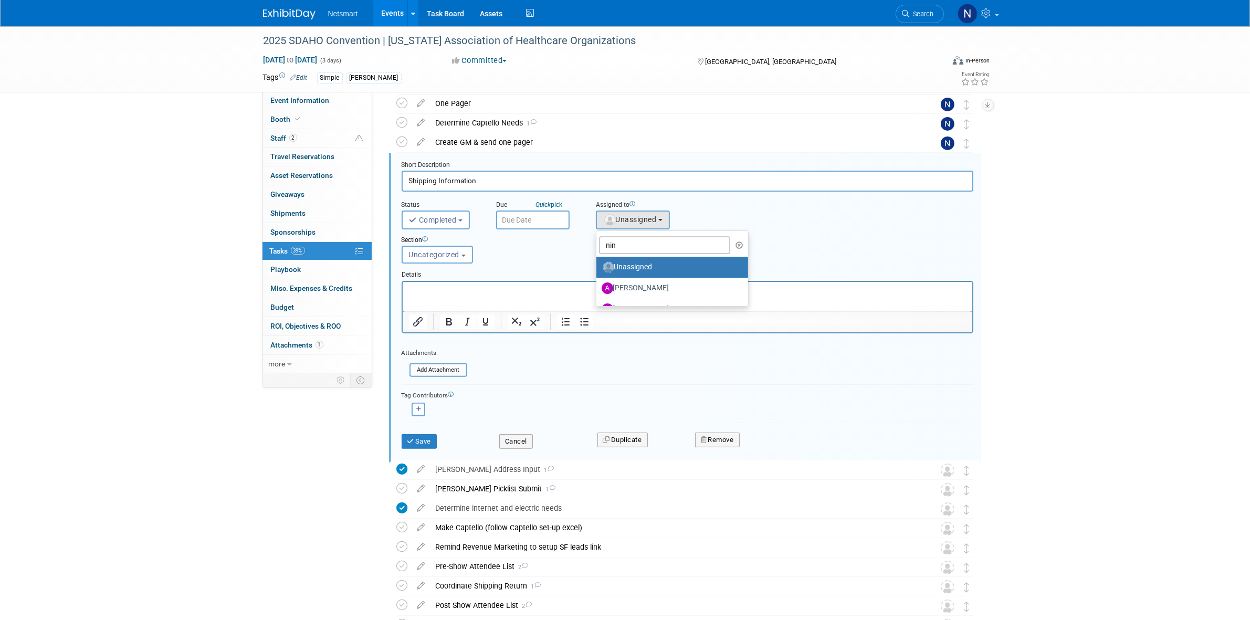
select select "a52b5e8a-b2fd-4a4e-8599-2a3670a086e7"
click at [423, 436] on button "Save" at bounding box center [420, 441] width 36 height 15
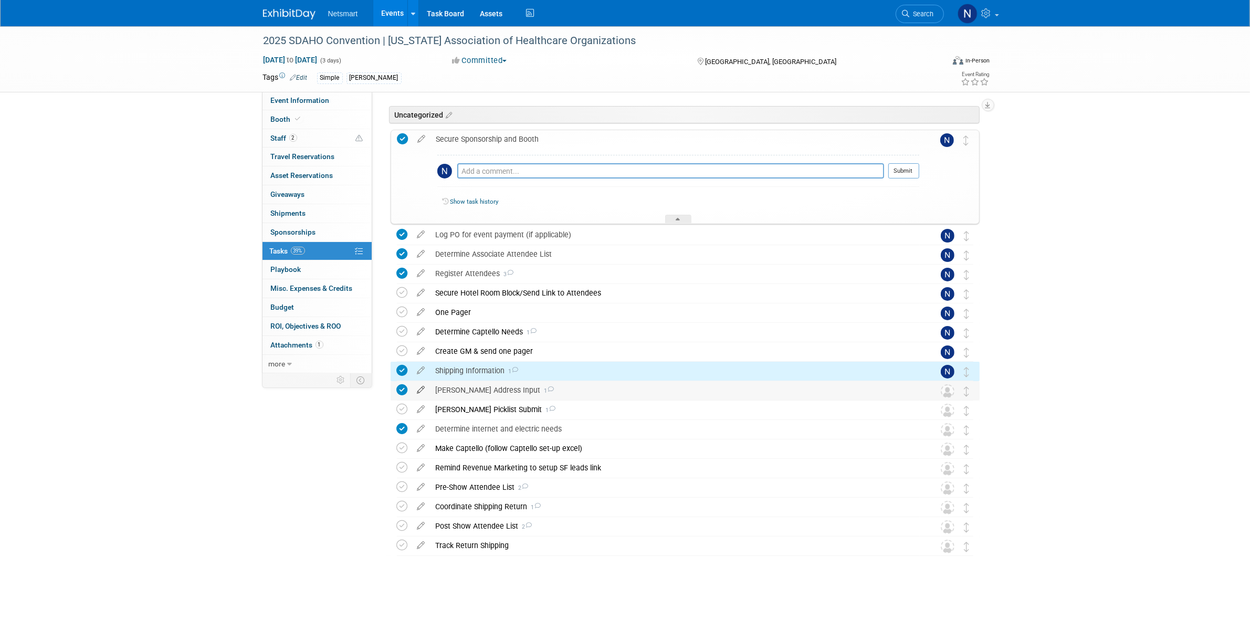
click at [420, 390] on icon at bounding box center [421, 387] width 18 height 13
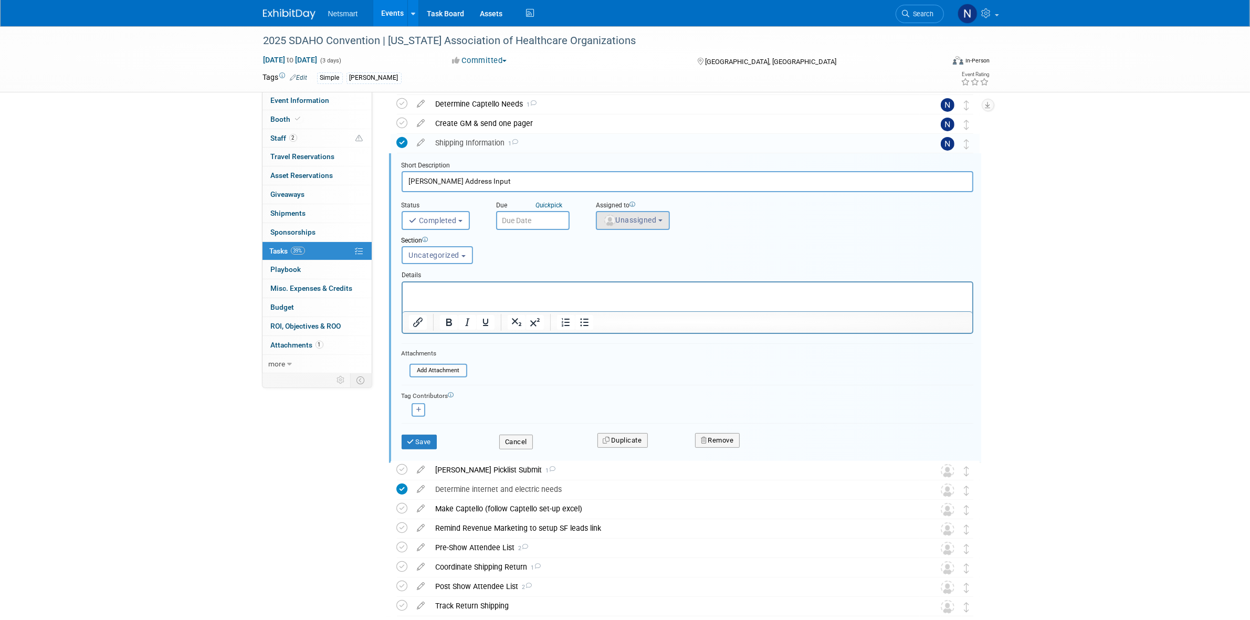
drag, startPoint x: 620, startPoint y: 203, endPoint x: 623, endPoint y: 217, distance: 14.1
click at [620, 205] on div "Assigned to" at bounding box center [661, 206] width 131 height 10
click at [625, 218] on span "Unassigned" at bounding box center [630, 220] width 54 height 8
click at [620, 243] on input "text" at bounding box center [665, 246] width 132 height 18
type input "nin"
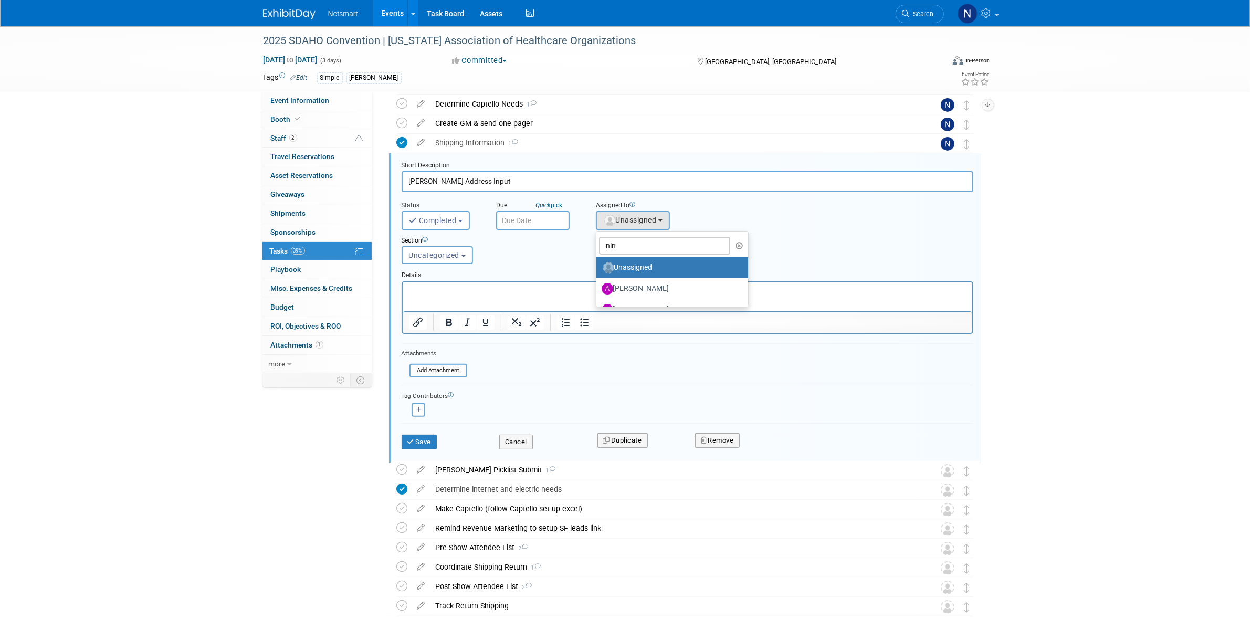
click at [620, 427] on label "Nina Finn (me)" at bounding box center [670, 435] width 136 height 17
click at [598, 431] on input "Nina Finn (me)" at bounding box center [594, 434] width 7 height 7
select select "a52b5e8a-b2fd-4a4e-8599-2a3670a086e7"
click at [415, 440] on button "Save" at bounding box center [420, 442] width 36 height 15
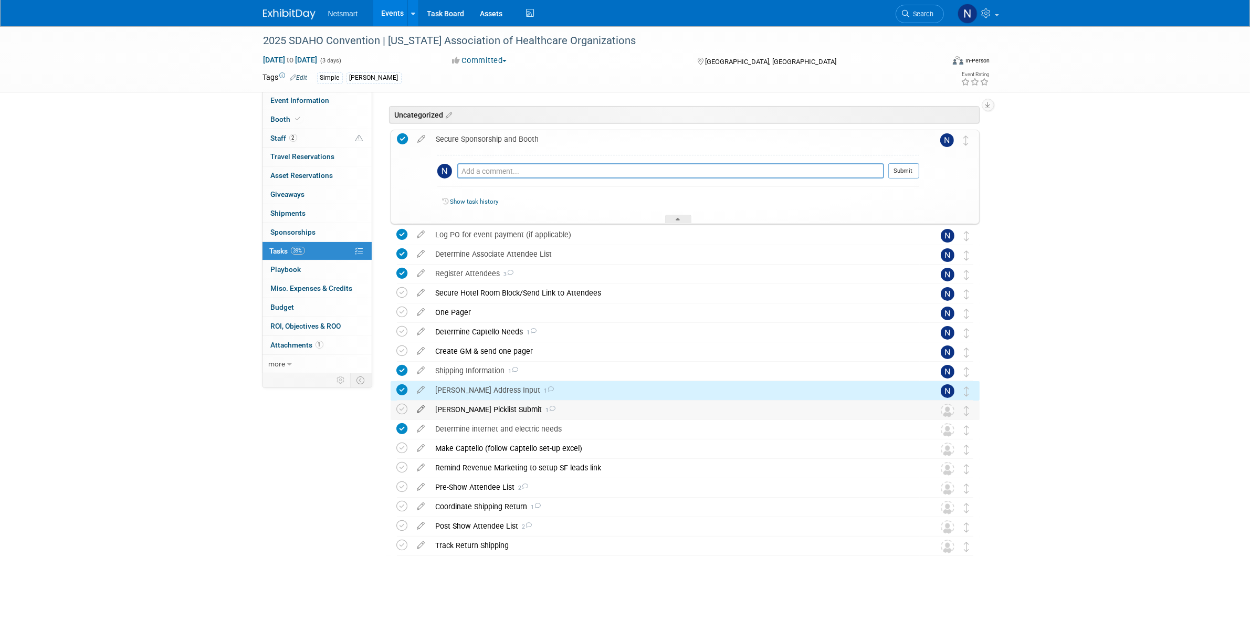
click at [423, 409] on icon at bounding box center [421, 407] width 18 height 13
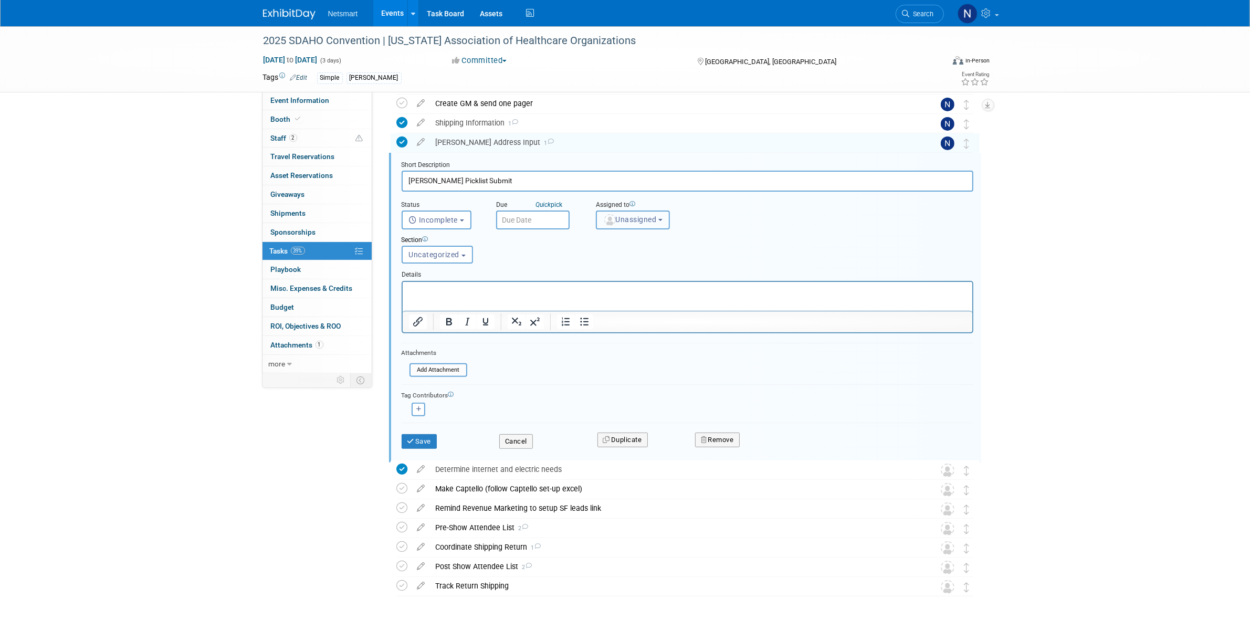
click at [623, 224] on button "Unassigned" at bounding box center [633, 220] width 75 height 19
click at [620, 245] on input "text" at bounding box center [665, 245] width 132 height 18
type input "nin"
click at [623, 427] on label "Nina Finn (me)" at bounding box center [670, 435] width 136 height 17
click at [598, 431] on input "Nina Finn (me)" at bounding box center [594, 434] width 7 height 7
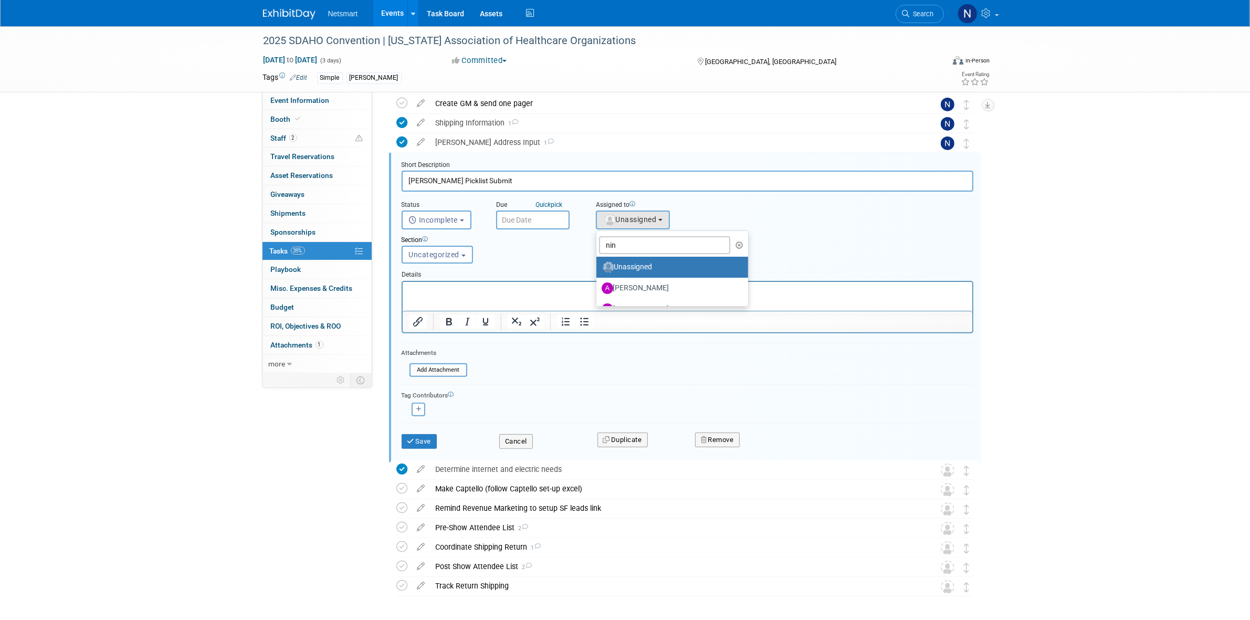
select select "a52b5e8a-b2fd-4a4e-8599-2a3670a086e7"
click at [411, 442] on button "Save" at bounding box center [420, 441] width 36 height 15
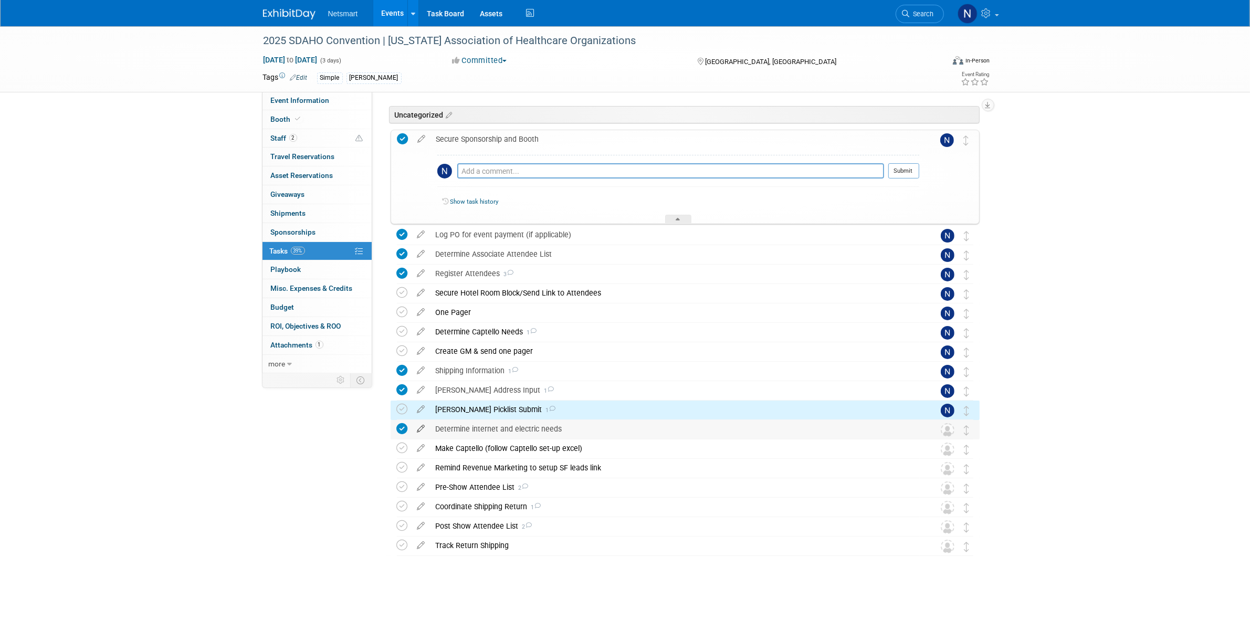
click at [424, 431] on icon at bounding box center [421, 426] width 18 height 13
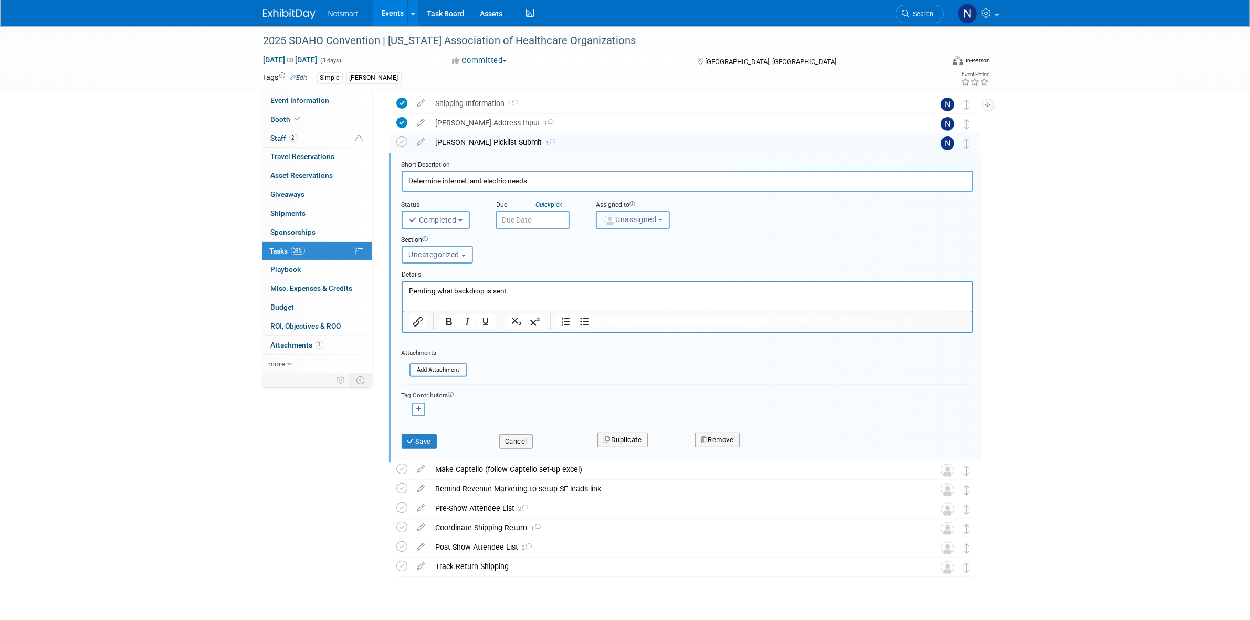
drag, startPoint x: 636, startPoint y: 213, endPoint x: 623, endPoint y: 234, distance: 24.0
click at [636, 213] on button "Unassigned" at bounding box center [633, 220] width 75 height 19
click at [618, 243] on input "text" at bounding box center [665, 245] width 132 height 18
type input "nin"
click at [626, 266] on label "Nina Finn (me)" at bounding box center [657, 267] width 110 height 17
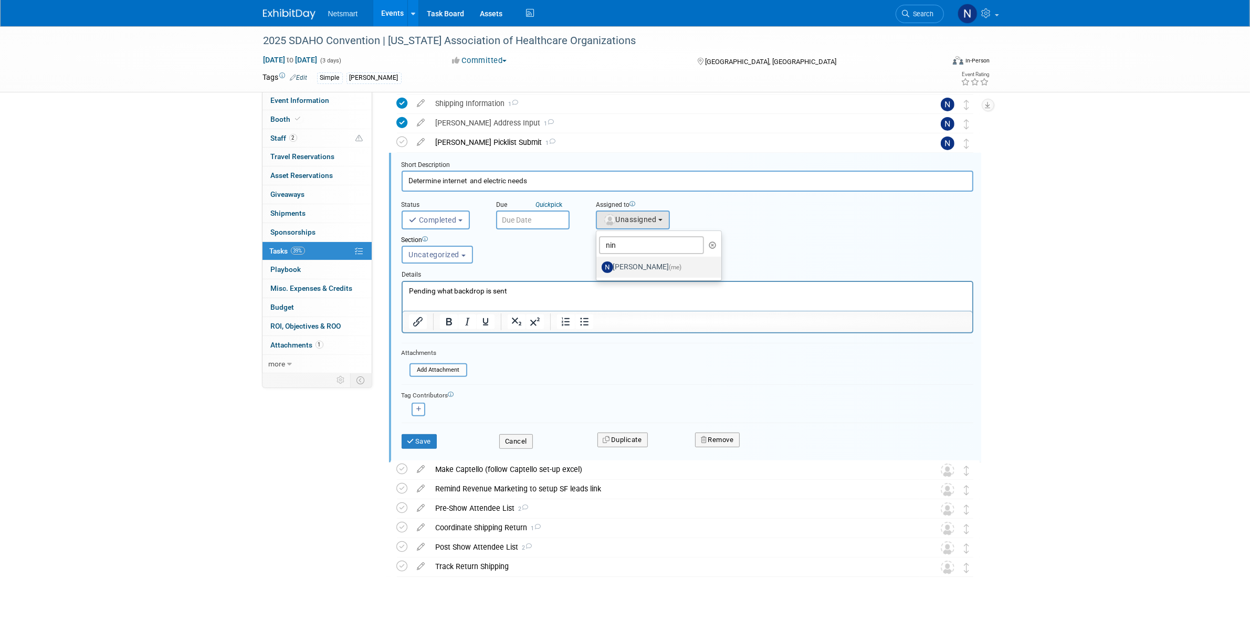
click at [598, 266] on input "Nina Finn (me)" at bounding box center [594, 266] width 7 height 7
select select "a52b5e8a-b2fd-4a4e-8599-2a3670a086e7"
click at [419, 436] on button "Save" at bounding box center [420, 441] width 36 height 15
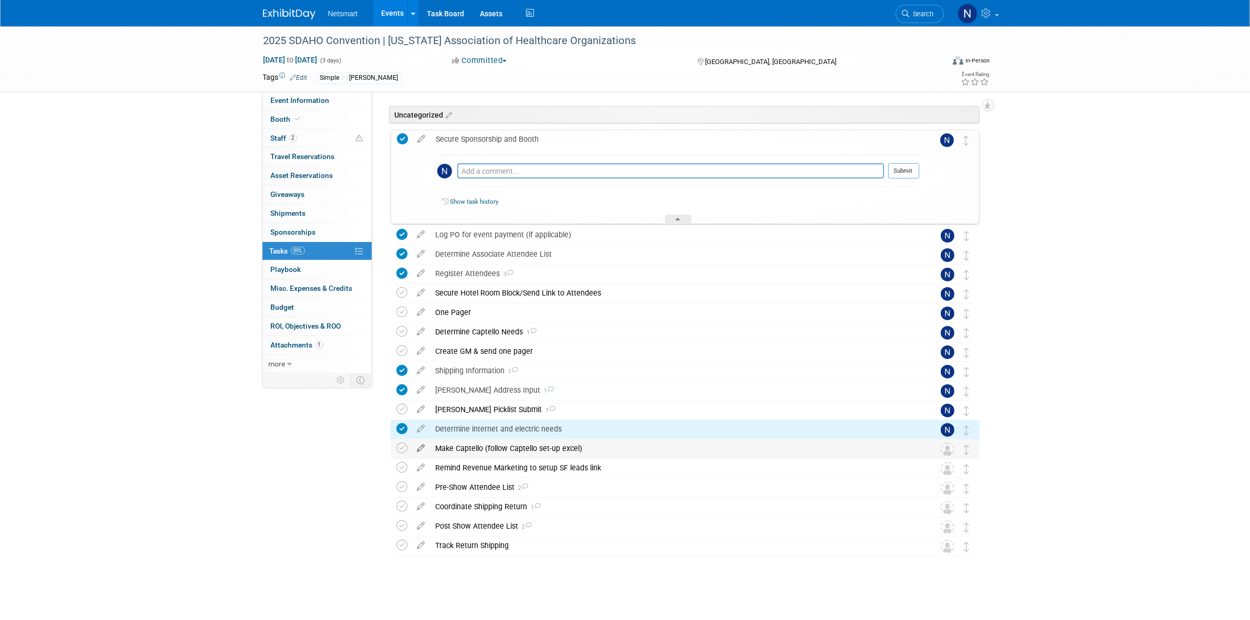
click at [424, 450] on icon at bounding box center [421, 446] width 18 height 13
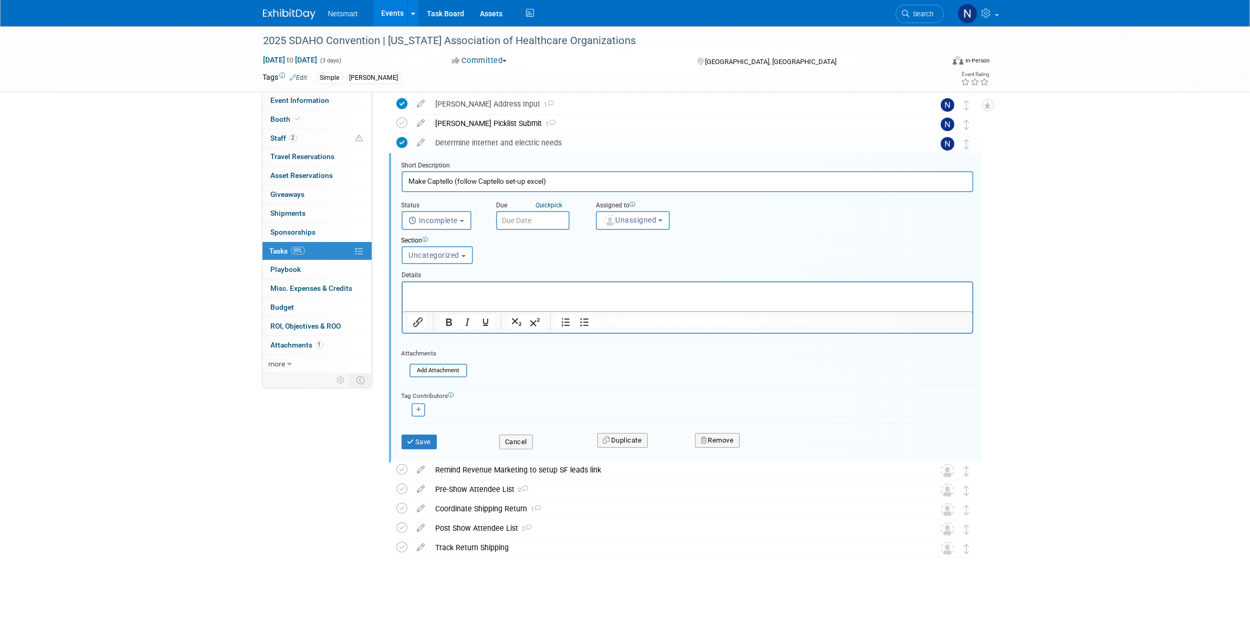
click at [620, 205] on div "Assigned to" at bounding box center [661, 206] width 131 height 10
click at [615, 222] on span "Unassigned" at bounding box center [630, 220] width 54 height 8
click at [612, 243] on input "text" at bounding box center [665, 246] width 132 height 18
type input "nin"
click at [628, 264] on label "Nina Finn (me)" at bounding box center [657, 267] width 110 height 17
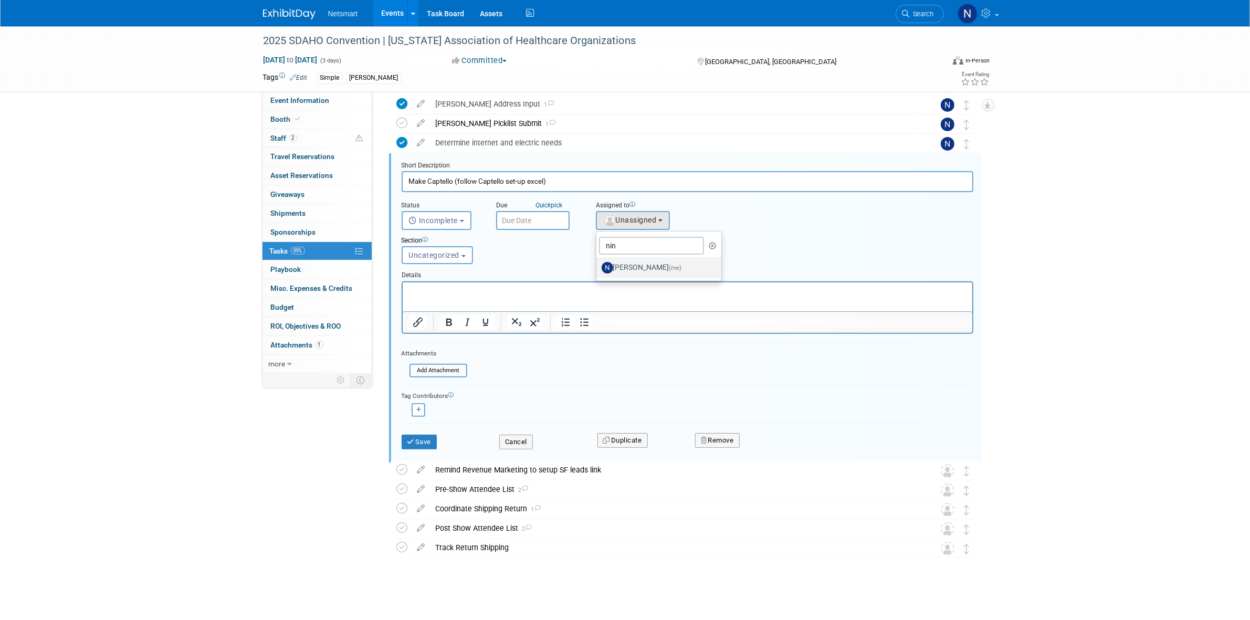
click at [598, 264] on input "Nina Finn (me)" at bounding box center [594, 266] width 7 height 7
select select "a52b5e8a-b2fd-4a4e-8599-2a3670a086e7"
click at [426, 437] on button "Save" at bounding box center [420, 442] width 36 height 15
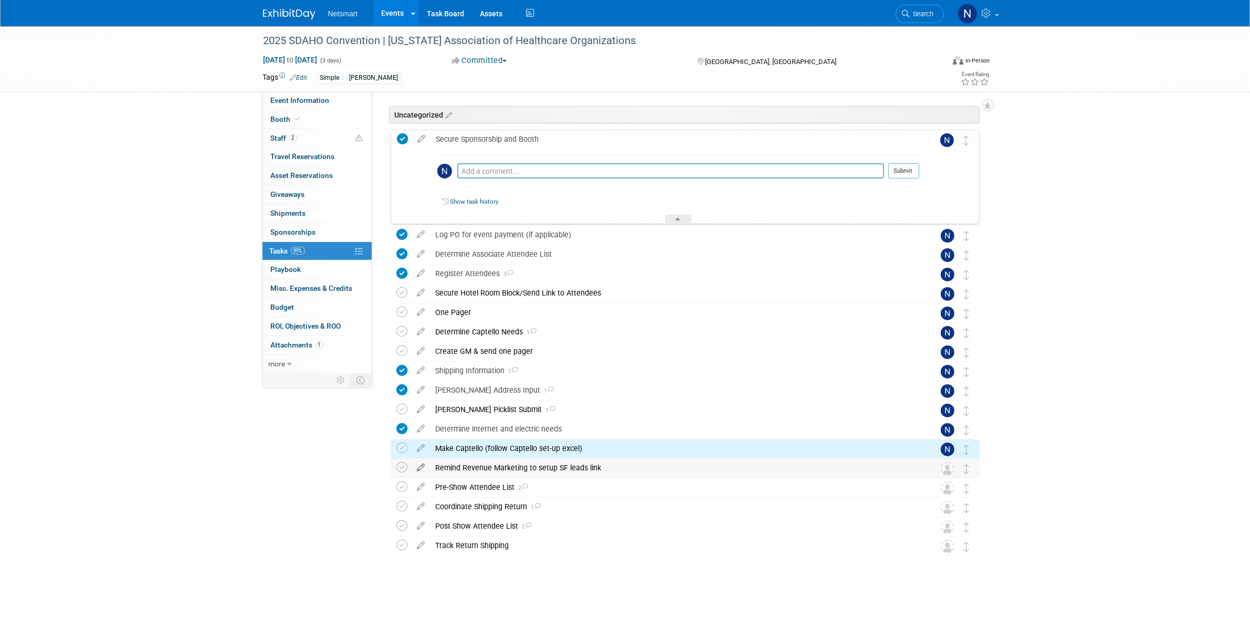
click at [414, 464] on icon at bounding box center [421, 465] width 18 height 13
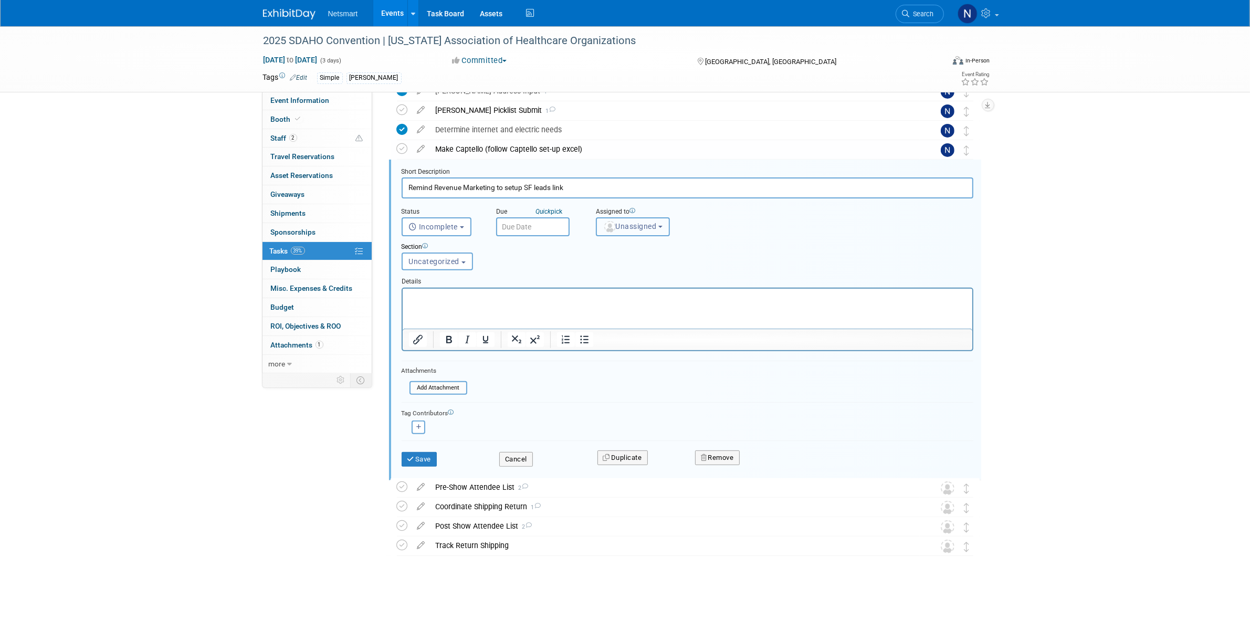
click at [628, 222] on span "Unassigned" at bounding box center [630, 226] width 54 height 8
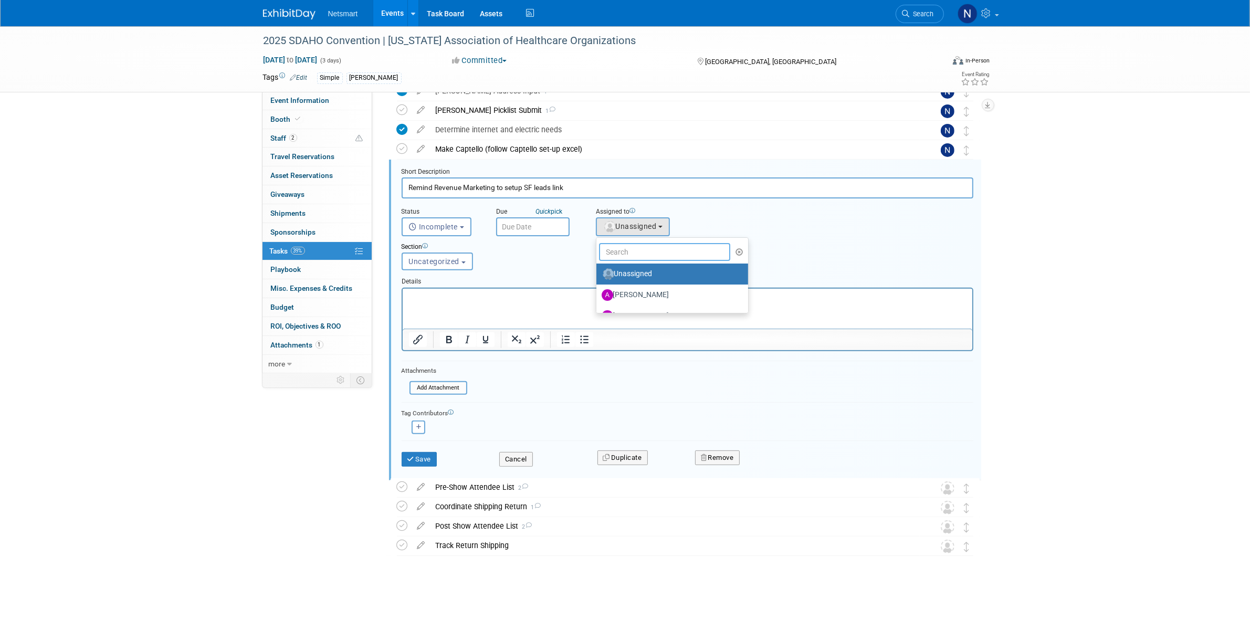
click at [628, 244] on input "text" at bounding box center [665, 252] width 132 height 18
type input "nin"
drag, startPoint x: 629, startPoint y: 272, endPoint x: 161, endPoint y: 30, distance: 526.3
click at [629, 272] on label "Nina Finn (me)" at bounding box center [657, 274] width 110 height 17
click at [598, 272] on input "Nina Finn (me)" at bounding box center [594, 272] width 7 height 7
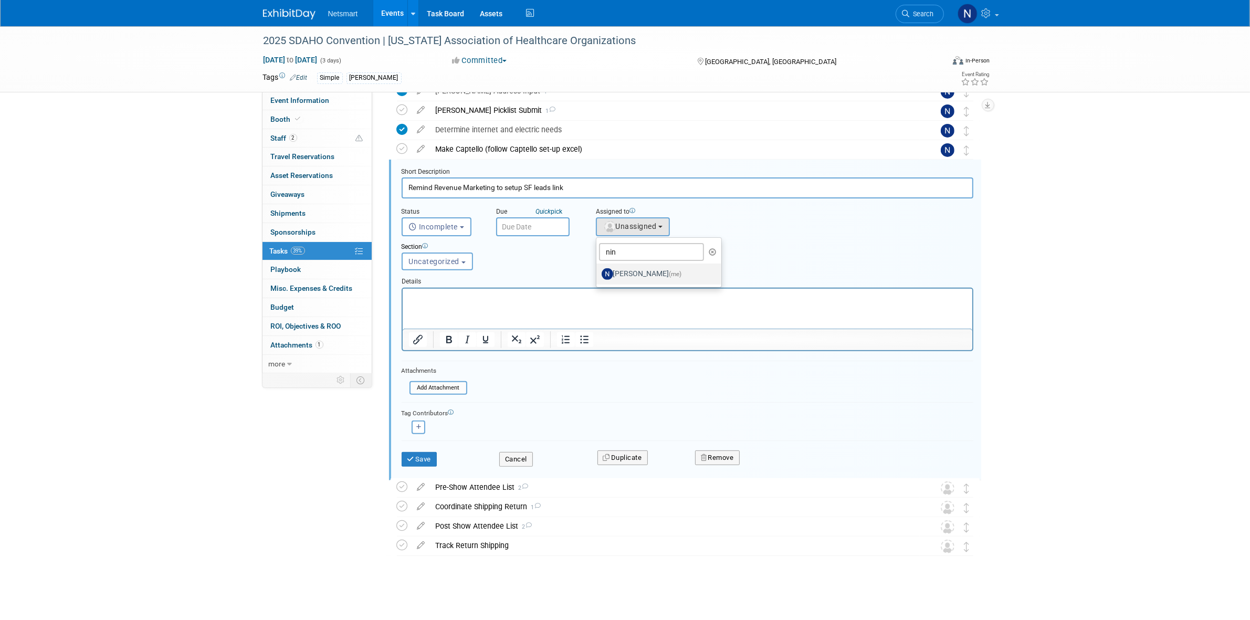
select select "a52b5e8a-b2fd-4a4e-8599-2a3670a086e7"
click at [424, 456] on button "Save" at bounding box center [420, 459] width 36 height 15
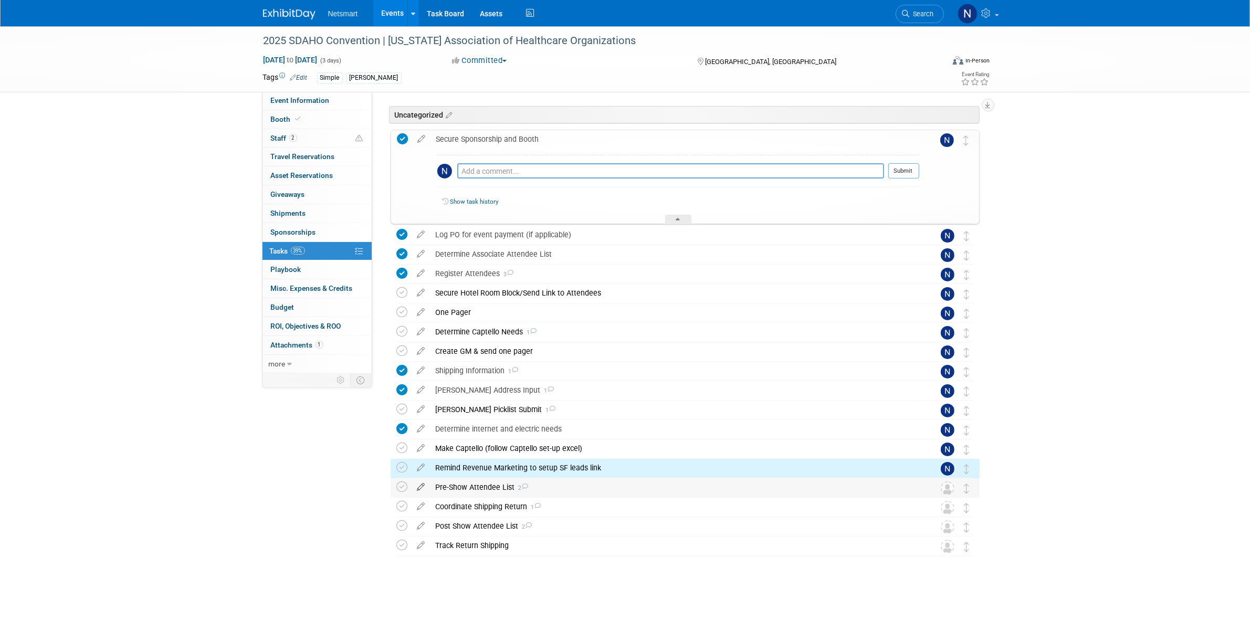
click at [424, 486] on icon at bounding box center [421, 484] width 18 height 13
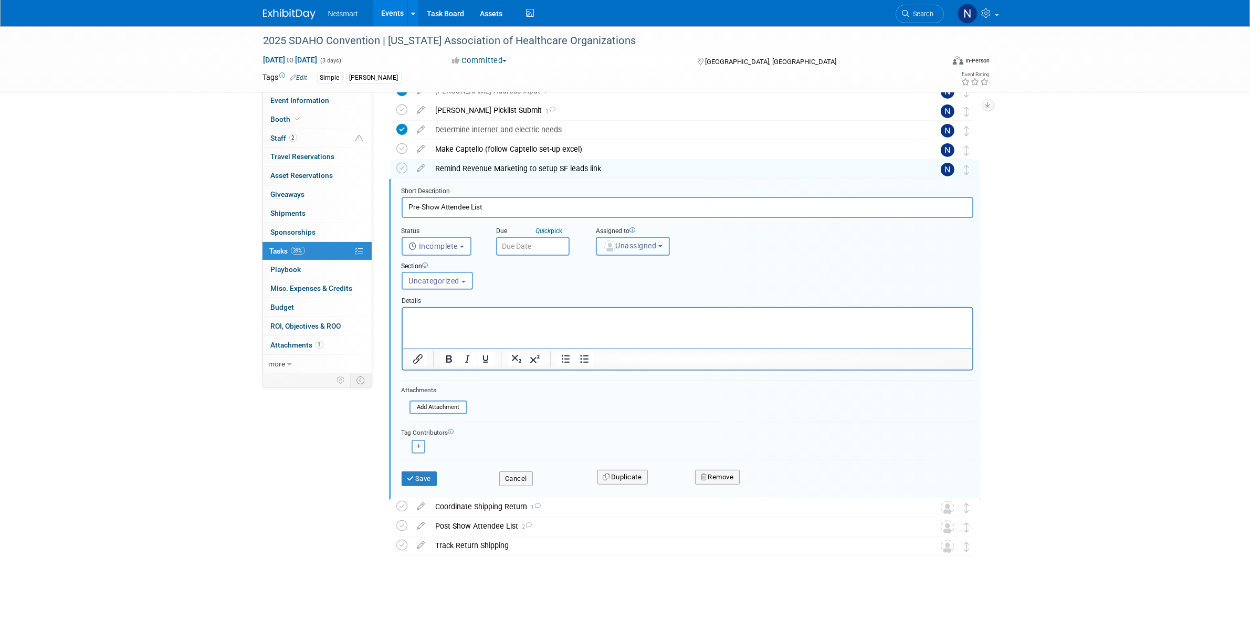
click at [621, 246] on span "Unassigned" at bounding box center [630, 246] width 54 height 8
click at [615, 269] on input "text" at bounding box center [665, 272] width 132 height 18
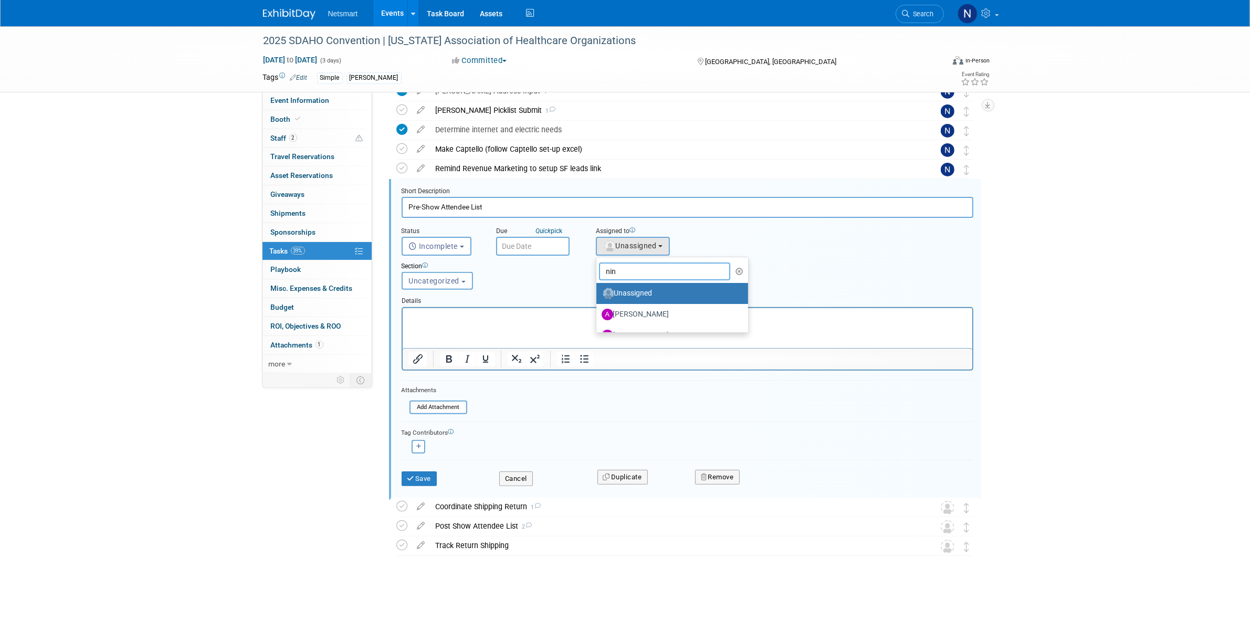
type input "nin"
click at [625, 285] on label "Nina Finn (me)" at bounding box center [657, 293] width 110 height 17
click at [598, 289] on input "Nina Finn (me)" at bounding box center [594, 292] width 7 height 7
select select "a52b5e8a-b2fd-4a4e-8599-2a3670a086e7"
click at [429, 472] on button "Save" at bounding box center [420, 479] width 36 height 15
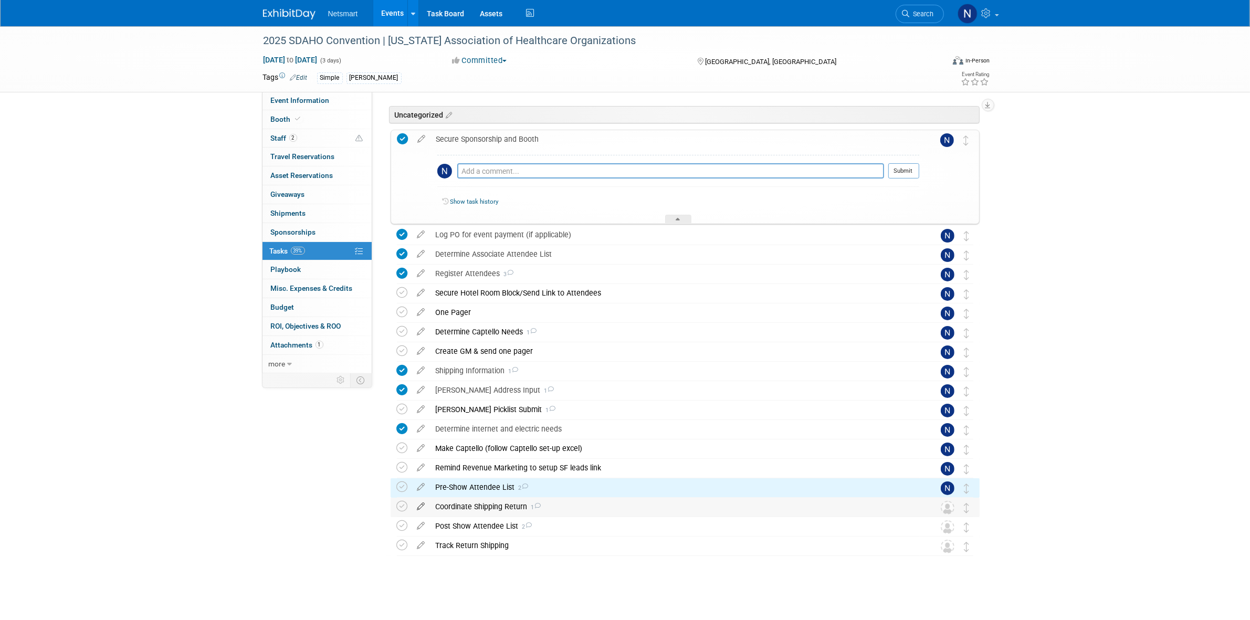
click at [421, 507] on icon at bounding box center [421, 504] width 18 height 13
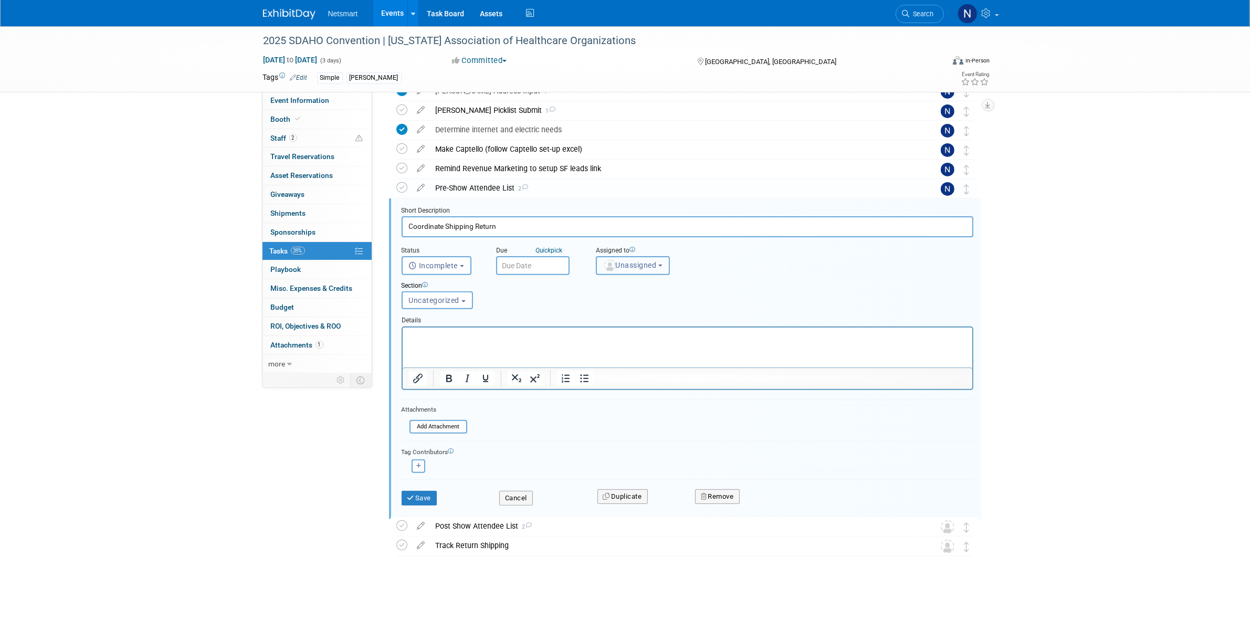
click at [621, 264] on span "Unassigned" at bounding box center [630, 265] width 54 height 8
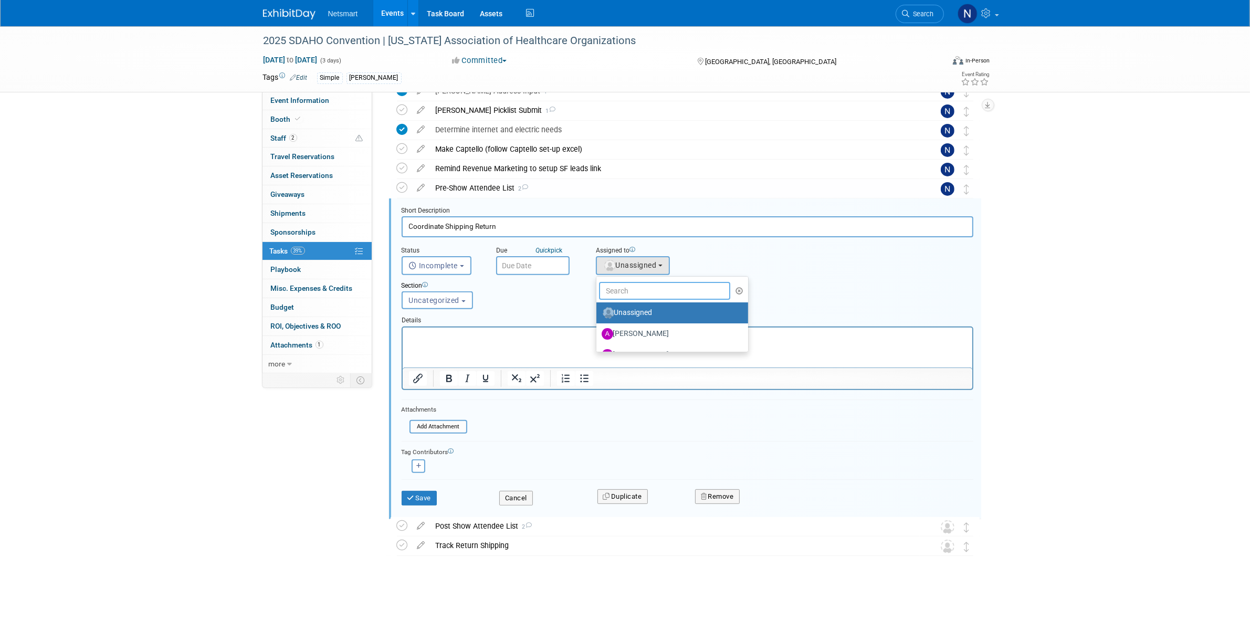
click at [621, 288] on input "text" at bounding box center [665, 291] width 132 height 18
type input "nin"
click at [626, 473] on label "Nina Finn (me)" at bounding box center [670, 481] width 136 height 17
click at [598, 476] on input "Nina Finn (me)" at bounding box center [594, 479] width 7 height 7
select select "a52b5e8a-b2fd-4a4e-8599-2a3670a086e7"
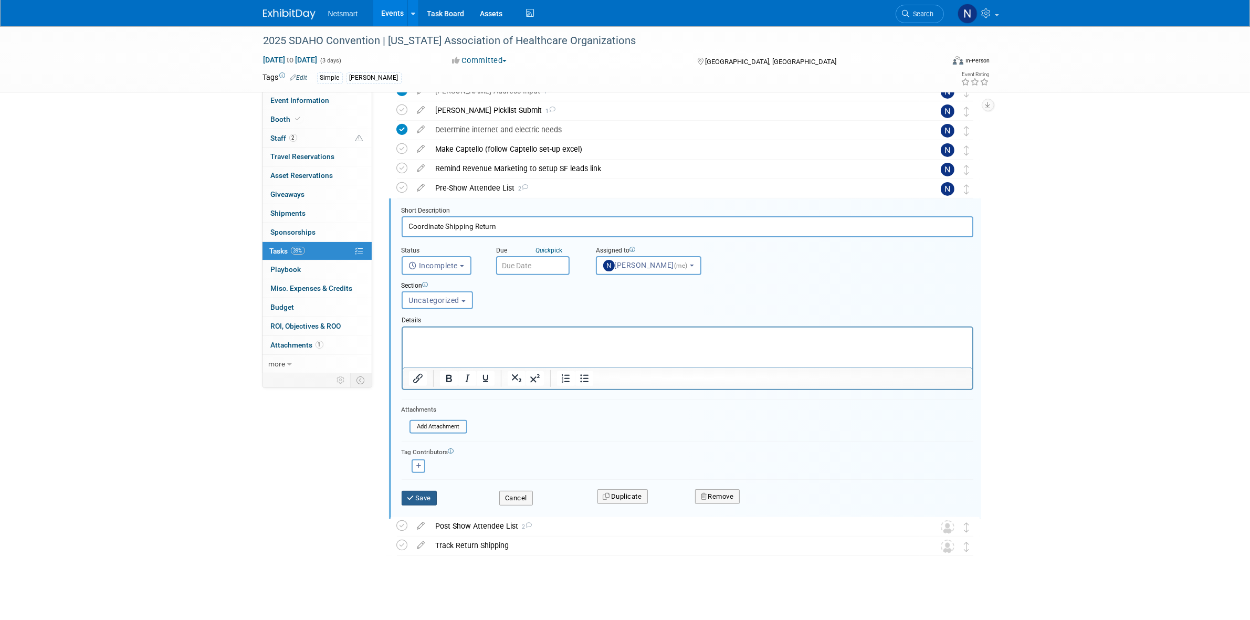
click at [434, 494] on button "Save" at bounding box center [420, 498] width 36 height 15
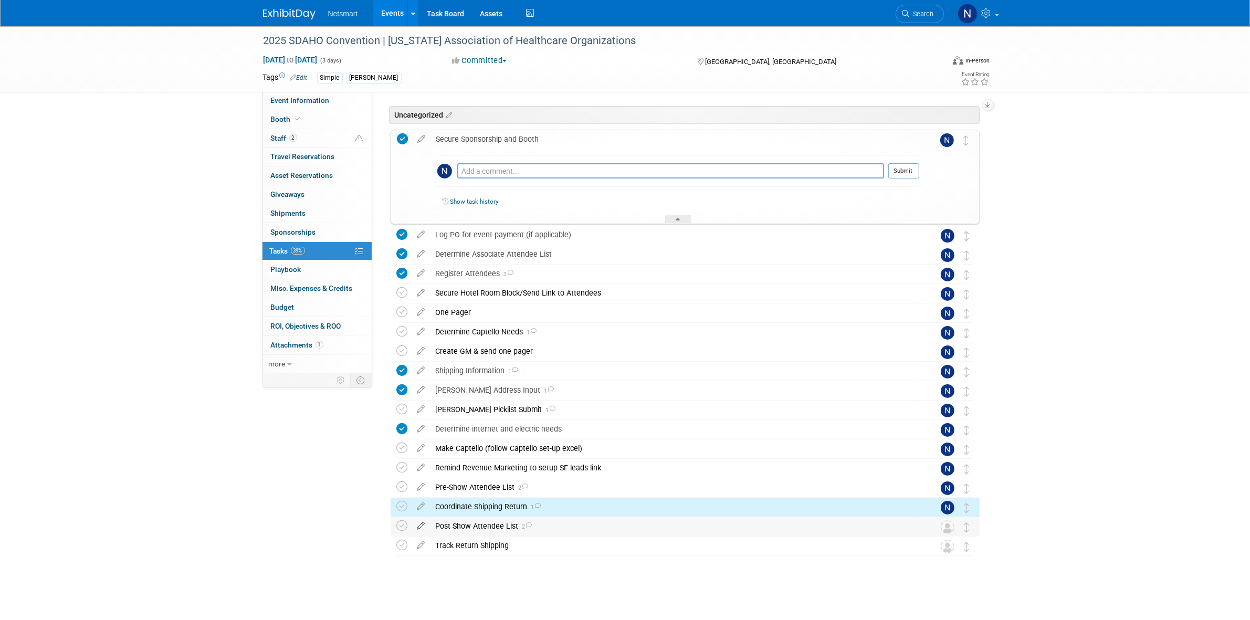
click at [419, 525] on icon at bounding box center [421, 523] width 18 height 13
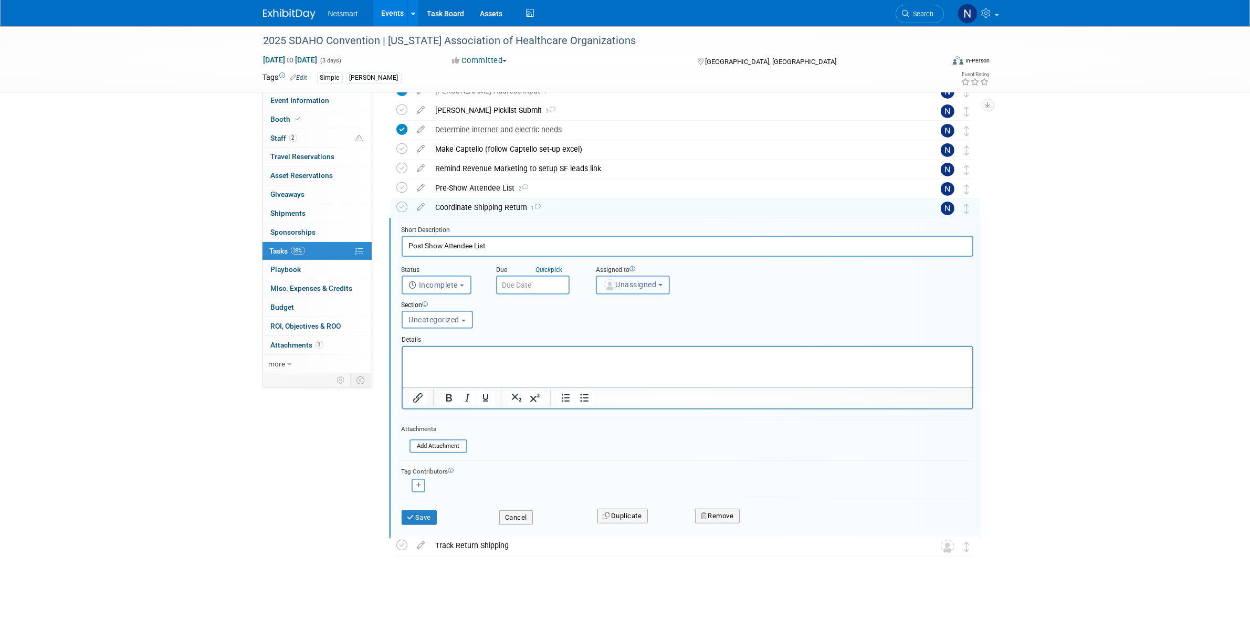
click at [626, 286] on span "Unassigned" at bounding box center [630, 284] width 54 height 8
click at [621, 307] on input "text" at bounding box center [665, 310] width 132 height 18
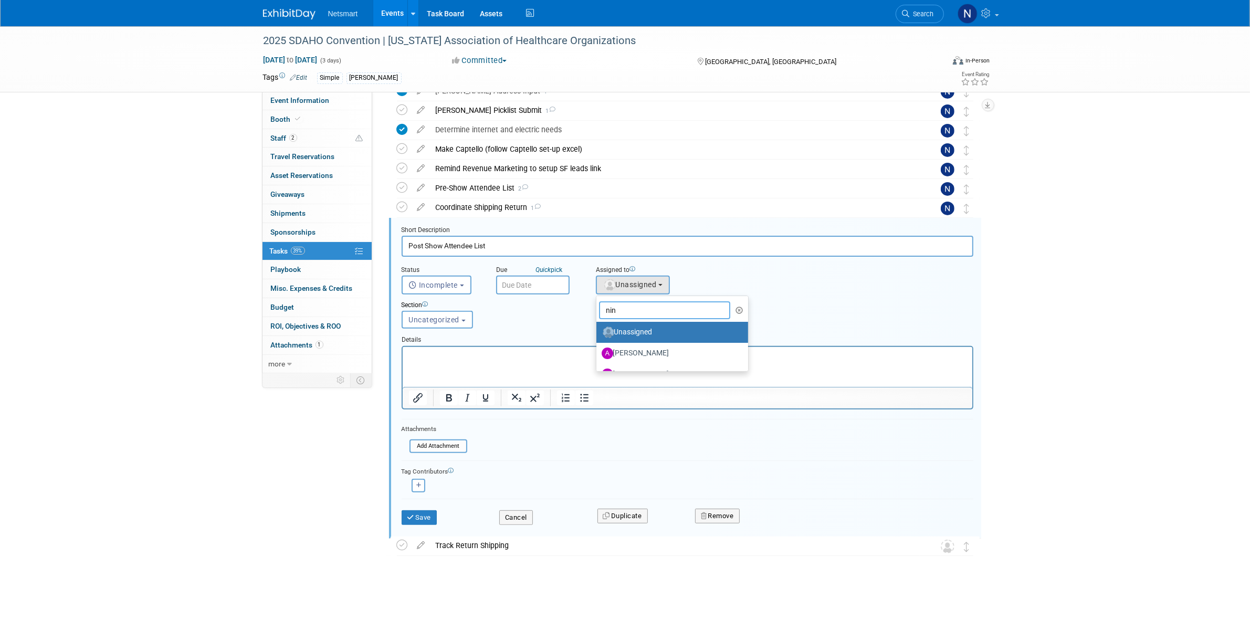
type input "nin"
click at [629, 326] on label "Nina Finn (me)" at bounding box center [657, 332] width 110 height 17
click at [598, 328] on input "Nina Finn (me)" at bounding box center [594, 331] width 7 height 7
select select "a52b5e8a-b2fd-4a4e-8599-2a3670a086e7"
click at [430, 513] on button "Save" at bounding box center [420, 517] width 36 height 15
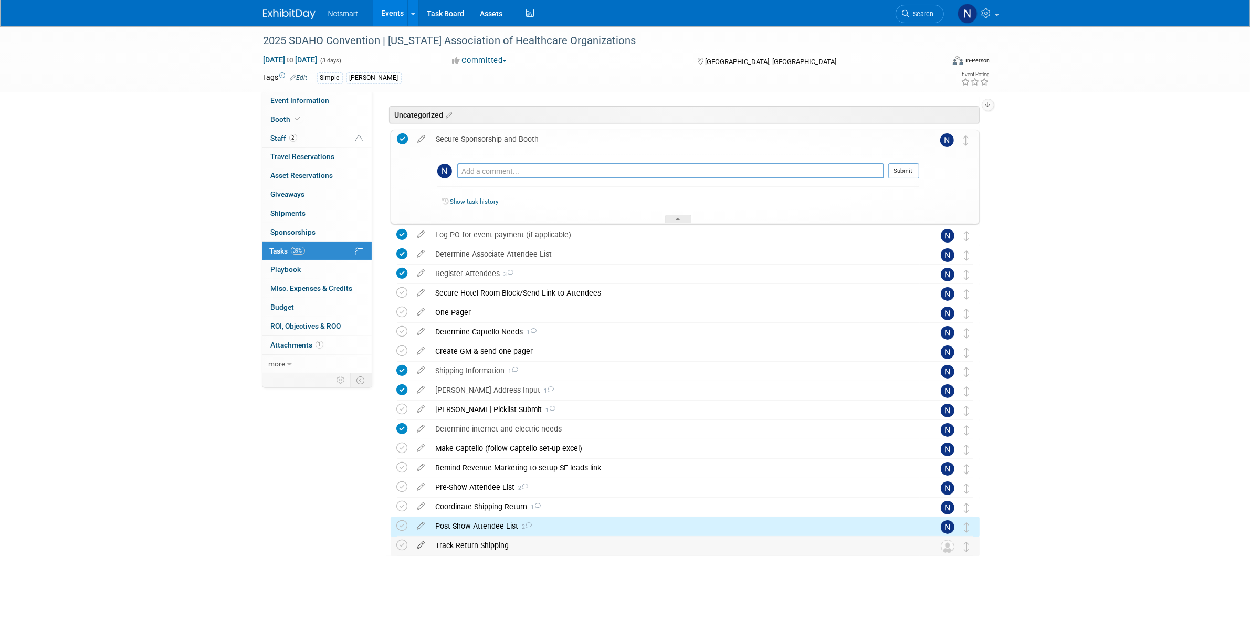
click at [424, 542] on icon at bounding box center [421, 543] width 18 height 13
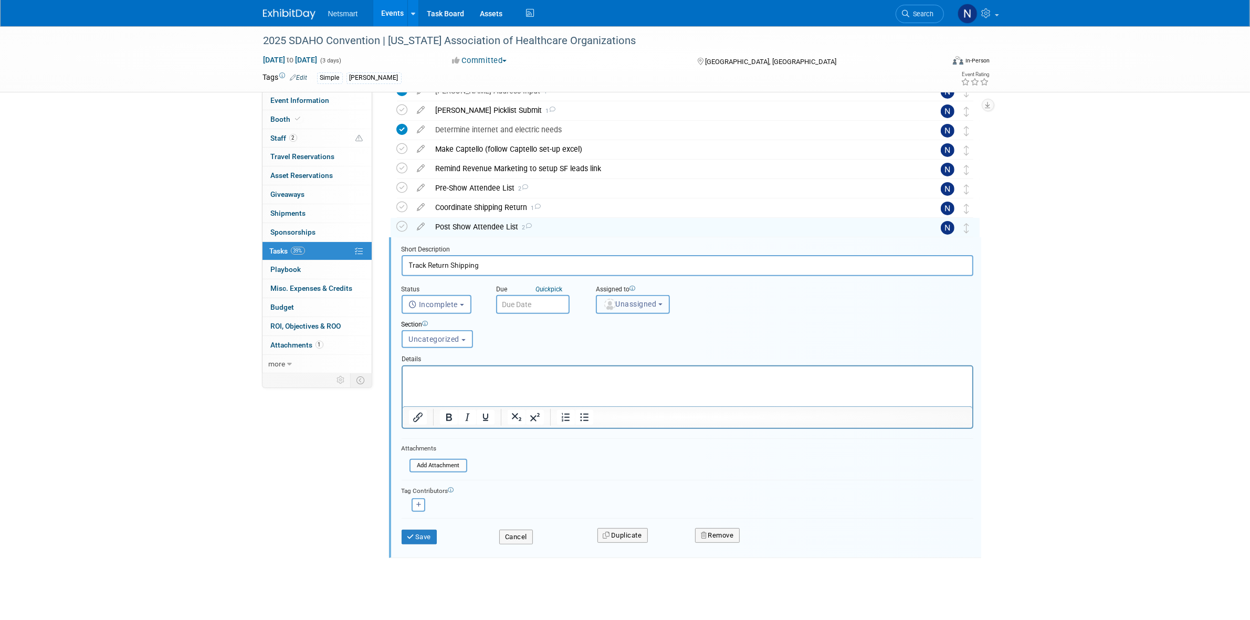
click at [626, 300] on span "Unassigned" at bounding box center [630, 304] width 54 height 8
click at [616, 323] on input "text" at bounding box center [665, 330] width 132 height 18
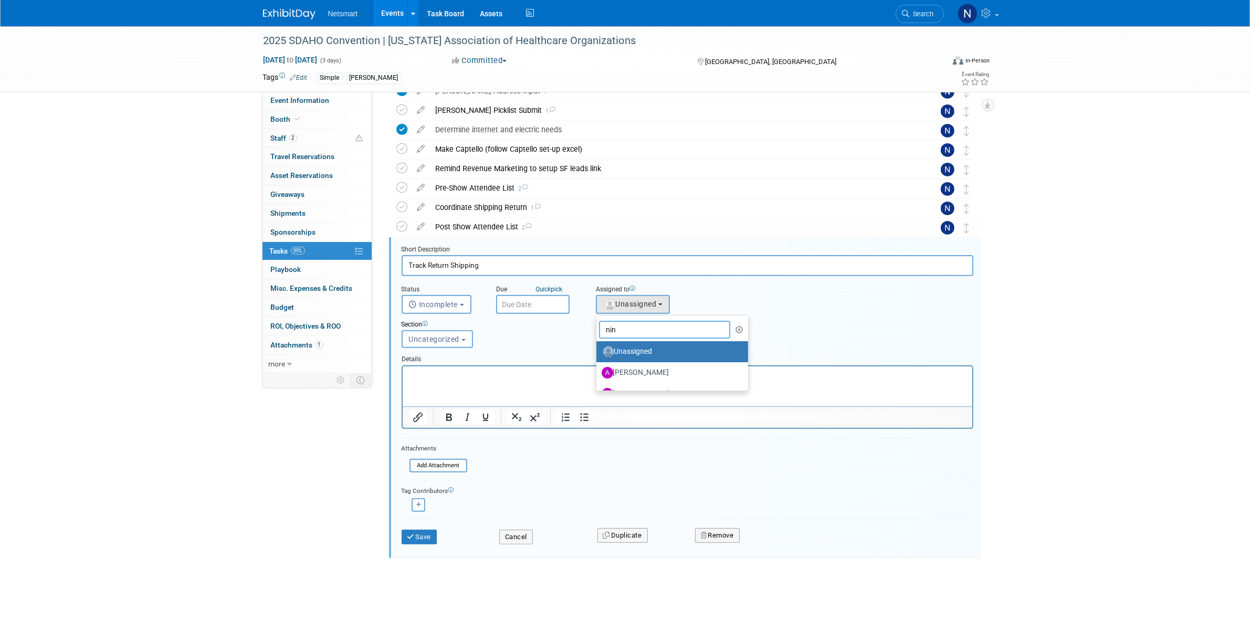
type input "nin"
click at [626, 346] on label "Nina Finn (me)" at bounding box center [657, 351] width 110 height 17
click at [598, 347] on input "Nina Finn (me)" at bounding box center [594, 350] width 7 height 7
select select "a52b5e8a-b2fd-4a4e-8599-2a3670a086e7"
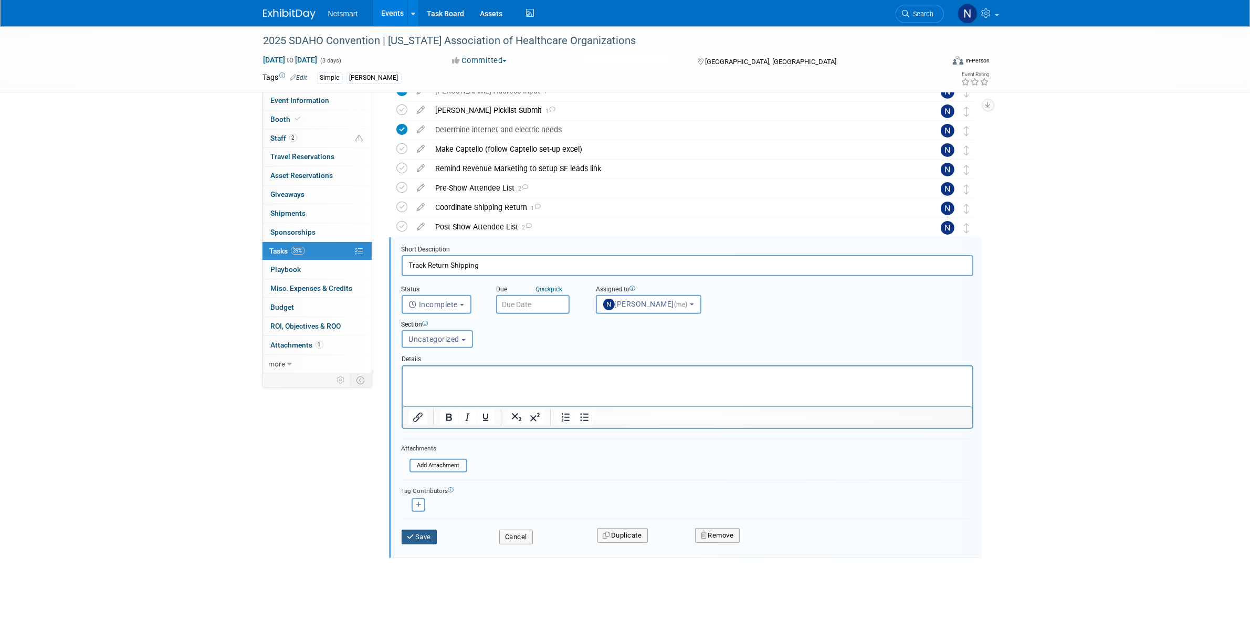
click at [419, 535] on button "Save" at bounding box center [420, 537] width 36 height 15
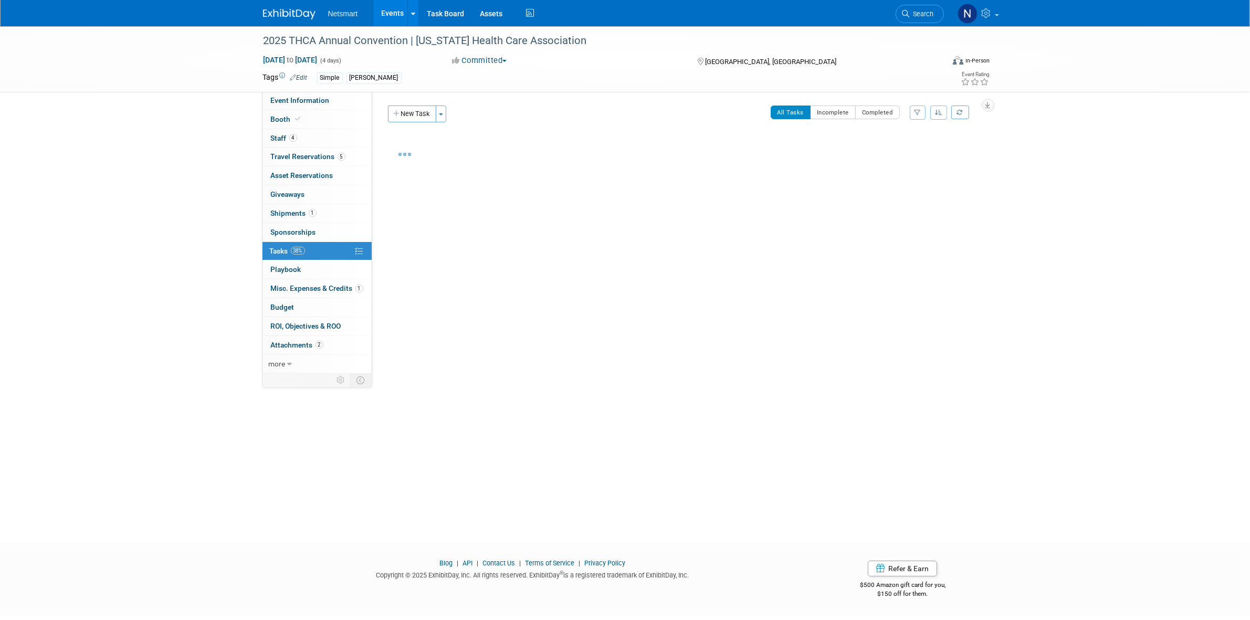
click at [313, 248] on link "38% Tasks 38%" at bounding box center [317, 251] width 109 height 18
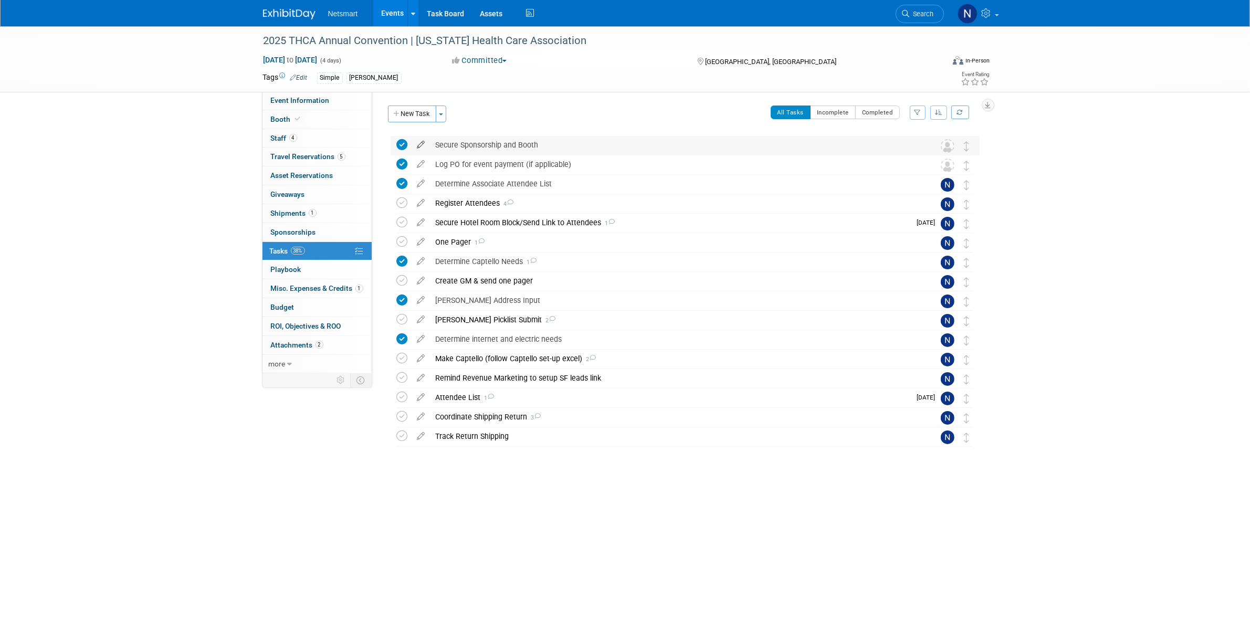
click at [419, 143] on icon at bounding box center [421, 142] width 18 height 13
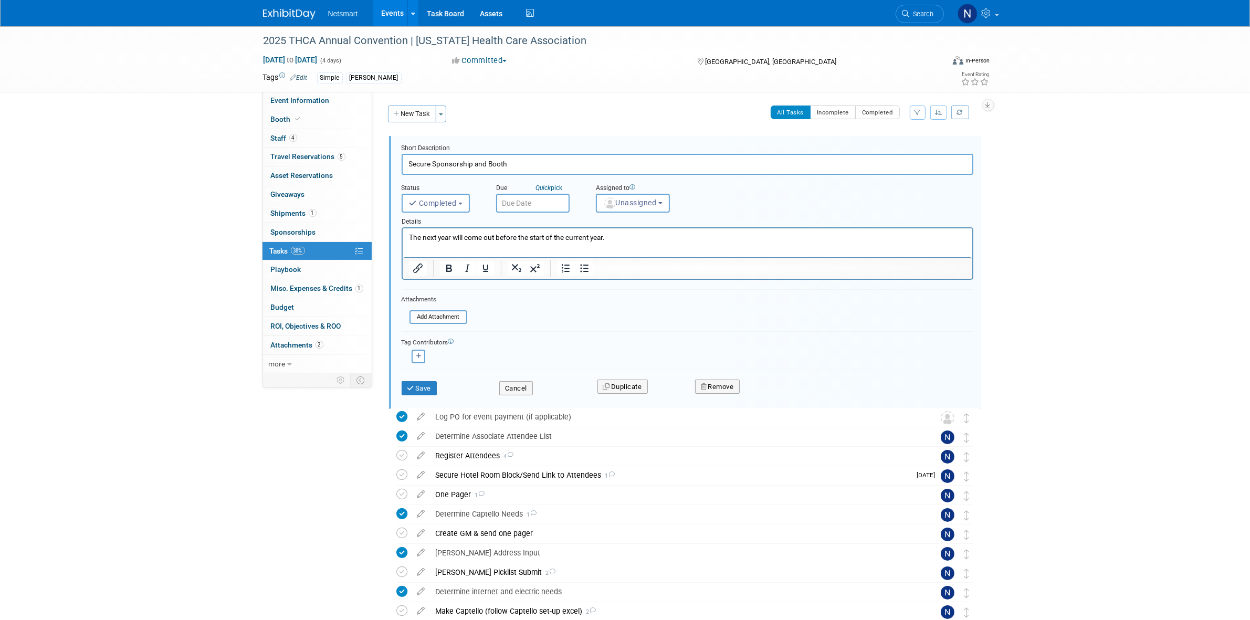
click at [516, 194] on input "text" at bounding box center [533, 203] width 74 height 19
click at [617, 203] on span "Unassigned" at bounding box center [630, 203] width 54 height 8
click at [610, 232] on input "text" at bounding box center [665, 229] width 132 height 18
type input "ni"
click at [626, 242] on label "[PERSON_NAME]" at bounding box center [657, 250] width 110 height 17
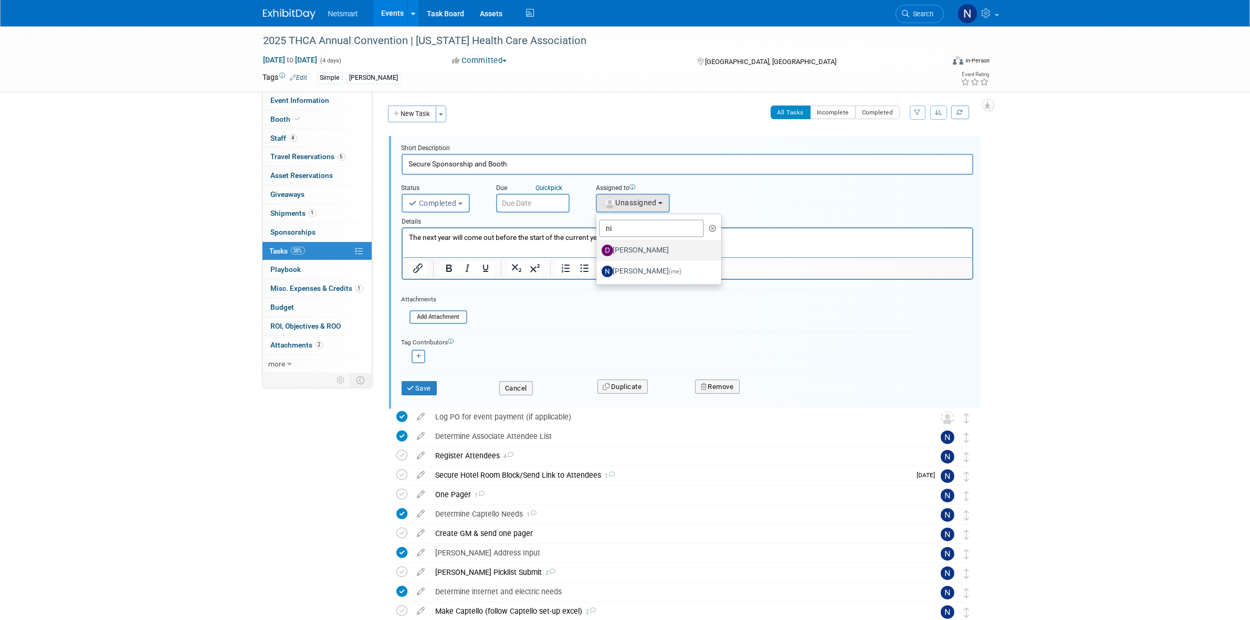
click at [598, 246] on input "[PERSON_NAME]" at bounding box center [594, 249] width 7 height 7
select select "b6b7814a-9415-4dbc-b5aa-910baab1528e"
click at [625, 201] on span "[PERSON_NAME]" at bounding box center [638, 203] width 71 height 8
click at [623, 220] on input "ni" at bounding box center [651, 229] width 105 height 18
click at [622, 222] on input "ni" at bounding box center [651, 229] width 105 height 18
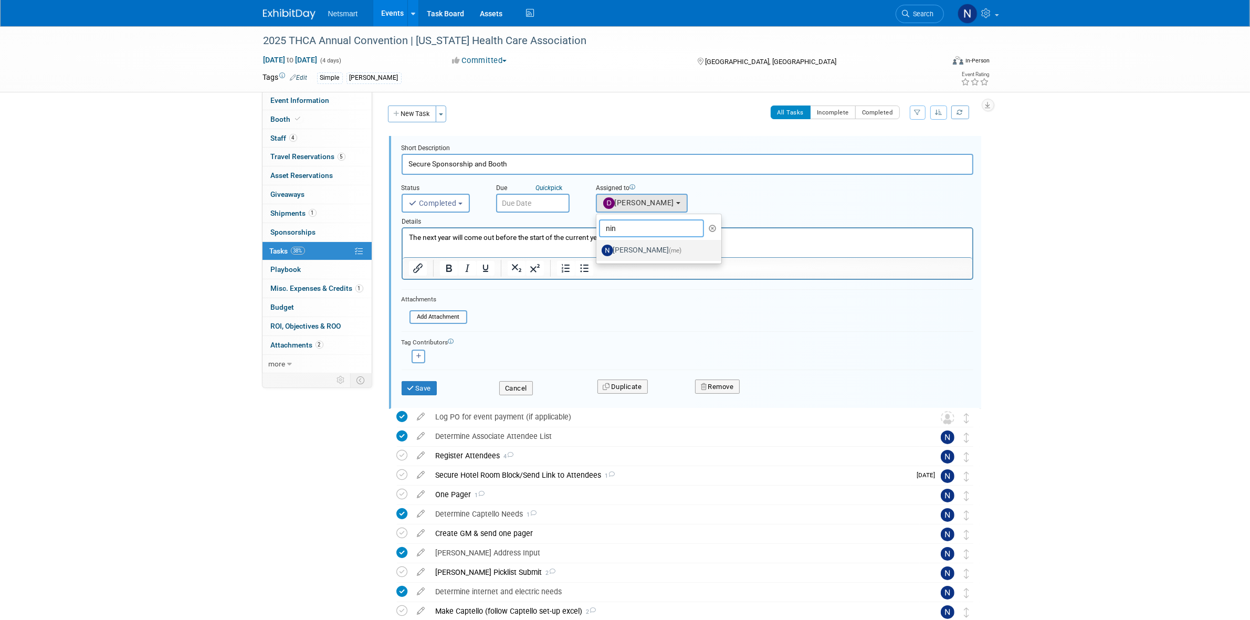
type input "nin"
drag, startPoint x: 633, startPoint y: 250, endPoint x: 226, endPoint y: 24, distance: 466.2
click at [633, 250] on label "[PERSON_NAME] (me)" at bounding box center [657, 250] width 110 height 17
click at [598, 250] on input "[PERSON_NAME] (me)" at bounding box center [594, 249] width 7 height 7
select select "a52b5e8a-b2fd-4a4e-8599-2a3670a086e7"
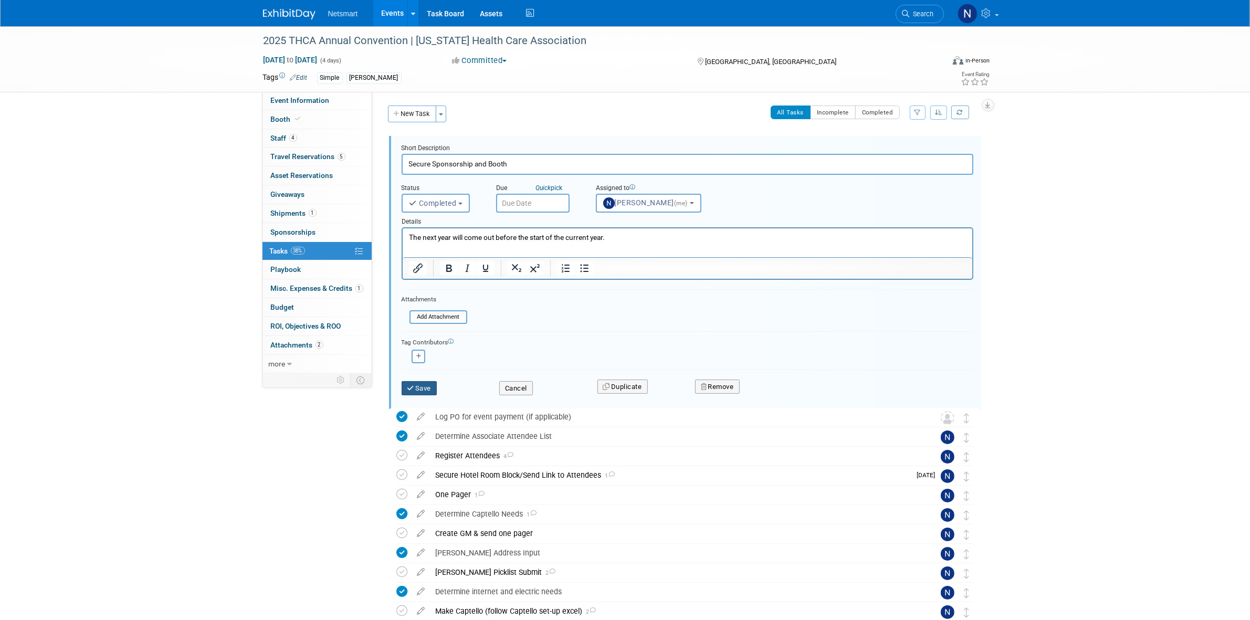
click at [408, 392] on button "Save" at bounding box center [420, 388] width 36 height 15
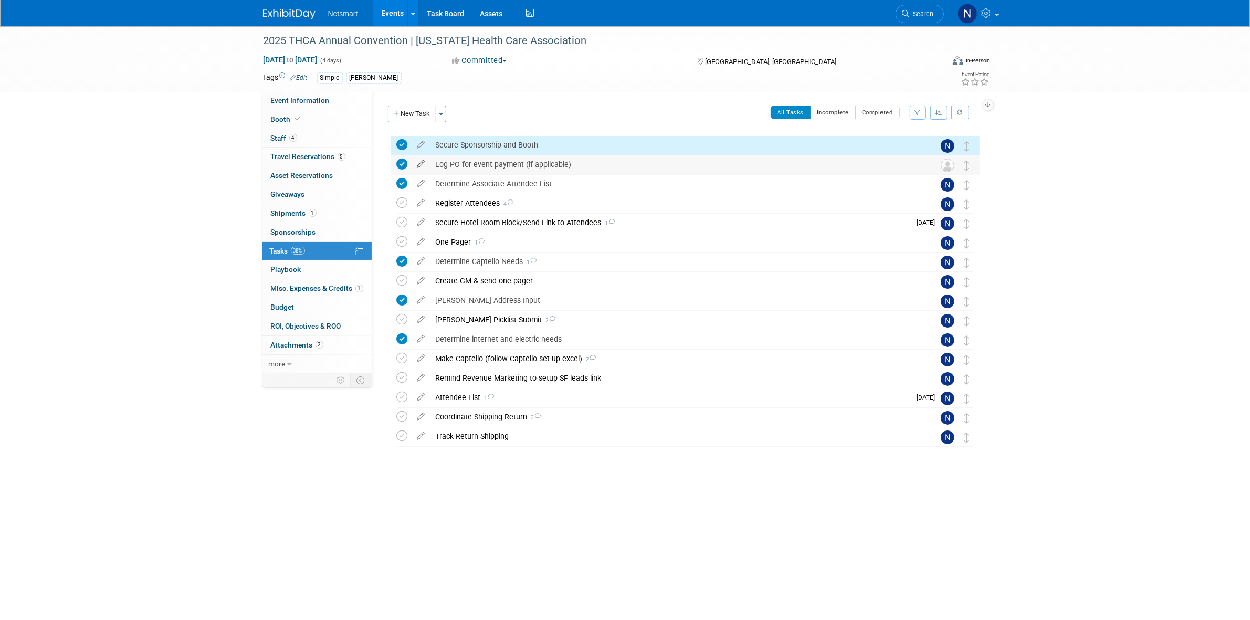
click at [420, 166] on icon at bounding box center [421, 161] width 18 height 13
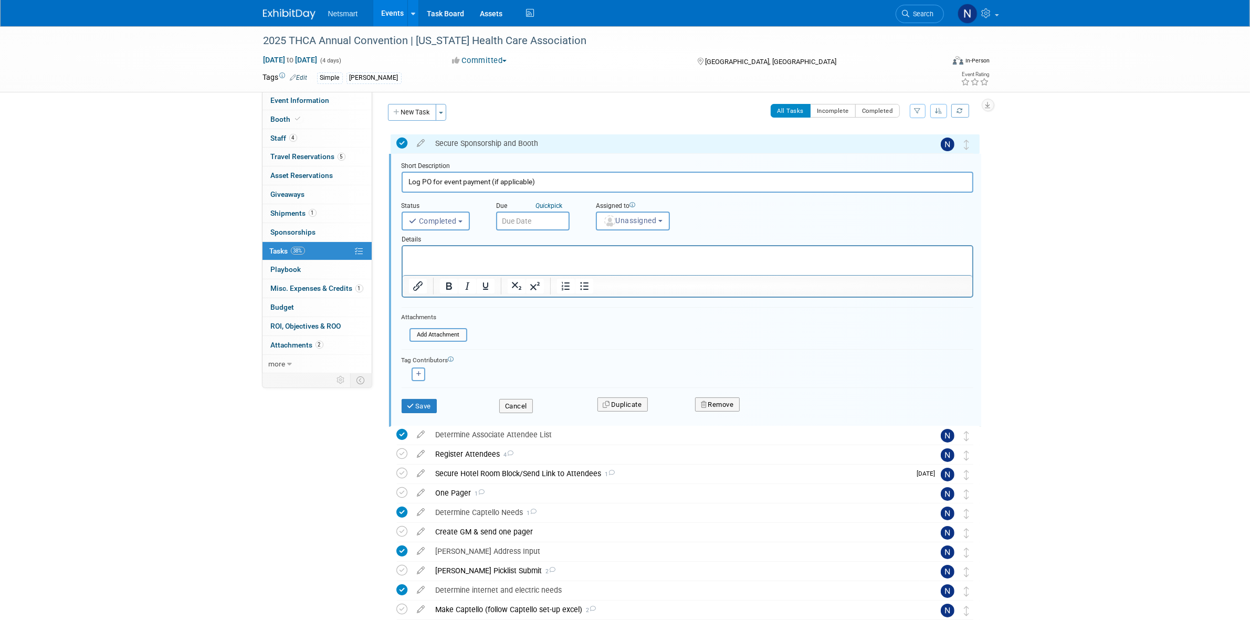
scroll to position [3, 0]
click at [632, 219] on span "Unassigned" at bounding box center [630, 219] width 54 height 8
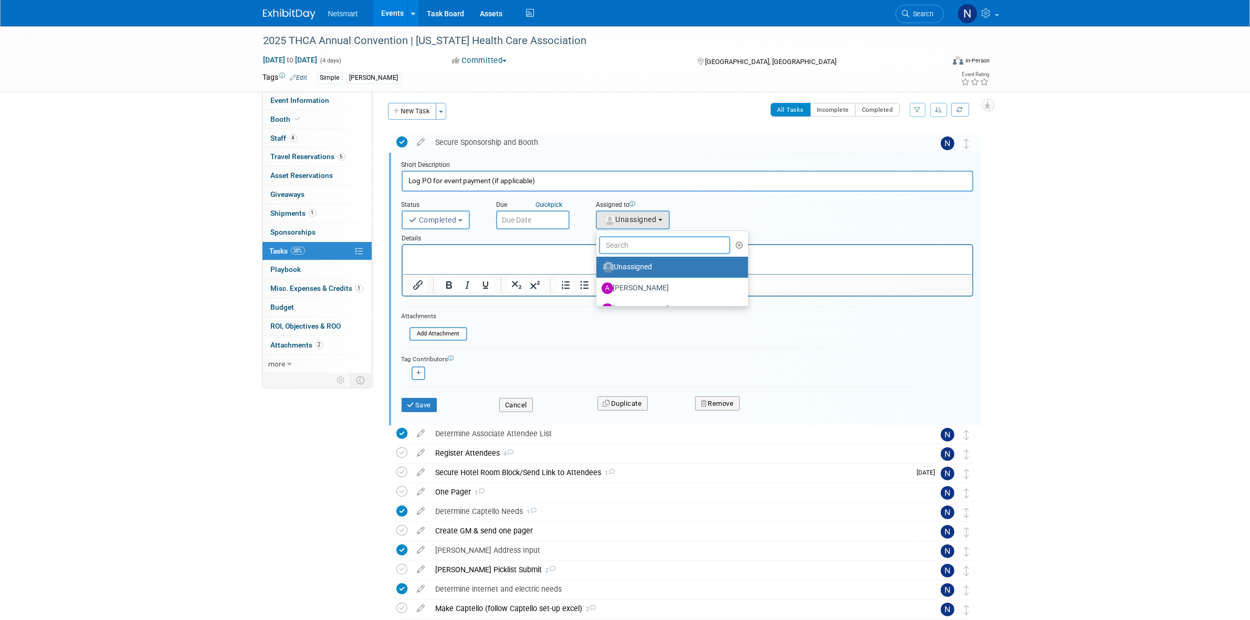
click at [626, 236] on input "text" at bounding box center [665, 245] width 132 height 18
type input "nin"
drag, startPoint x: 628, startPoint y: 261, endPoint x: 213, endPoint y: 23, distance: 478.2
click at [628, 261] on label "[PERSON_NAME] (me)" at bounding box center [657, 267] width 110 height 17
click at [598, 263] on input "[PERSON_NAME] (me)" at bounding box center [594, 266] width 7 height 7
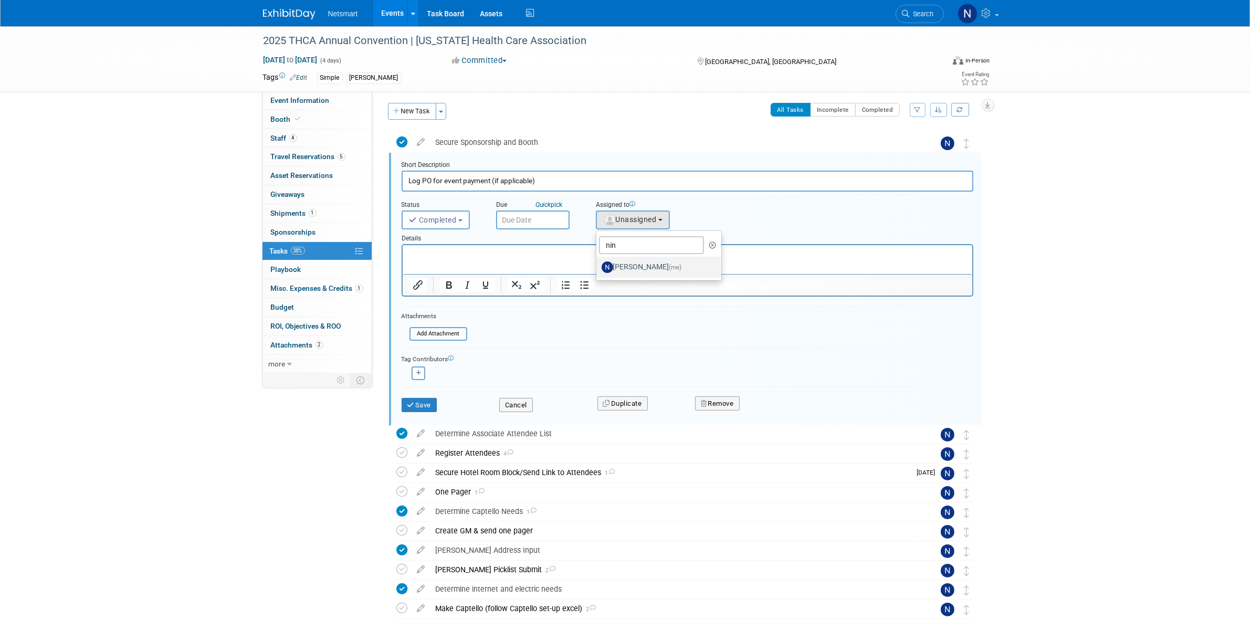
select select "a52b5e8a-b2fd-4a4e-8599-2a3670a086e7"
click at [419, 400] on button "Save" at bounding box center [420, 405] width 36 height 15
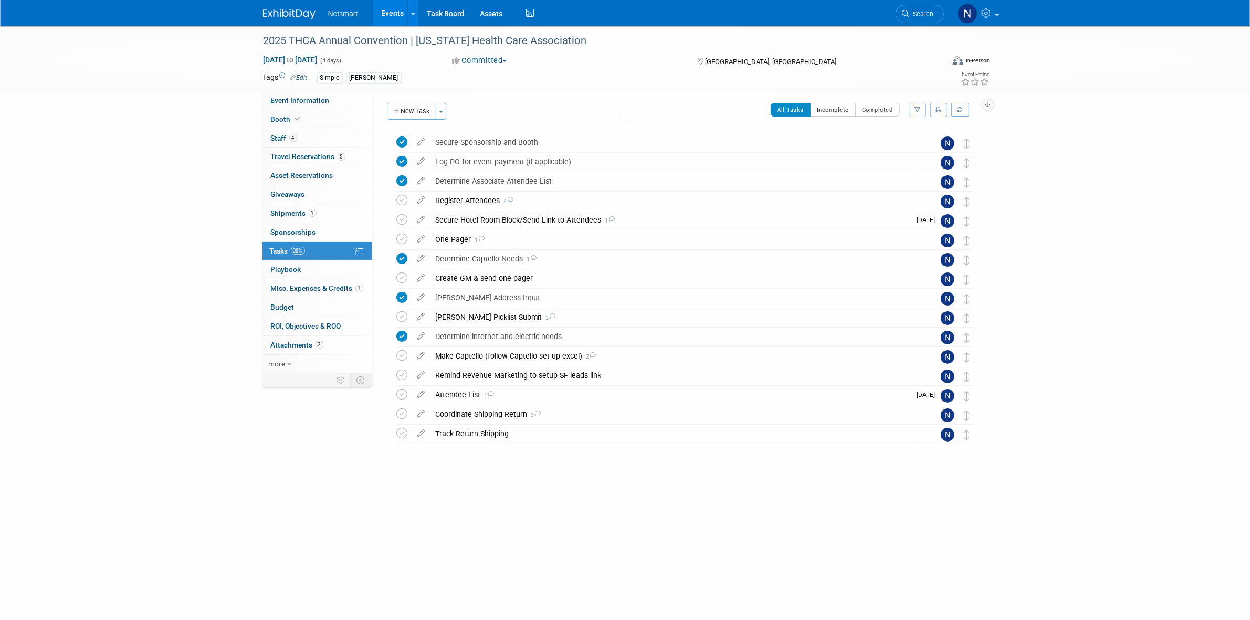
scroll to position [0, 0]
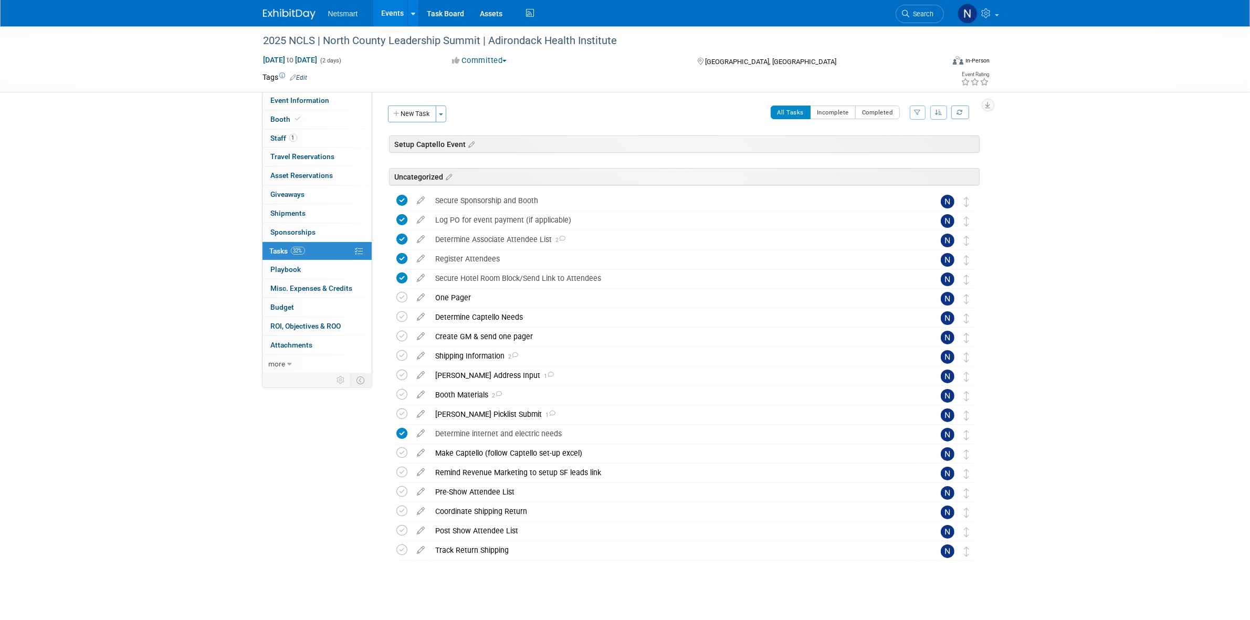
click at [190, 226] on div "2025 NCLS | North County Leadership Summit | Adirondack Health Institute [DATE]…" at bounding box center [625, 325] width 1250 height 599
click at [316, 102] on span "Event Information" at bounding box center [300, 100] width 59 height 8
select select "CareDimensions"
select select "3"
select select "No"
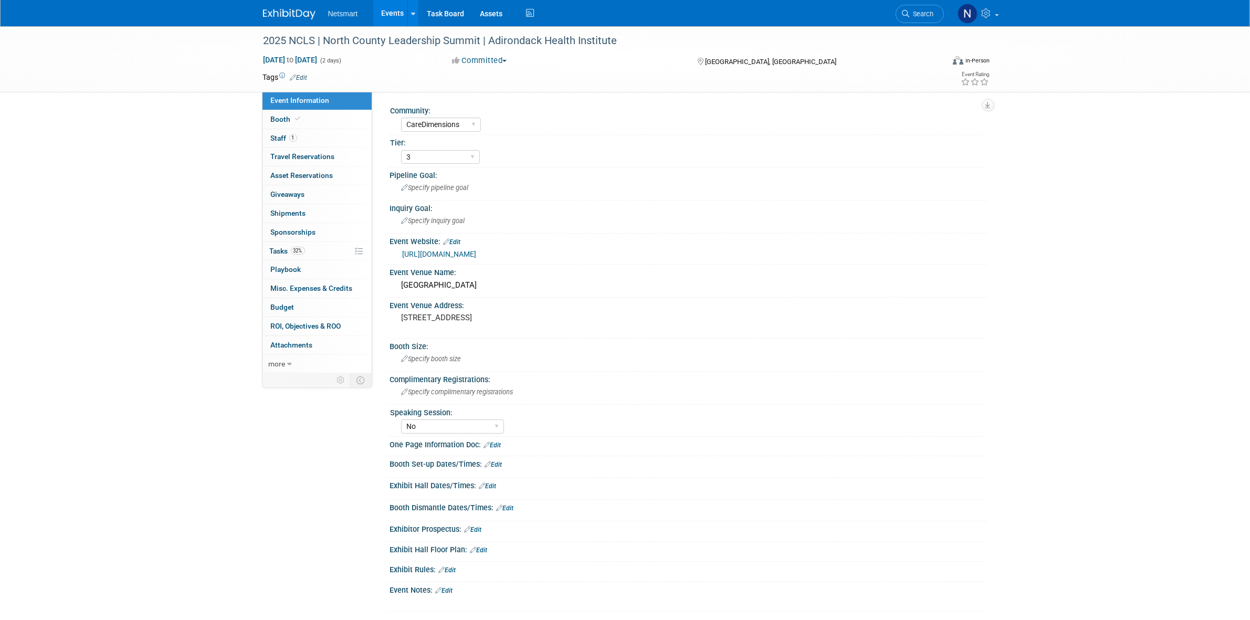
click at [477, 255] on link "[URL][DOMAIN_NAME]" at bounding box center [440, 254] width 74 height 8
click at [323, 250] on link "32% Tasks 32%" at bounding box center [317, 251] width 109 height 18
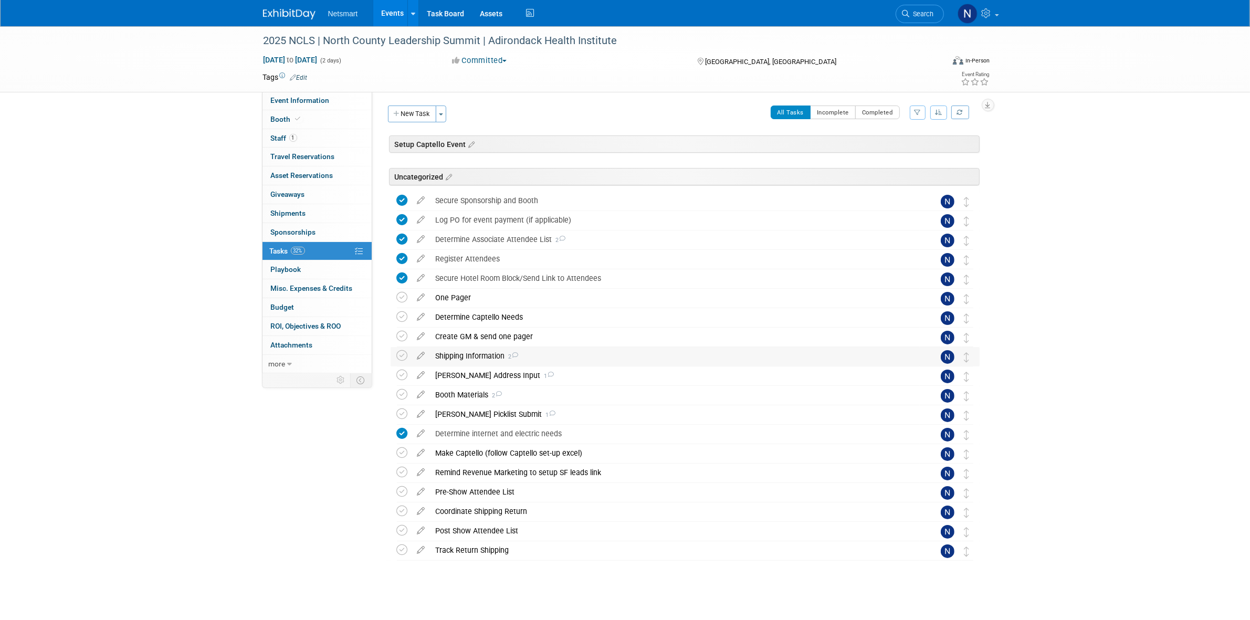
click at [455, 353] on div "Shipping Information 2" at bounding box center [675, 356] width 489 height 18
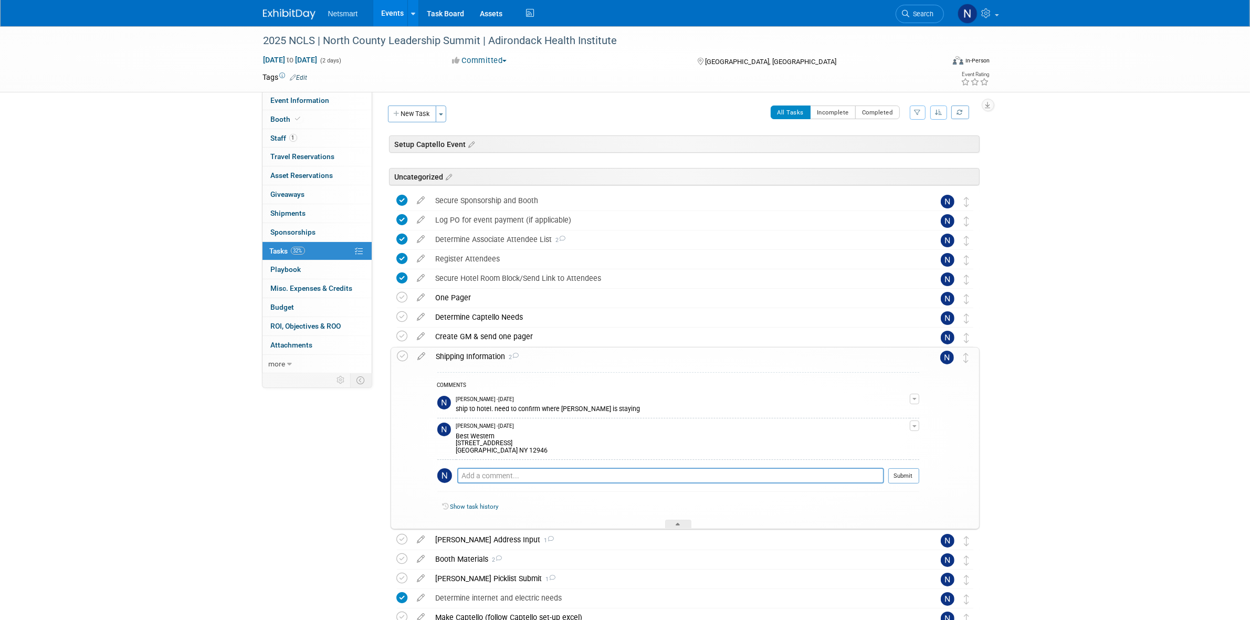
click at [472, 356] on div "Shipping Information 2" at bounding box center [675, 357] width 488 height 18
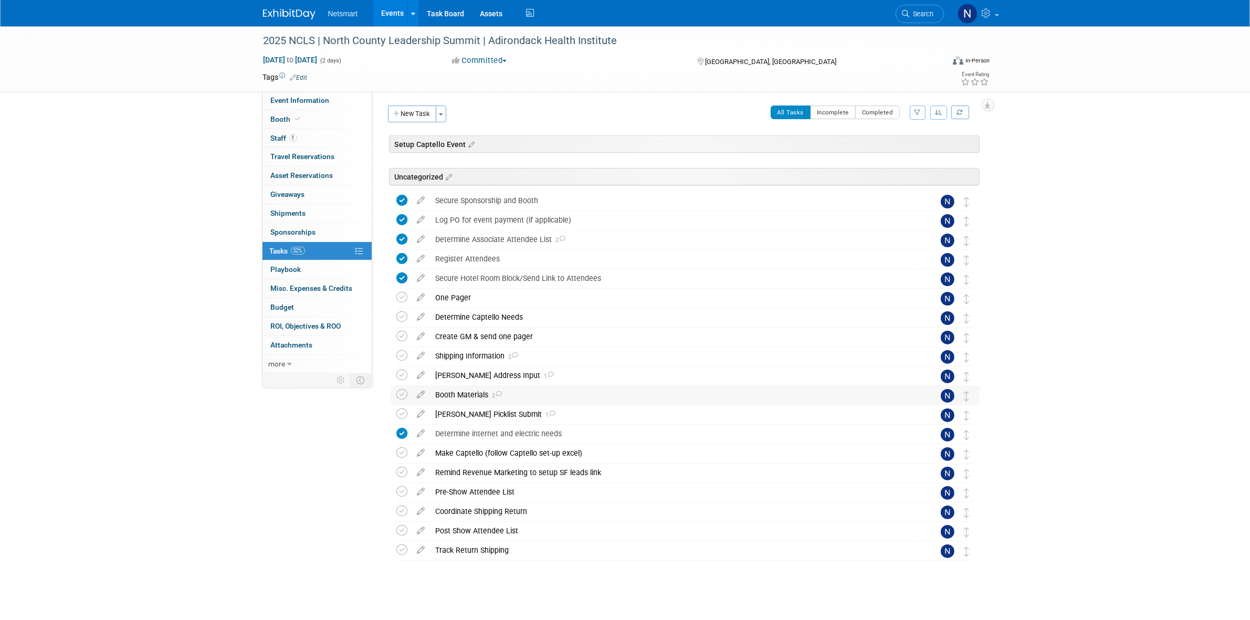
click at [466, 392] on div "Booth Materials 2" at bounding box center [675, 395] width 489 height 18
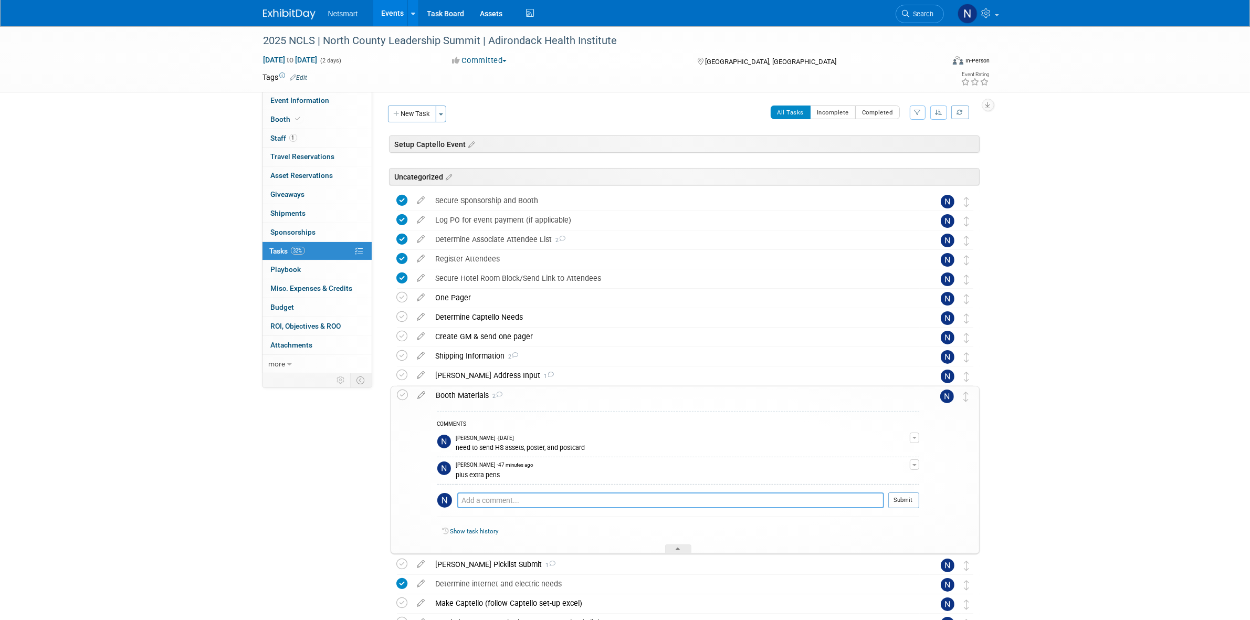
click at [503, 503] on textarea at bounding box center [670, 501] width 427 height 16
click at [481, 499] on textarea at bounding box center [670, 501] width 427 height 16
type textarea "need to ship to best western"
click at [899, 499] on button "Submit" at bounding box center [904, 501] width 31 height 16
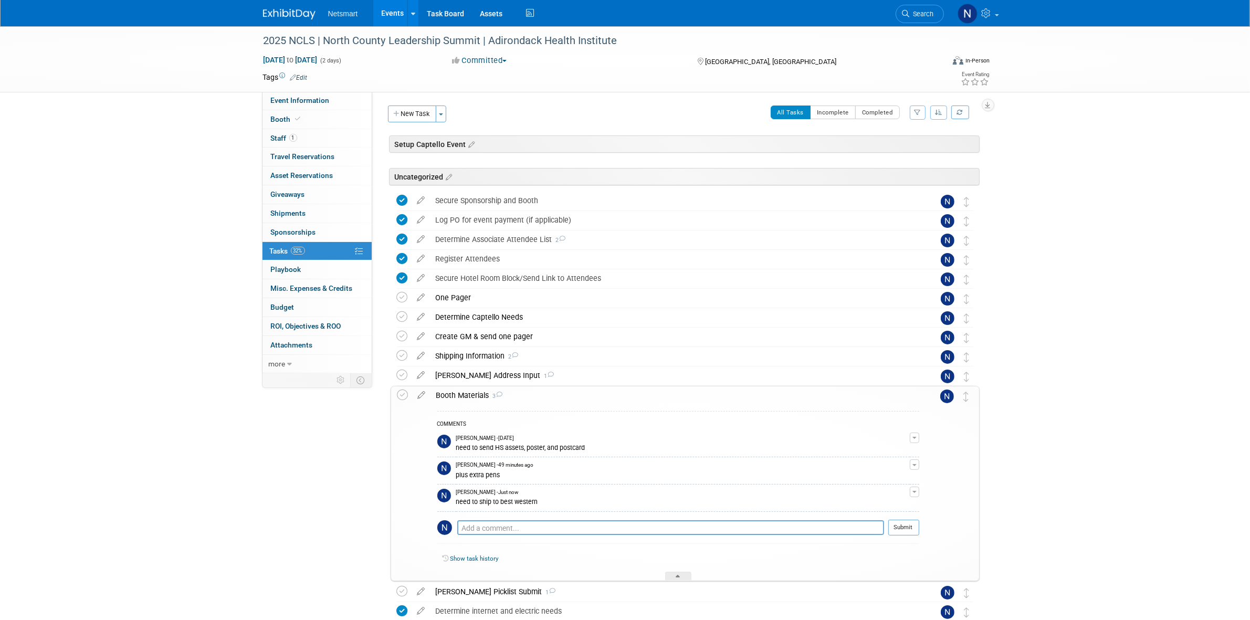
click at [534, 497] on div "need to ship to best western" at bounding box center [683, 501] width 454 height 10
click at [914, 495] on button "button" at bounding box center [914, 492] width 9 height 11
click at [888, 508] on link "Edit Comment" at bounding box center [877, 507] width 83 height 15
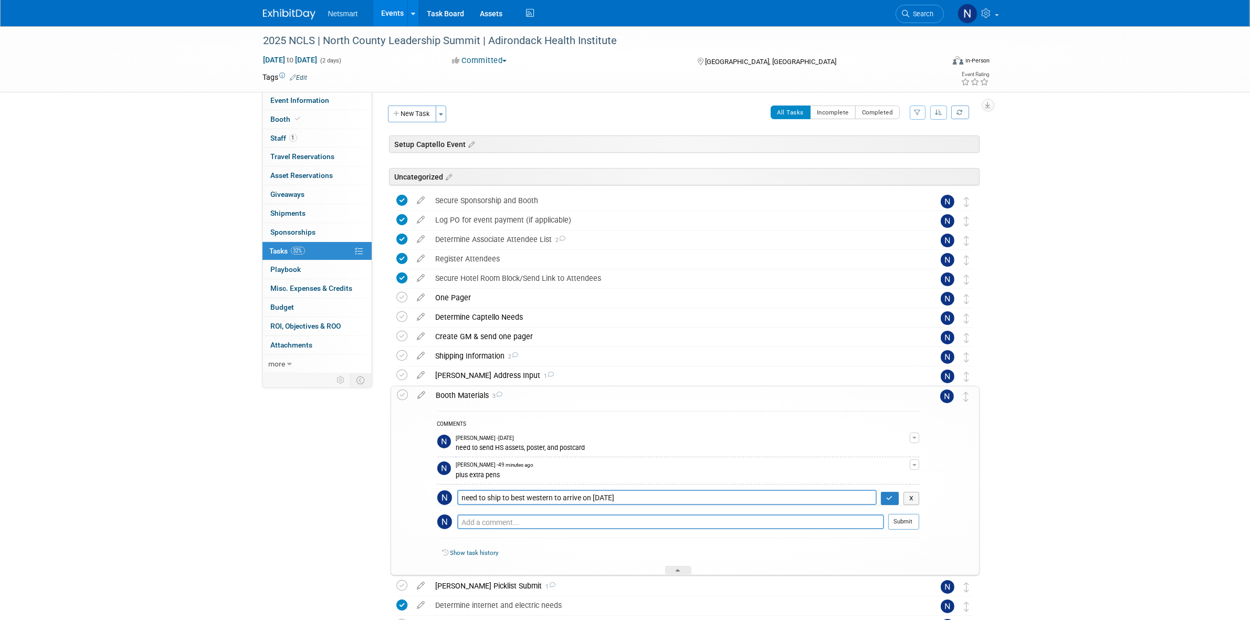
click at [609, 498] on textarea "need to ship to best western" at bounding box center [667, 497] width 420 height 15
click at [613, 497] on textarea "need to ship to best western" at bounding box center [667, 497] width 420 height 15
type textarea "need to ship to best western to arrive on 9/22-23"
click at [896, 502] on button "button" at bounding box center [890, 499] width 18 height 14
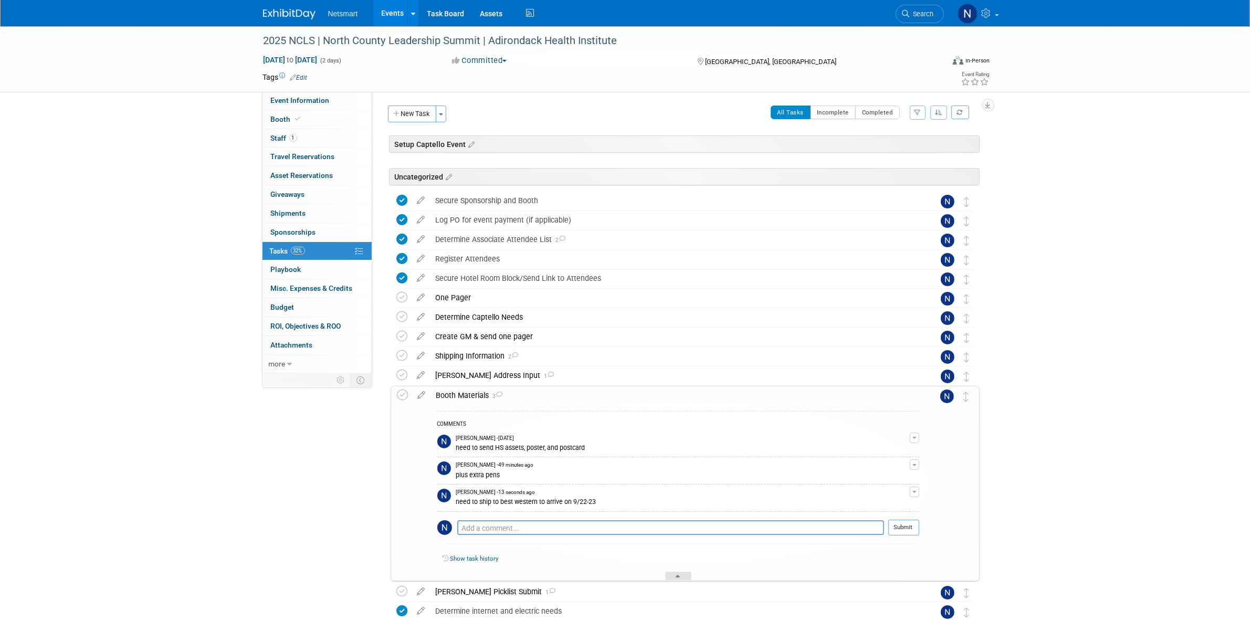
click at [682, 577] on div at bounding box center [678, 576] width 26 height 9
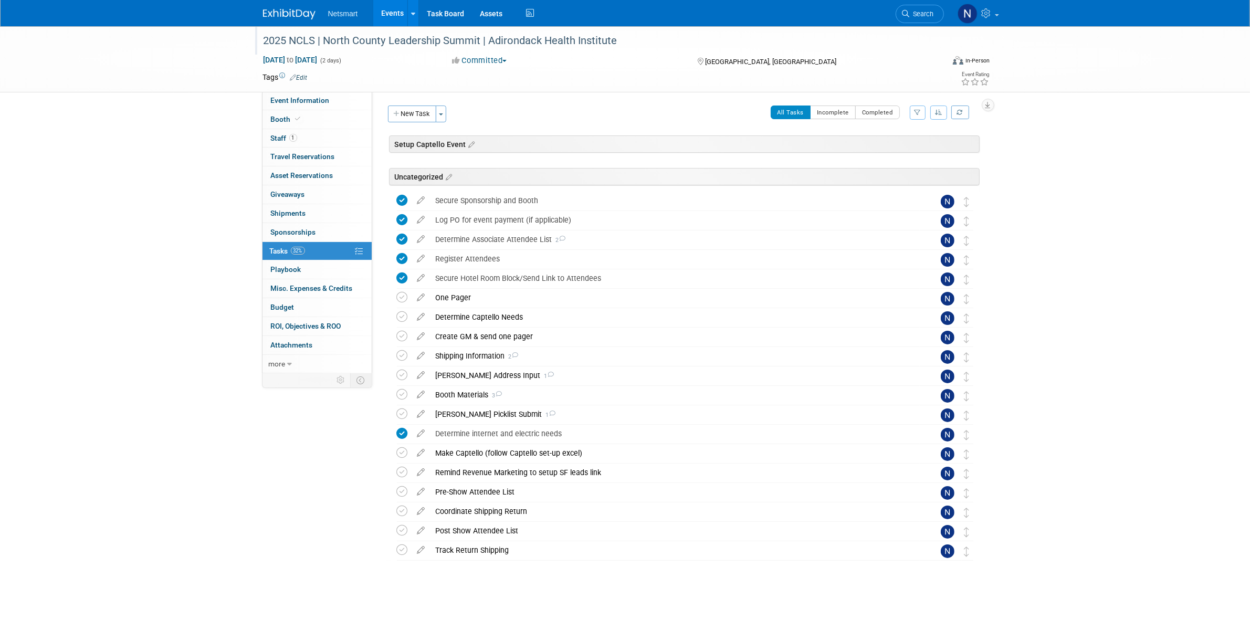
click at [363, 50] on div "2025 NCLS | North County Leadership Summit | Adirondack Health Institute" at bounding box center [598, 42] width 676 height 17
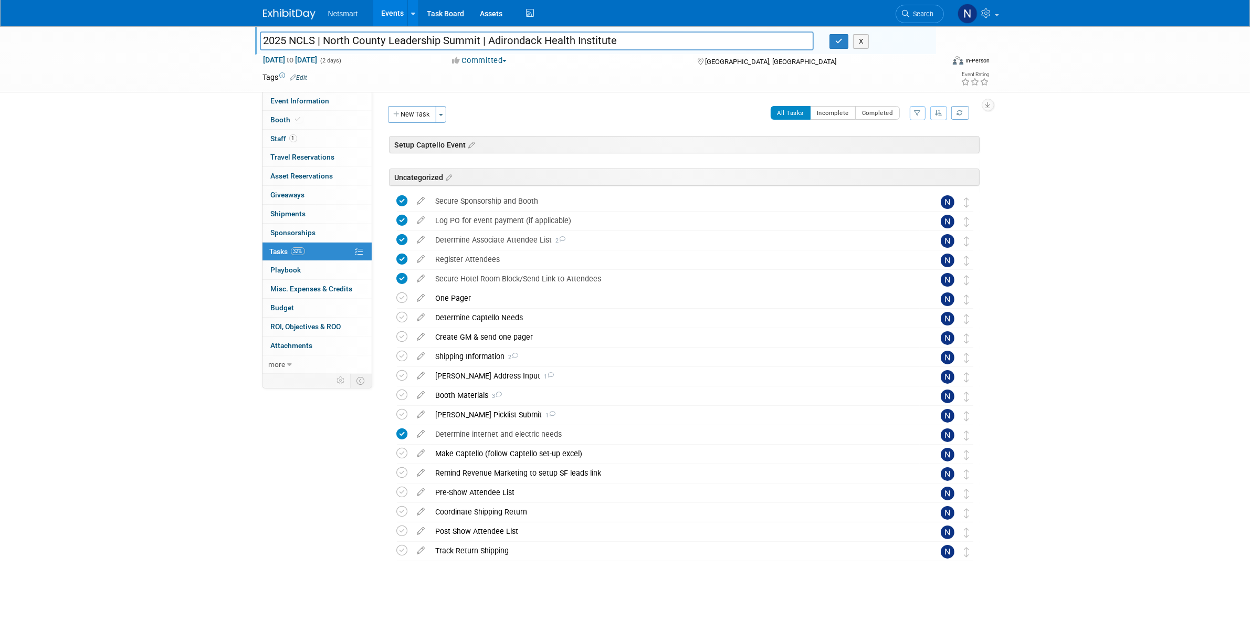
drag, startPoint x: 326, startPoint y: 38, endPoint x: 464, endPoint y: 40, distance: 137.6
click at [464, 40] on input "2025 NCLS | North County Leadership Summit | Adirondack Health Institute" at bounding box center [537, 41] width 555 height 18
drag, startPoint x: 317, startPoint y: 38, endPoint x: 481, endPoint y: 35, distance: 163.9
click at [481, 35] on input "2025 NCLS | North County Leadership Summit | Adirondack Health Institute" at bounding box center [537, 41] width 555 height 18
drag, startPoint x: 335, startPoint y: 96, endPoint x: 354, endPoint y: 128, distance: 37.3
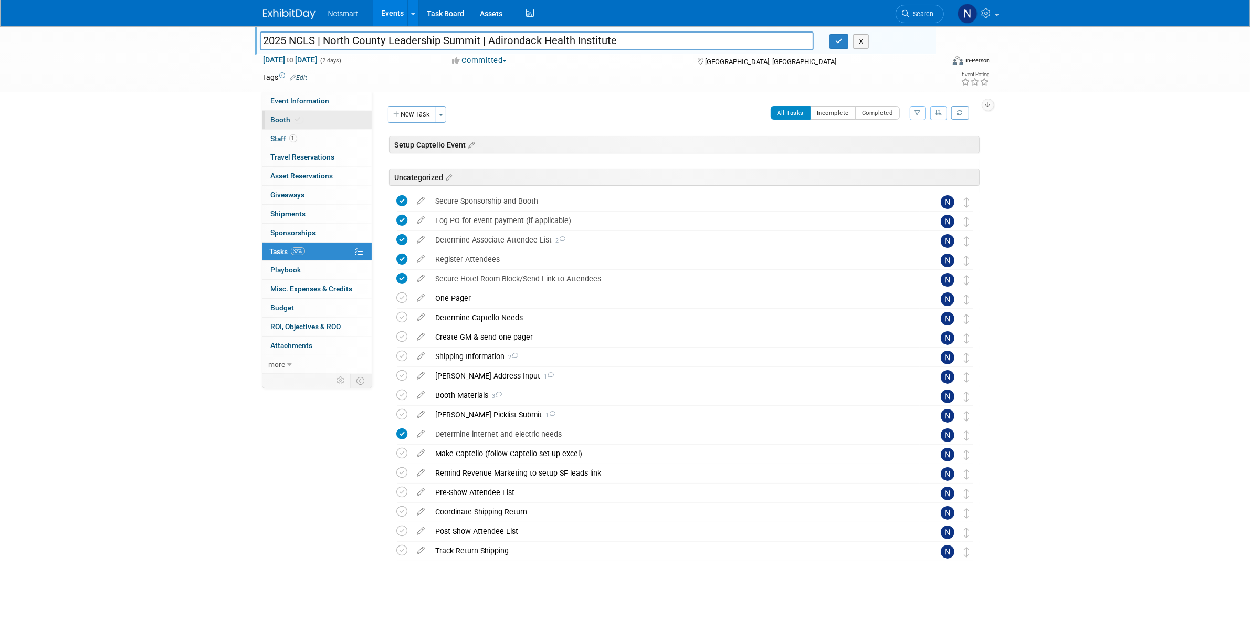
click at [335, 96] on link "Event Information" at bounding box center [317, 101] width 109 height 18
select select "CareDimensions"
select select "3"
select select "No"
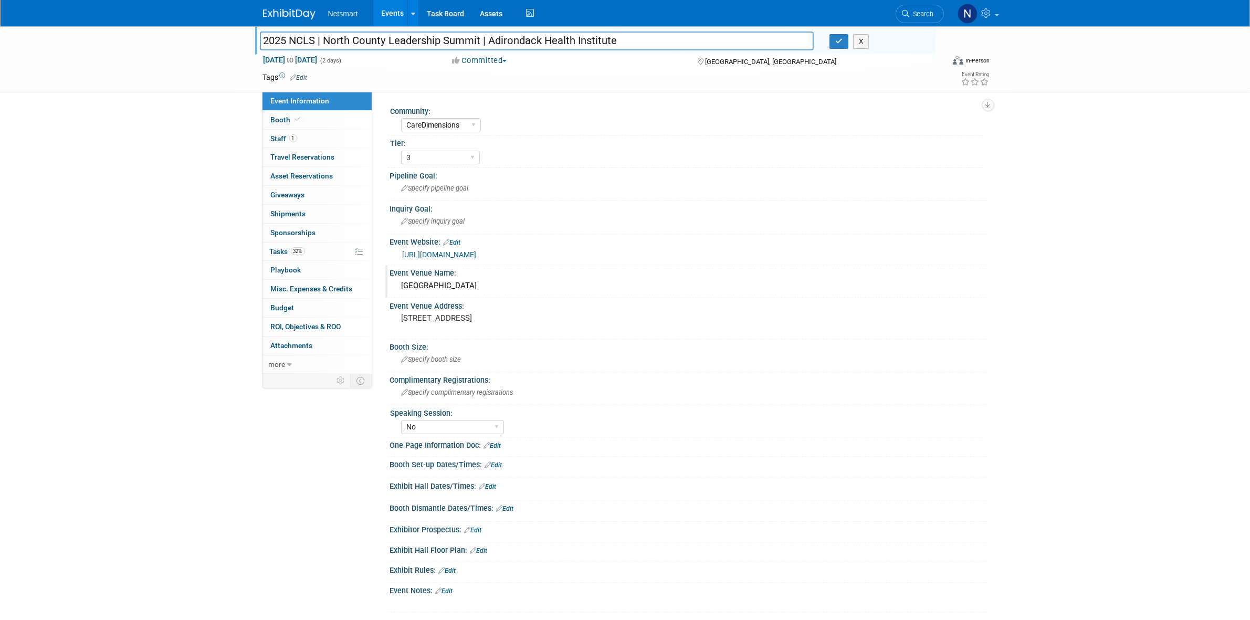
click at [454, 287] on div "[GEOGRAPHIC_DATA]" at bounding box center [689, 286] width 582 height 16
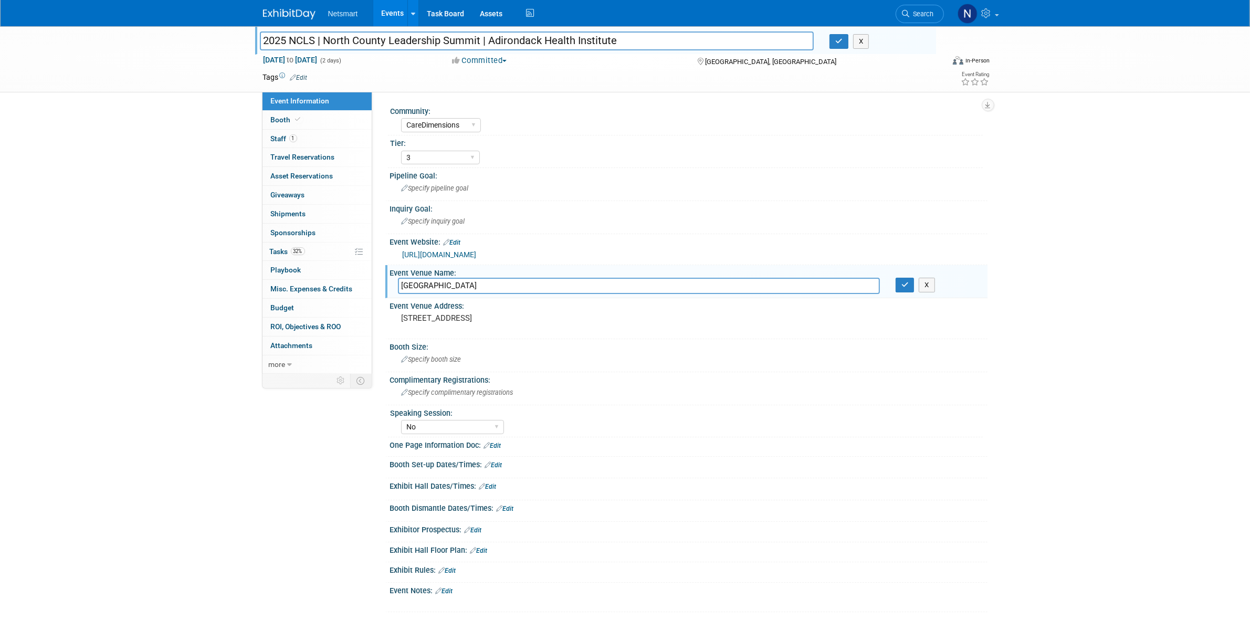
click at [454, 287] on input "[GEOGRAPHIC_DATA]" at bounding box center [639, 286] width 482 height 16
drag, startPoint x: 726, startPoint y: 60, endPoint x: 706, endPoint y: 60, distance: 20.0
click at [706, 60] on div "[GEOGRAPHIC_DATA], [GEOGRAPHIC_DATA]" at bounding box center [781, 61] width 170 height 13
click at [728, 60] on span "[GEOGRAPHIC_DATA], [GEOGRAPHIC_DATA]" at bounding box center [770, 62] width 131 height 8
drag, startPoint x: 760, startPoint y: 63, endPoint x: 702, endPoint y: 66, distance: 58.9
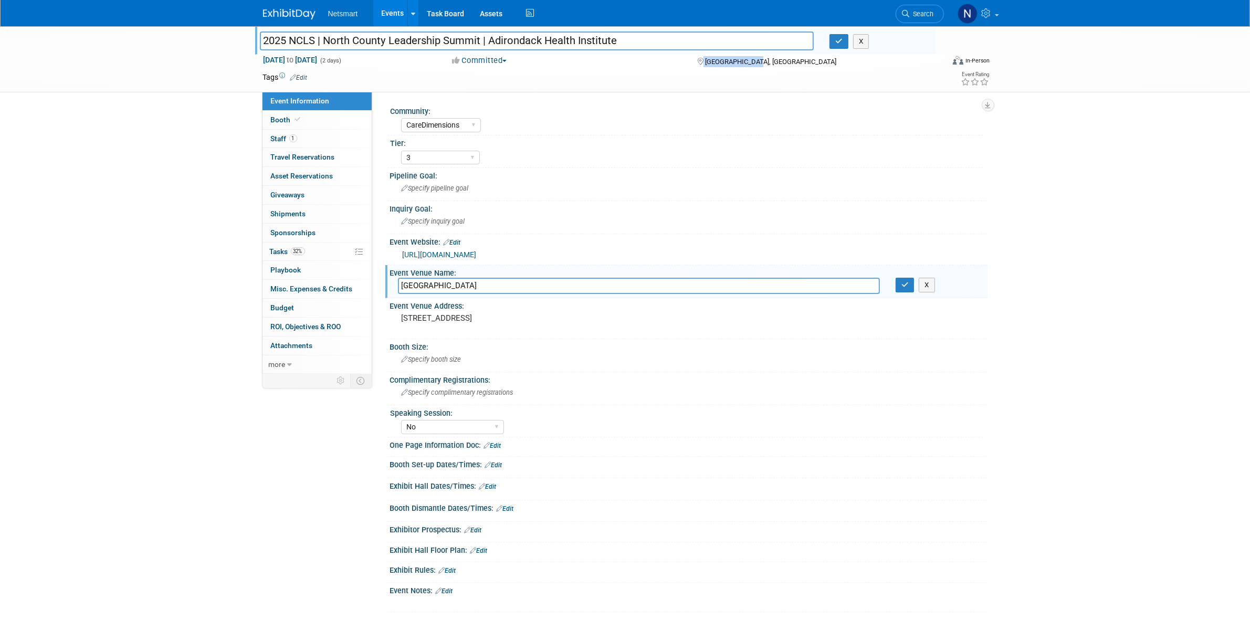
click at [702, 66] on div "[GEOGRAPHIC_DATA], [GEOGRAPHIC_DATA]" at bounding box center [781, 61] width 170 height 13
copy div "[GEOGRAPHIC_DATA], [GEOGRAPHIC_DATA]"
click at [901, 288] on button "button" at bounding box center [905, 285] width 19 height 15
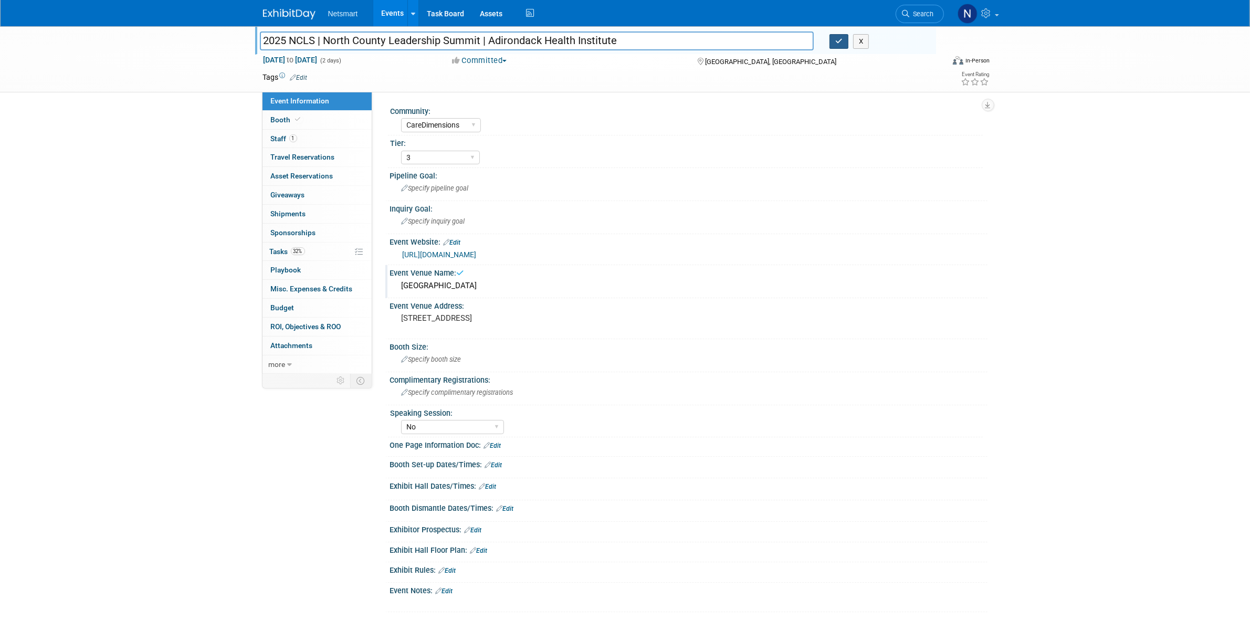
click at [844, 45] on button "button" at bounding box center [839, 41] width 19 height 15
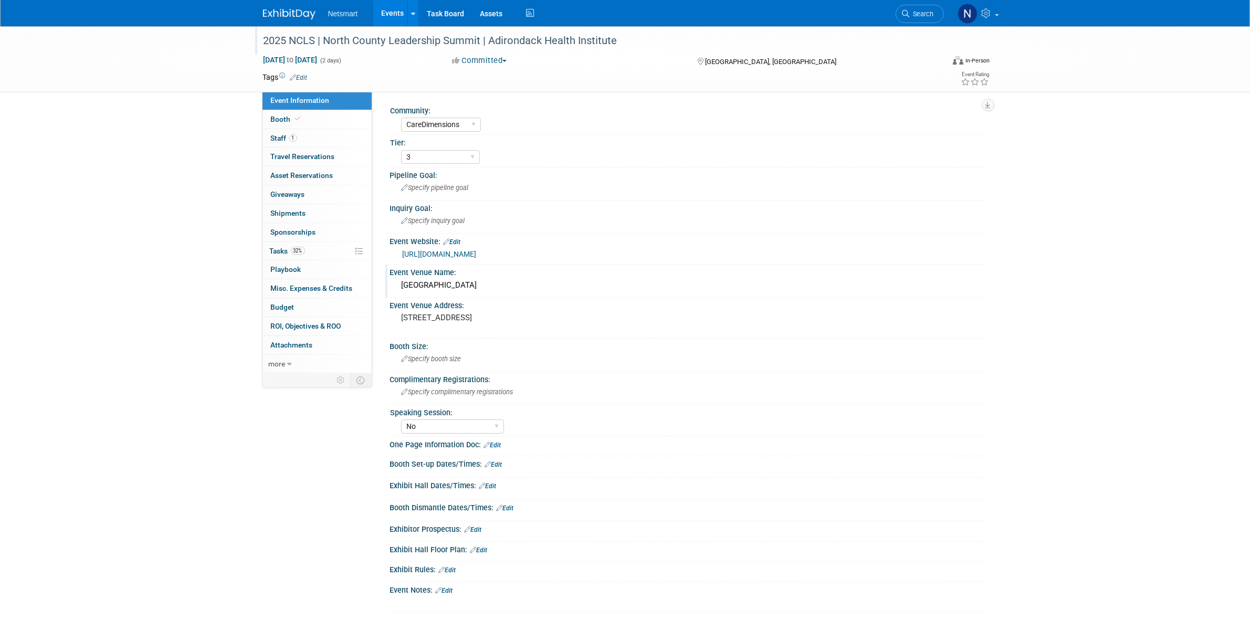
click at [495, 442] on link "Edit" at bounding box center [492, 445] width 17 height 7
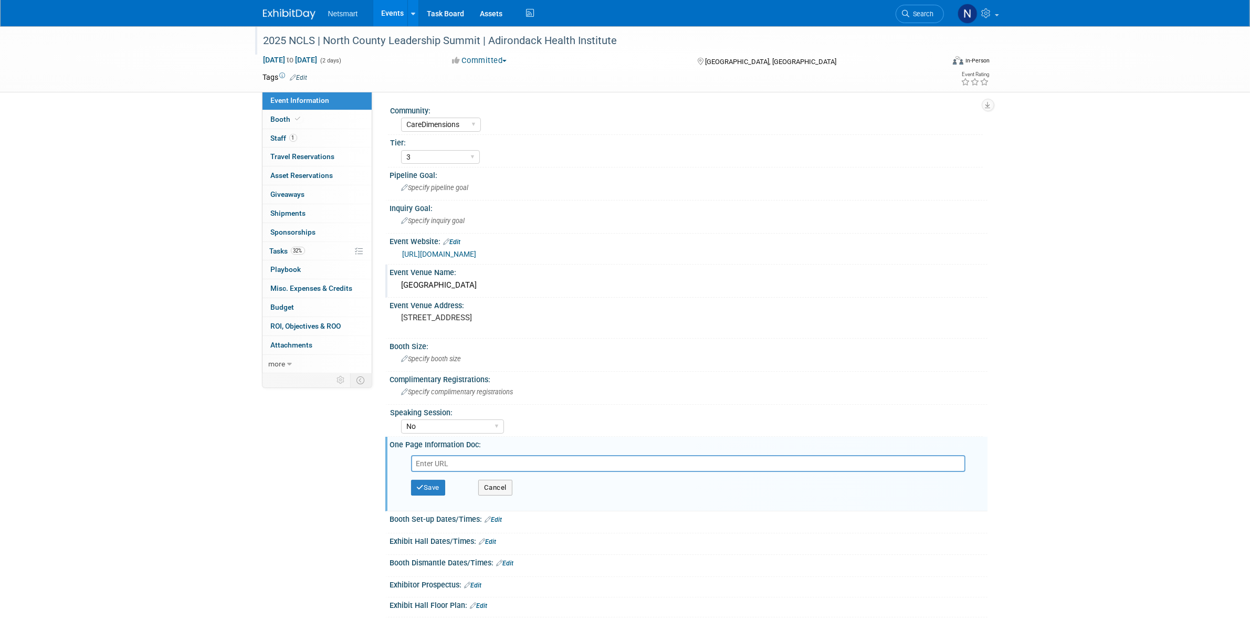
click at [462, 458] on input "text" at bounding box center [688, 463] width 555 height 17
type input "[URL][DOMAIN_NAME]"
click at [434, 482] on button "Save" at bounding box center [428, 488] width 35 height 16
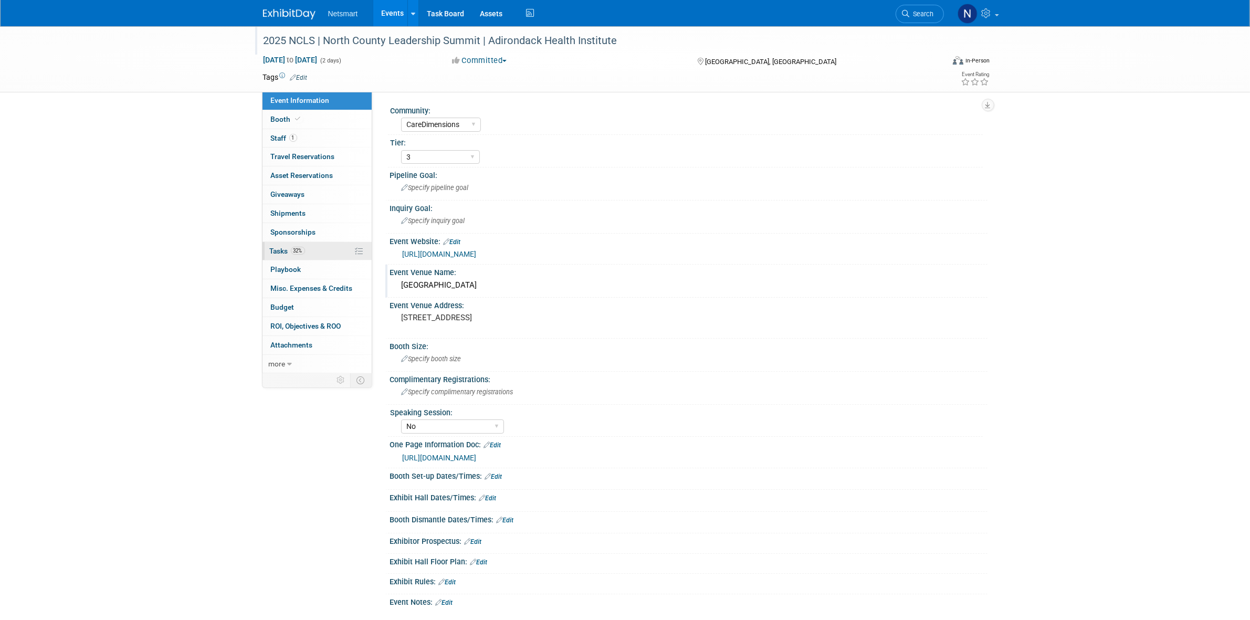
click at [303, 257] on link "32% Tasks 32%" at bounding box center [317, 251] width 109 height 18
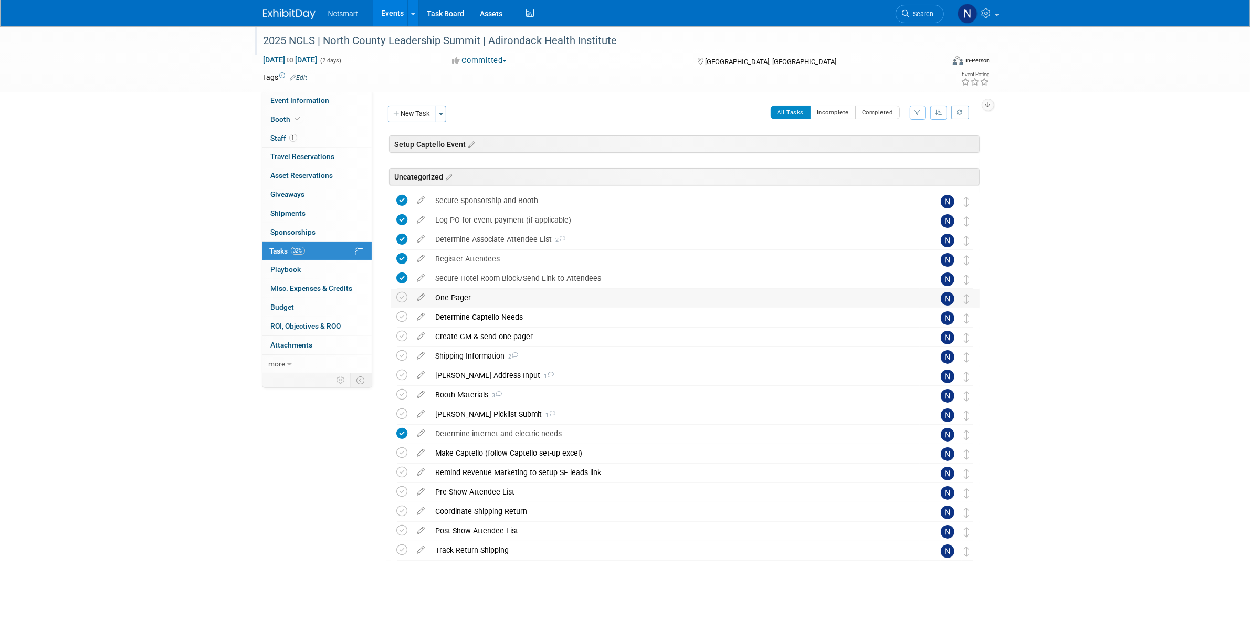
click at [446, 297] on div "One Pager" at bounding box center [675, 298] width 489 height 18
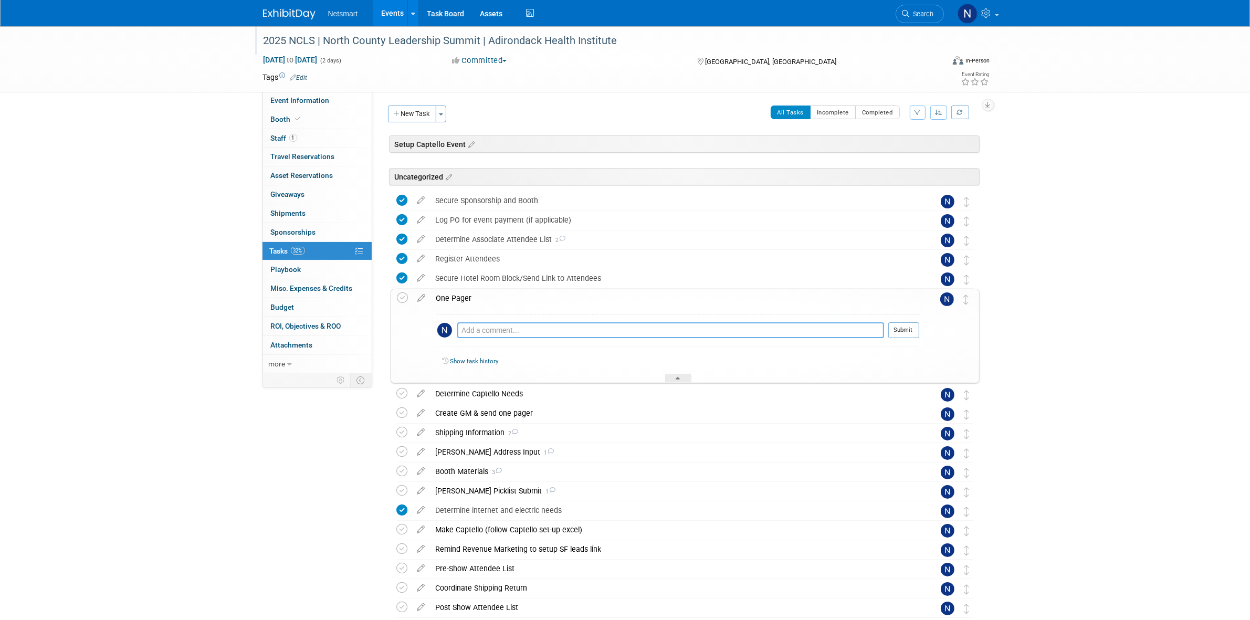
click at [486, 331] on textarea at bounding box center [670, 330] width 427 height 16
type textarea "booth logistics, captello (will we get list),"
click at [903, 327] on button "Submit" at bounding box center [904, 330] width 31 height 16
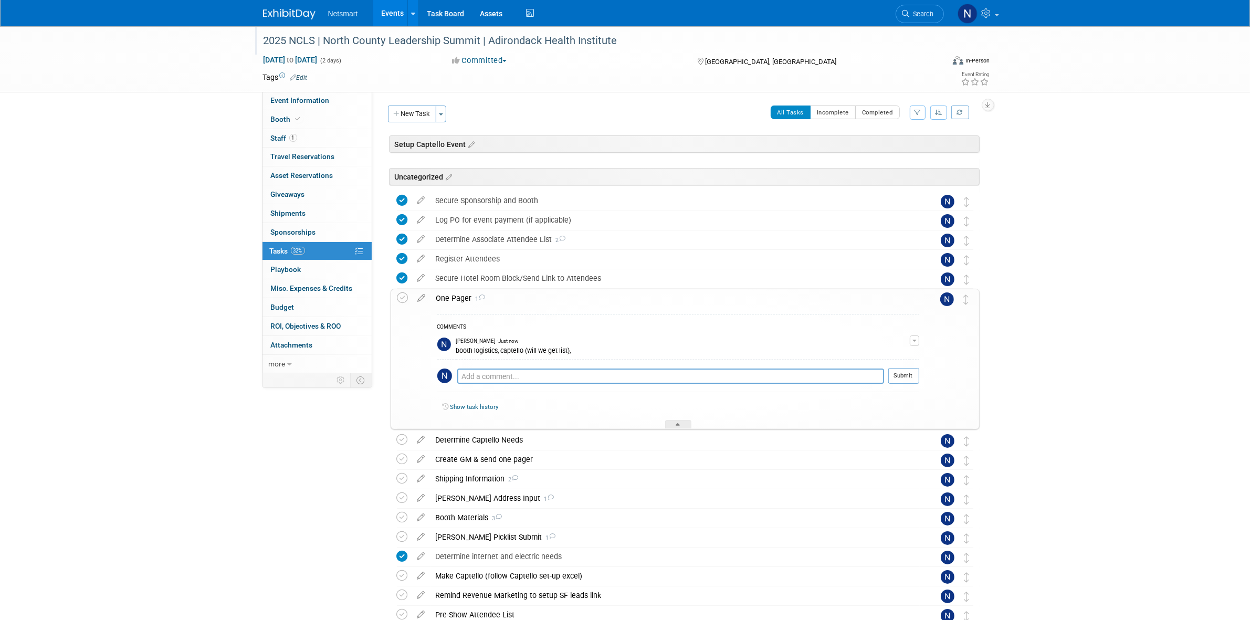
click at [310, 90] on div "2025 NCLS | North County Leadership Summit | Adirondack Health Institute Sep 24…" at bounding box center [625, 59] width 740 height 66
click at [308, 103] on span "Event Information" at bounding box center [300, 100] width 59 height 8
select select "CareDimensions"
select select "3"
select select "No"
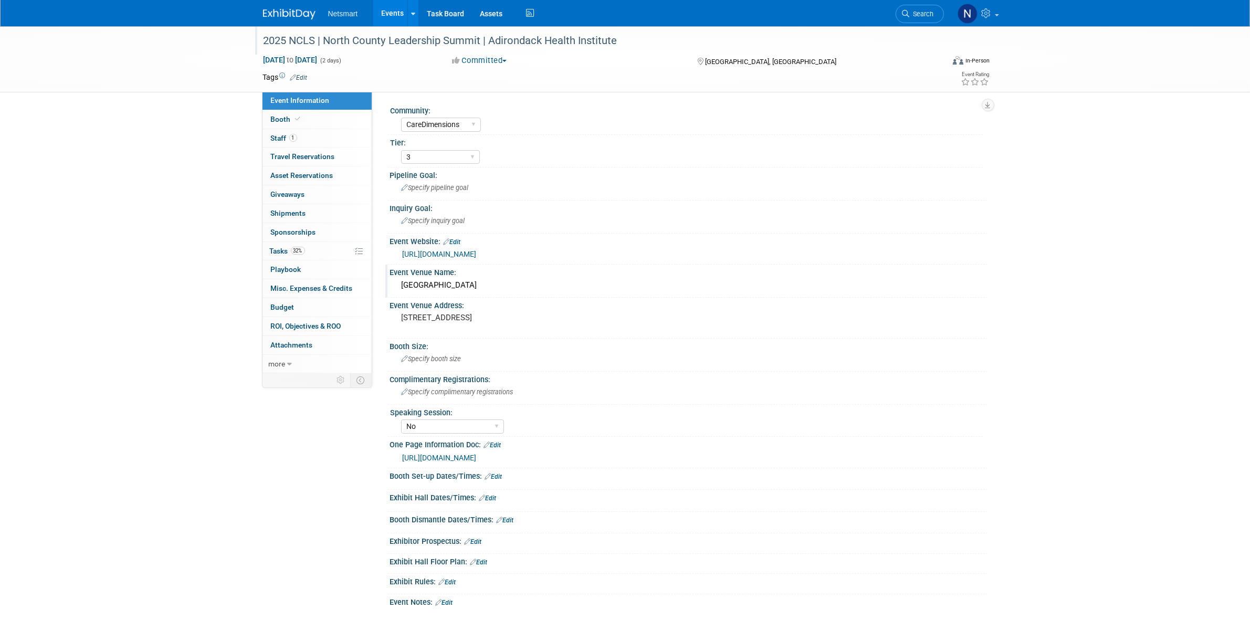
click at [453, 283] on div "Lake Placid Conference Center" at bounding box center [689, 285] width 582 height 16
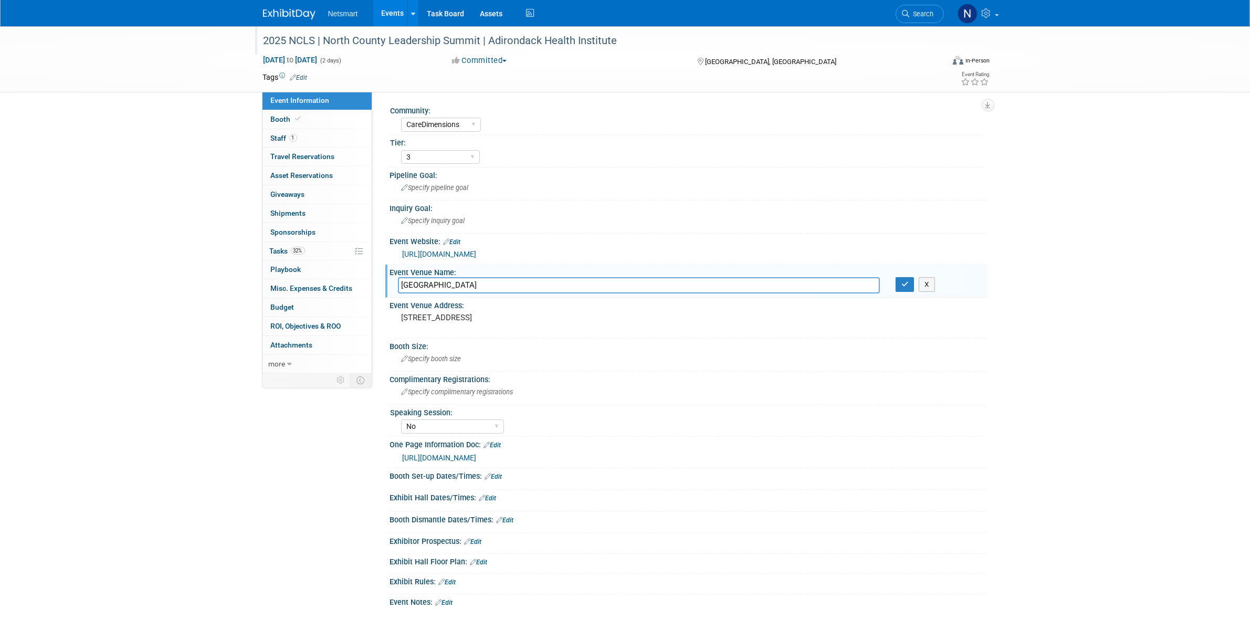
click at [453, 283] on input "Lake Placid Conference Center" at bounding box center [639, 285] width 482 height 16
click at [296, 251] on span "32%" at bounding box center [298, 251] width 14 height 8
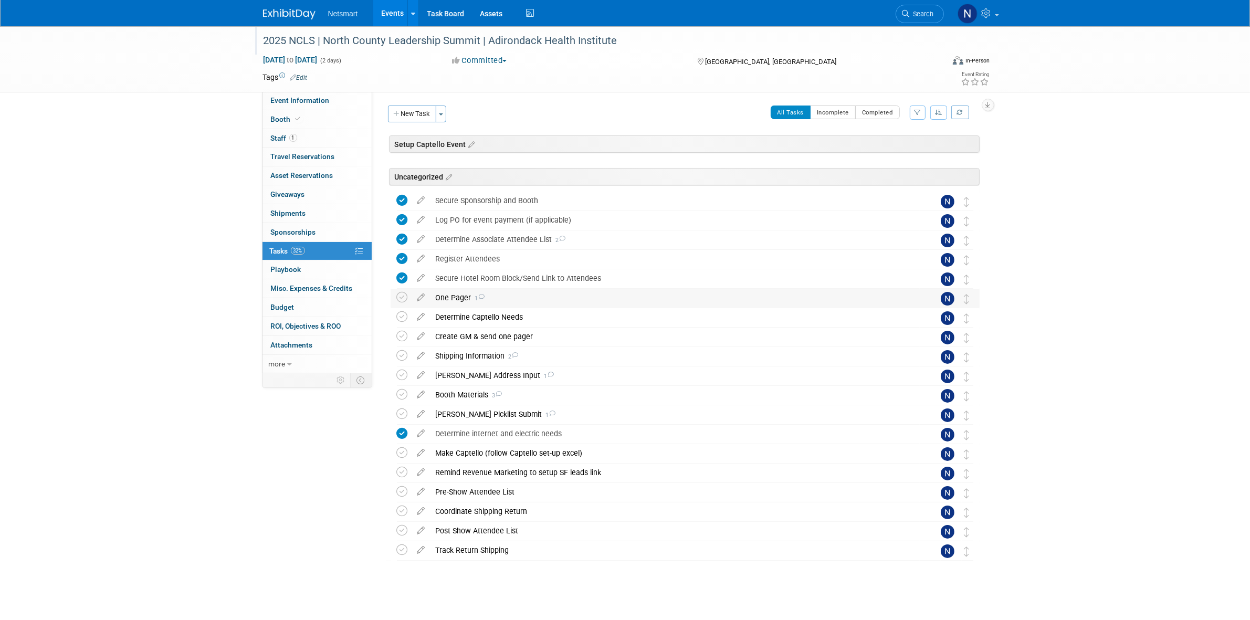
click at [460, 300] on div "One Pager 1" at bounding box center [675, 298] width 489 height 18
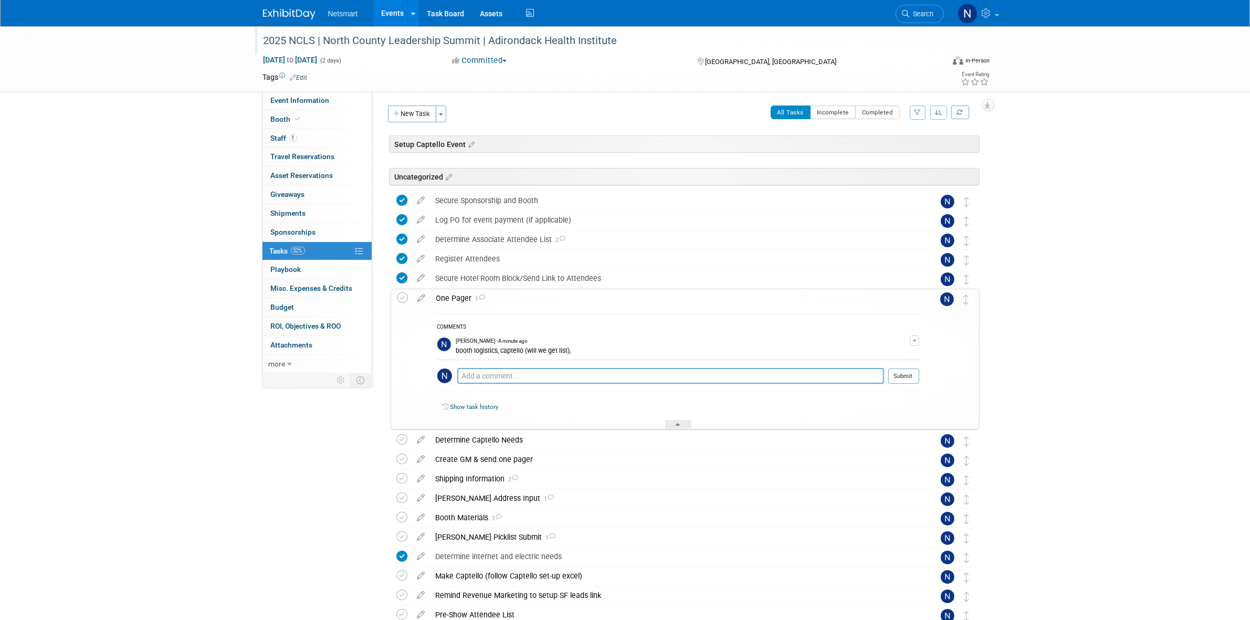
click at [918, 338] on button "button" at bounding box center [914, 341] width 9 height 11
click at [881, 355] on link "Edit Comment" at bounding box center [877, 356] width 83 height 15
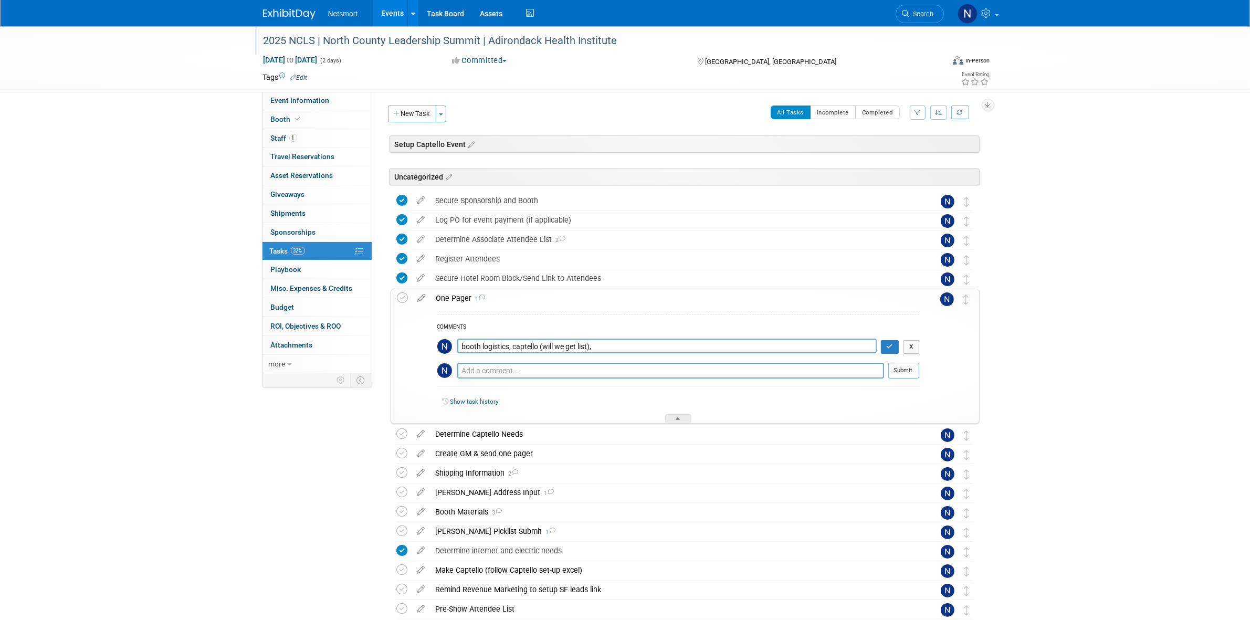
click at [637, 346] on textarea "booth logistics, captello (will we get list)," at bounding box center [667, 346] width 420 height 15
click at [589, 347] on textarea "booth logistics, captello (will we get list)," at bounding box center [667, 346] width 420 height 15
click at [629, 340] on textarea "booth logistics, captello (will we get list)," at bounding box center [667, 346] width 420 height 15
click at [622, 341] on textarea "booth logistics, captello (will we get list)," at bounding box center [667, 346] width 420 height 15
type textarea "booth logistics, captello (will we get list?)"
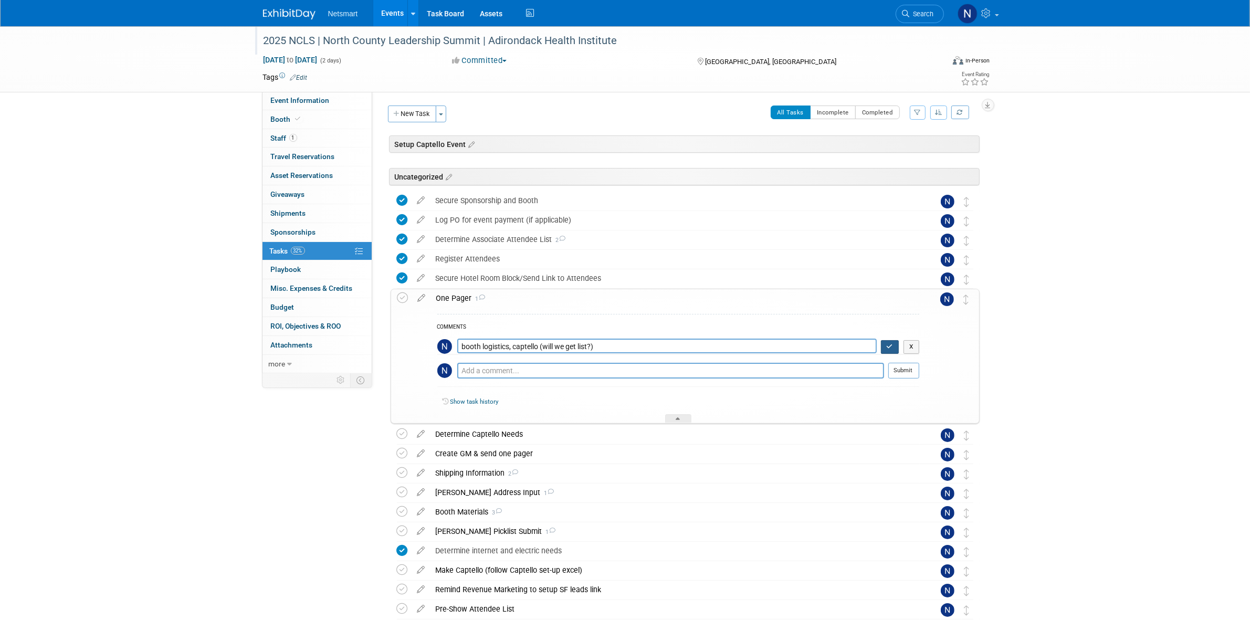
click at [892, 348] on icon "button" at bounding box center [890, 346] width 7 height 6
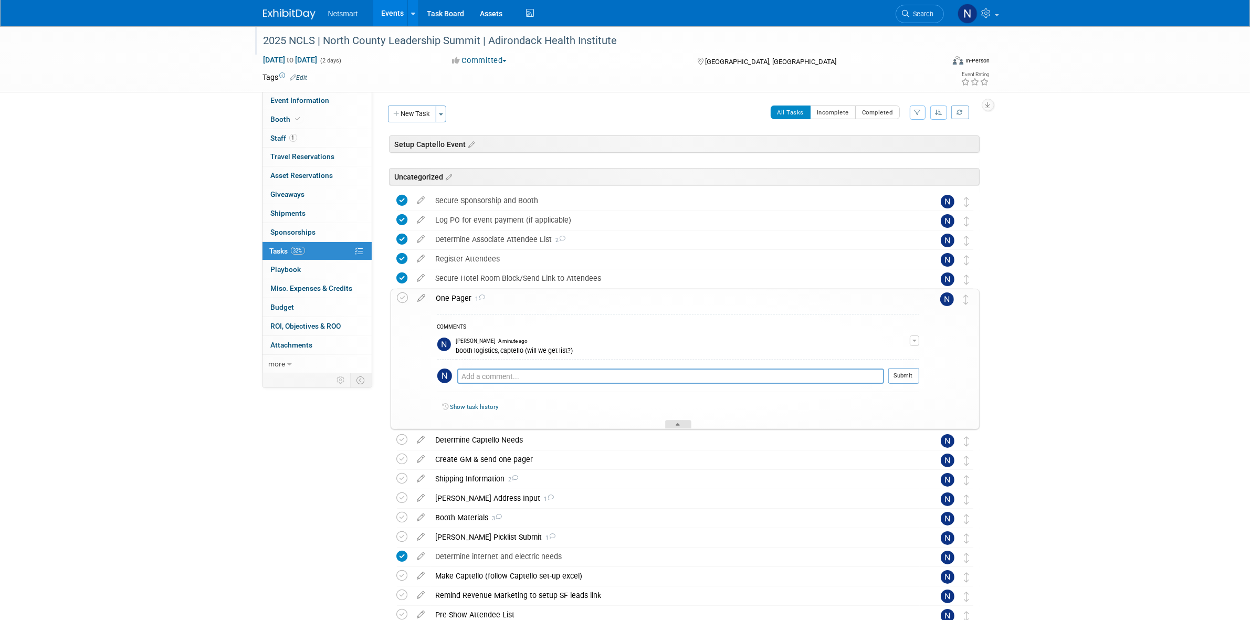
click at [678, 427] on icon at bounding box center [678, 426] width 4 height 6
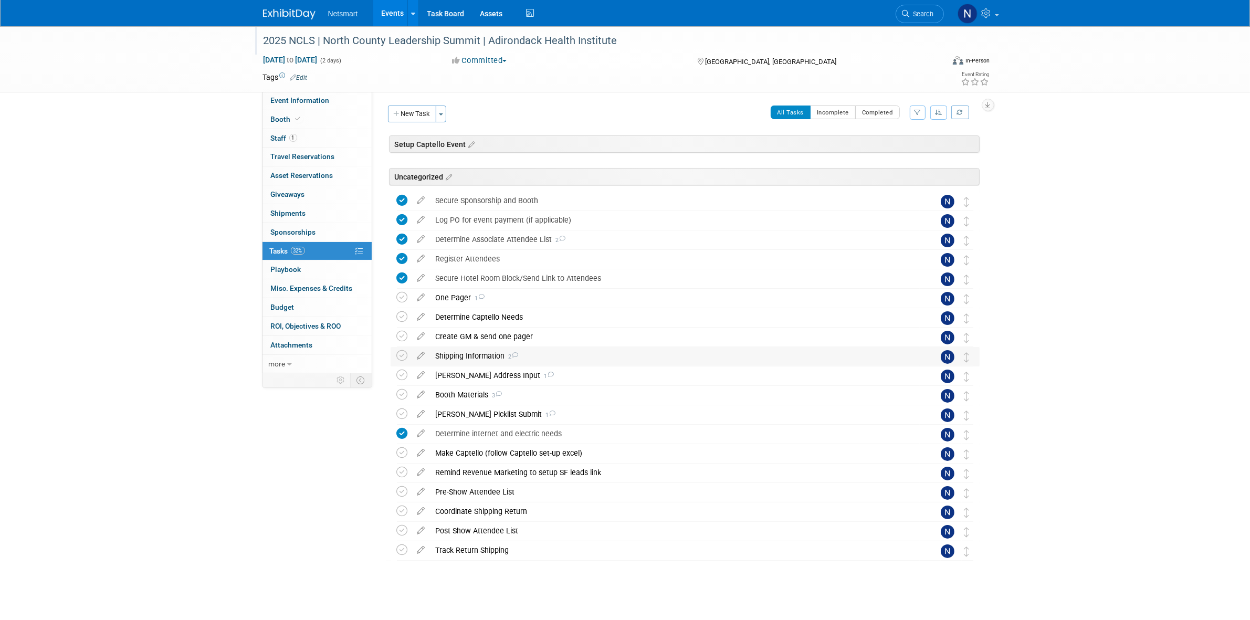
click at [455, 358] on div "Shipping Information 2" at bounding box center [675, 356] width 489 height 18
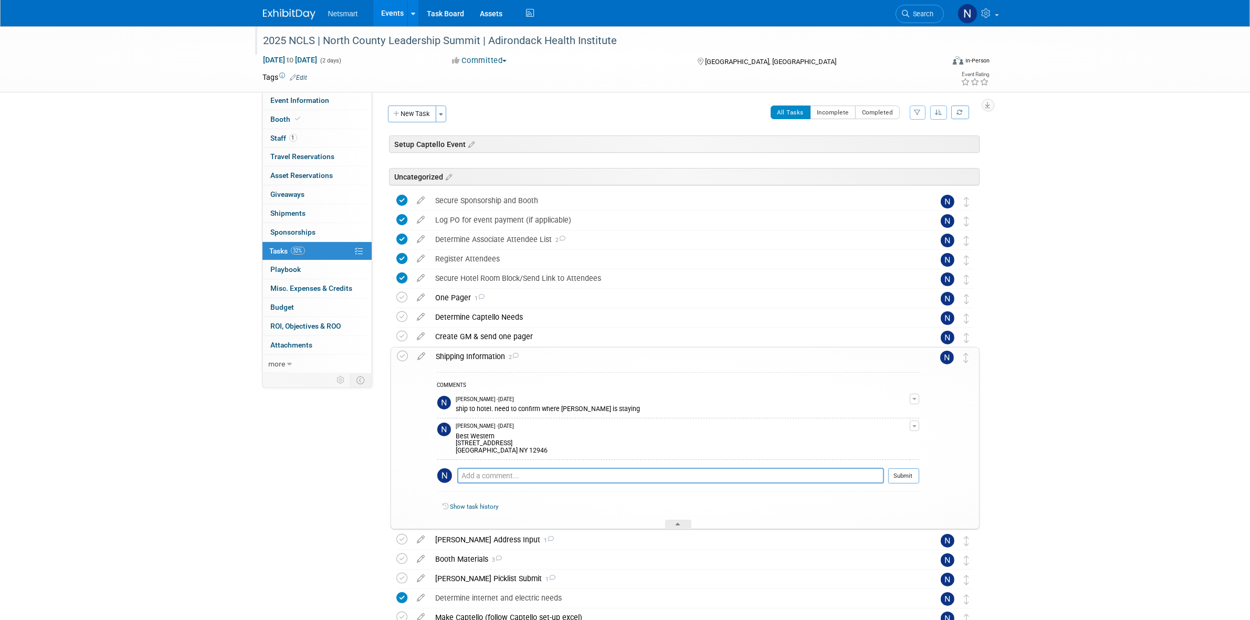
click at [455, 358] on div "Shipping Information 2" at bounding box center [675, 357] width 488 height 18
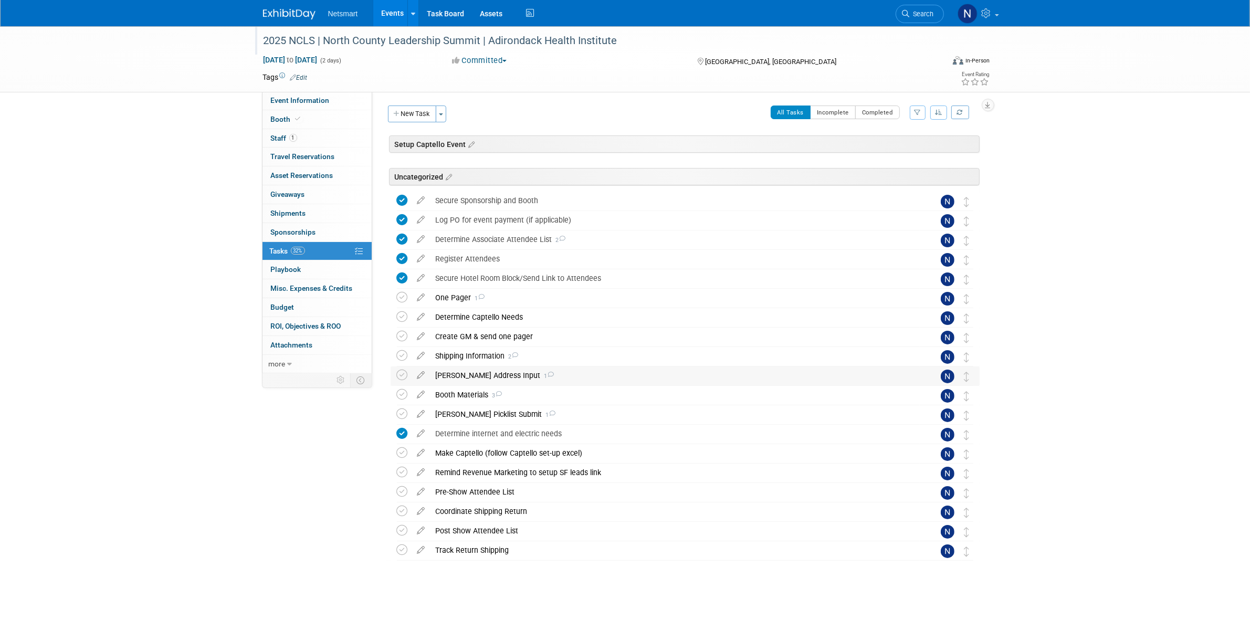
click at [453, 372] on div "Derse Address Input 1" at bounding box center [675, 376] width 489 height 18
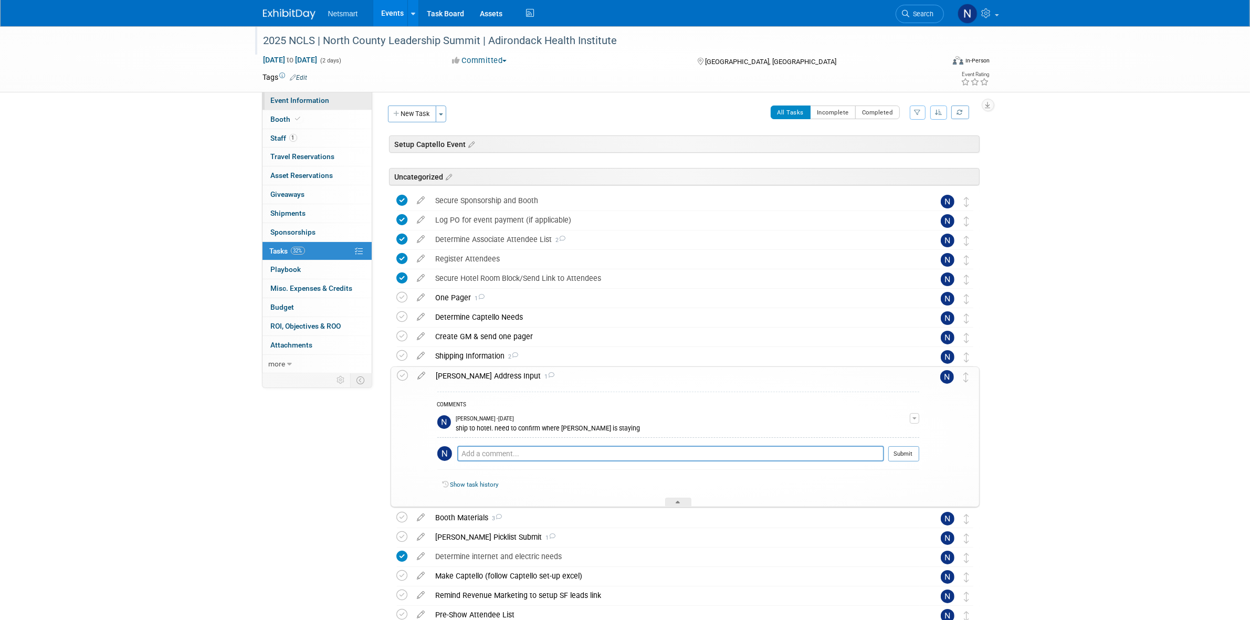
click at [314, 98] on span "Event Information" at bounding box center [300, 100] width 59 height 8
select select "CareDimensions"
select select "3"
select select "No"
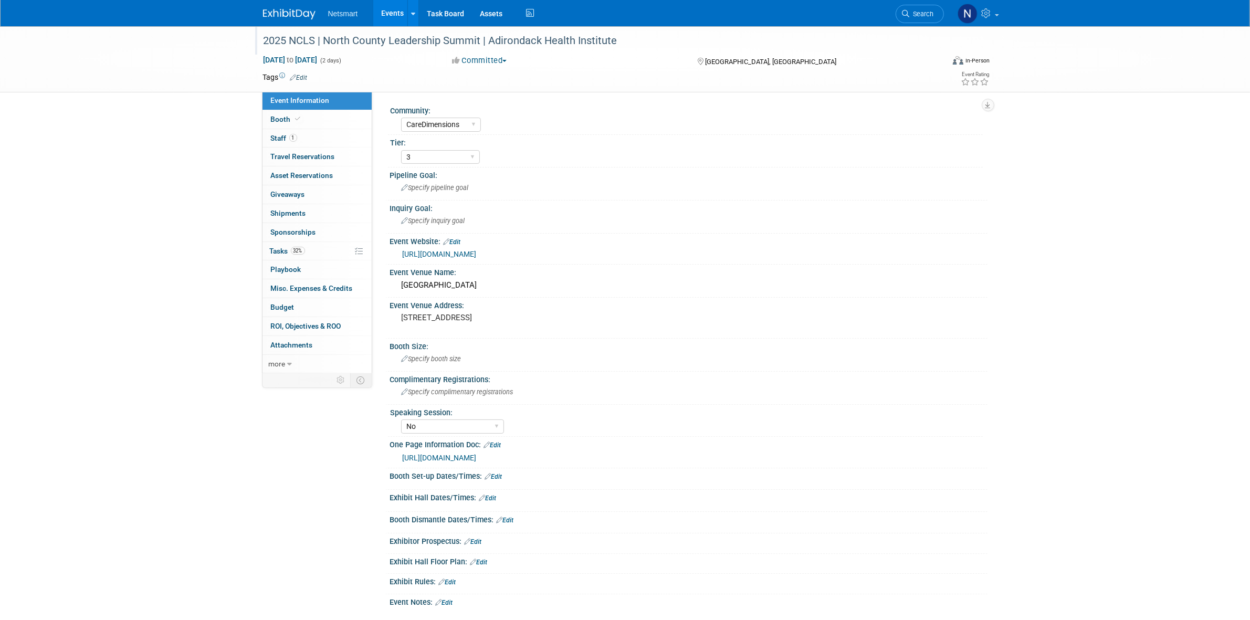
click at [477, 251] on link "https://ahihealth.org/2025-north-country-leadership-summit/" at bounding box center [440, 254] width 74 height 8
click at [308, 249] on link "32% Tasks 32%" at bounding box center [317, 251] width 109 height 18
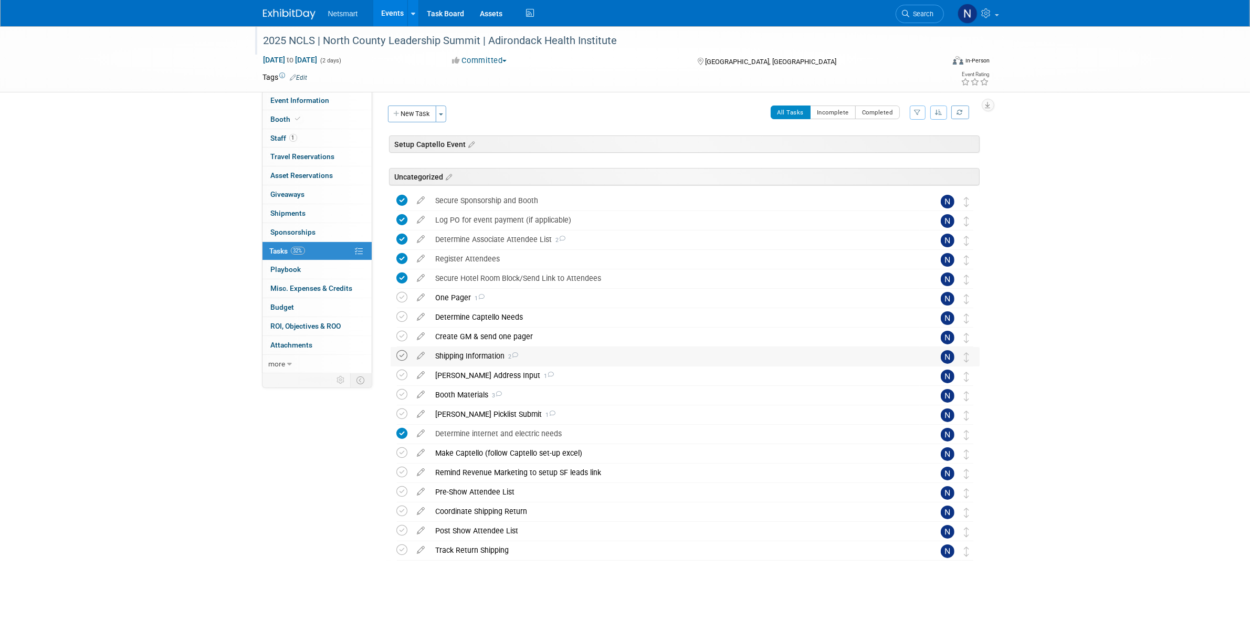
click at [402, 358] on icon at bounding box center [402, 355] width 11 height 11
click at [402, 361] on icon at bounding box center [402, 355] width 11 height 11
click at [402, 358] on icon at bounding box center [402, 355] width 11 height 11
click at [405, 375] on icon at bounding box center [402, 375] width 11 height 11
click at [470, 356] on div "Shipping Information 2" at bounding box center [675, 356] width 489 height 18
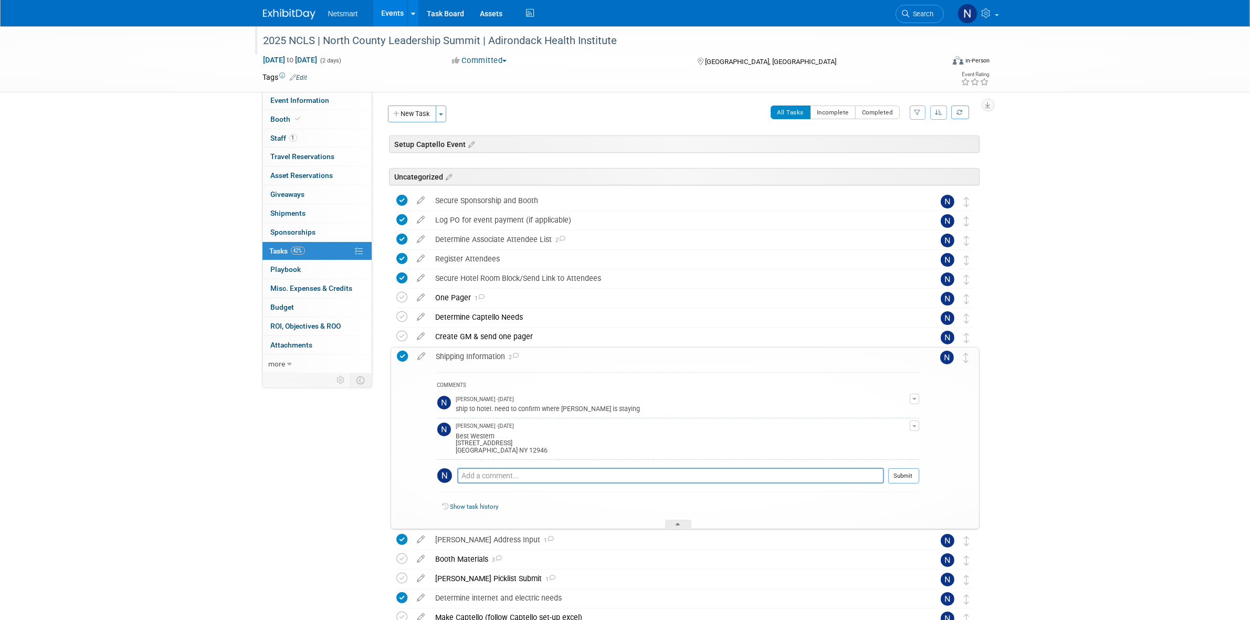
click at [470, 356] on div "Shipping Information 2" at bounding box center [675, 357] width 488 height 18
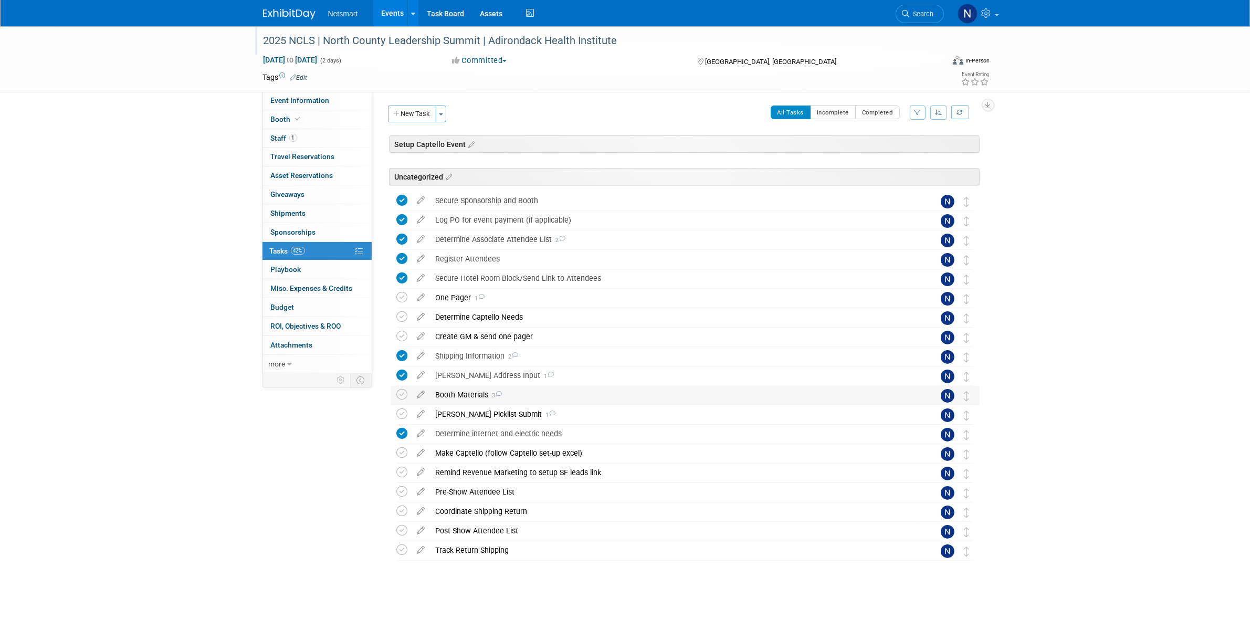
click at [453, 391] on div "Booth Materials 3" at bounding box center [675, 395] width 489 height 18
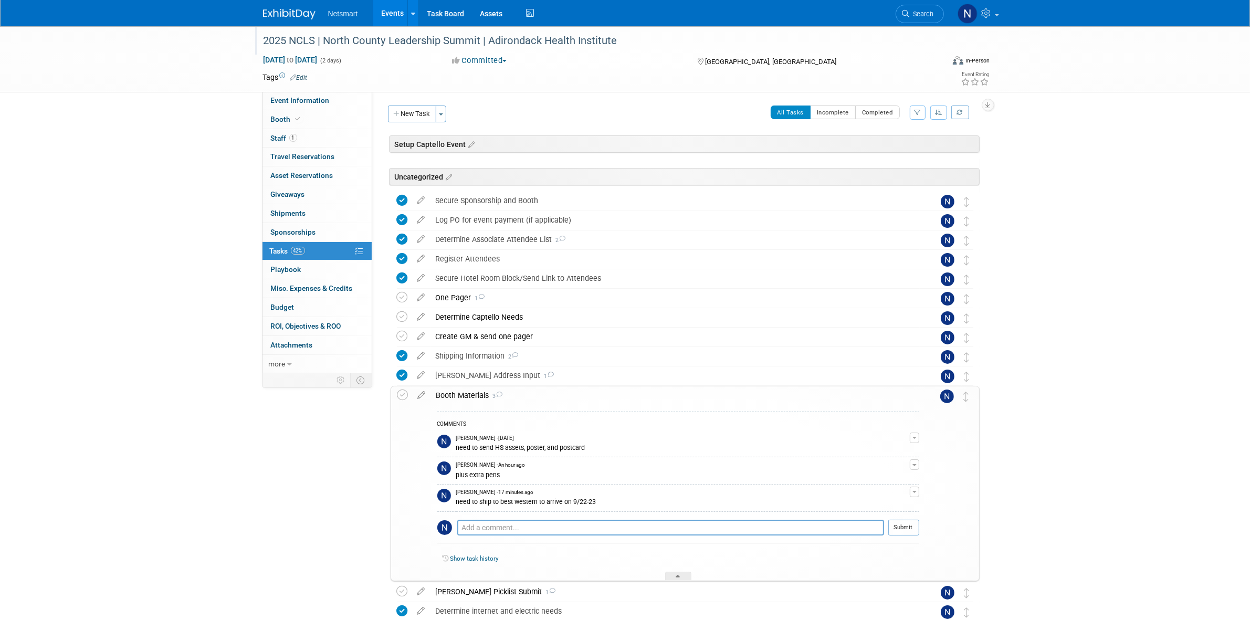
click at [453, 391] on div "Booth Materials 3" at bounding box center [675, 396] width 488 height 18
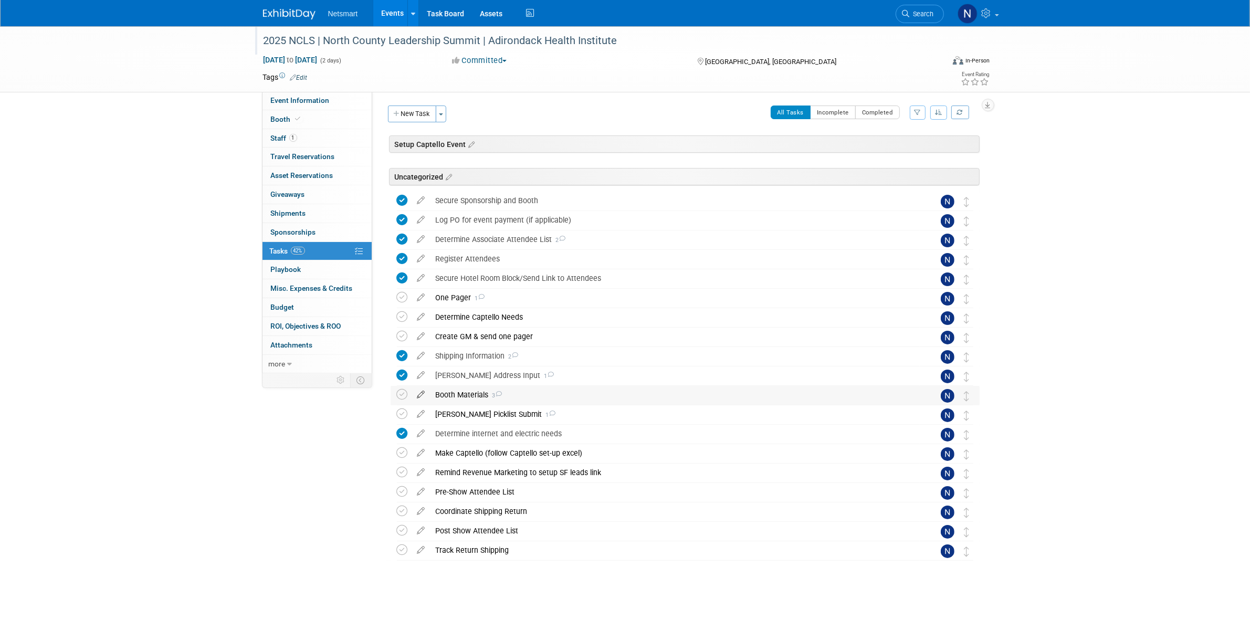
click at [423, 394] on icon at bounding box center [421, 392] width 18 height 13
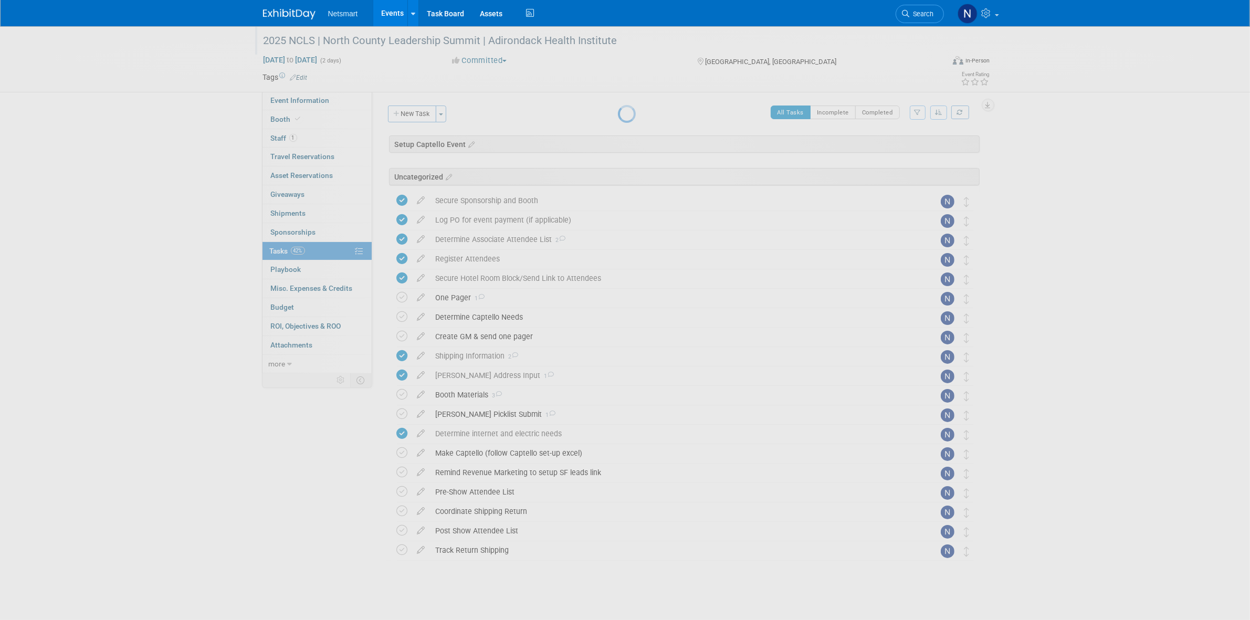
select select "8"
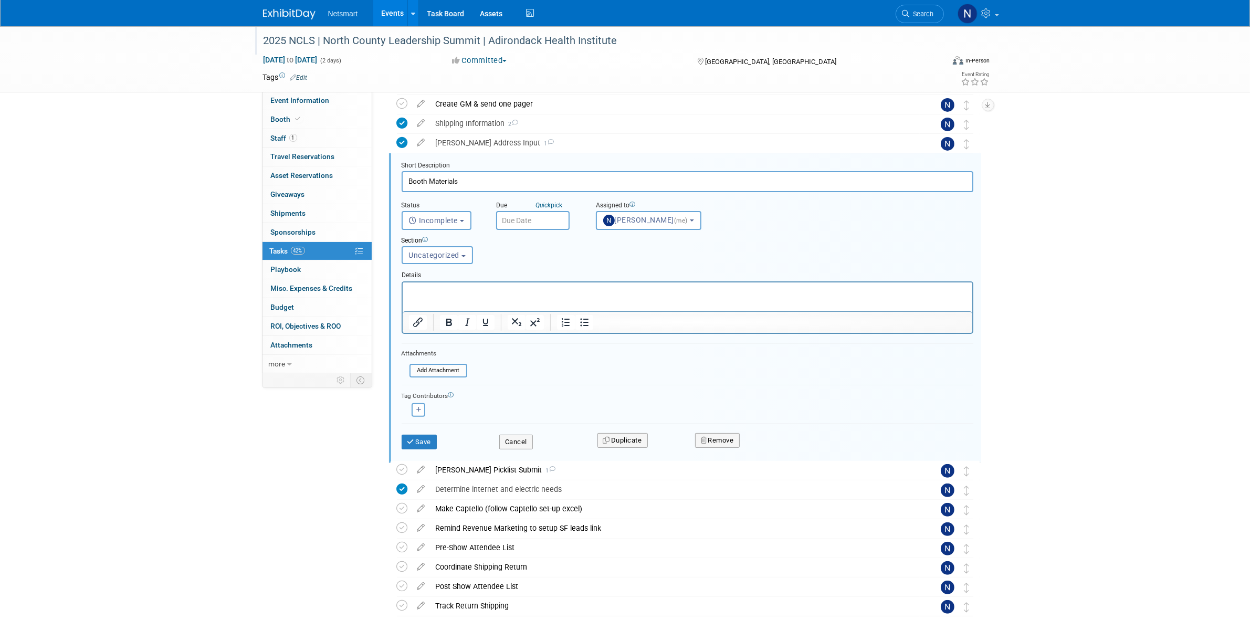
click at [526, 220] on input "text" at bounding box center [533, 220] width 74 height 19
click at [577, 316] on span "17" at bounding box center [577, 315] width 20 height 20
type input "Sep 17, 2025"
click at [419, 441] on button "Save" at bounding box center [420, 442] width 36 height 15
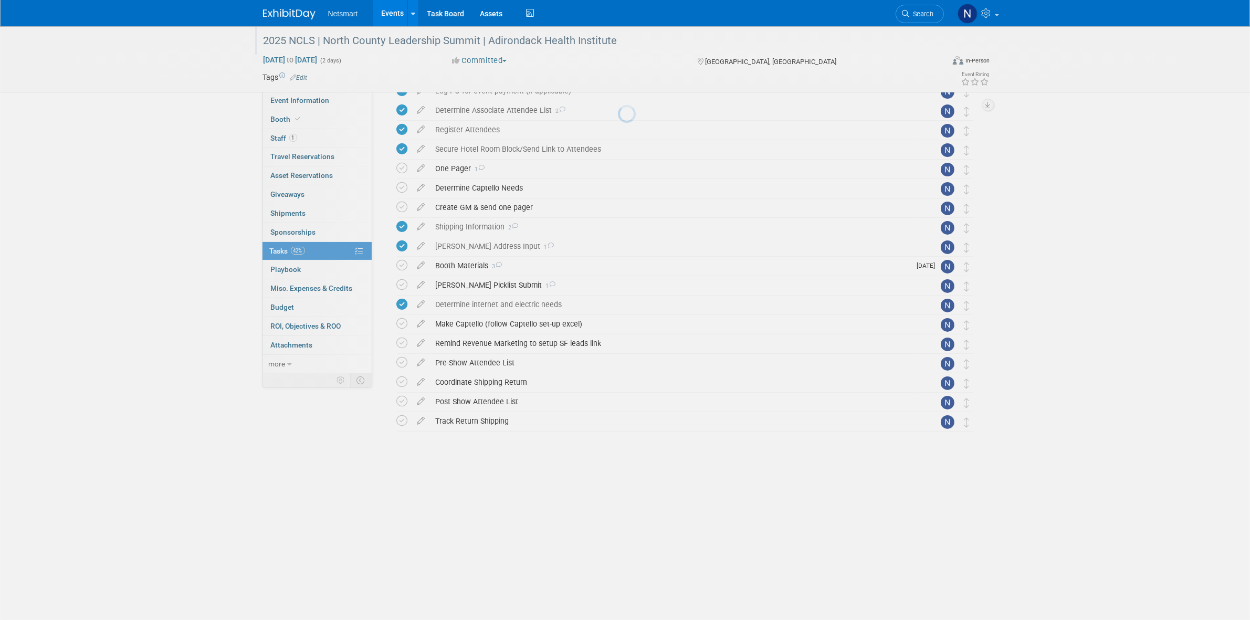
scroll to position [5, 0]
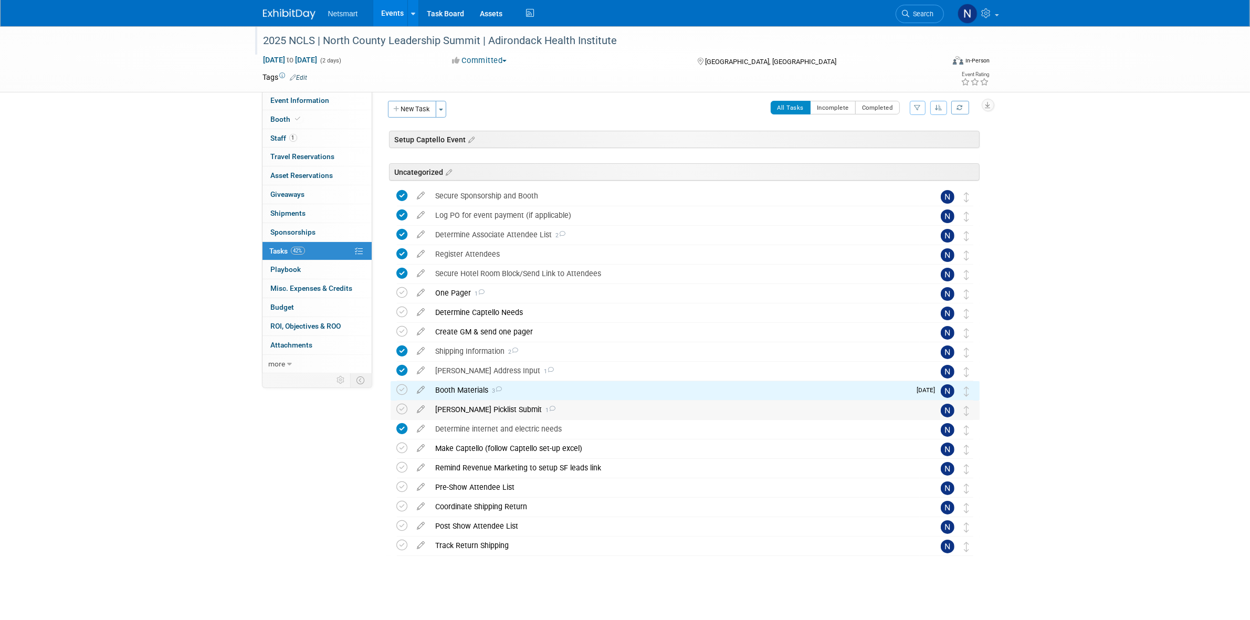
click at [473, 410] on div "Derse Picklist Submit 1" at bounding box center [675, 410] width 489 height 18
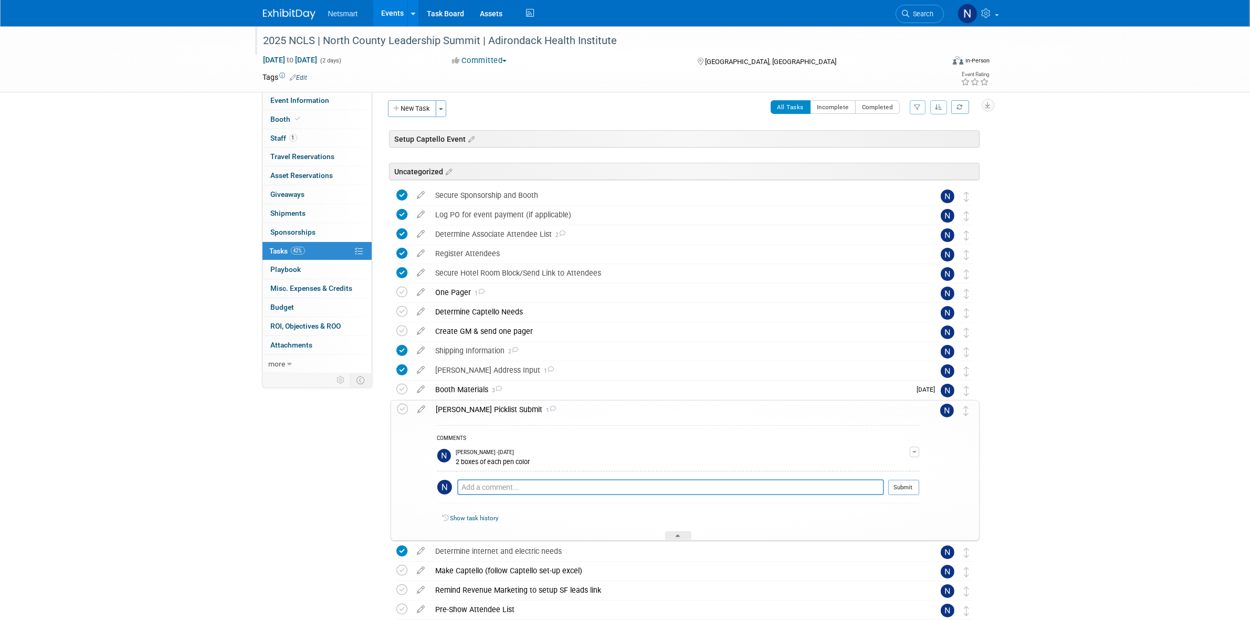
click at [473, 410] on div "Derse Picklist Submit 1" at bounding box center [675, 410] width 488 height 18
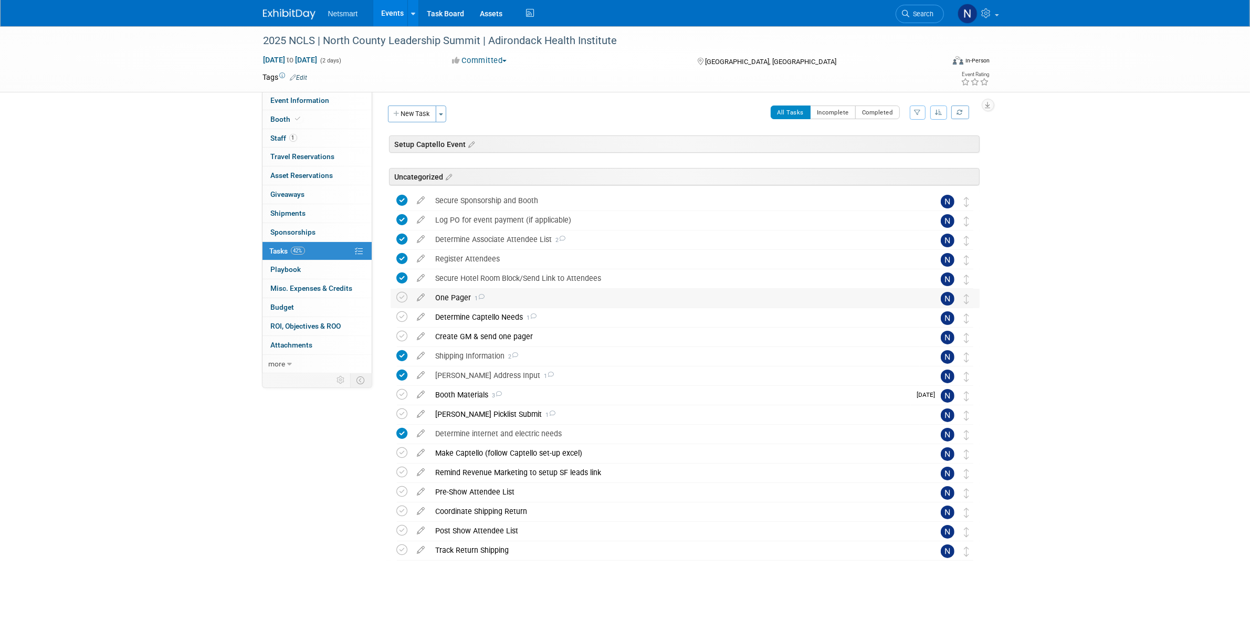
click at [456, 300] on div "One Pager 1" at bounding box center [675, 298] width 489 height 18
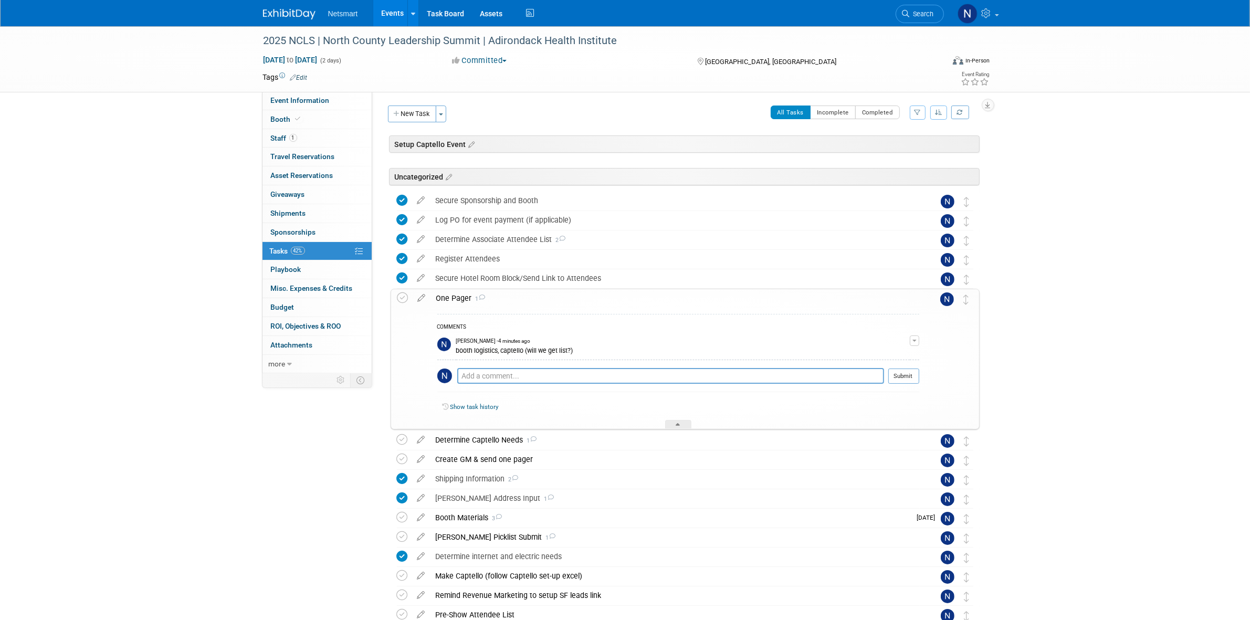
click at [458, 295] on div "One Pager 1" at bounding box center [675, 298] width 488 height 18
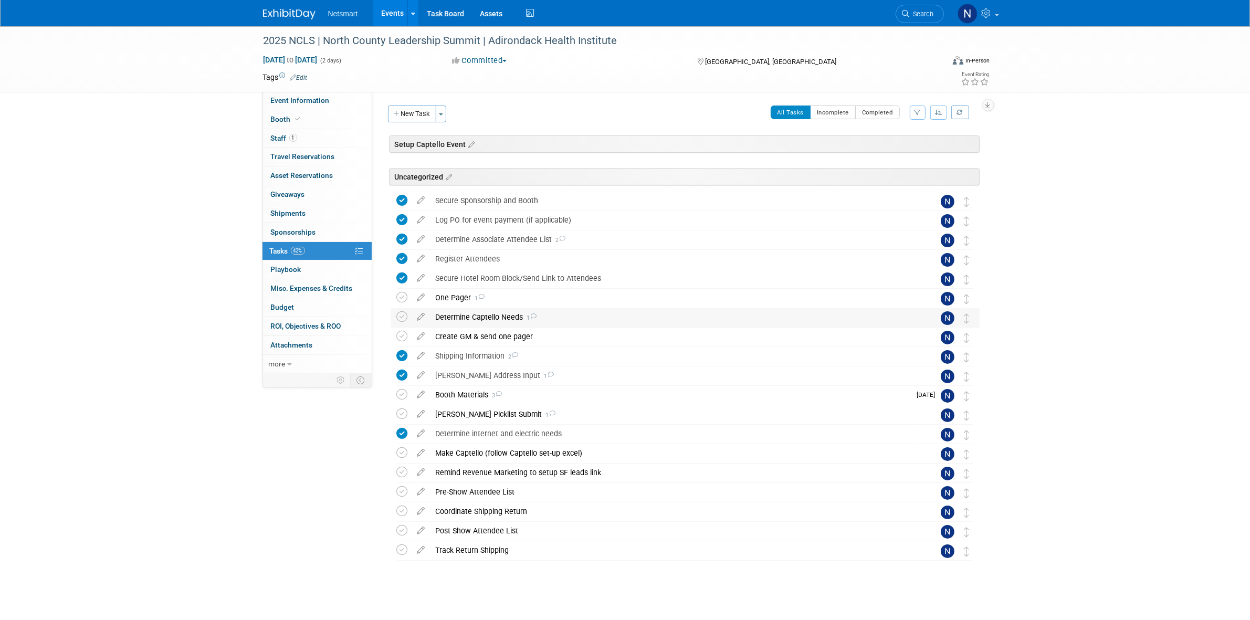
click at [468, 319] on div "Determine Captello Needs 1" at bounding box center [675, 317] width 489 height 18
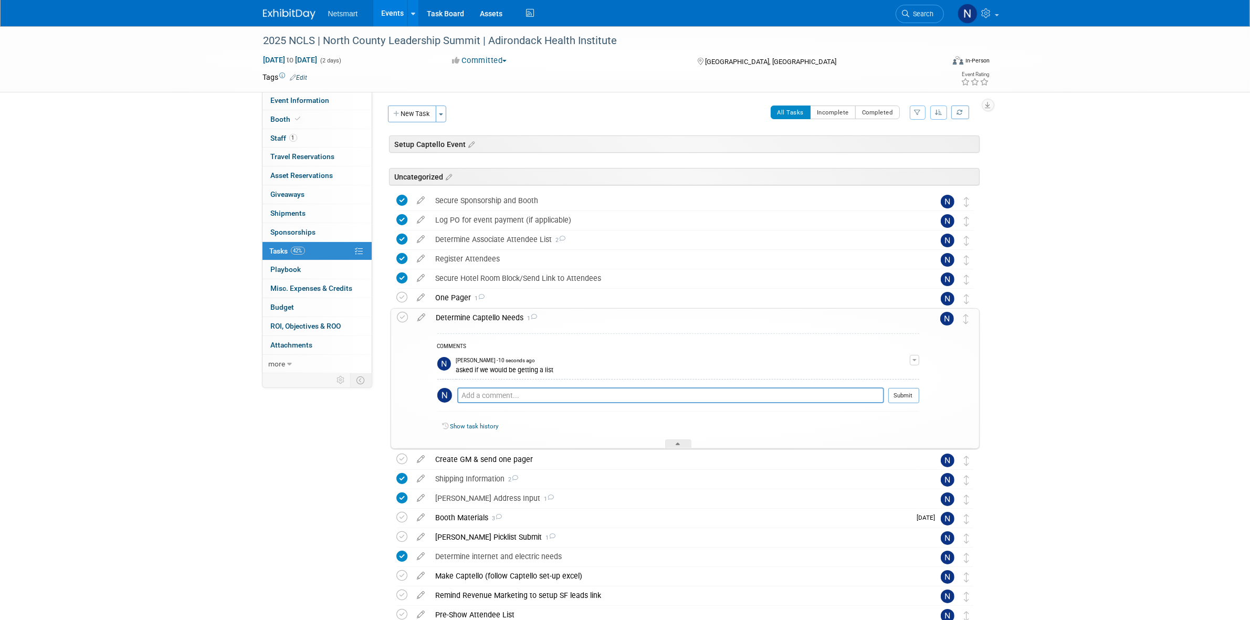
click at [468, 319] on div "Determine Captello Needs 1" at bounding box center [675, 318] width 488 height 18
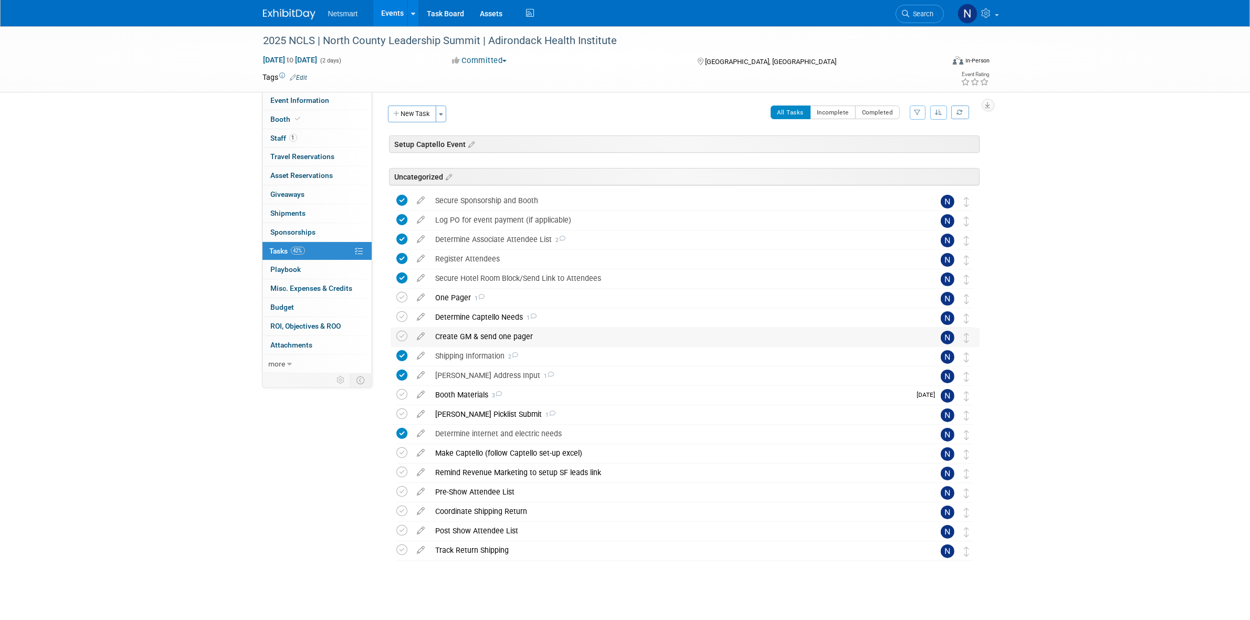
click at [466, 339] on div "Create GM & send one pager" at bounding box center [675, 337] width 489 height 18
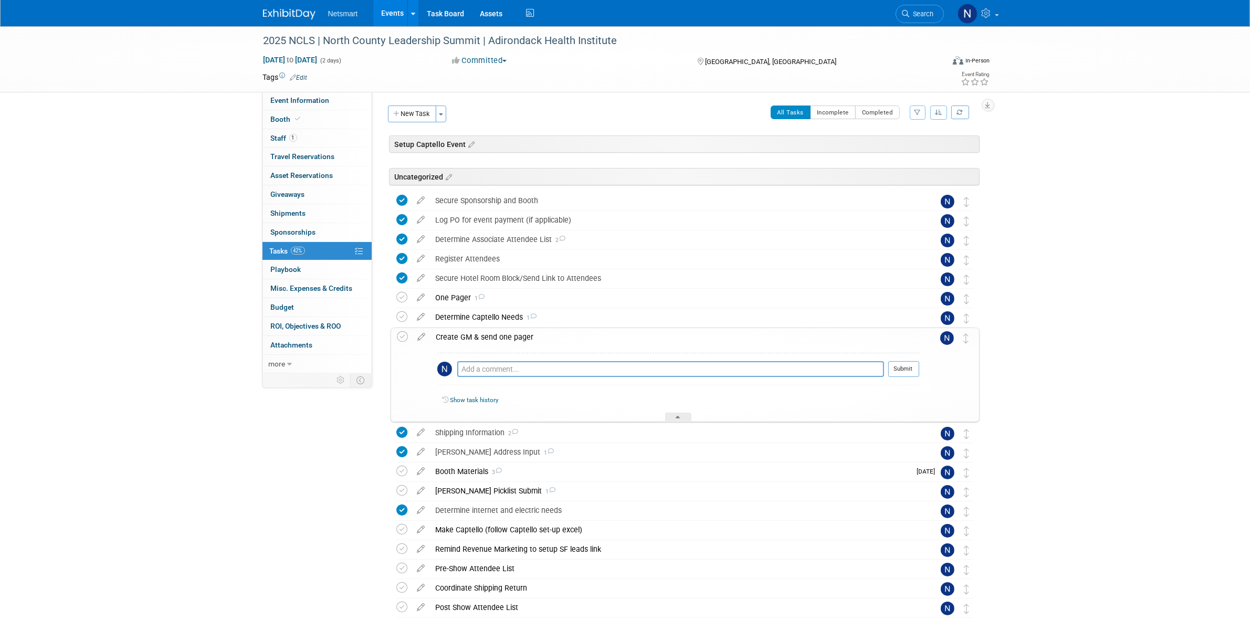
click at [466, 339] on div "Create GM & send one pager" at bounding box center [675, 337] width 488 height 18
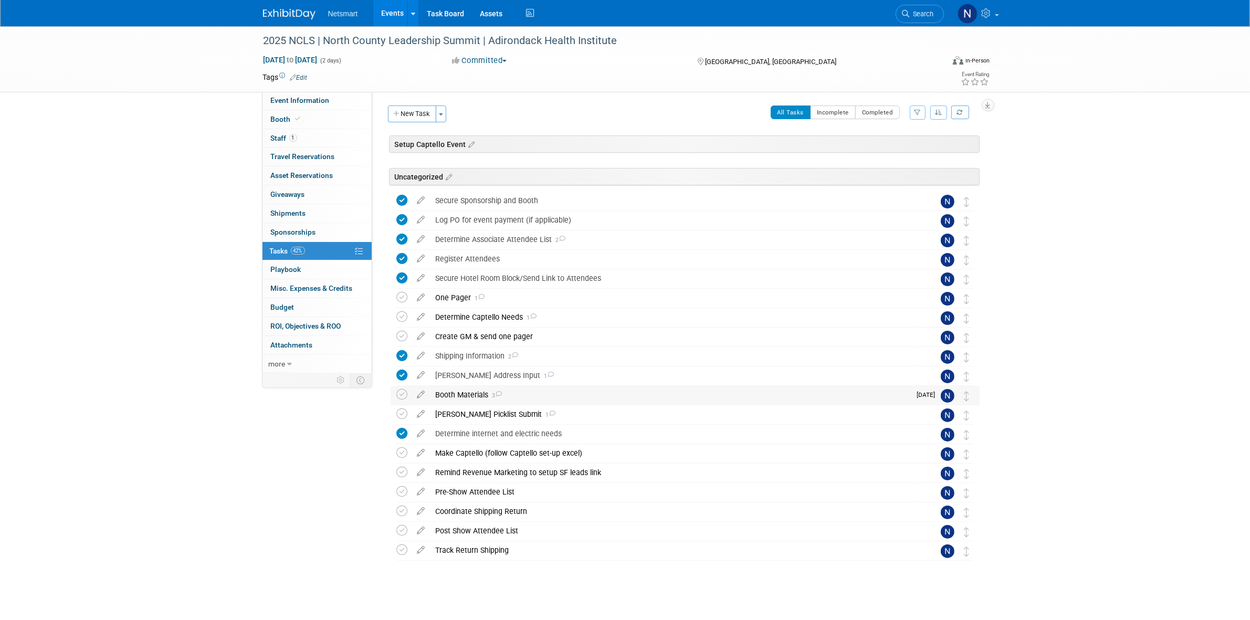
click at [463, 396] on div "Booth Materials 3" at bounding box center [671, 395] width 481 height 18
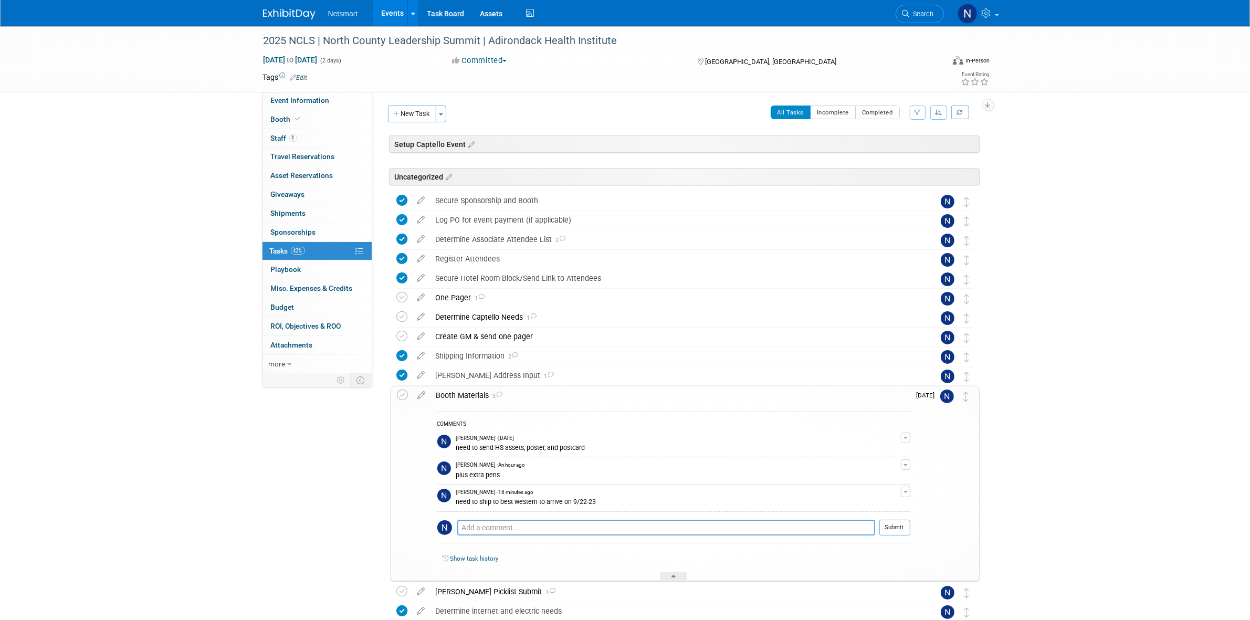
click at [455, 396] on div "Booth Materials 3" at bounding box center [670, 396] width 479 height 18
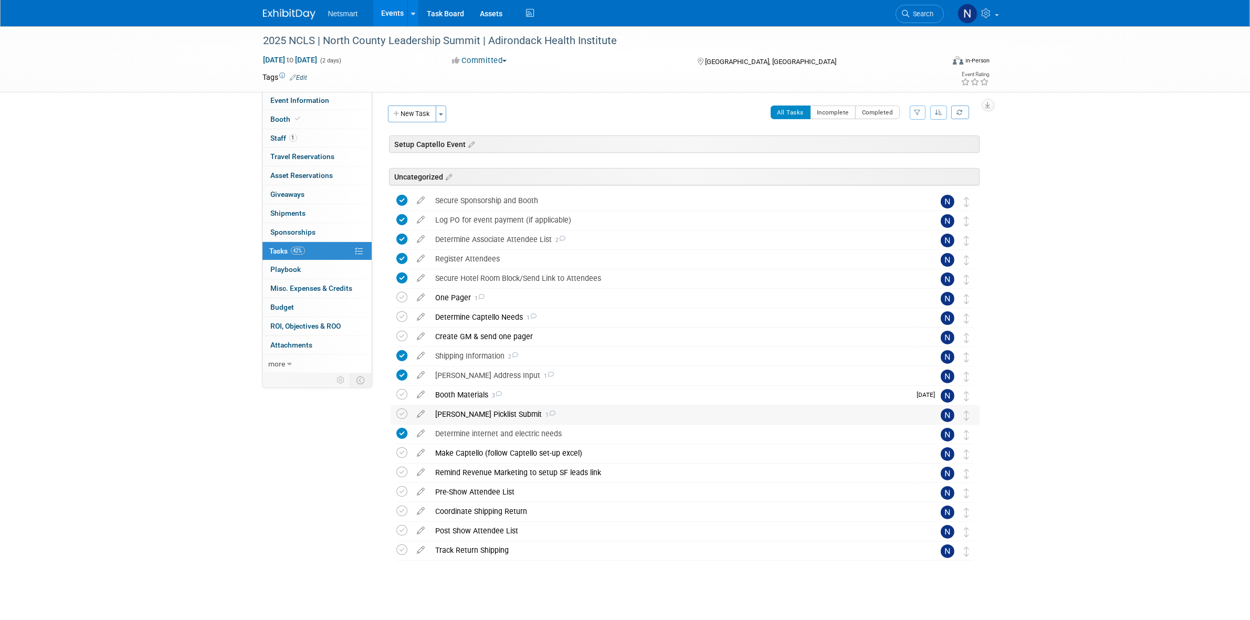
click at [469, 415] on div "[PERSON_NAME] Picklist Submit 1" at bounding box center [675, 414] width 489 height 18
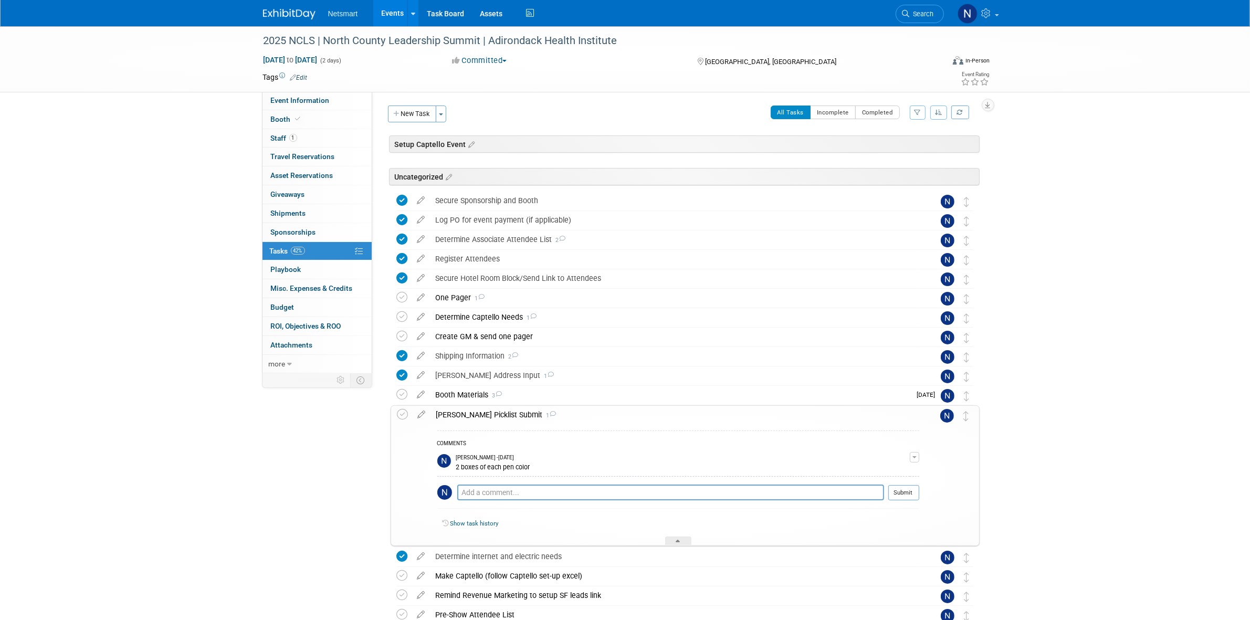
click at [469, 415] on div "[PERSON_NAME] Picklist Submit 1" at bounding box center [675, 415] width 488 height 18
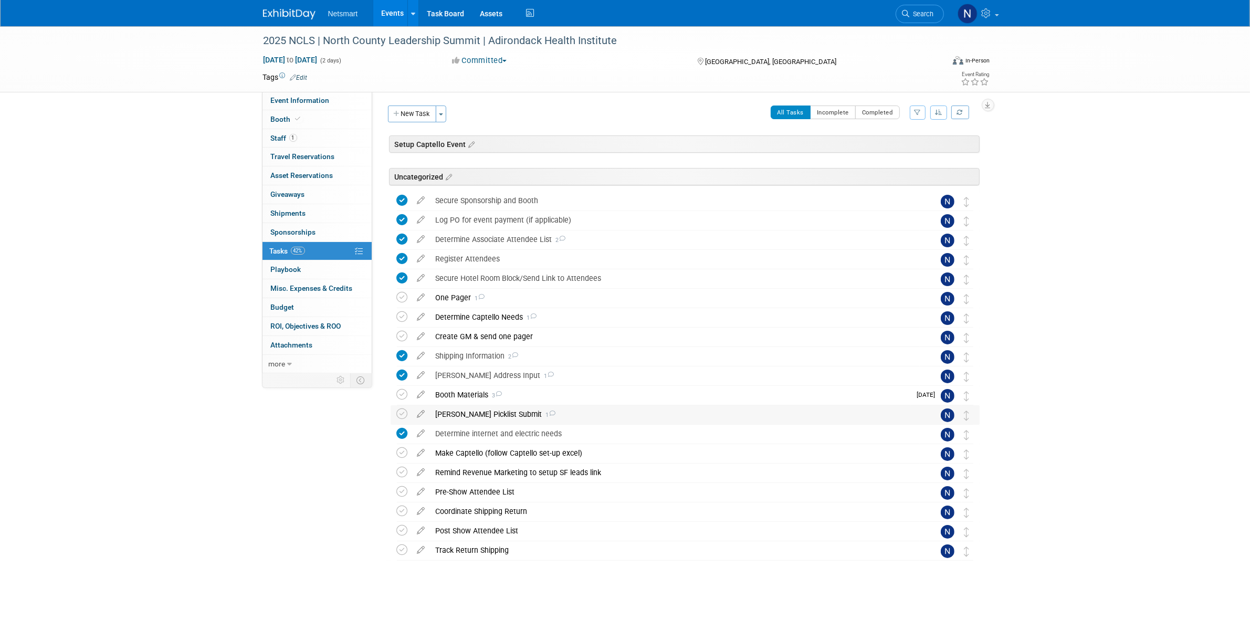
click at [473, 416] on div "[PERSON_NAME] Picklist Submit 1" at bounding box center [675, 414] width 489 height 18
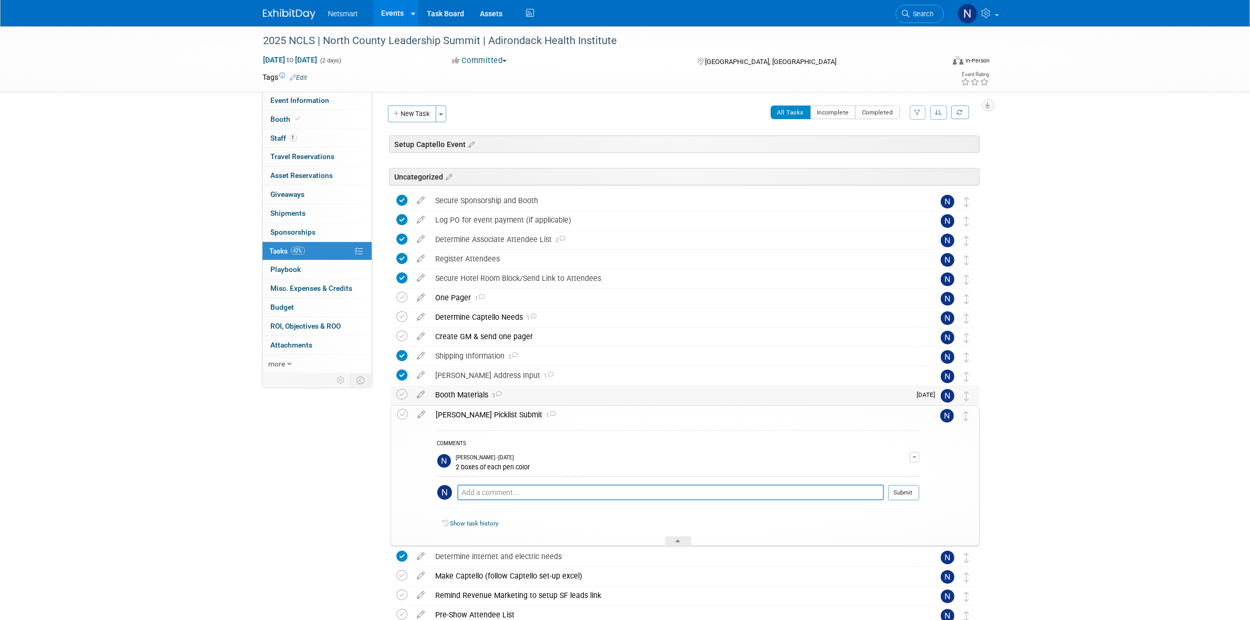
click at [475, 397] on div "Booth Materials 3" at bounding box center [671, 395] width 481 height 18
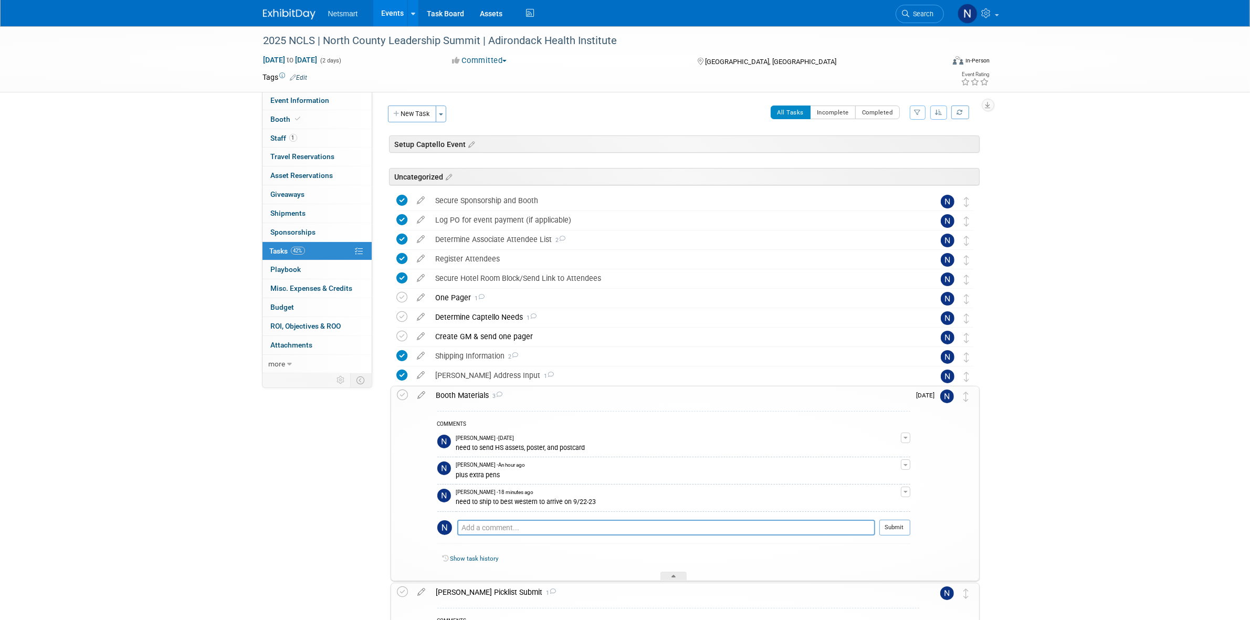
click at [474, 395] on div "Booth Materials 3" at bounding box center [670, 396] width 479 height 18
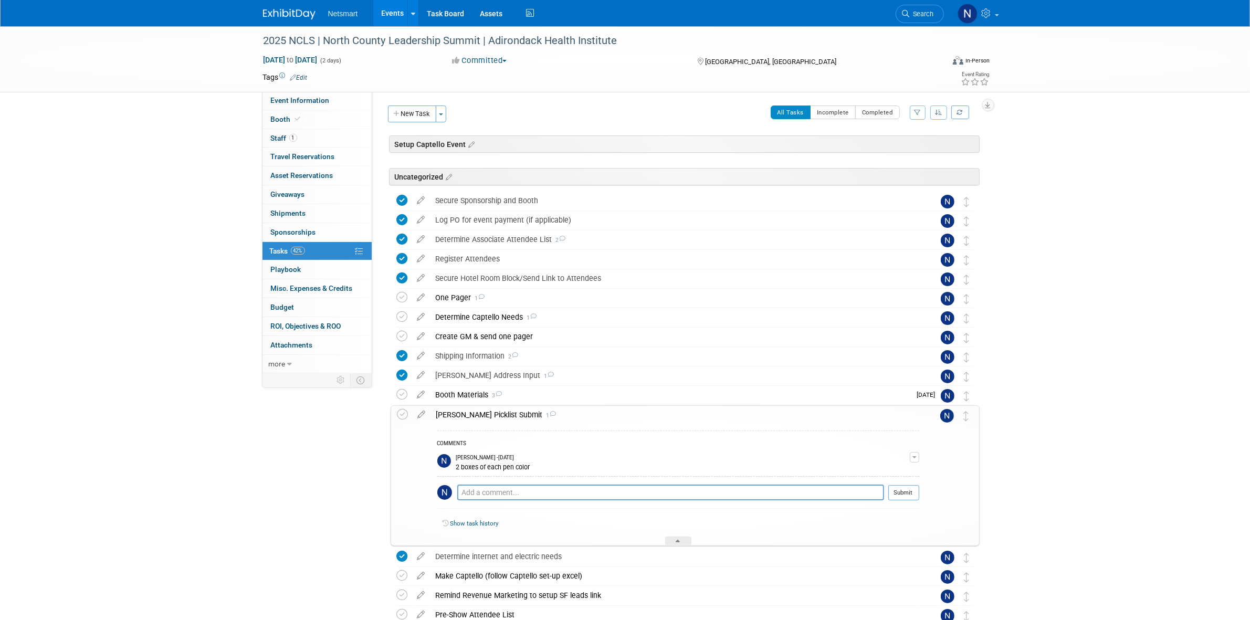
click at [468, 410] on div "Derse Picklist Submit 1" at bounding box center [675, 415] width 488 height 18
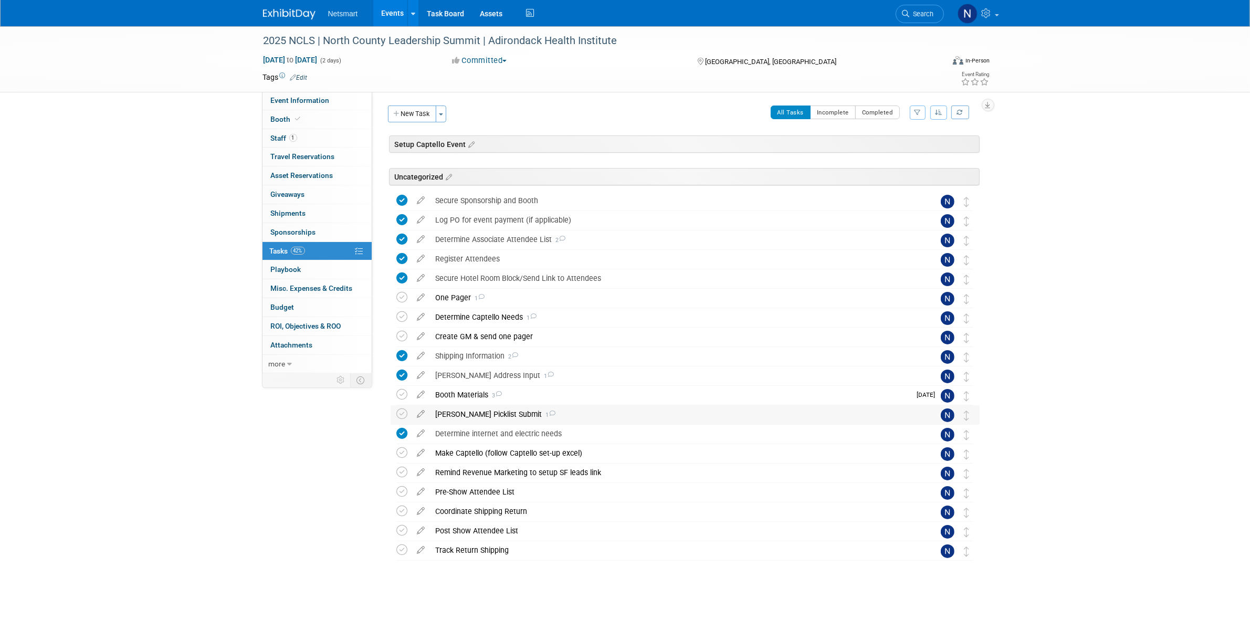
click at [468, 413] on div "Derse Picklist Submit 1" at bounding box center [675, 414] width 489 height 18
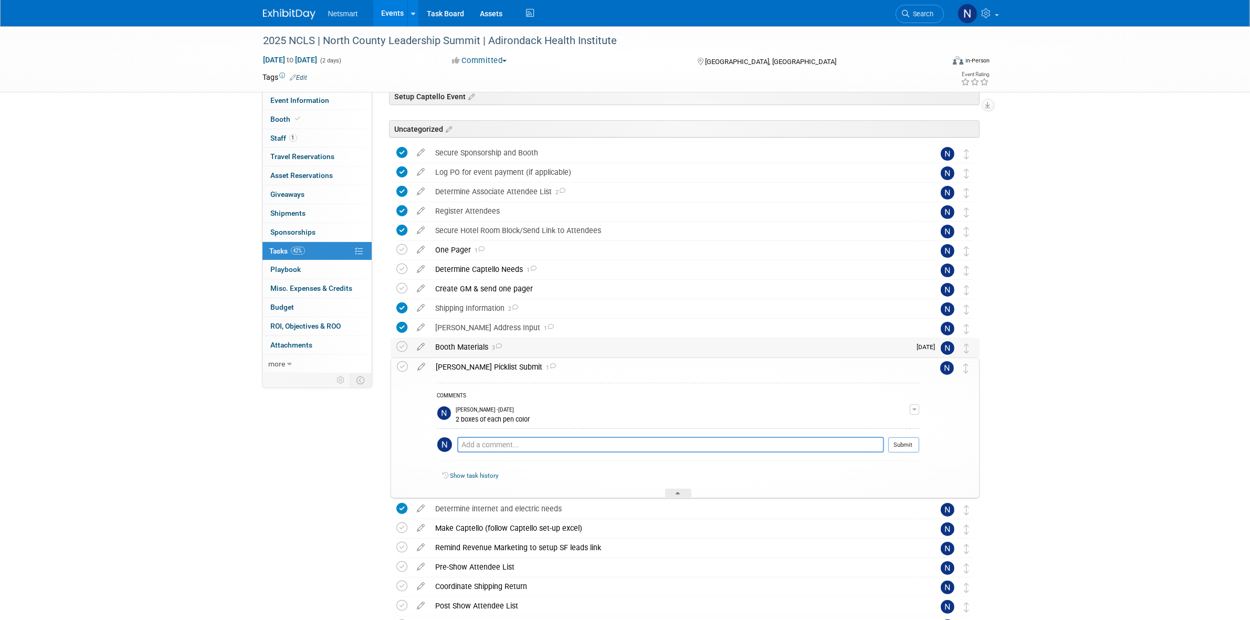
scroll to position [128, 0]
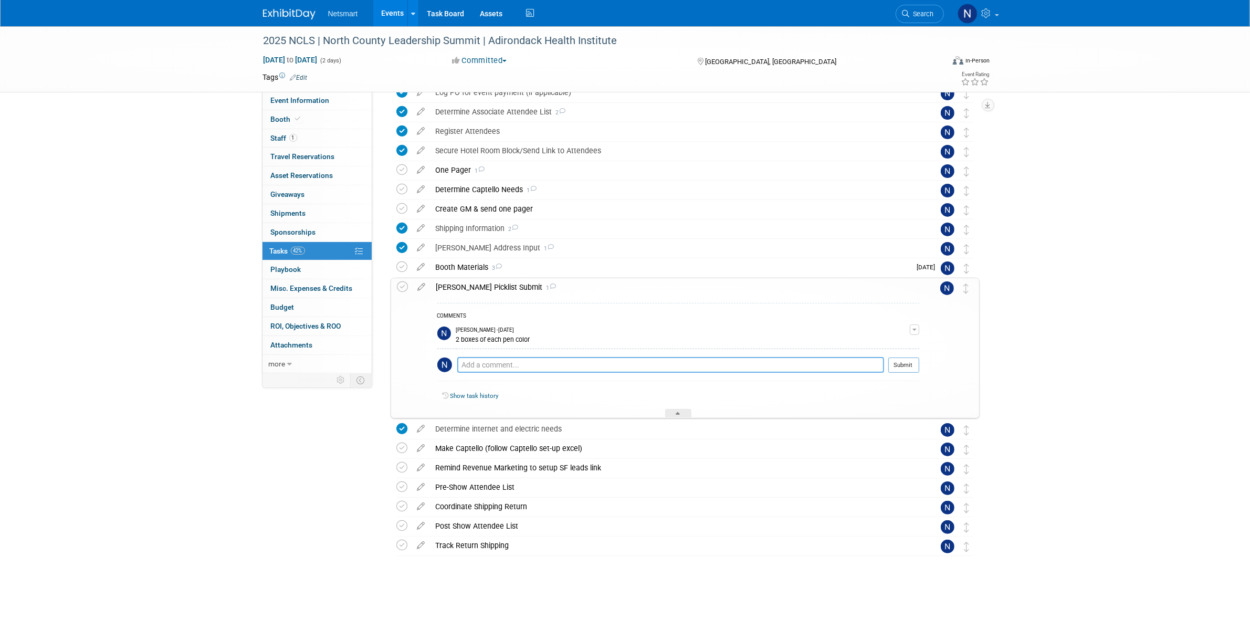
click at [477, 367] on textarea at bounding box center [670, 365] width 427 height 16
type textarea "table drape, pens, hot/cold packs"
click at [891, 365] on button "Submit" at bounding box center [904, 365] width 31 height 16
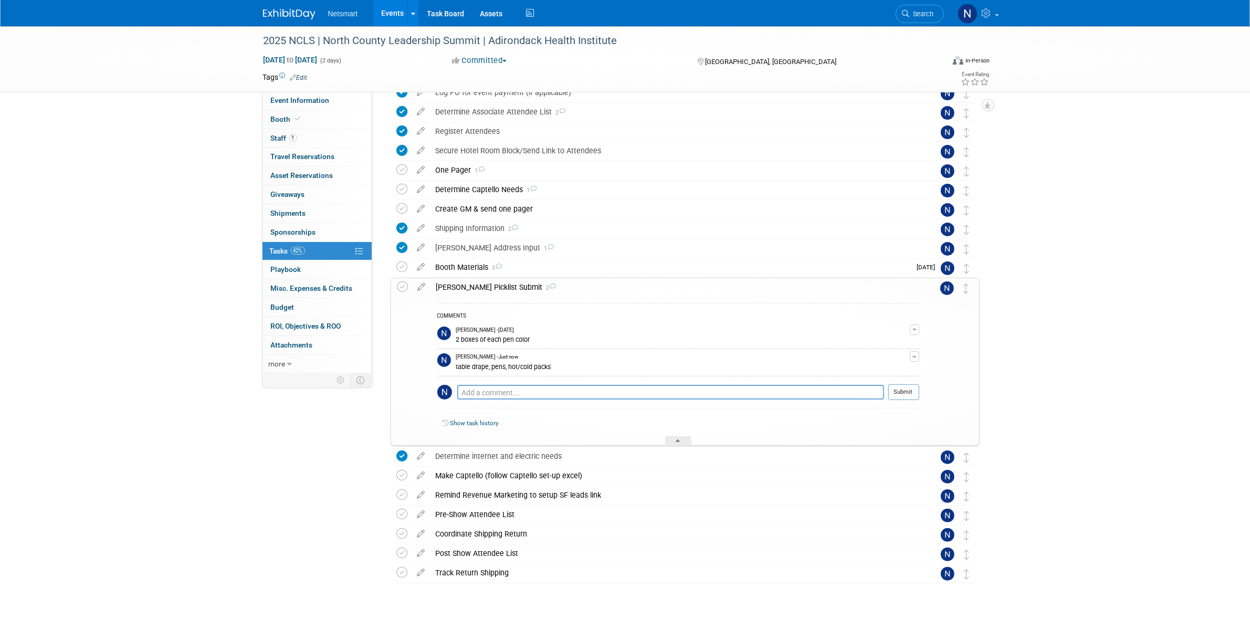
click at [675, 436] on div "Show task history" at bounding box center [678, 425] width 482 height 23
click at [678, 441] on icon at bounding box center [678, 443] width 4 height 6
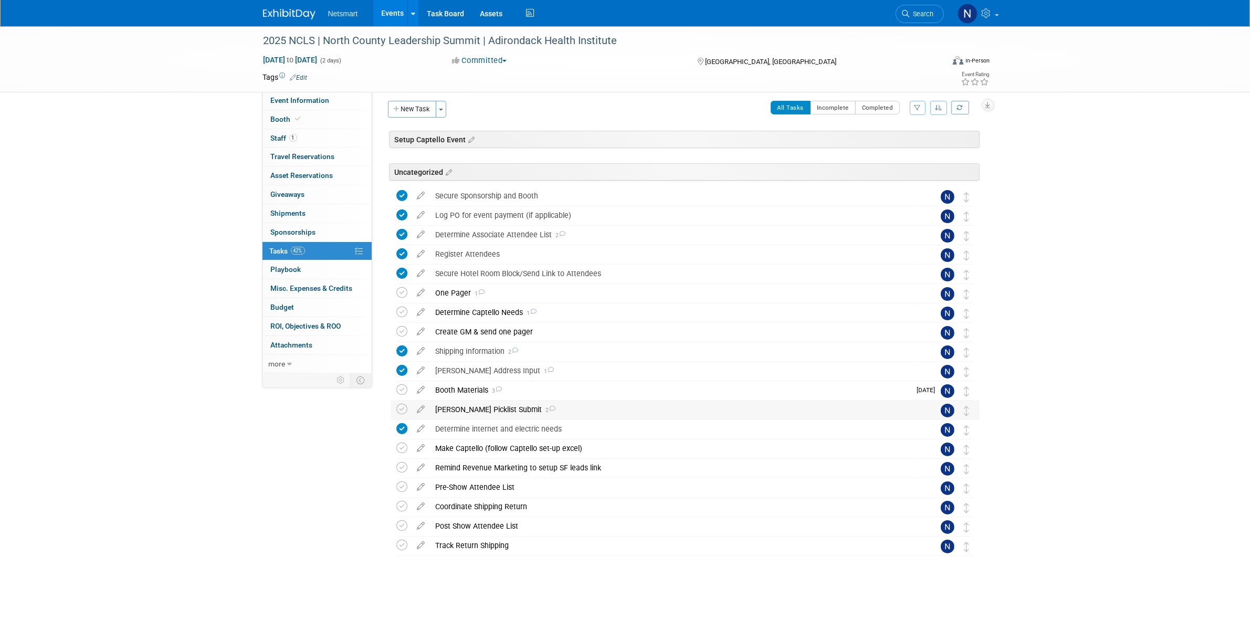
scroll to position [5, 0]
click at [455, 387] on div "Booth Materials 3" at bounding box center [671, 390] width 481 height 18
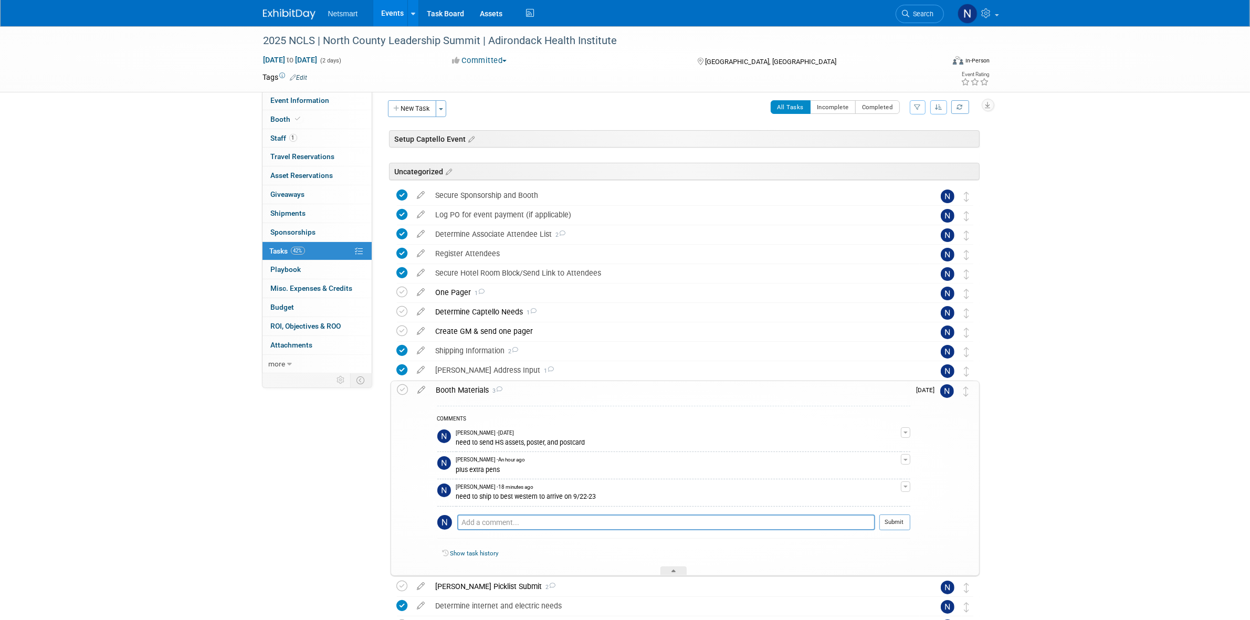
scroll to position [128, 0]
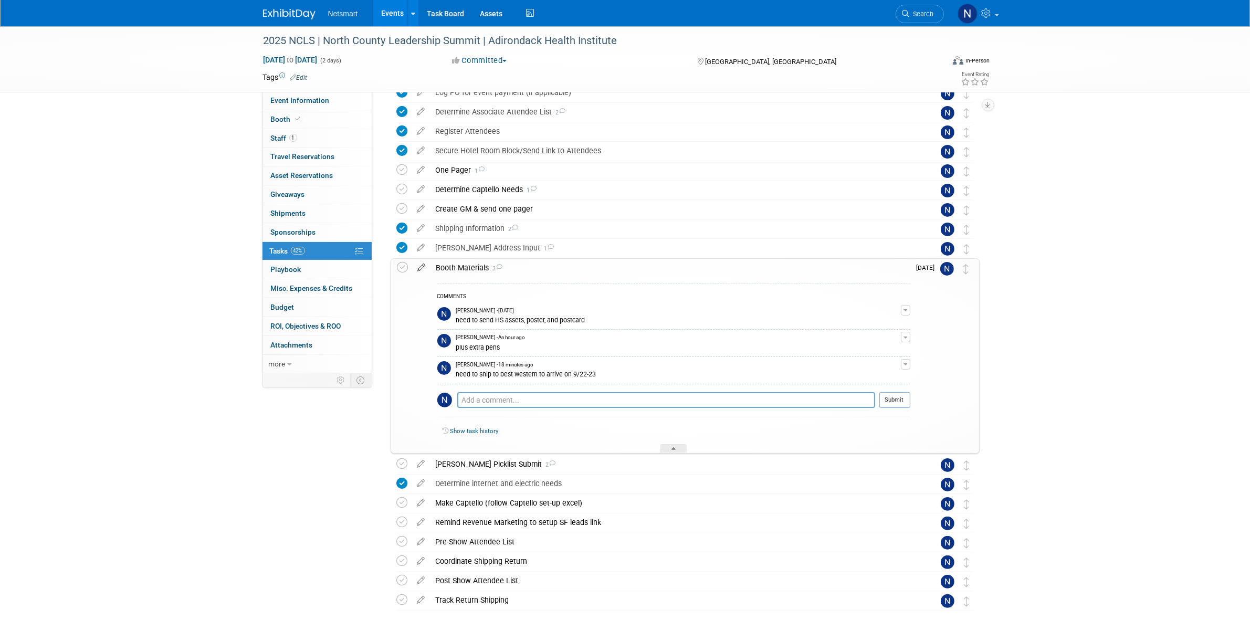
click at [417, 266] on icon at bounding box center [422, 265] width 18 height 13
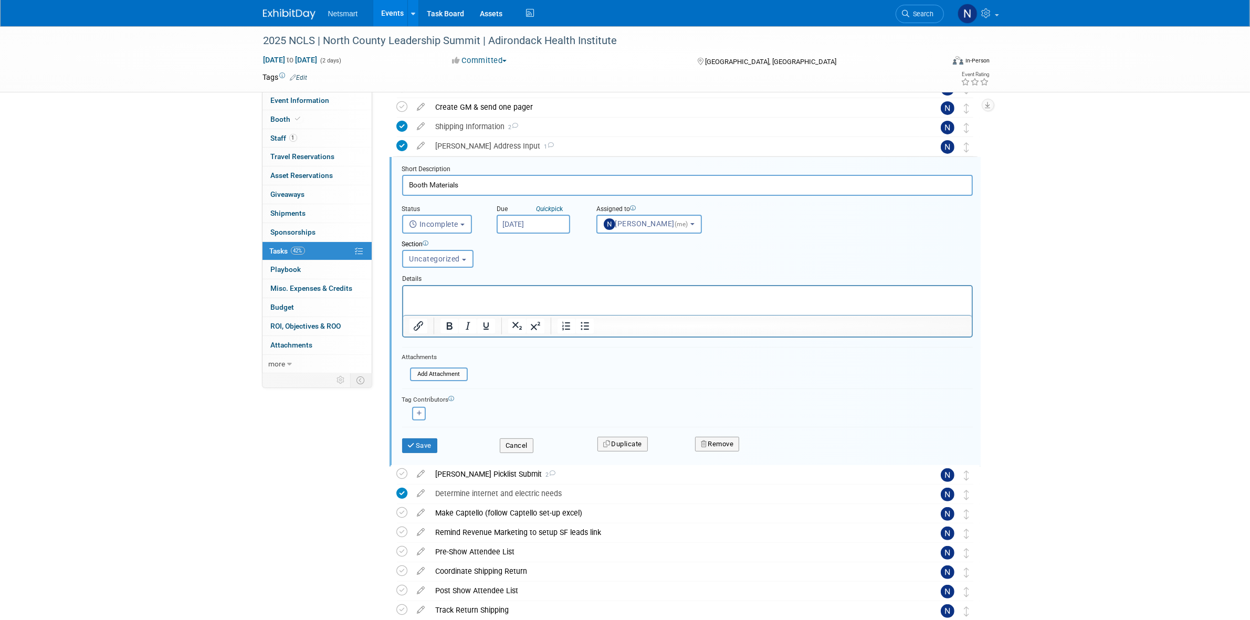
scroll to position [234, 0]
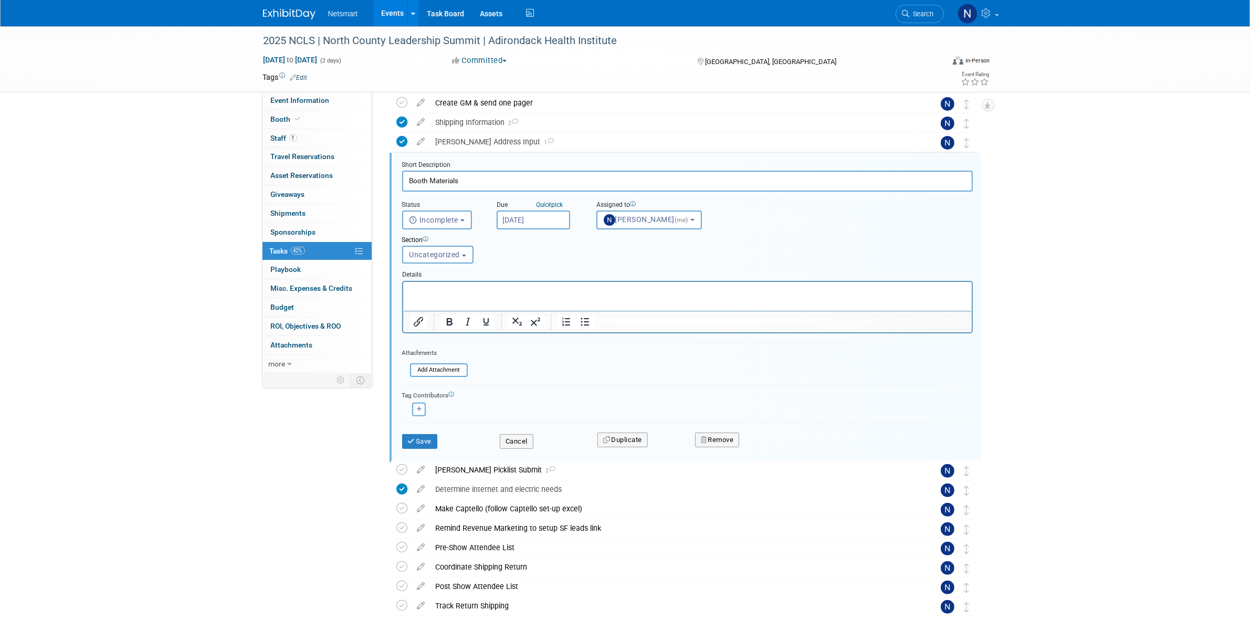
click at [481, 171] on input "Booth Materials" at bounding box center [687, 181] width 571 height 20
type input "Booth Materials from Fedex/Office"
click at [415, 437] on button "Save" at bounding box center [420, 441] width 36 height 15
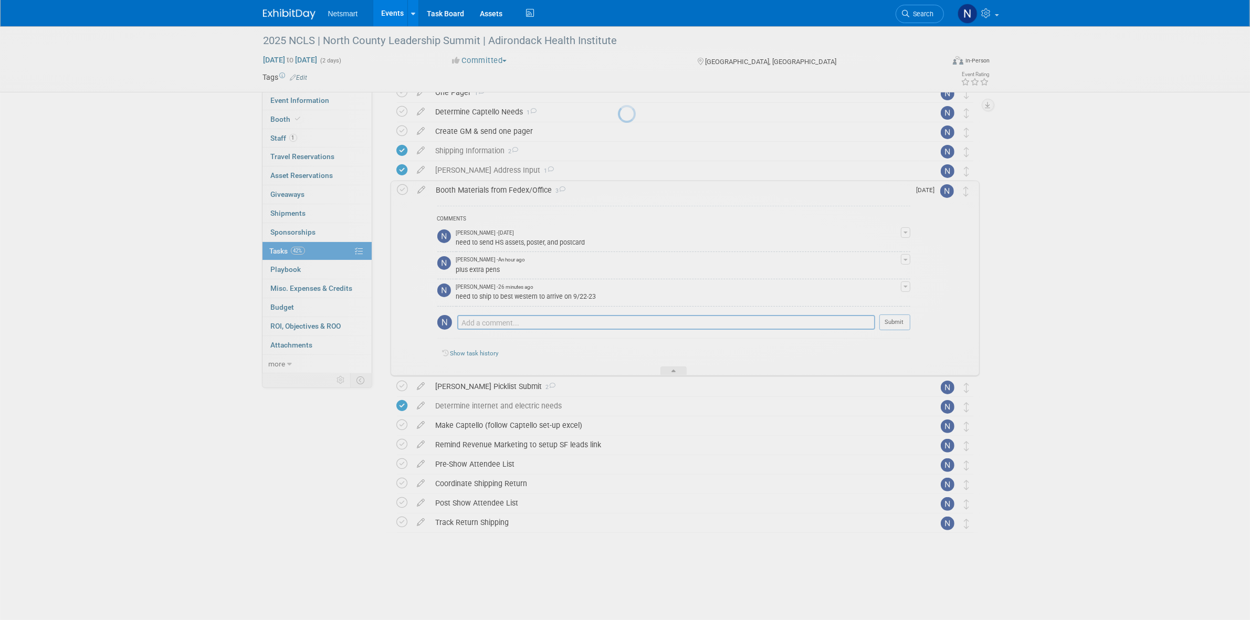
scroll to position [182, 0]
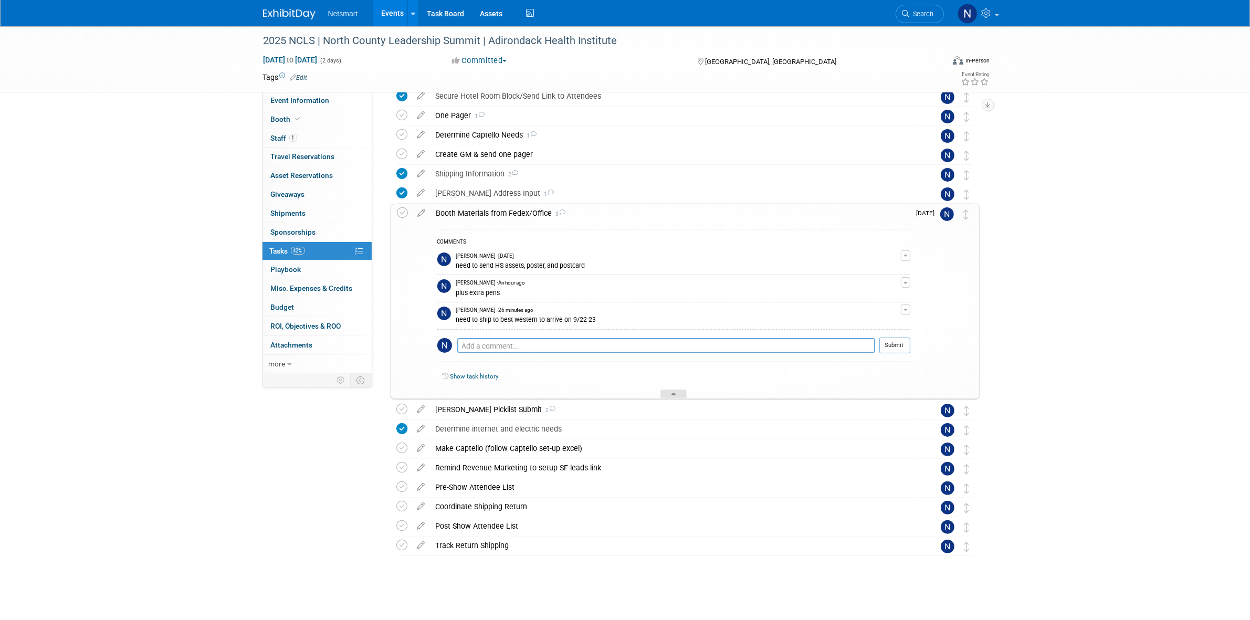
click at [673, 396] on icon at bounding box center [674, 396] width 4 height 6
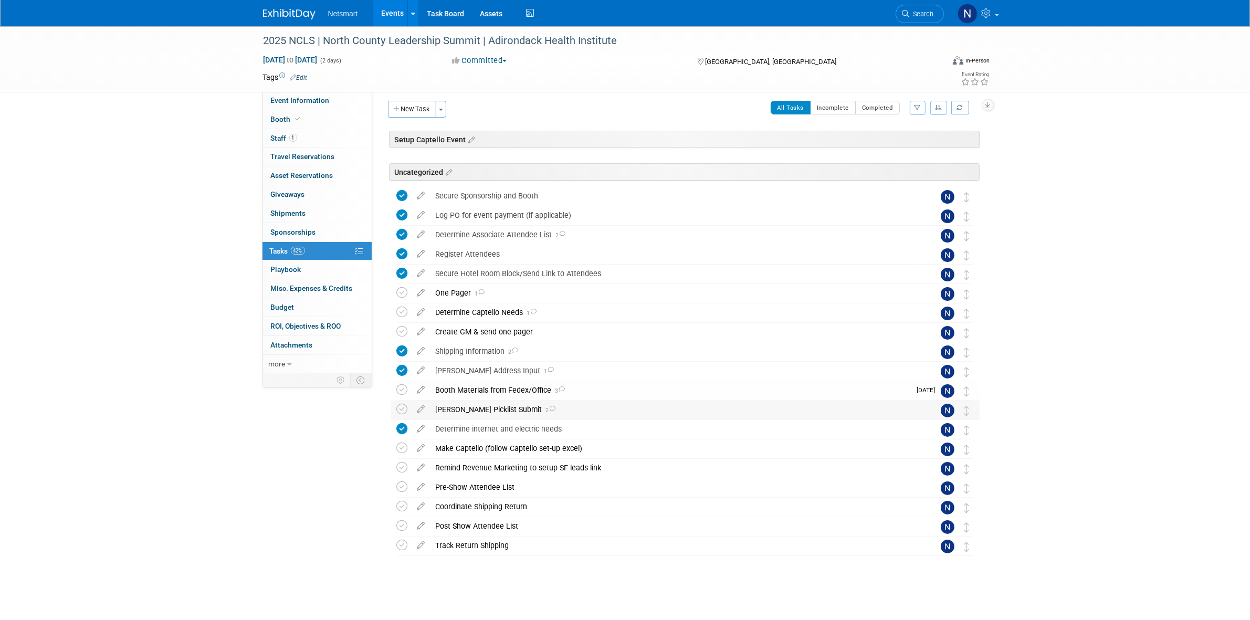
scroll to position [5, 0]
click at [482, 413] on div "Derse Picklist Submit 2" at bounding box center [675, 410] width 489 height 18
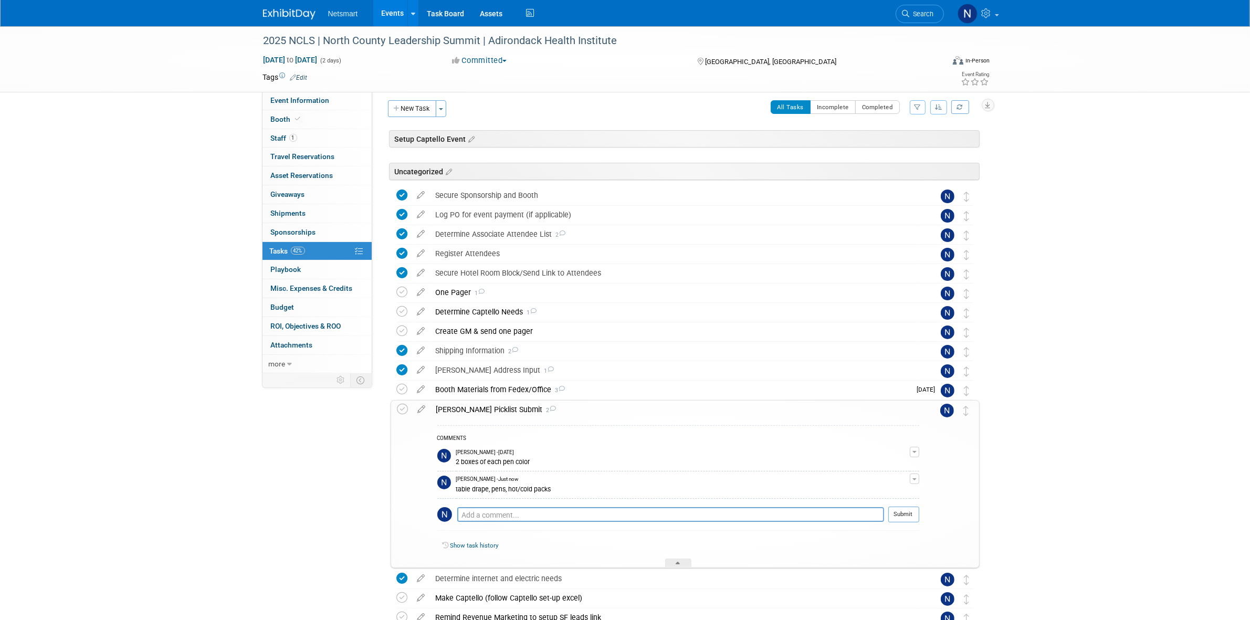
click at [476, 390] on div "Booth Materials from Fedex/Office 3" at bounding box center [671, 390] width 481 height 18
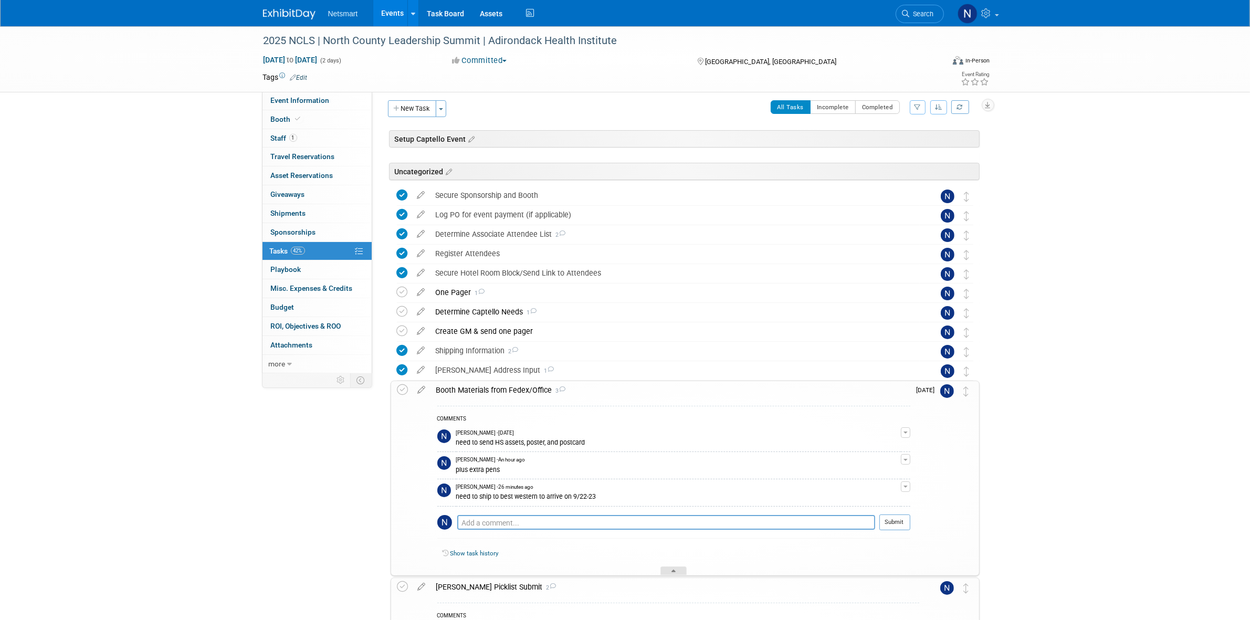
click at [674, 570] on icon at bounding box center [674, 573] width 4 height 6
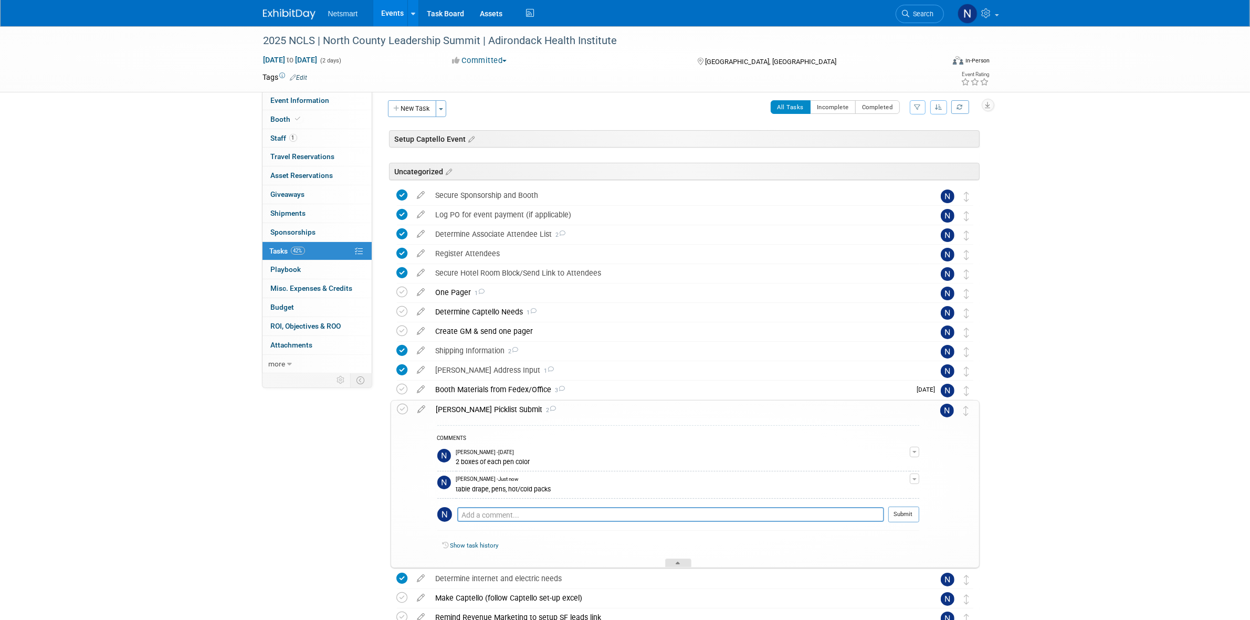
click at [681, 563] on div at bounding box center [678, 563] width 26 height 9
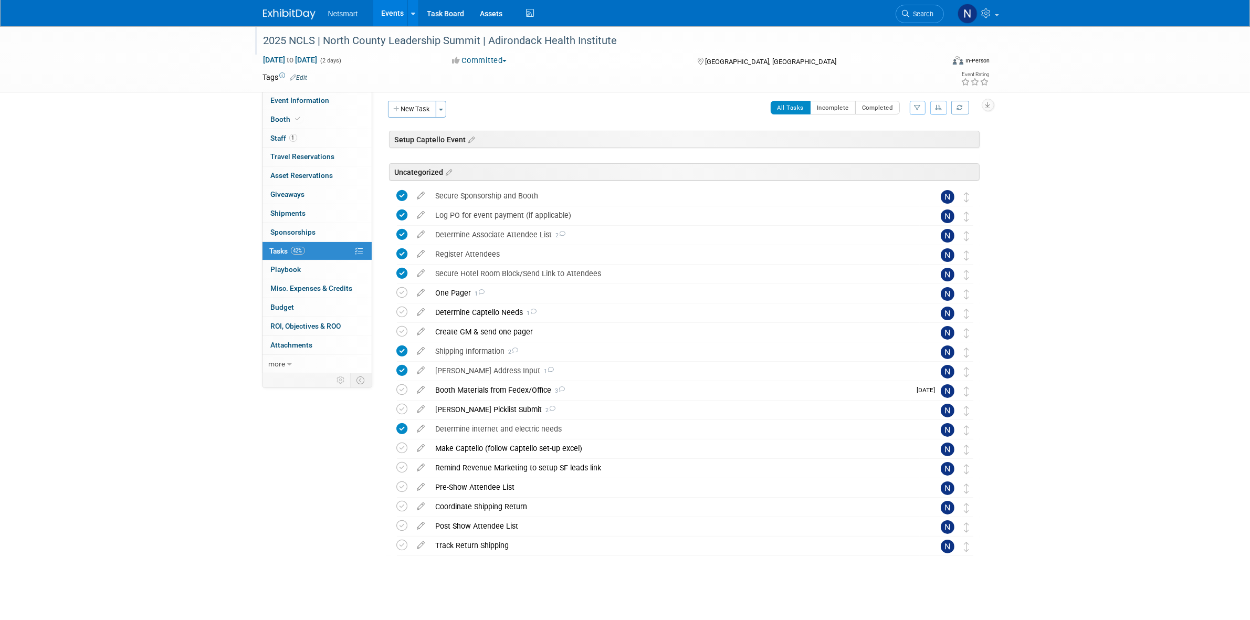
click at [301, 43] on div "2025 NCLS | North County Leadership Summit | Adirondack Health Institute" at bounding box center [594, 41] width 669 height 19
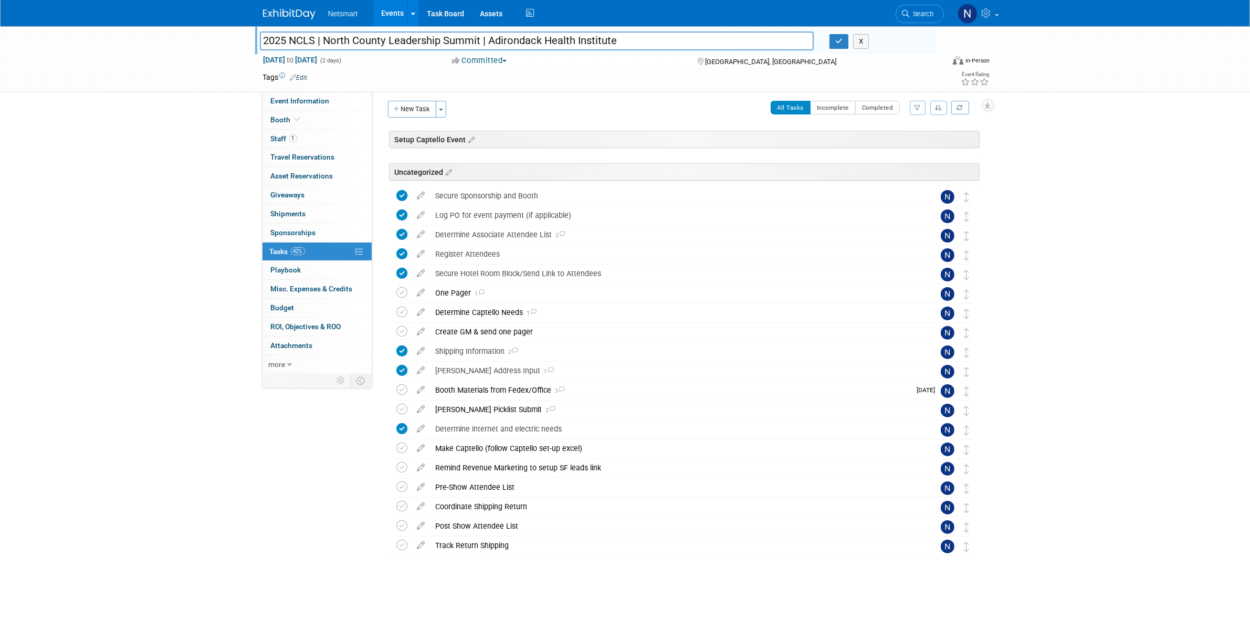
drag, startPoint x: 264, startPoint y: 42, endPoint x: 767, endPoint y: 35, distance: 503.1
click at [767, 35] on input "2025 NCLS | North County Leadership Summit | Adirondack Health Institute" at bounding box center [537, 41] width 555 height 18
click at [330, 102] on link "Event Information" at bounding box center [317, 101] width 109 height 18
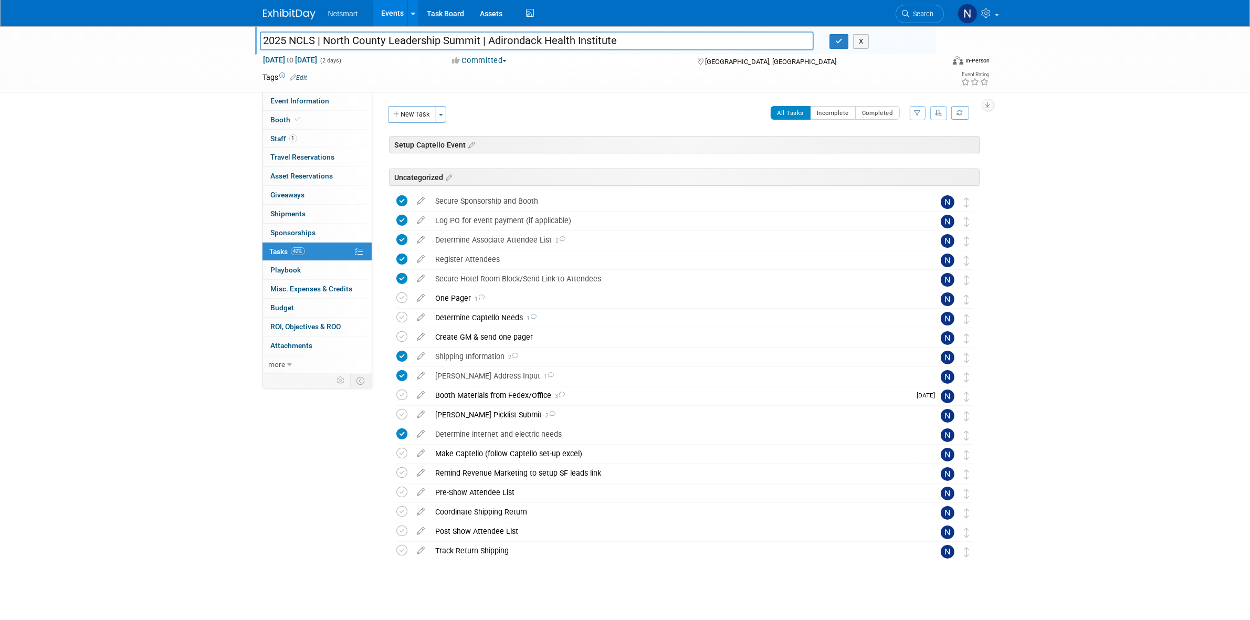
select select "CareDimensions"
select select "3"
select select "No"
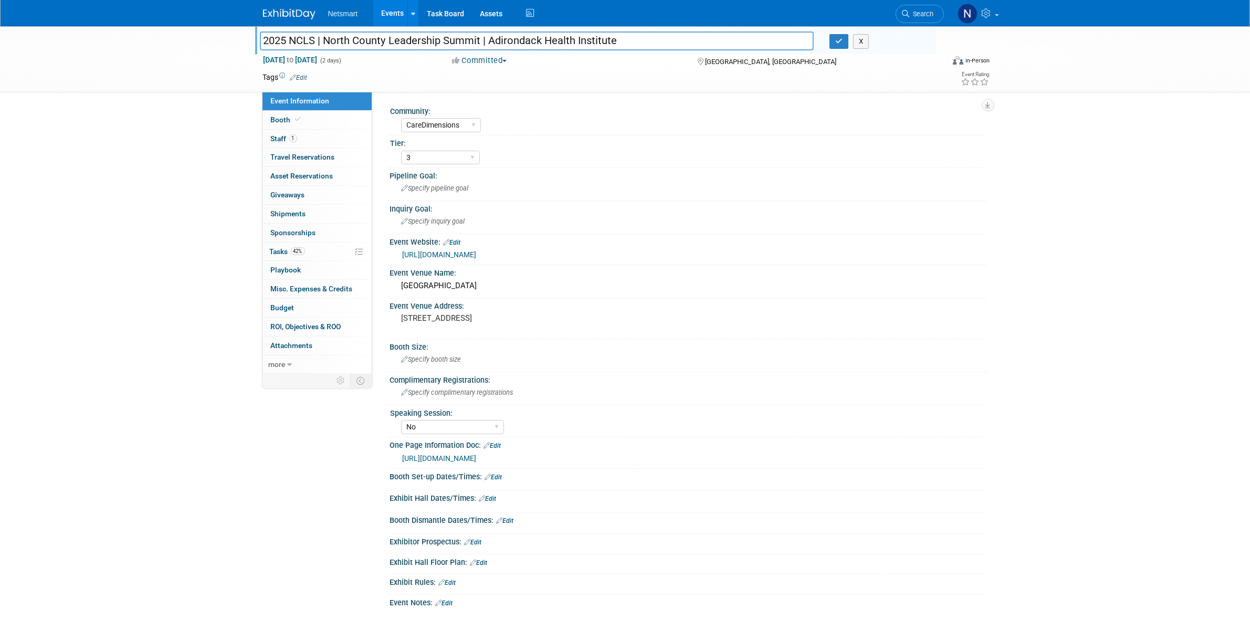
click at [475, 250] on link "https://ahihealth.org/2025-north-country-leadership-summit/" at bounding box center [440, 254] width 74 height 8
click at [299, 255] on span "42%" at bounding box center [298, 251] width 14 height 8
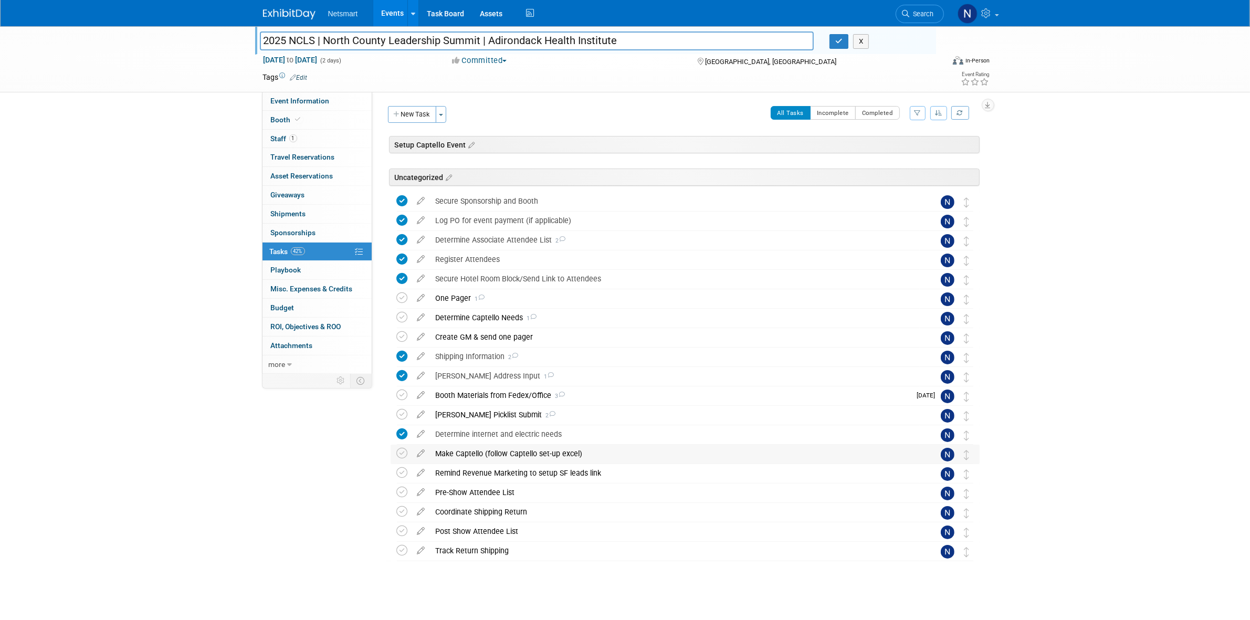
click at [471, 458] on div "Make Captello (follow Captello set-up excel)" at bounding box center [675, 454] width 489 height 18
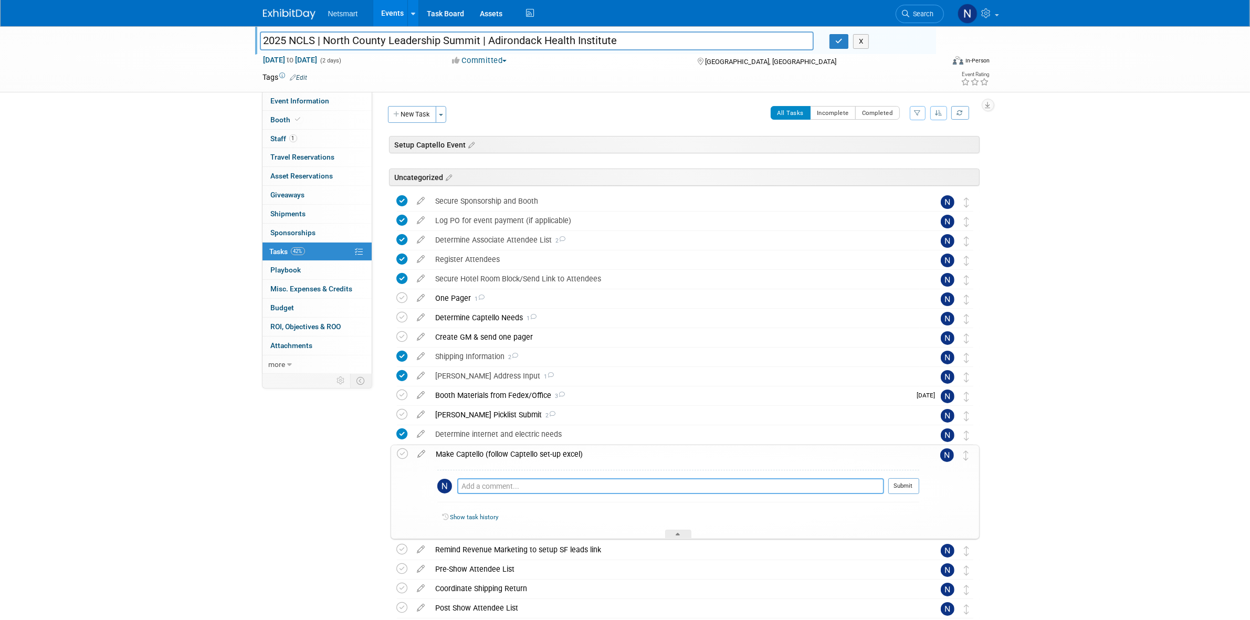
click at [482, 489] on textarea at bounding box center [670, 486] width 427 height 16
type textarea "trigger, list(tbd), test, attendee"
click at [896, 484] on button "Submit" at bounding box center [904, 486] width 31 height 16
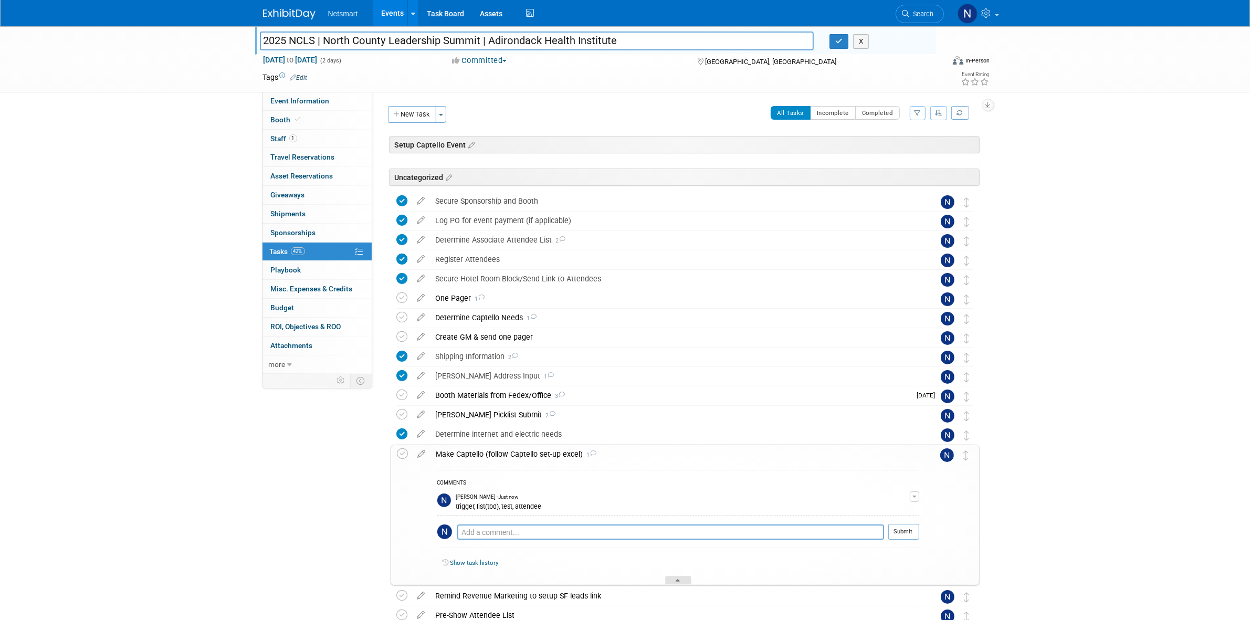
click at [670, 580] on div at bounding box center [678, 580] width 26 height 9
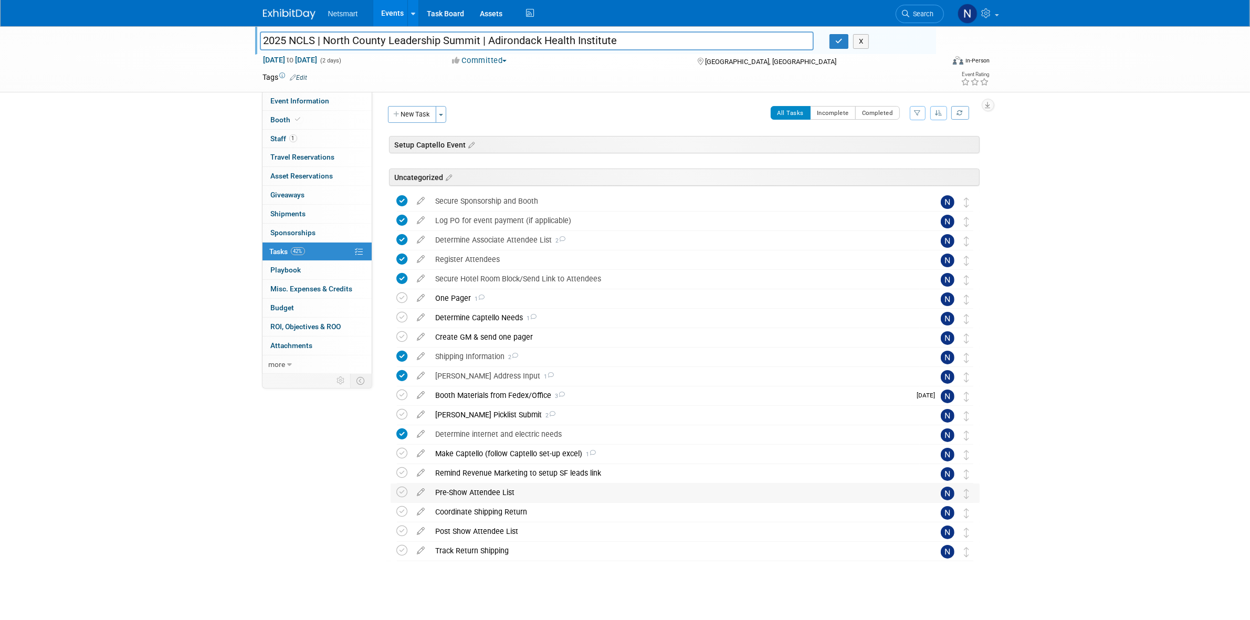
drag, startPoint x: 468, startPoint y: 489, endPoint x: 476, endPoint y: 507, distance: 19.5
click at [468, 489] on div "Pre-Show Attendee List" at bounding box center [675, 493] width 489 height 18
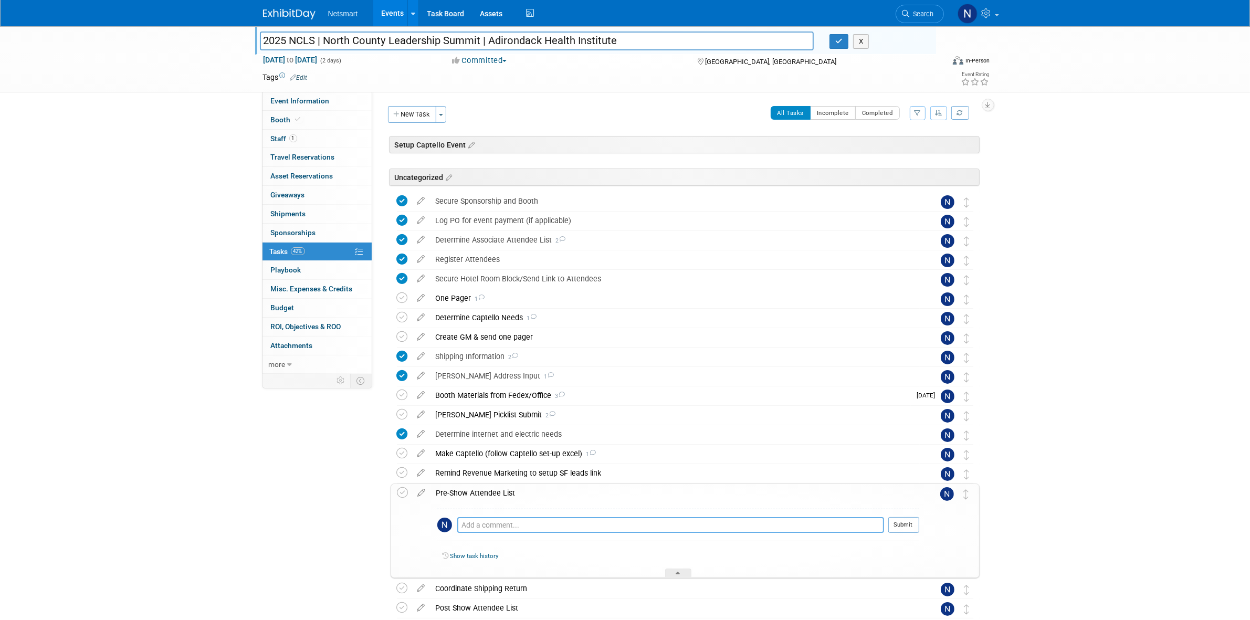
click at [484, 521] on textarea at bounding box center [670, 525] width 427 height 16
type textarea "asked 9/2"
drag, startPoint x: 526, startPoint y: 515, endPoint x: 461, endPoint y: 521, distance: 65.4
click at [453, 521] on div "asked 9/2 Pro tip: Press Ctrl-Enter to submit comment. Submit" at bounding box center [678, 528] width 482 height 38
click at [528, 523] on textarea "asked 9/2" at bounding box center [670, 524] width 427 height 15
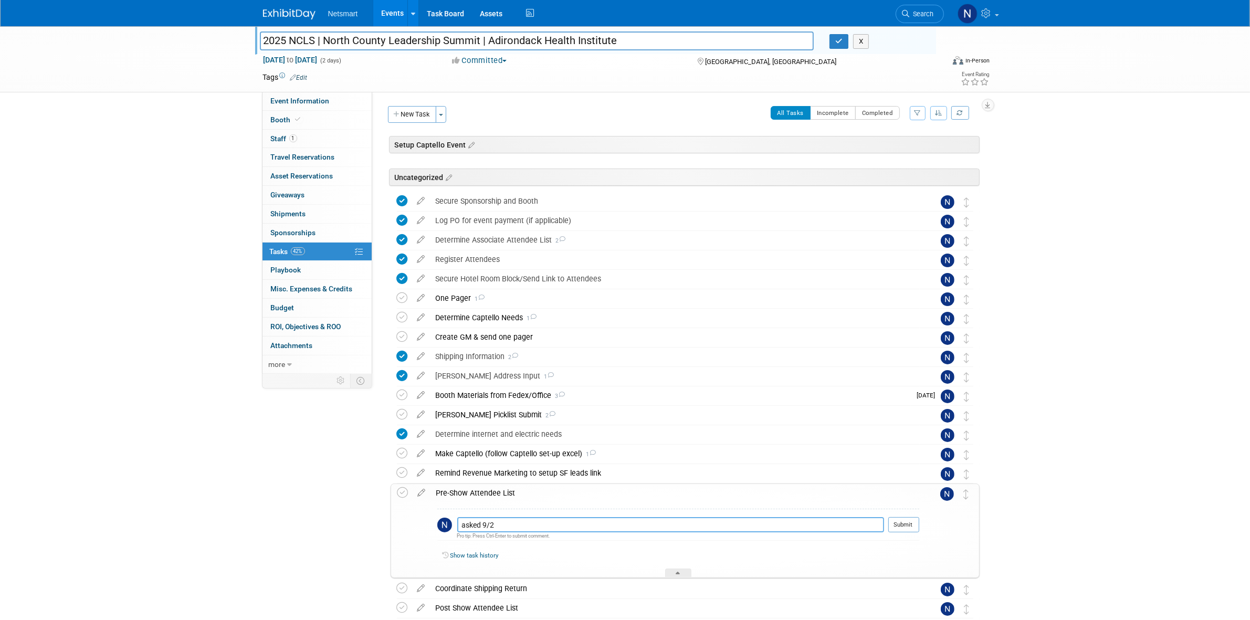
drag, startPoint x: 356, startPoint y: 523, endPoint x: 331, endPoint y: 523, distance: 24.7
click at [334, 524] on div "Event Information Event Info Booth Booth 1 Staff 1 Staff 0 Travel Reservations …" at bounding box center [625, 353] width 740 height 655
click at [906, 525] on button "Submit" at bounding box center [904, 525] width 31 height 16
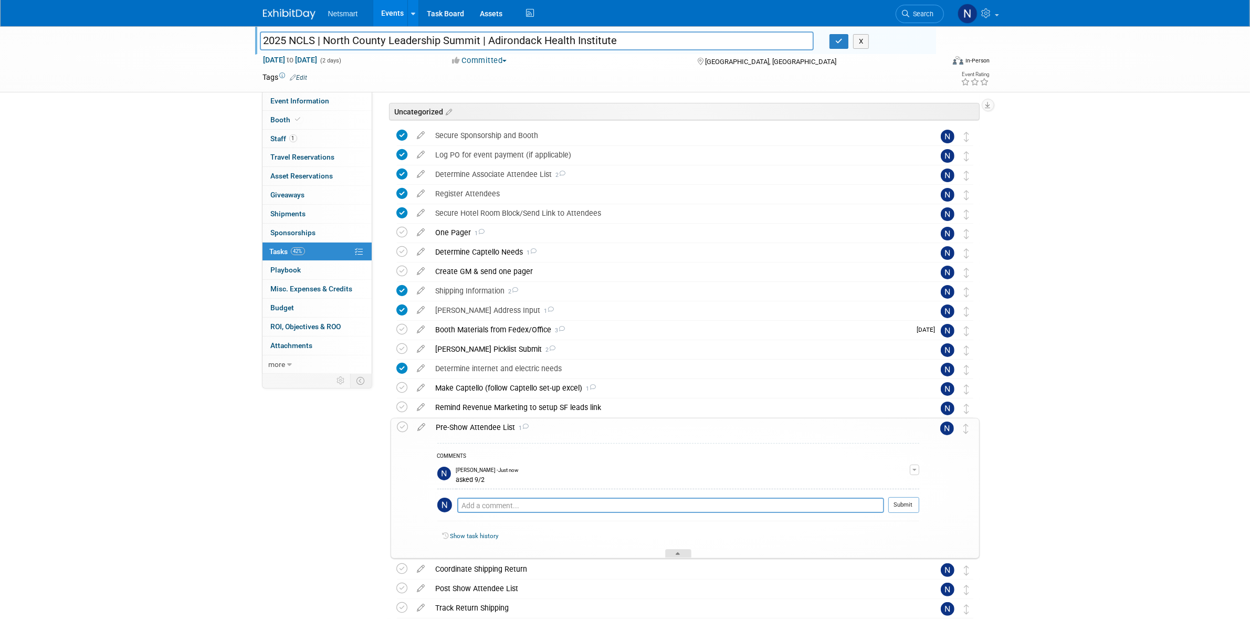
click at [684, 552] on div at bounding box center [678, 553] width 26 height 9
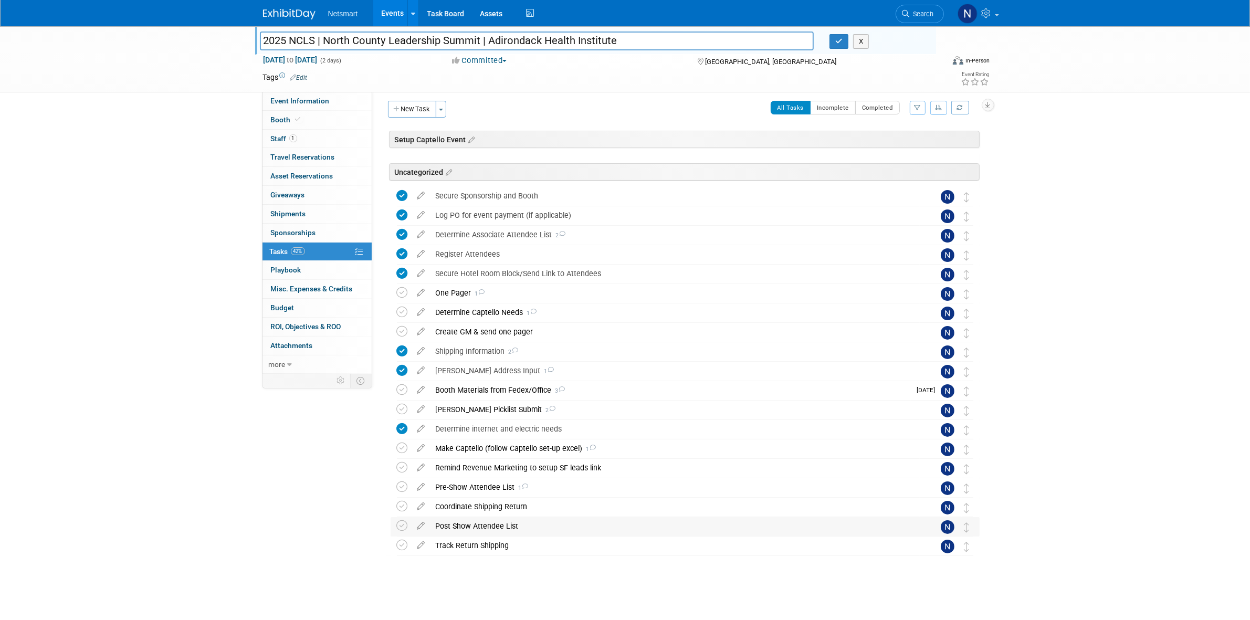
click at [478, 529] on div "Post Show Attendee List" at bounding box center [675, 526] width 489 height 18
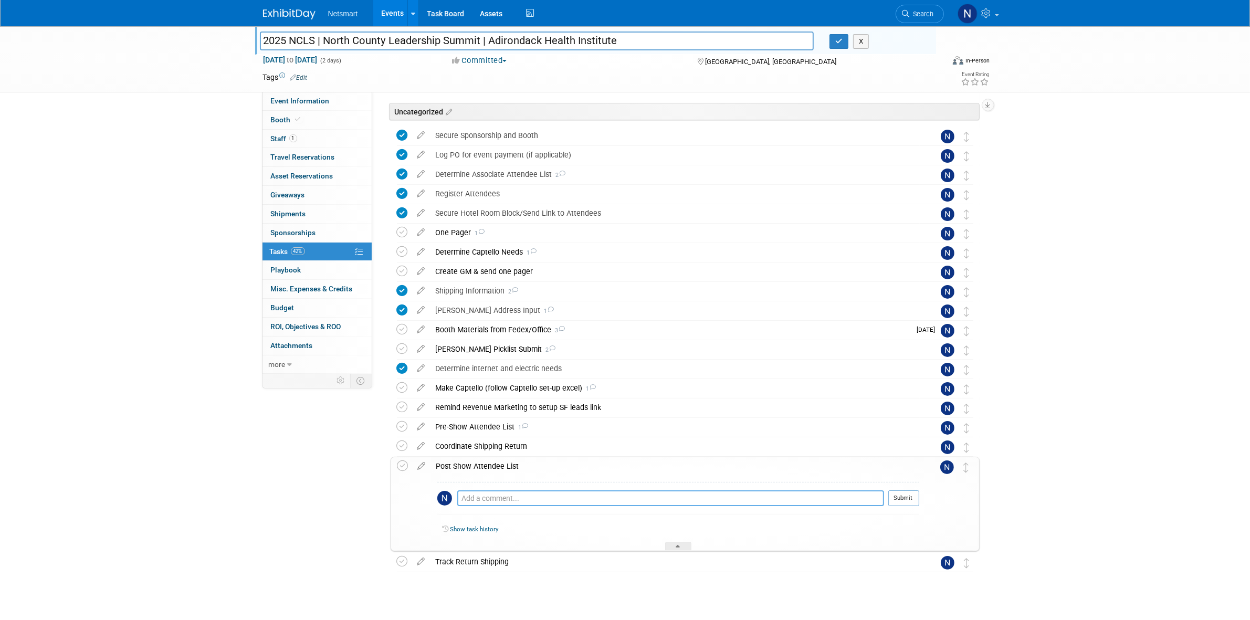
click at [535, 497] on textarea at bounding box center [670, 498] width 427 height 16
paste textarea "asked 9/2"
type textarea "asked 9/2"
click at [895, 500] on button "Submit" at bounding box center [904, 498] width 31 height 16
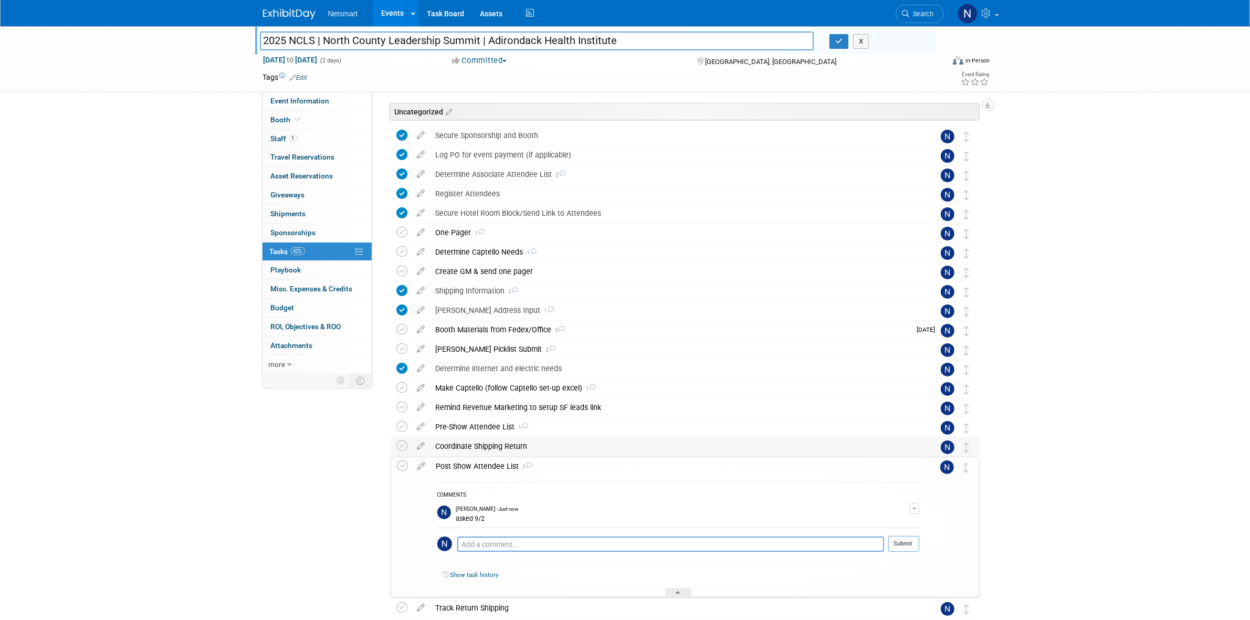
click at [479, 449] on div "Coordinate Shipping Return" at bounding box center [675, 446] width 489 height 18
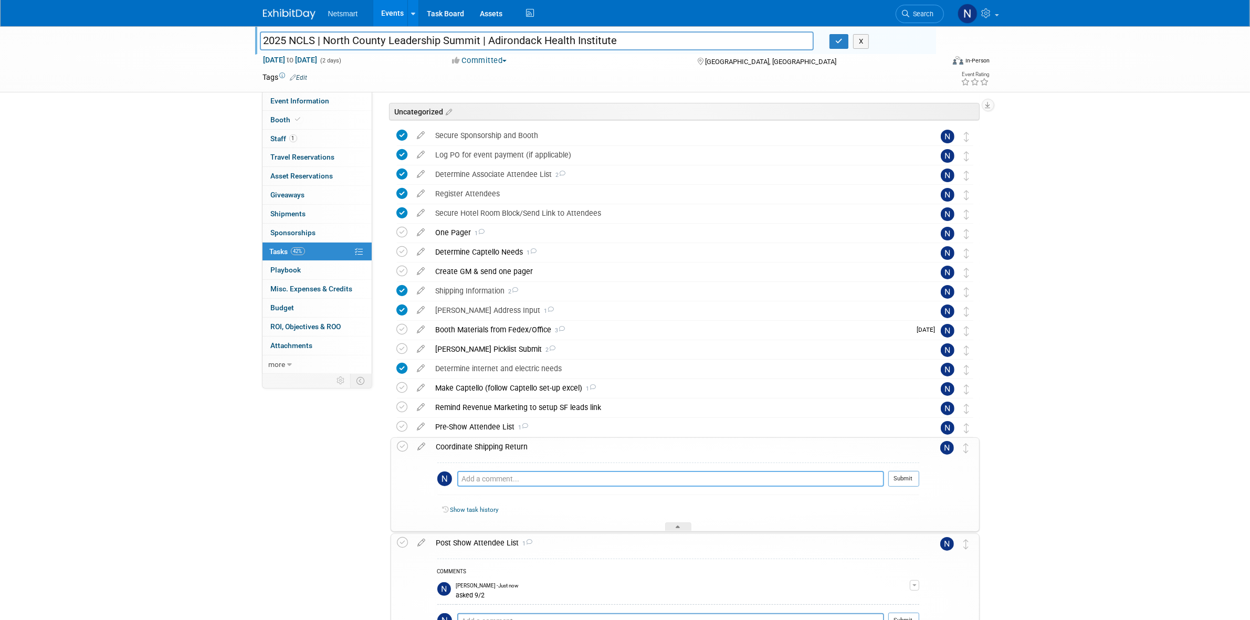
click at [509, 476] on textarea at bounding box center [670, 479] width 427 height 16
type textarea "blake to take to UPS 6 minutes away from conference"
click at [909, 481] on button "Submit" at bounding box center [904, 479] width 31 height 16
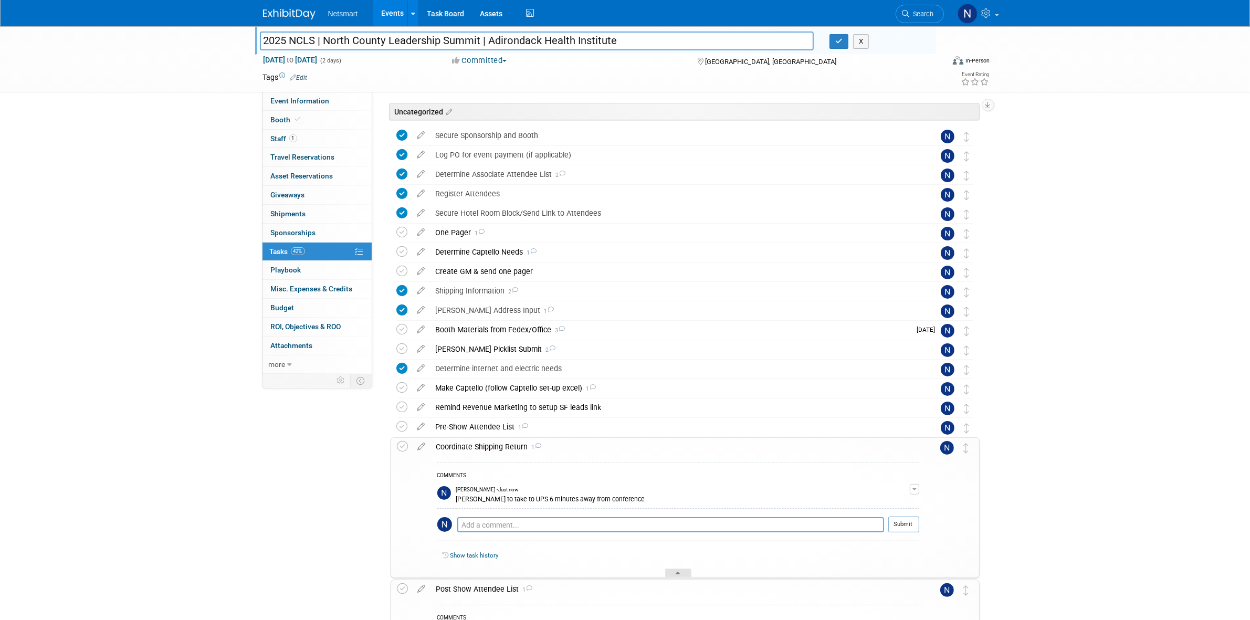
click at [674, 575] on div at bounding box center [678, 573] width 26 height 9
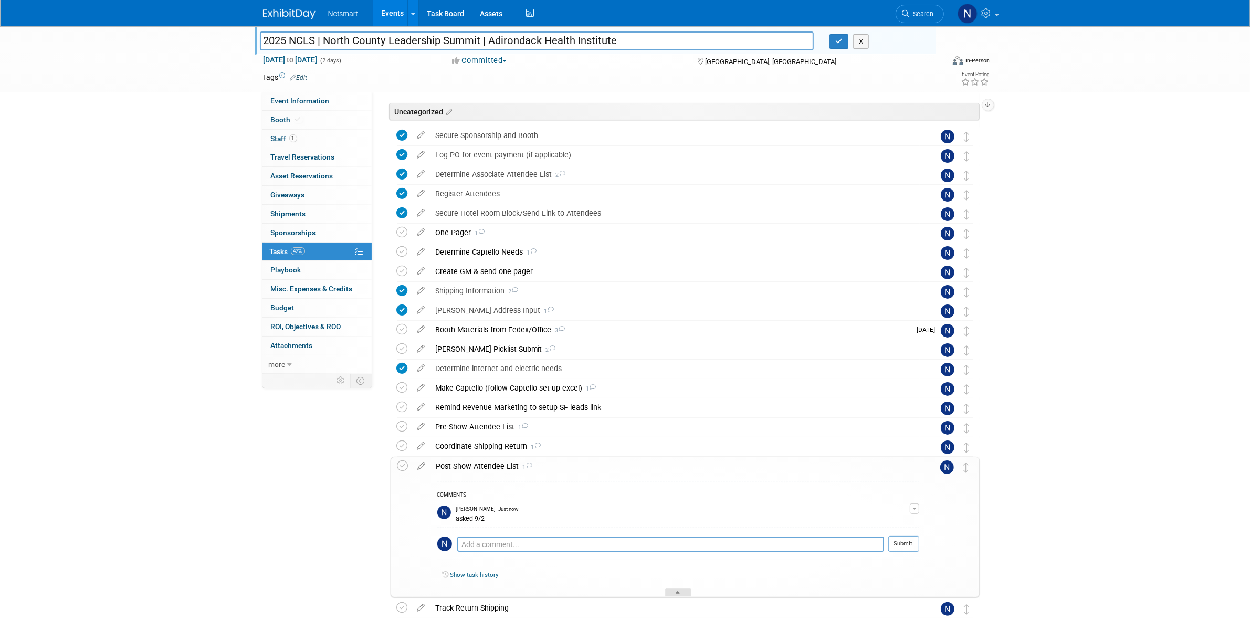
click at [672, 592] on div at bounding box center [678, 592] width 26 height 9
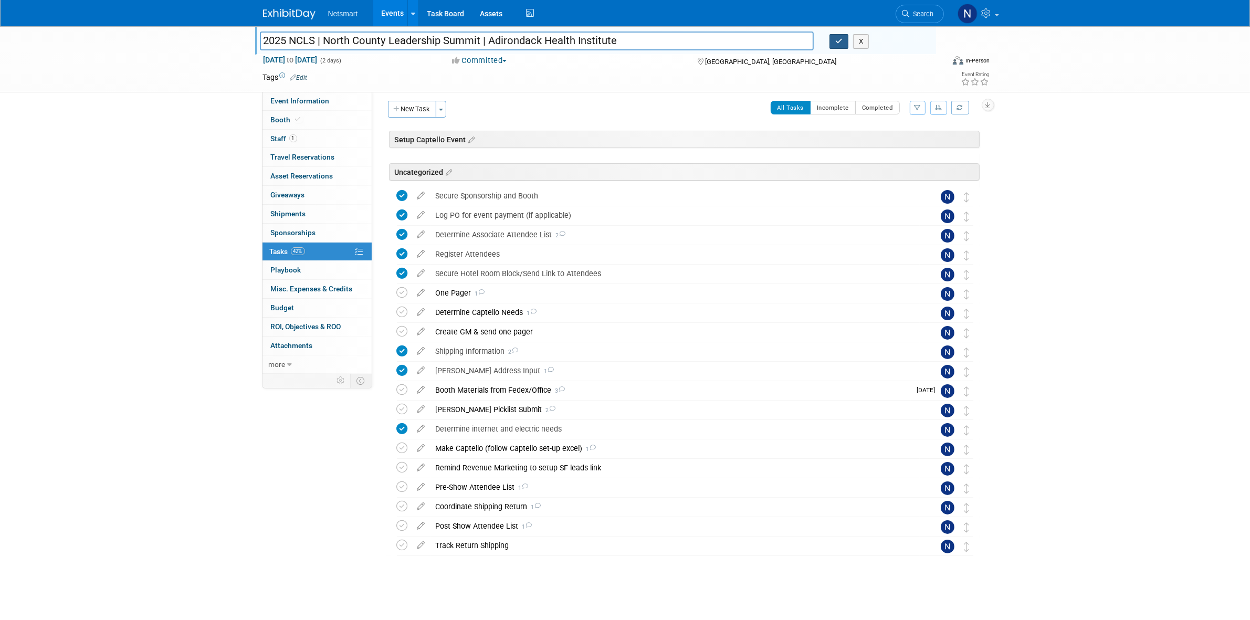
click at [834, 35] on button "button" at bounding box center [839, 41] width 19 height 15
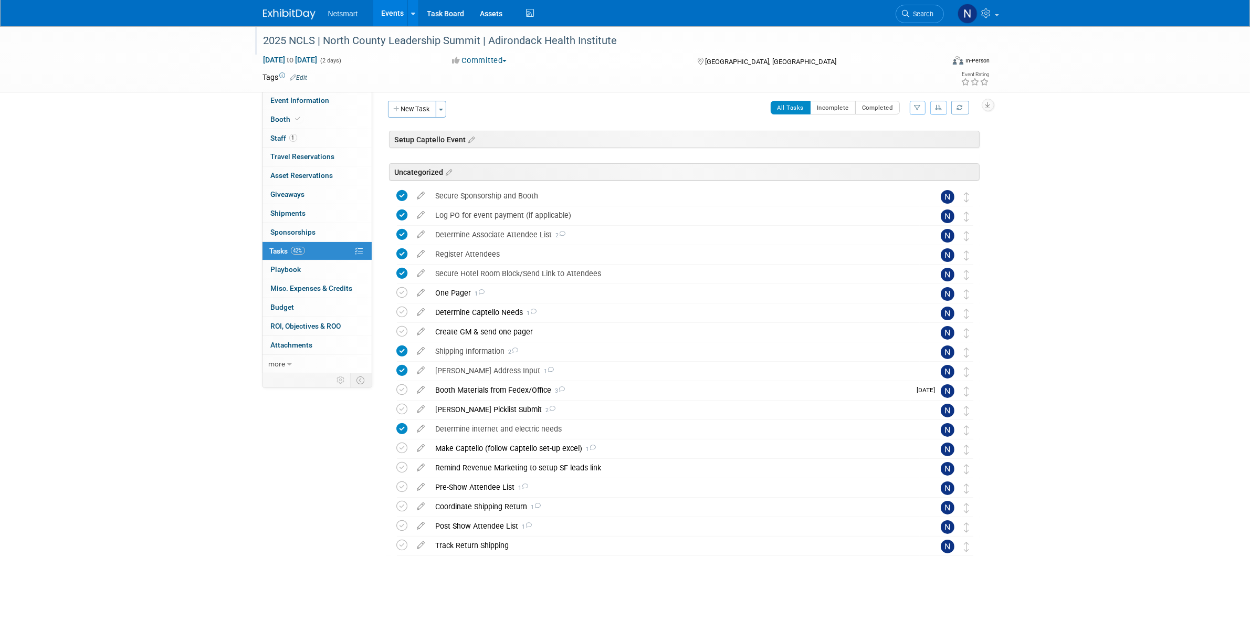
scroll to position [5, 0]
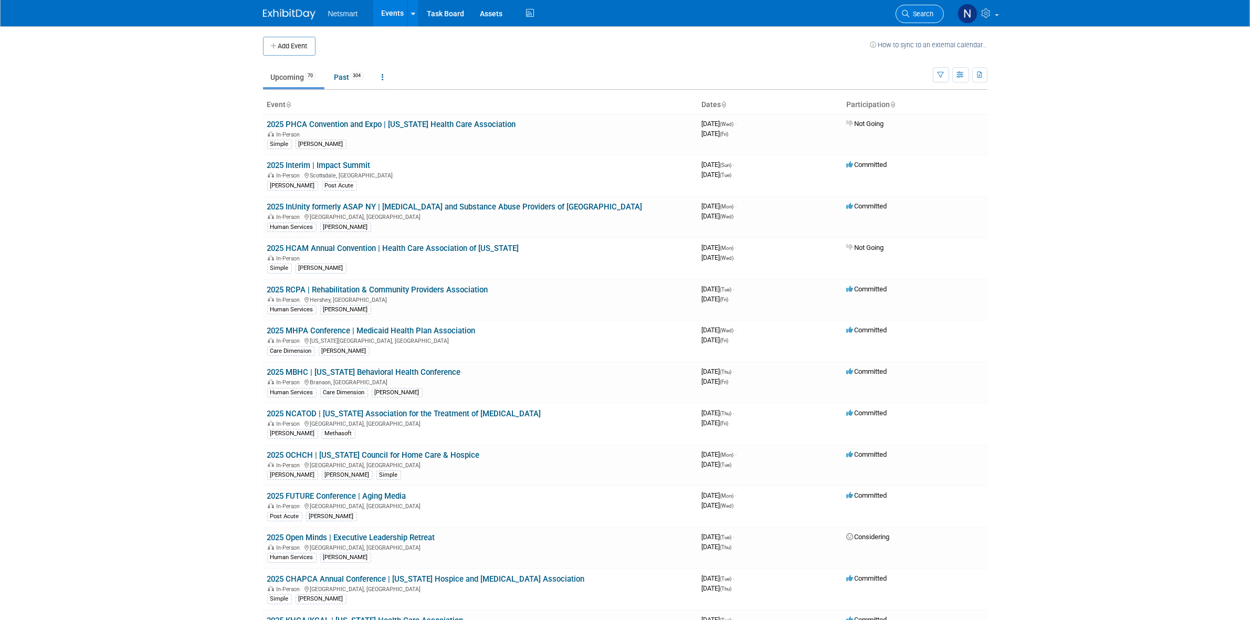
click at [930, 11] on span "Search" at bounding box center [922, 14] width 24 height 8
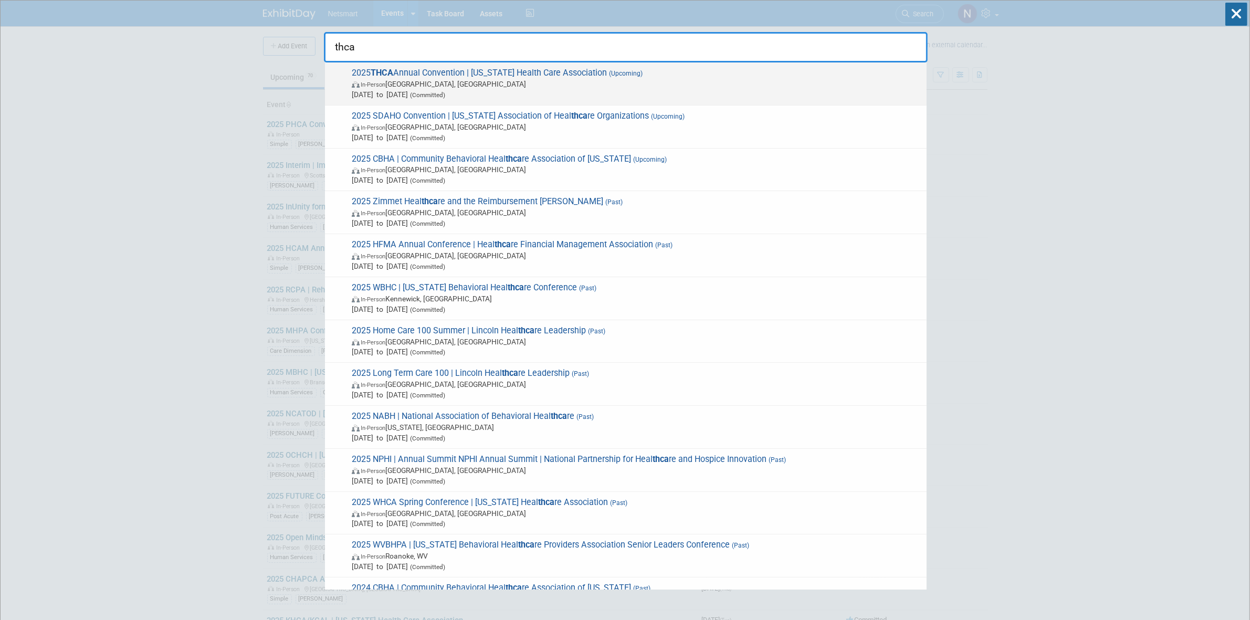
type input "thca"
click at [512, 78] on span "2025 THCA Annual Convention | [US_STATE] Health Care Association (Upcoming) In-…" at bounding box center [635, 84] width 573 height 32
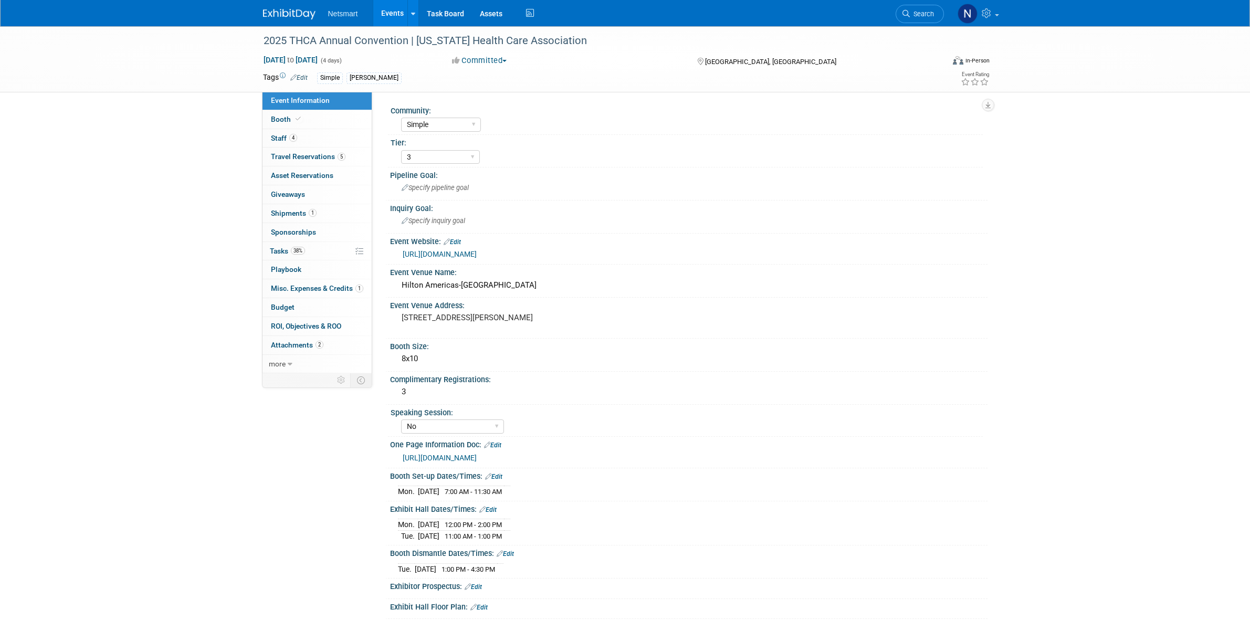
select select "Simple"
select select "3"
select select "No"
click at [297, 250] on span "38%" at bounding box center [298, 251] width 14 height 8
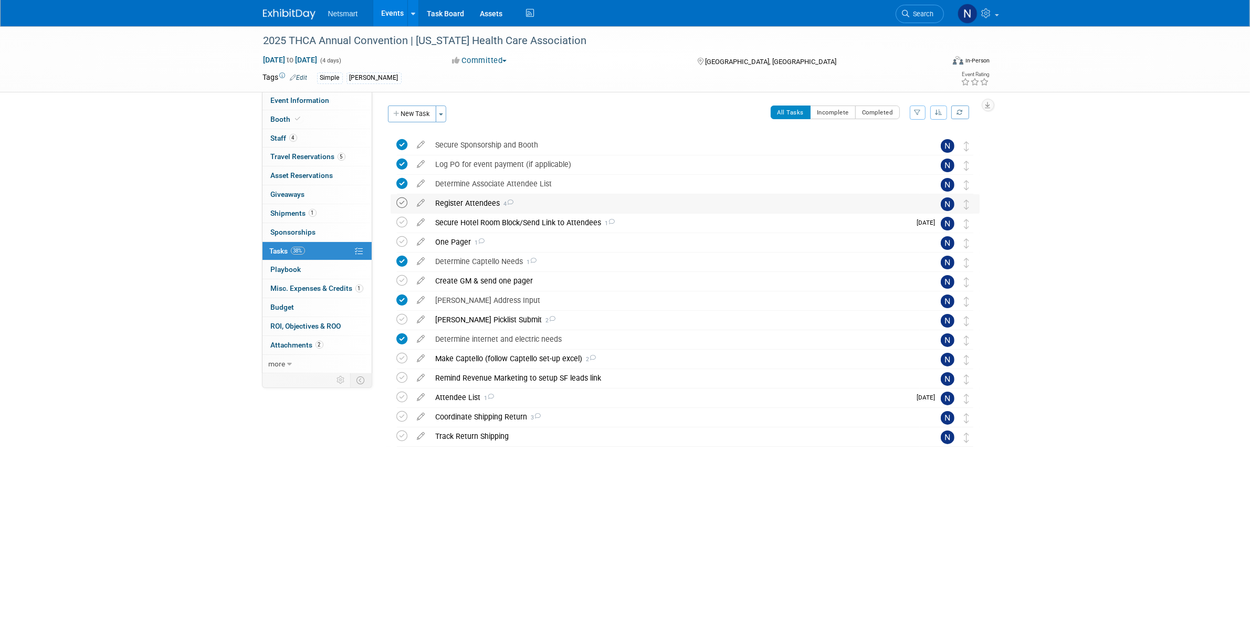
click at [403, 206] on icon at bounding box center [402, 202] width 11 height 11
click at [360, 473] on div "Event Information Event Info Booth Booth 4 Staff 4 Staff 5 Travel Reservations …" at bounding box center [625, 258] width 740 height 464
click at [913, 19] on link "Search" at bounding box center [920, 14] width 48 height 18
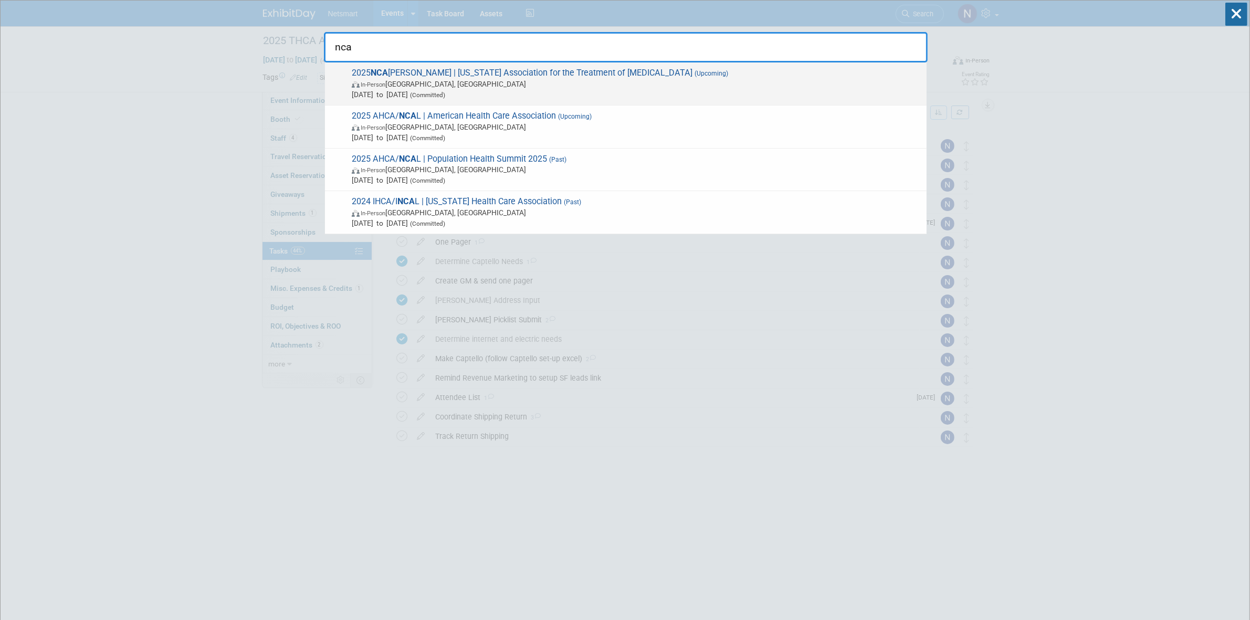
type input "nca"
click at [556, 81] on span "In-Person [GEOGRAPHIC_DATA], [GEOGRAPHIC_DATA]" at bounding box center [637, 84] width 570 height 11
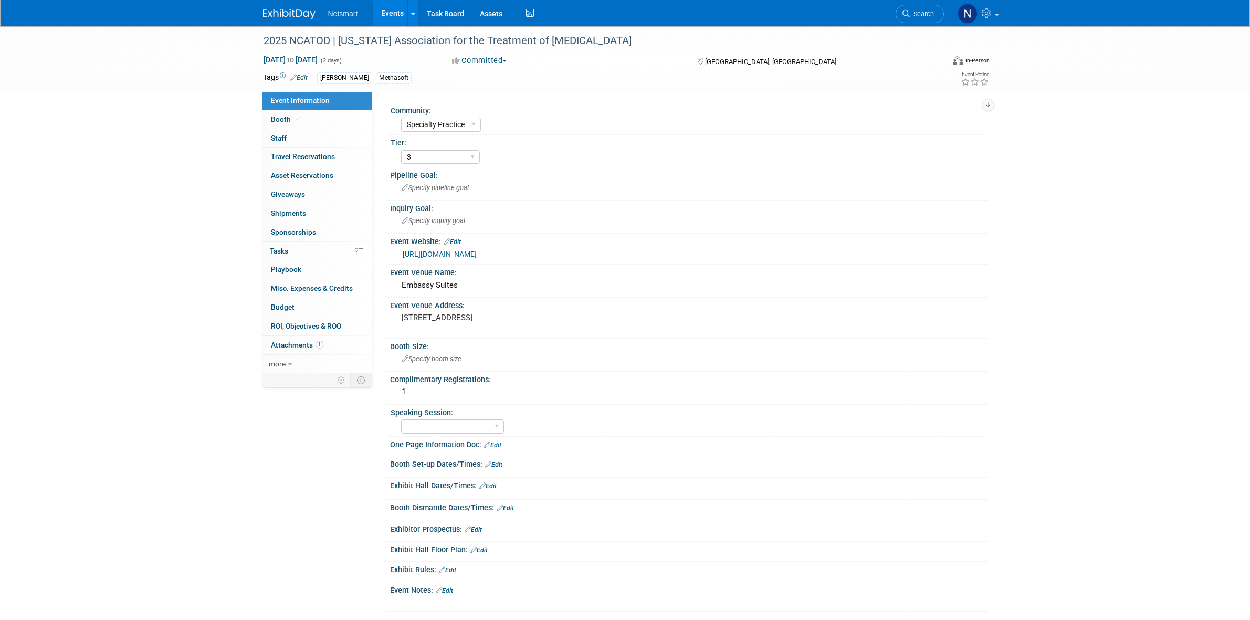
select select "Specialty Practice"
select select "3"
click at [920, 14] on span "Search" at bounding box center [922, 14] width 24 height 8
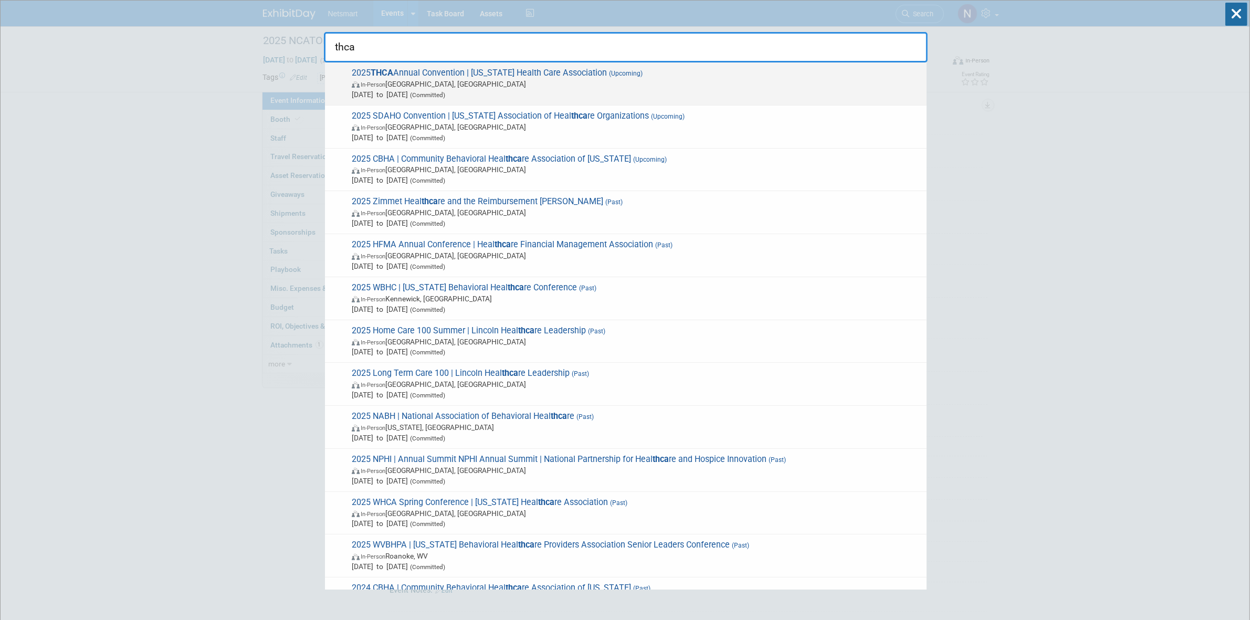
type input "thca"
click at [413, 82] on span "In-Person [GEOGRAPHIC_DATA], [GEOGRAPHIC_DATA]" at bounding box center [637, 84] width 570 height 11
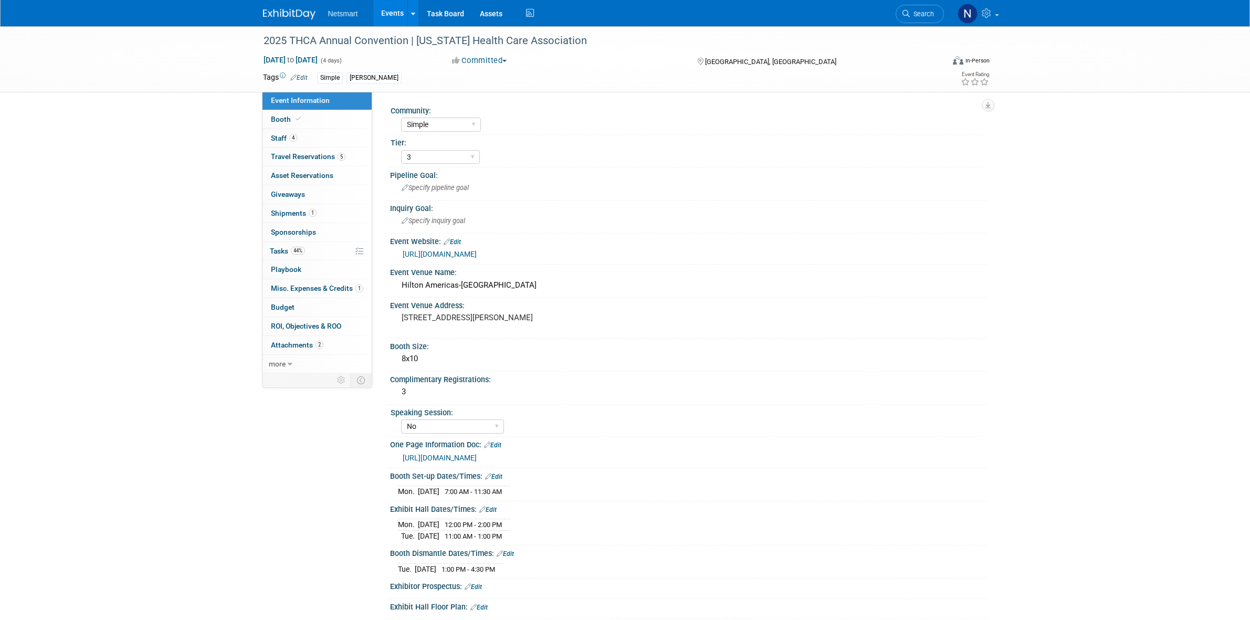
select select "Simple"
select select "3"
select select "No"
click at [299, 247] on link "44% Tasks 44%" at bounding box center [317, 251] width 109 height 18
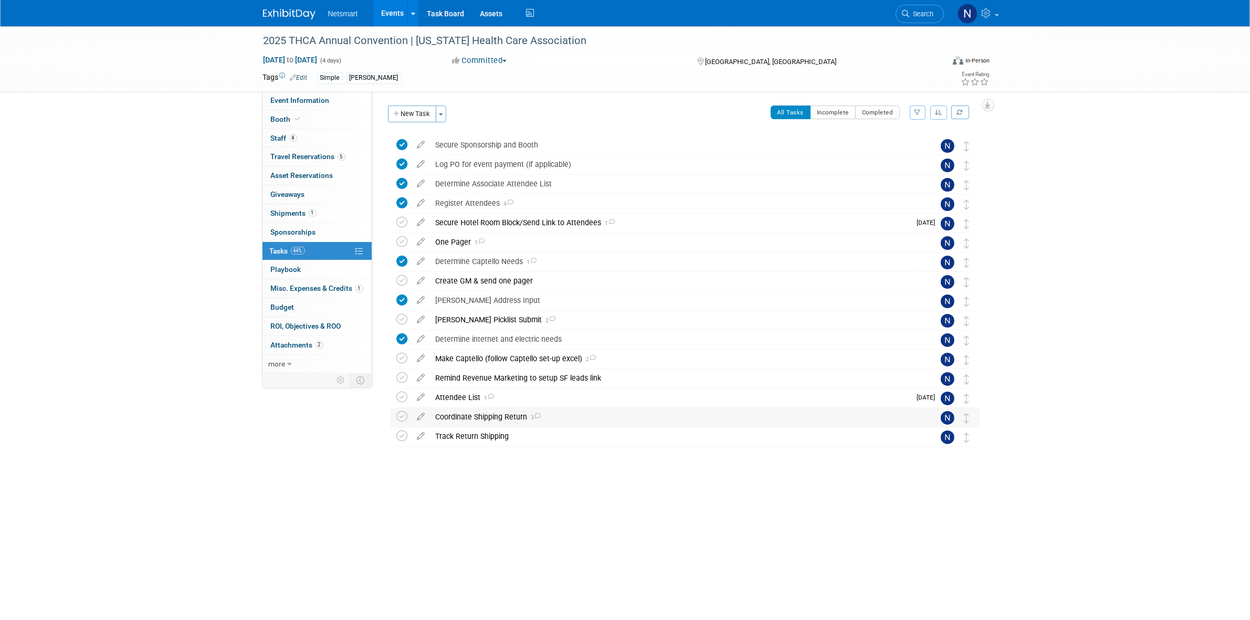
click at [465, 421] on div "Coordinate Shipping Return 3" at bounding box center [675, 417] width 489 height 18
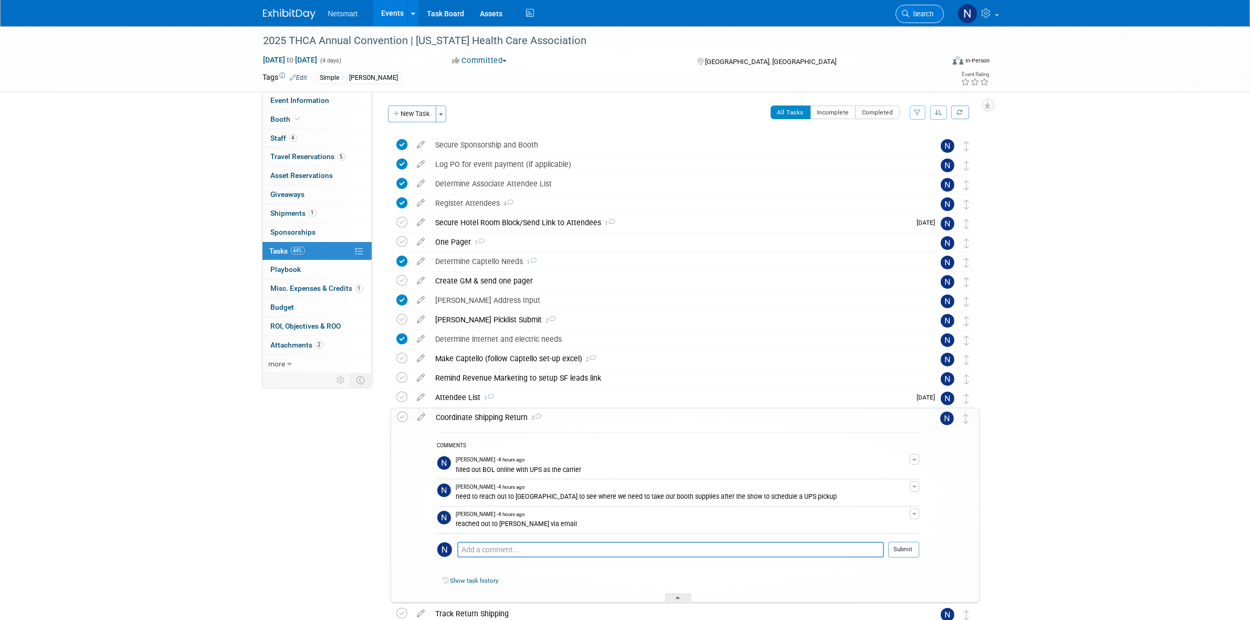
click at [930, 12] on span "Search" at bounding box center [922, 14] width 24 height 8
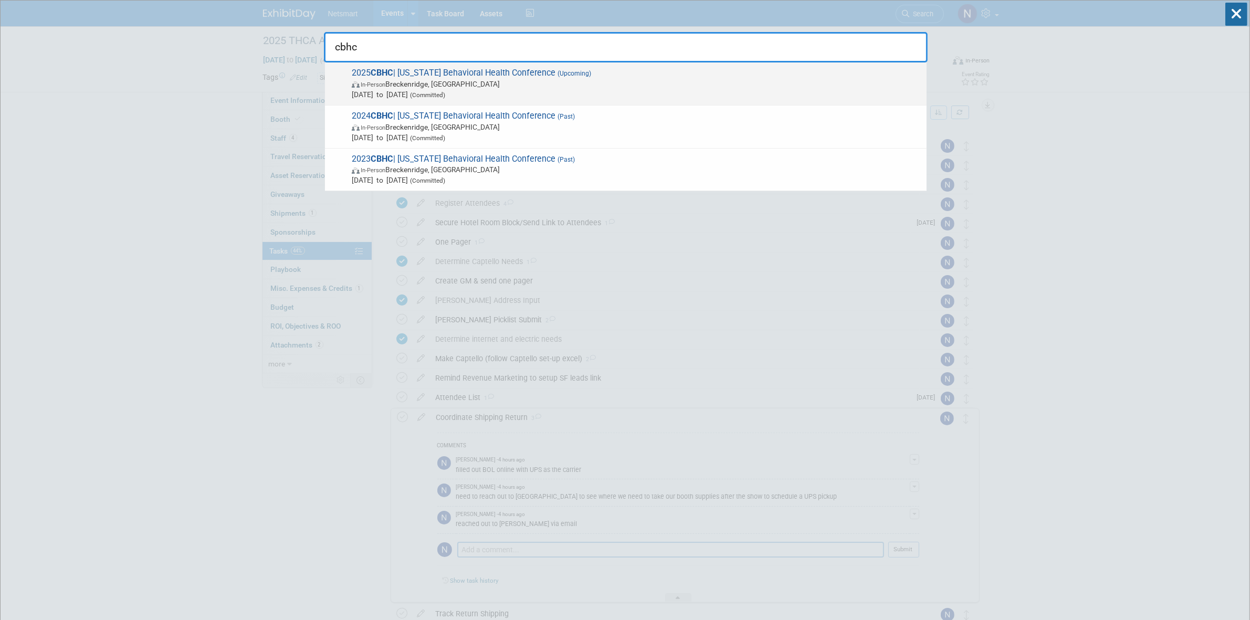
type input "cbhc"
click at [429, 84] on span "In-Person [PERSON_NAME], [GEOGRAPHIC_DATA]" at bounding box center [637, 84] width 570 height 11
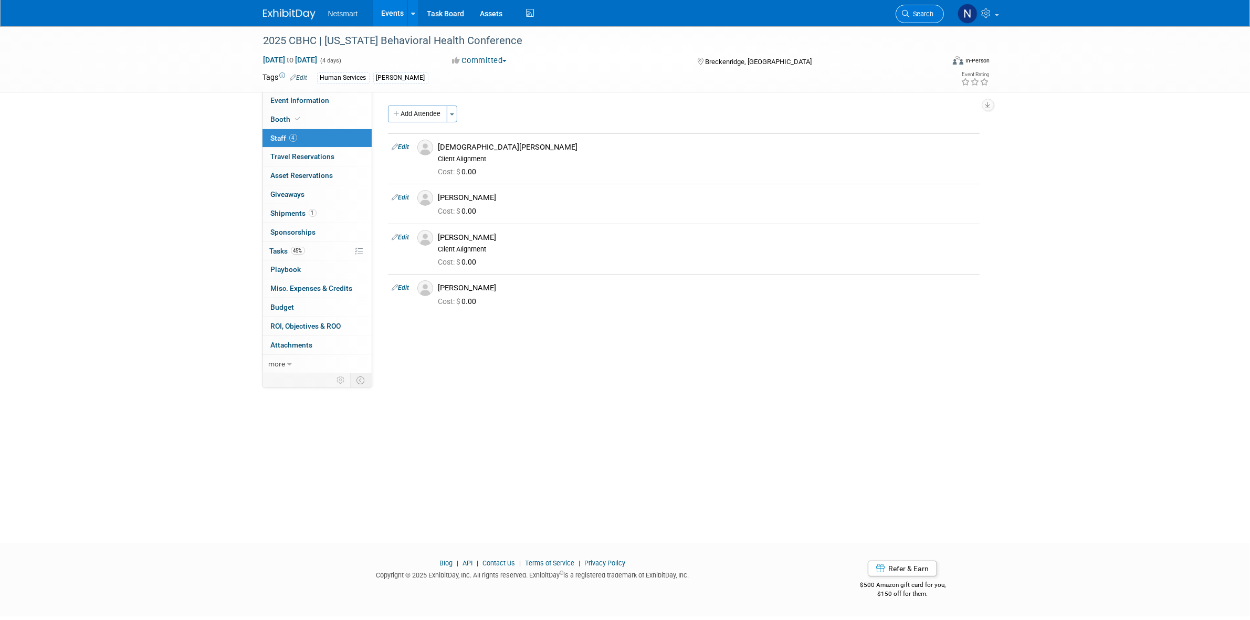
click at [914, 13] on span "Search" at bounding box center [922, 14] width 24 height 8
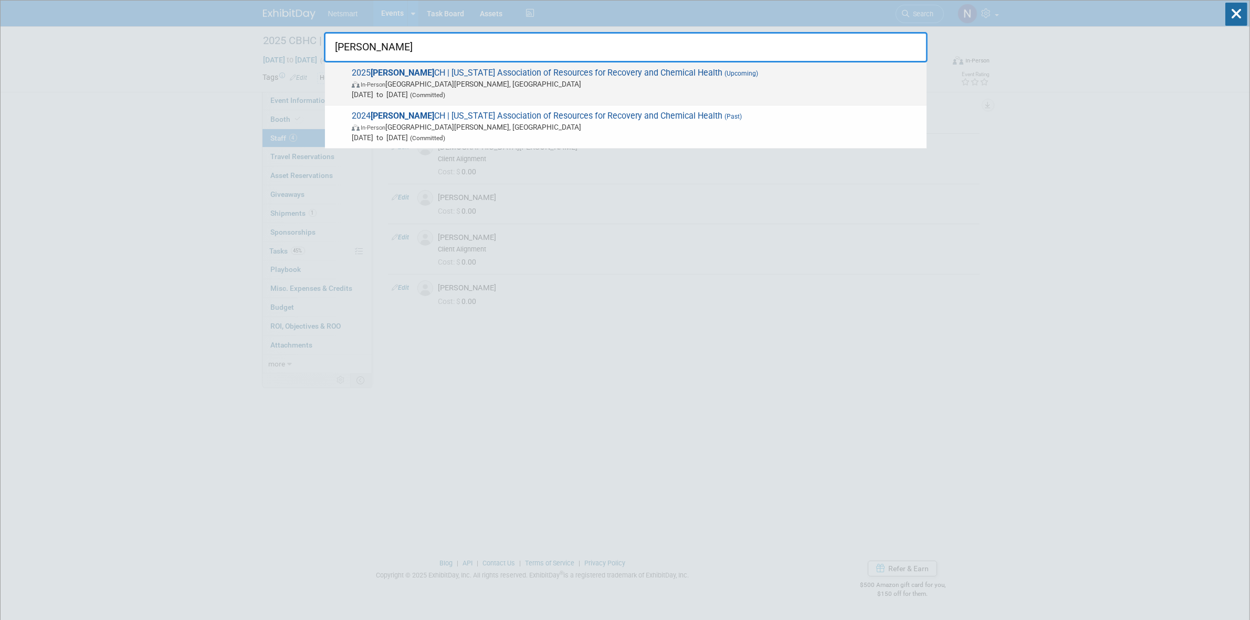
type input "[PERSON_NAME]"
click at [398, 92] on span "[DATE] to [DATE] (Committed)" at bounding box center [637, 94] width 570 height 11
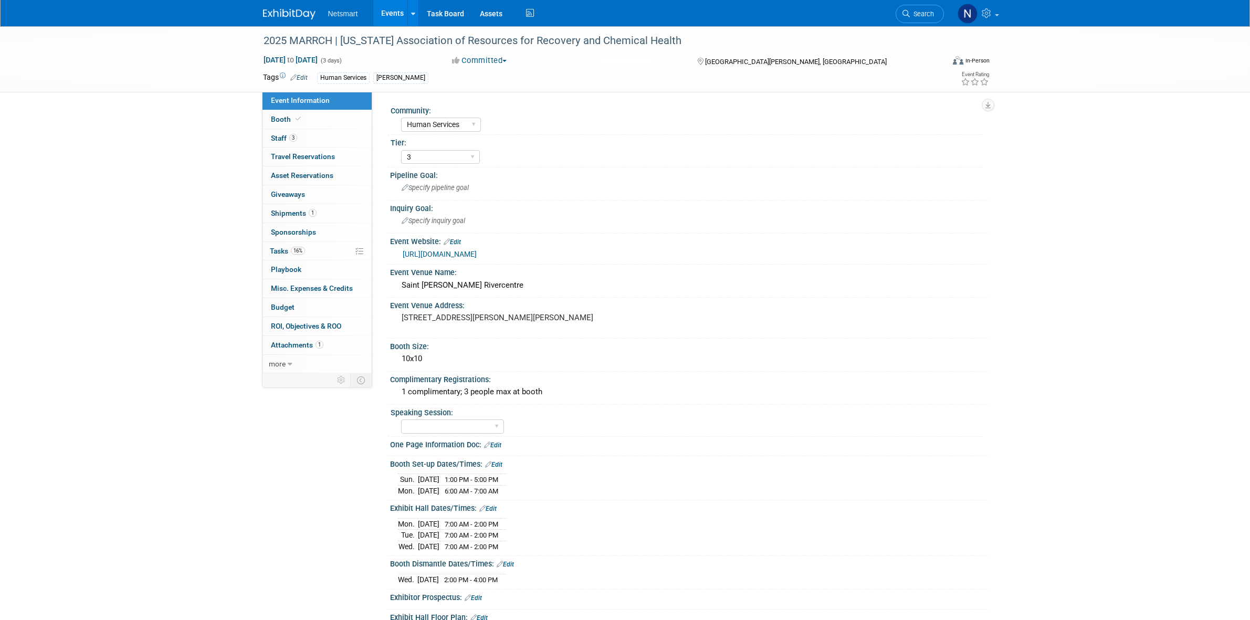
select select "Human Services"
select select "3"
click at [316, 142] on link "3 Staff 3" at bounding box center [317, 138] width 109 height 18
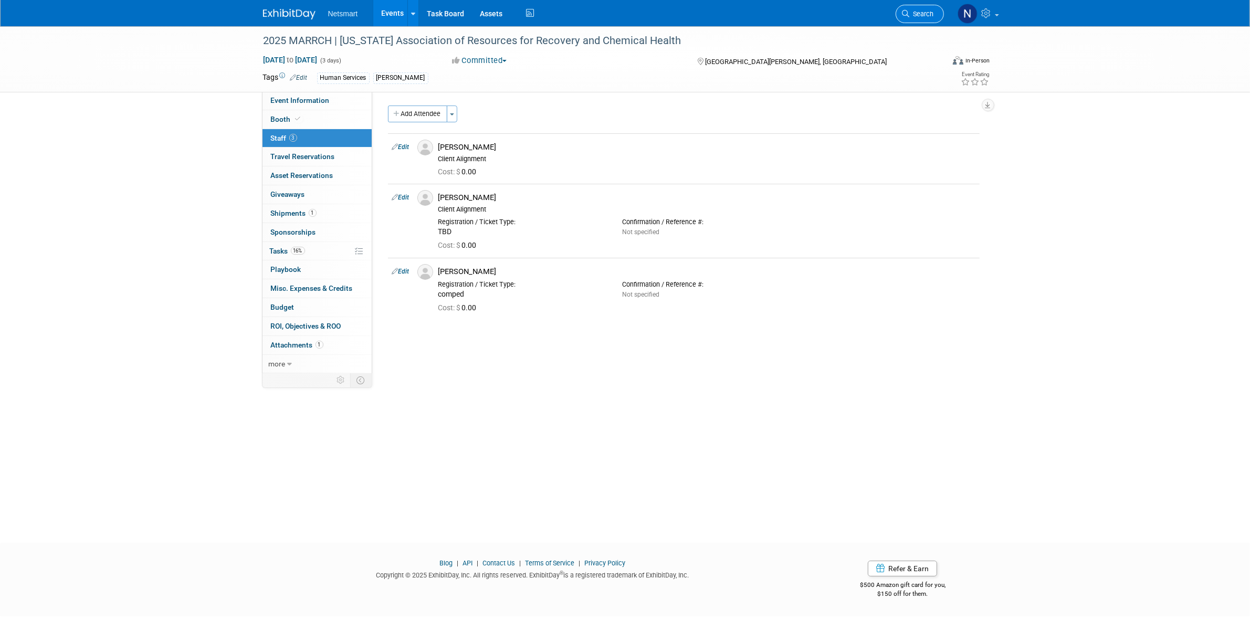
click at [922, 10] on span "Search" at bounding box center [922, 14] width 24 height 8
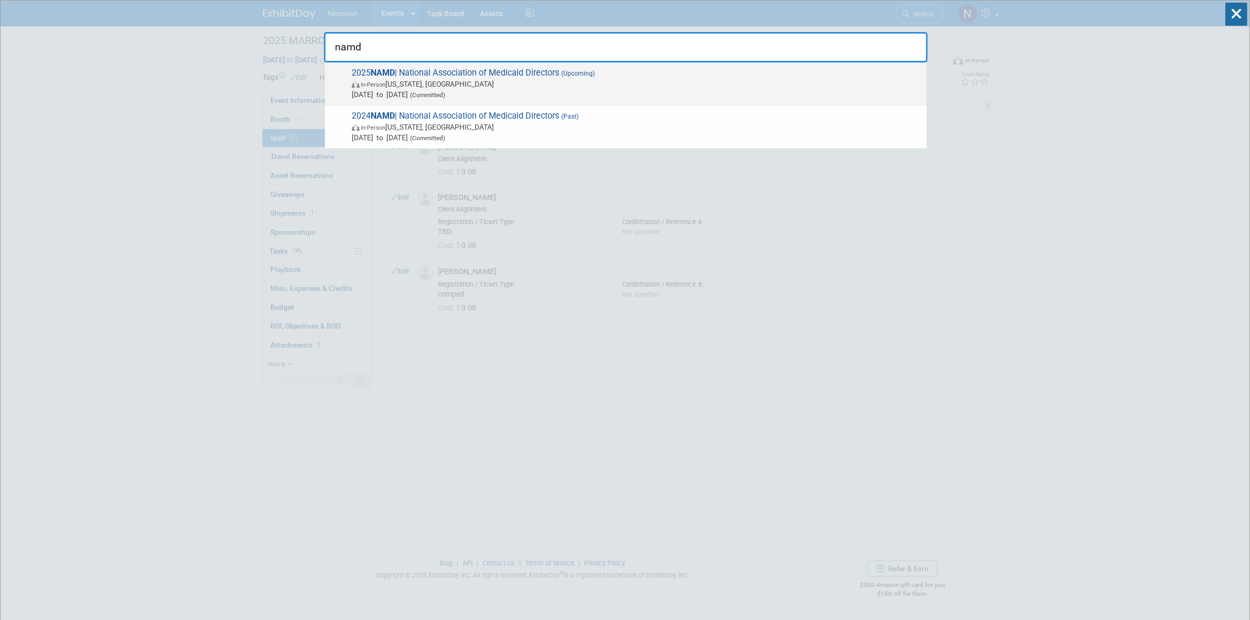
type input "namd"
click at [444, 72] on span "2025 NAMD | National Association of Medicaid Directors (Upcoming) In-Person [US…" at bounding box center [635, 84] width 573 height 32
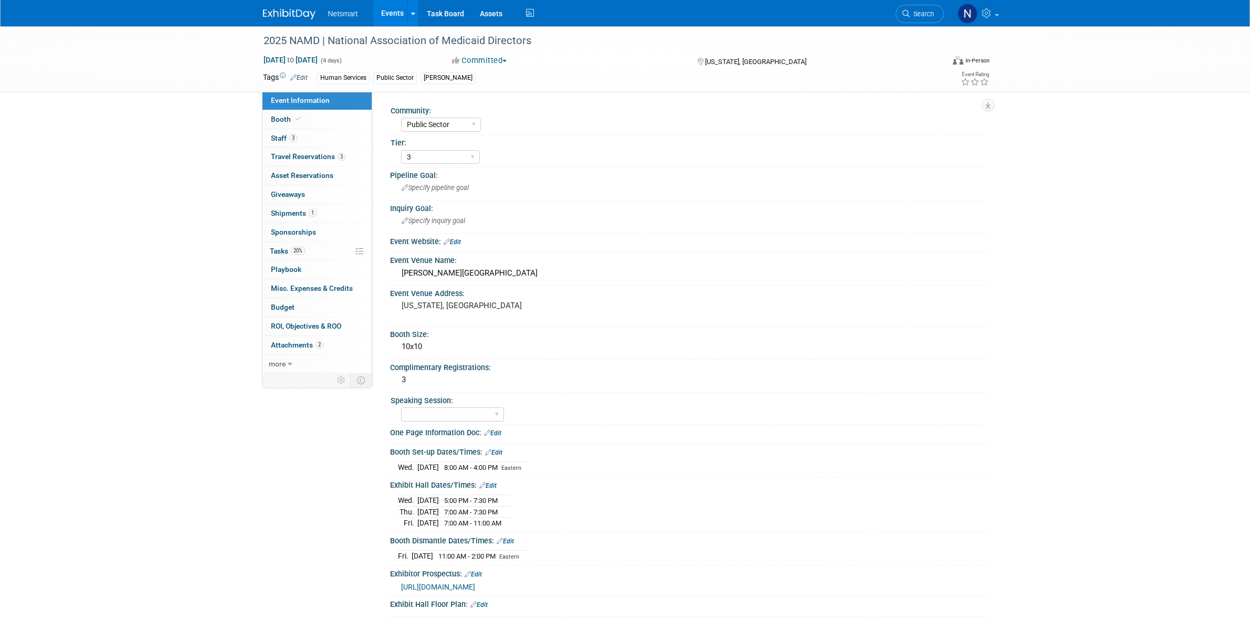
select select "Public Sector"
select select "3"
click at [330, 154] on span "Travel Reservations 3" at bounding box center [308, 156] width 75 height 8
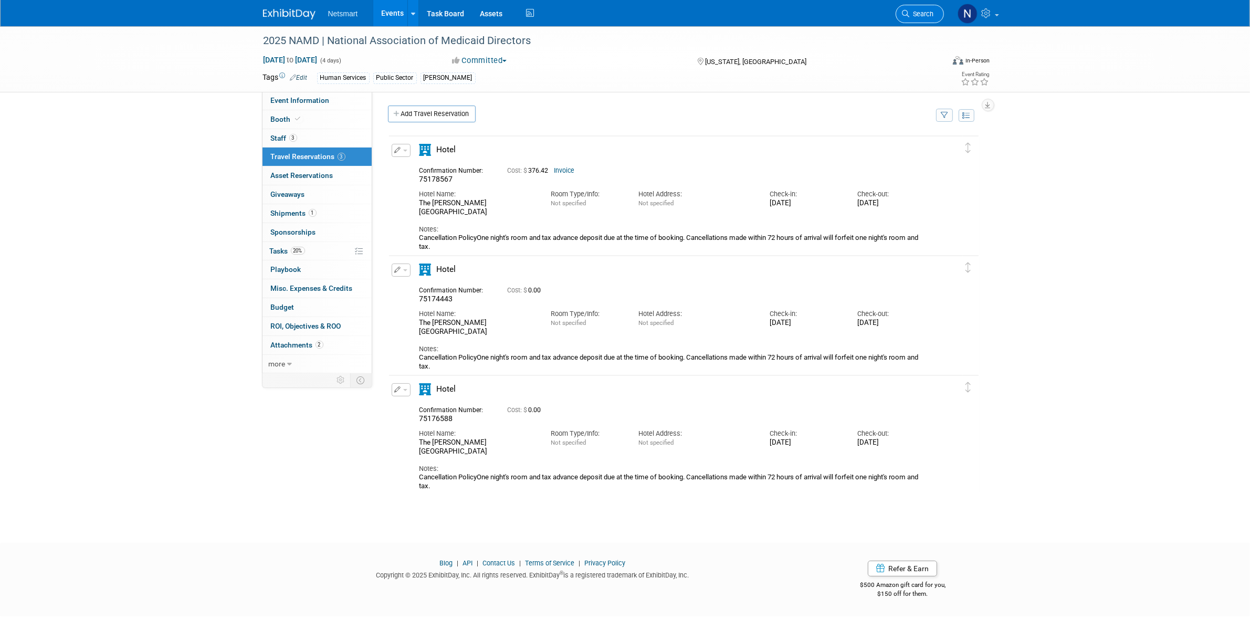
click at [924, 14] on span "Search" at bounding box center [922, 14] width 24 height 8
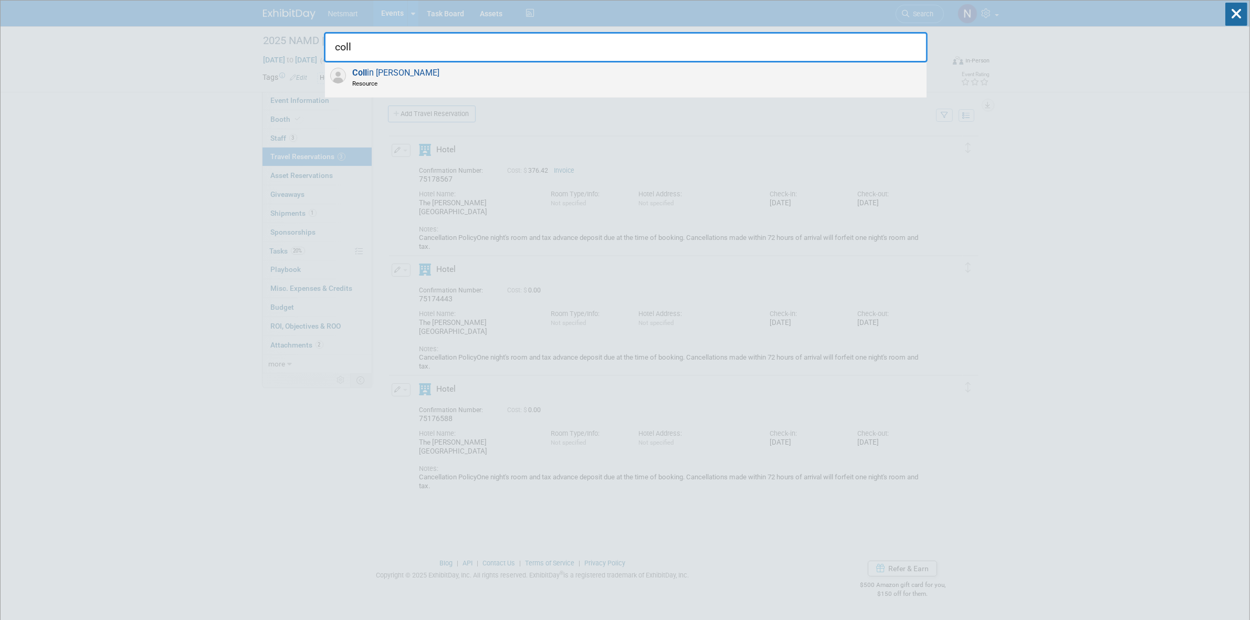
type input "coll"
click at [402, 79] on span "Resource" at bounding box center [395, 83] width 87 height 9
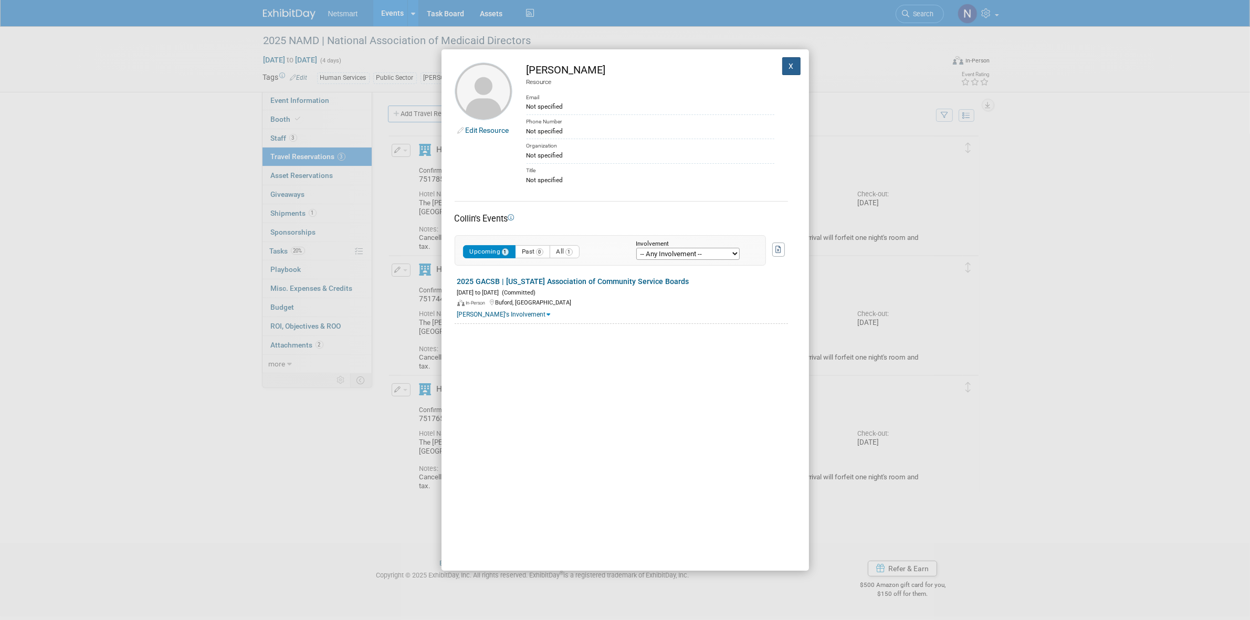
click at [784, 68] on button "X" at bounding box center [791, 66] width 19 height 18
